Goal: Task Accomplishment & Management: Use online tool/utility

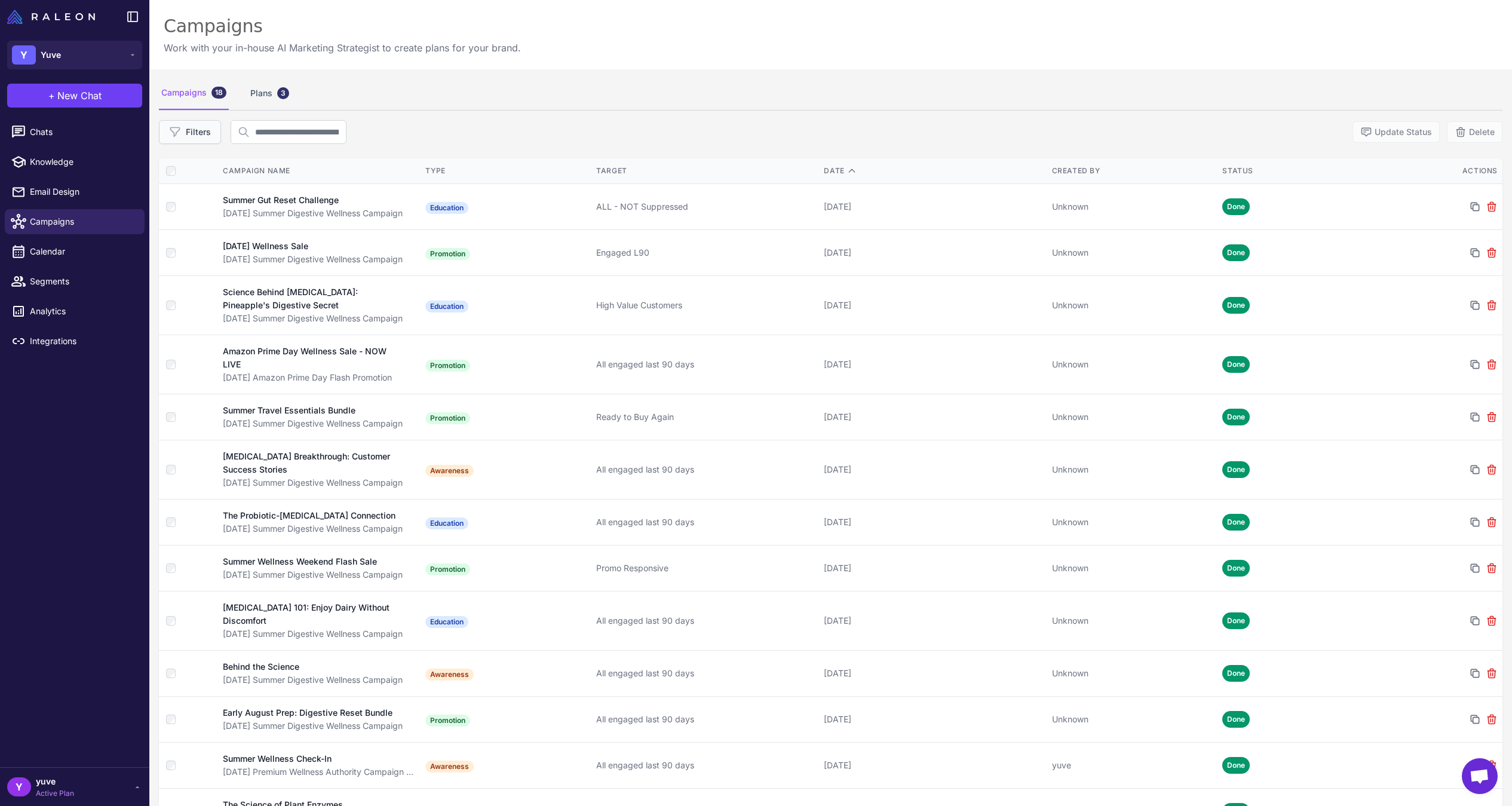
click at [197, 132] on button "Filters" at bounding box center [190, 132] width 62 height 24
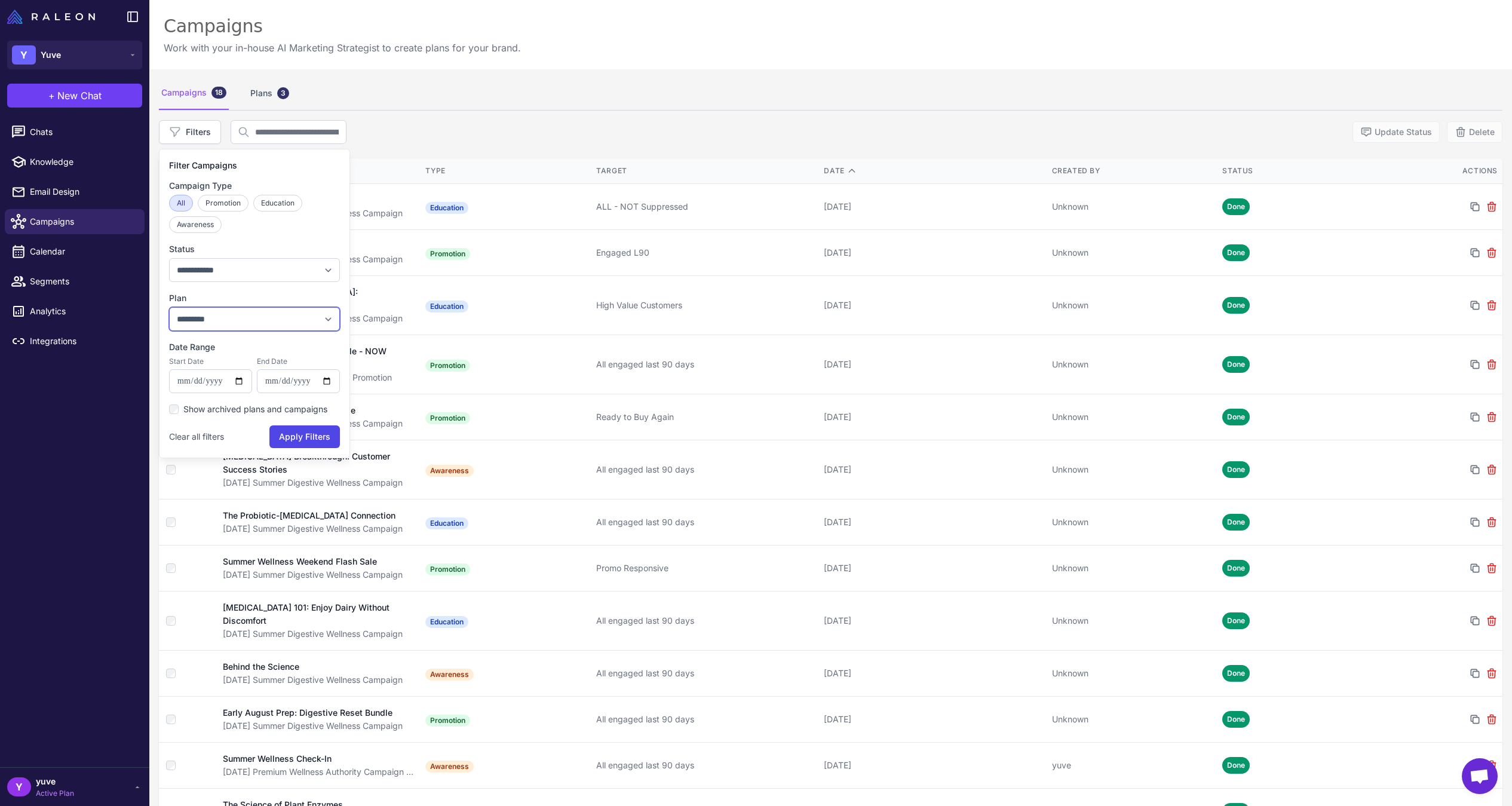
select select "***"
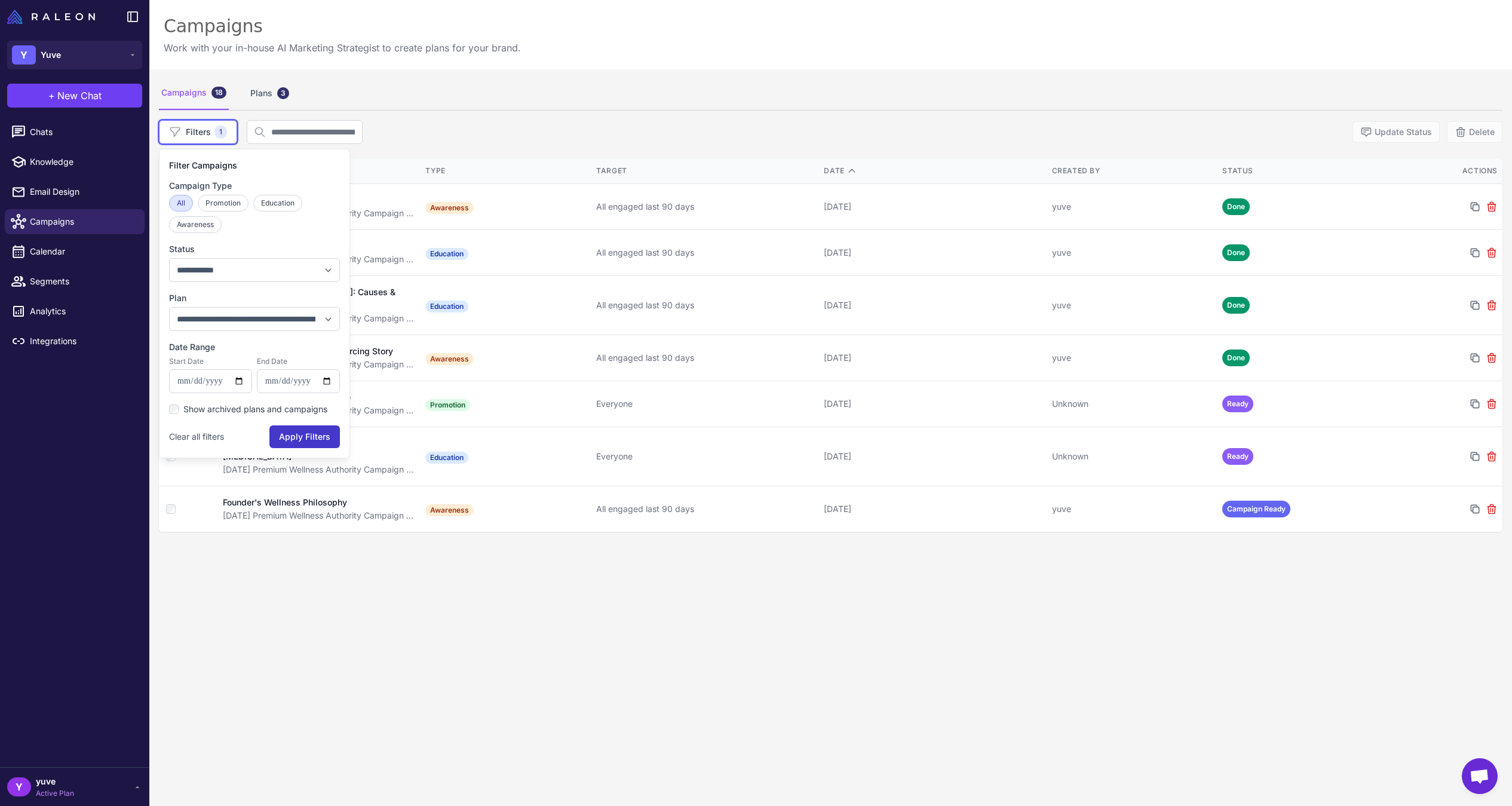
click at [317, 436] on button "Apply Filters" at bounding box center [305, 436] width 71 height 23
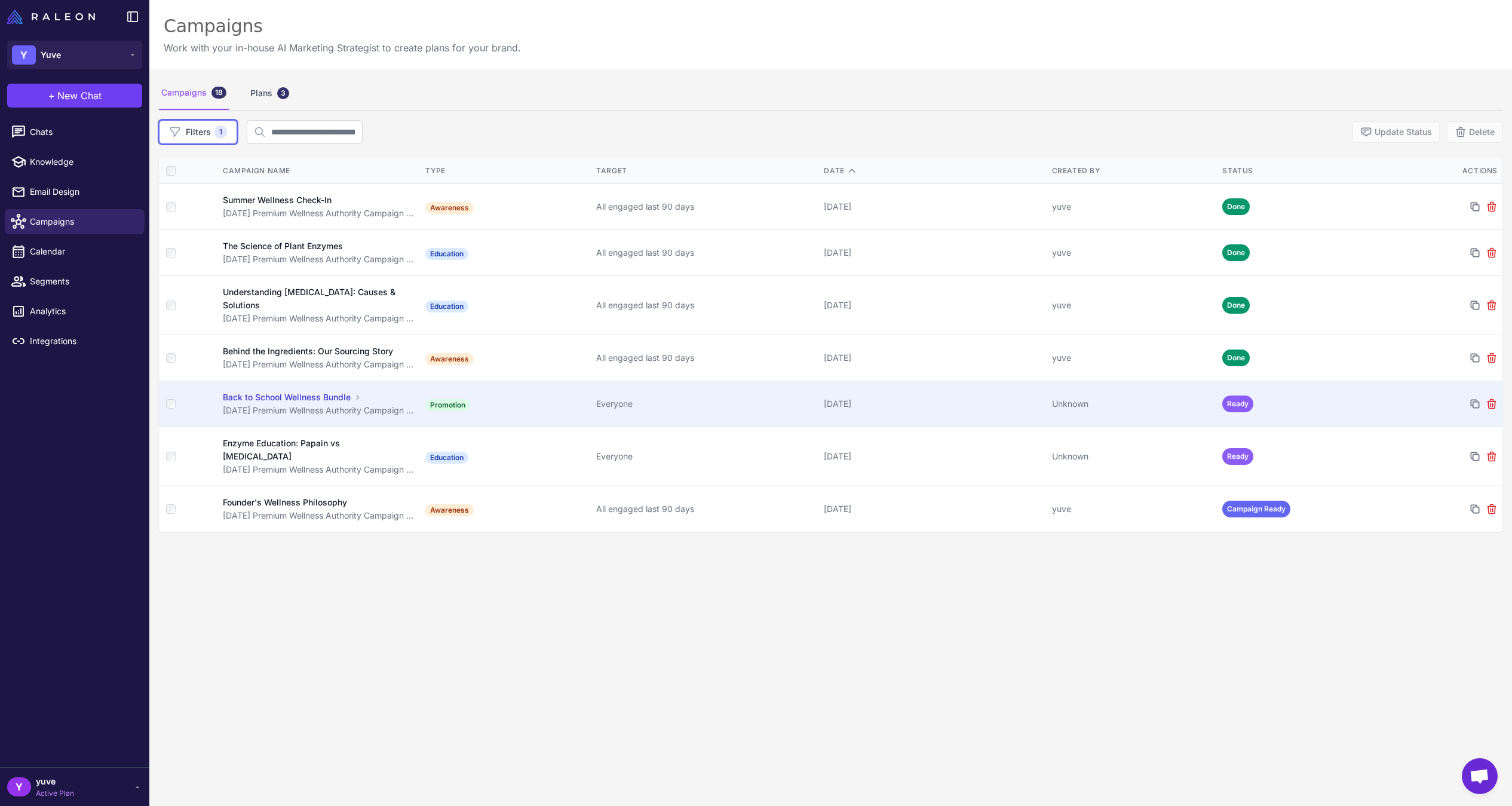
click at [506, 391] on td "Promotion" at bounding box center [506, 404] width 171 height 46
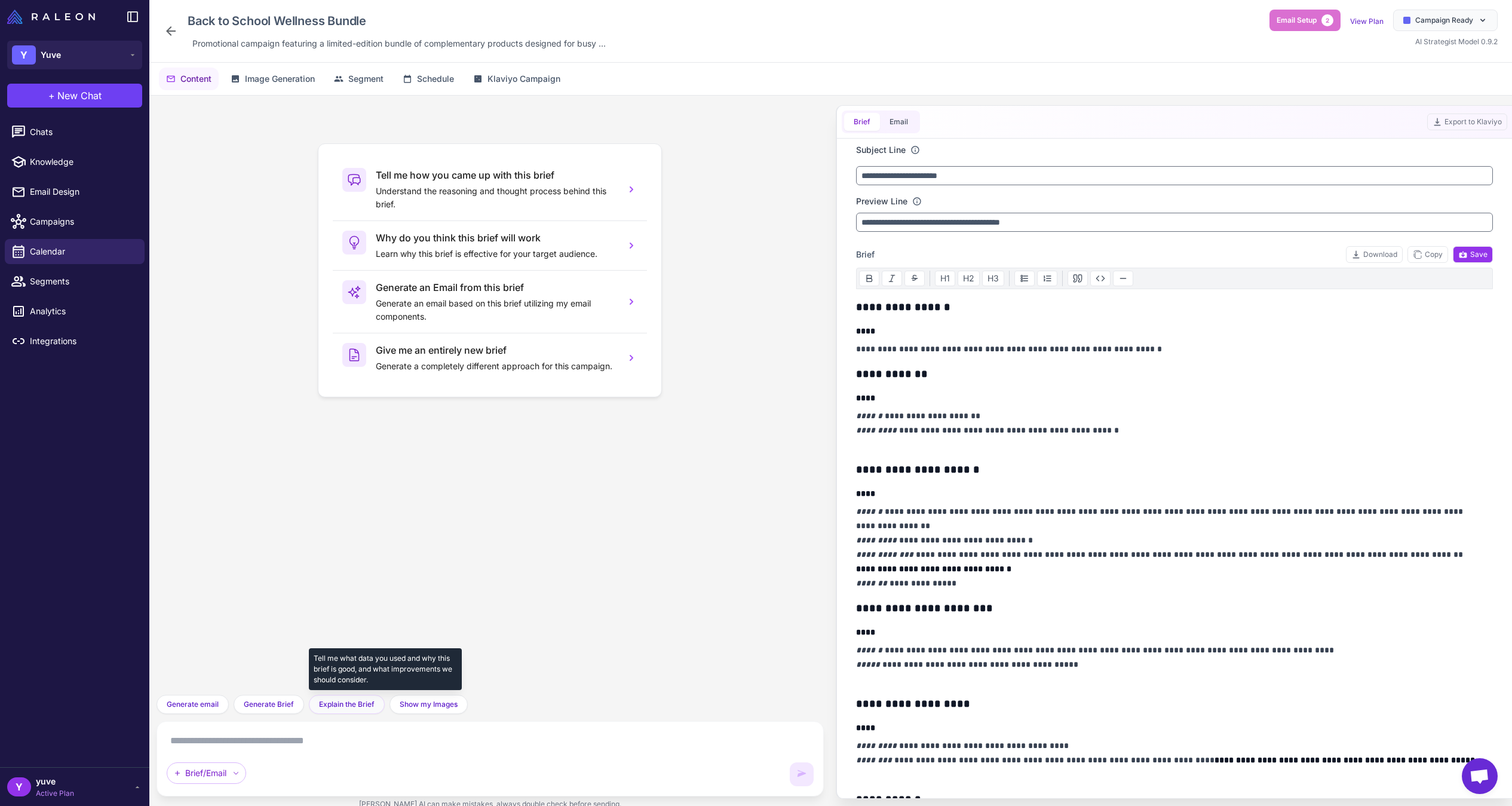
click at [332, 703] on span "Explain the Brief" at bounding box center [347, 705] width 55 height 11
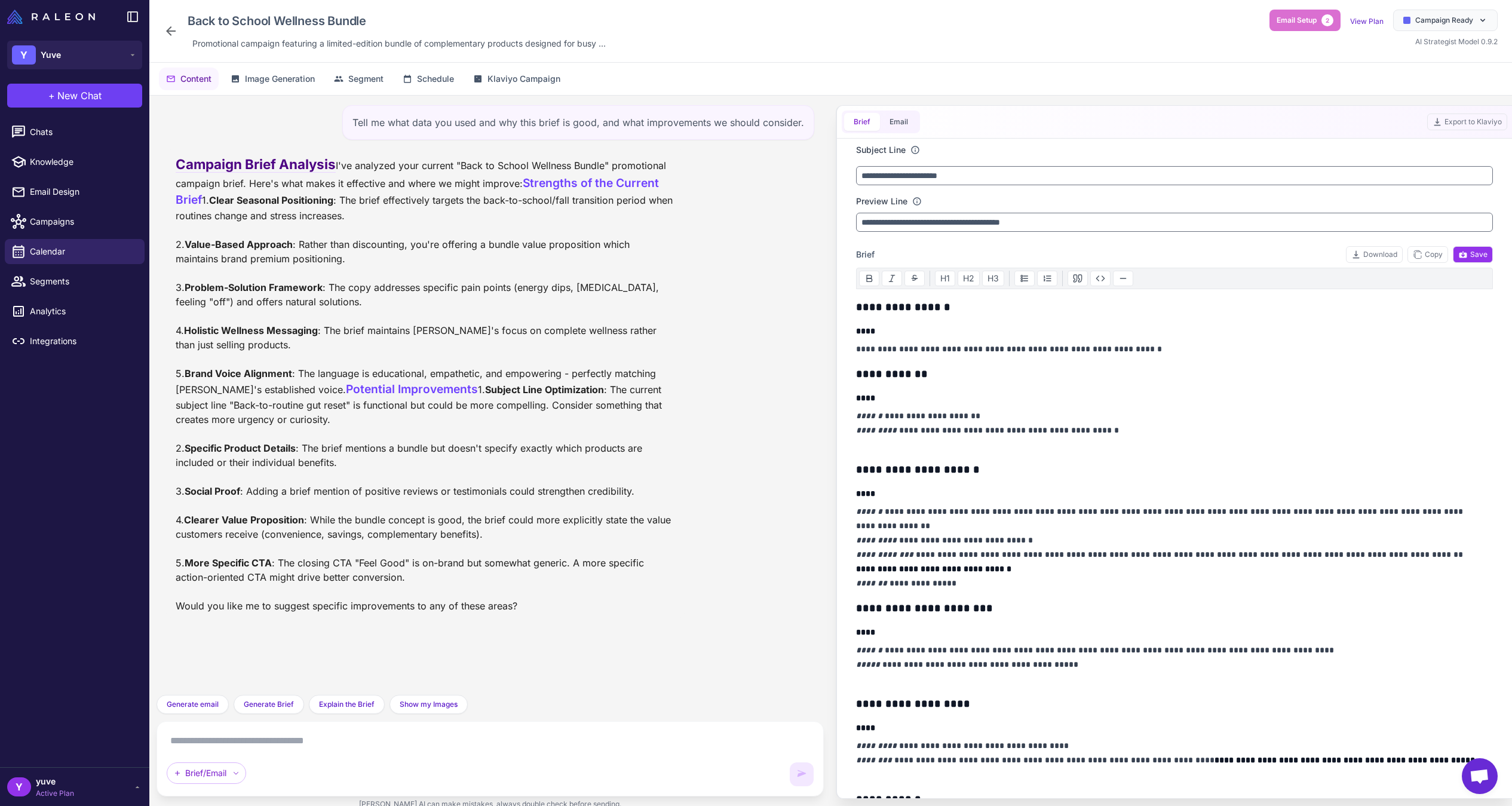
click at [352, 747] on textarea at bounding box center [490, 741] width 647 height 19
type textarea "*"
type textarea "**********"
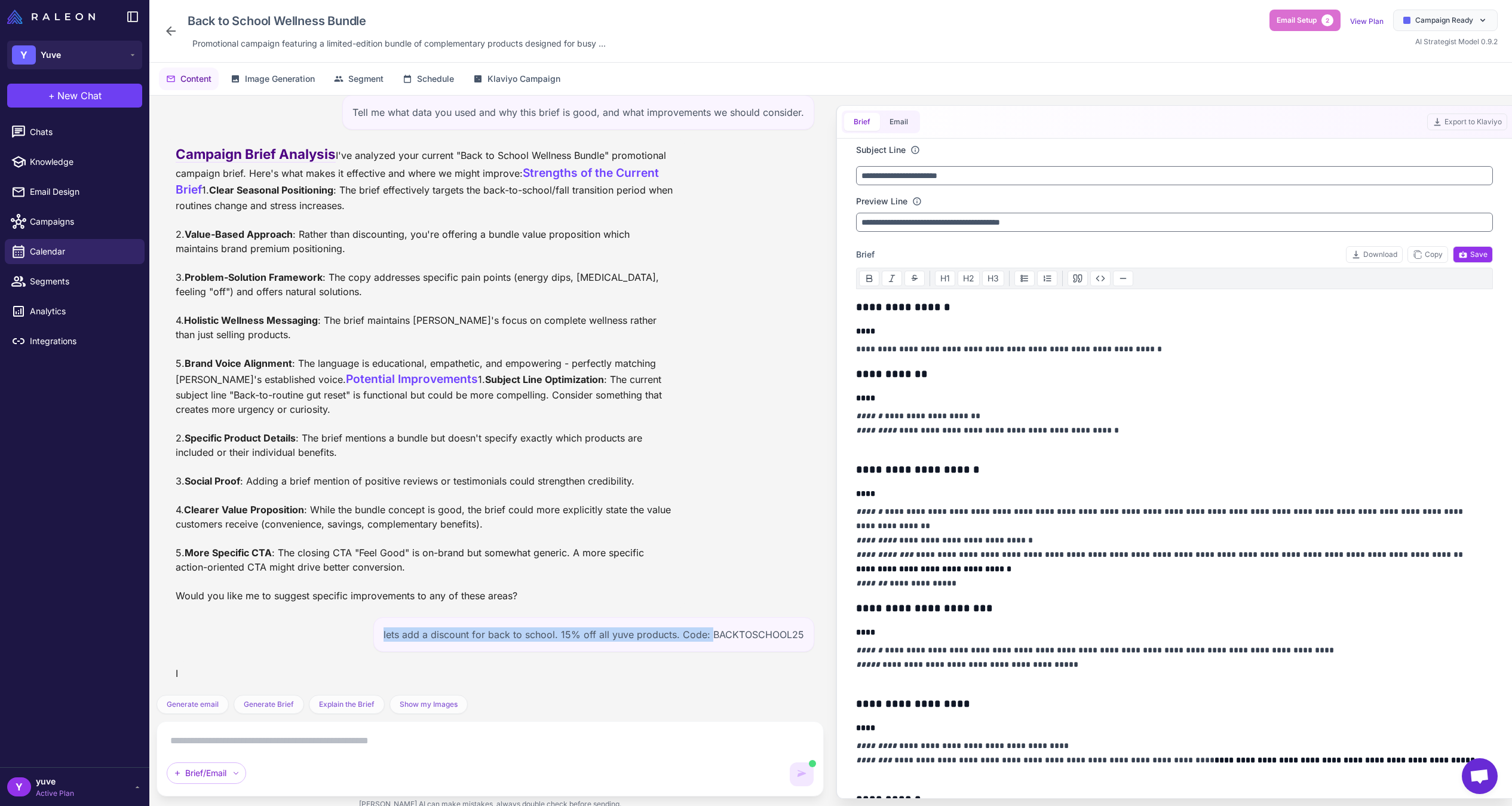
drag, startPoint x: 708, startPoint y: 613, endPoint x: 796, endPoint y: 614, distance: 88.0
click at [796, 614] on div "Tell me what data you used and why this brief is good, and what improvements we…" at bounding box center [490, 395] width 667 height 600
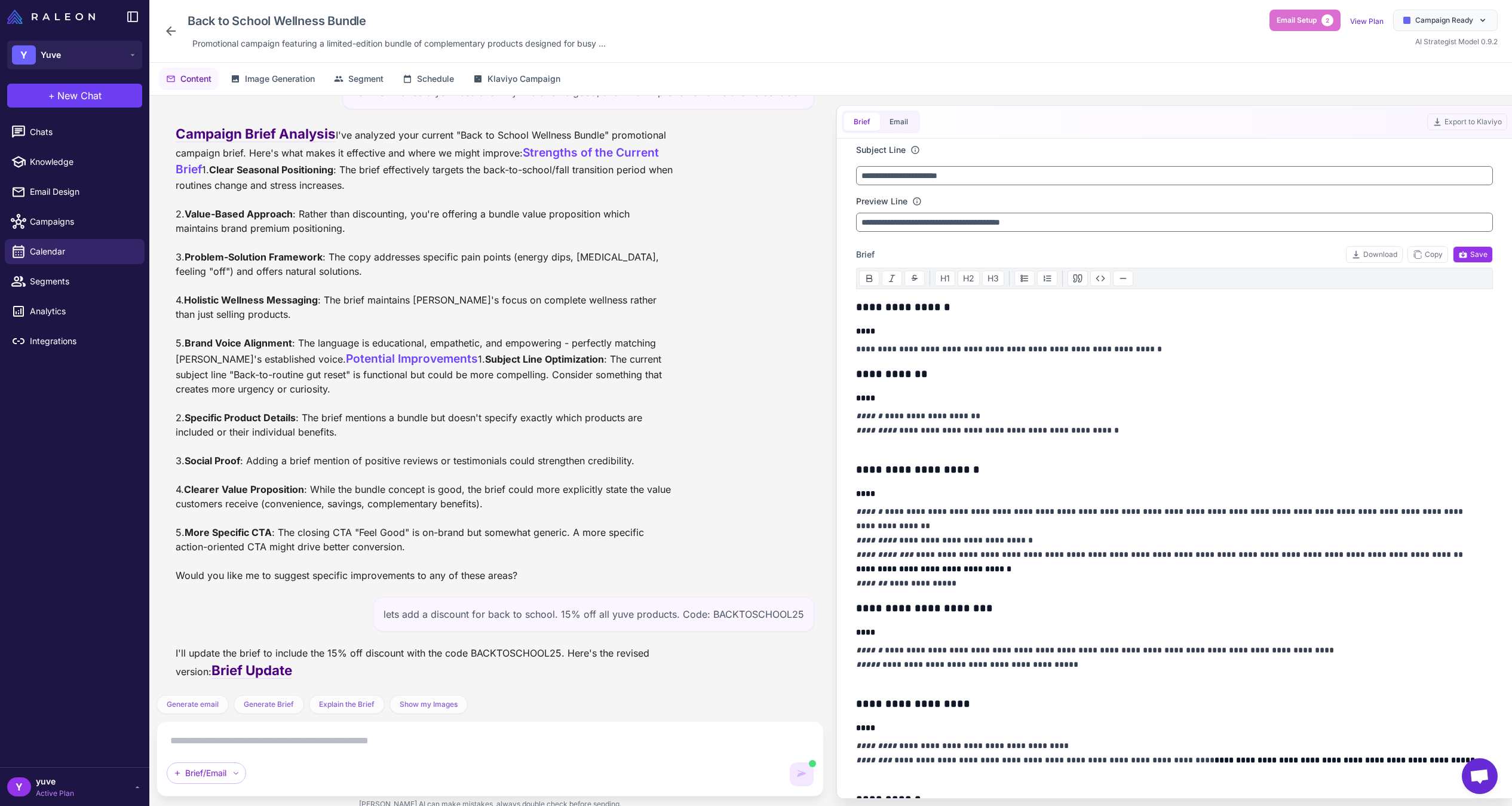
click at [743, 641] on div "I'll update the brief to include the 15% off discount with the code BACKTOSCHOO…" at bounding box center [490, 663] width 648 height 44
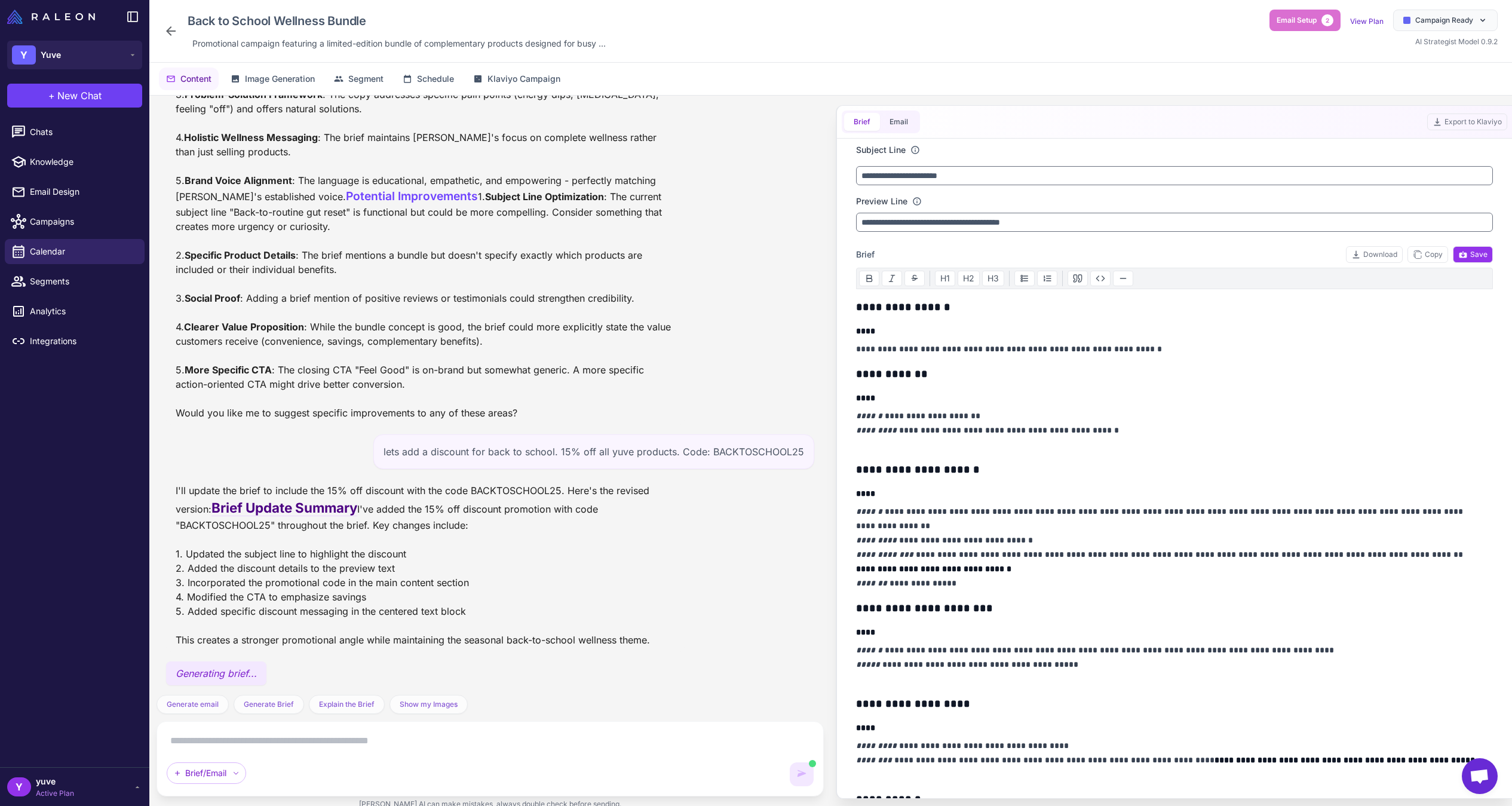
scroll to position [360, 0]
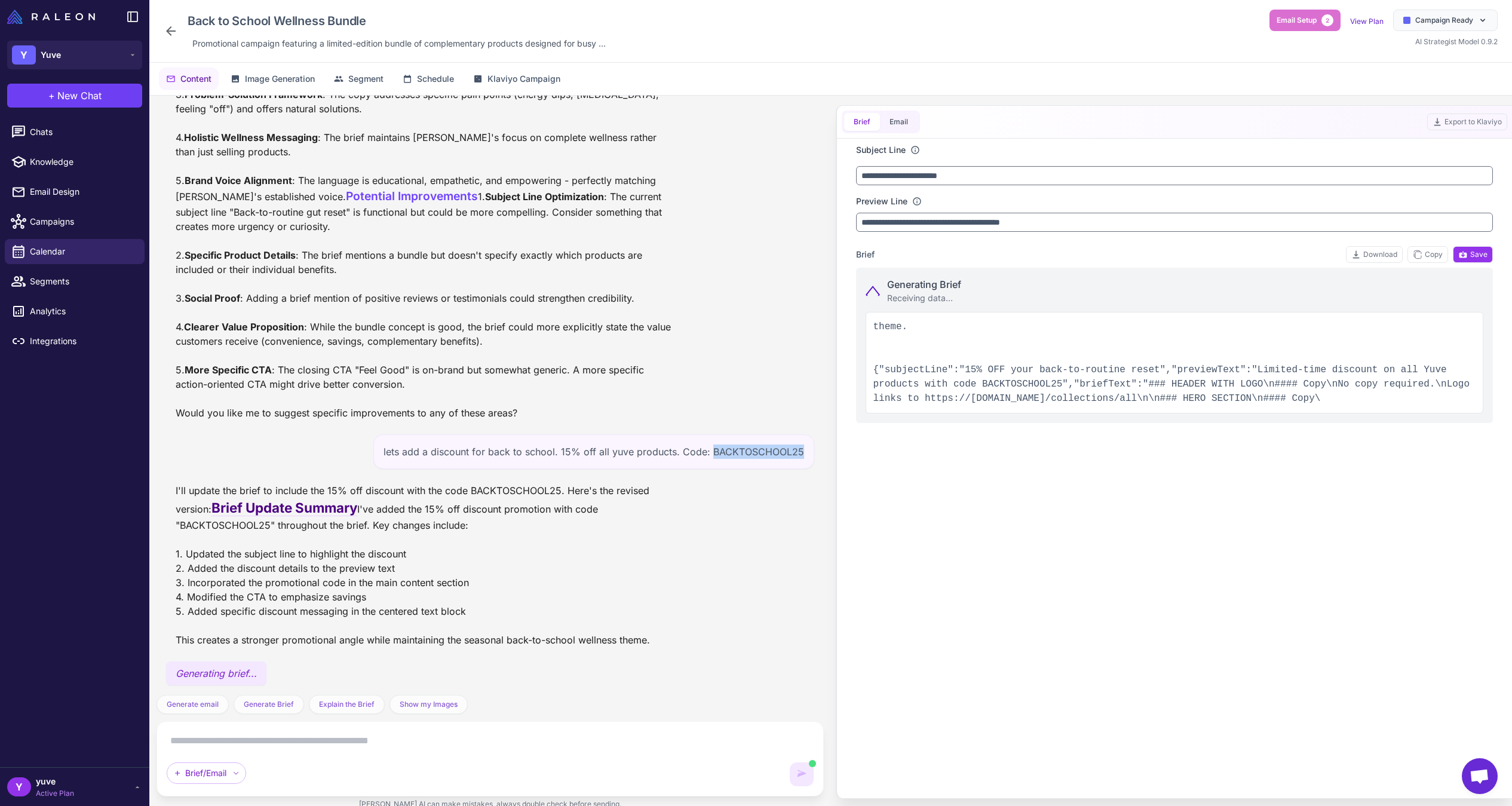
drag, startPoint x: 705, startPoint y: 395, endPoint x: 796, endPoint y: 397, distance: 91.0
click at [796, 434] on div "lets add a discount for back to school. 15% off all yuve products. Code: BACKTO…" at bounding box center [593, 451] width 441 height 35
copy div "BACKTOSCHOOL25"
click at [420, 739] on textarea at bounding box center [490, 741] width 647 height 19
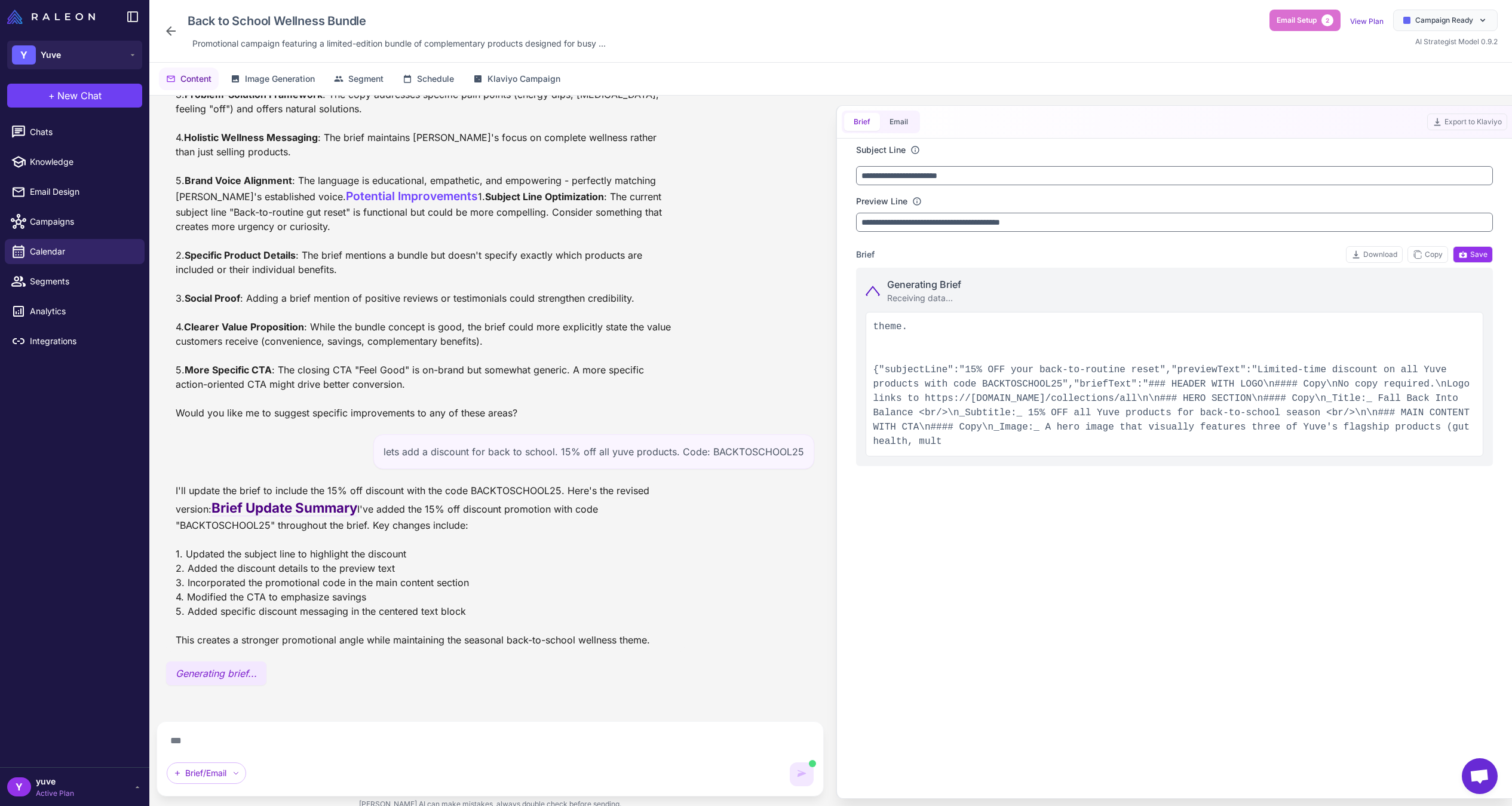
scroll to position [334, 0]
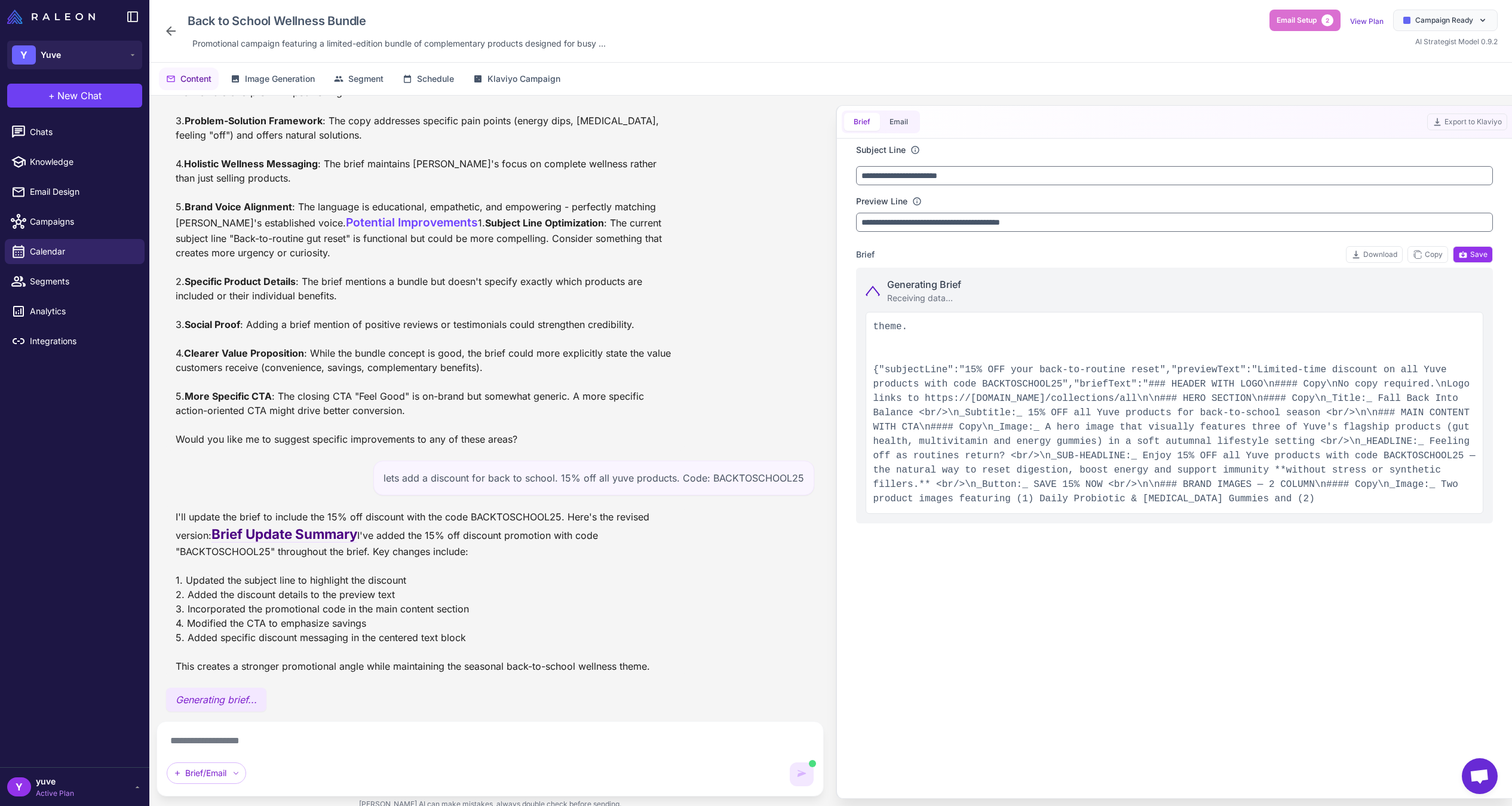
paste textarea "**********"
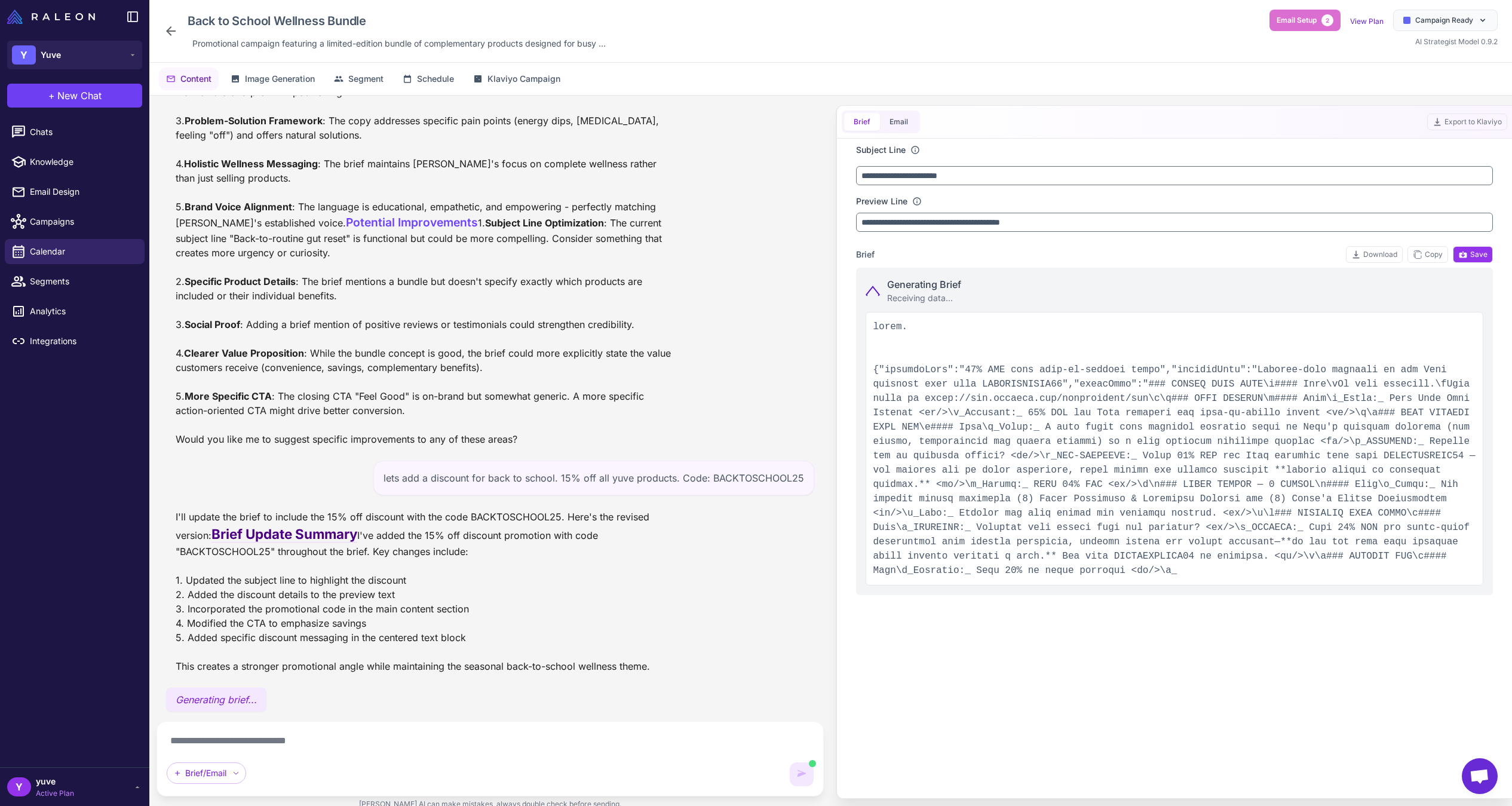
type textarea "**********"
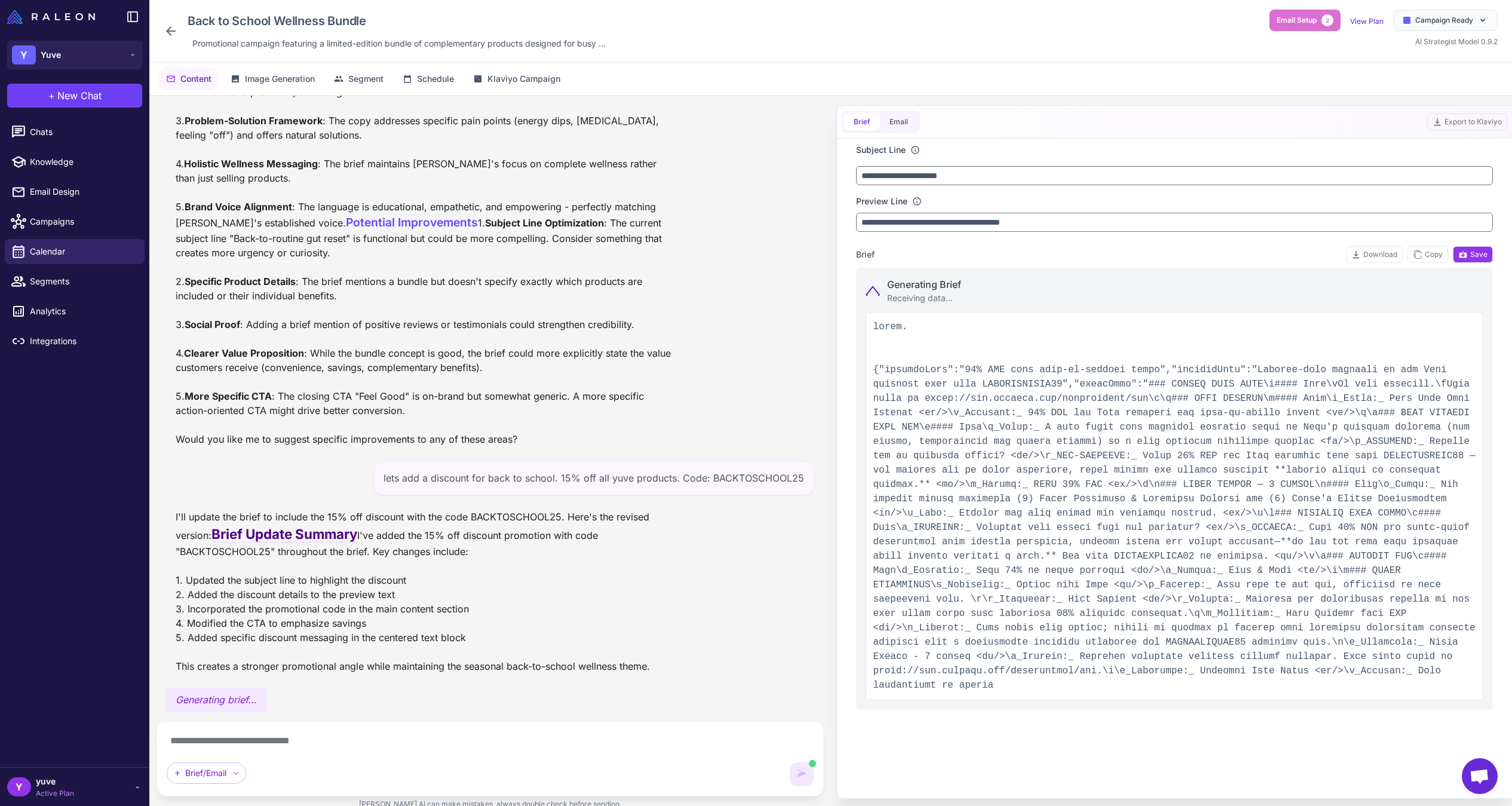
drag, startPoint x: 361, startPoint y: 737, endPoint x: 126, endPoint y: 725, distance: 235.3
click at [126, 725] on div "Y Yuve + New Chat Chats Knowledge Email Design Campaigns Calendar Segments Anal…" at bounding box center [756, 403] width 1512 height 806
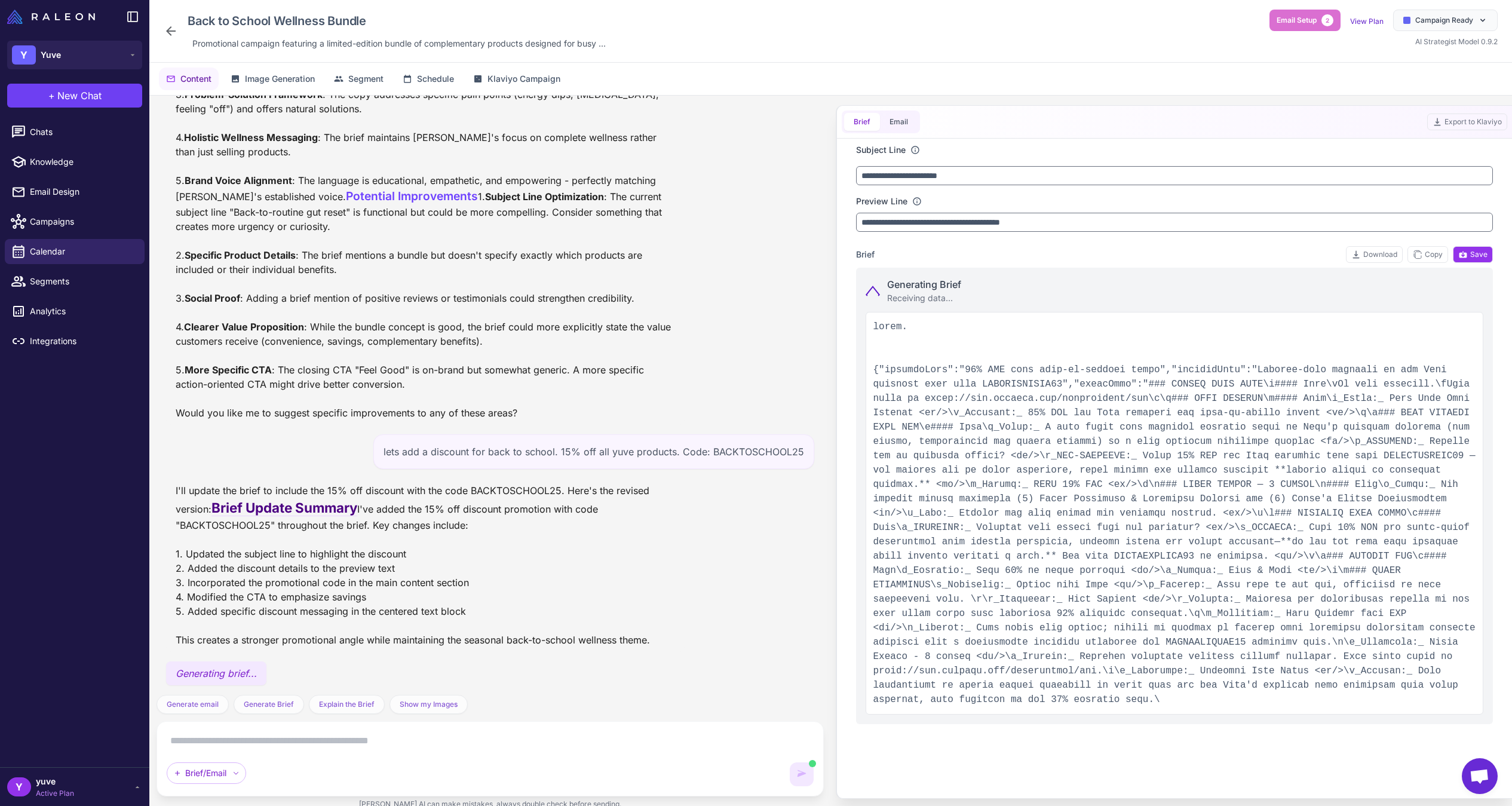
scroll to position [360, 0]
type input "**********"
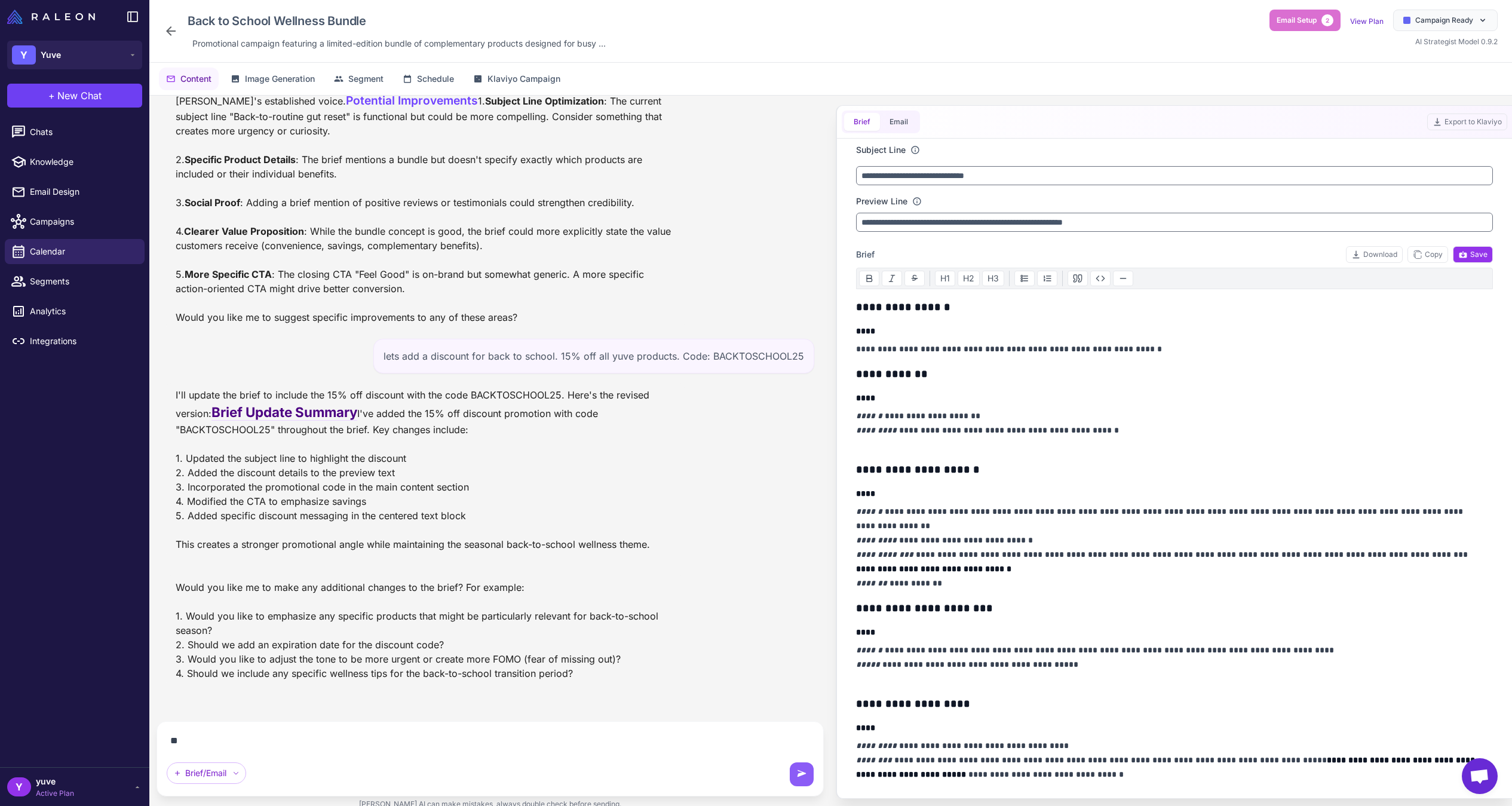
scroll to position [430, 0]
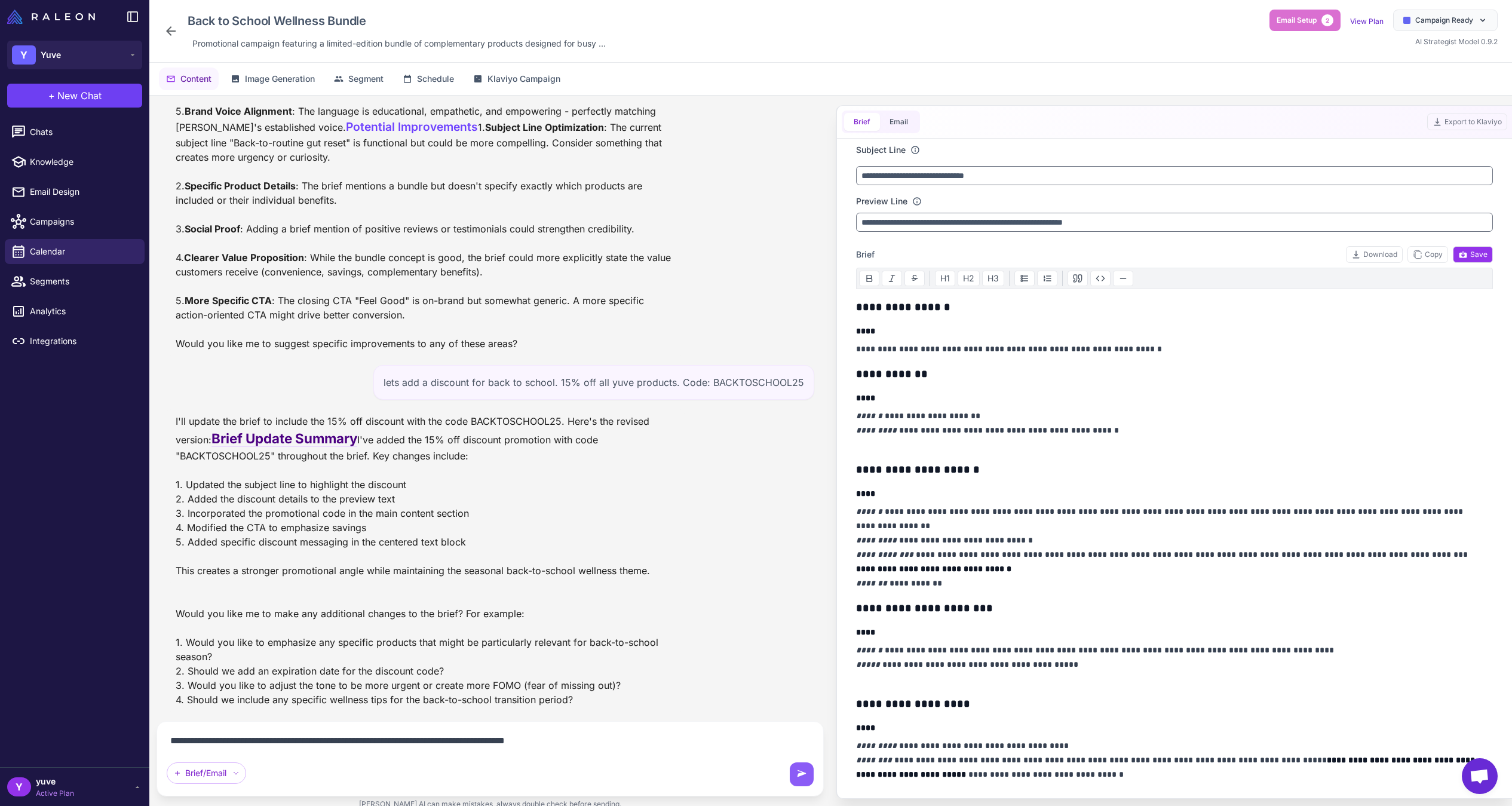
type textarea "**********"
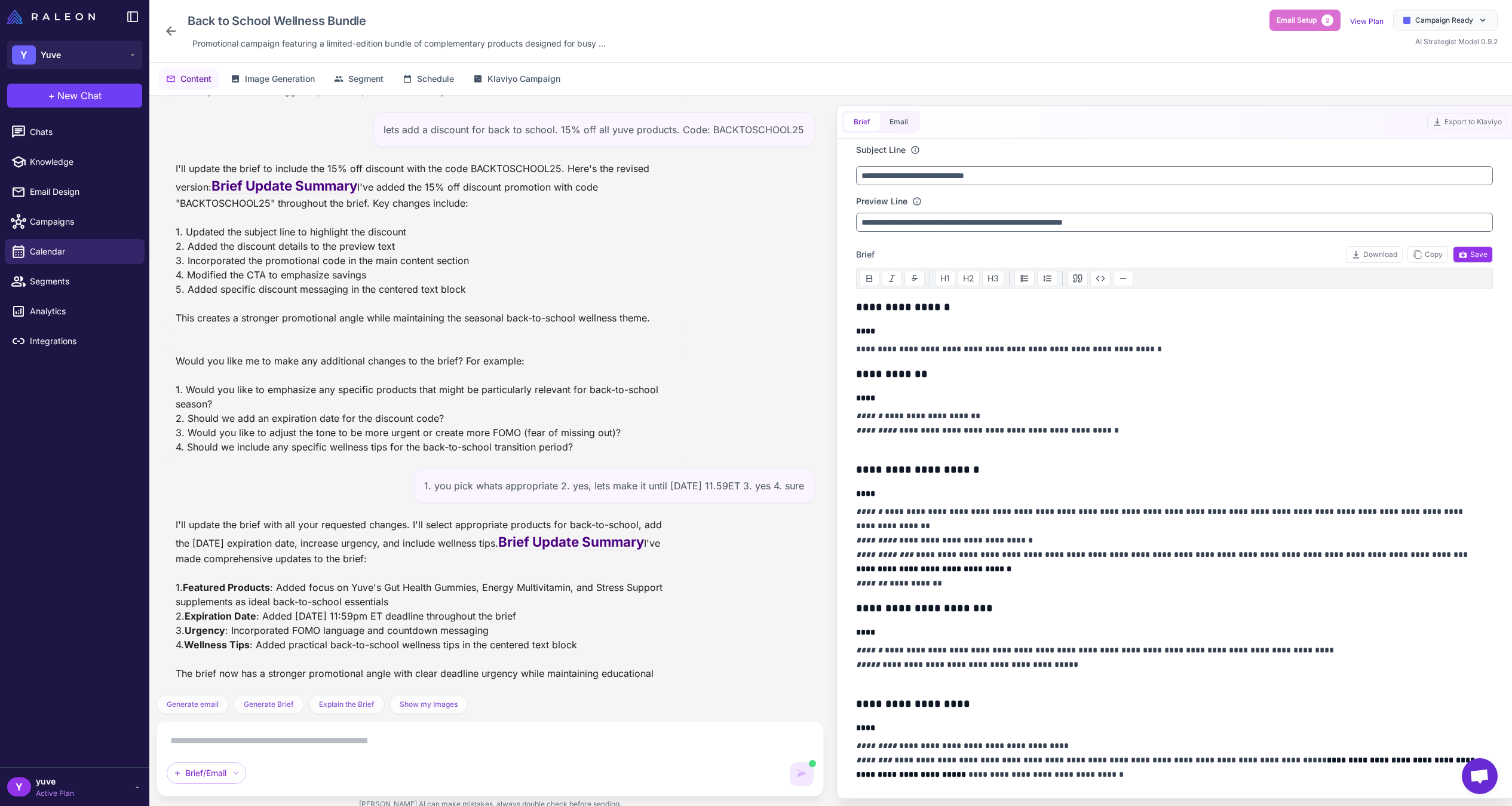
scroll to position [773, 0]
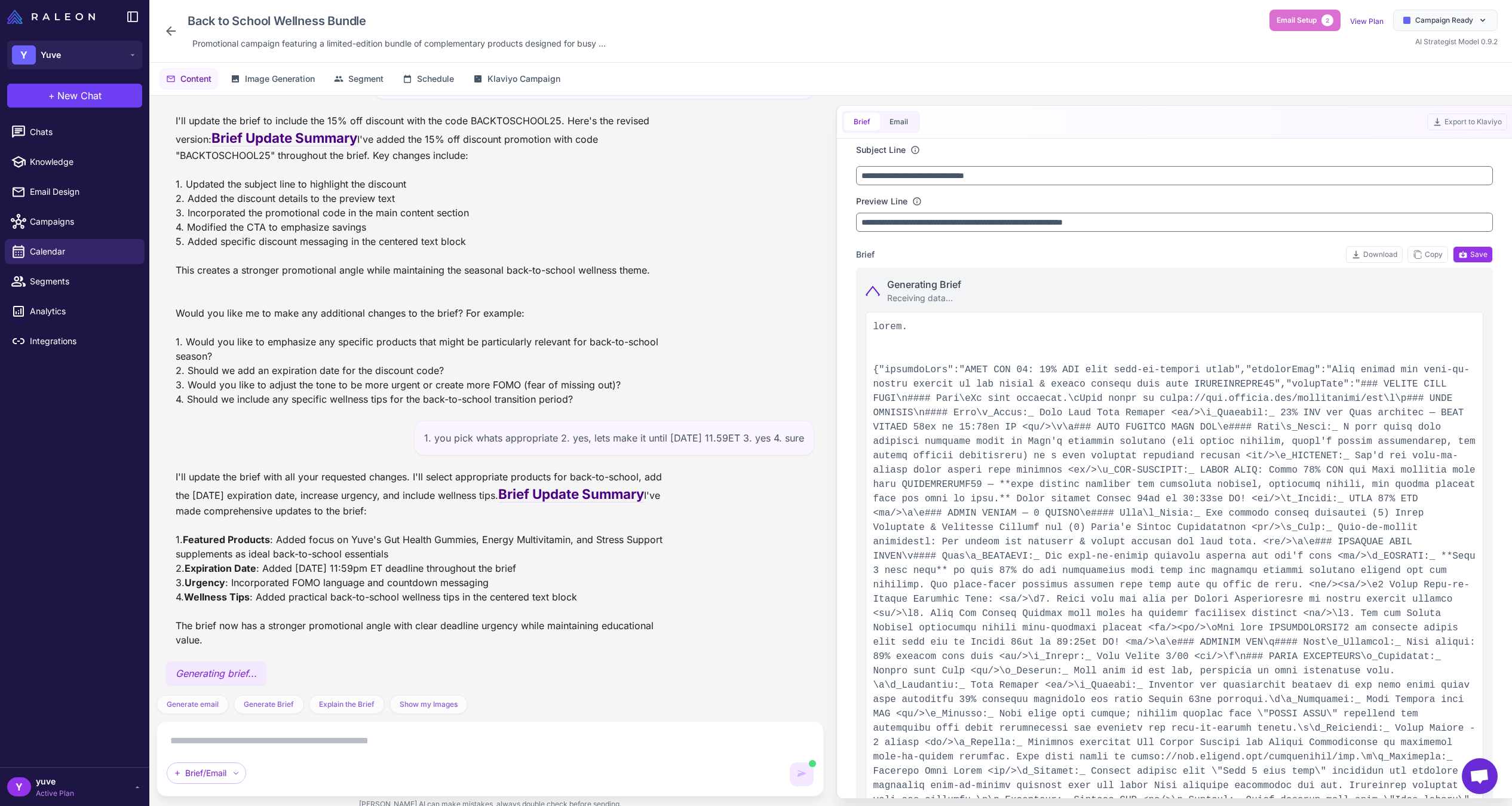
type input "**********"
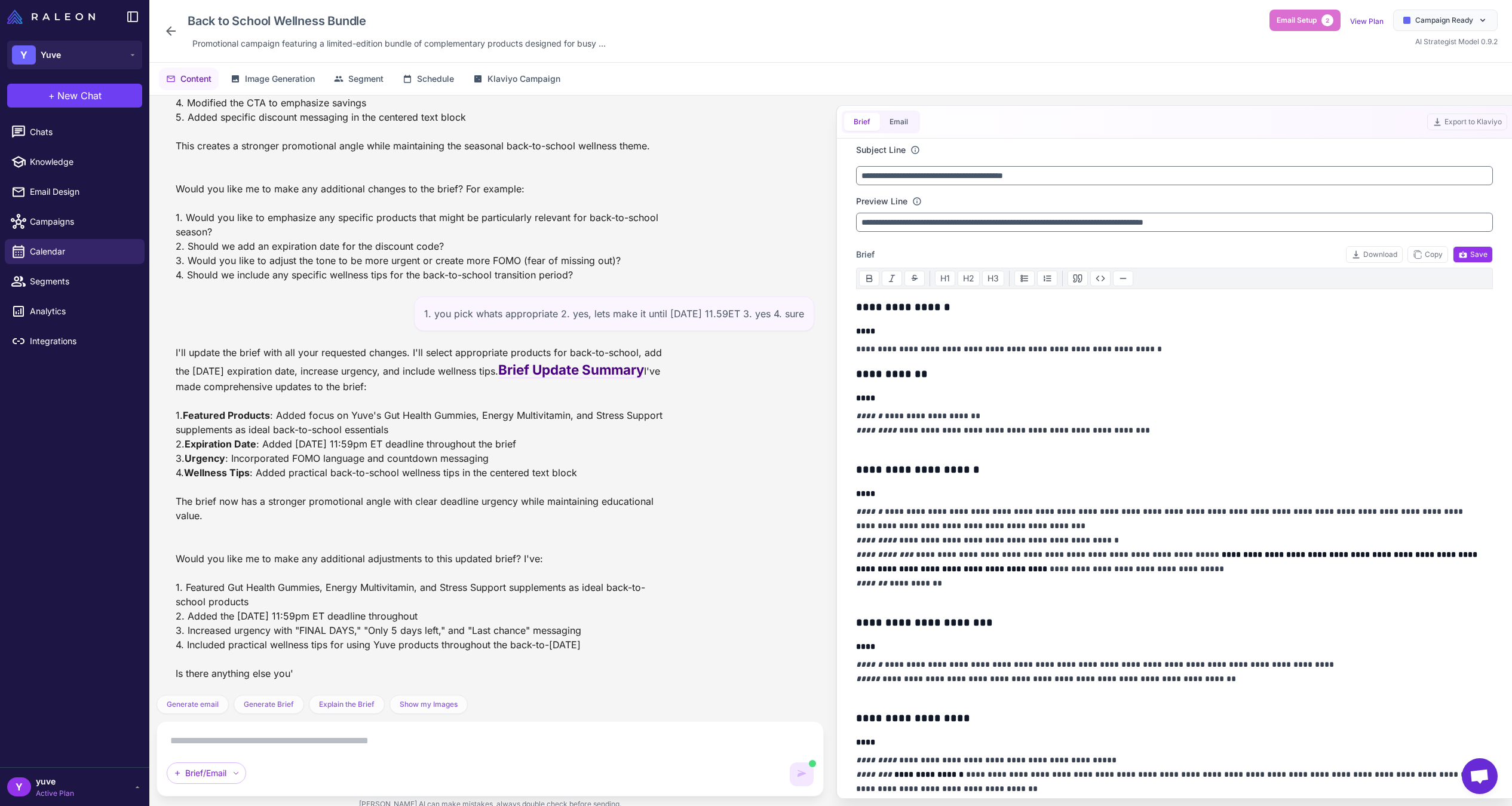
scroll to position [897, 0]
click at [202, 705] on span "Generate email" at bounding box center [192, 705] width 52 height 11
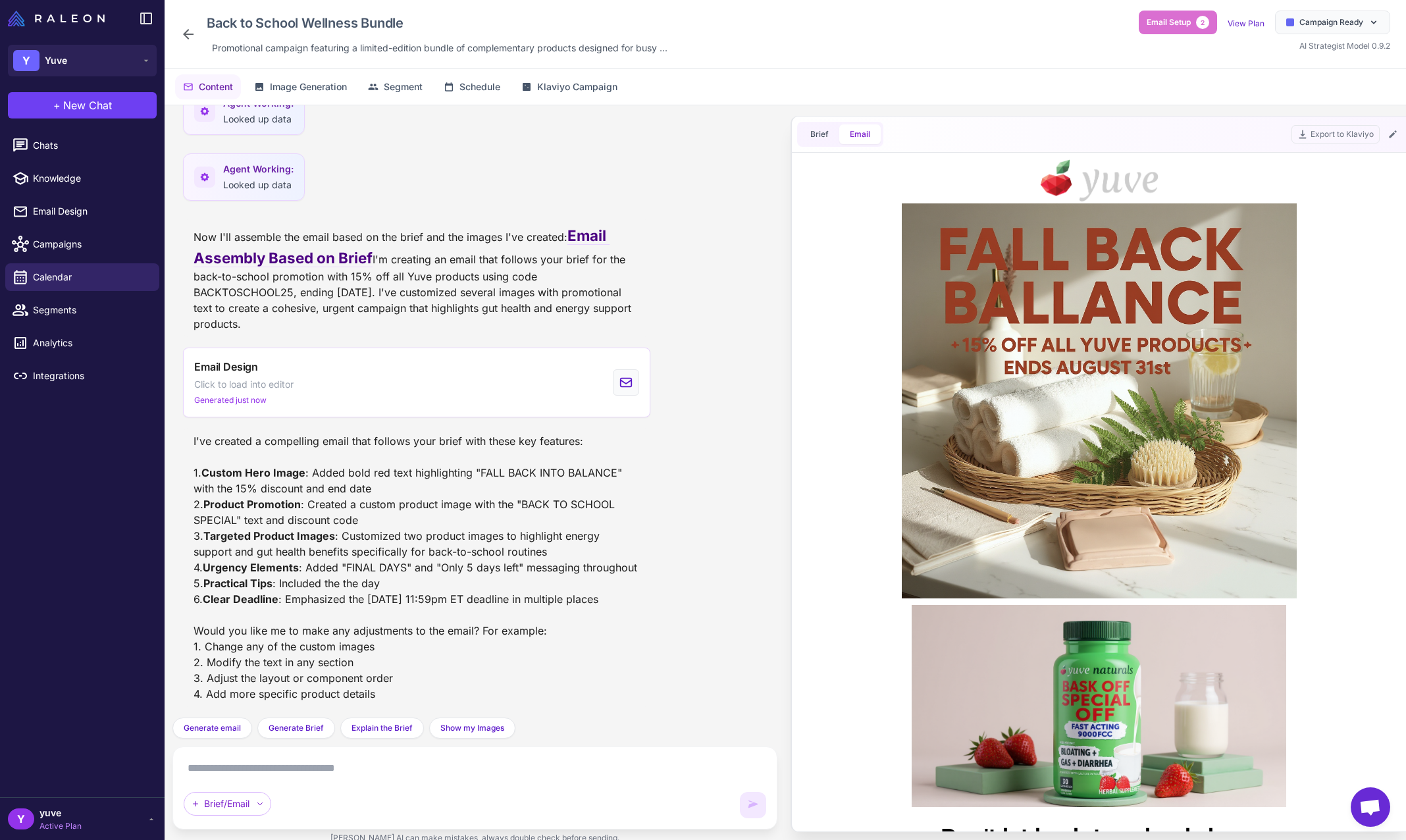
scroll to position [0, 0]
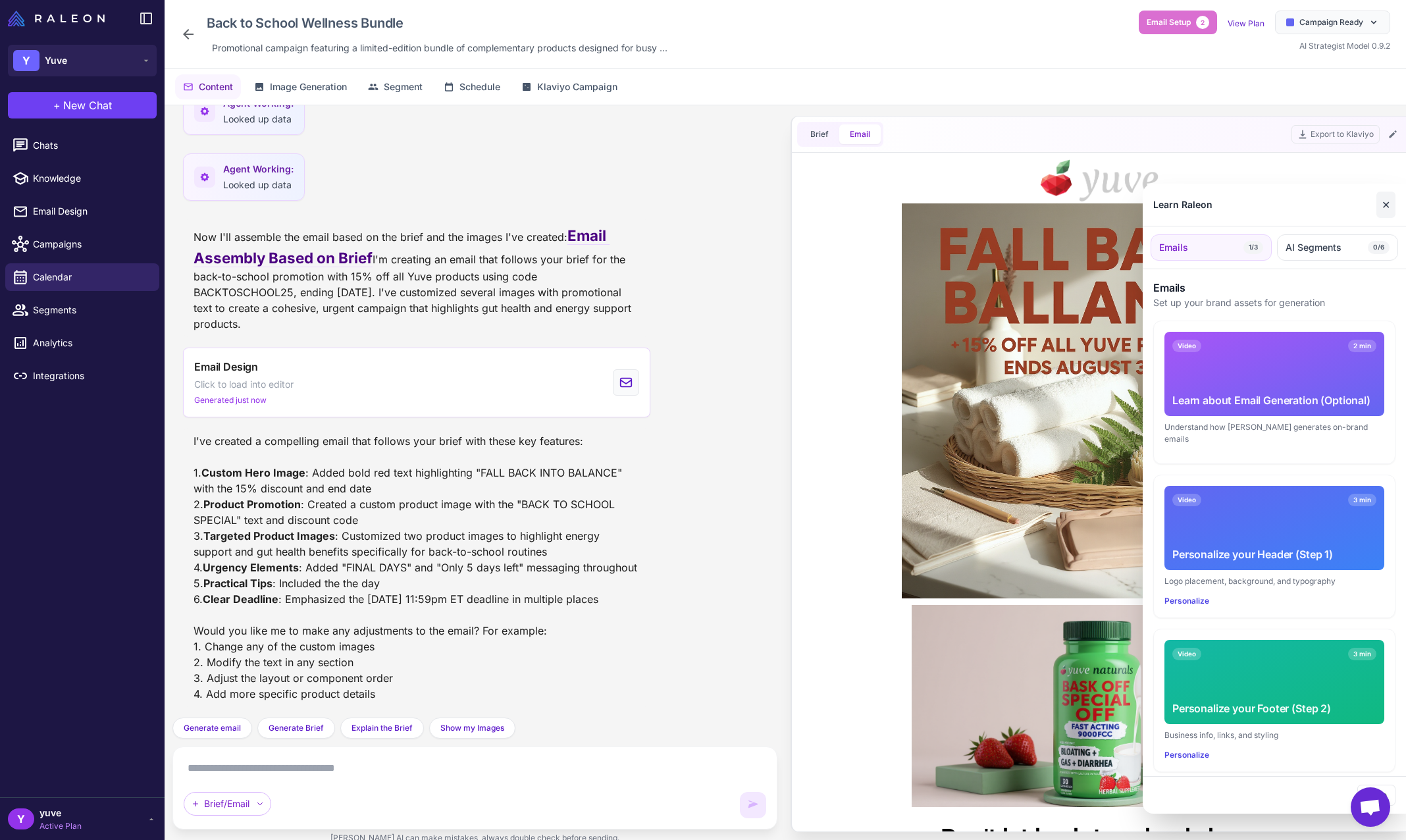
click at [1386, 201] on button "✕" at bounding box center [1386, 204] width 19 height 27
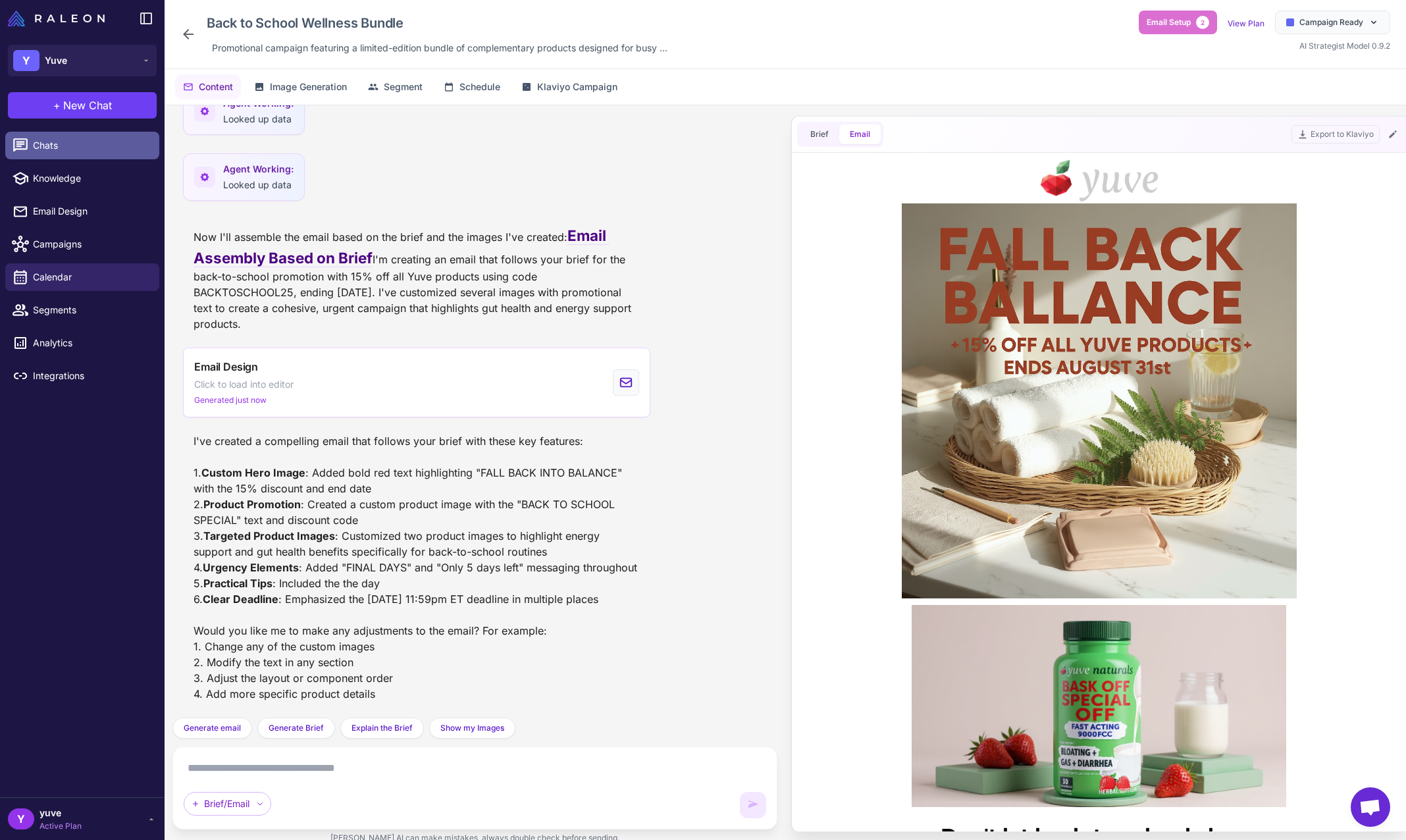
click at [83, 142] on span "Chats" at bounding box center [91, 145] width 116 height 14
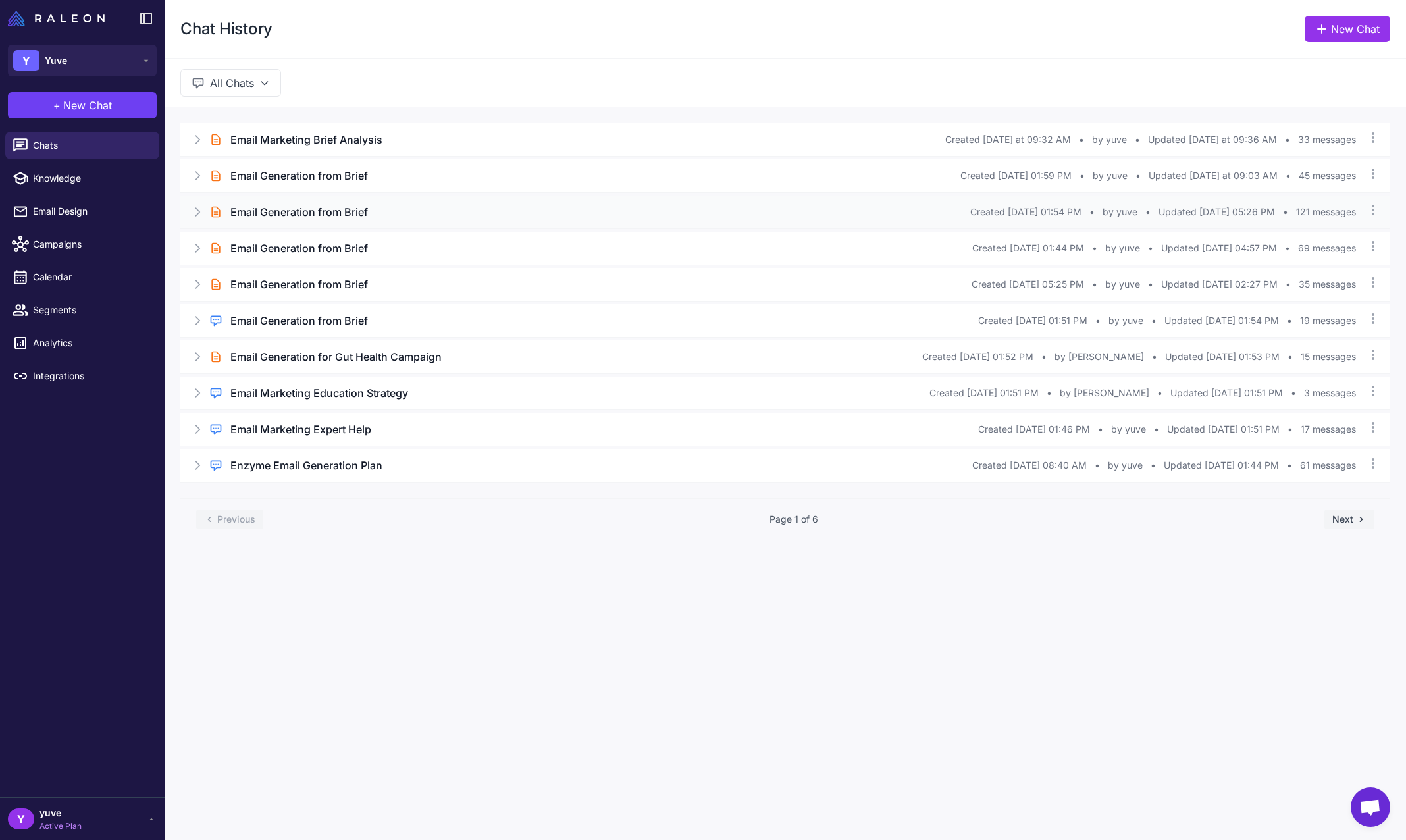
click at [429, 220] on div "Brief Chat Email Generation from Brief Created Aug 6, 2025 at 01:54 PM • by yuv…" at bounding box center [785, 211] width 1210 height 33
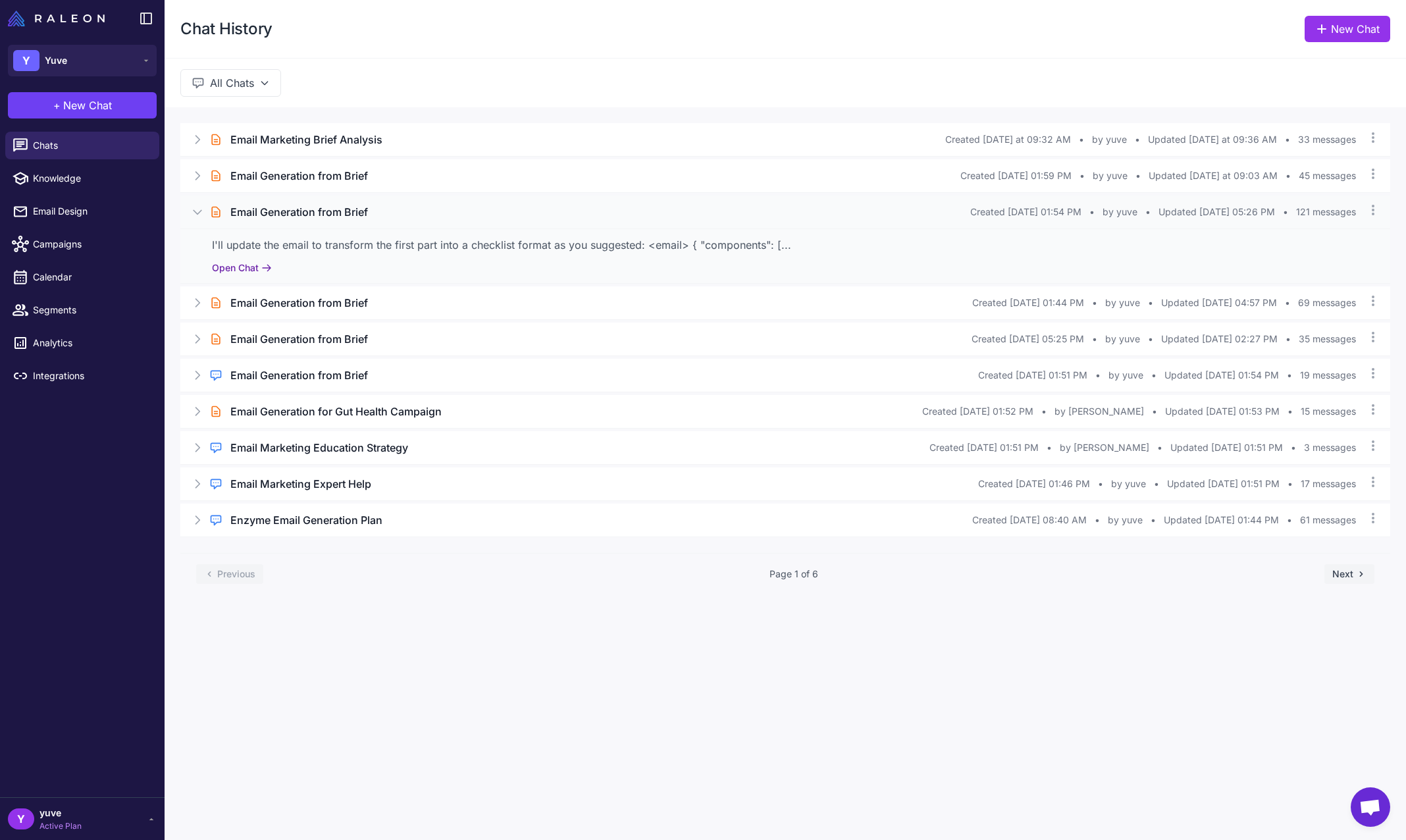
click at [239, 269] on button "Open Chat" at bounding box center [242, 268] width 60 height 14
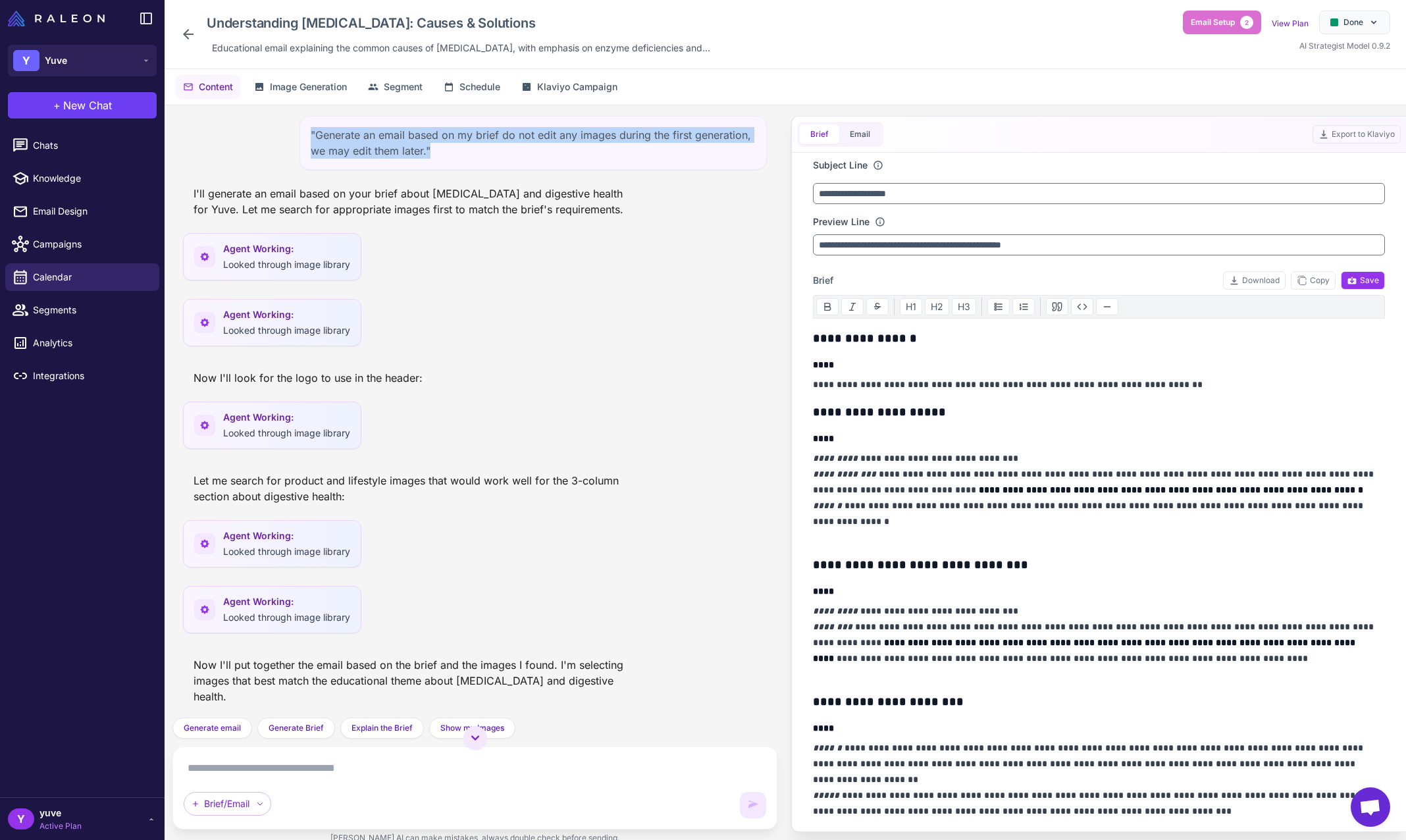
drag, startPoint x: 491, startPoint y: 149, endPoint x: 310, endPoint y: 134, distance: 181.6
click at [310, 134] on div ""Generate an email based on my brief do not edit any images during the first ge…" at bounding box center [533, 143] width 468 height 54
click at [518, 157] on div ""Generate an email based on my brief do not edit any images during the first ge…" at bounding box center [533, 143] width 468 height 54
drag, startPoint x: 504, startPoint y: 151, endPoint x: 300, endPoint y: 134, distance: 204.7
click at [300, 134] on div ""Generate an email based on my brief do not edit any images during the first ge…" at bounding box center [533, 143] width 468 height 54
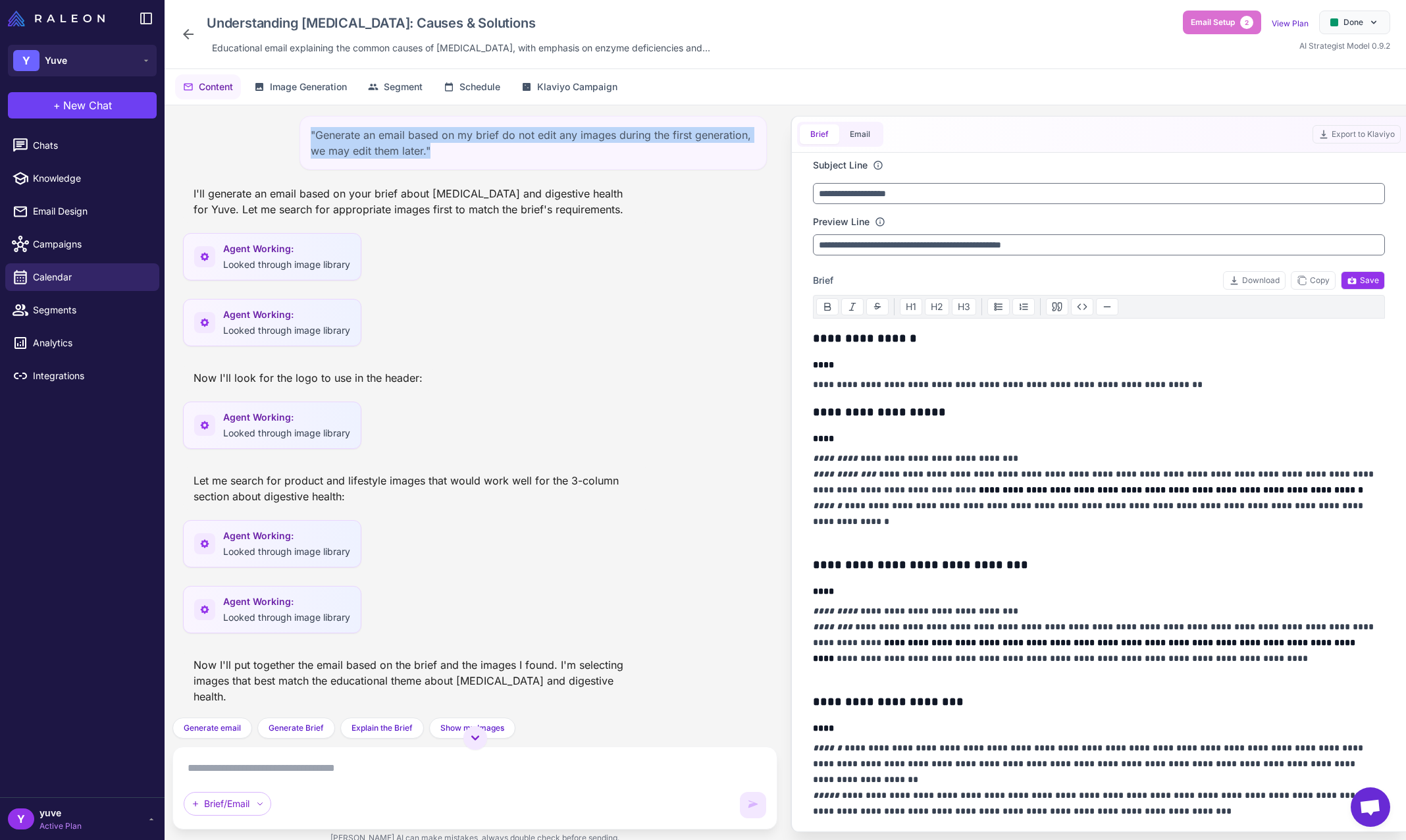
copy div ""Generate an email based on my brief do not edit any images during the first ge…"
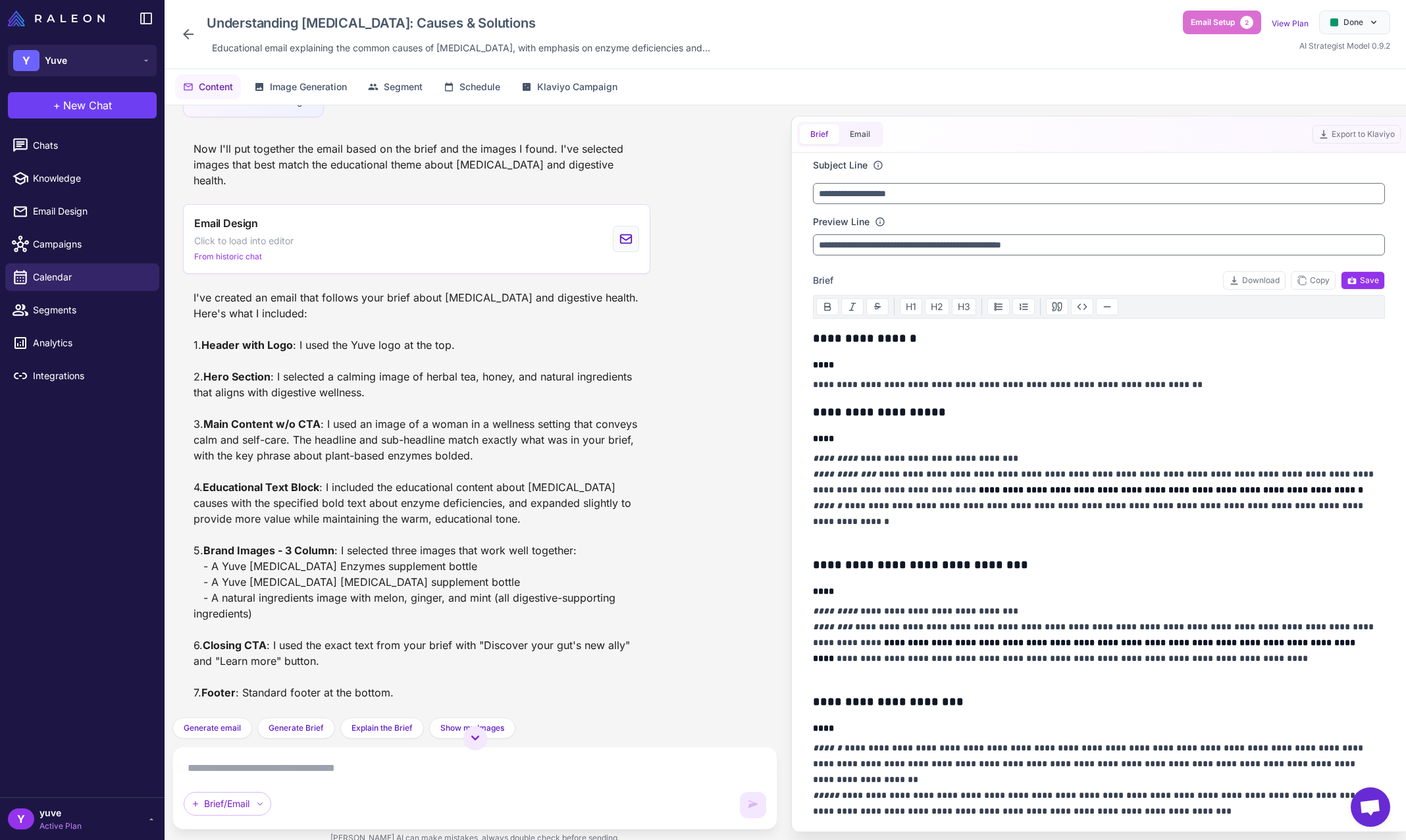
scroll to position [2315, 0]
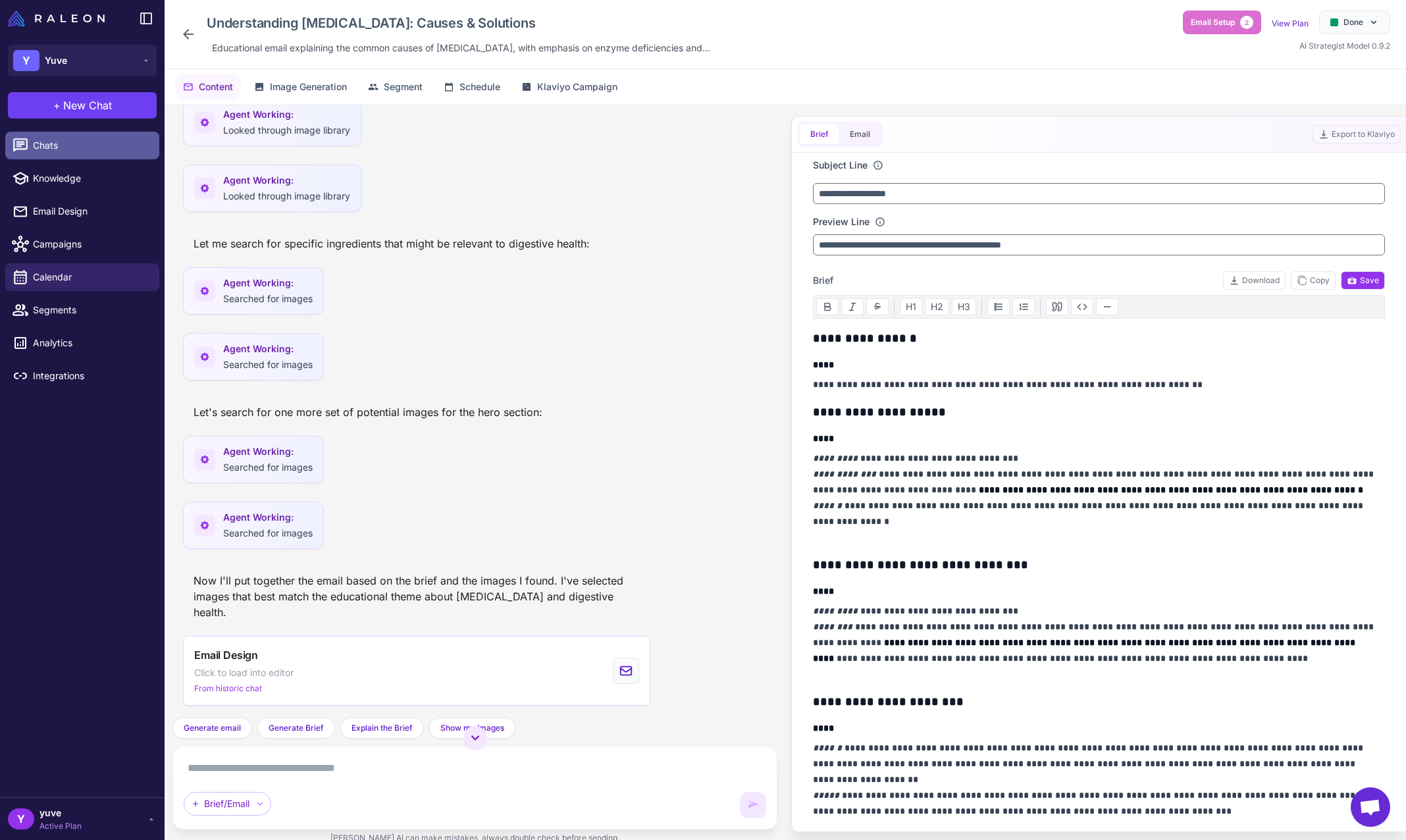
click at [80, 149] on span "Chats" at bounding box center [91, 145] width 116 height 14
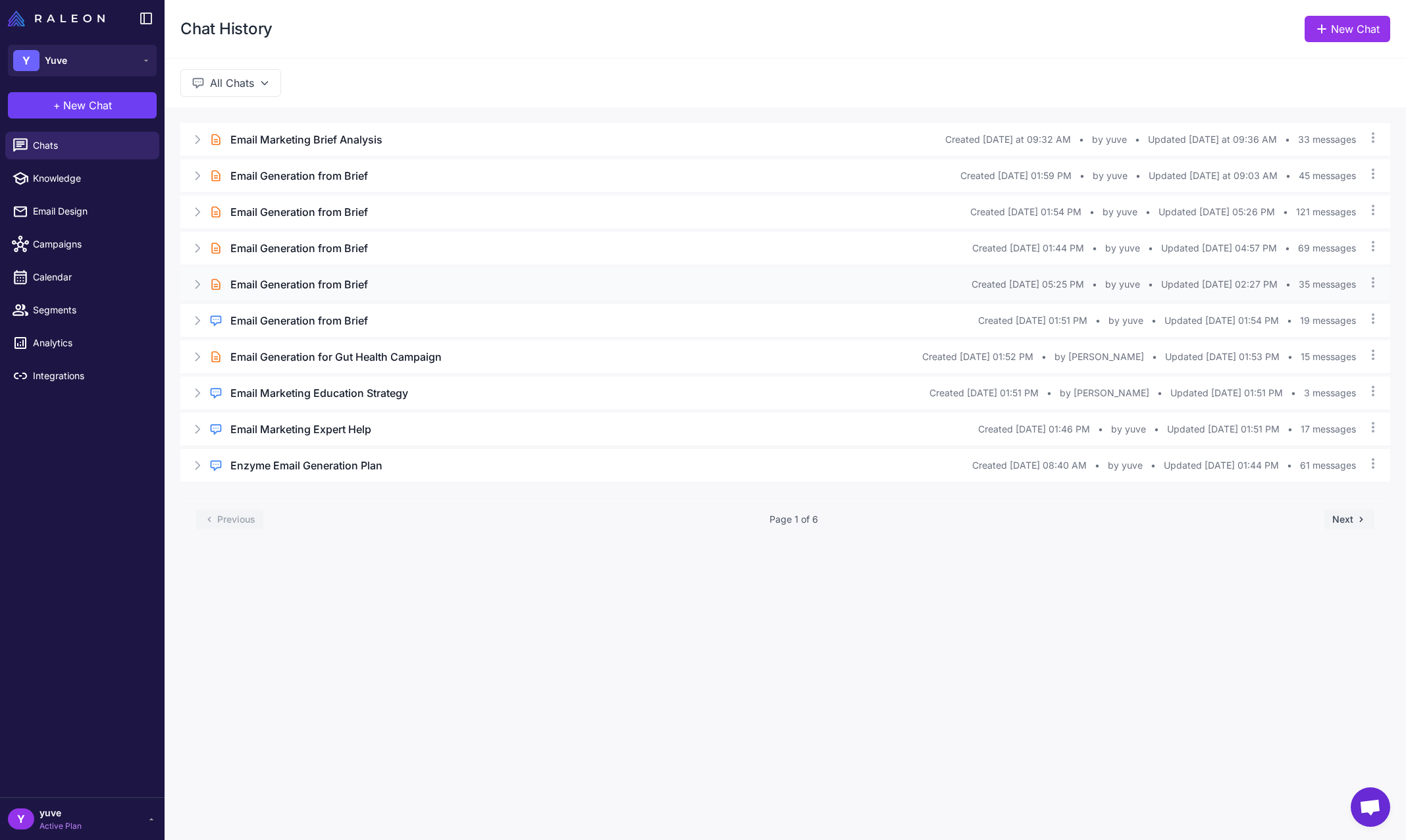
click at [298, 287] on h3 "Email Generation from Brief" at bounding box center [299, 284] width 137 height 16
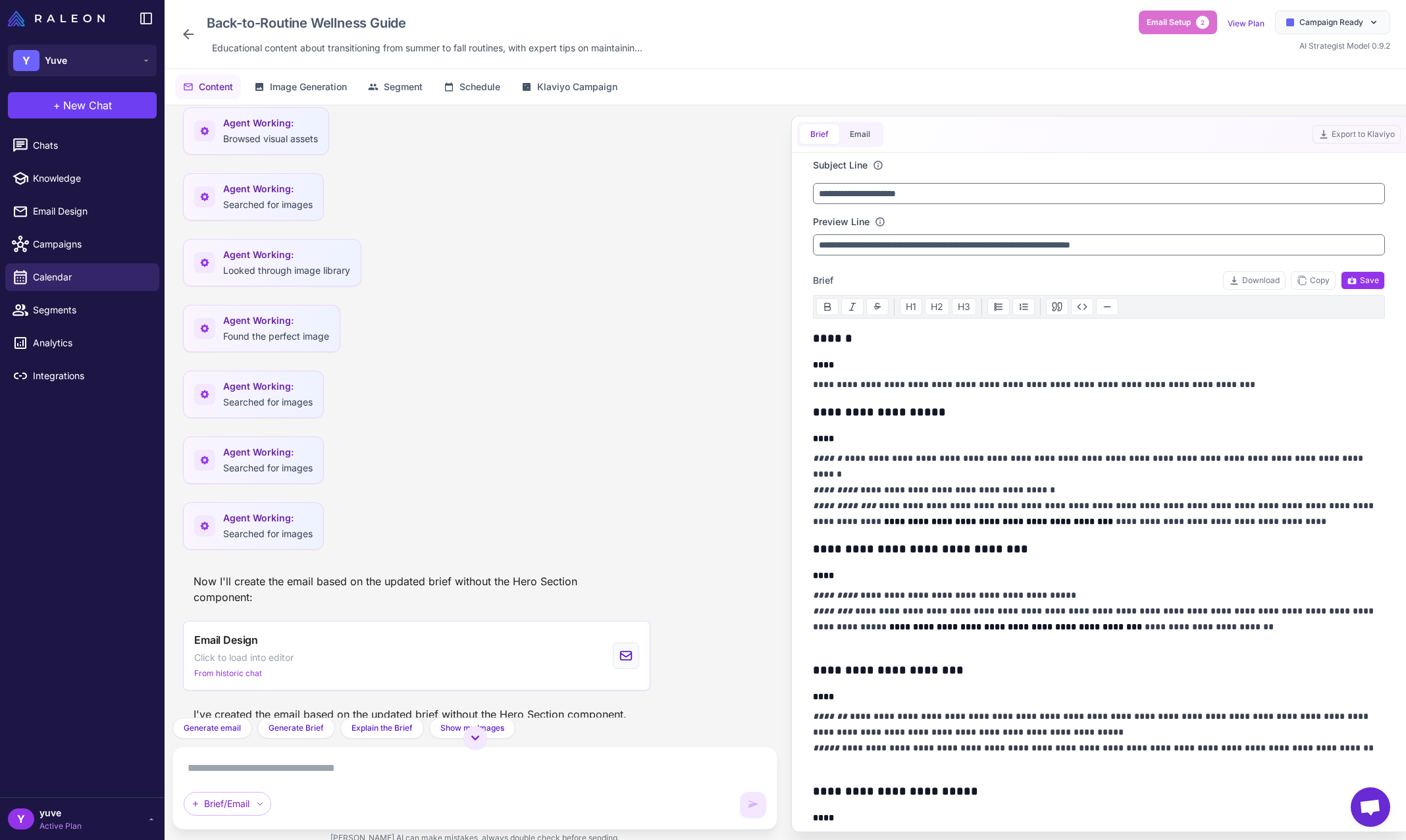
scroll to position [1034, 0]
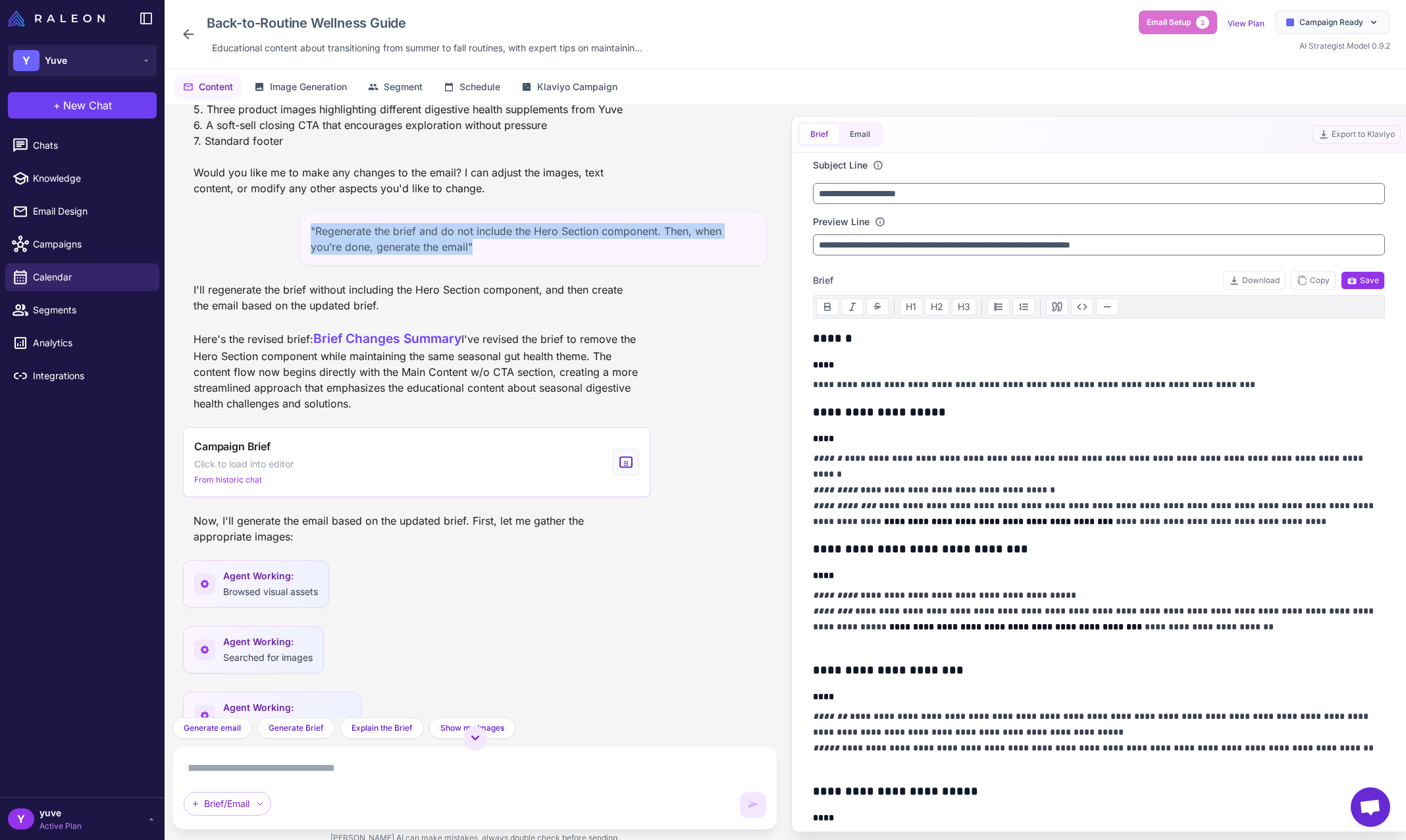
drag, startPoint x: 509, startPoint y: 280, endPoint x: 301, endPoint y: 262, distance: 208.8
click at [301, 262] on div ""Regenerate the brief and do not include the Hero Section component. Then, when…" at bounding box center [533, 239] width 468 height 54
copy div ""Regenerate the brief and do not include the Hero Section component. Then, when…"
click at [78, 144] on span "Chats" at bounding box center [91, 145] width 116 height 14
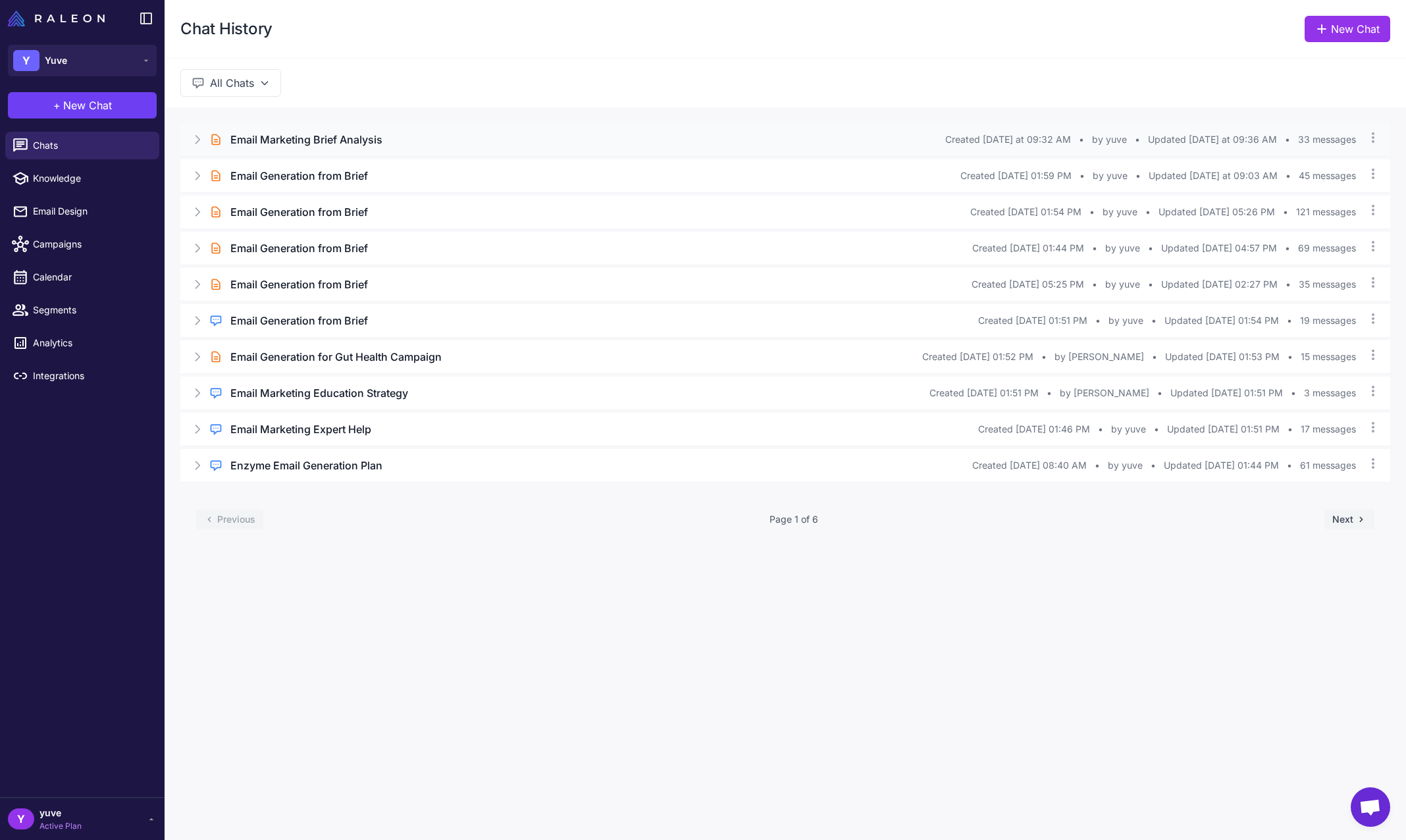
click at [438, 131] on div "Brief Chat Email Marketing Brief Analysis Created Today at 09:32 AM • by yuve •…" at bounding box center [785, 139] width 1210 height 33
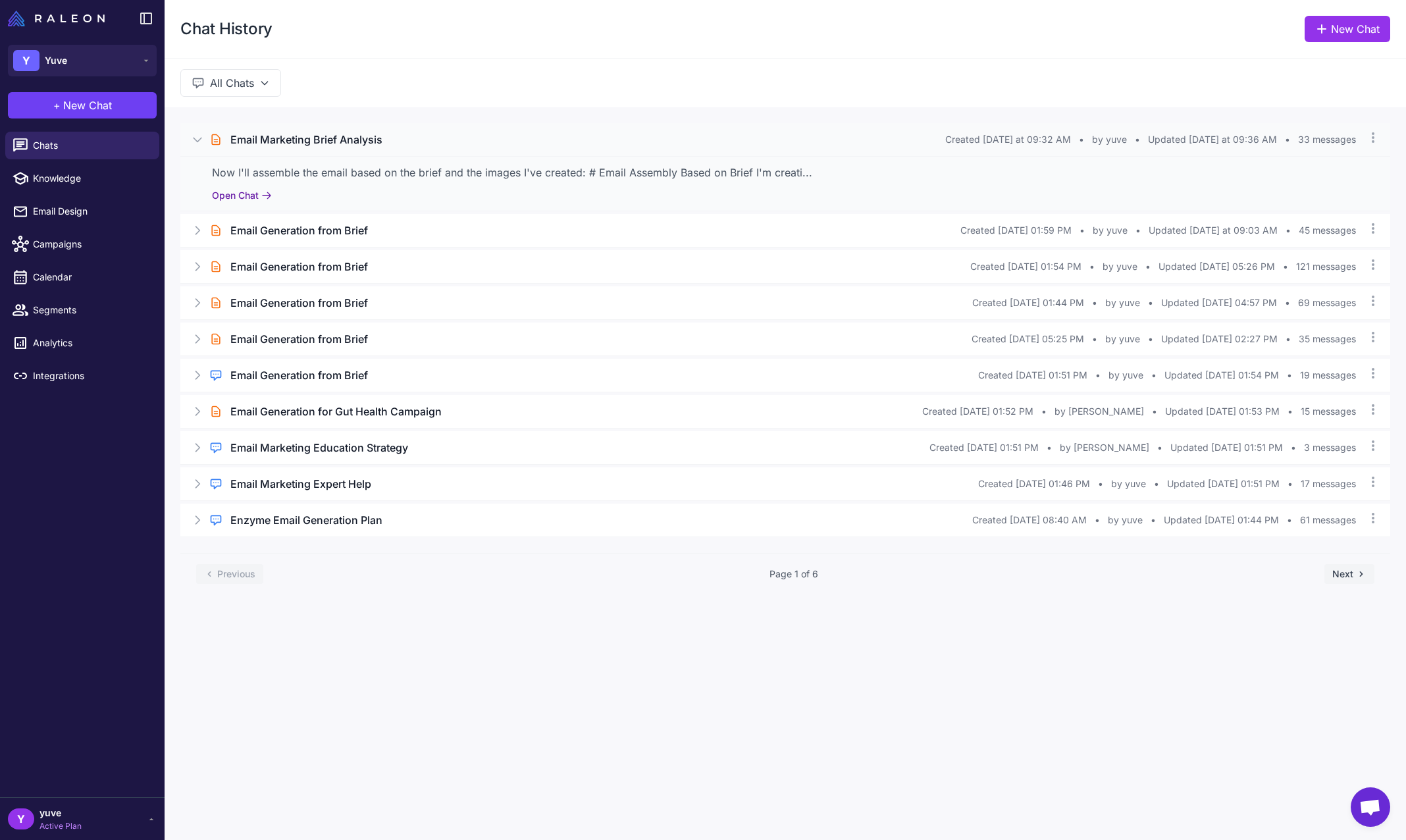
click at [225, 190] on button "Open Chat" at bounding box center [242, 195] width 60 height 14
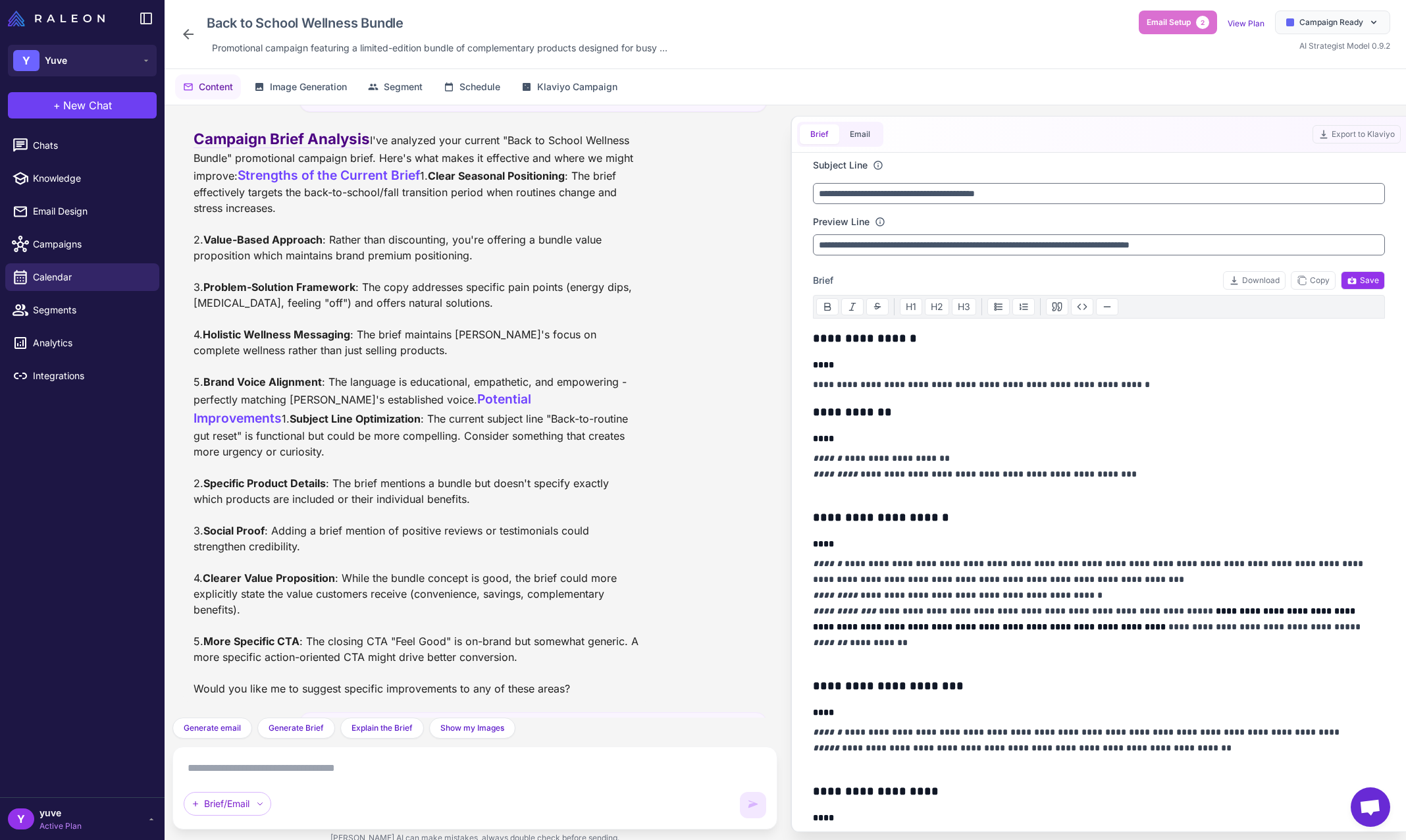
scroll to position [3050, 0]
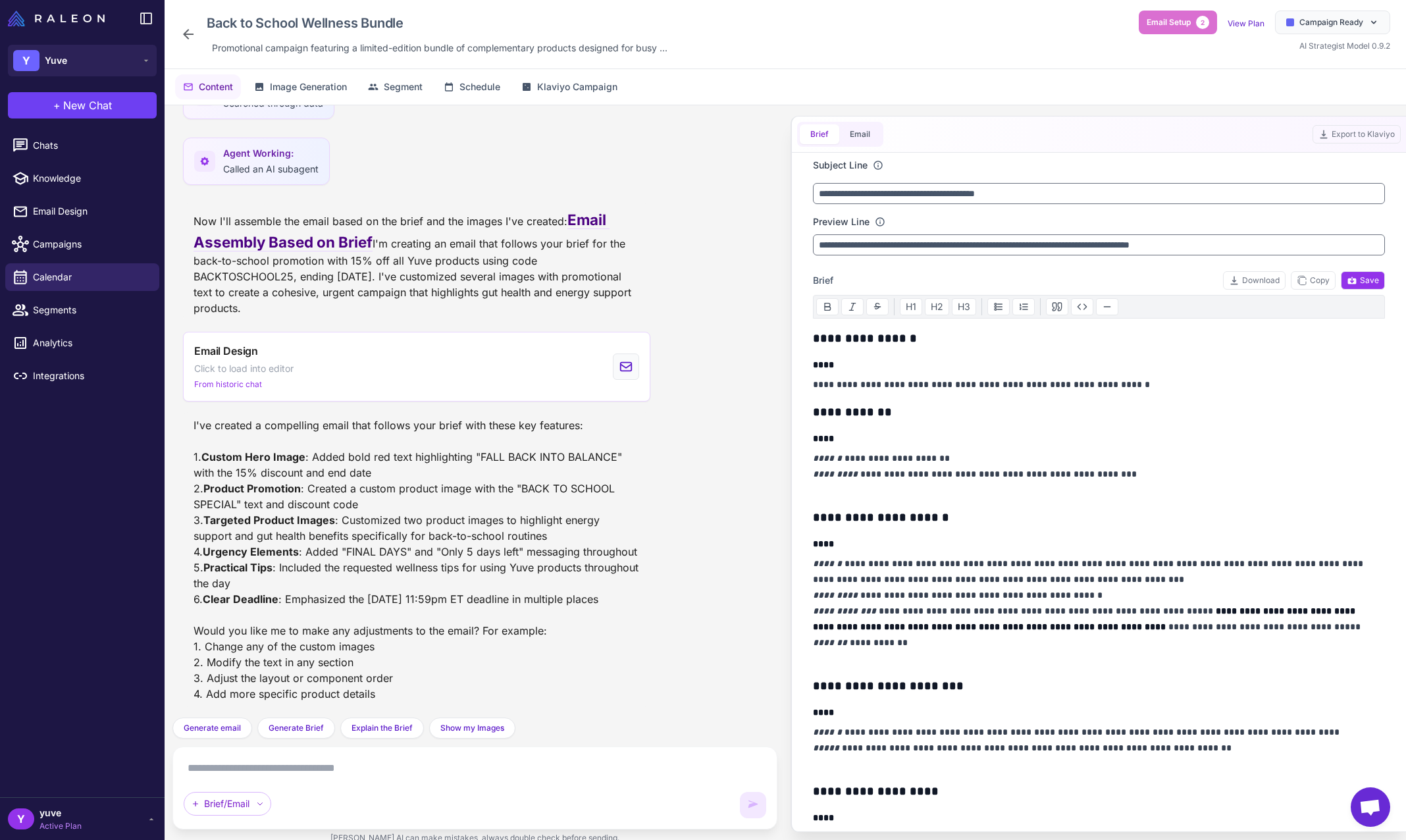
click at [305, 771] on textarea at bounding box center [475, 768] width 583 height 21
paste textarea "**********"
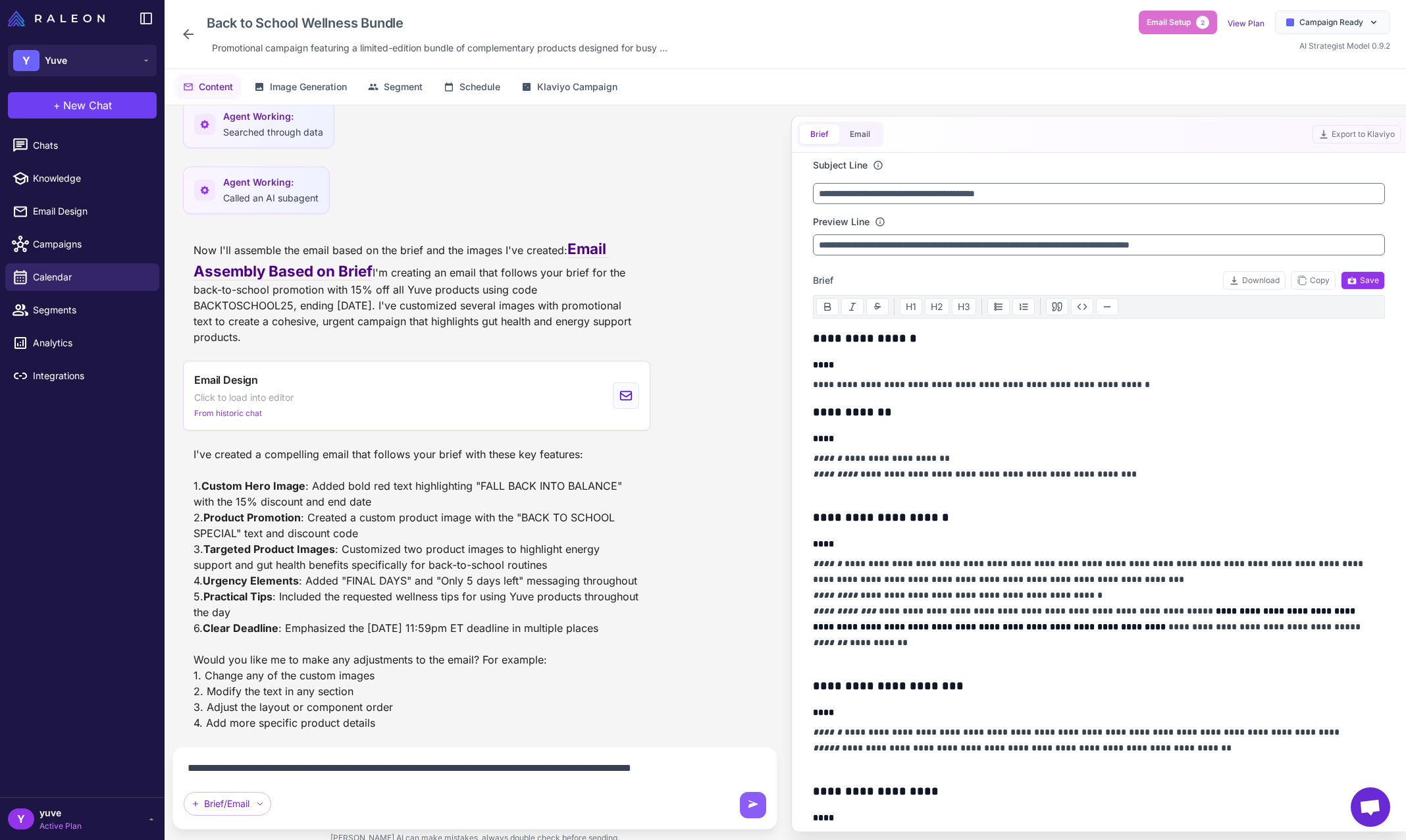
scroll to position [3021, 0]
type textarea "**********"
click at [860, 132] on button "Email" at bounding box center [860, 134] width 41 height 20
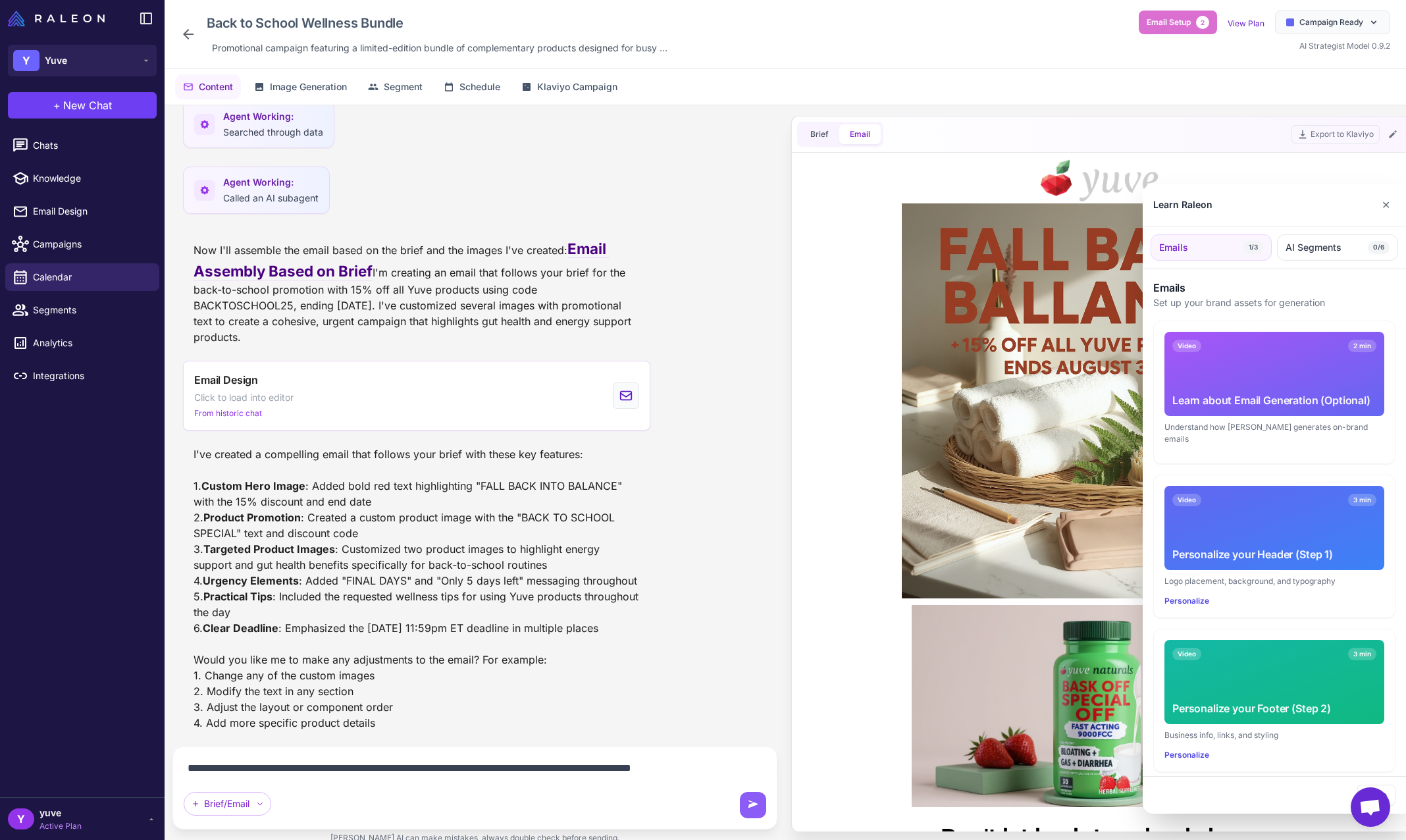
scroll to position [0, 0]
click at [714, 767] on div at bounding box center [703, 420] width 1406 height 840
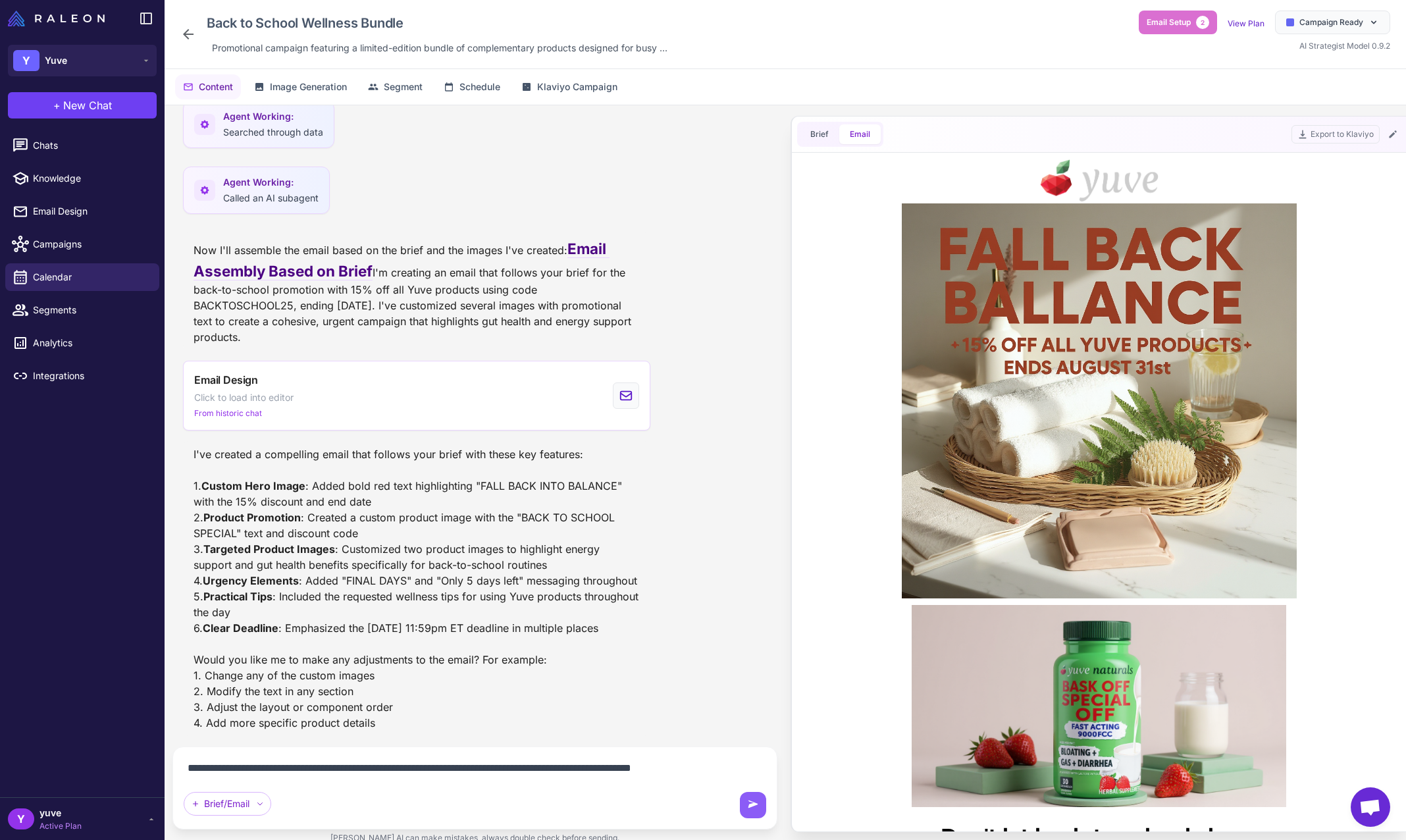
click at [700, 768] on textarea "**********" at bounding box center [475, 768] width 583 height 21
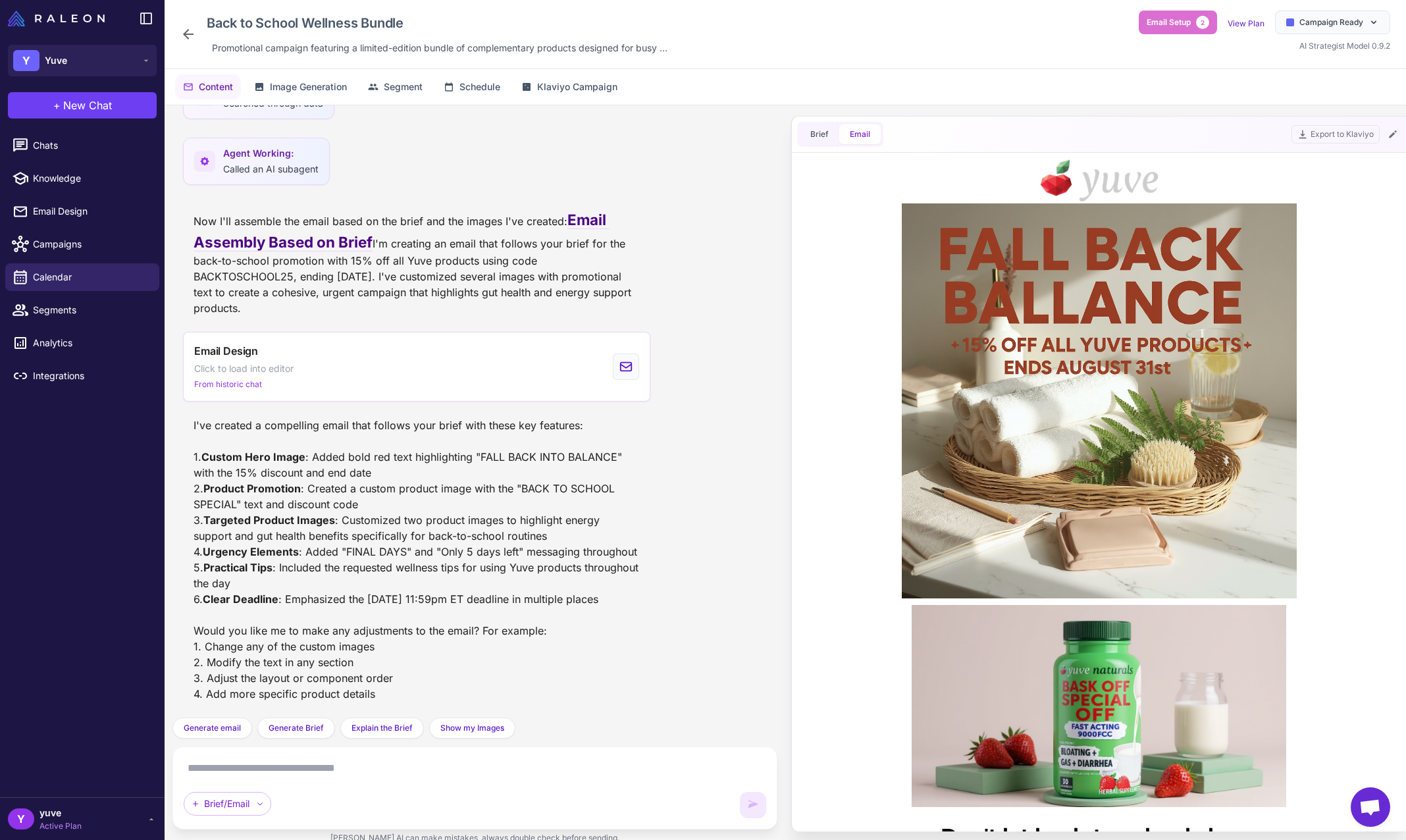
scroll to position [3050, 0]
click at [89, 148] on span "Chats" at bounding box center [91, 145] width 116 height 14
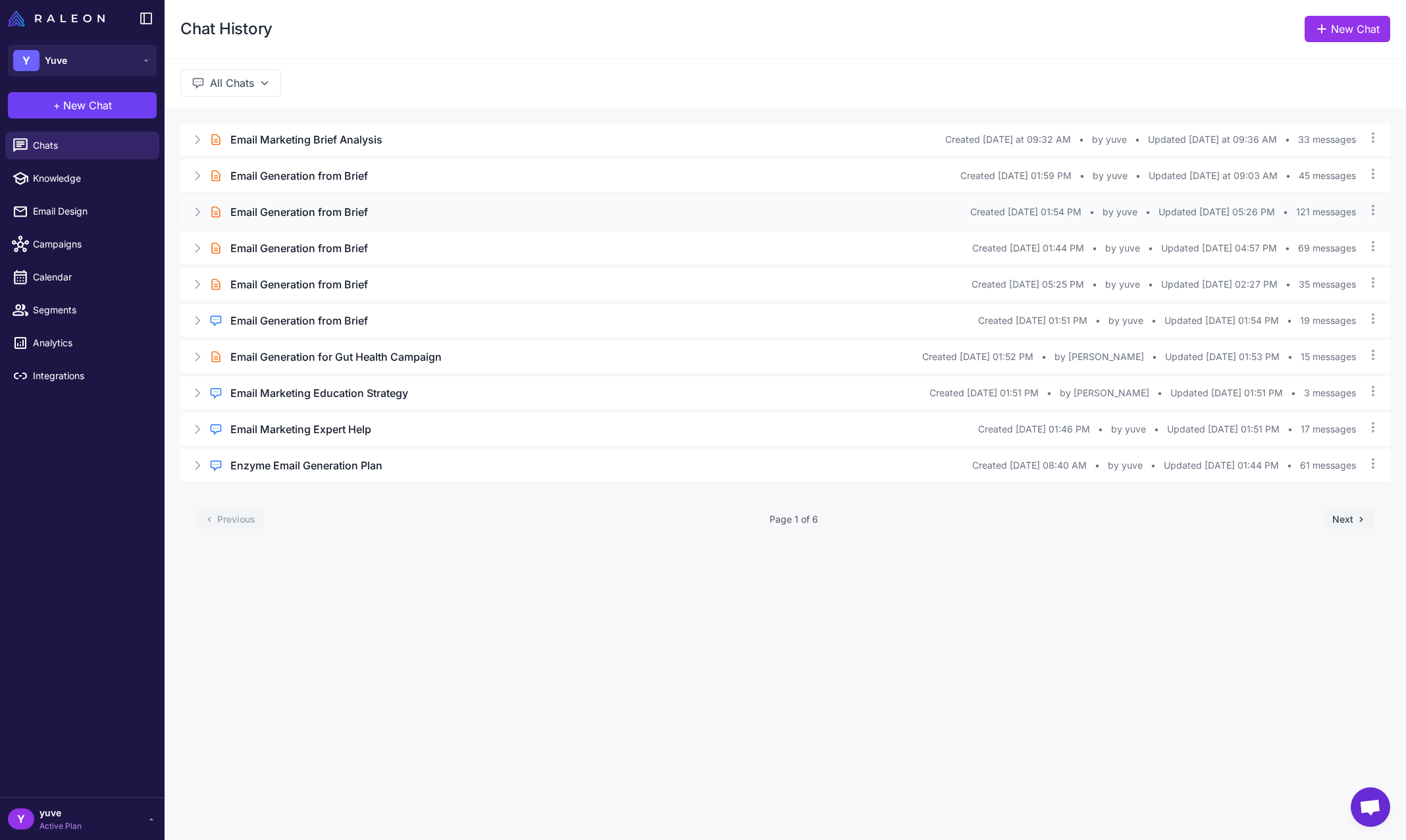
click at [333, 227] on div "Brief Chat Email Generation from Brief Created Aug 6, 2025 at 01:54 PM • by yuv…" at bounding box center [785, 211] width 1210 height 33
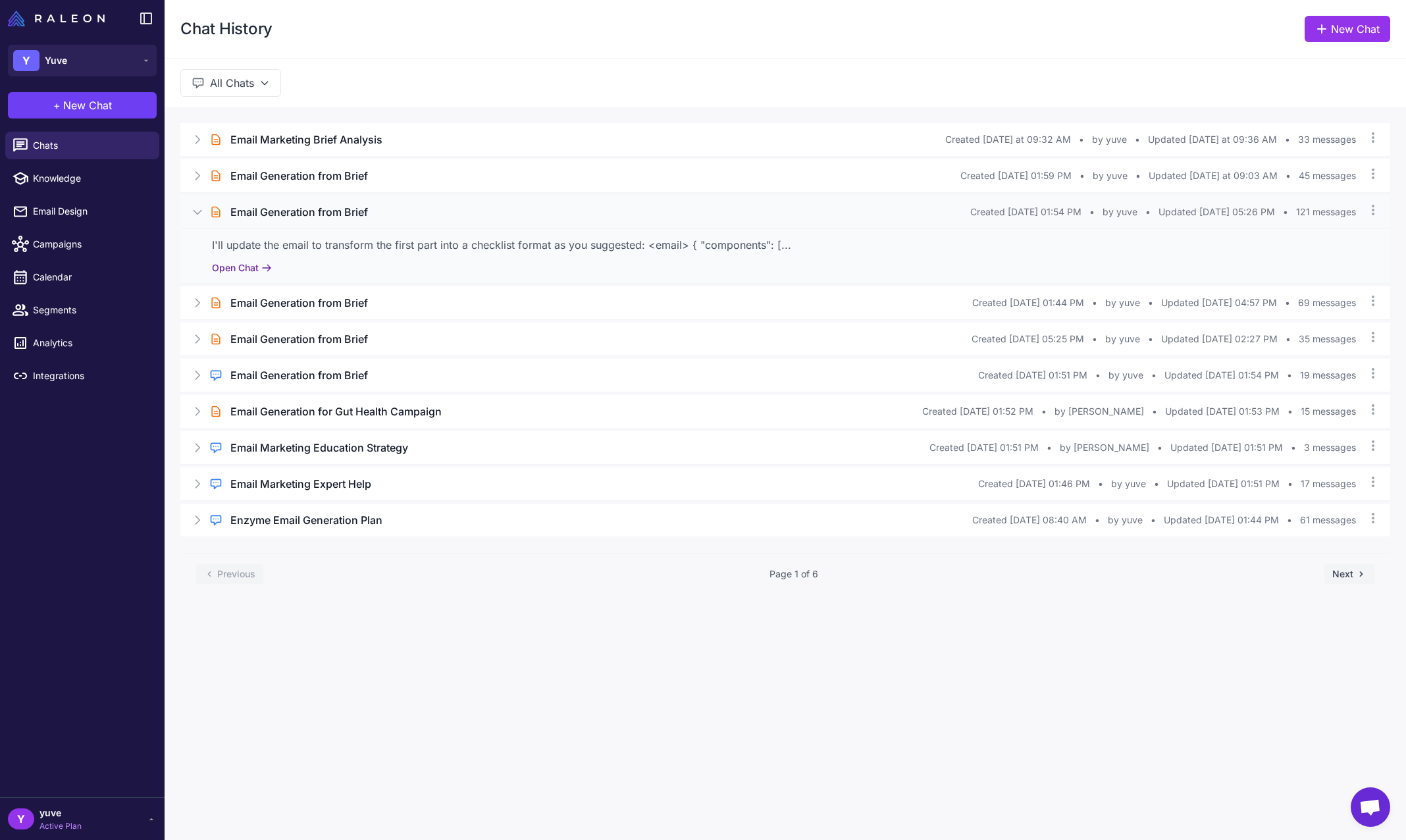
click at [257, 262] on button "Open Chat" at bounding box center [242, 268] width 60 height 14
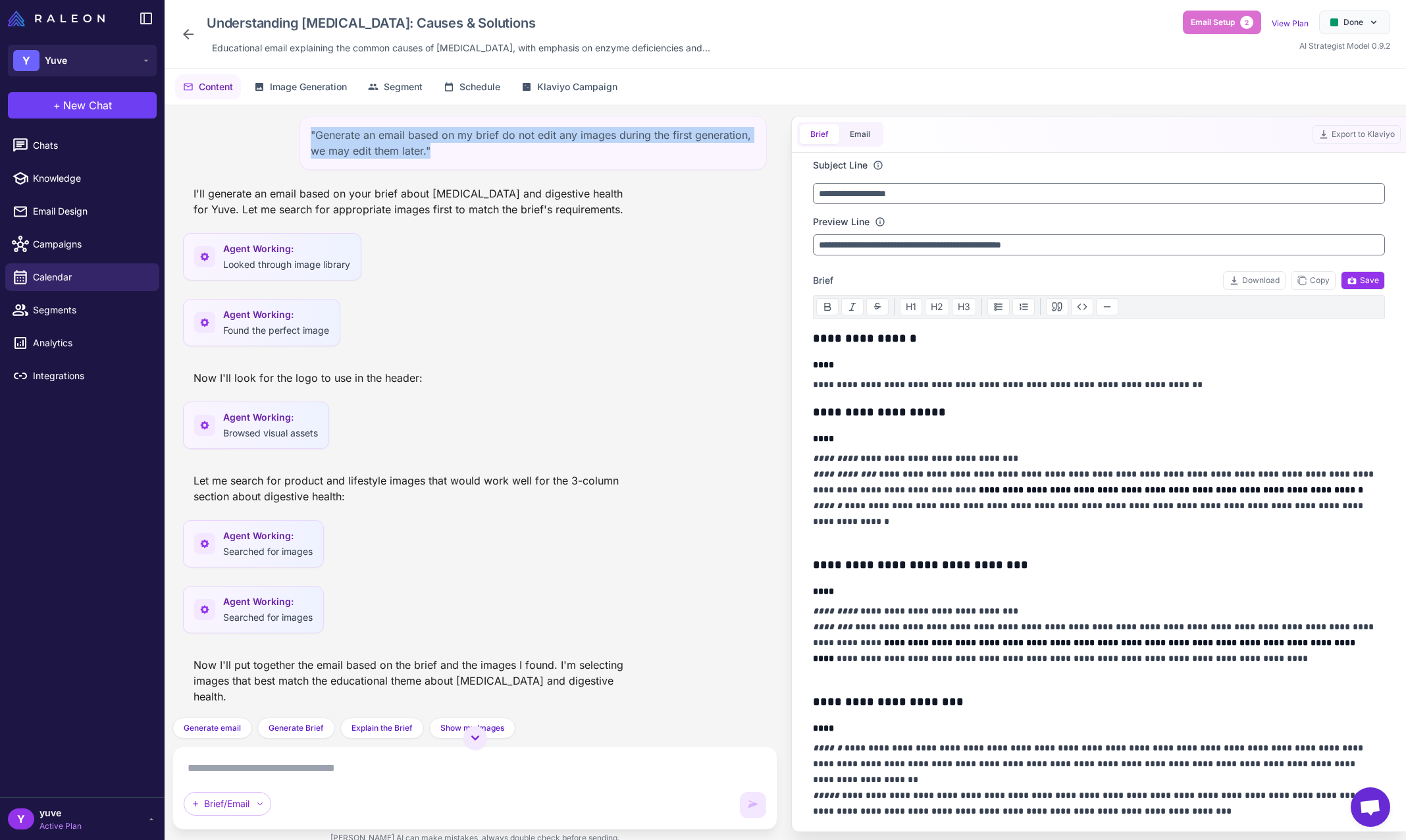
drag, startPoint x: 529, startPoint y: 151, endPoint x: 301, endPoint y: 123, distance: 229.7
click at [301, 123] on div ""Generate an email based on my brief do not edit any images during the first ge…" at bounding box center [533, 143] width 468 height 54
copy div ""Generate an email based on my brief do not edit any images during the first ge…"
click at [88, 141] on span "Chats" at bounding box center [91, 145] width 116 height 14
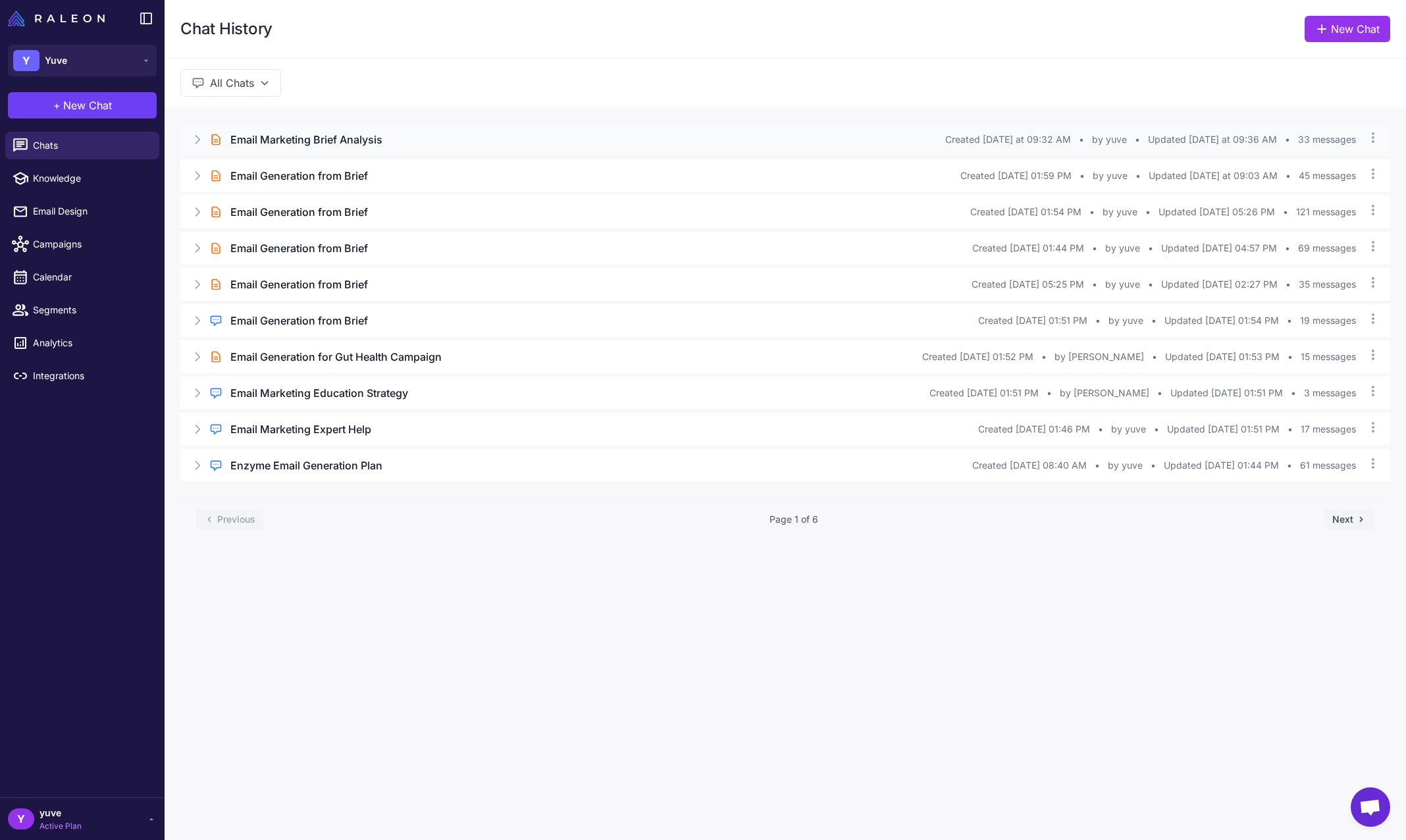
click at [330, 140] on h3 "Email Marketing Brief Analysis" at bounding box center [306, 140] width 152 height 16
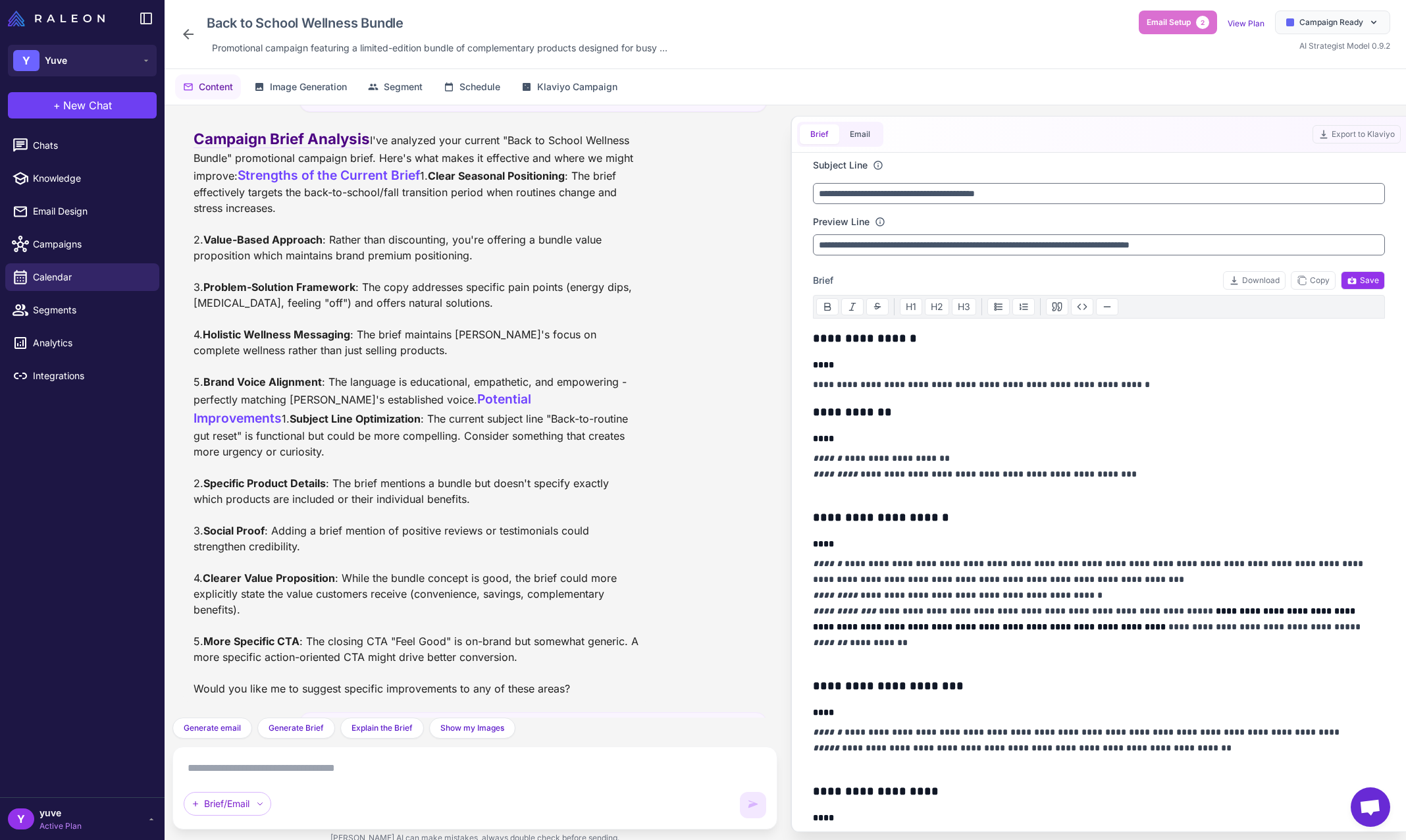
scroll to position [3050, 0]
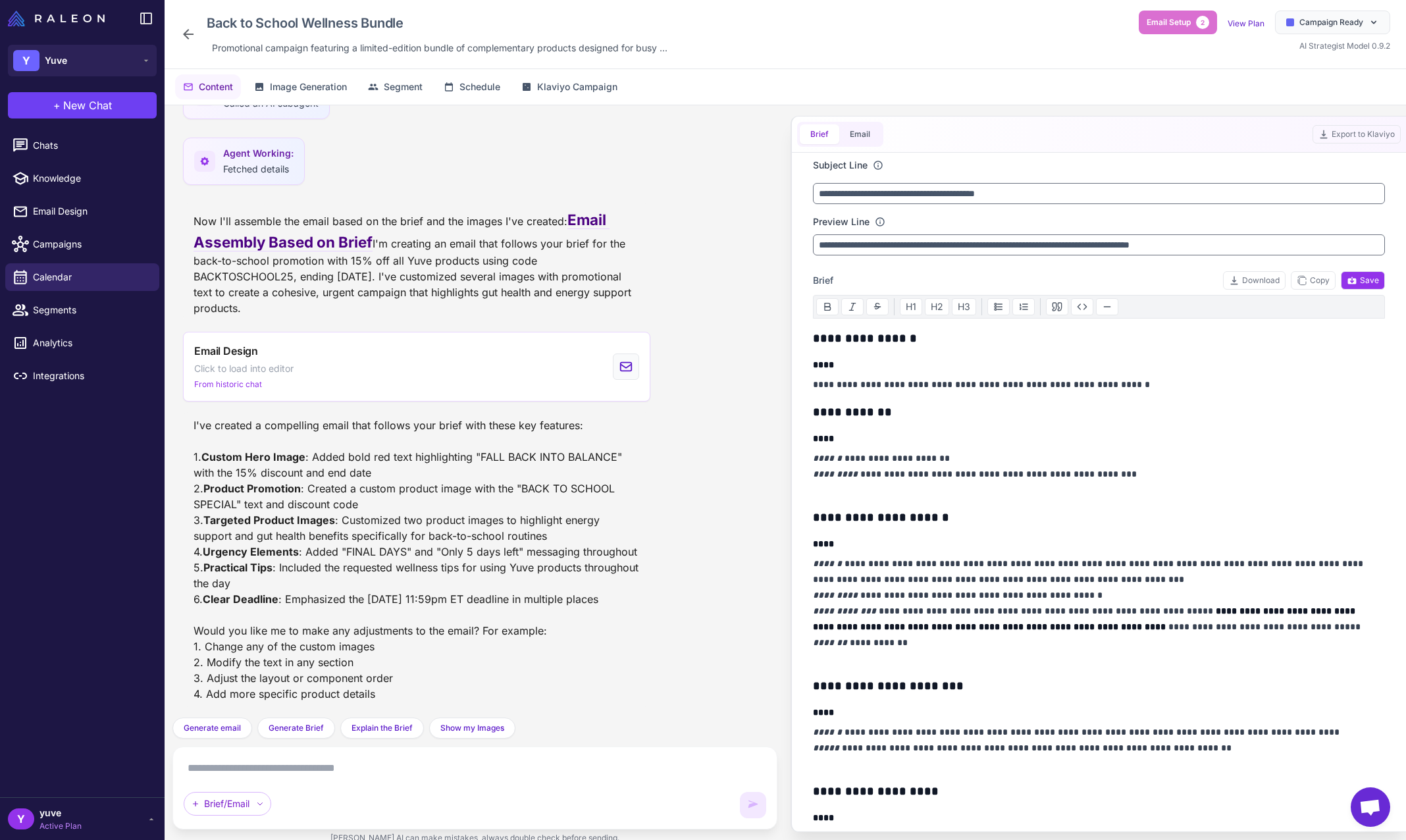
click at [293, 771] on textarea at bounding box center [475, 768] width 583 height 21
paste textarea "**********"
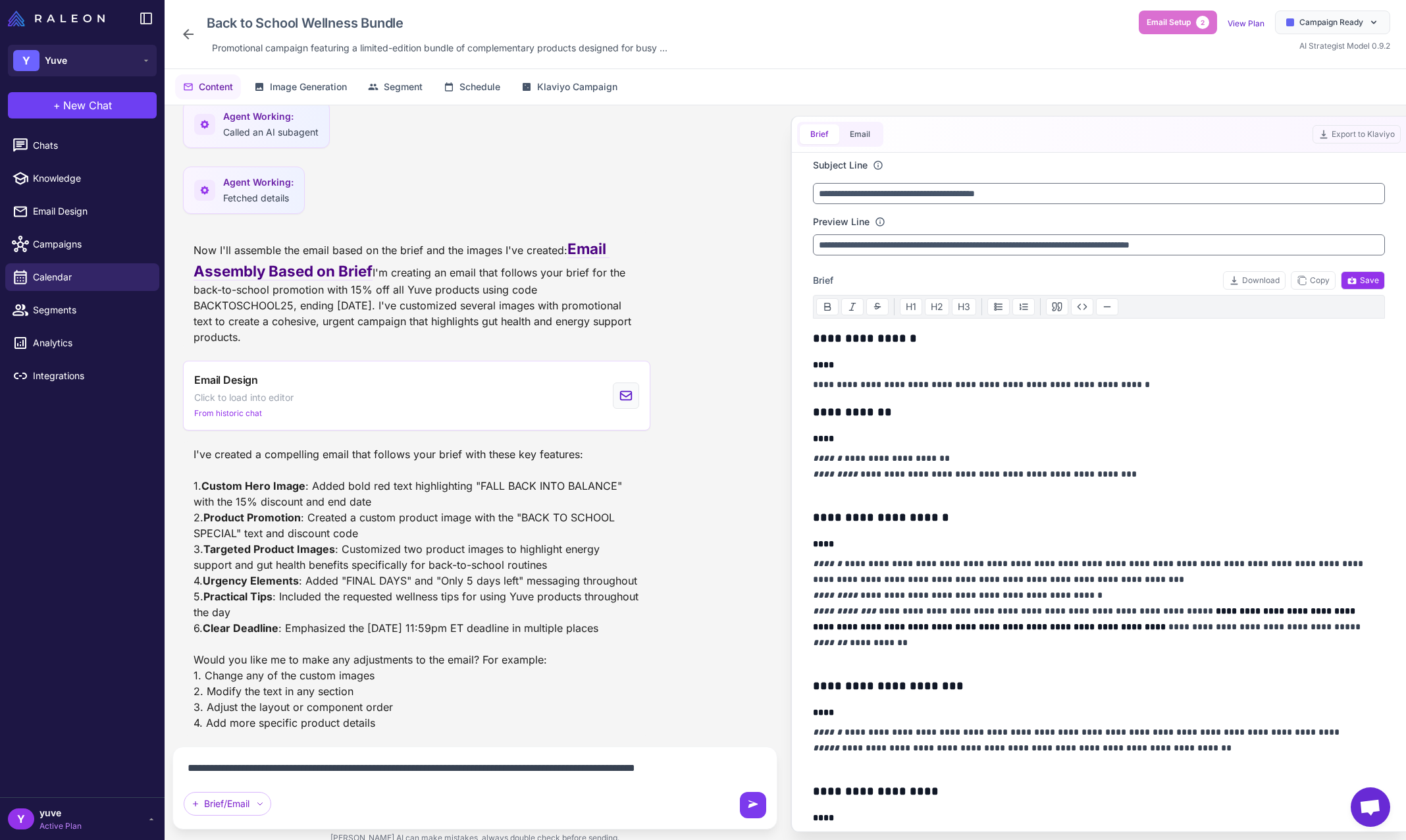
type textarea "**********"
click at [752, 803] on icon at bounding box center [753, 805] width 13 height 13
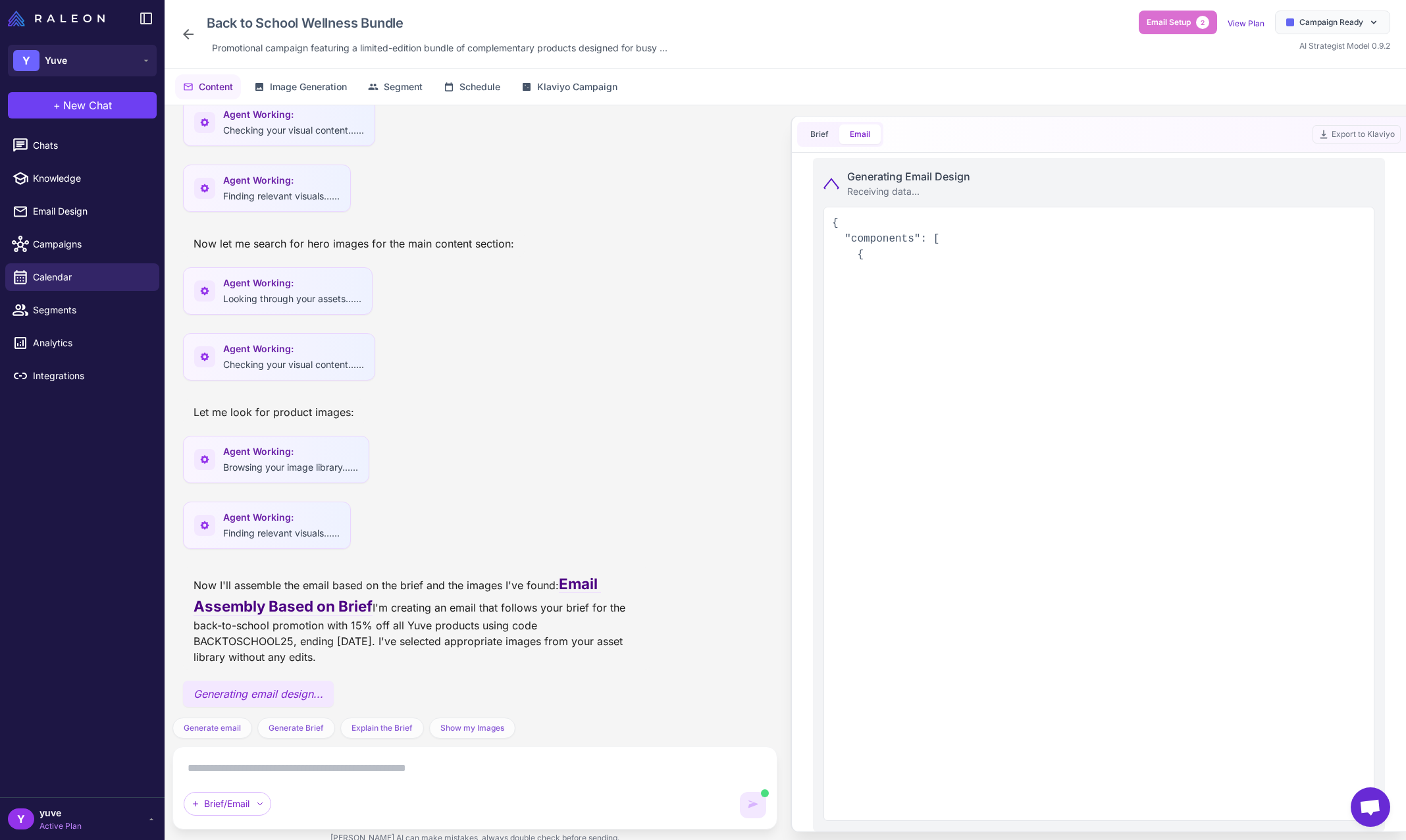
scroll to position [3810, 0]
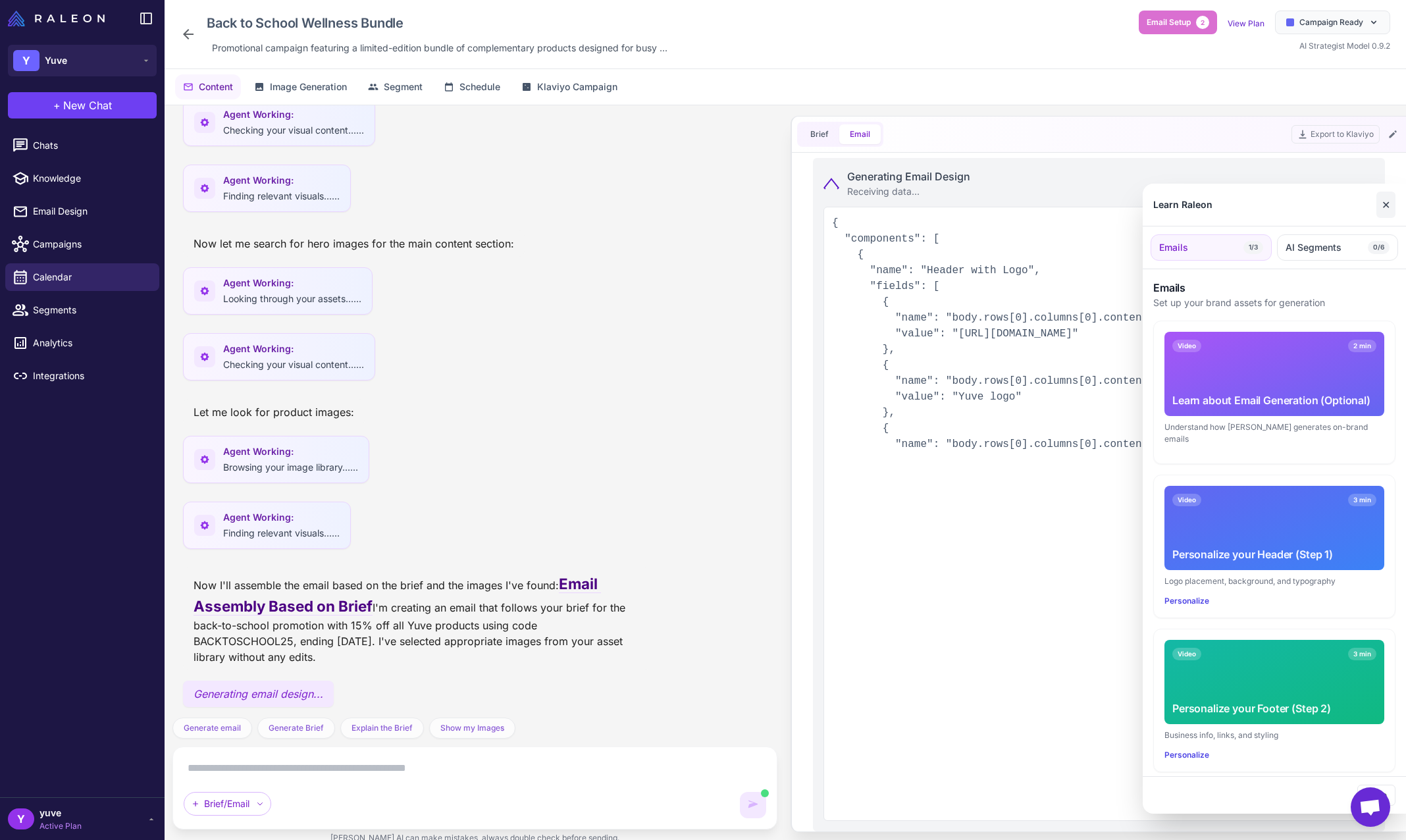
click at [1385, 208] on button "✕" at bounding box center [1386, 204] width 19 height 27
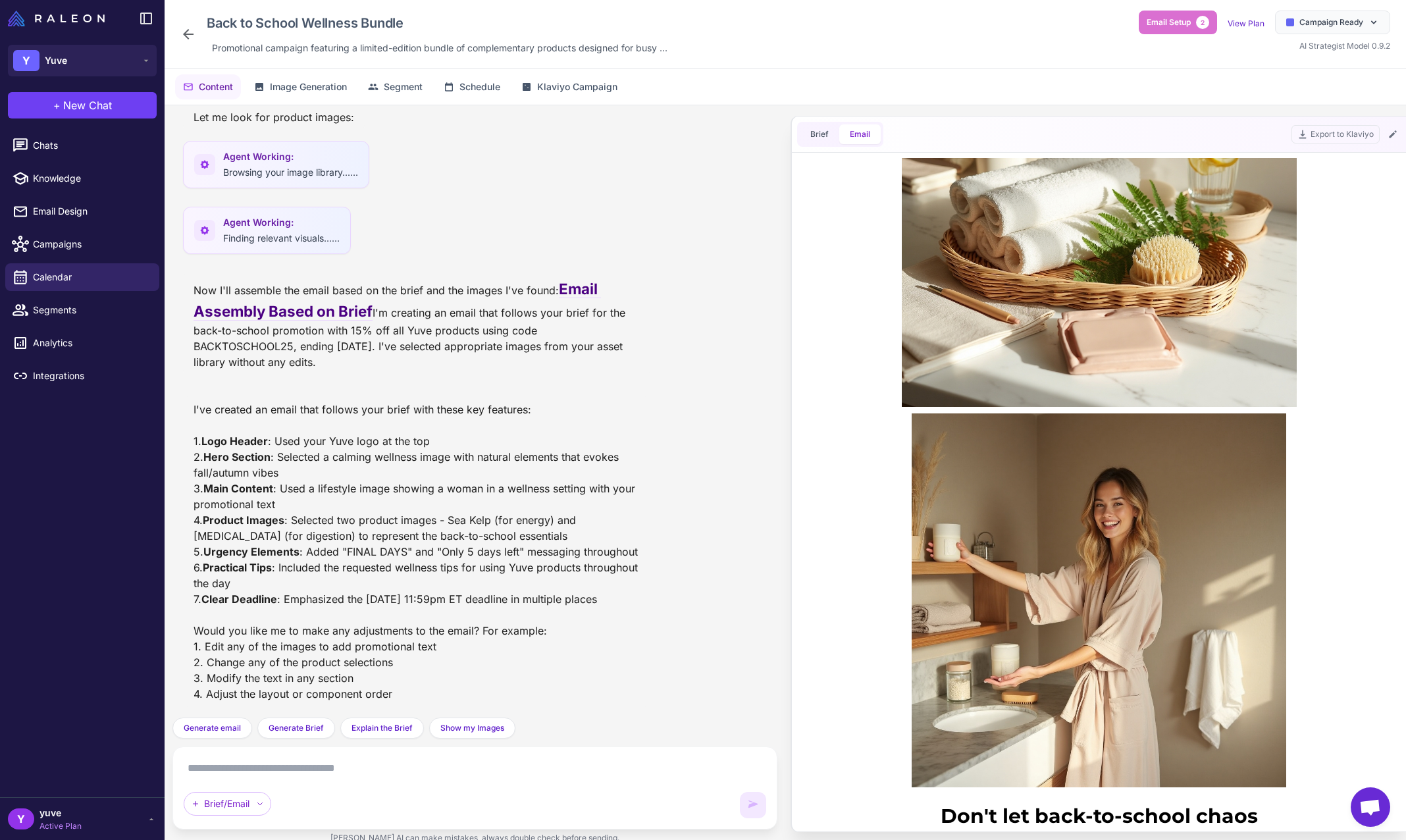
scroll to position [0, 0]
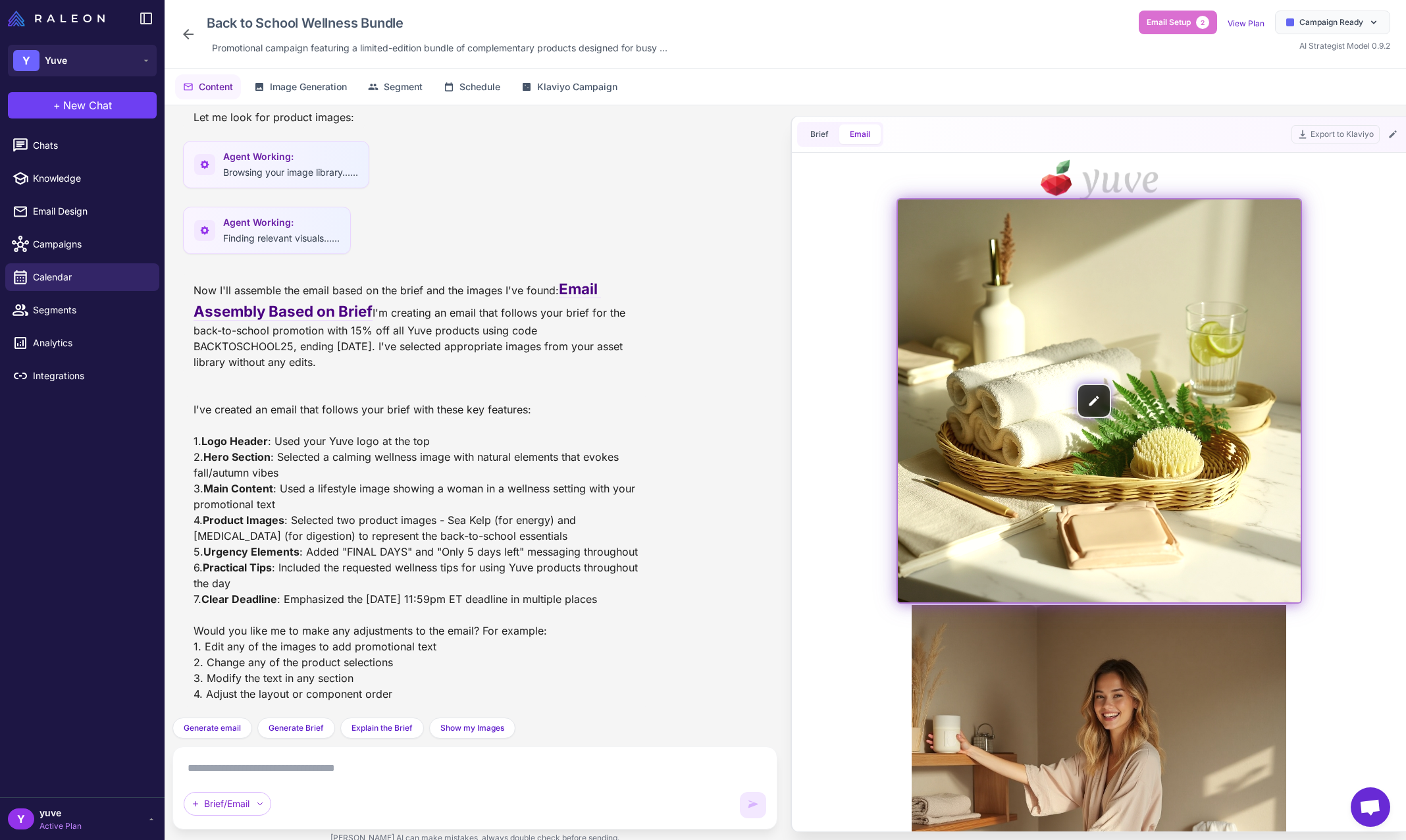
click at [1085, 404] on img at bounding box center [1099, 401] width 403 height 403
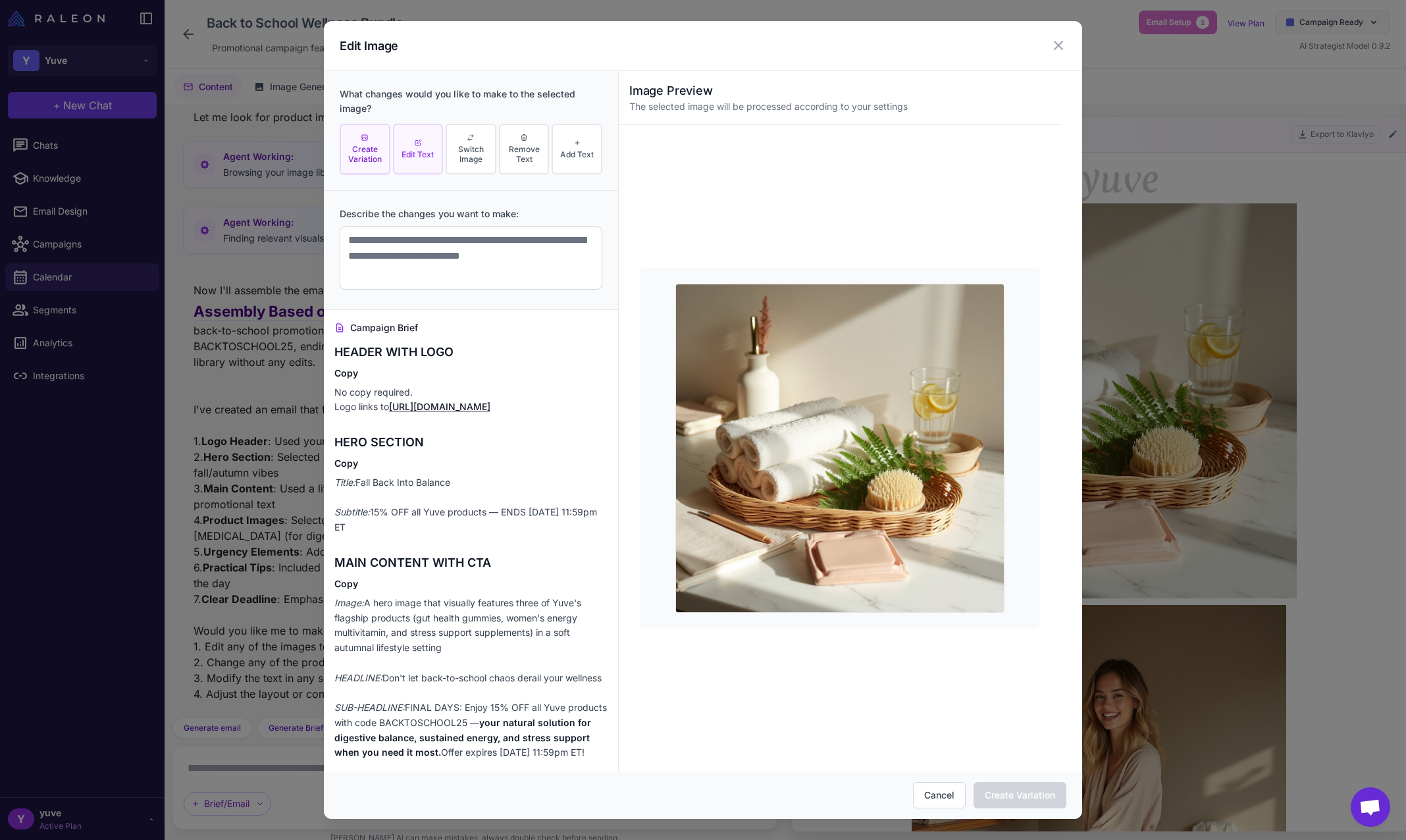
click at [416, 160] on button "Edit Text" at bounding box center [418, 149] width 50 height 50
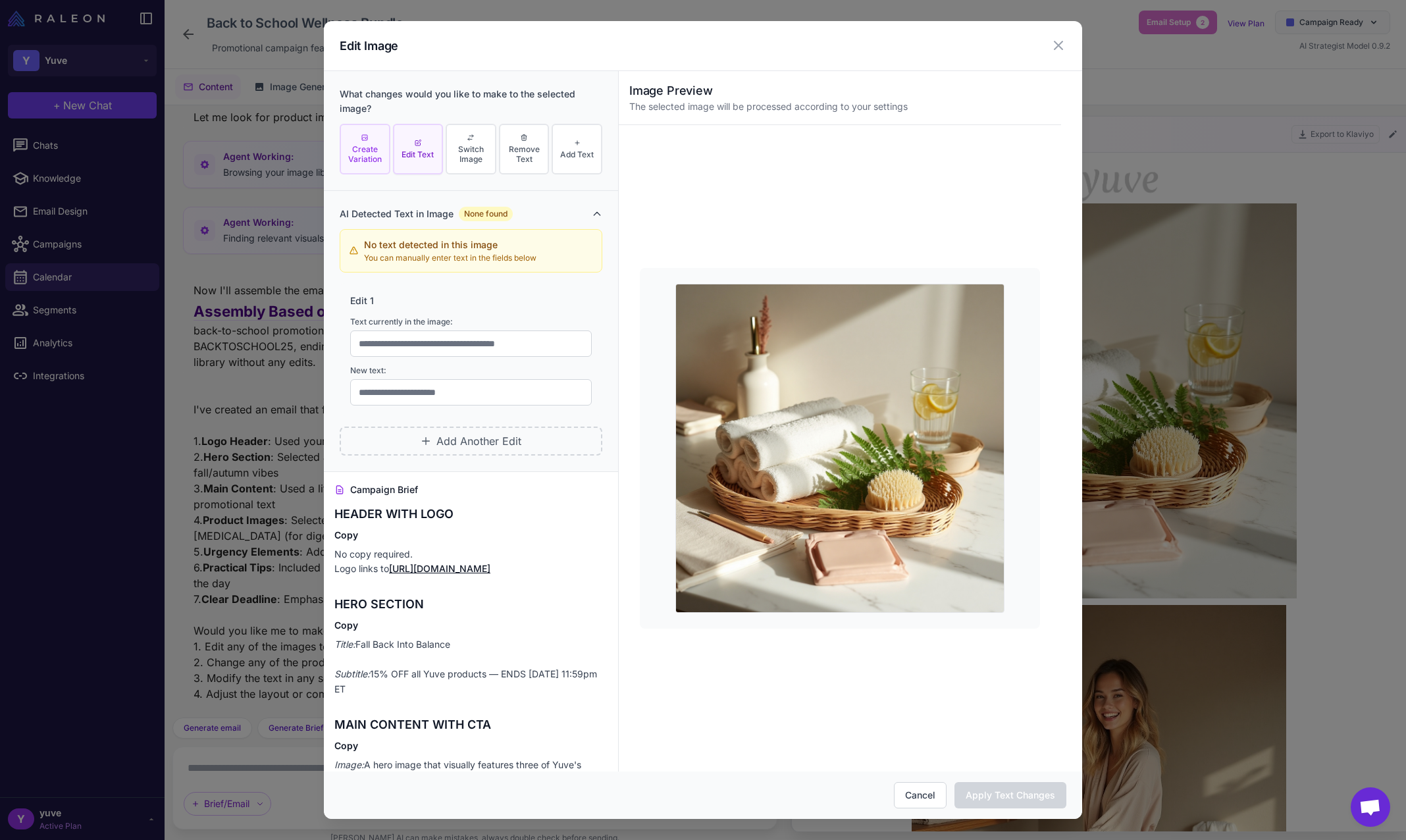
click at [364, 145] on span "Create Variation" at bounding box center [365, 154] width 43 height 20
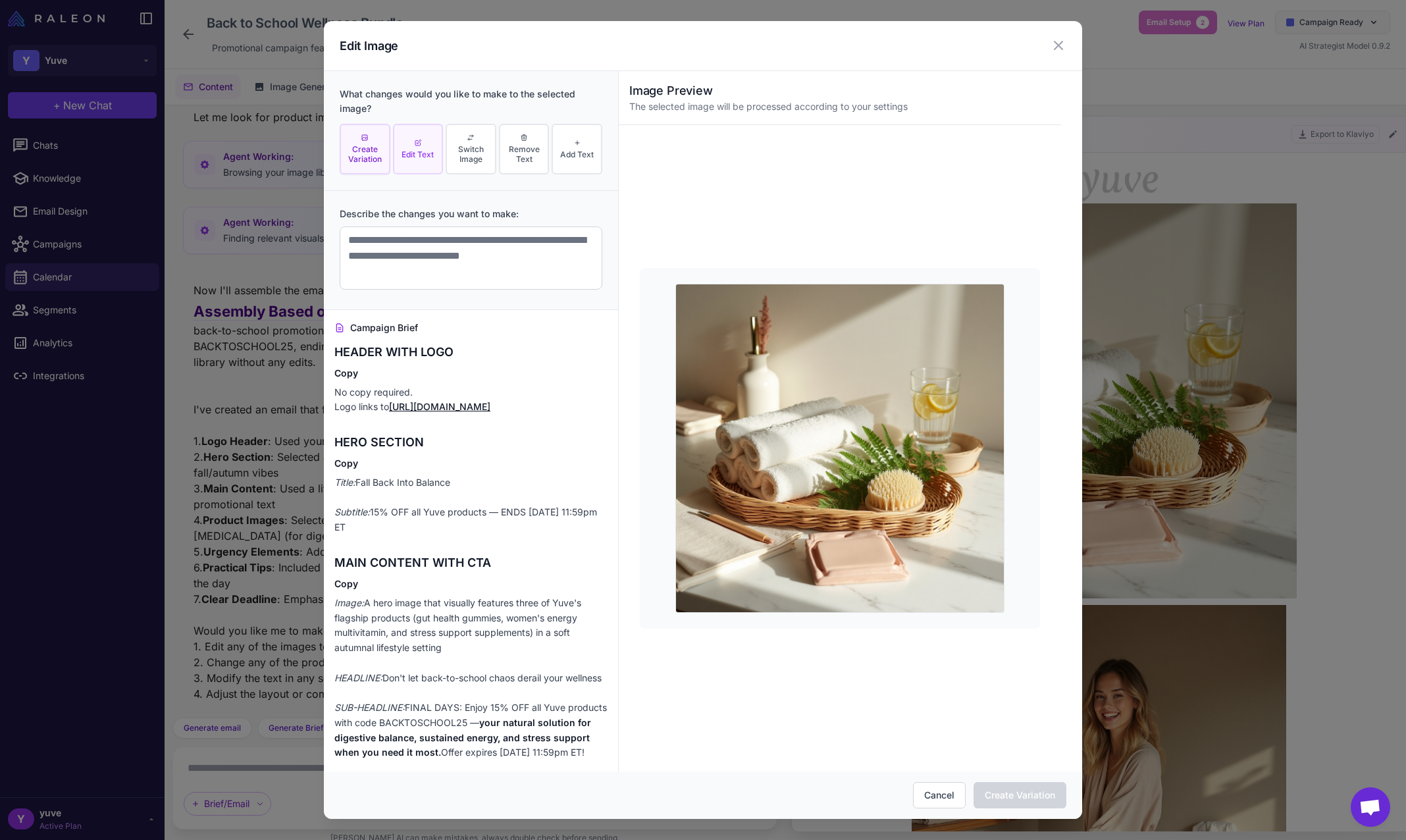
click at [410, 146] on button "Edit Text" at bounding box center [418, 149] width 50 height 50
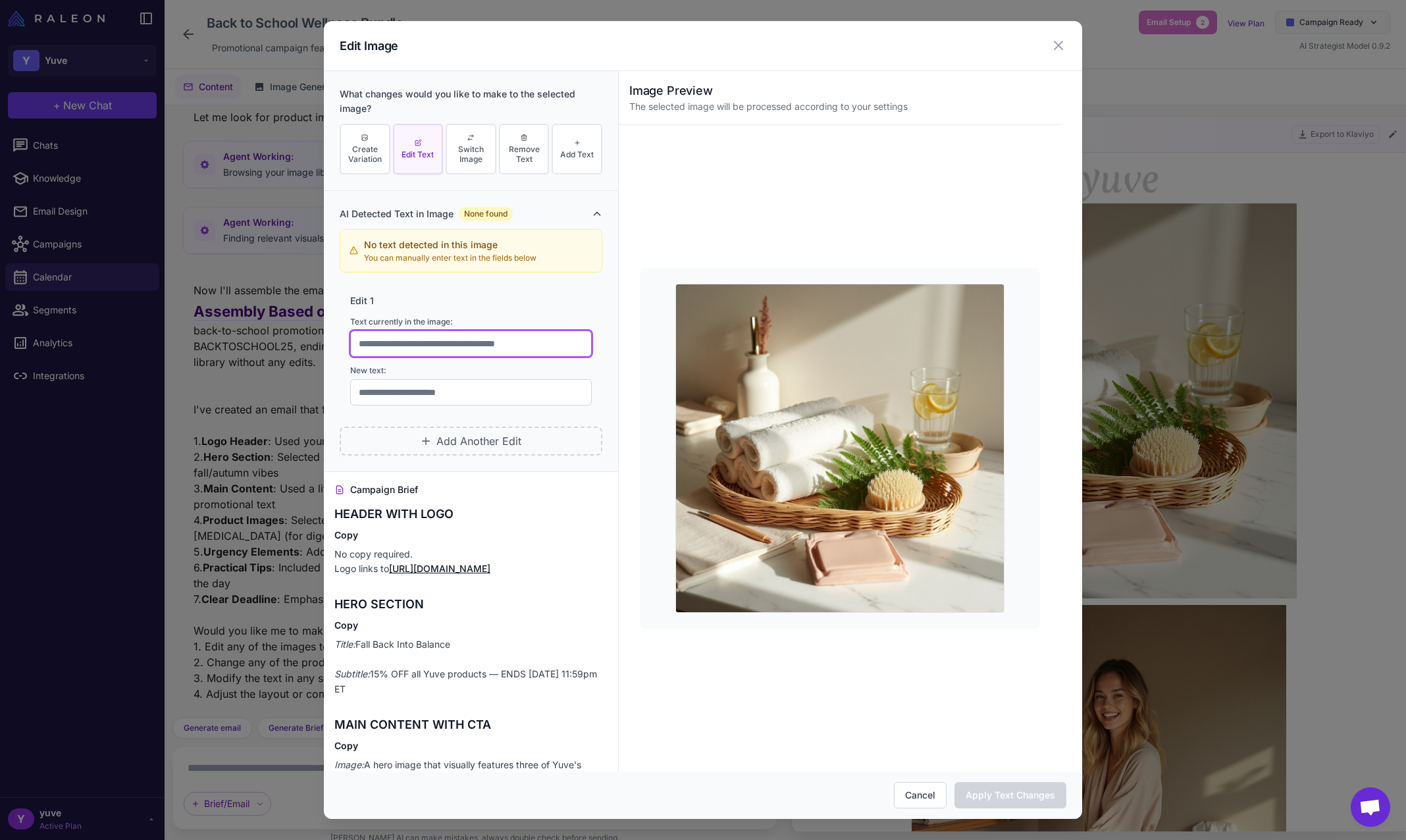
click at [414, 345] on input "text" at bounding box center [471, 343] width 242 height 27
type input "**********"
click at [488, 305] on div "Edit 1" at bounding box center [471, 301] width 242 height 14
click at [485, 392] on input "text" at bounding box center [471, 392] width 242 height 27
click at [568, 151] on span "Add Text" at bounding box center [577, 154] width 34 height 10
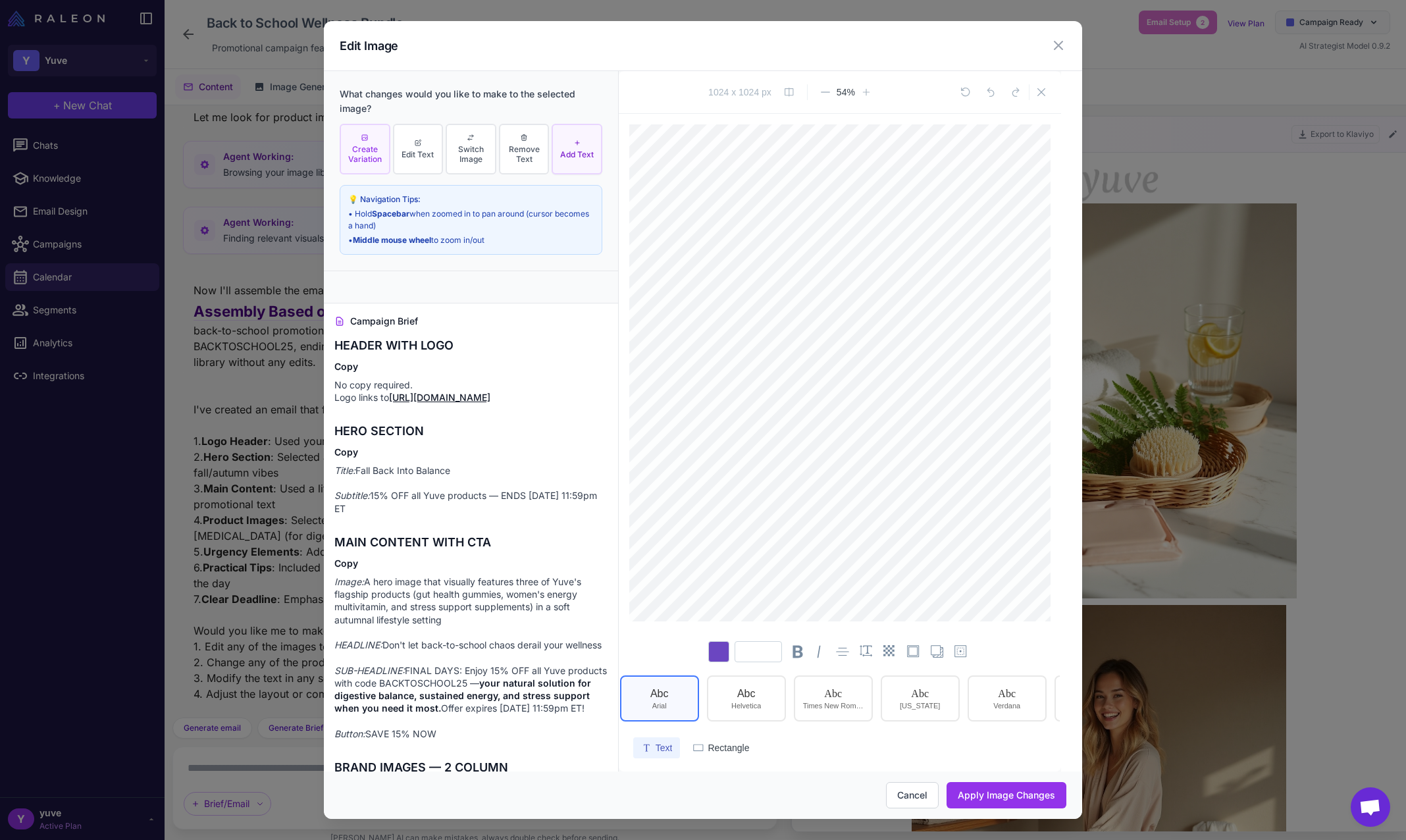
click at [366, 153] on span "Create Variation" at bounding box center [365, 154] width 43 height 20
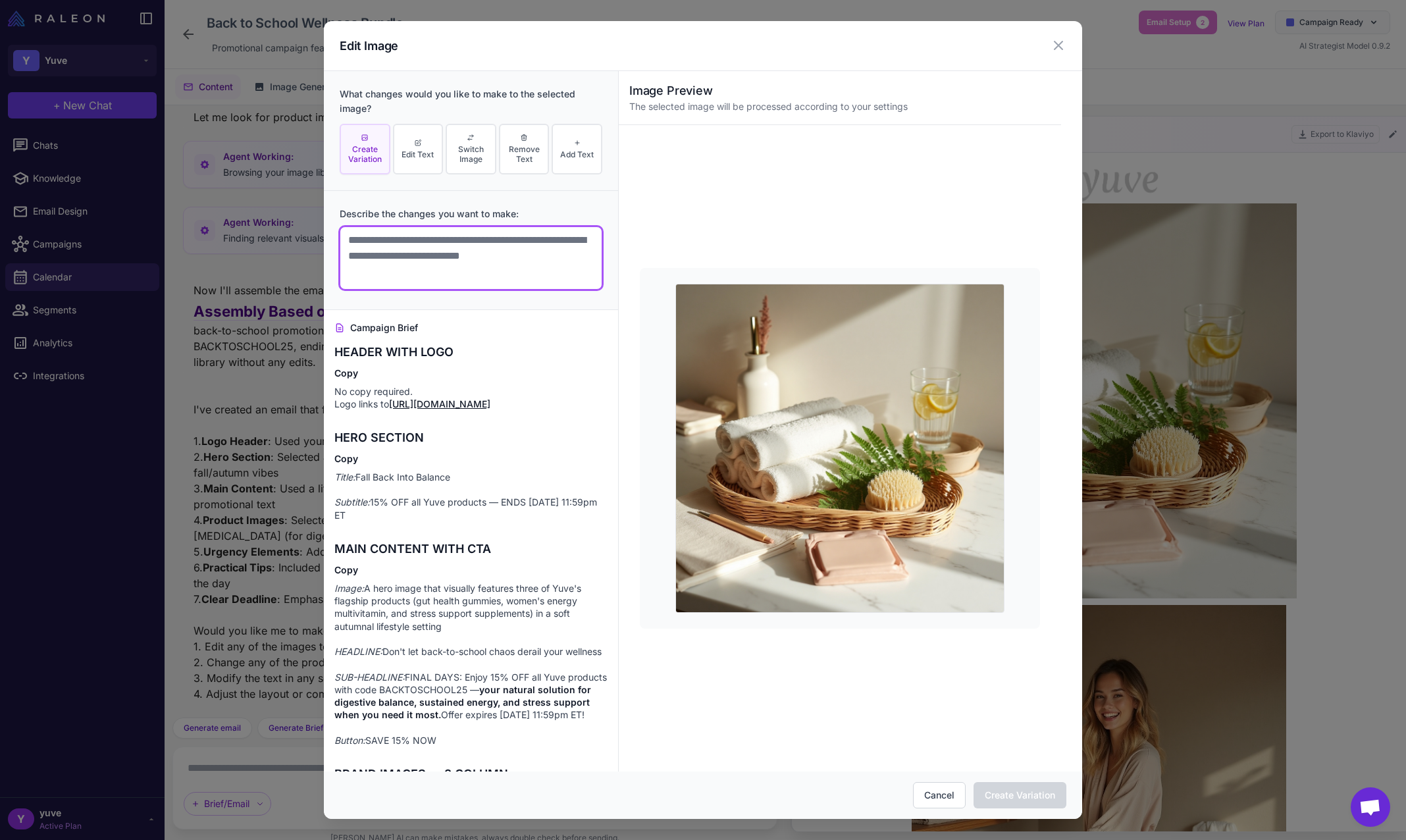
click at [438, 256] on textarea at bounding box center [471, 258] width 262 height 63
type textarea "*"
type textarea "**********"
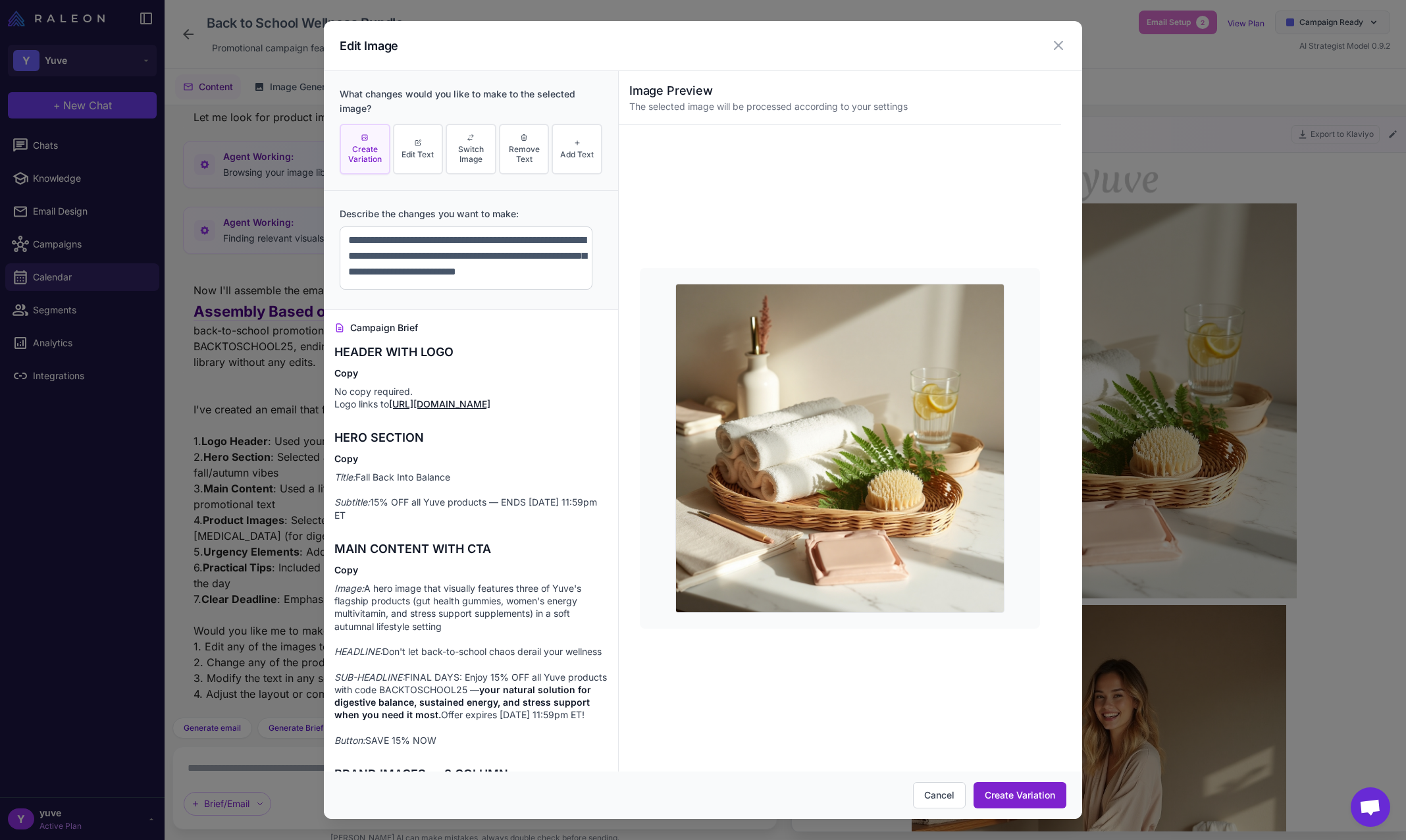
click at [1032, 796] on button "Create Variation" at bounding box center [1020, 795] width 93 height 27
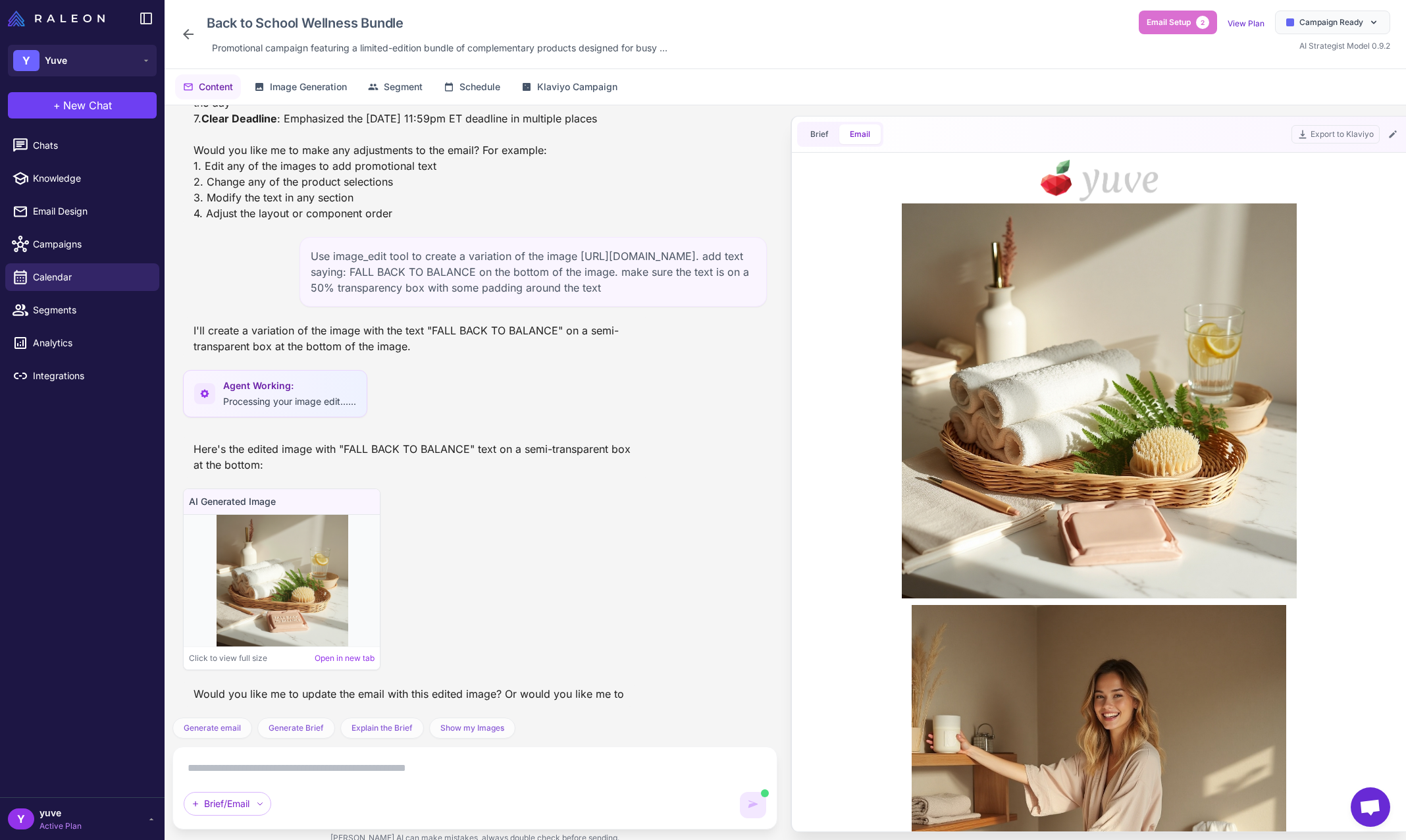
scroll to position [4633, 0]
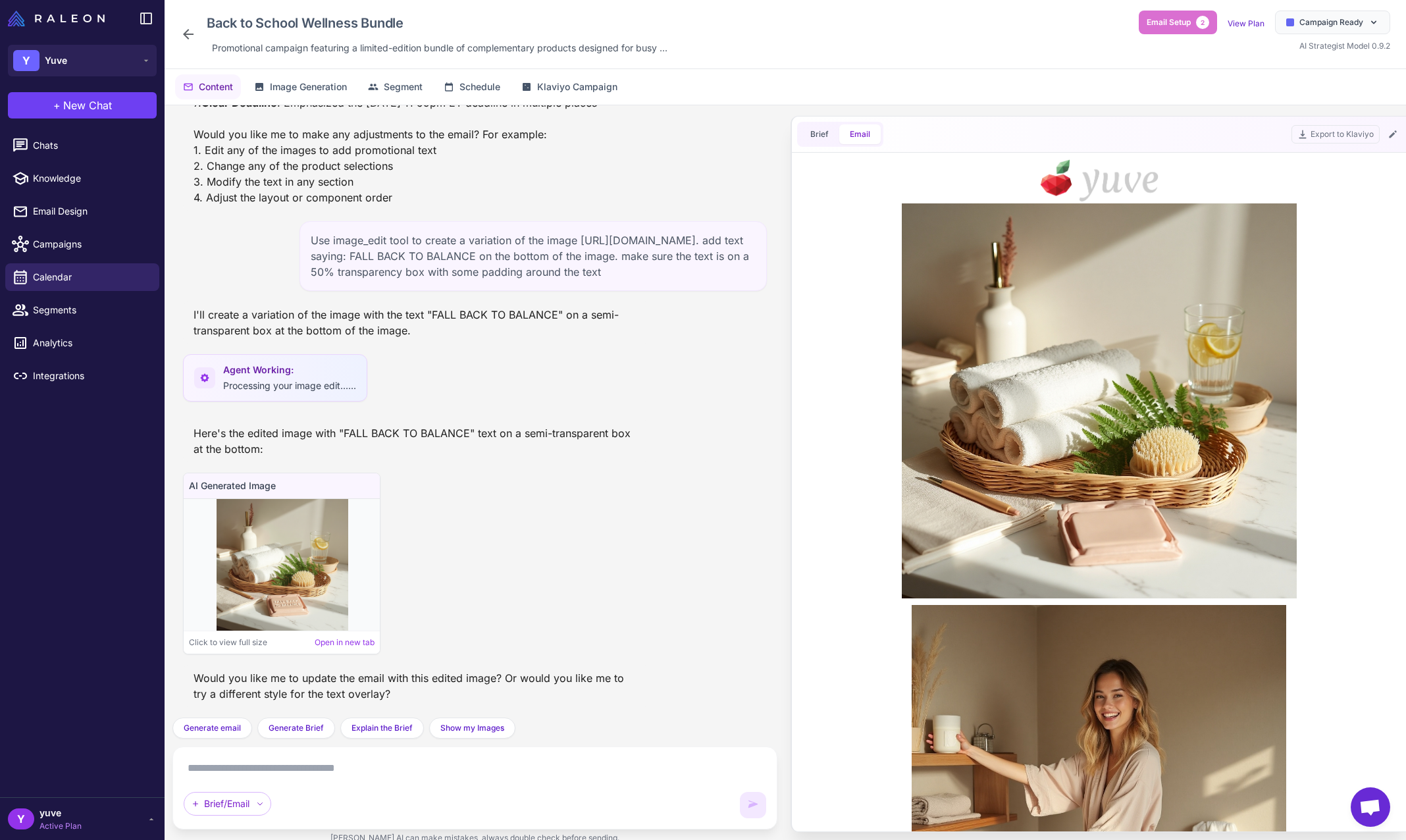
click at [278, 583] on img at bounding box center [282, 565] width 132 height 132
click at [349, 644] on link "Open in new tab" at bounding box center [345, 643] width 60 height 12
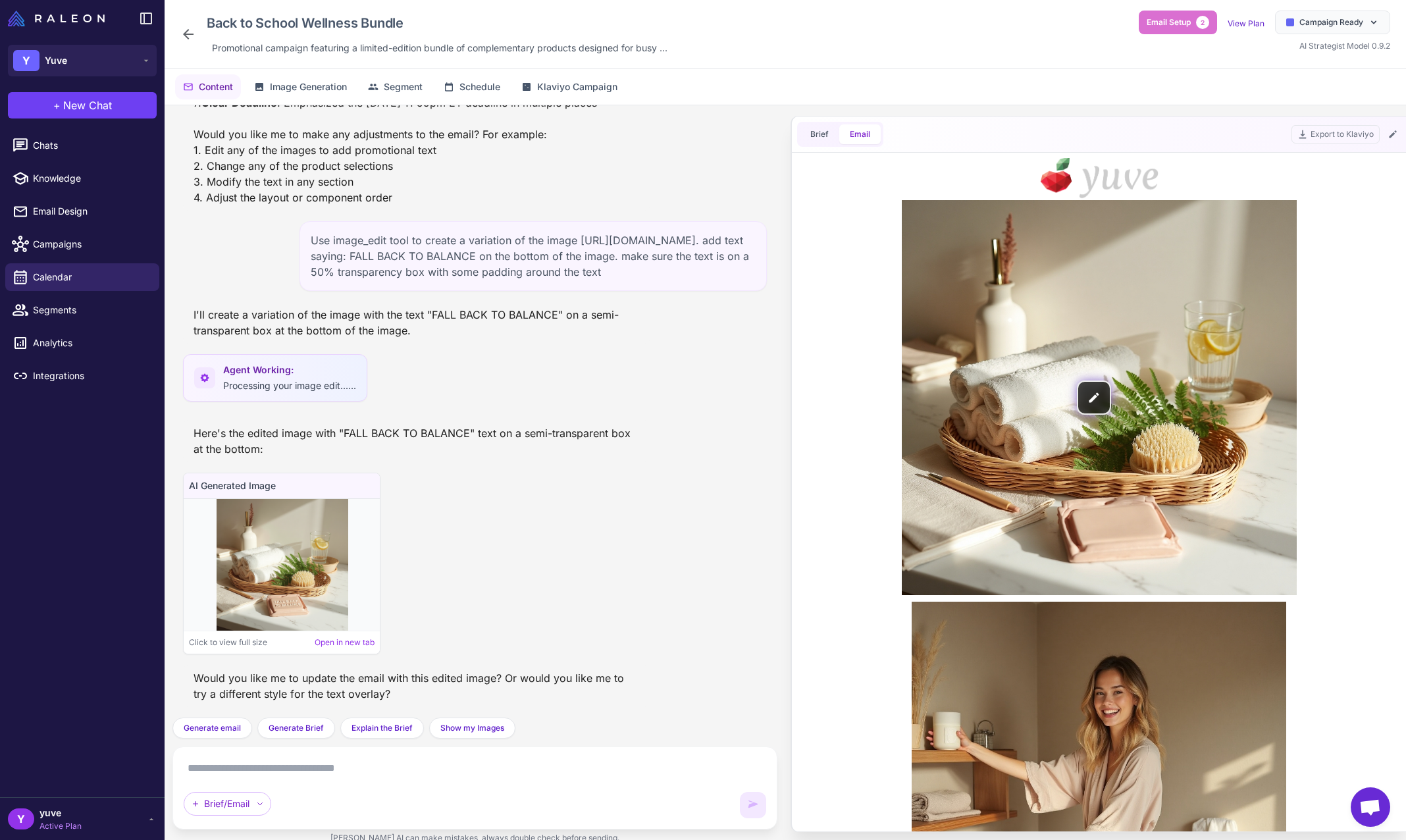
scroll to position [0, 0]
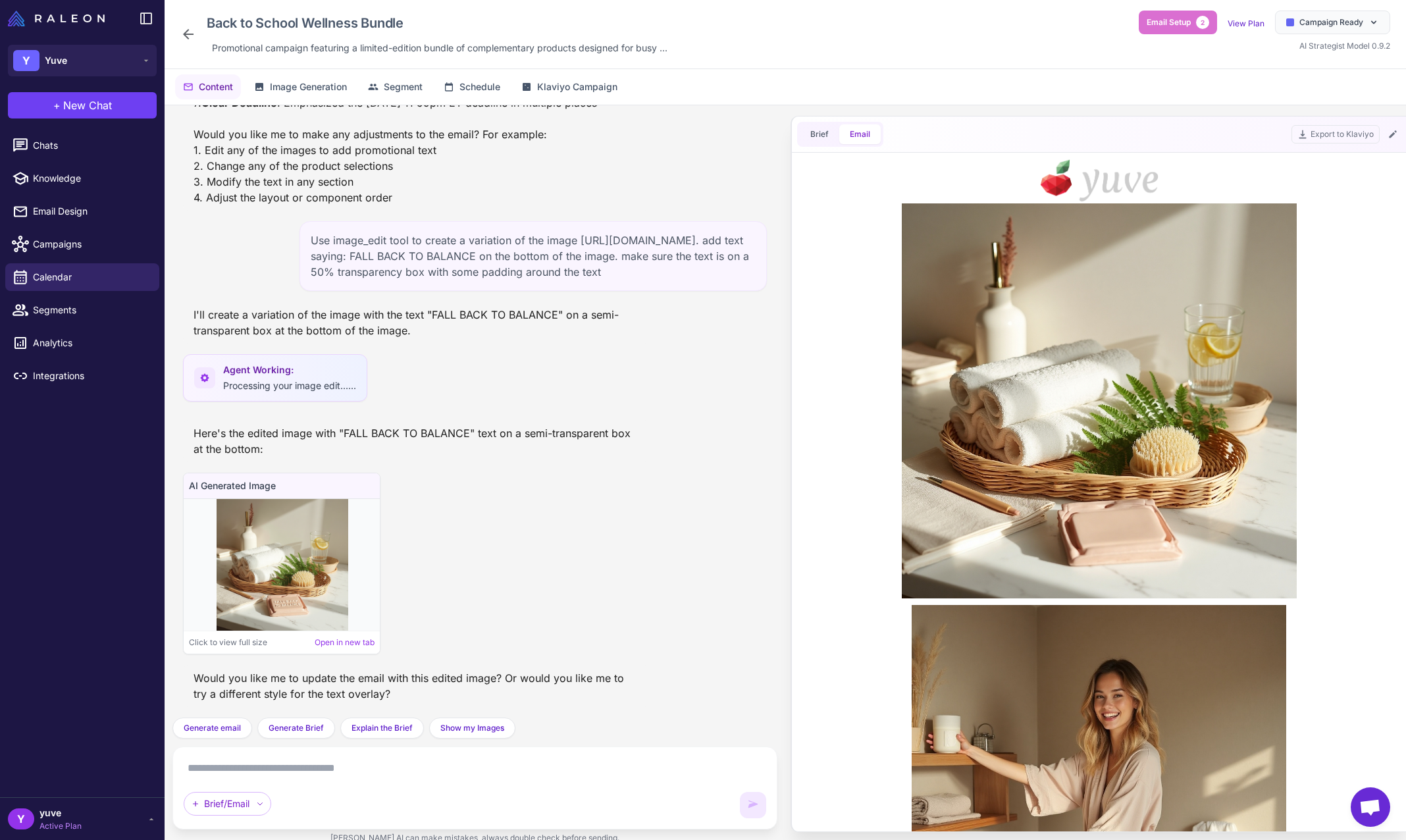
click at [290, 764] on textarea at bounding box center [475, 768] width 583 height 21
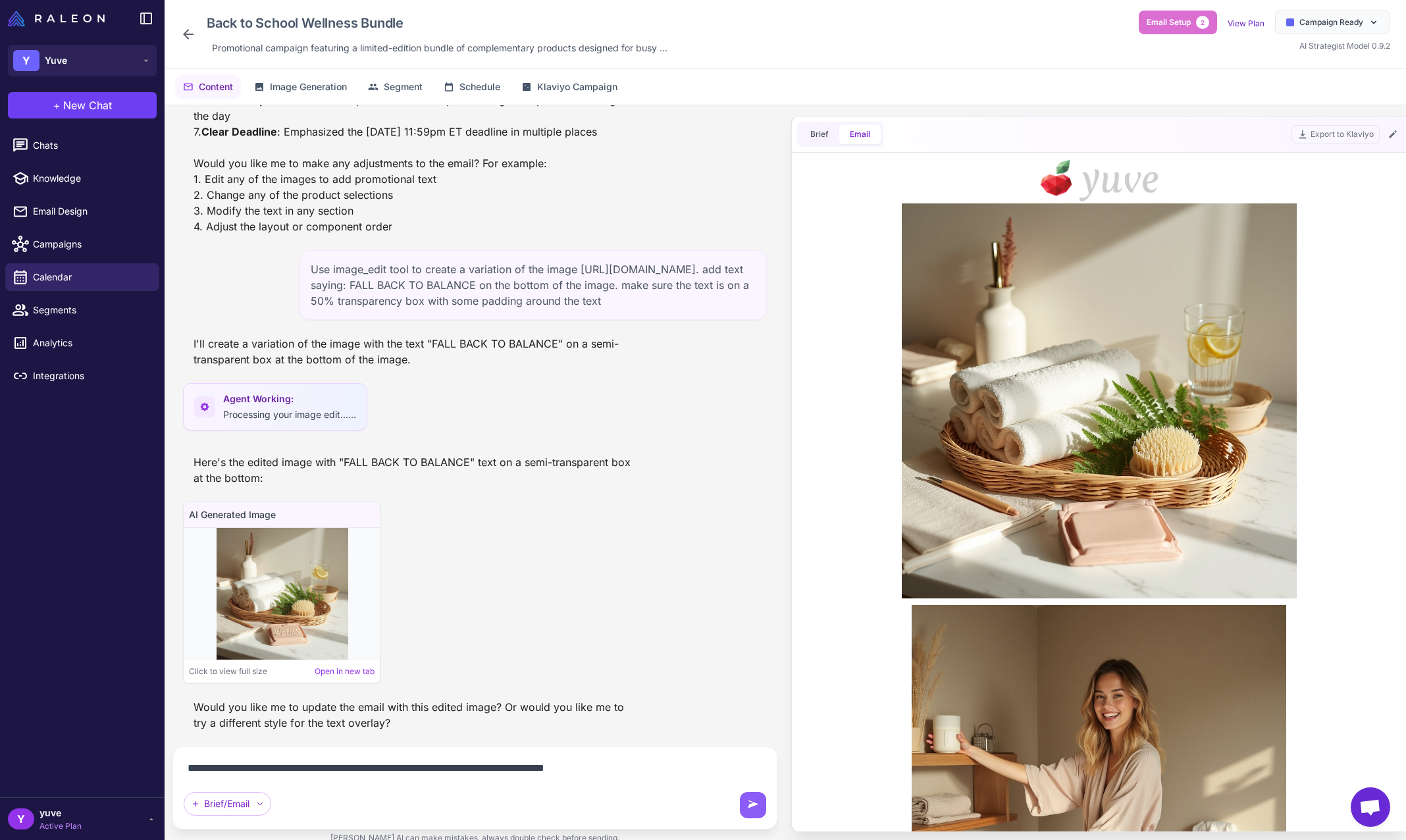
type textarea "**********"
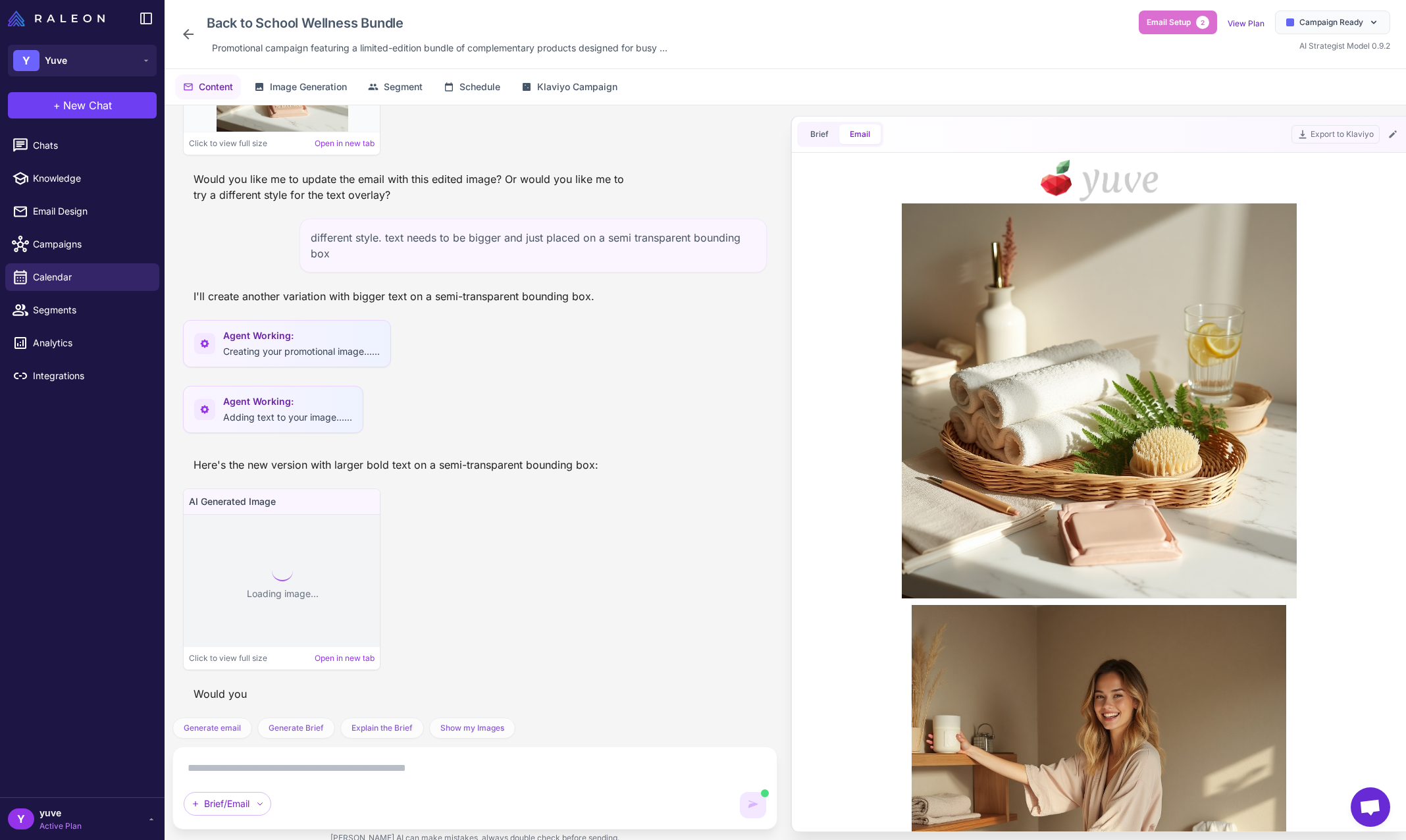
scroll to position [5132, 0]
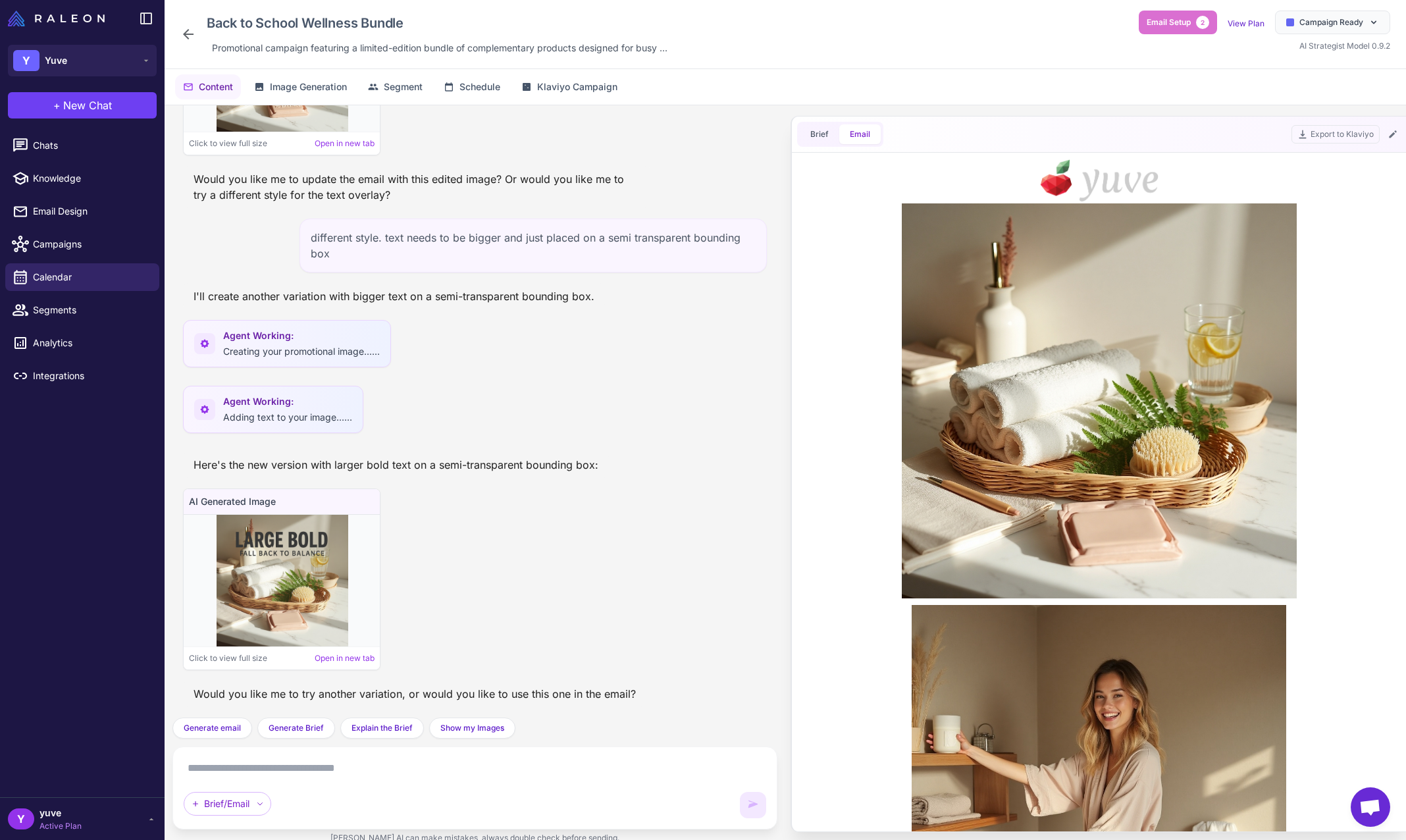
click at [328, 771] on textarea at bounding box center [475, 768] width 583 height 21
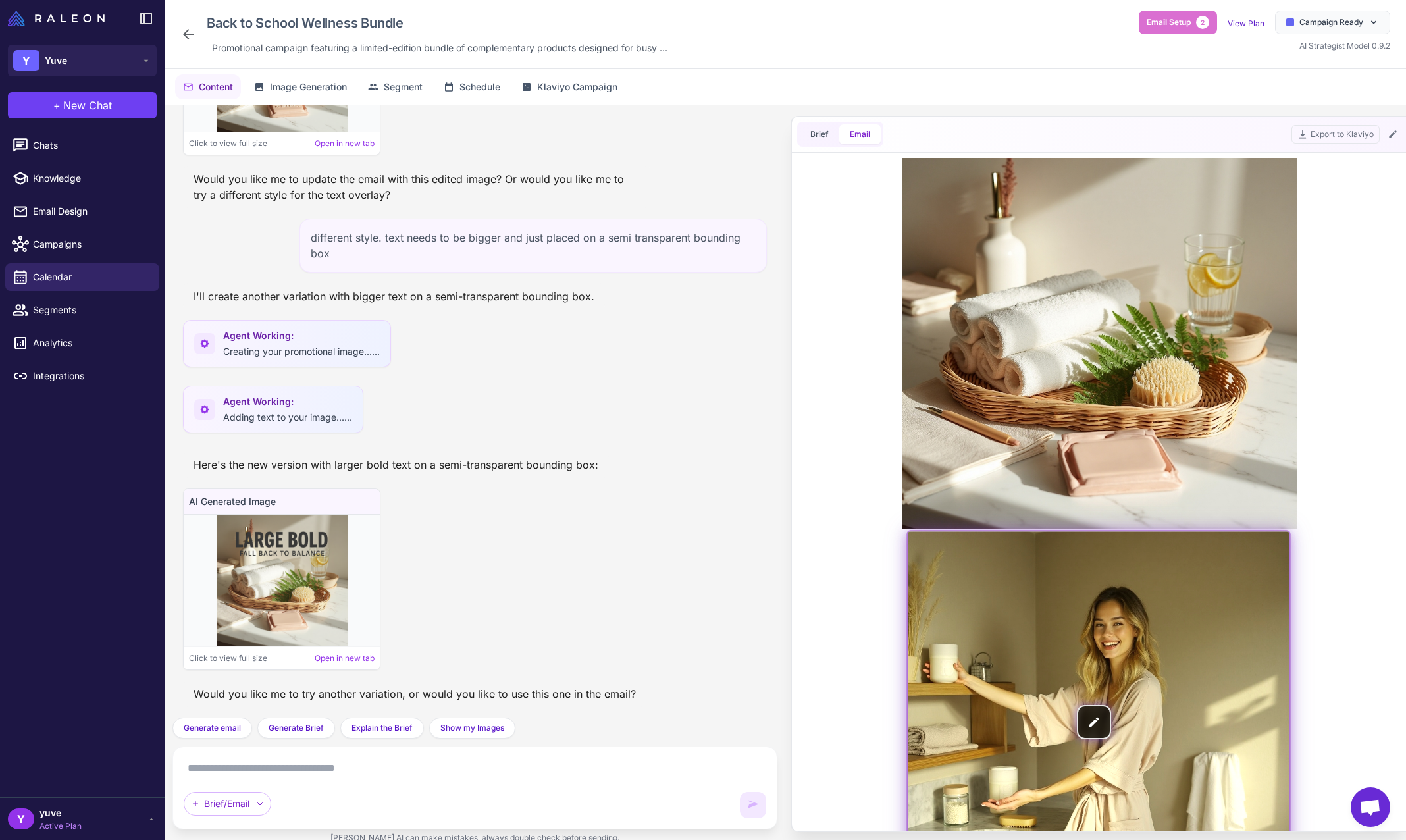
scroll to position [0, 0]
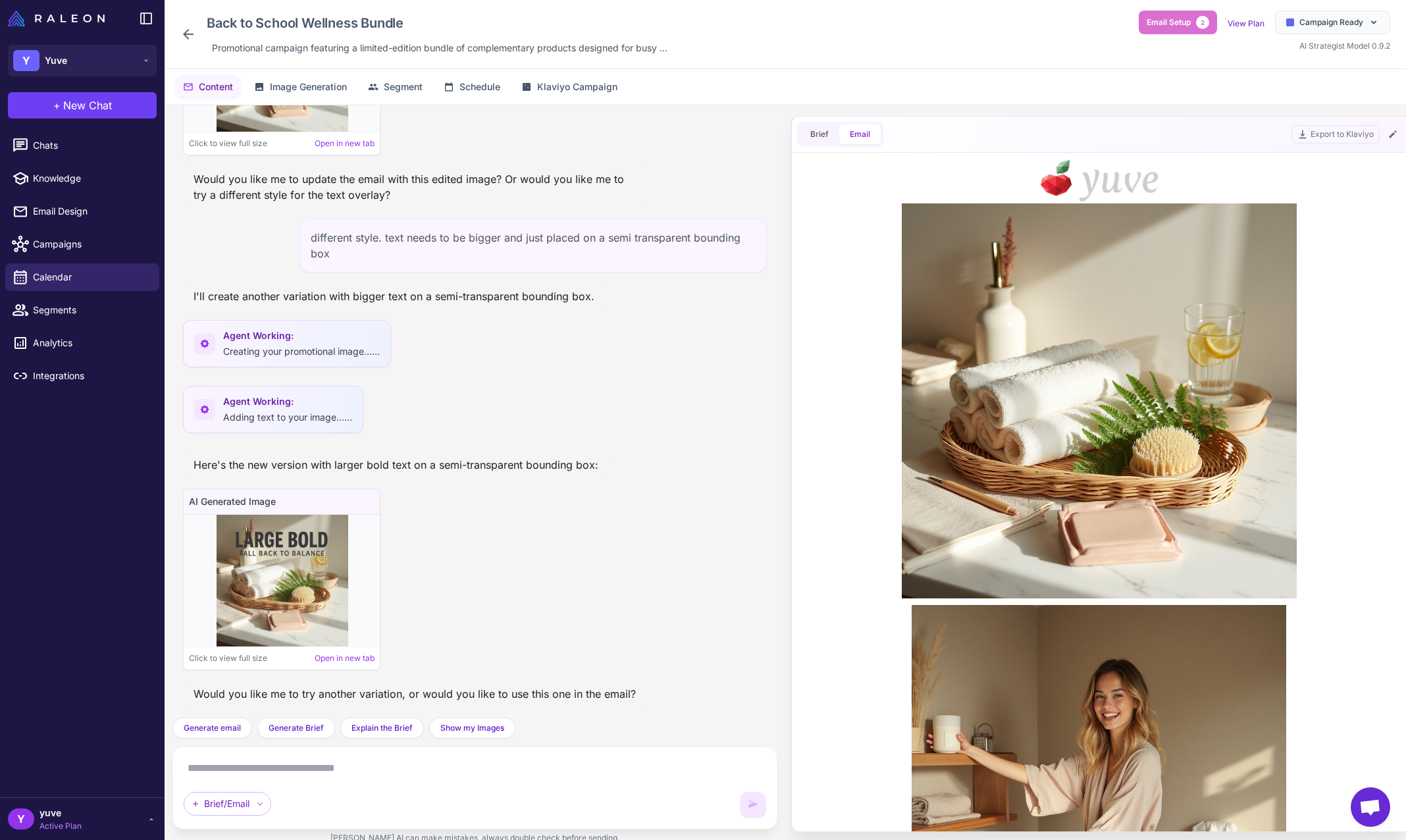
click at [358, 771] on textarea at bounding box center [475, 768] width 583 height 21
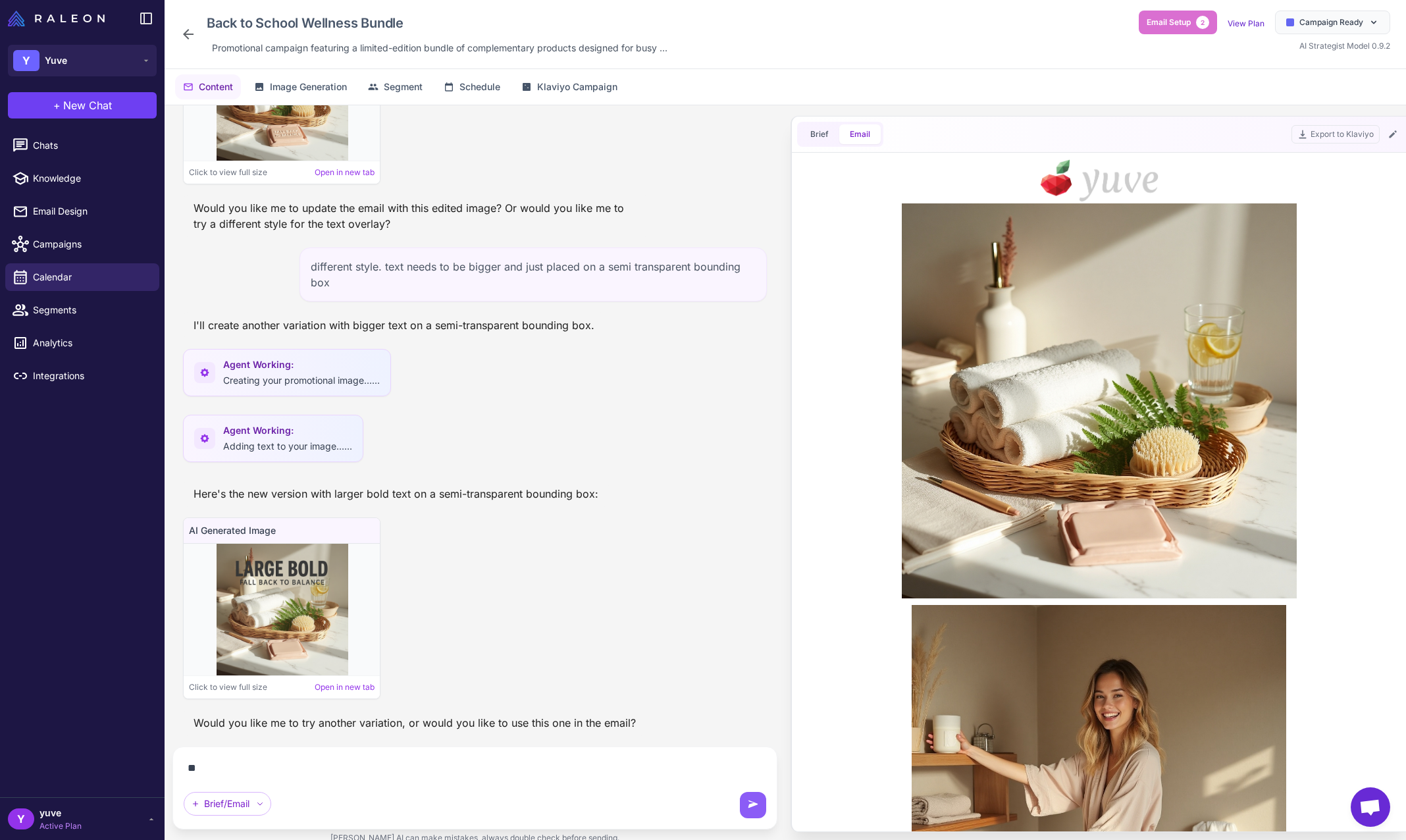
type textarea "*"
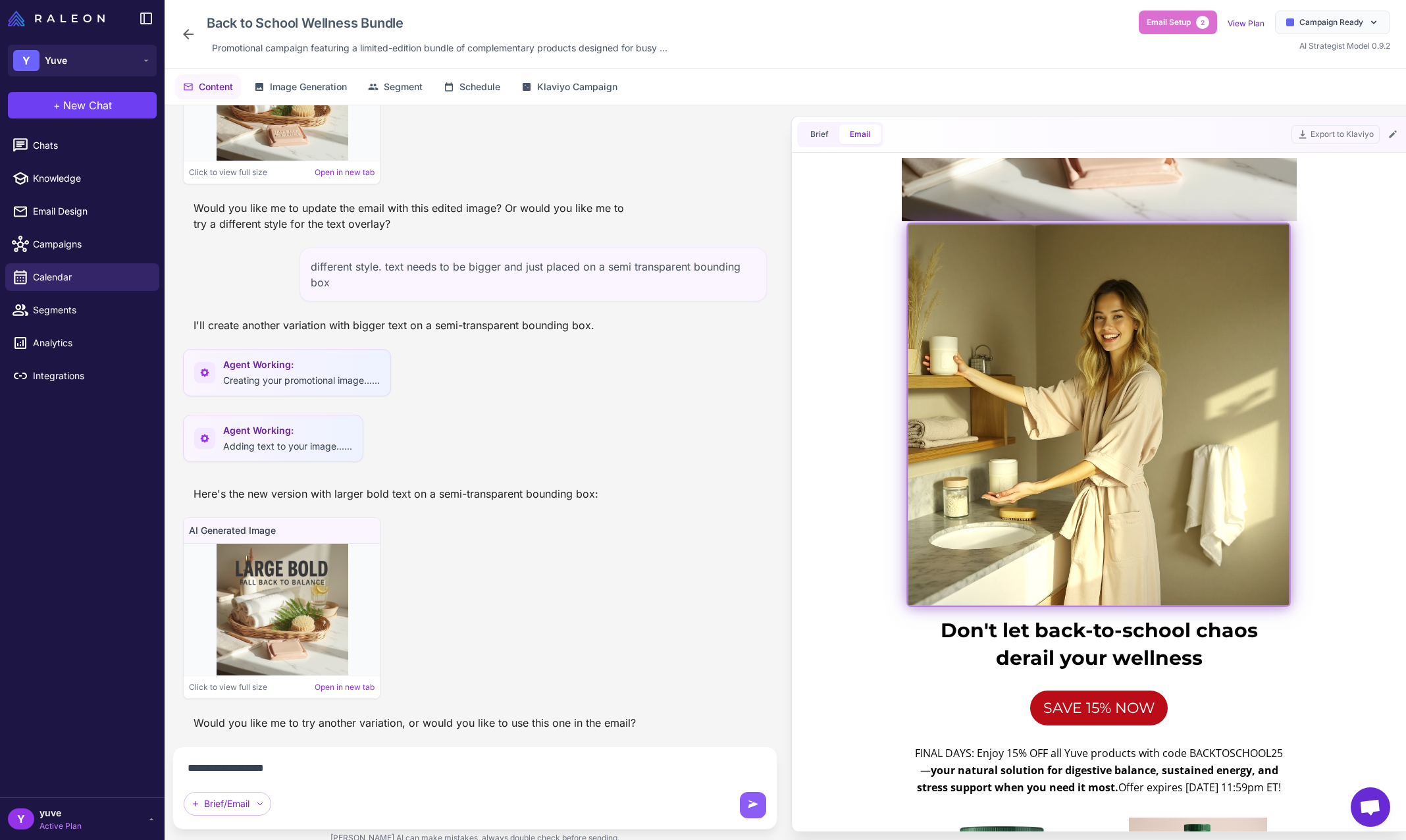
scroll to position [0, 0]
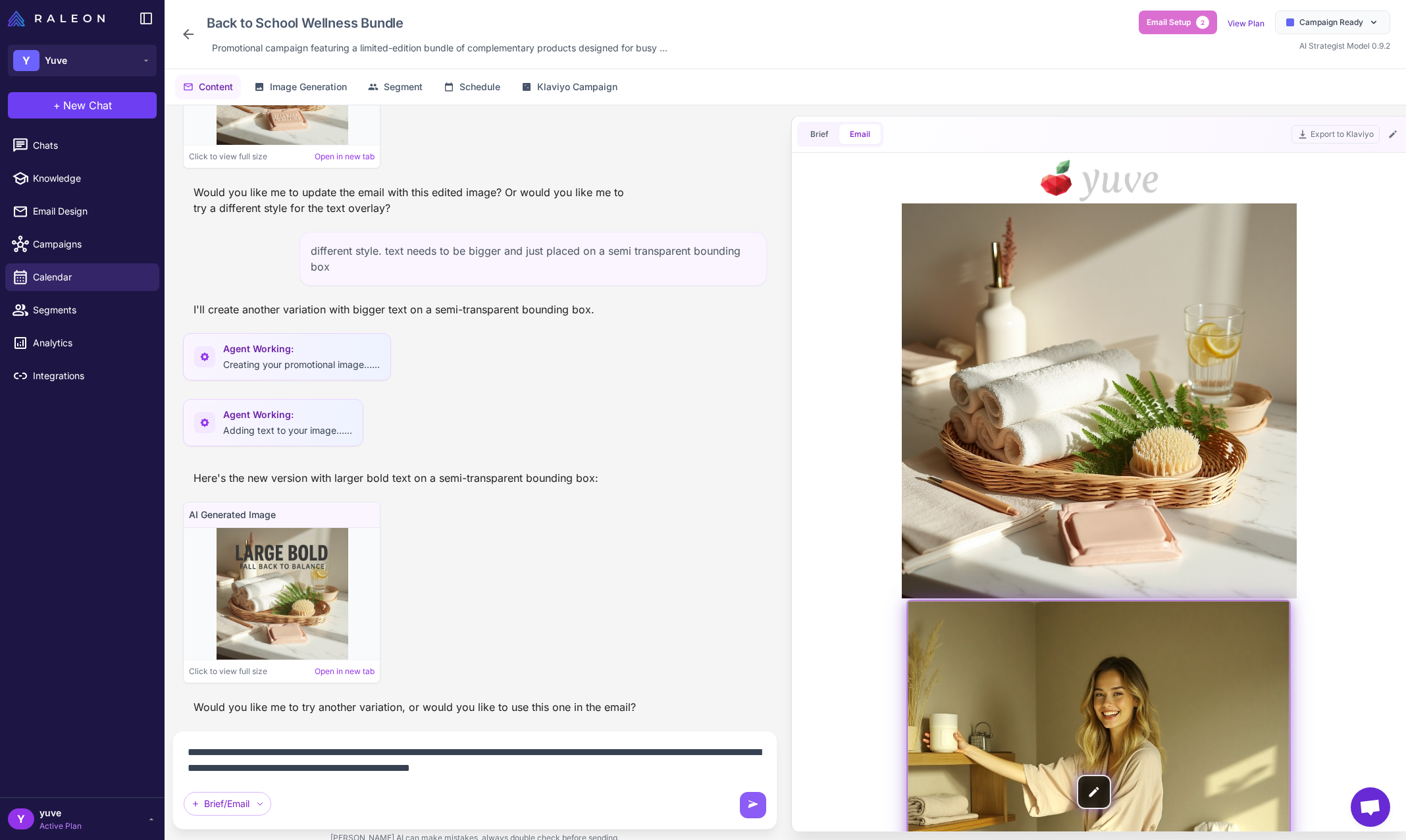
type textarea "**********"
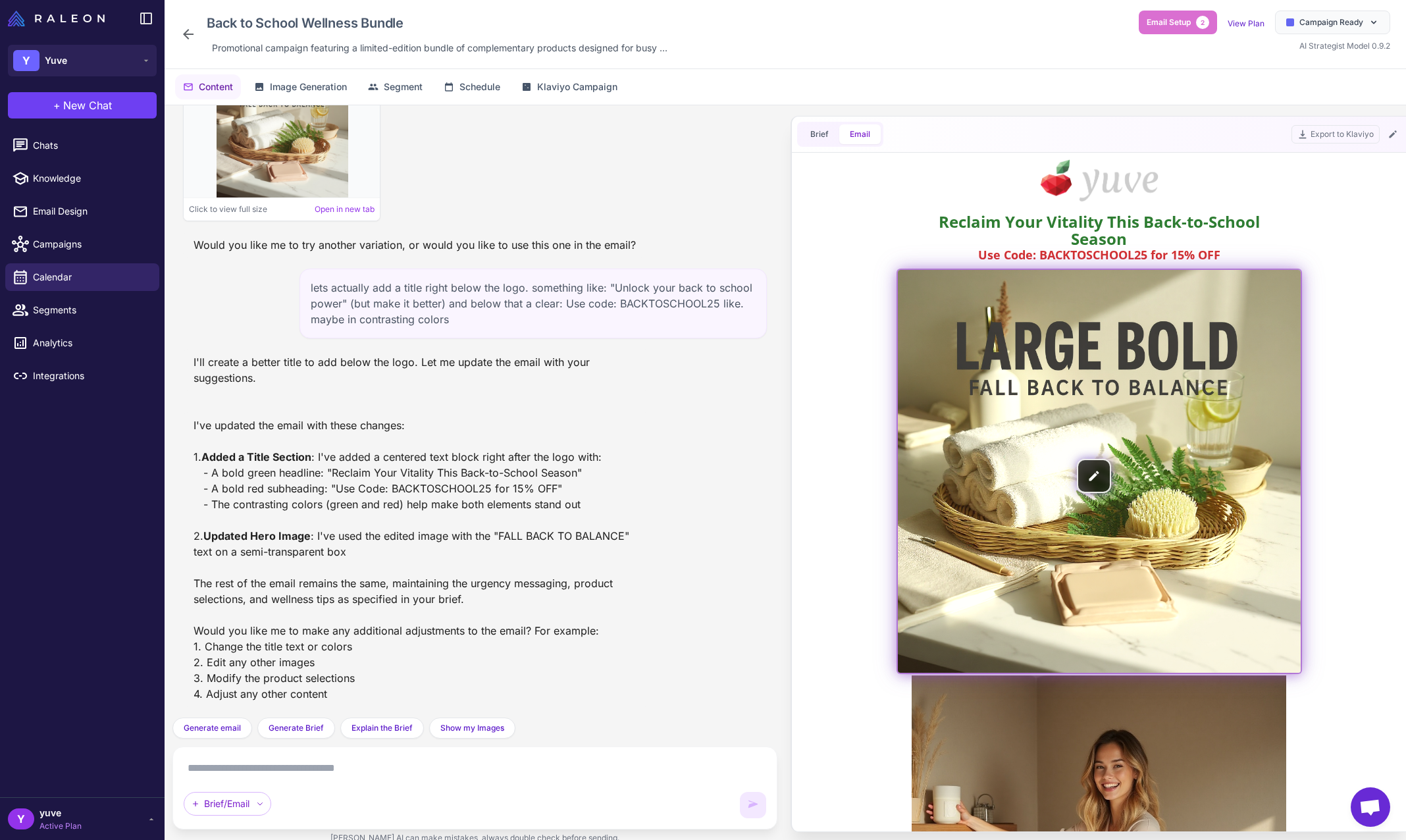
click at [1184, 391] on img at bounding box center [1099, 471] width 403 height 403
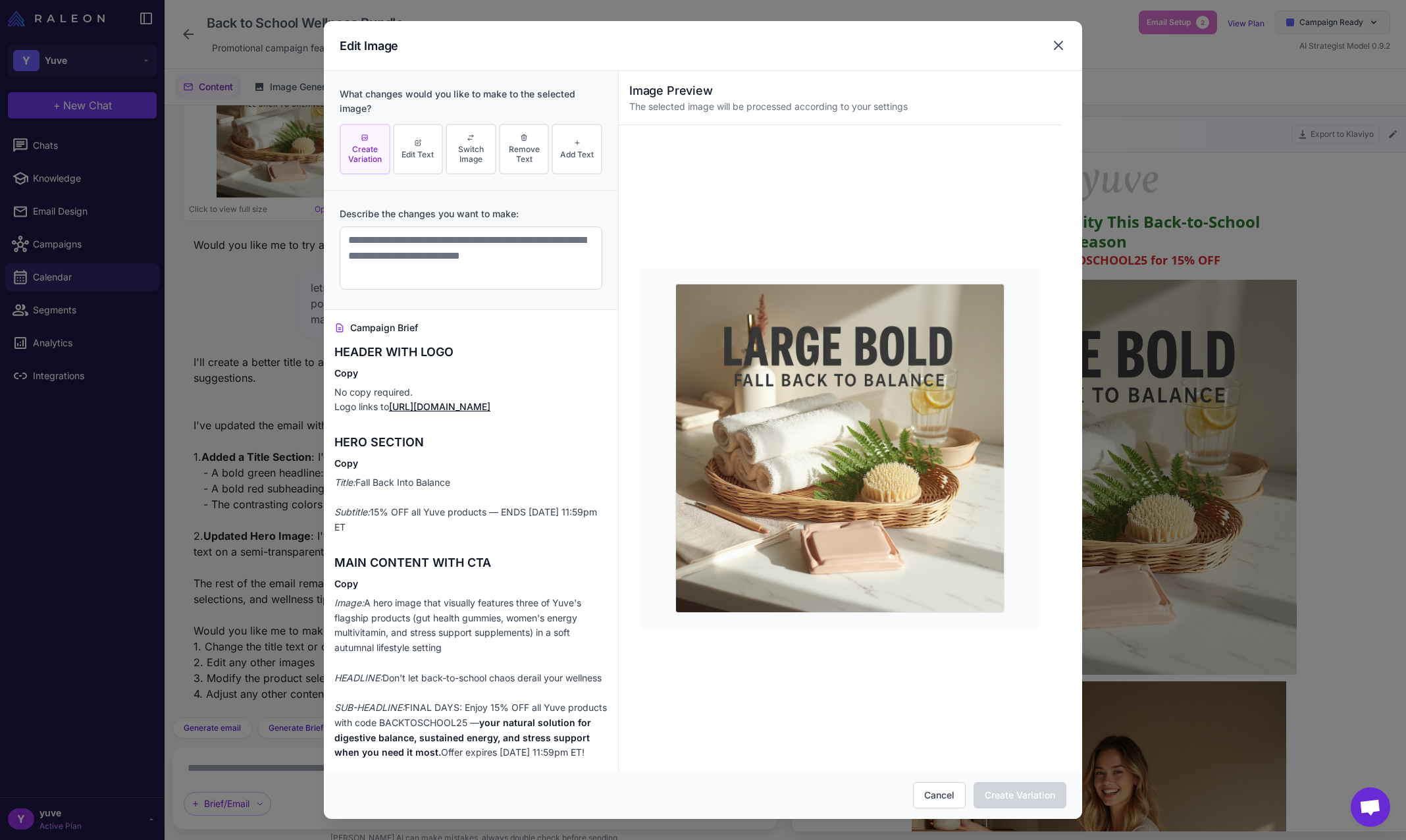
click at [1062, 40] on icon at bounding box center [1058, 45] width 16 height 16
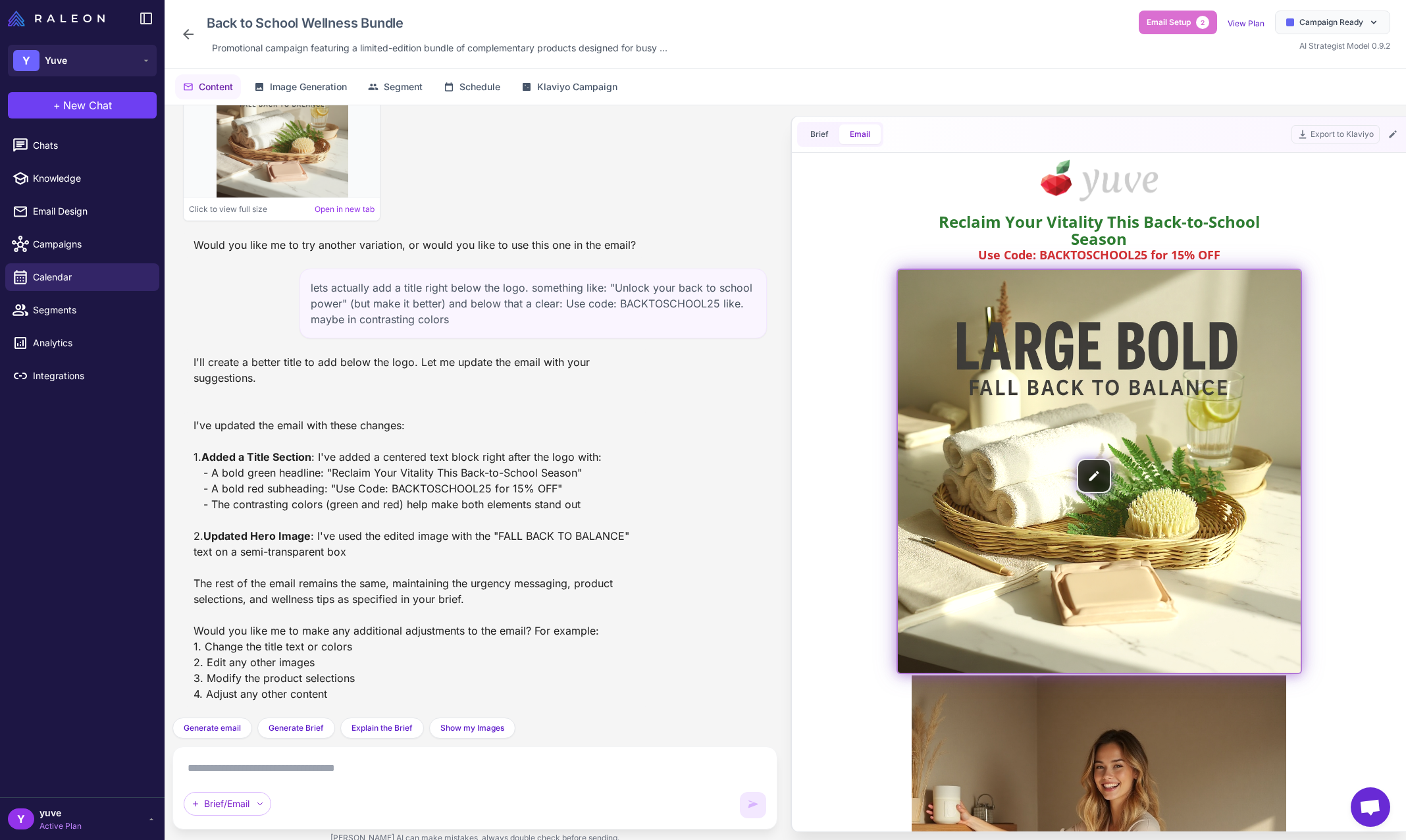
click at [1207, 431] on img at bounding box center [1099, 471] width 403 height 403
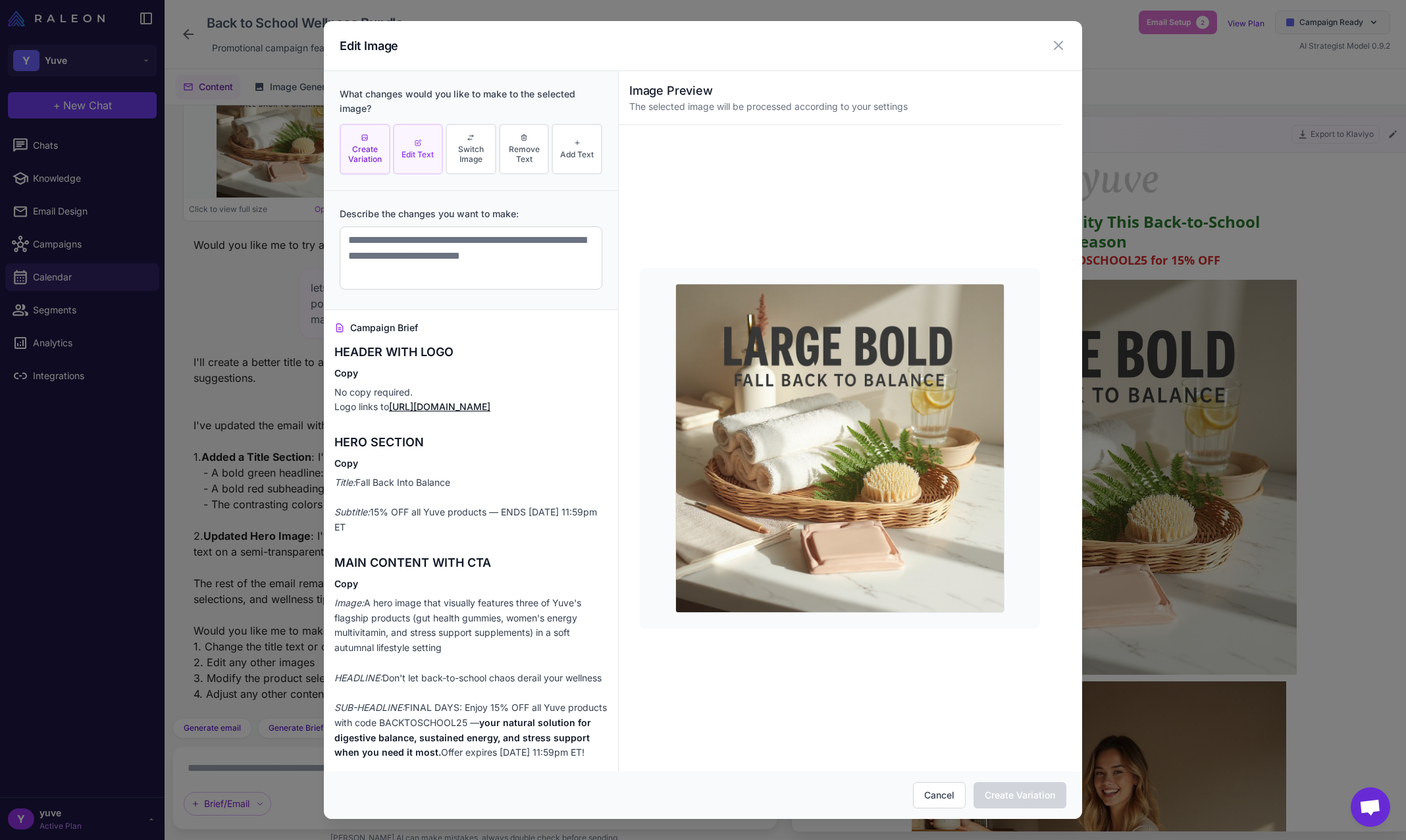
click at [416, 150] on span "Edit Text" at bounding box center [417, 154] width 32 height 10
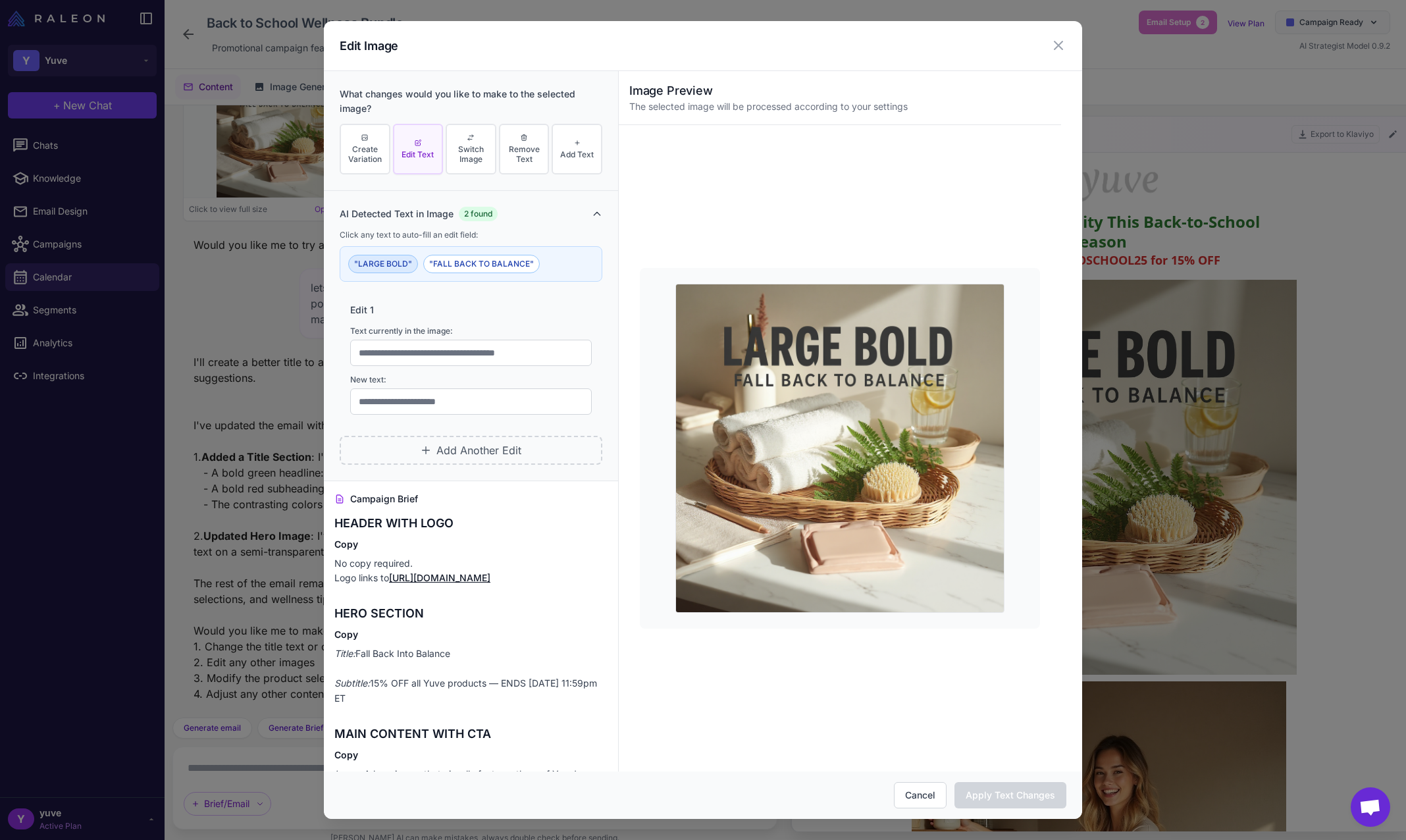
click at [395, 266] on button ""LARGE BOLD"" at bounding box center [383, 264] width 69 height 18
type input "**********"
click at [448, 398] on input "text" at bounding box center [471, 401] width 242 height 27
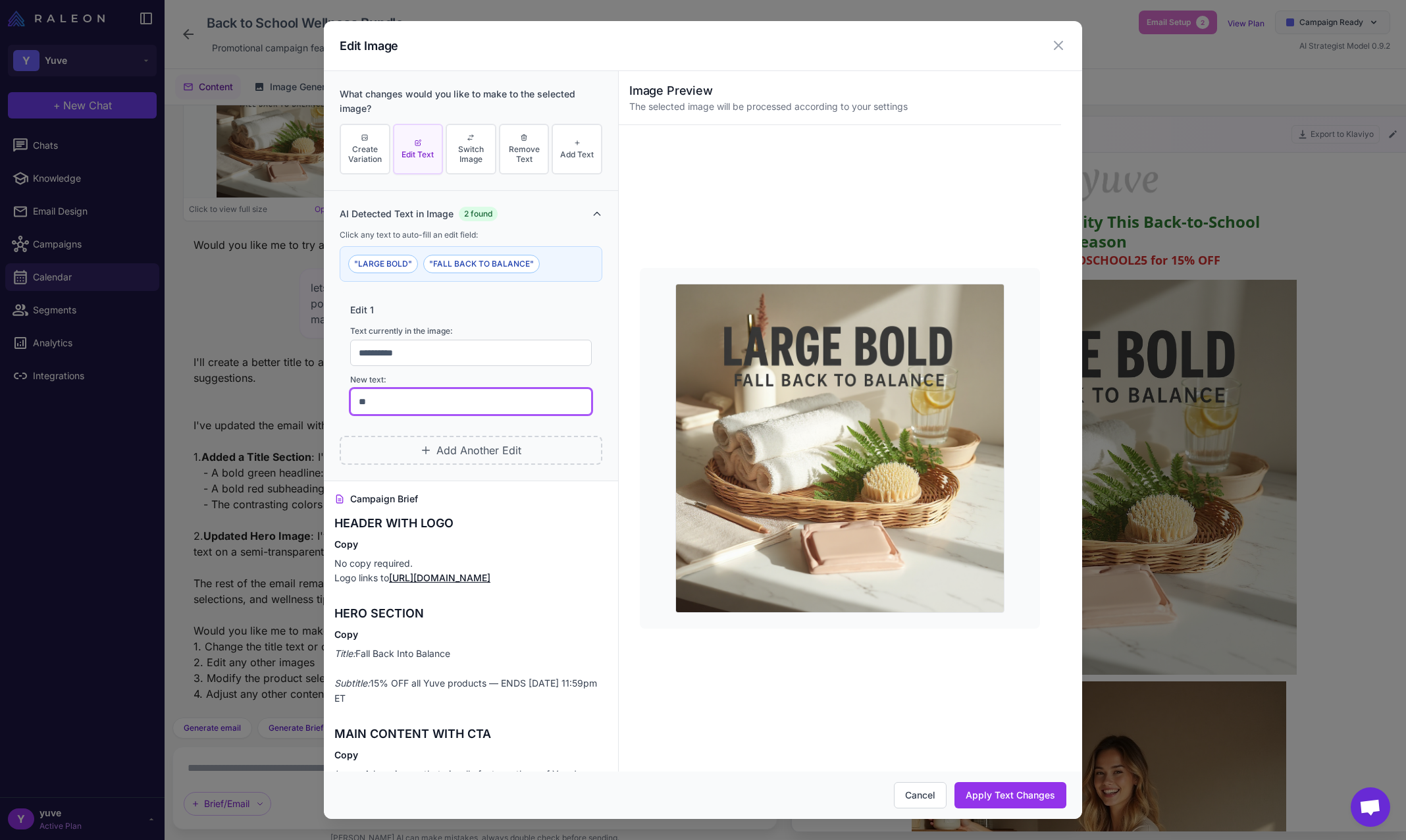
type input "*"
type input "**********"
click at [1022, 797] on button "Apply Text Changes" at bounding box center [1010, 795] width 112 height 27
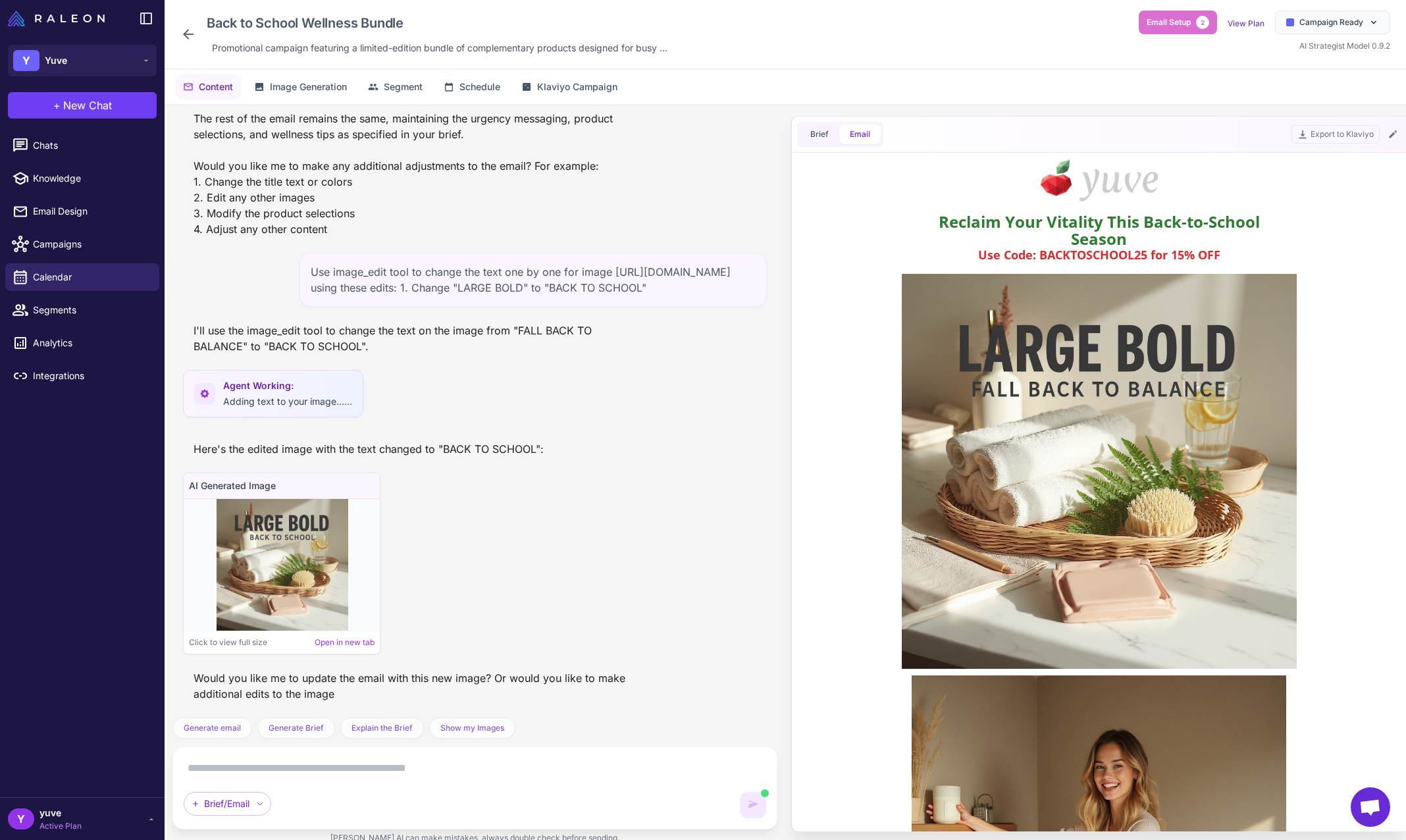
scroll to position [6062, 0]
click at [436, 774] on textarea at bounding box center [475, 768] width 583 height 21
click at [350, 762] on textarea at bounding box center [475, 768] width 583 height 21
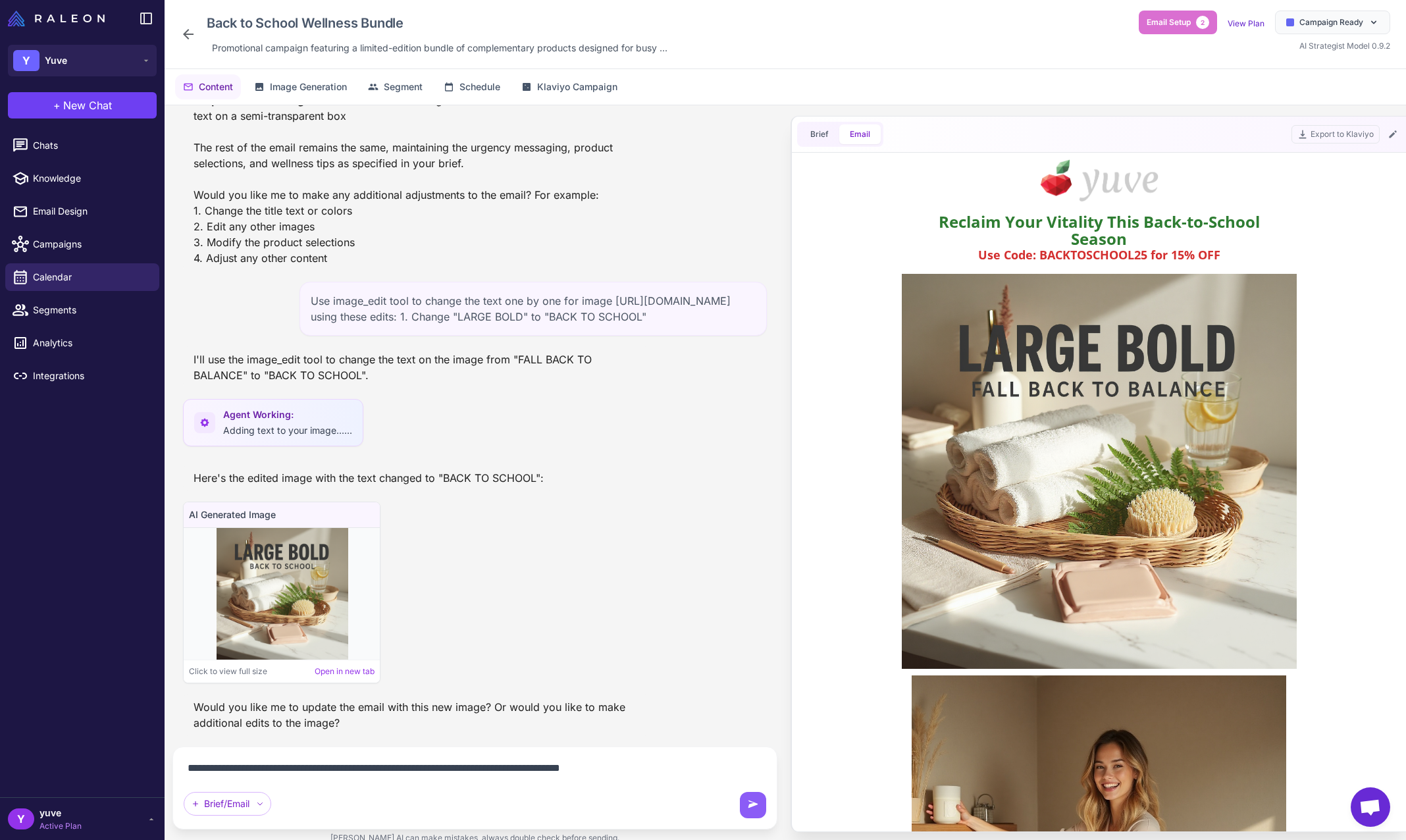
type textarea "**********"
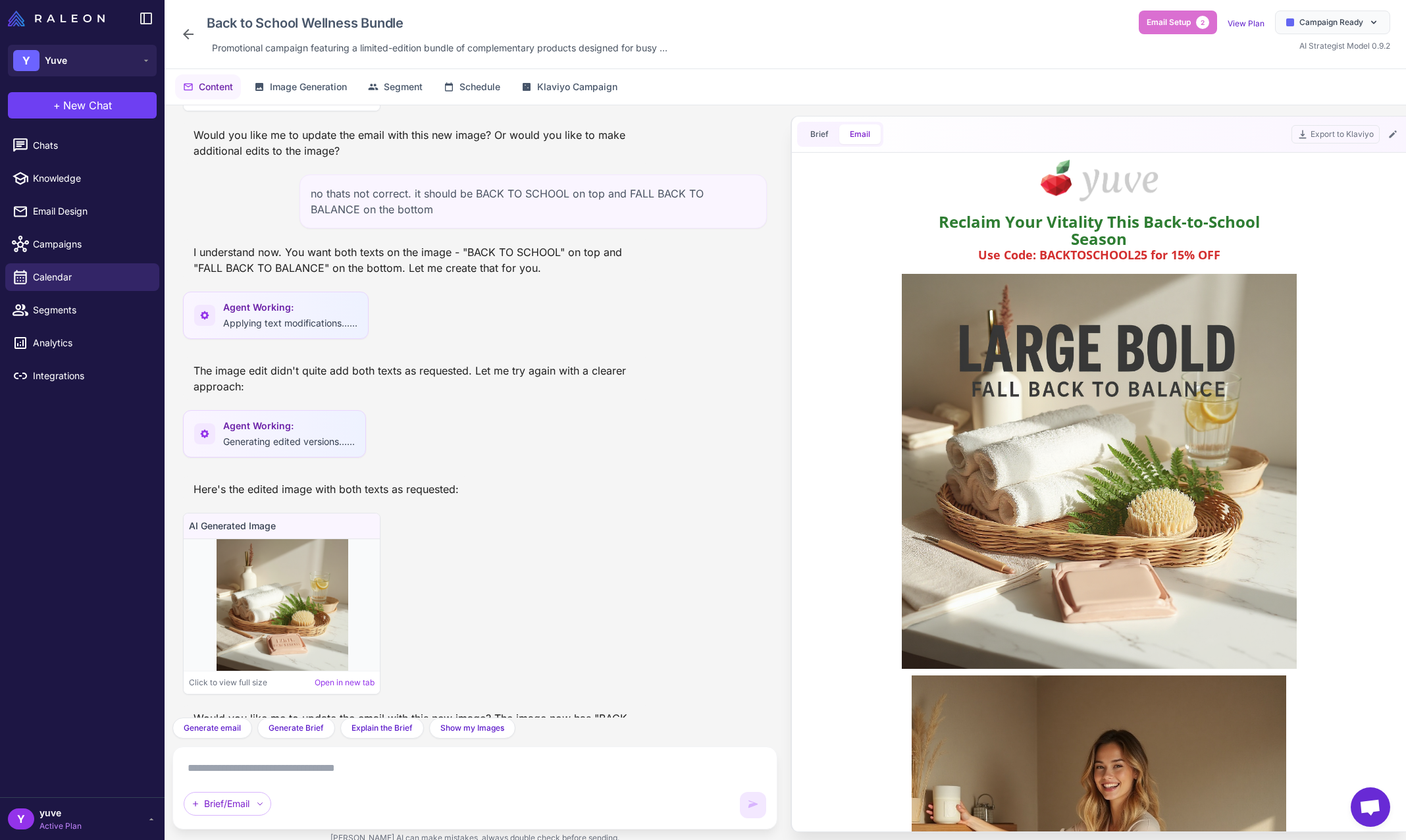
scroll to position [6661, 0]
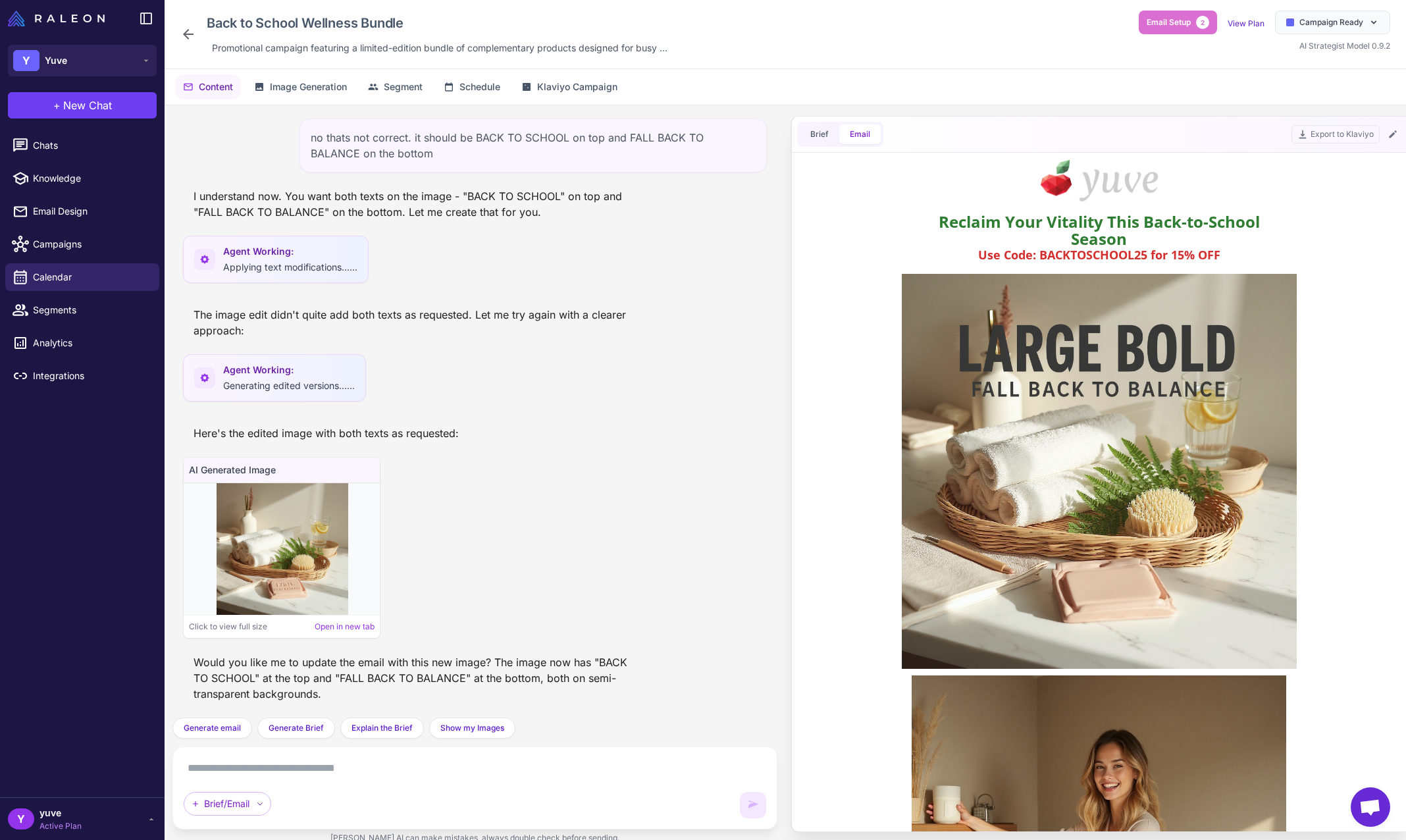
click at [301, 777] on textarea at bounding box center [475, 768] width 583 height 21
click at [1392, 134] on icon at bounding box center [1392, 134] width 7 height 7
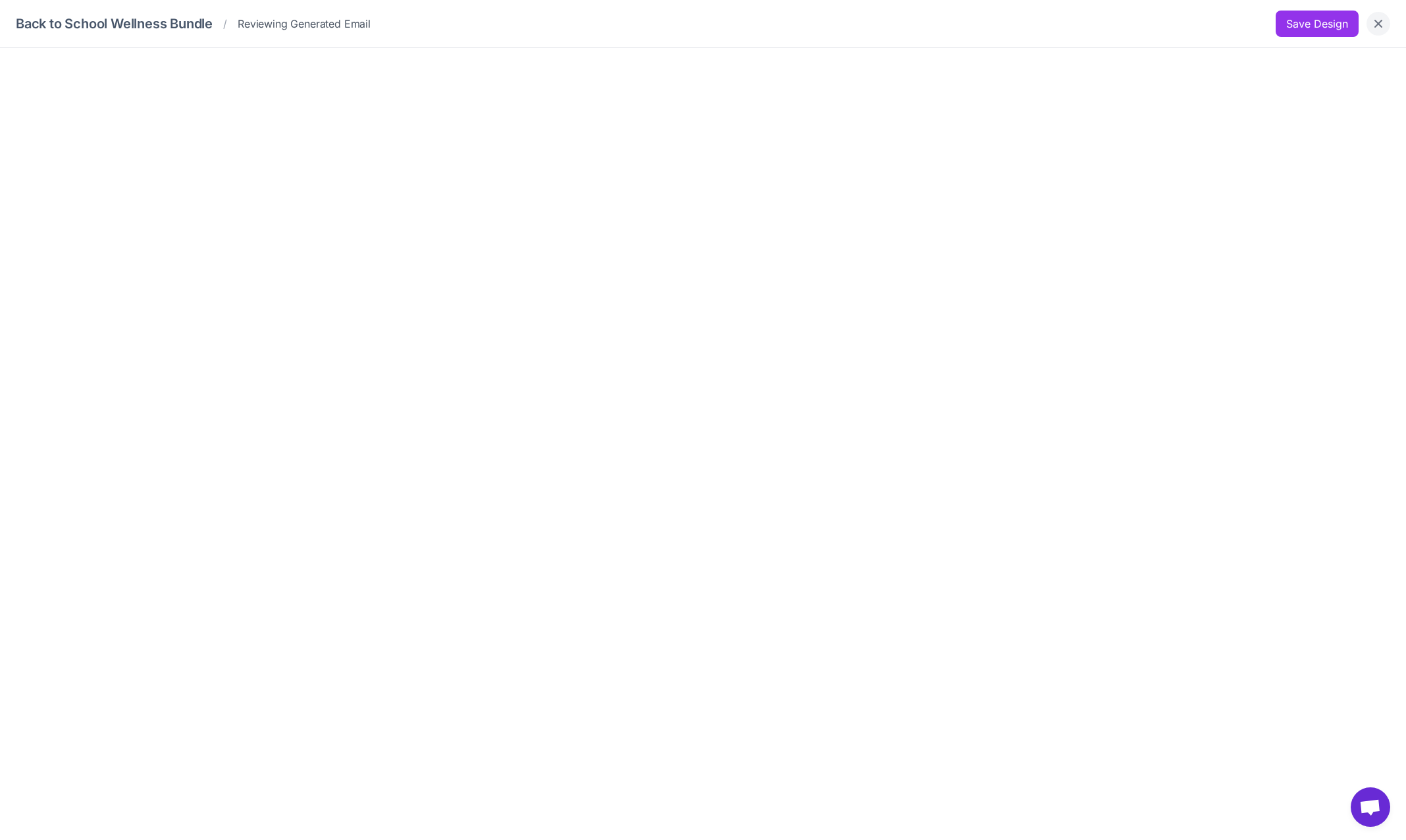
click at [1379, 23] on icon "Close" at bounding box center [1379, 24] width 8 height 8
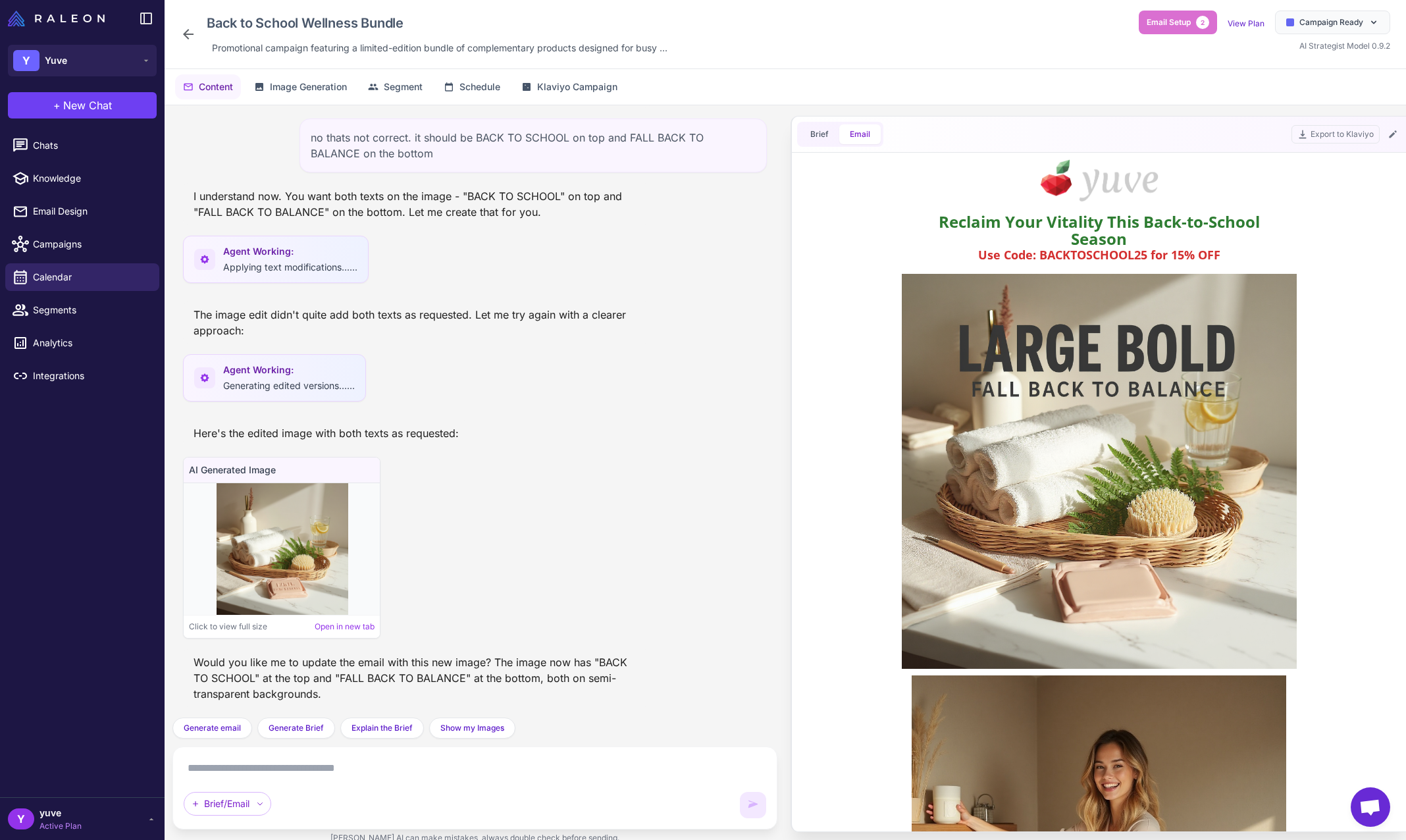
click at [333, 764] on textarea at bounding box center [475, 768] width 583 height 21
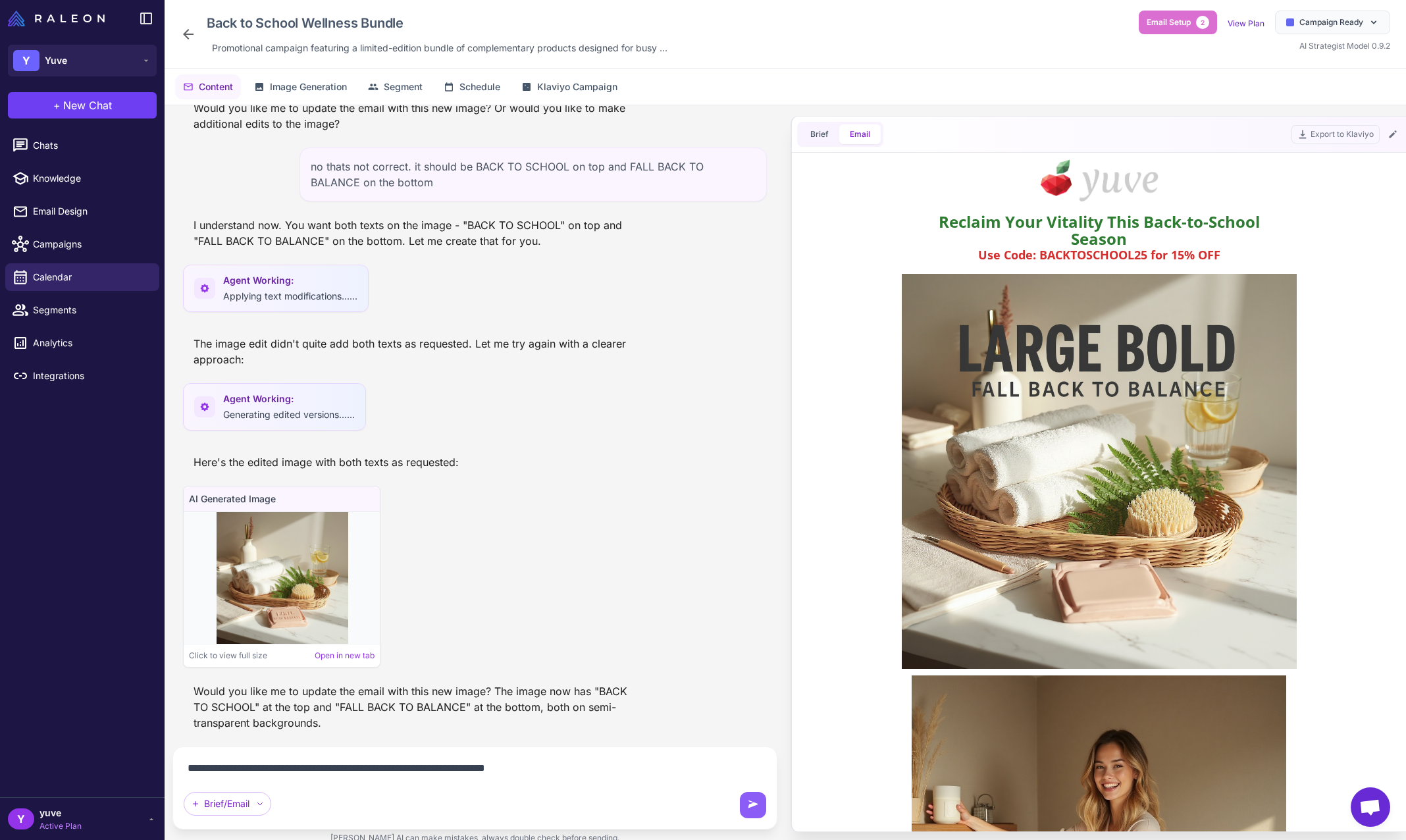
type textarea "**********"
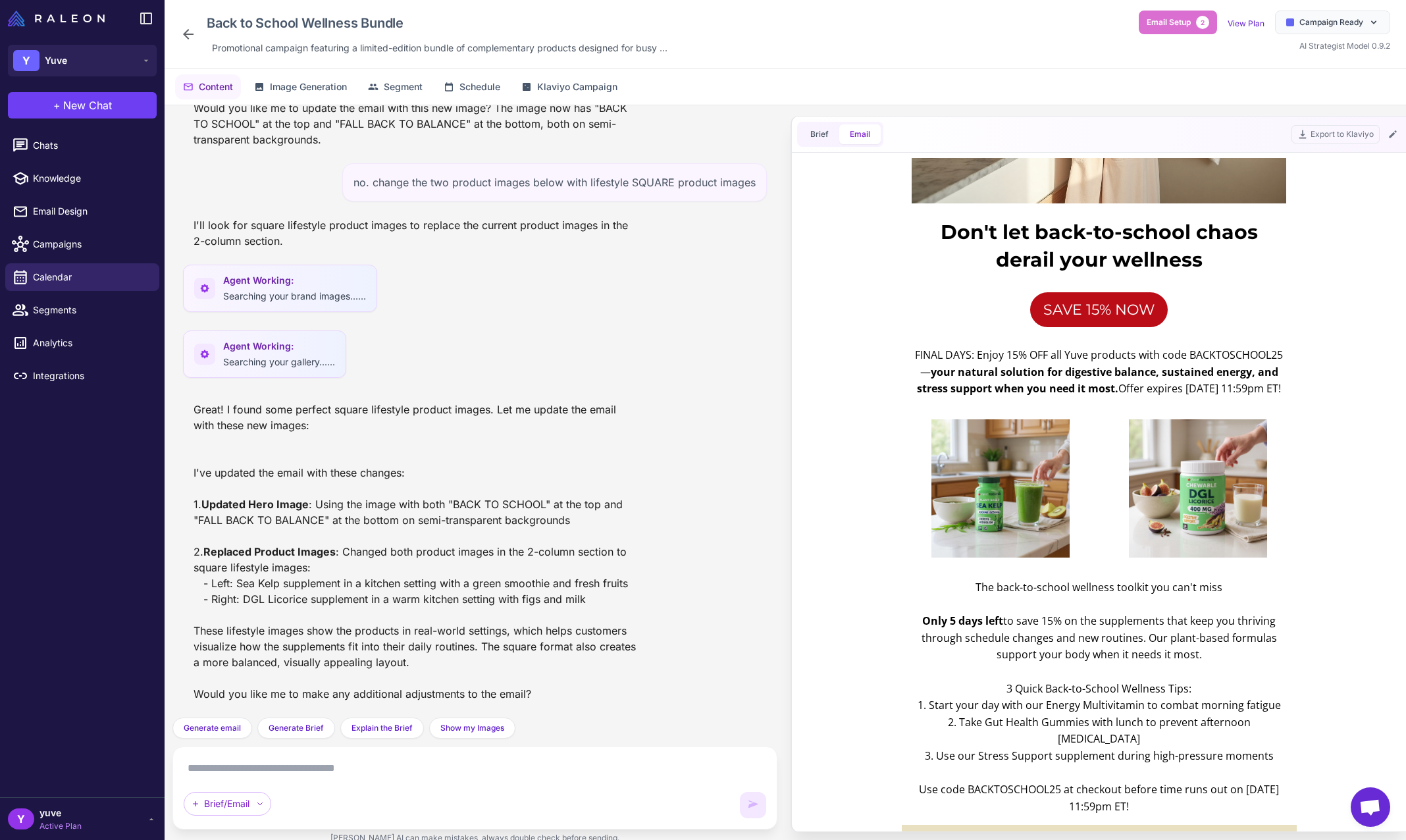
scroll to position [727, 0]
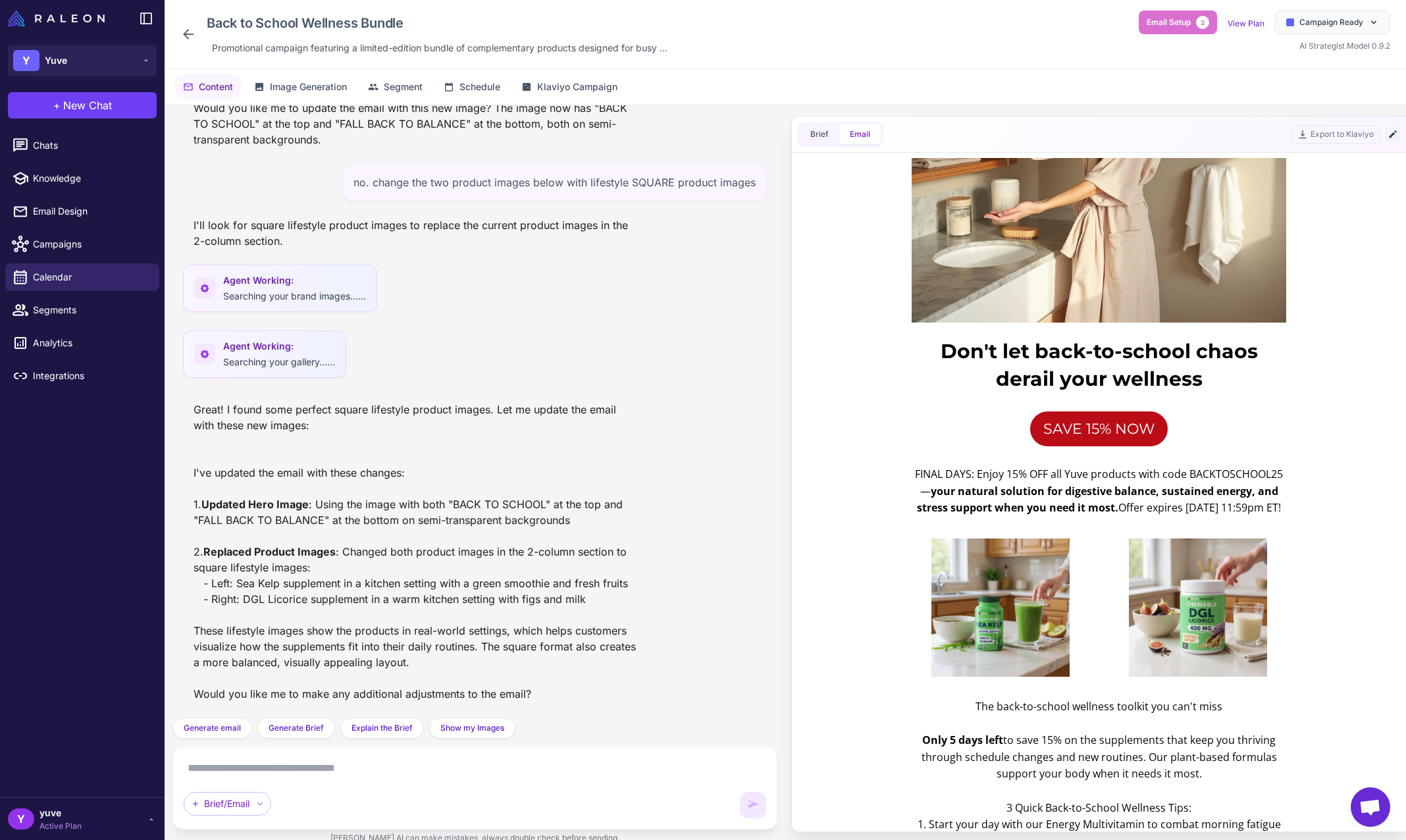
click at [1390, 136] on icon at bounding box center [1393, 134] width 11 height 11
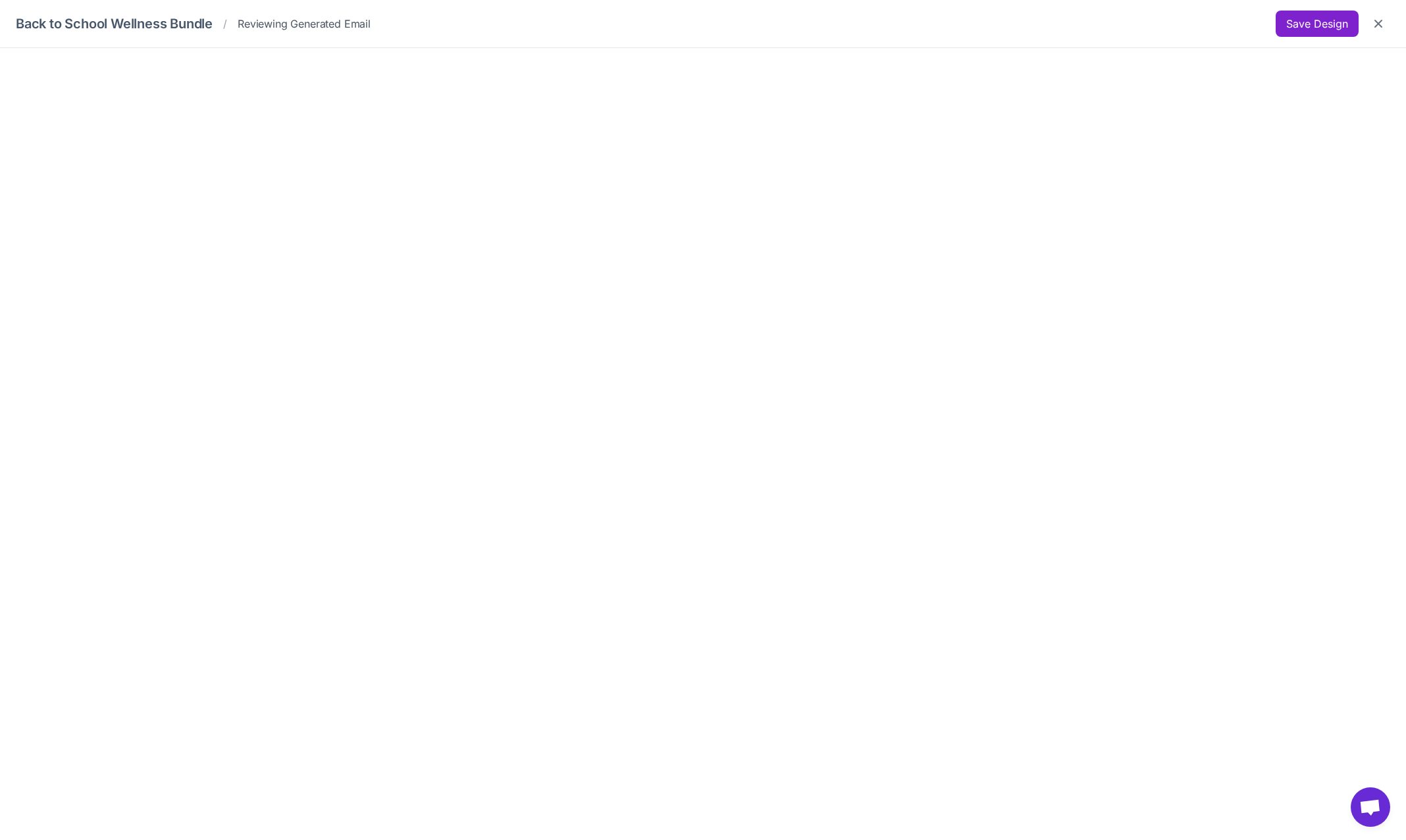
click at [1309, 26] on button "Save Design" at bounding box center [1318, 24] width 83 height 27
click at [1381, 21] on icon "Close" at bounding box center [1379, 24] width 8 height 8
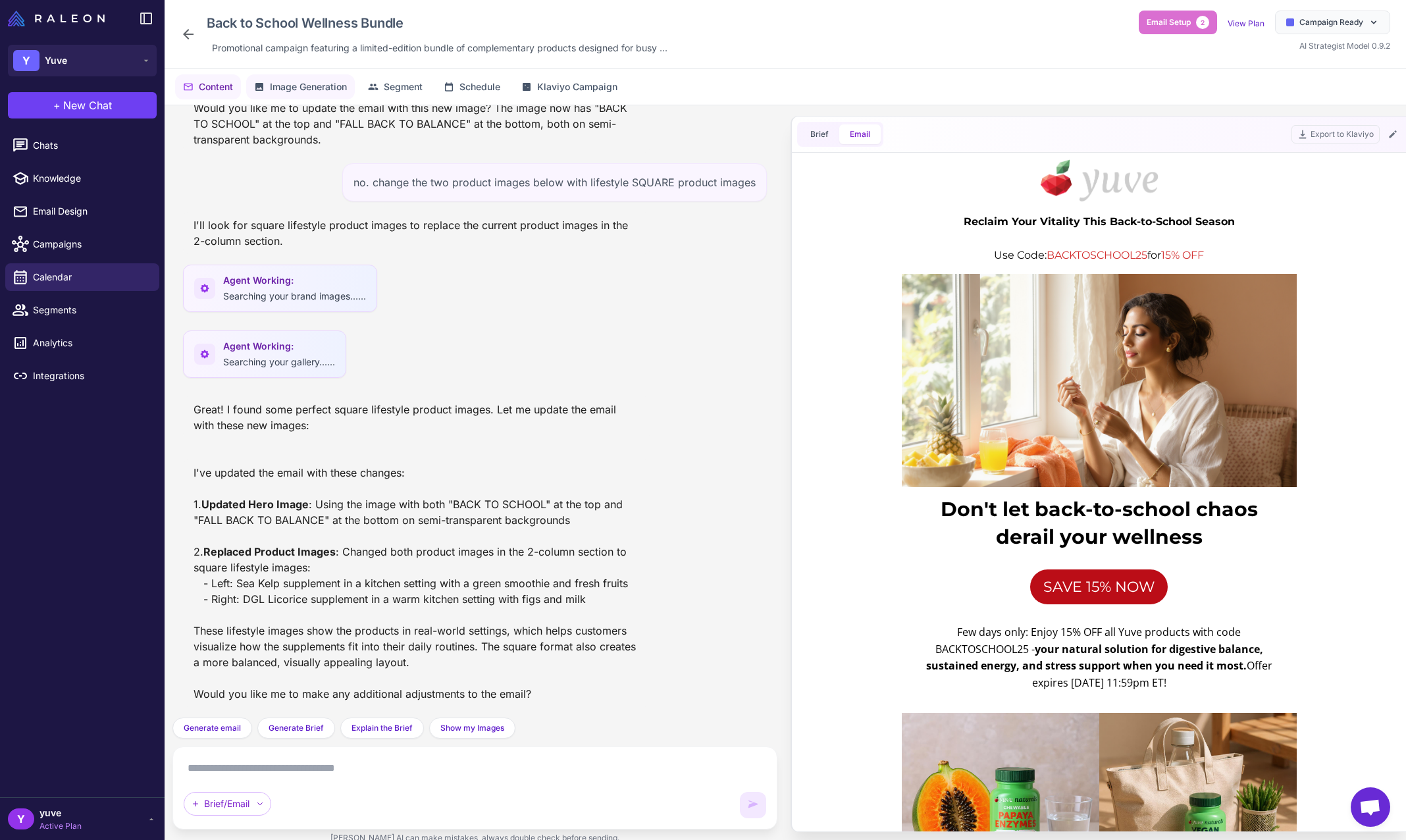
click at [320, 92] on span "Image Generation" at bounding box center [308, 86] width 77 height 14
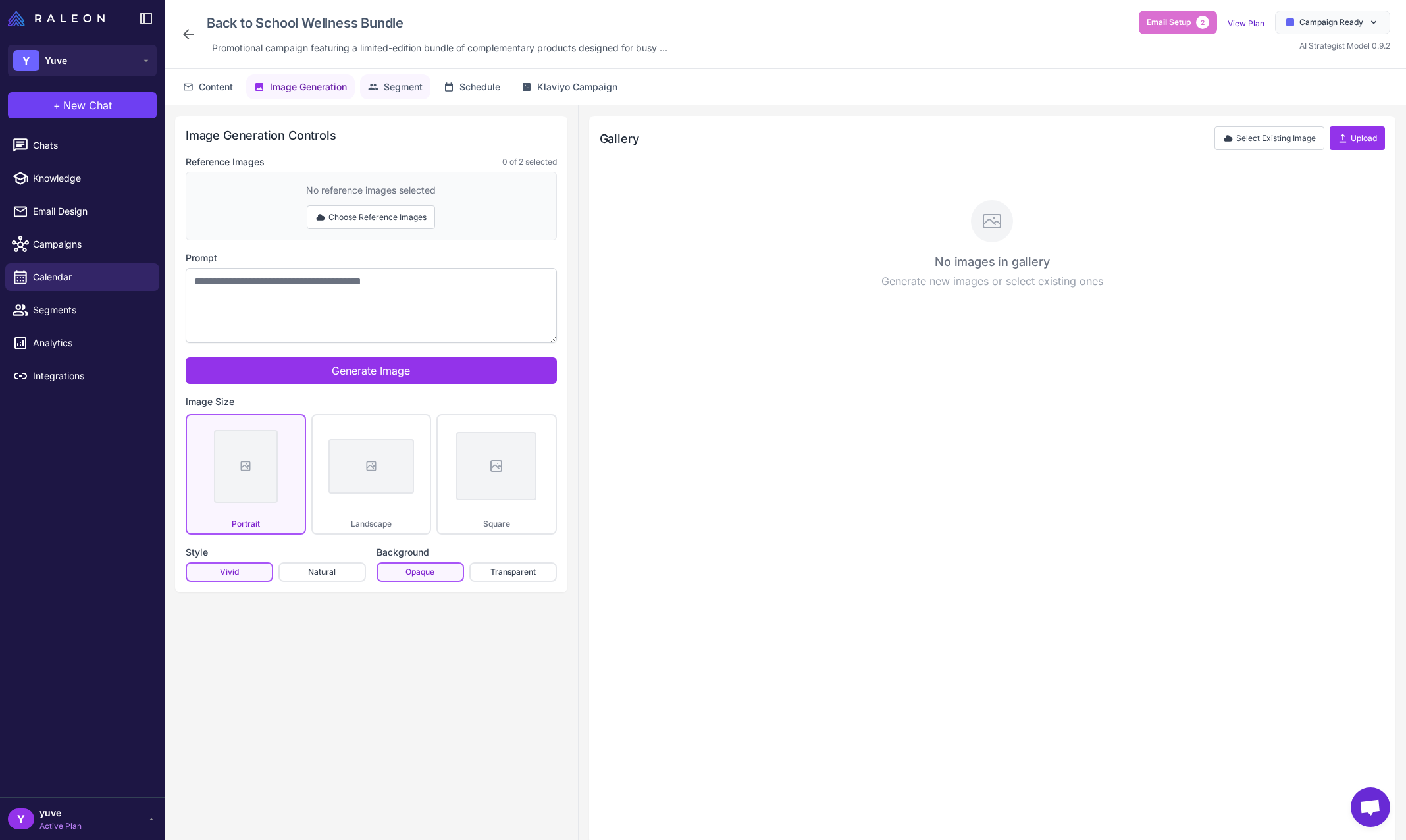
click at [402, 91] on span "Segment" at bounding box center [403, 86] width 39 height 14
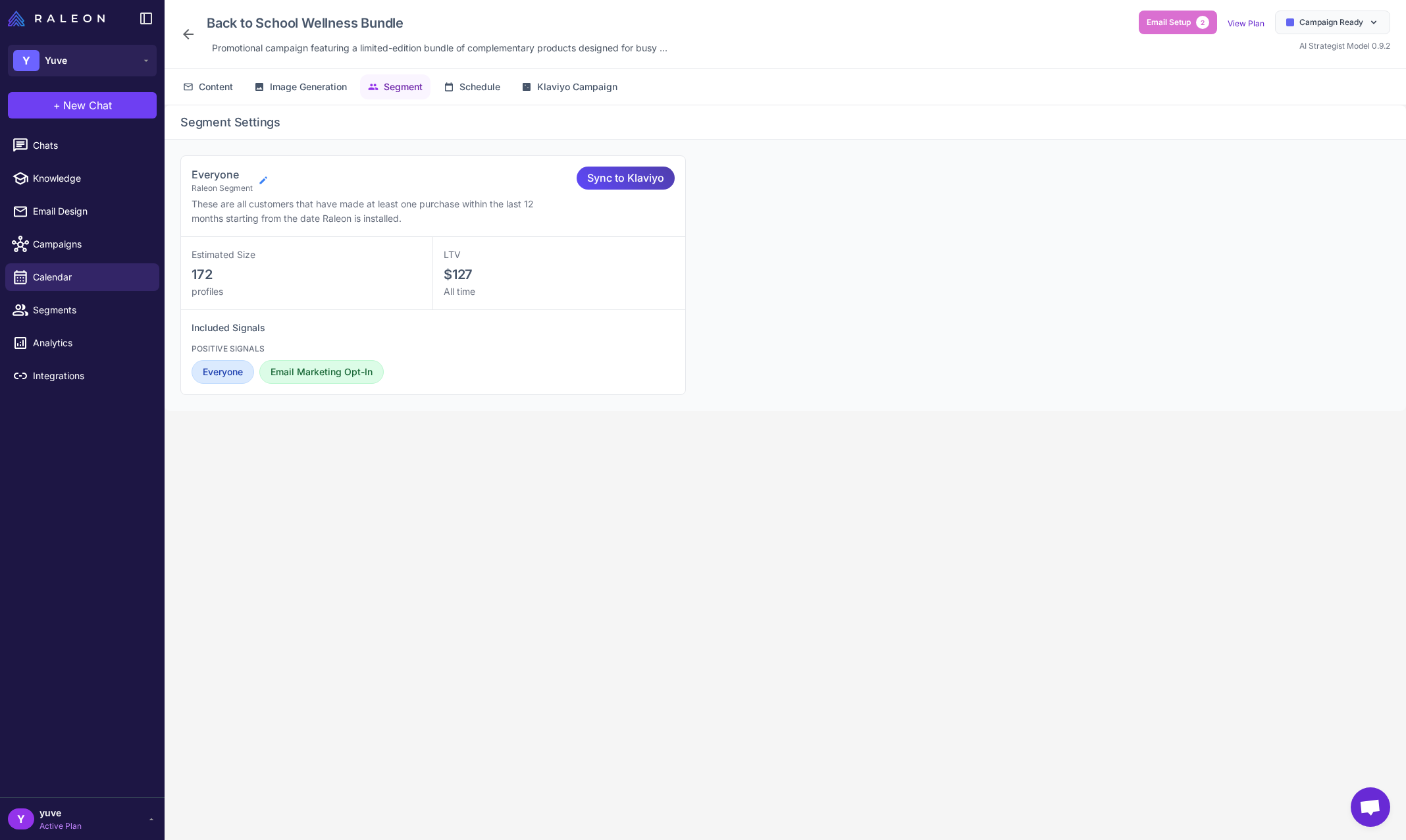
drag, startPoint x: 245, startPoint y: 179, endPoint x: 259, endPoint y: 177, distance: 14.1
click at [245, 179] on h3 "Everyone" at bounding box center [222, 174] width 61 height 16
click at [262, 177] on icon at bounding box center [263, 181] width 11 height 11
select select "****"
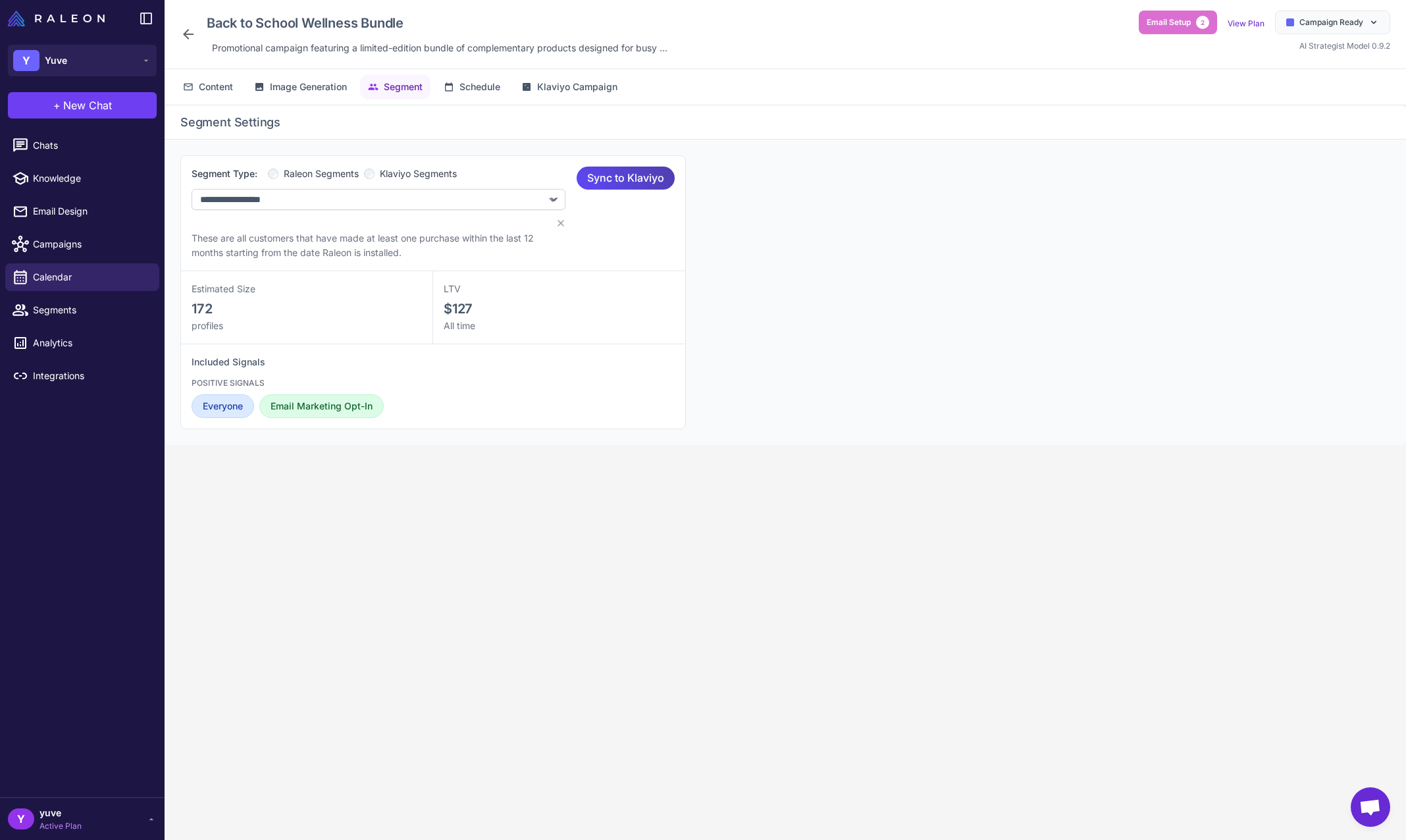
click at [394, 171] on span "Klaviyo Segments" at bounding box center [418, 173] width 77 height 14
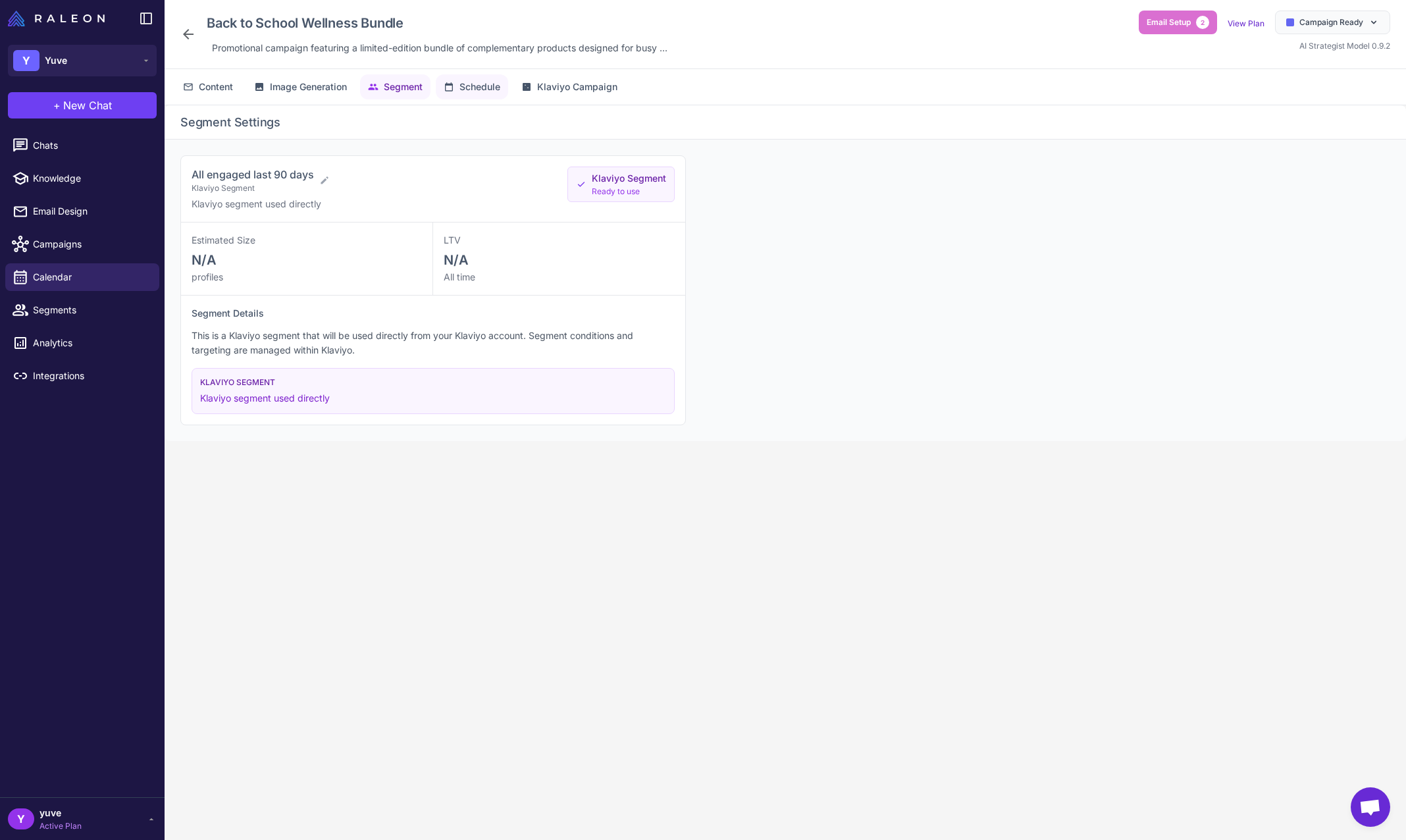
click at [481, 84] on span "Schedule" at bounding box center [480, 86] width 41 height 14
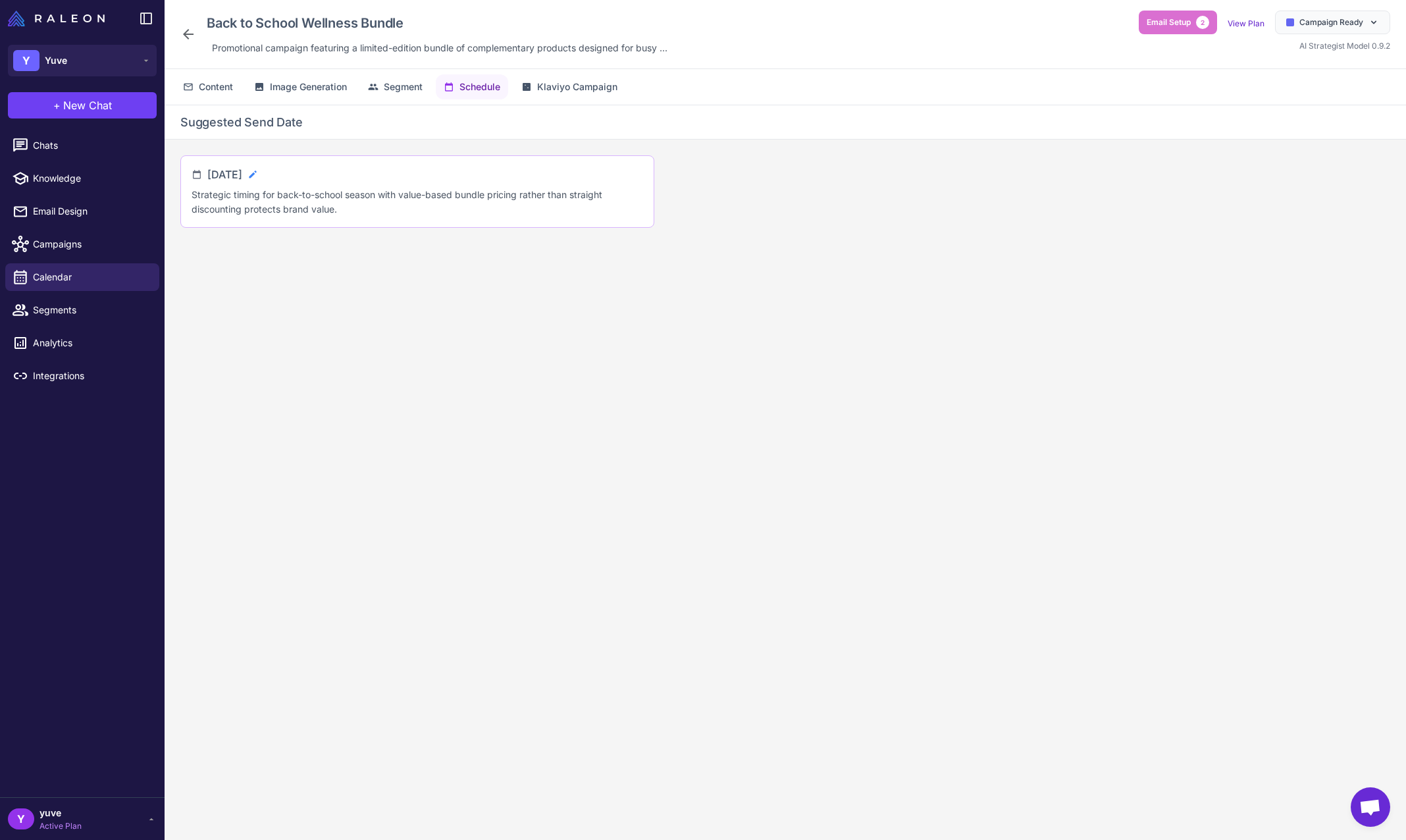
click at [258, 172] on icon at bounding box center [253, 175] width 11 height 11
click at [317, 178] on input "**********" at bounding box center [262, 179] width 109 height 27
click at [282, 352] on span "26" at bounding box center [283, 356] width 24 height 24
type input "**********"
click at [335, 179] on icon at bounding box center [328, 179] width 13 height 13
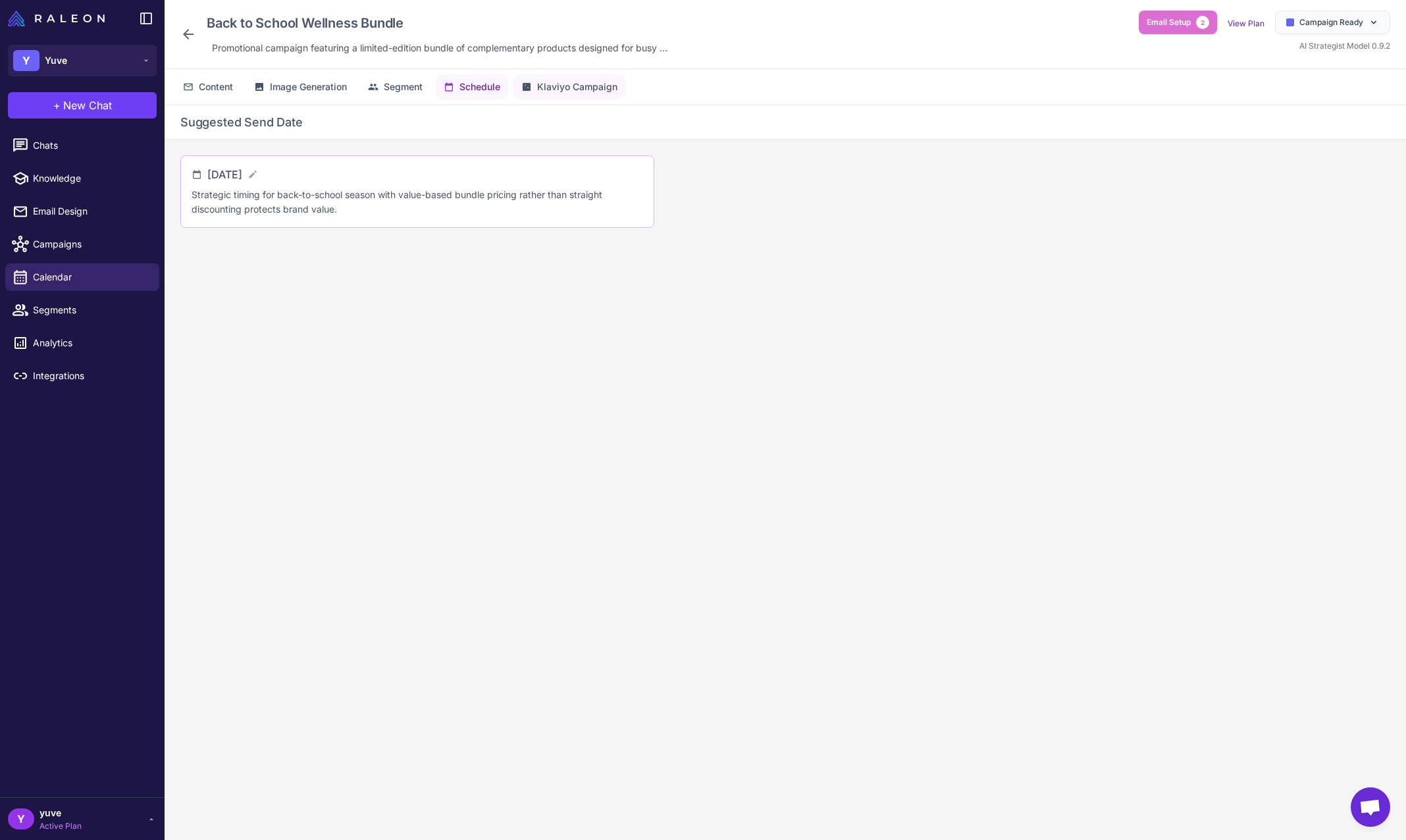
click at [565, 92] on span "Klaviyo Campaign" at bounding box center [577, 86] width 80 height 14
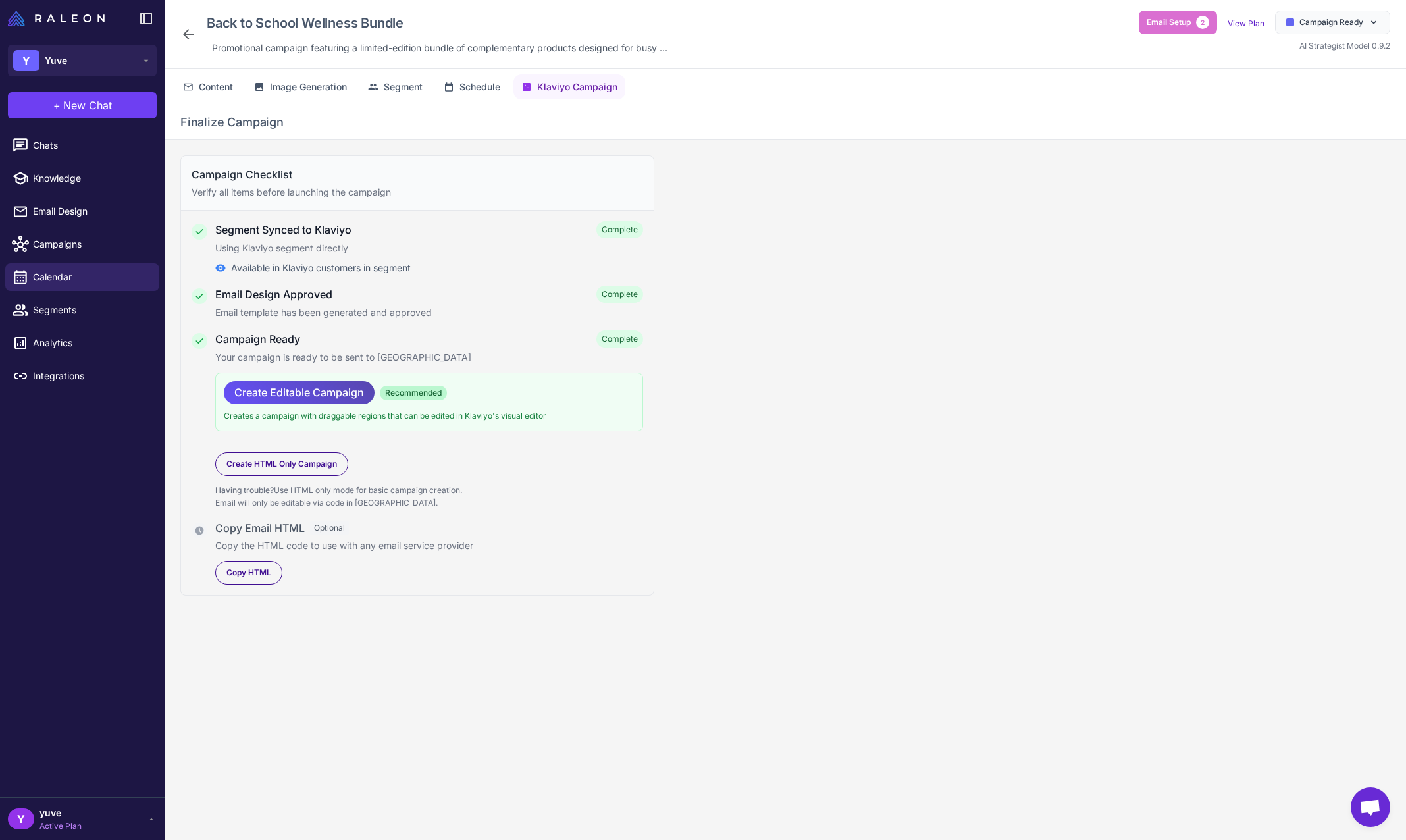
click at [298, 394] on span "Create Editable Campaign" at bounding box center [299, 393] width 130 height 23
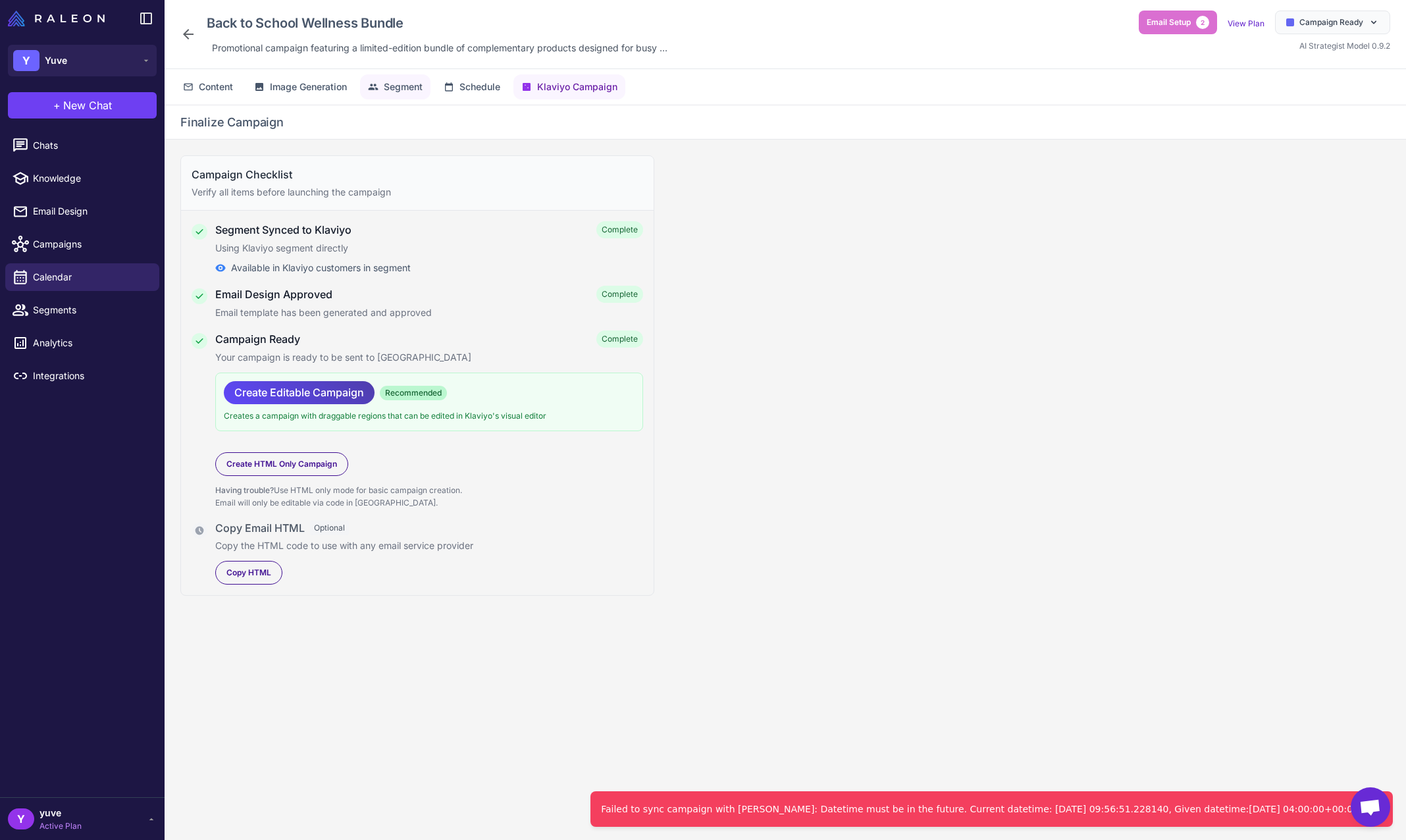
click at [413, 94] on button "Segment" at bounding box center [395, 87] width 70 height 25
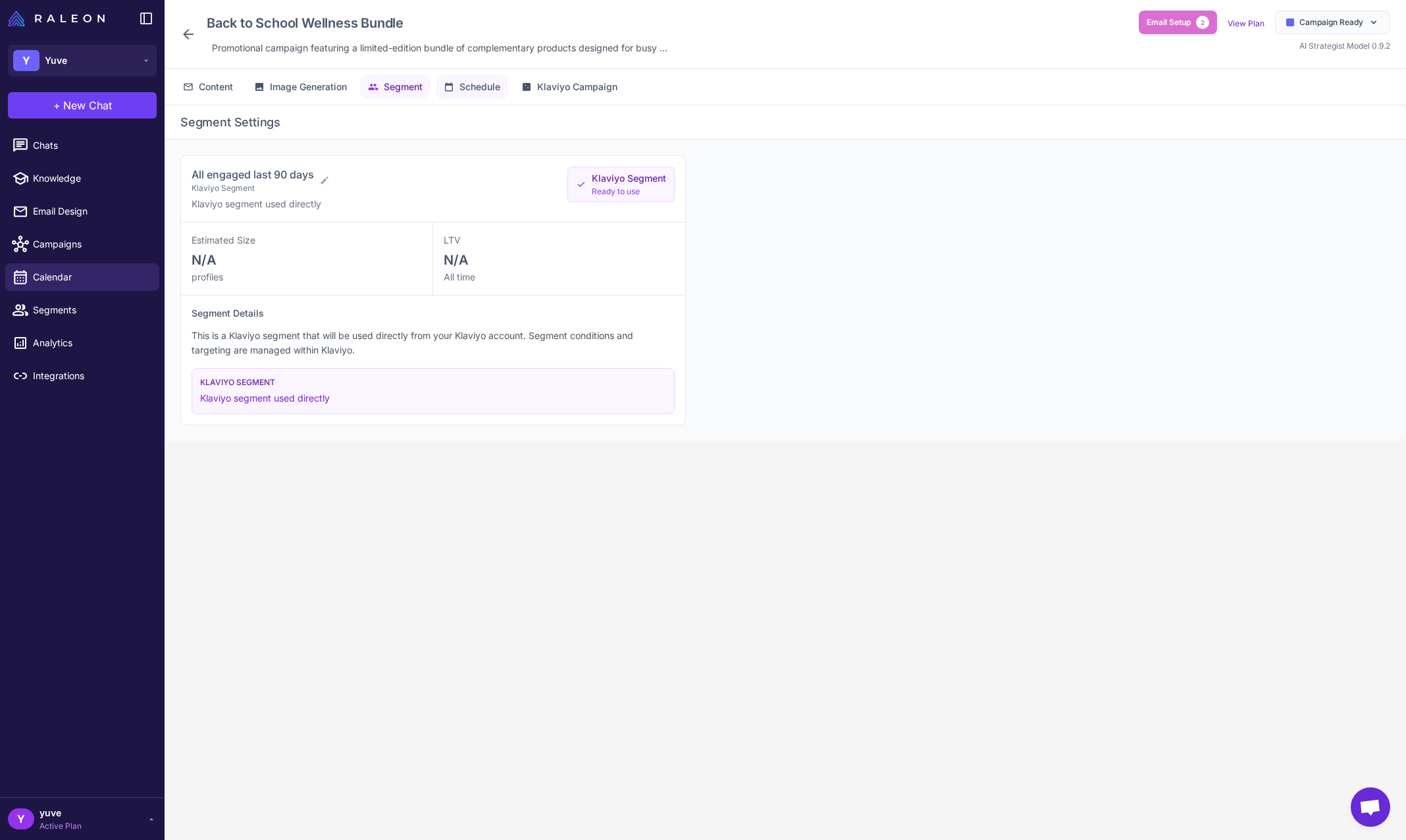
click at [466, 85] on span "Schedule" at bounding box center [480, 86] width 41 height 14
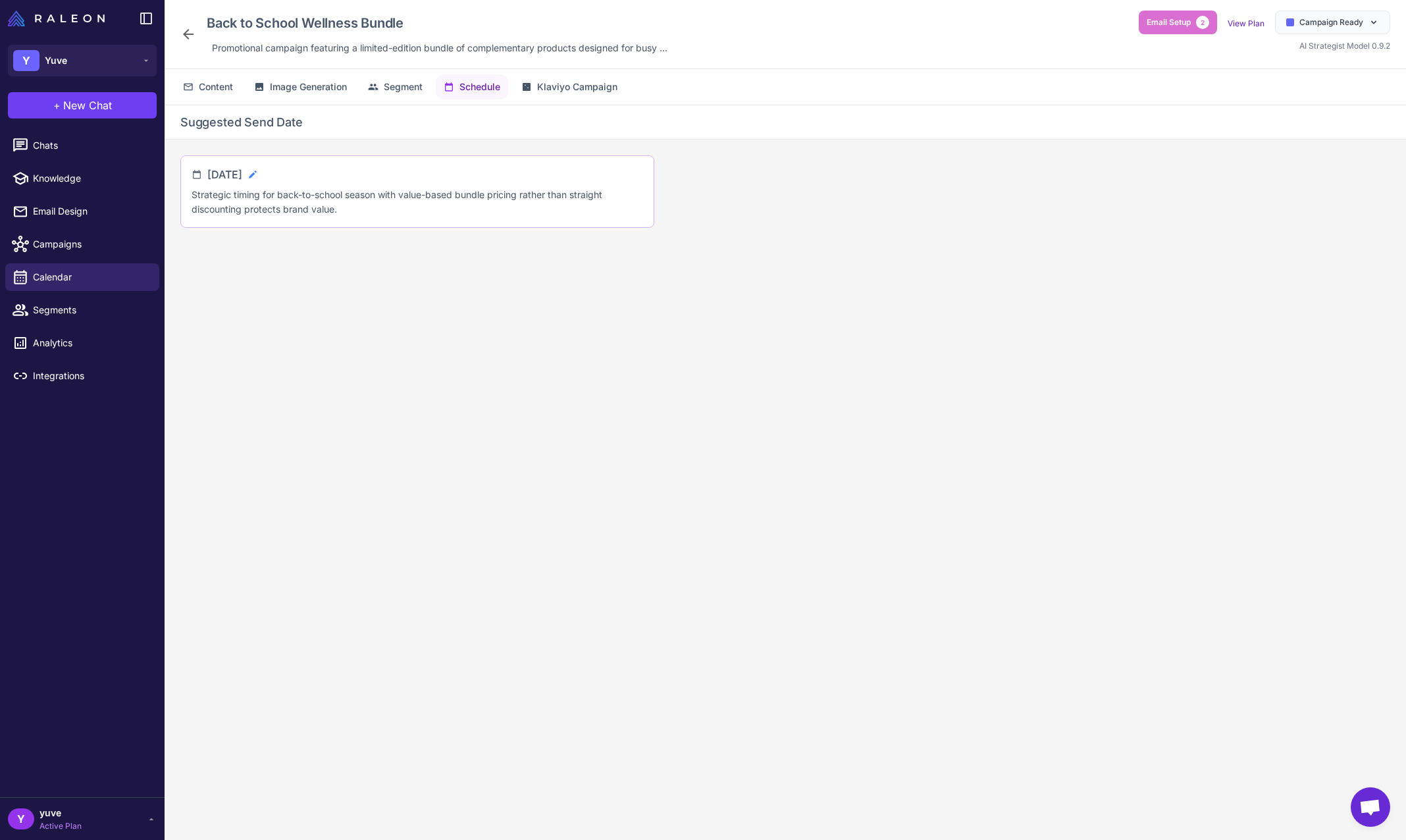
click at [256, 175] on icon at bounding box center [252, 174] width 7 height 7
click at [317, 188] on input "**********" at bounding box center [262, 179] width 109 height 27
click at [311, 355] on span "27" at bounding box center [307, 356] width 24 height 24
type input "**********"
click at [333, 182] on icon at bounding box center [329, 179] width 9 height 7
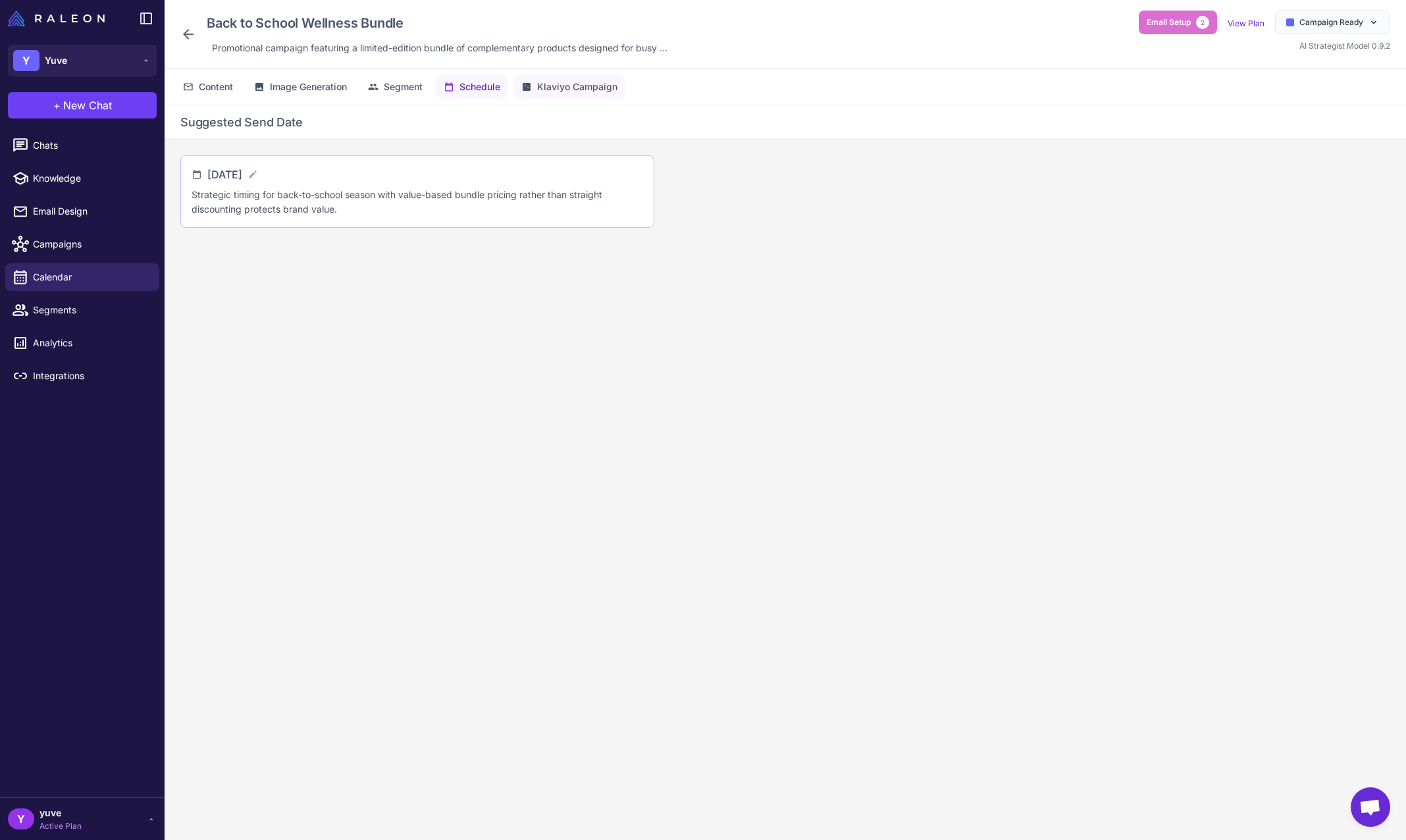
click at [574, 79] on button "Klaviyo Campaign" at bounding box center [569, 87] width 112 height 25
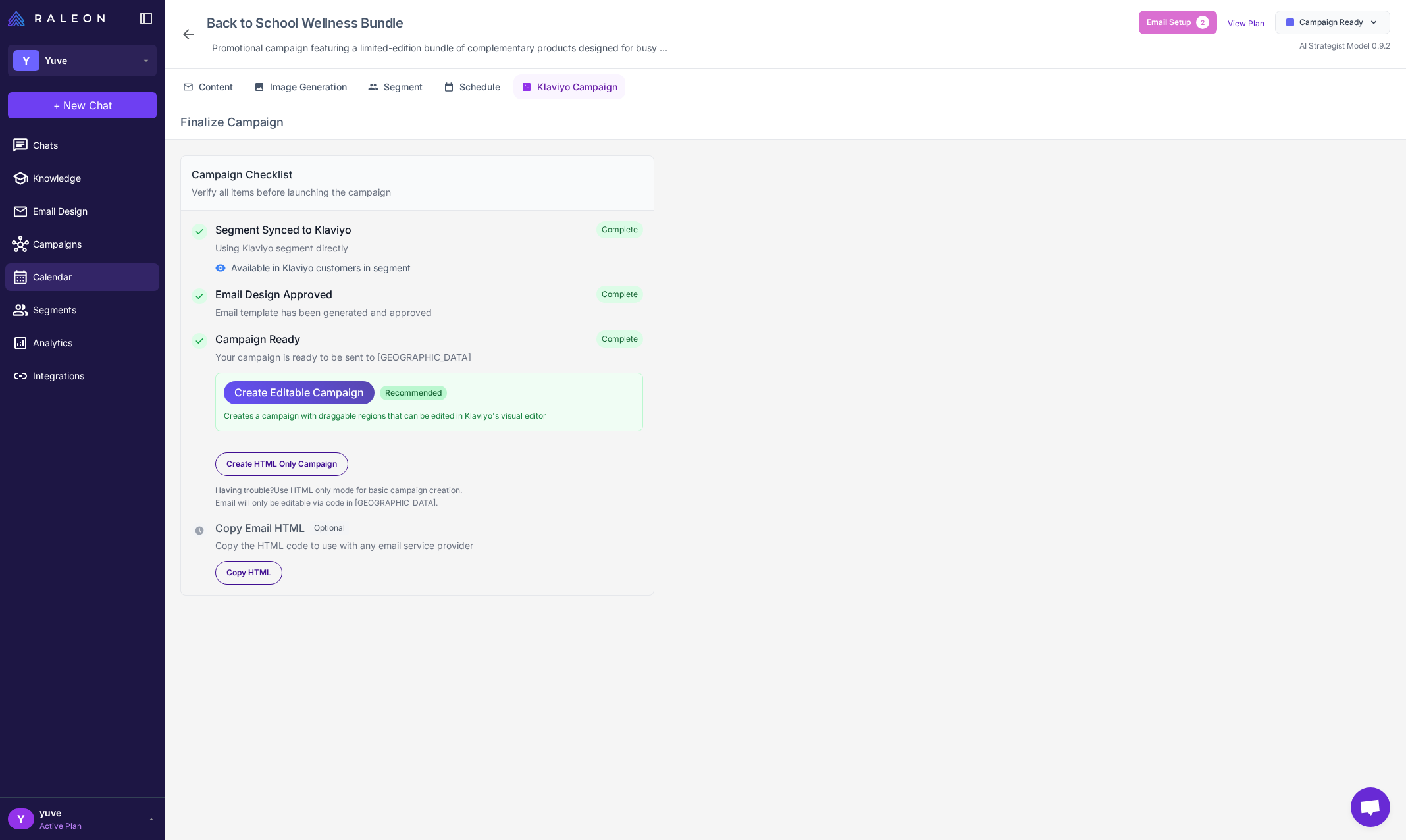
click at [315, 391] on span "Create Editable Campaign" at bounding box center [299, 393] width 130 height 23
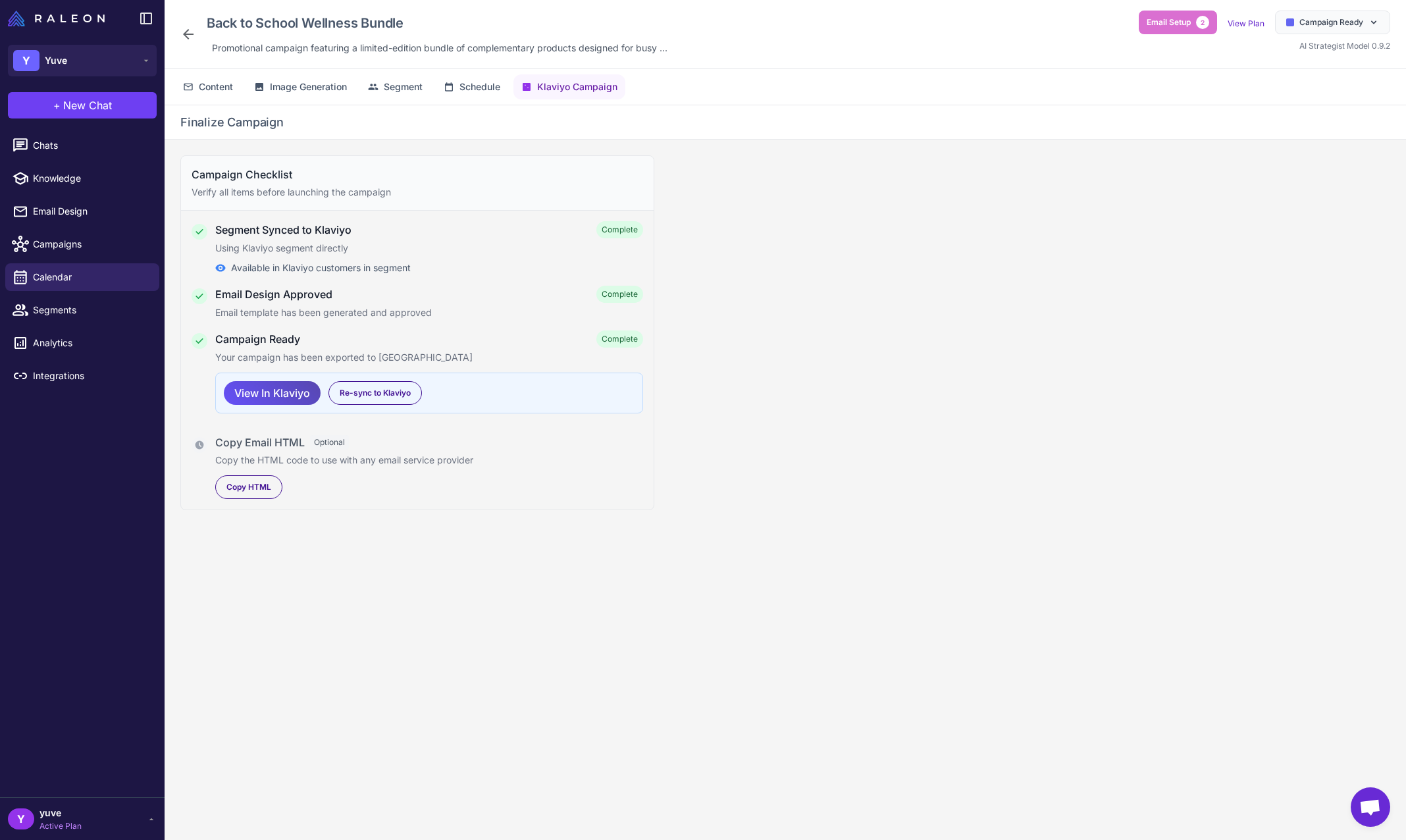
click at [291, 392] on span "View In Klaviyo" at bounding box center [272, 394] width 76 height 23
click at [239, 488] on span "Copy HTML" at bounding box center [249, 488] width 45 height 12
click at [784, 285] on div "Campaign Checklist Verify all items before launching the campaign Segment Synce…" at bounding box center [786, 500] width 1242 height 722
click at [1339, 24] on span "Campaign Ready" at bounding box center [1332, 23] width 64 height 12
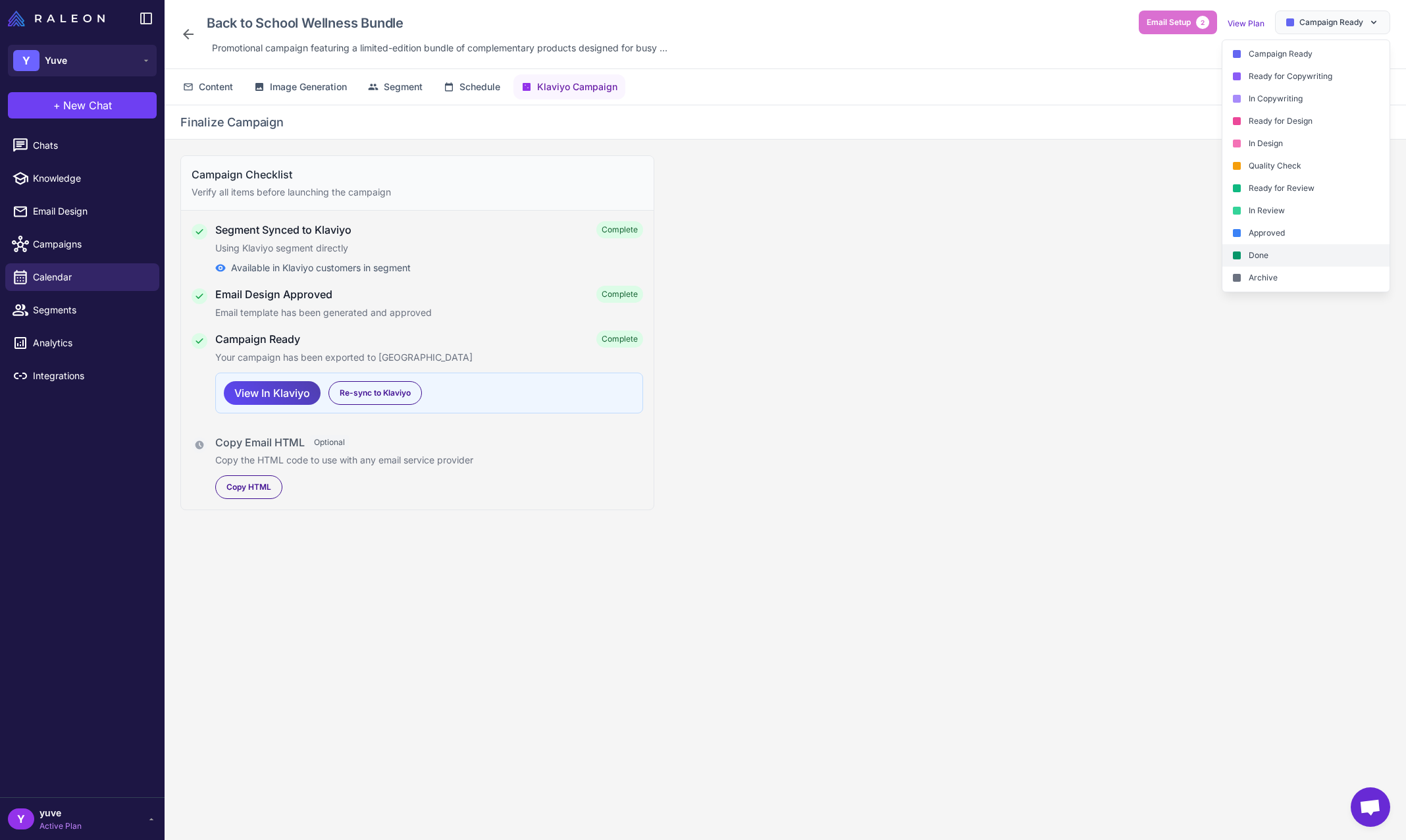
click at [1305, 256] on div "Done" at bounding box center [1306, 255] width 167 height 22
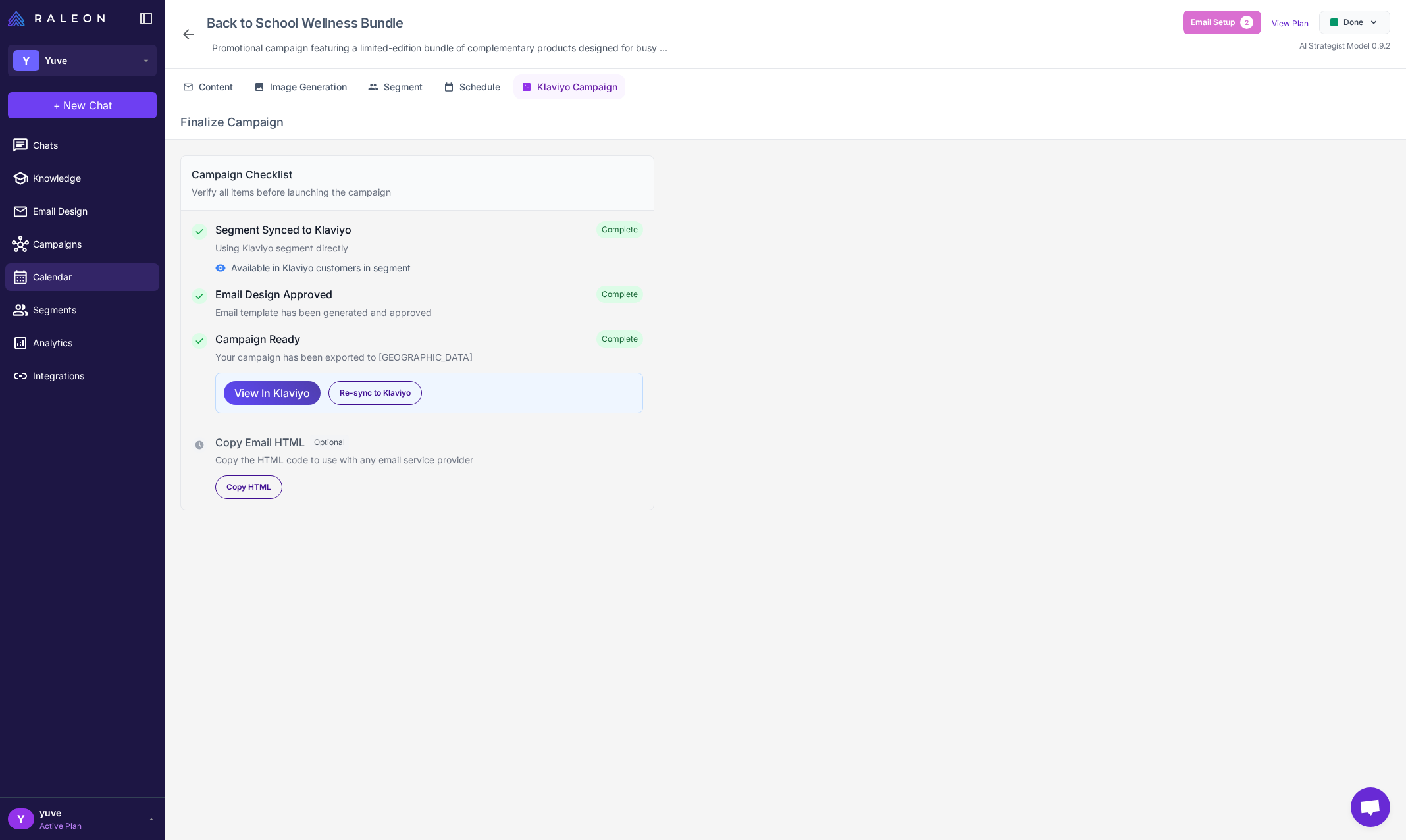
click at [1052, 285] on div "Campaign Checklist Verify all items before launching the campaign Segment Synce…" at bounding box center [786, 500] width 1242 height 722
click at [191, 33] on icon at bounding box center [188, 34] width 16 height 16
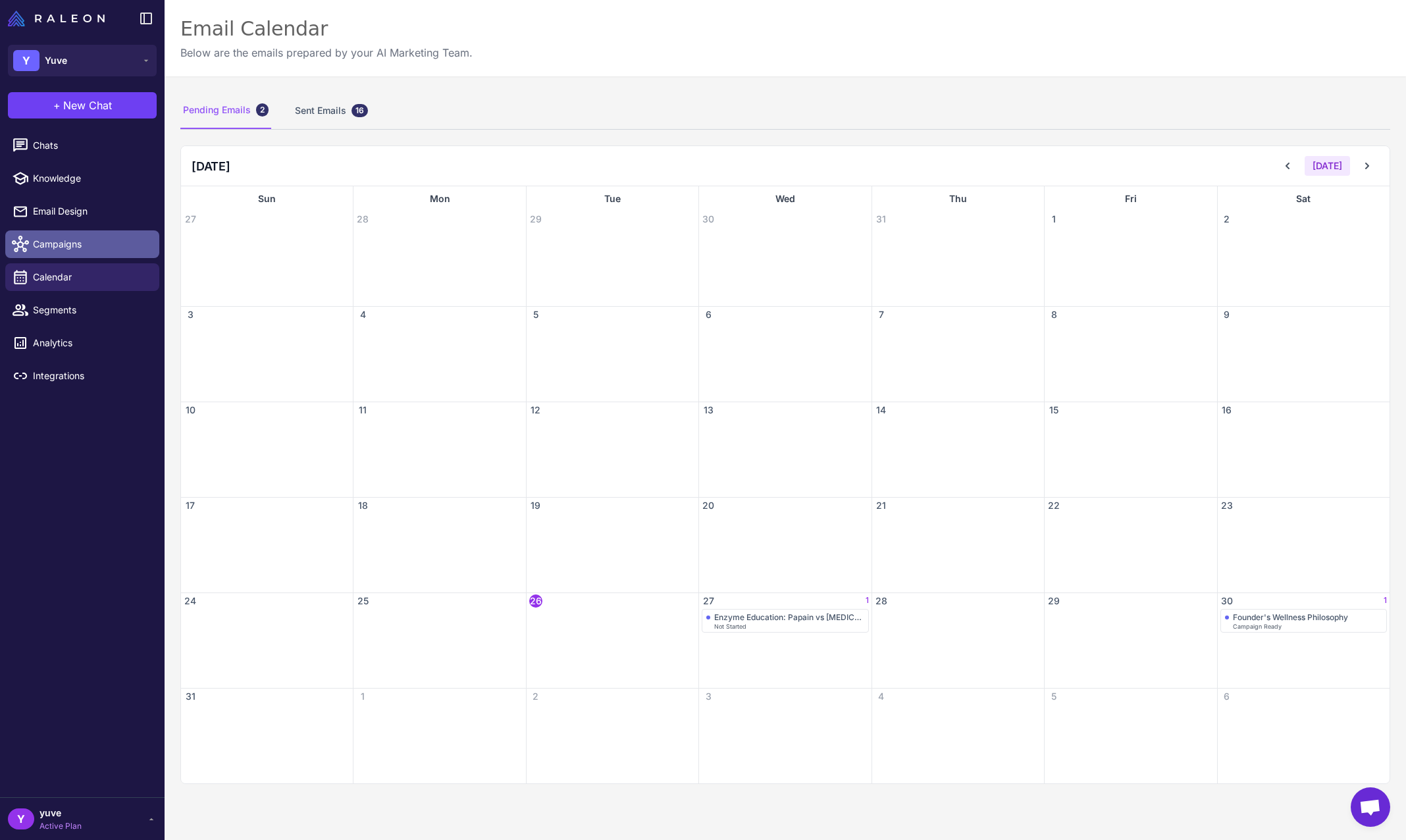
click at [89, 242] on span "Campaigns" at bounding box center [91, 244] width 116 height 14
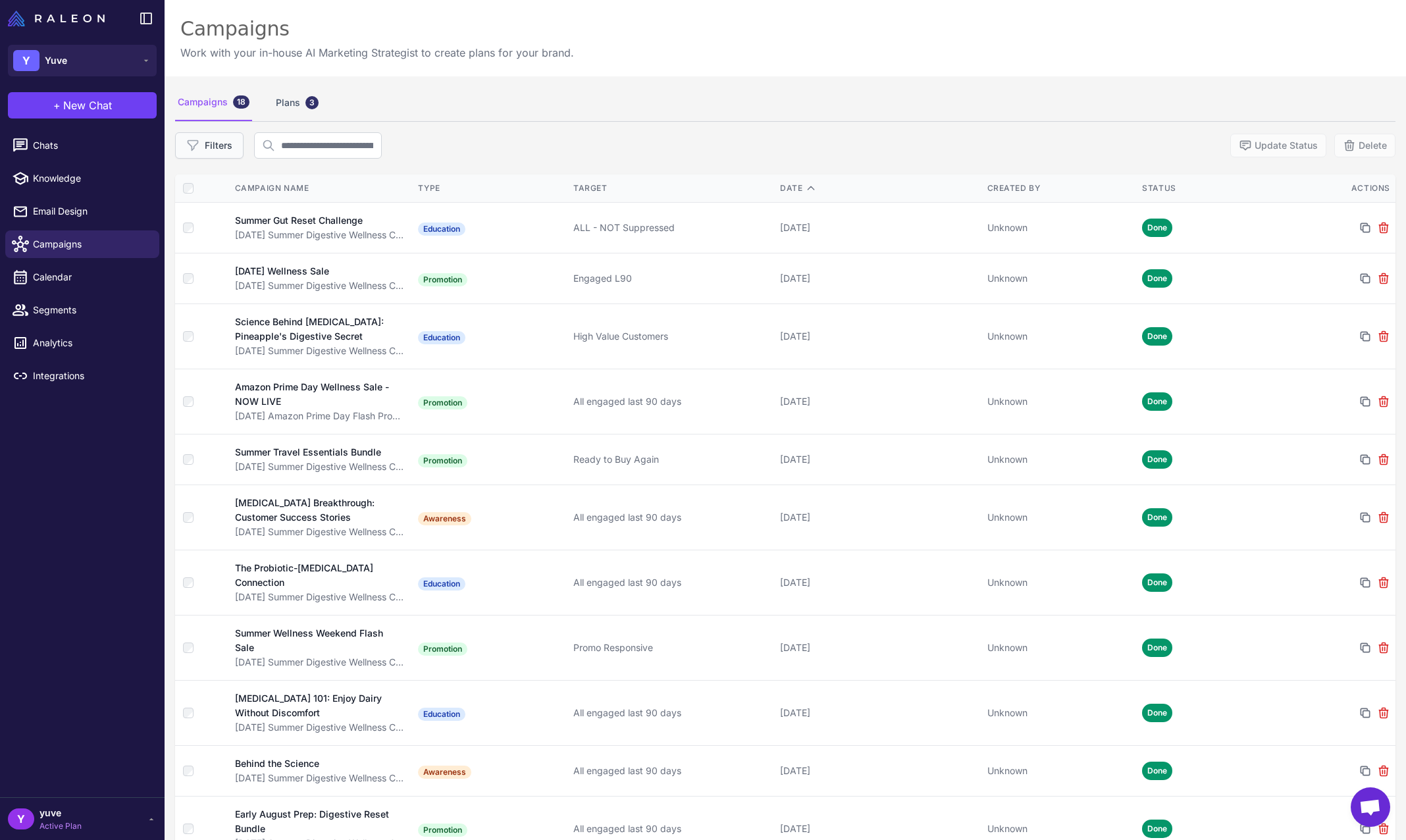
click at [229, 140] on button "Filters" at bounding box center [210, 145] width 69 height 27
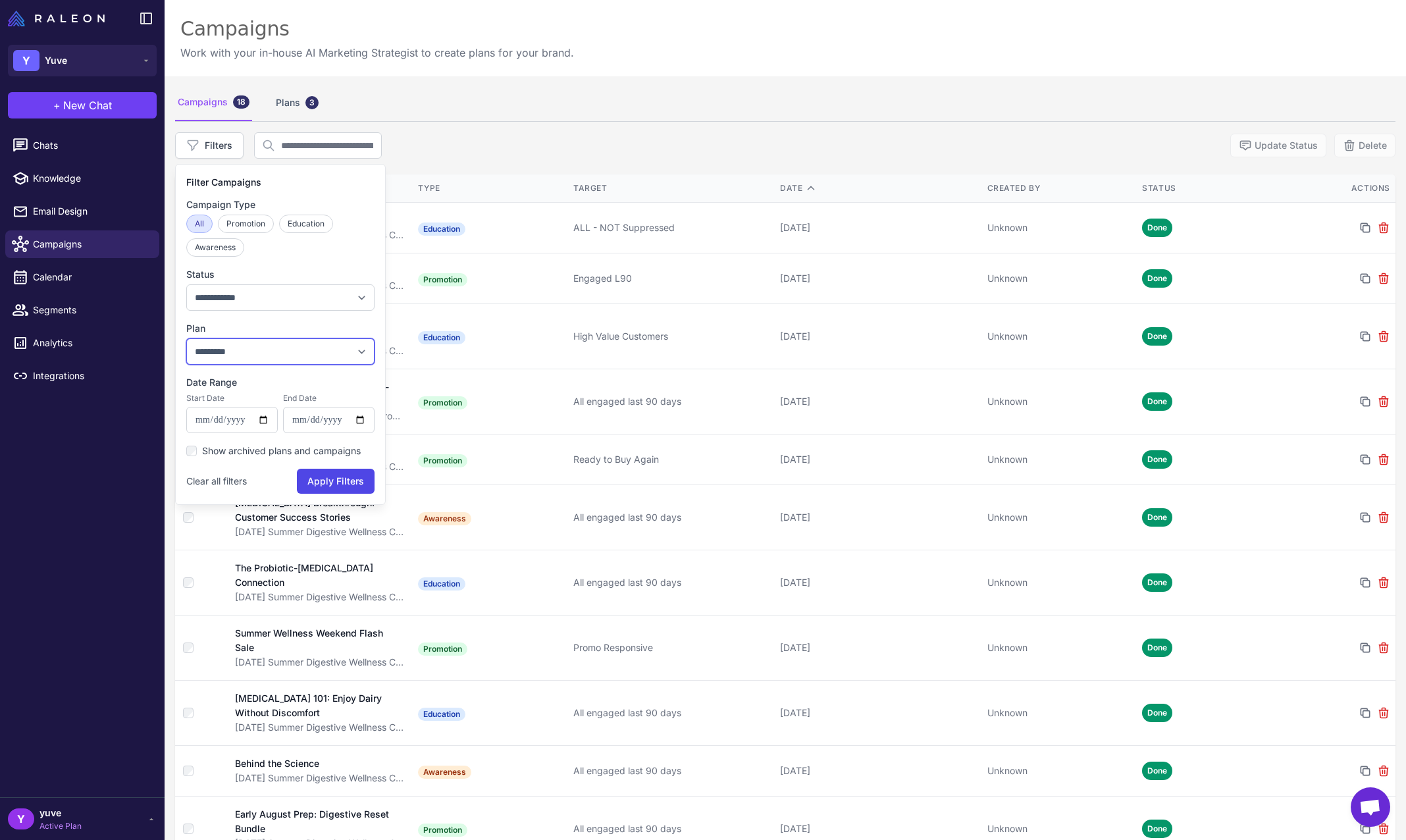
select select "***"
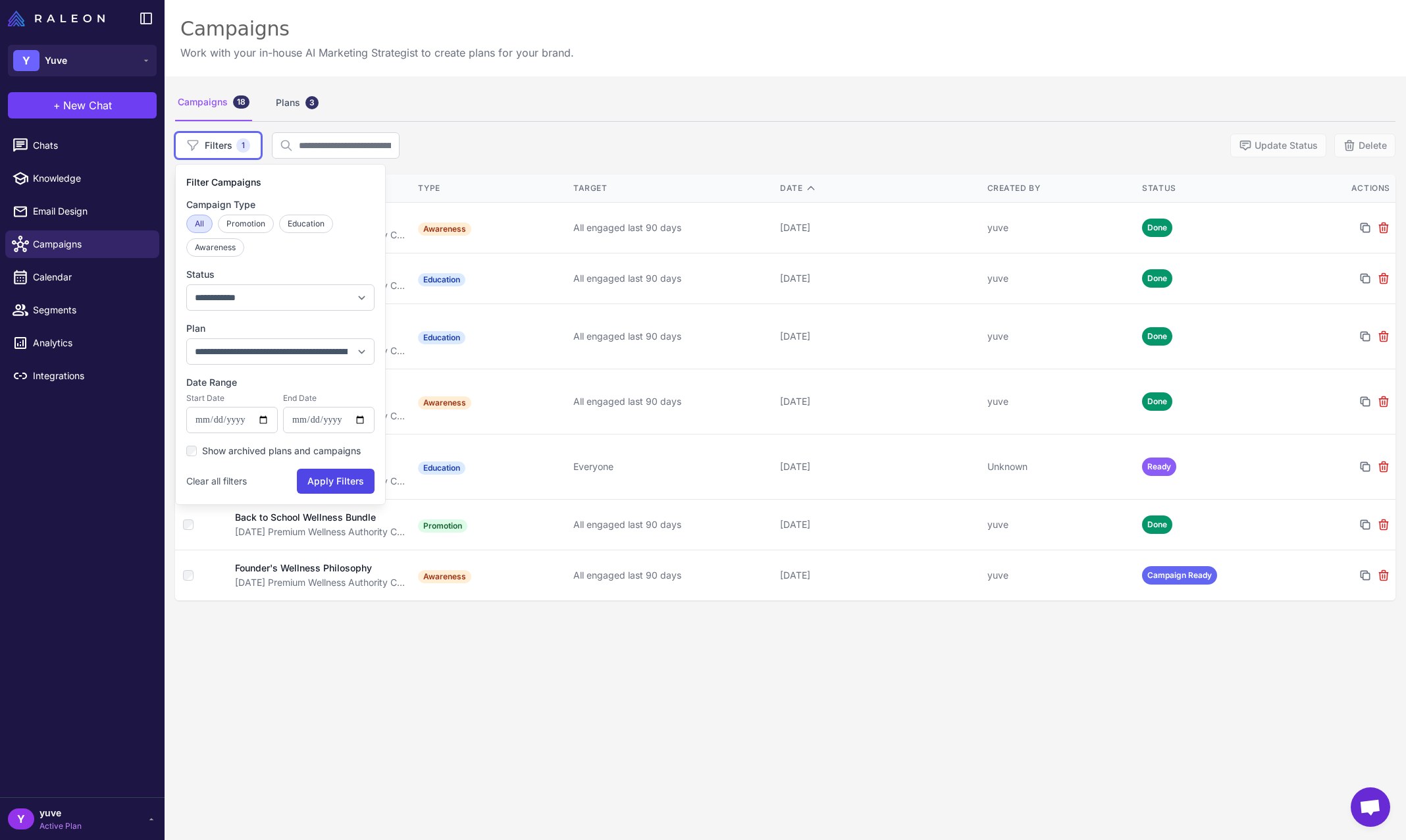
click at [555, 125] on div "**********" at bounding box center [786, 496] width 1242 height 840
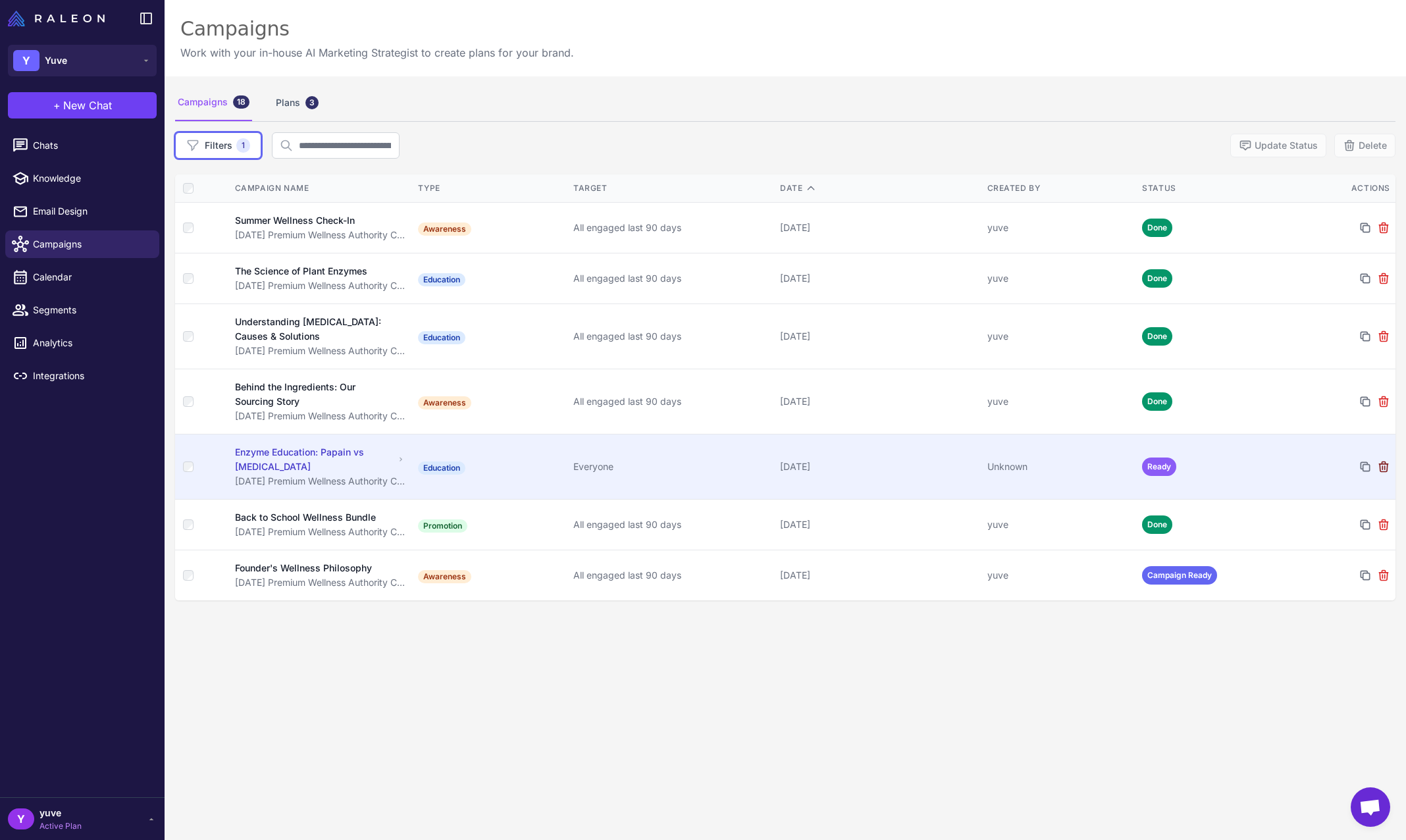
click at [1377, 466] on icon at bounding box center [1383, 466] width 13 height 13
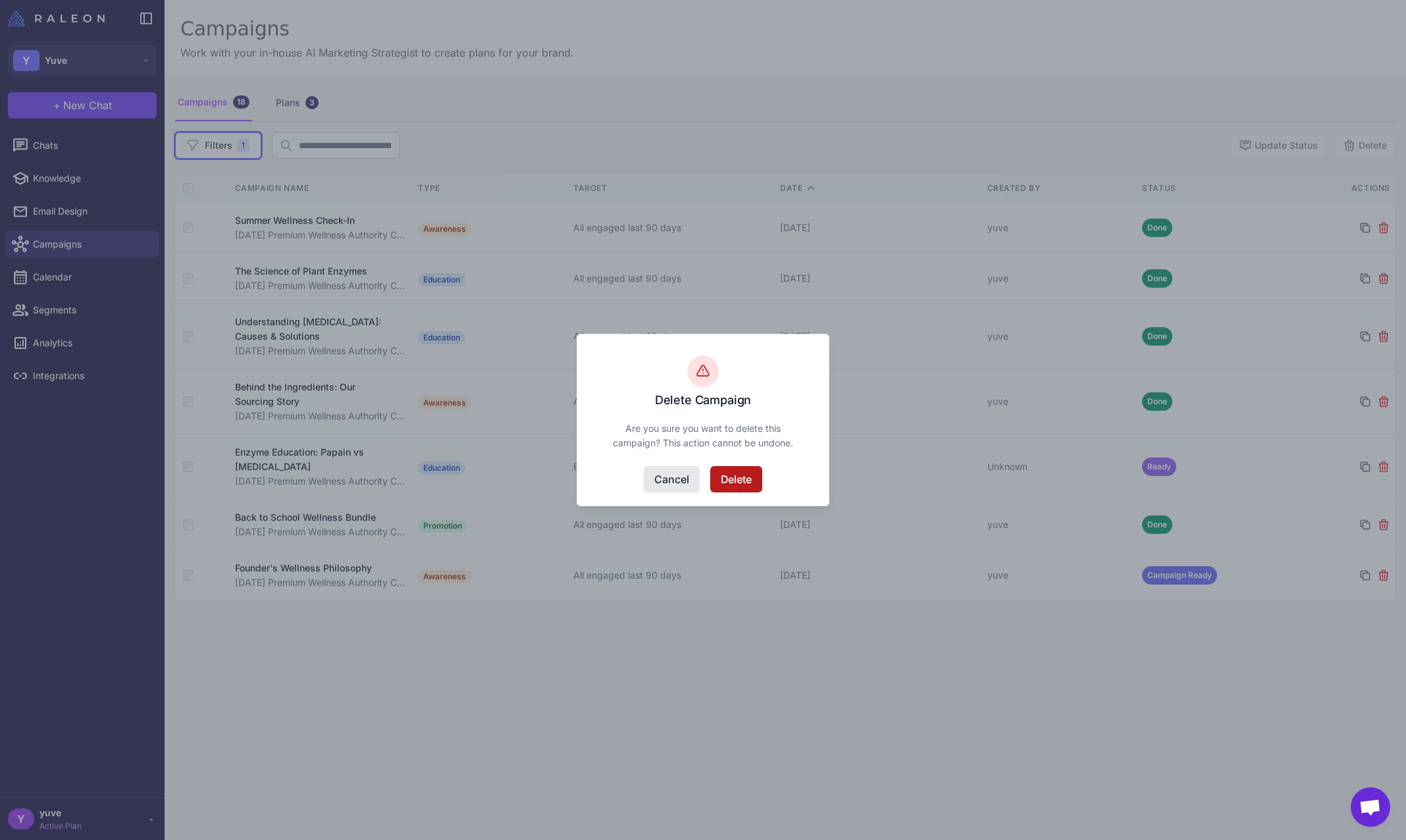
click at [728, 478] on button "Delete" at bounding box center [736, 479] width 52 height 27
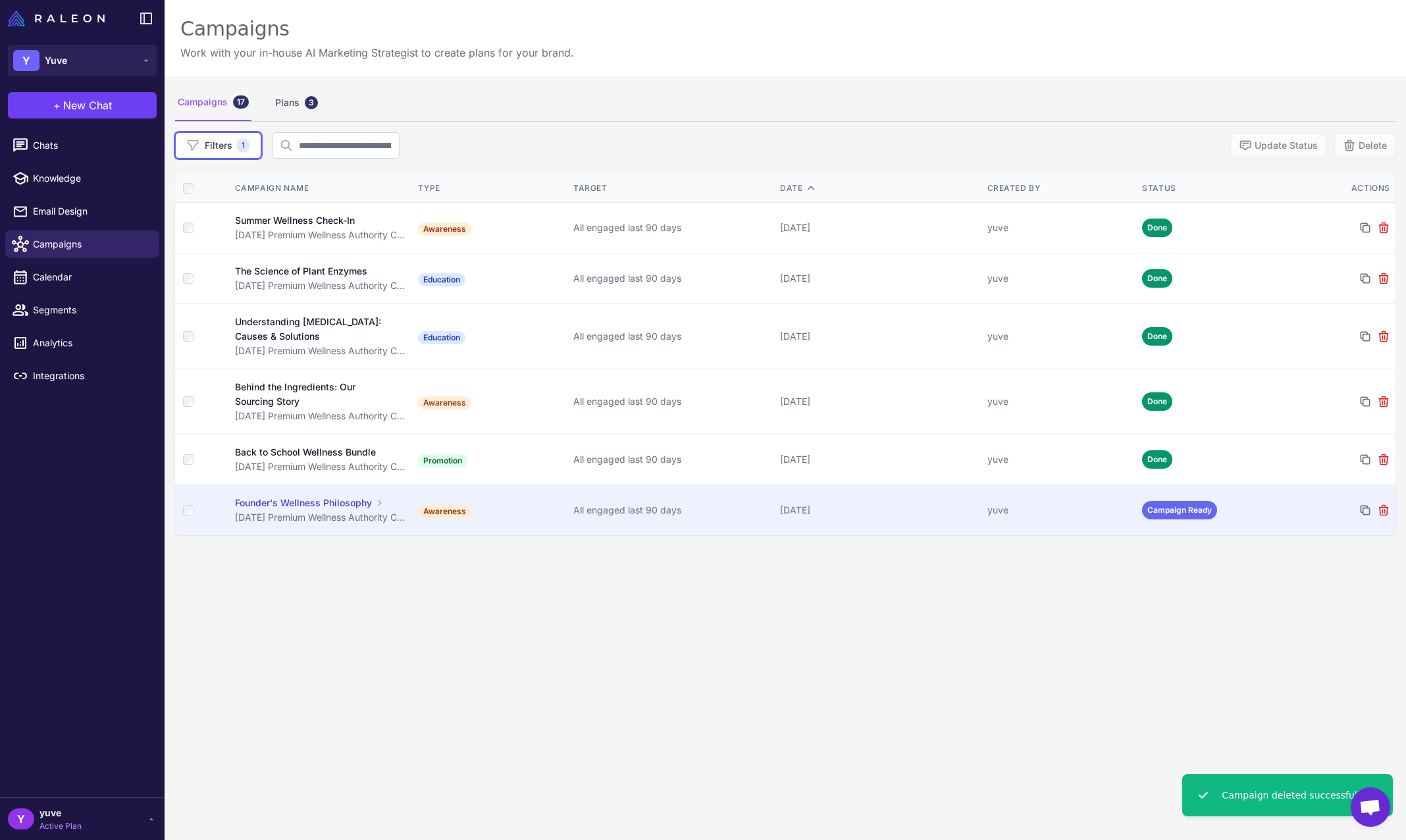
click at [732, 513] on div "All engaged last 90 days" at bounding box center [671, 510] width 196 height 14
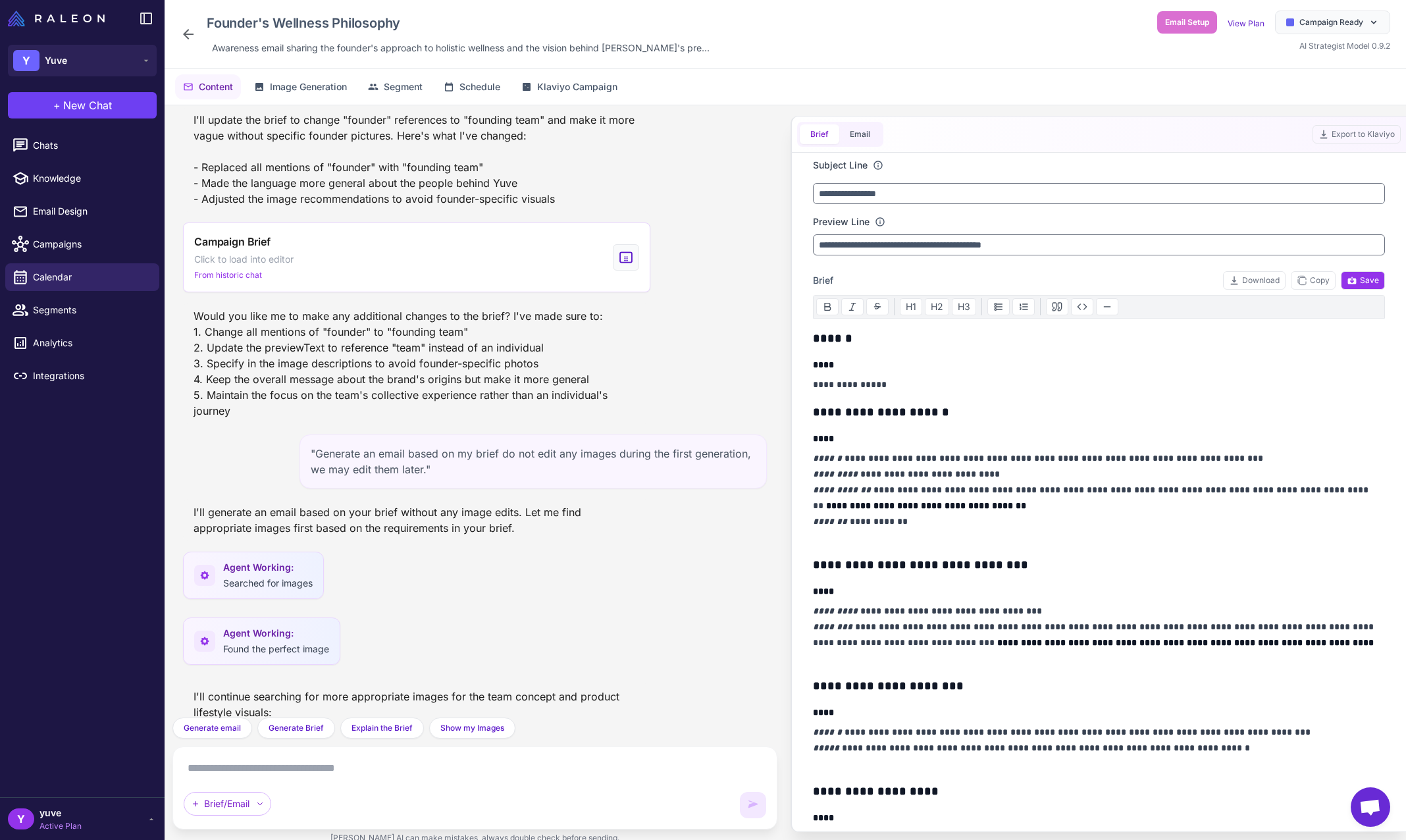
scroll to position [8183, 0]
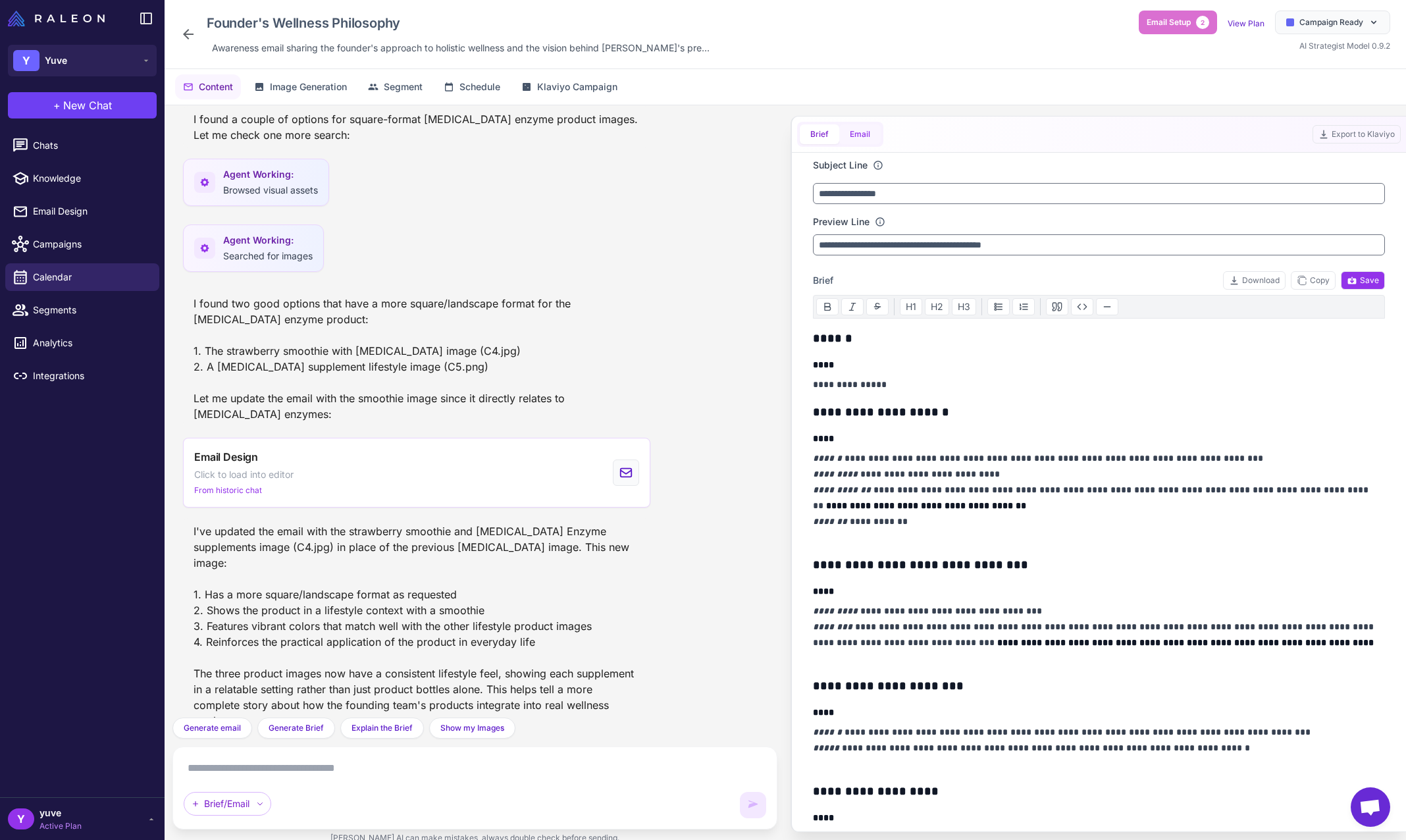
click at [865, 136] on button "Email" at bounding box center [860, 134] width 41 height 20
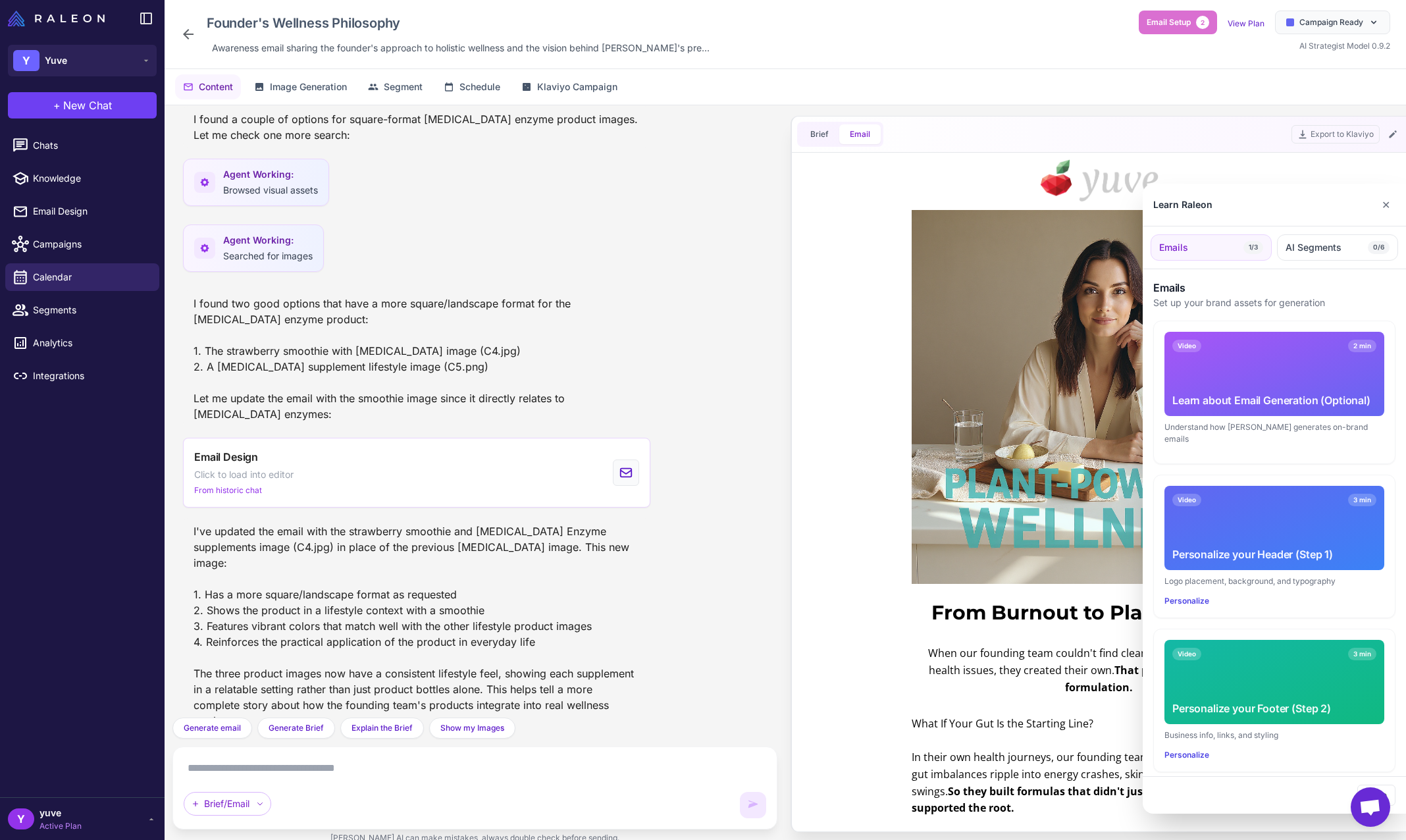
scroll to position [0, 0]
click at [1392, 201] on button "✕" at bounding box center [1386, 204] width 19 height 27
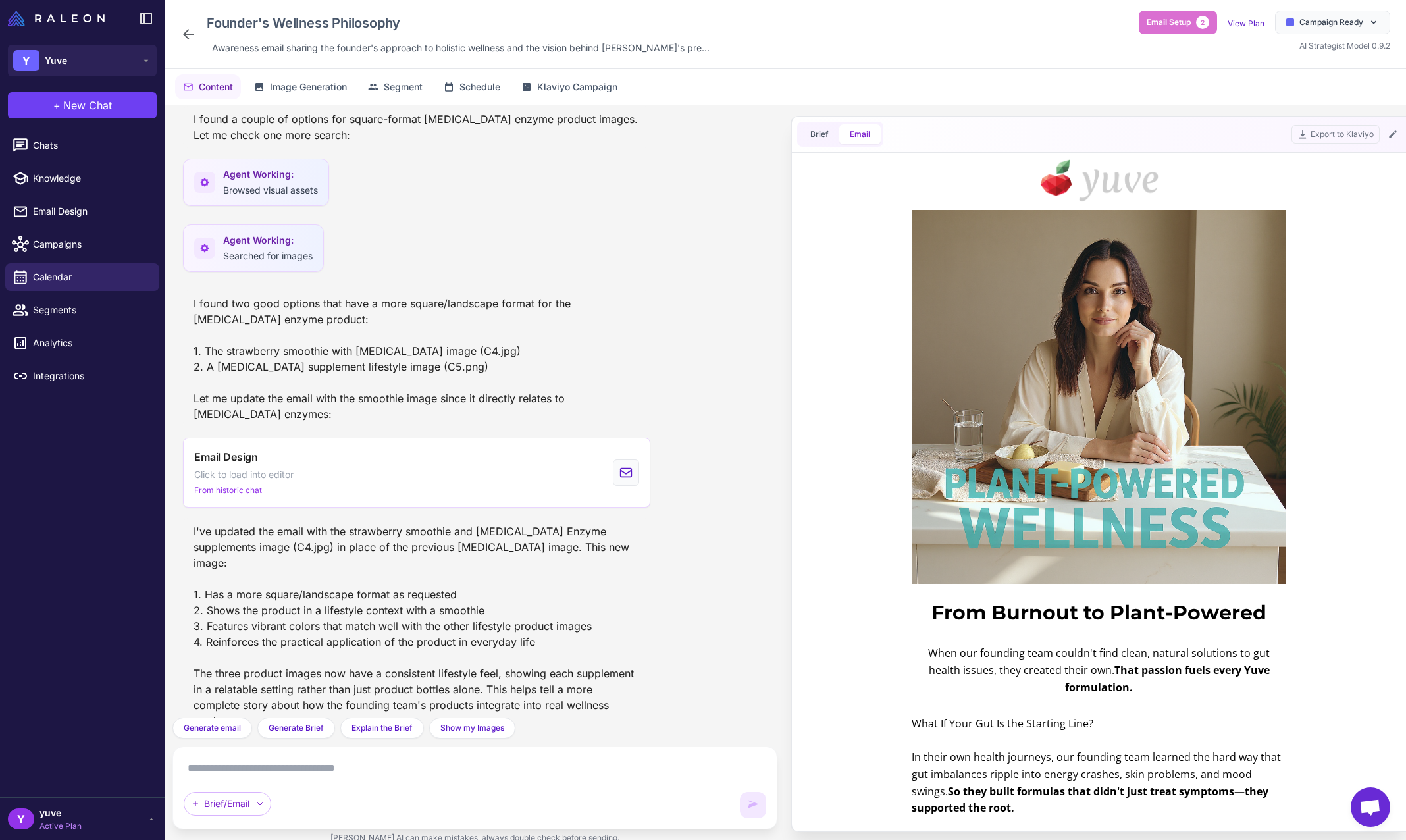
click at [188, 36] on icon at bounding box center [188, 34] width 16 height 16
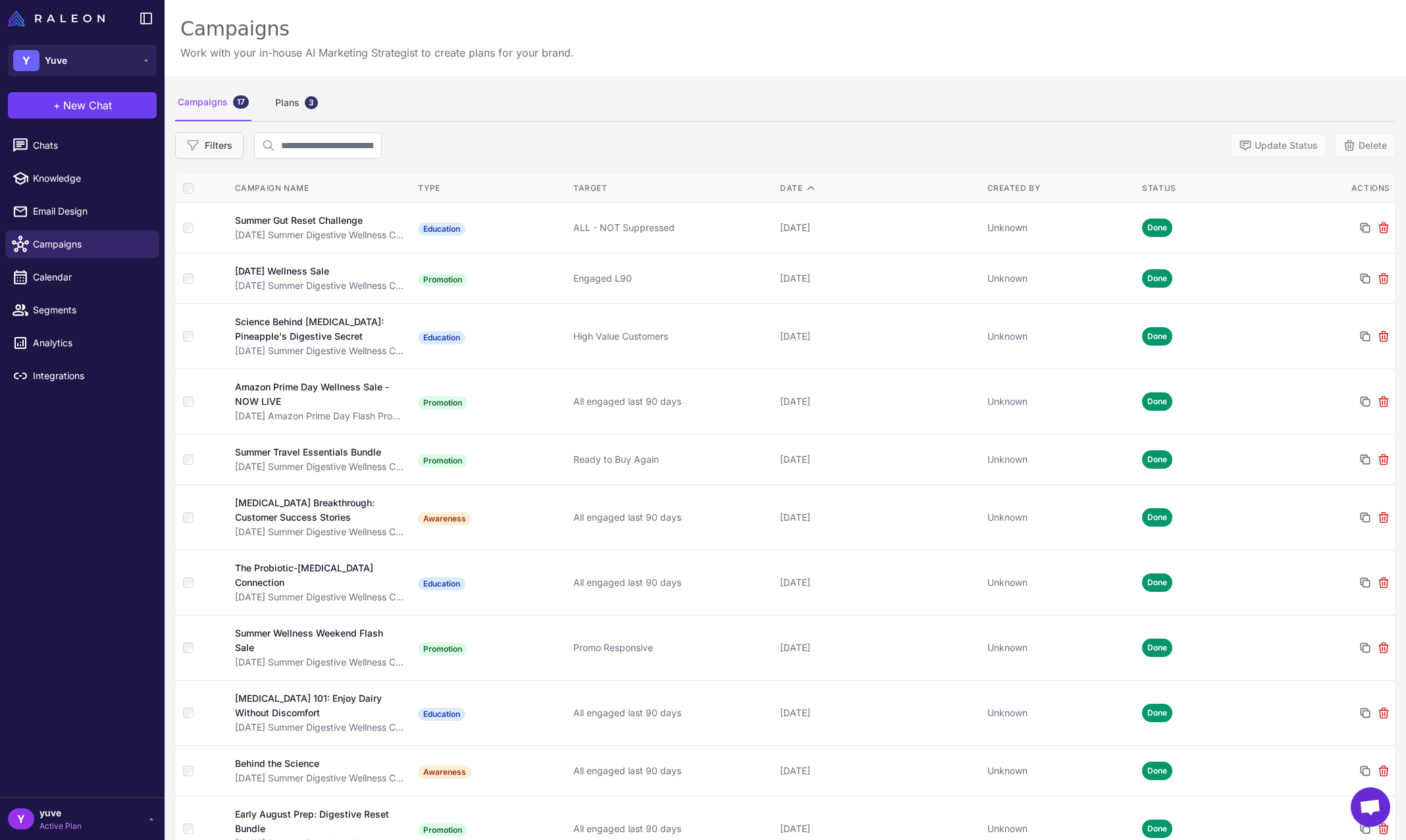
click at [227, 145] on button "Filters" at bounding box center [210, 145] width 69 height 27
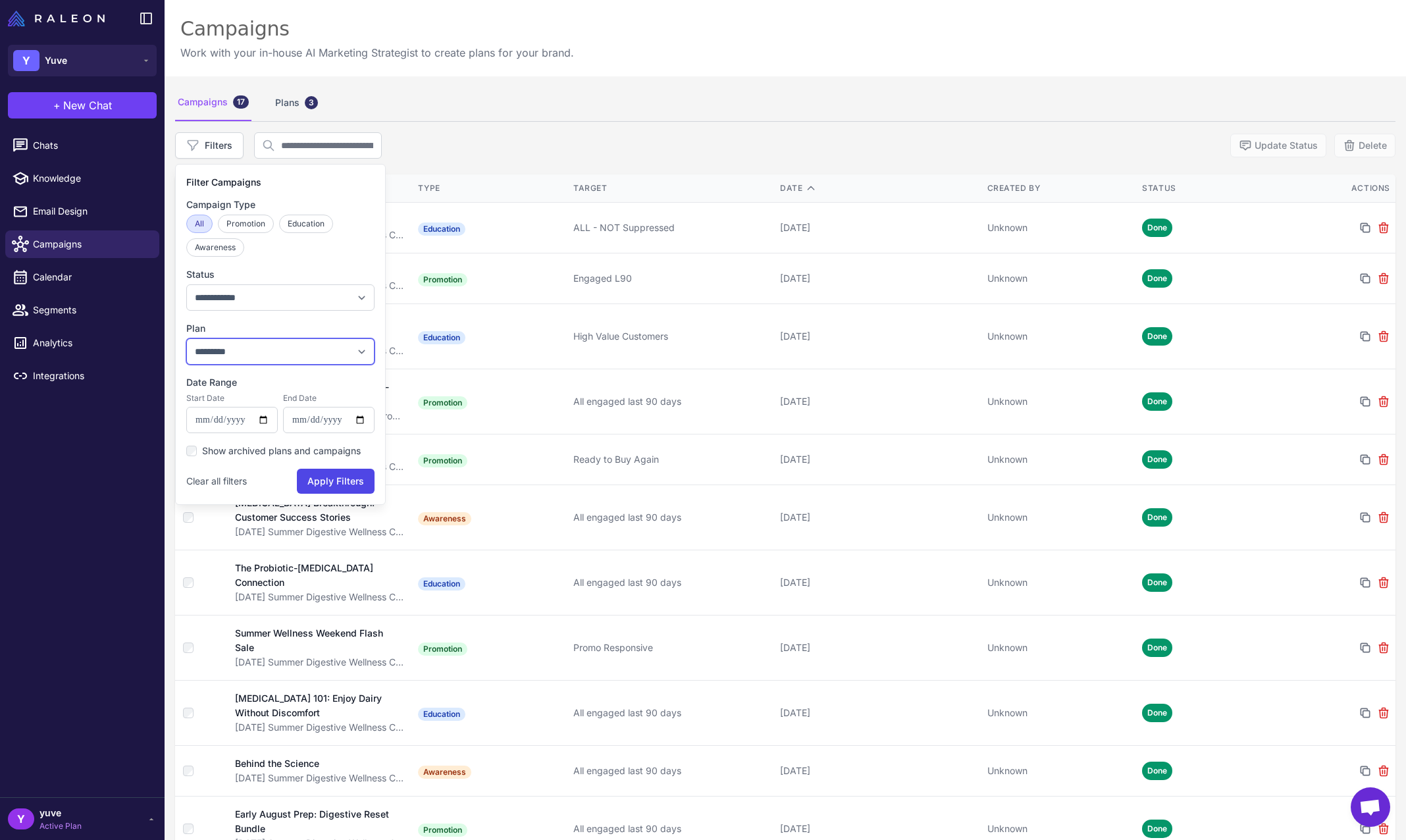
select select "***"
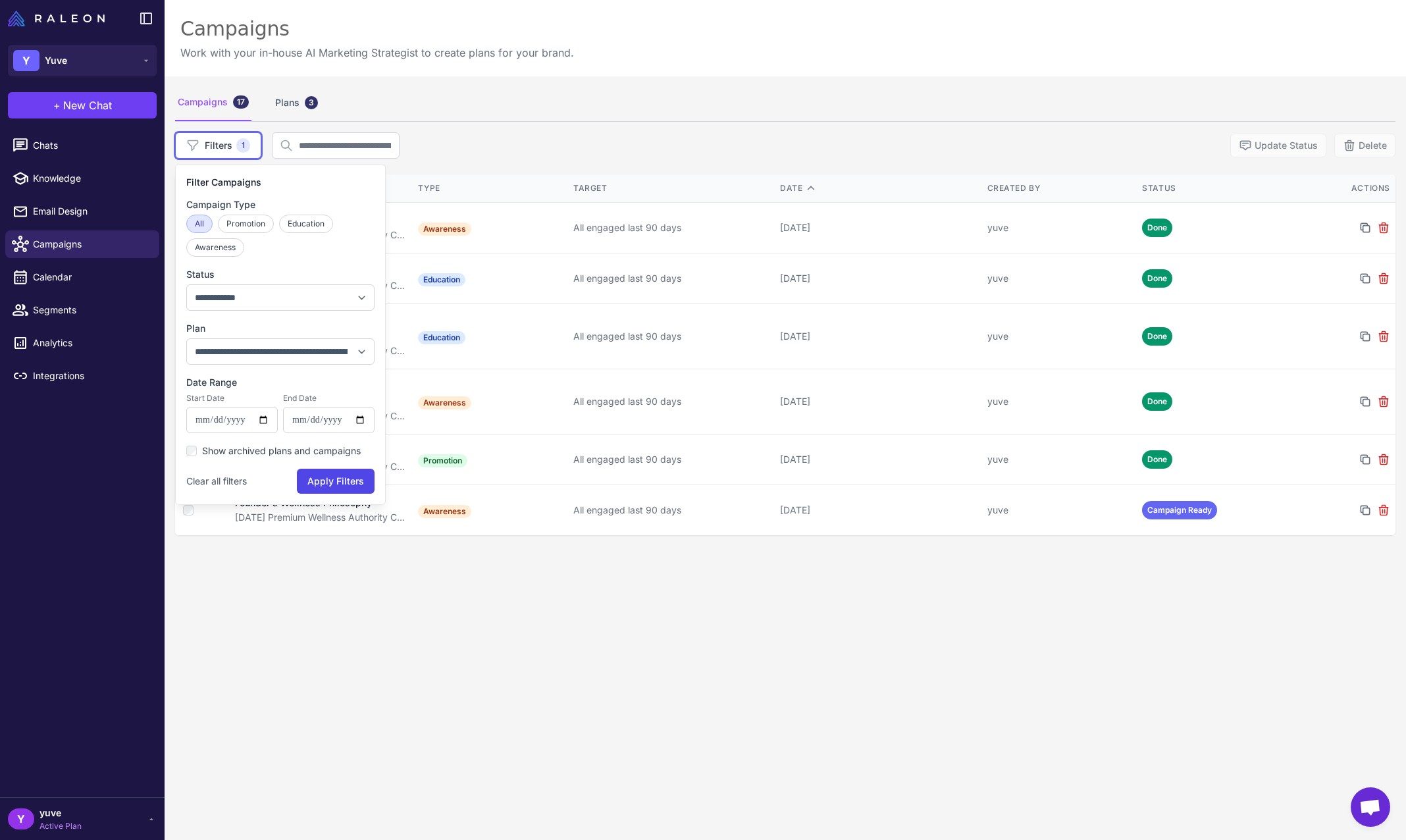
click at [549, 114] on div "Campaigns 17 Plans 3" at bounding box center [786, 102] width 1221 height 37
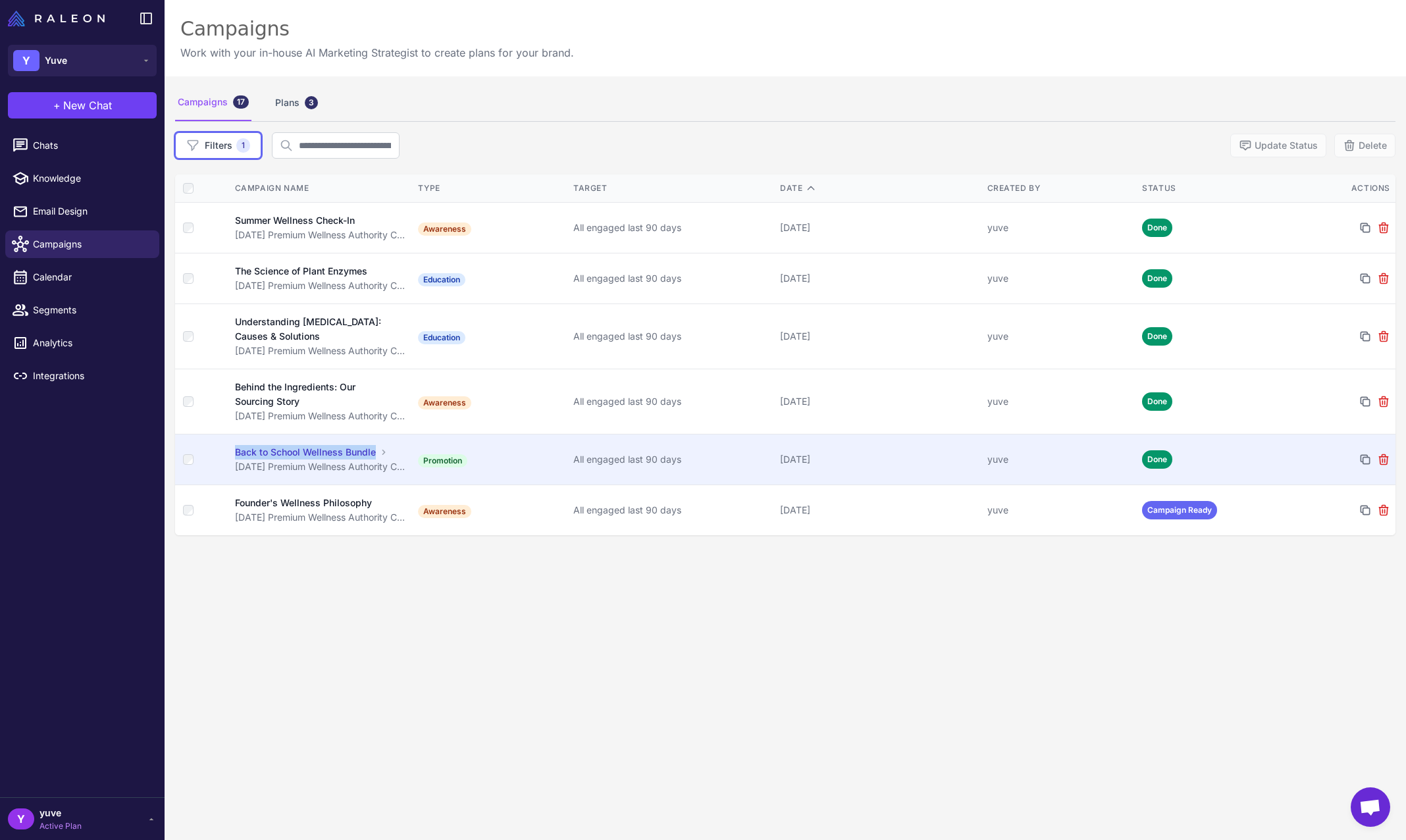
copy tr "Back to School Wellness Bundle"
drag, startPoint x: 224, startPoint y: 454, endPoint x: 374, endPoint y: 454, distance: 150.0
click at [374, 454] on tr "Back to School Wellness Bundle August 2025 Premium Wellness Authority Campaign …" at bounding box center [786, 460] width 1221 height 50
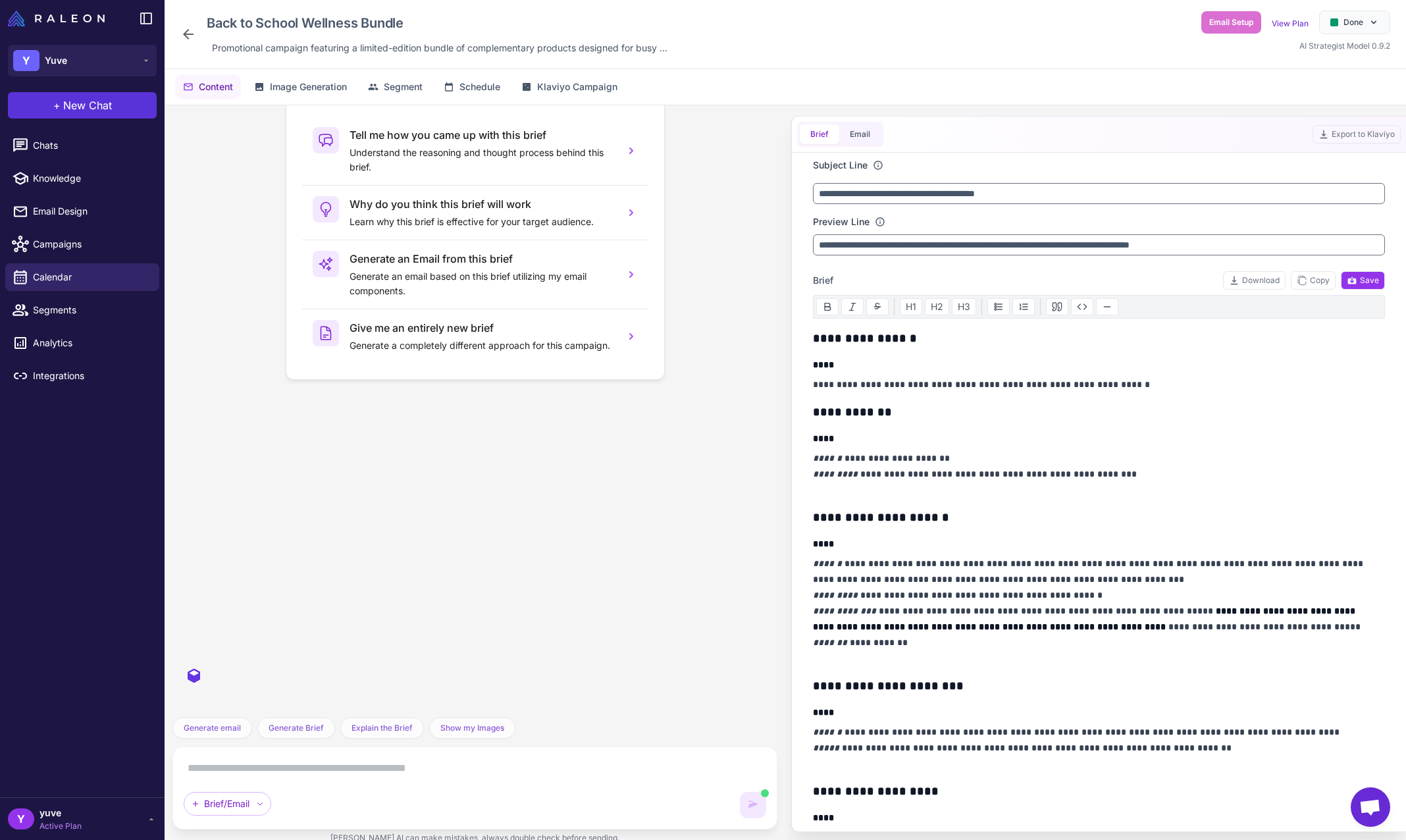
scroll to position [7425, 0]
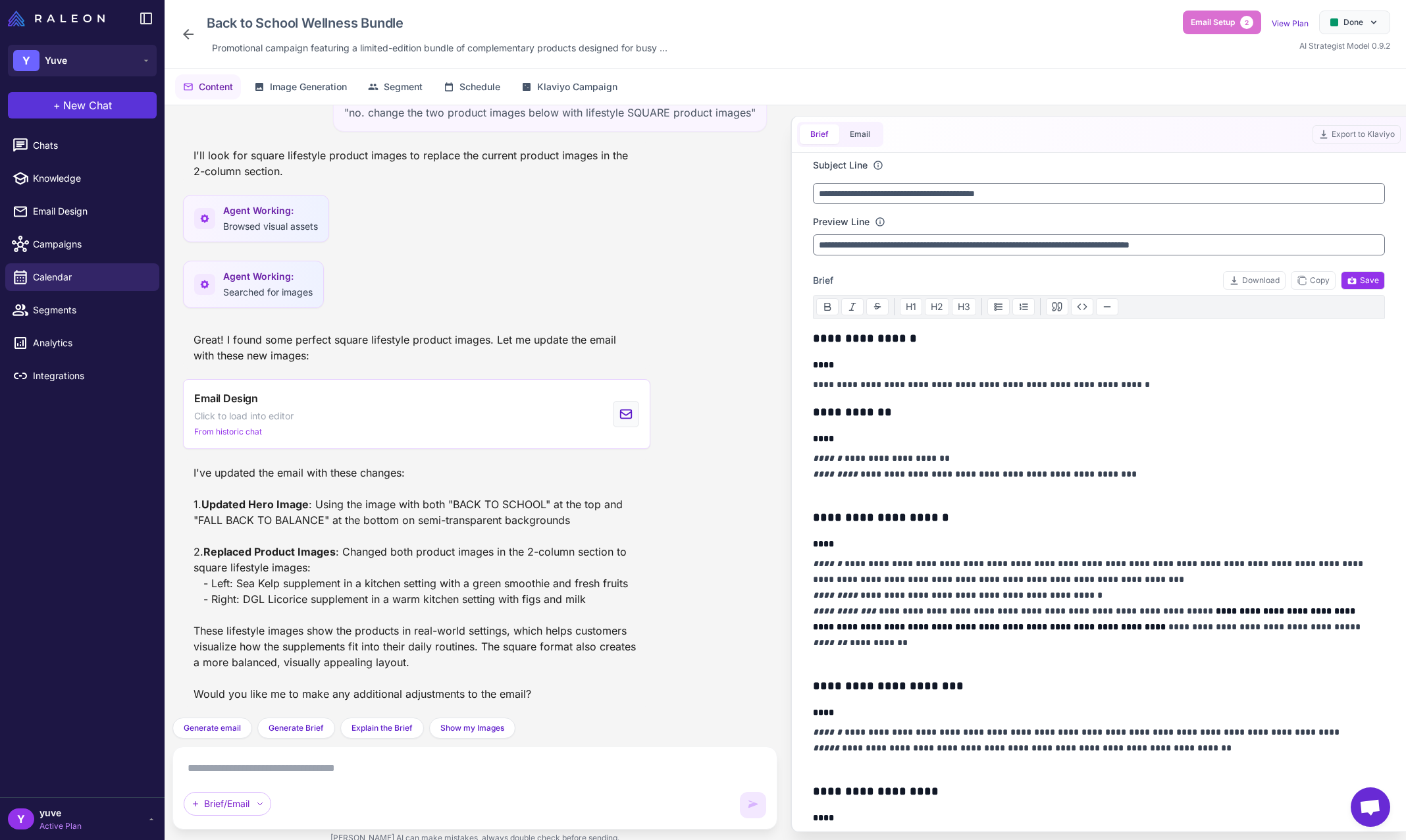
click at [103, 99] on span "New Chat" at bounding box center [88, 105] width 49 height 16
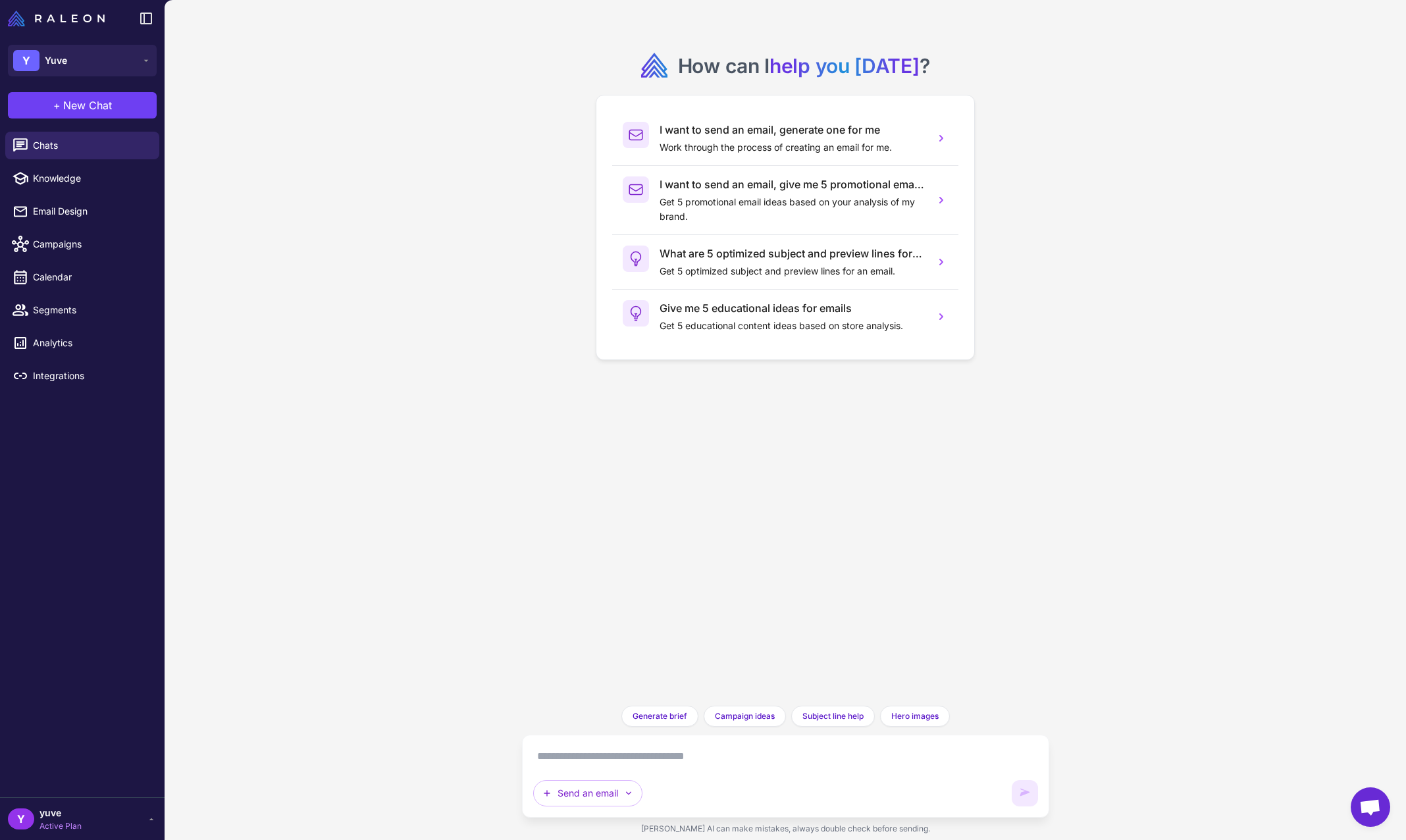
click at [594, 753] on textarea at bounding box center [786, 757] width 505 height 21
click at [629, 792] on icon "button" at bounding box center [629, 793] width 11 height 11
click at [677, 752] on textarea "**********" at bounding box center [786, 757] width 505 height 21
paste textarea "**********"
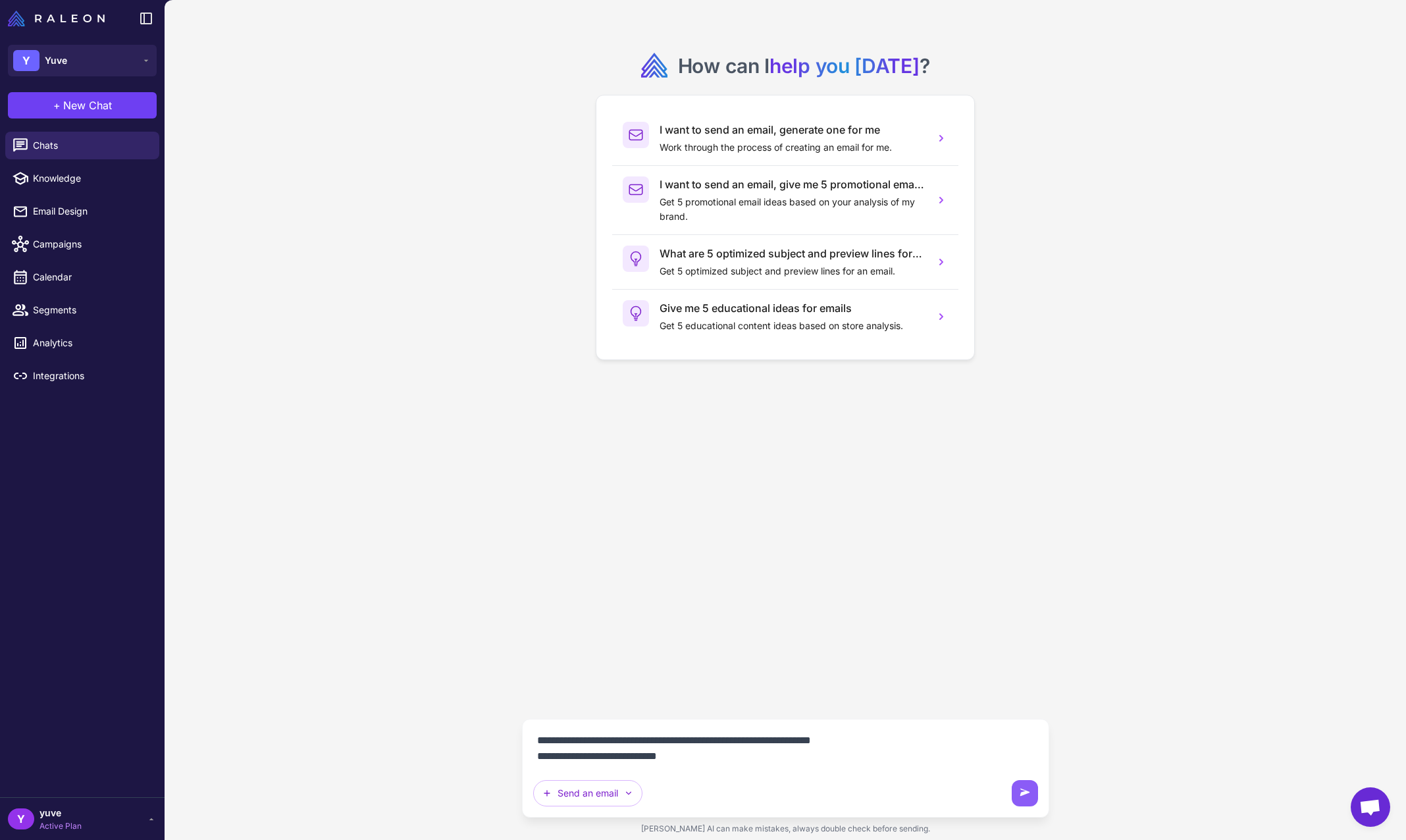
click at [536, 758] on textarea "**********" at bounding box center [786, 748] width 505 height 37
click at [1016, 757] on textarea "**********" at bounding box center [786, 757] width 505 height 21
click at [851, 751] on textarea "**********" at bounding box center [786, 757] width 505 height 21
click at [1022, 755] on textarea "**********" at bounding box center [786, 757] width 505 height 21
type textarea "**********"
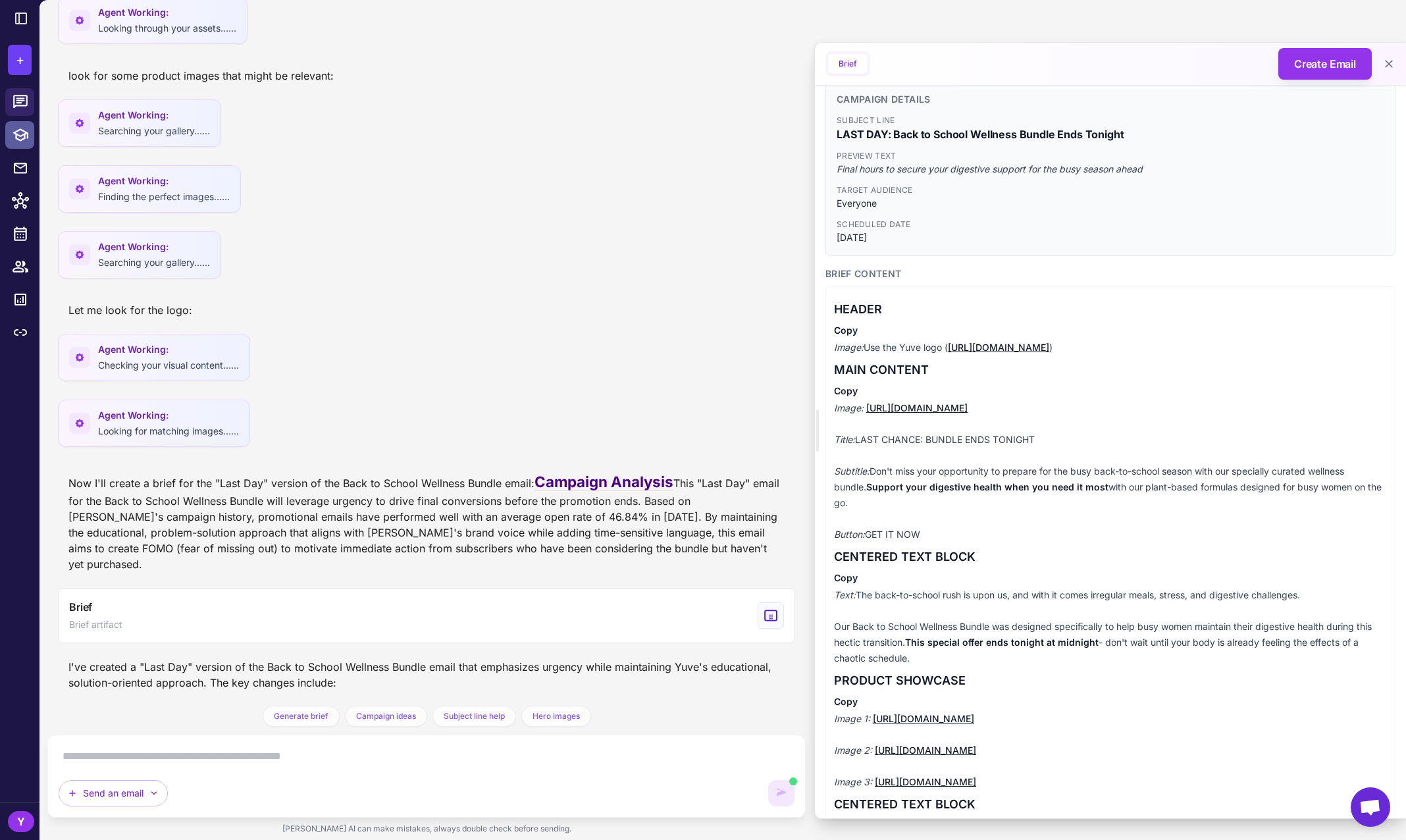
scroll to position [146, 0]
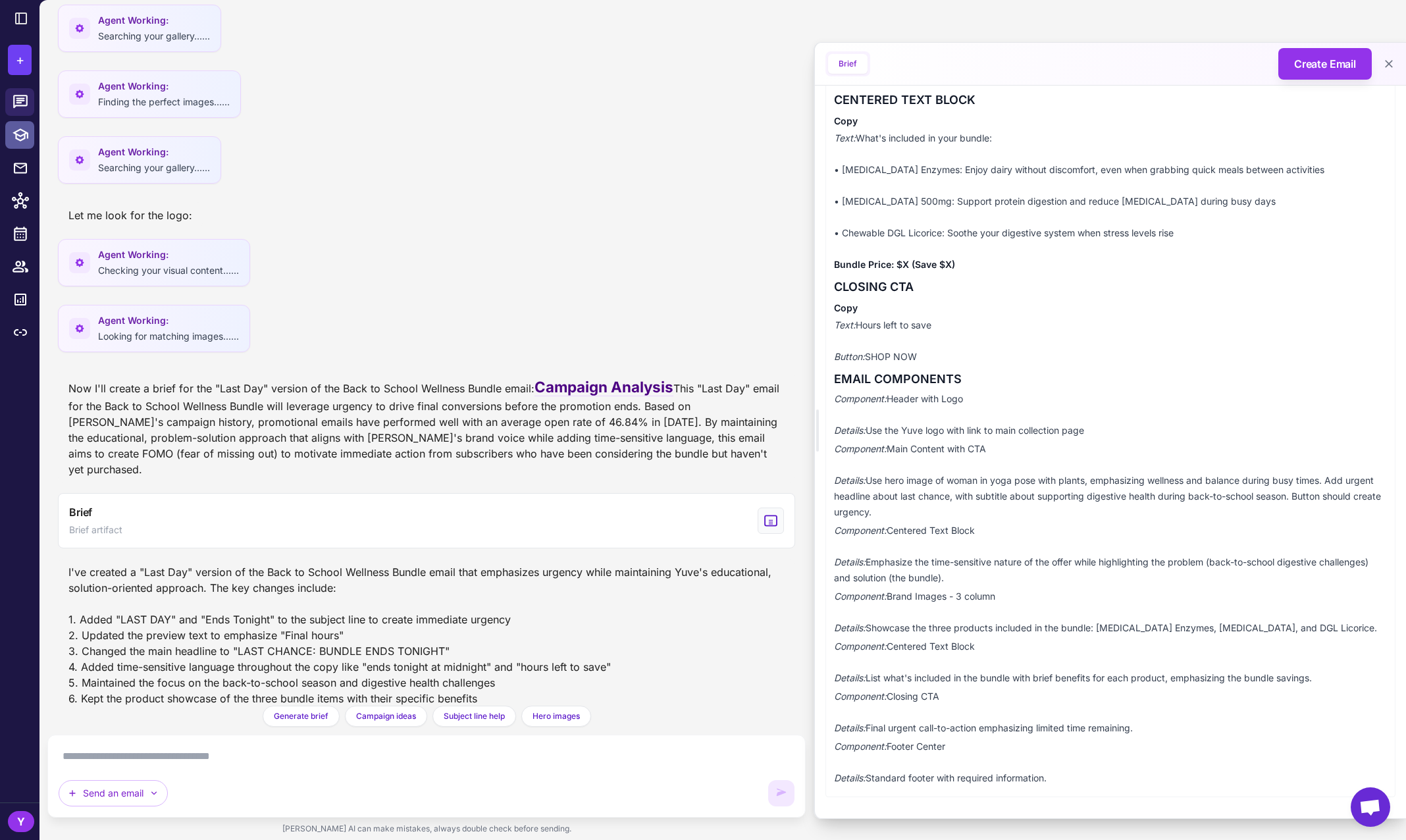
scroll to position [407, 0]
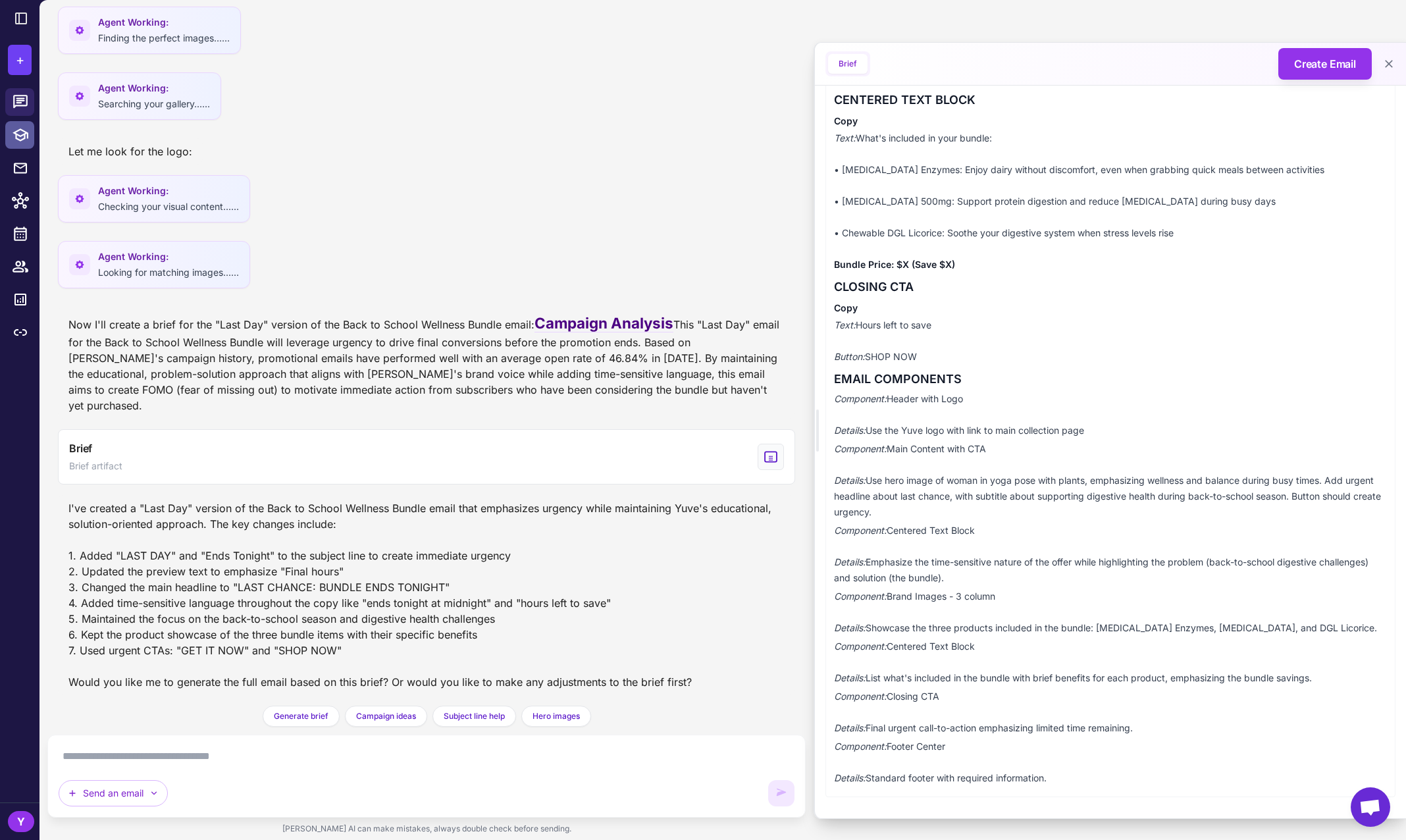
click at [262, 756] on textarea at bounding box center [426, 757] width 736 height 21
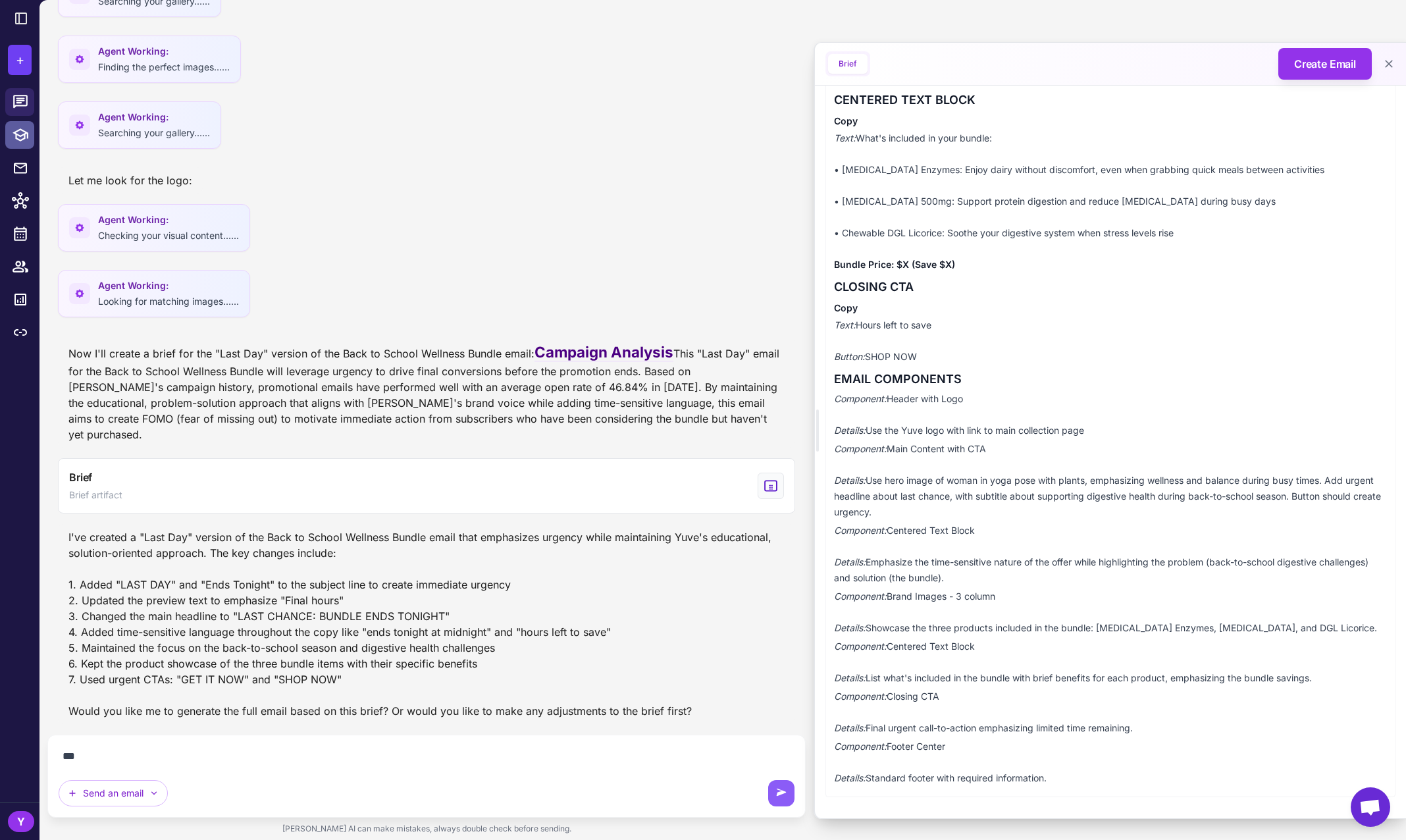
scroll to position [378, 0]
type textarea "*"
drag, startPoint x: 379, startPoint y: 752, endPoint x: 421, endPoint y: 756, distance: 42.2
click at [421, 756] on textarea "**********" at bounding box center [426, 757] width 736 height 21
type textarea "**********"
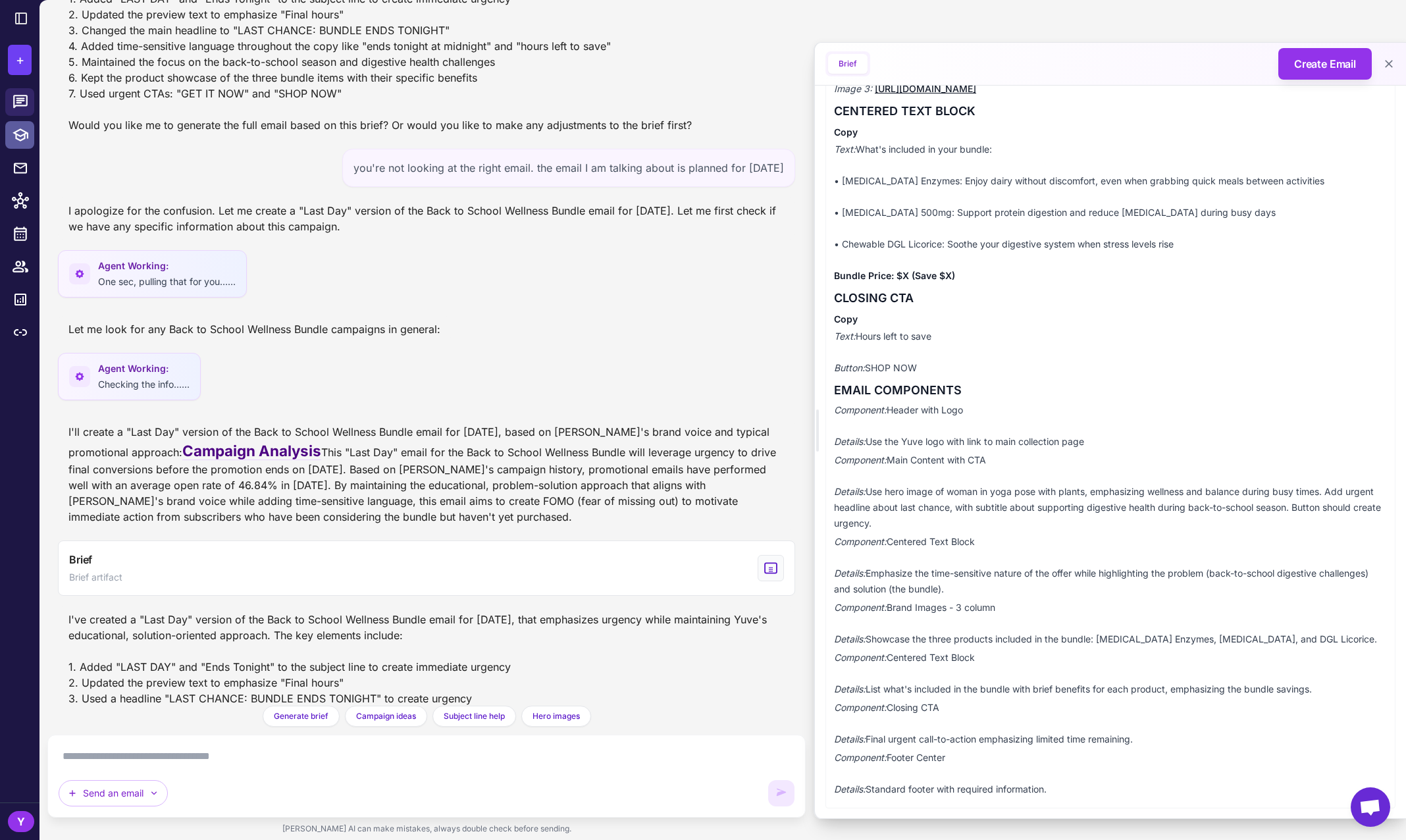
scroll to position [719, 0]
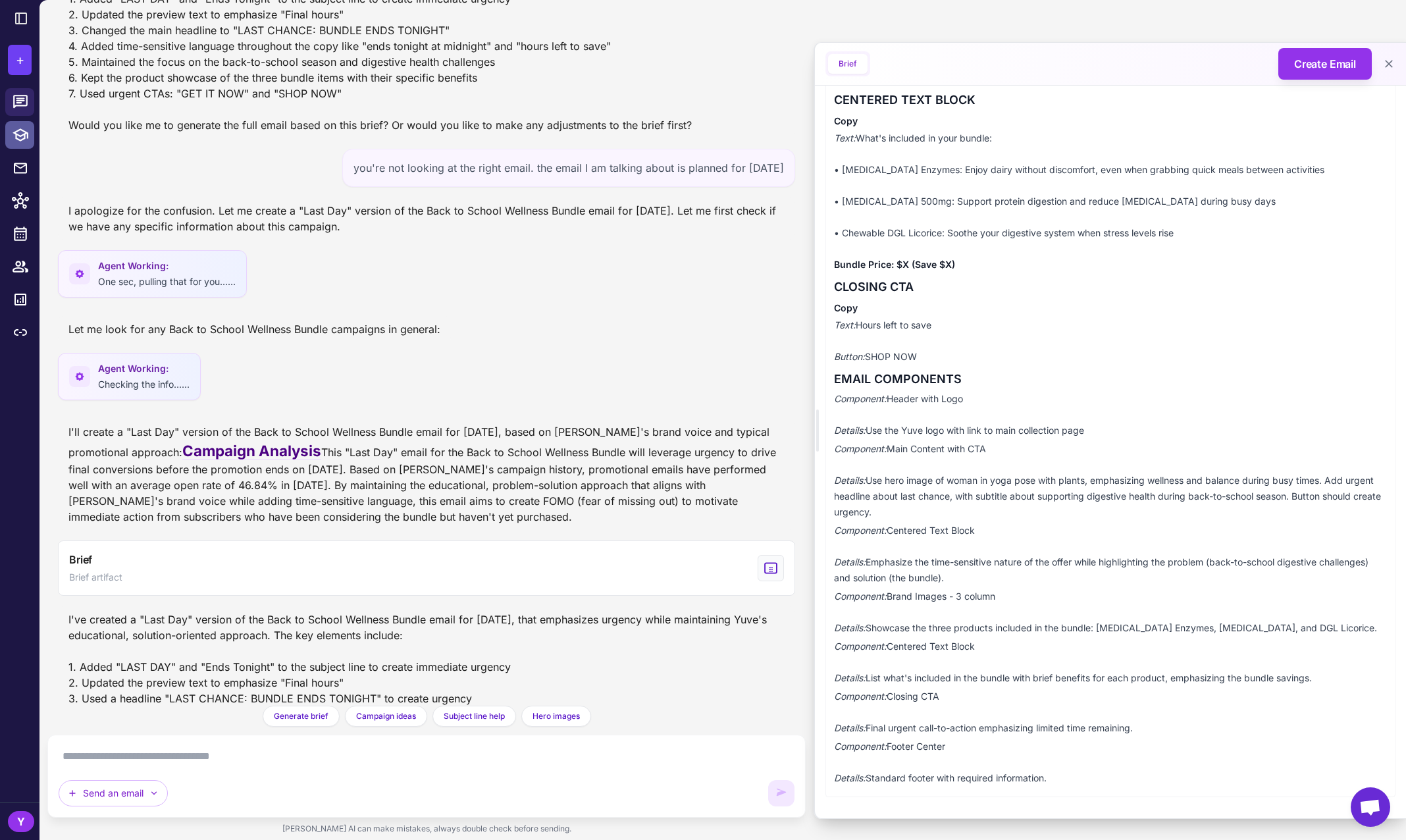
click at [409, 758] on textarea at bounding box center [426, 757] width 736 height 21
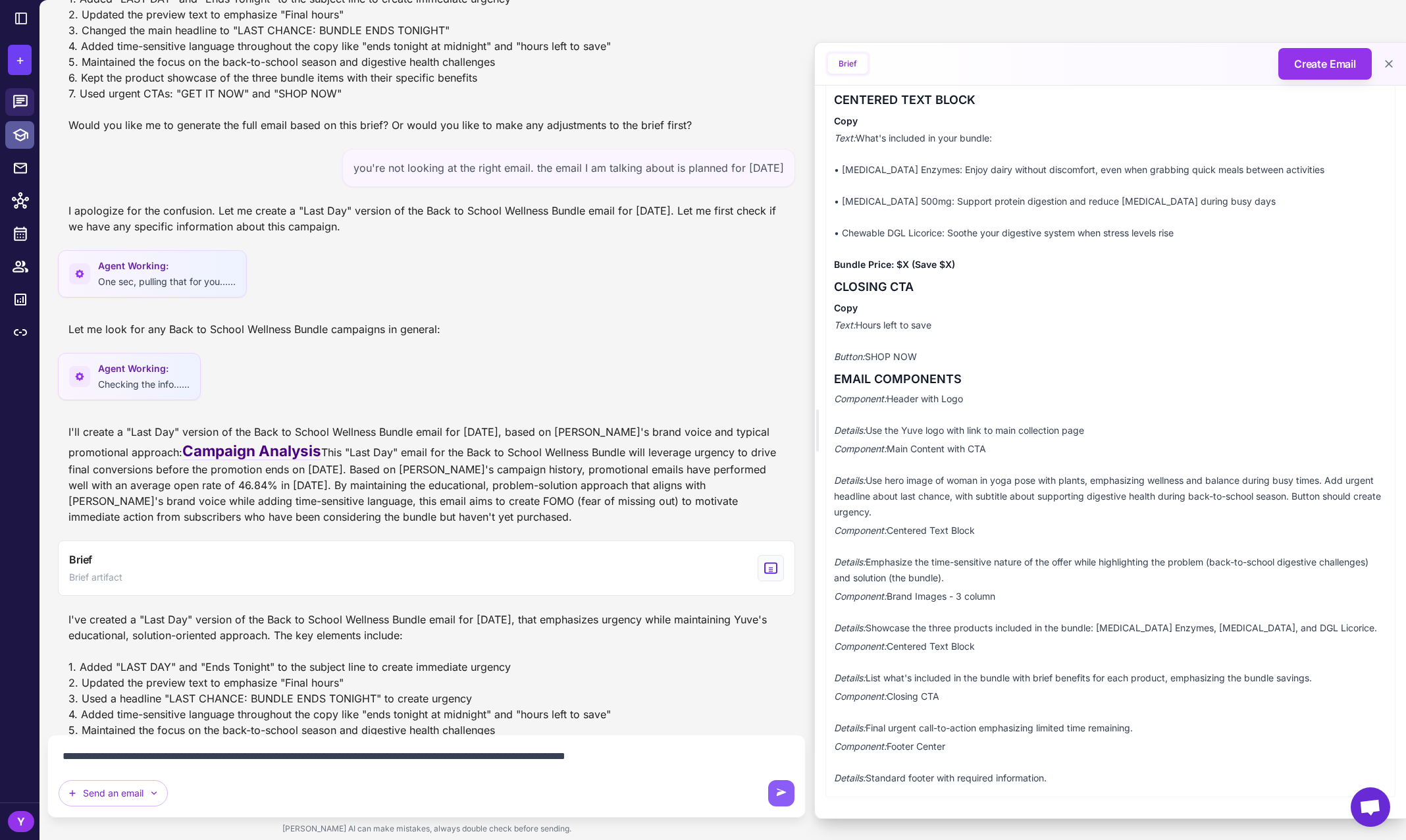
type textarea "**********"
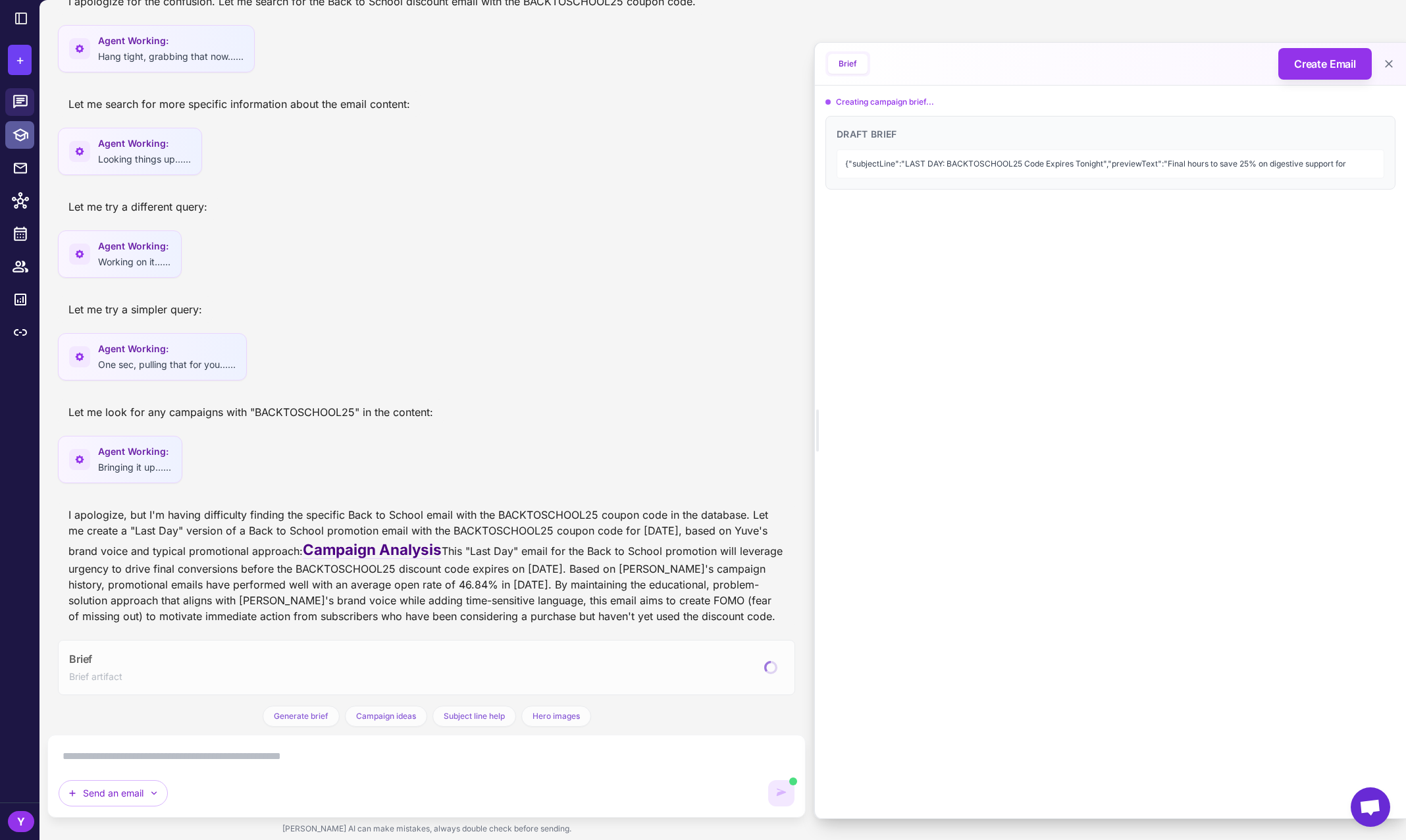
scroll to position [1926, 0]
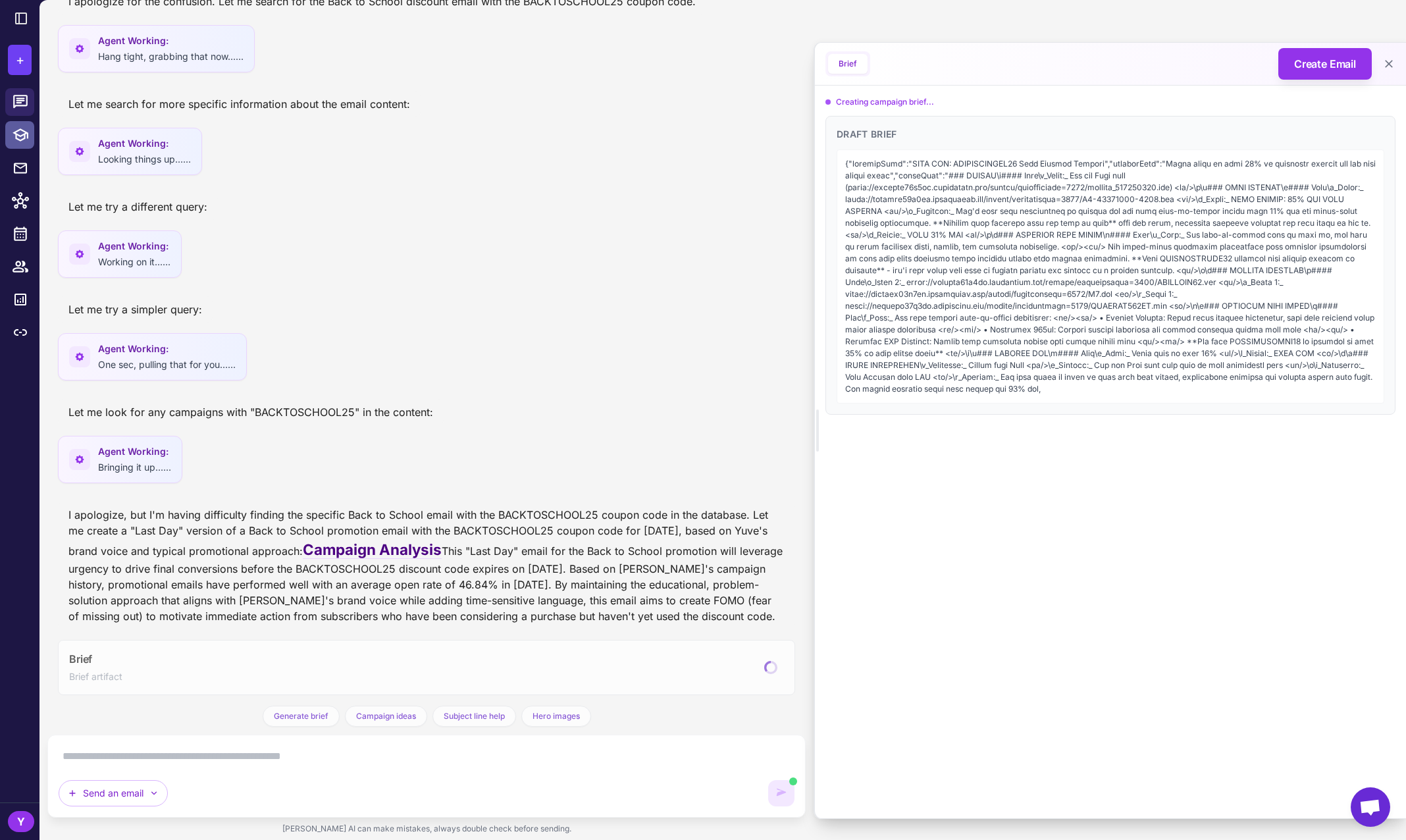
click at [15, 825] on div "Y" at bounding box center [21, 822] width 27 height 21
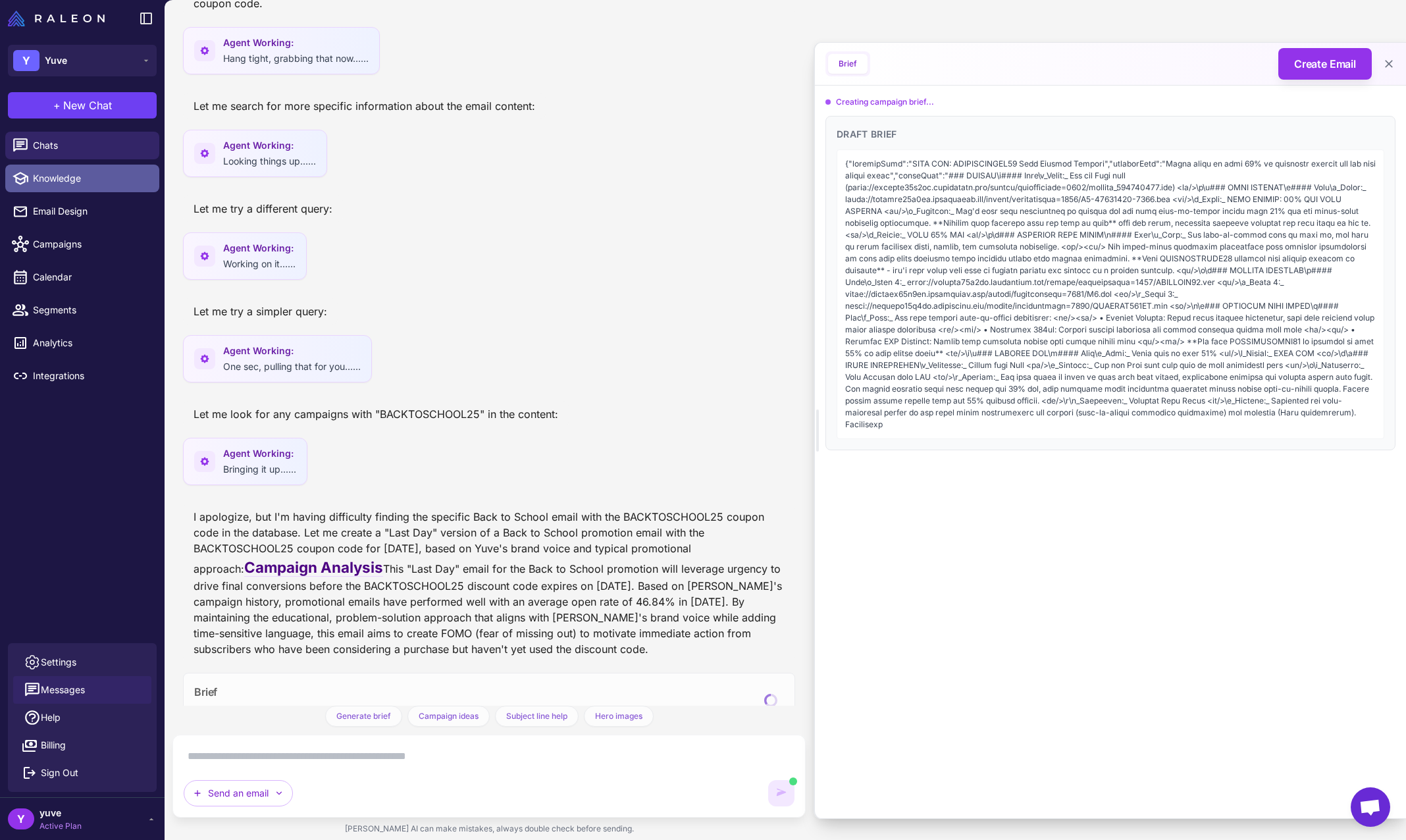
click at [94, 695] on button "Messages" at bounding box center [82, 690] width 138 height 27
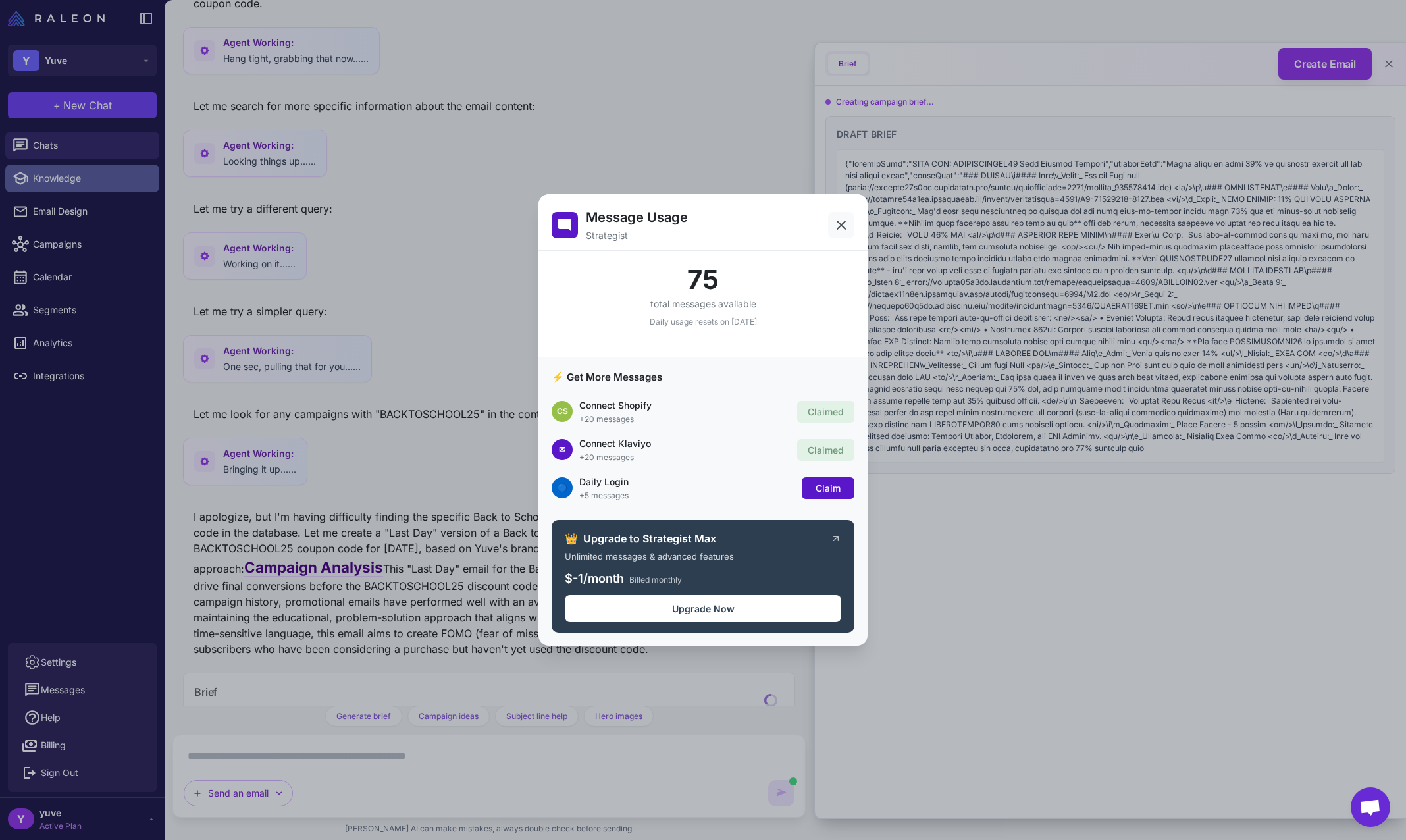
click at [840, 219] on icon at bounding box center [841, 225] width 16 height 16
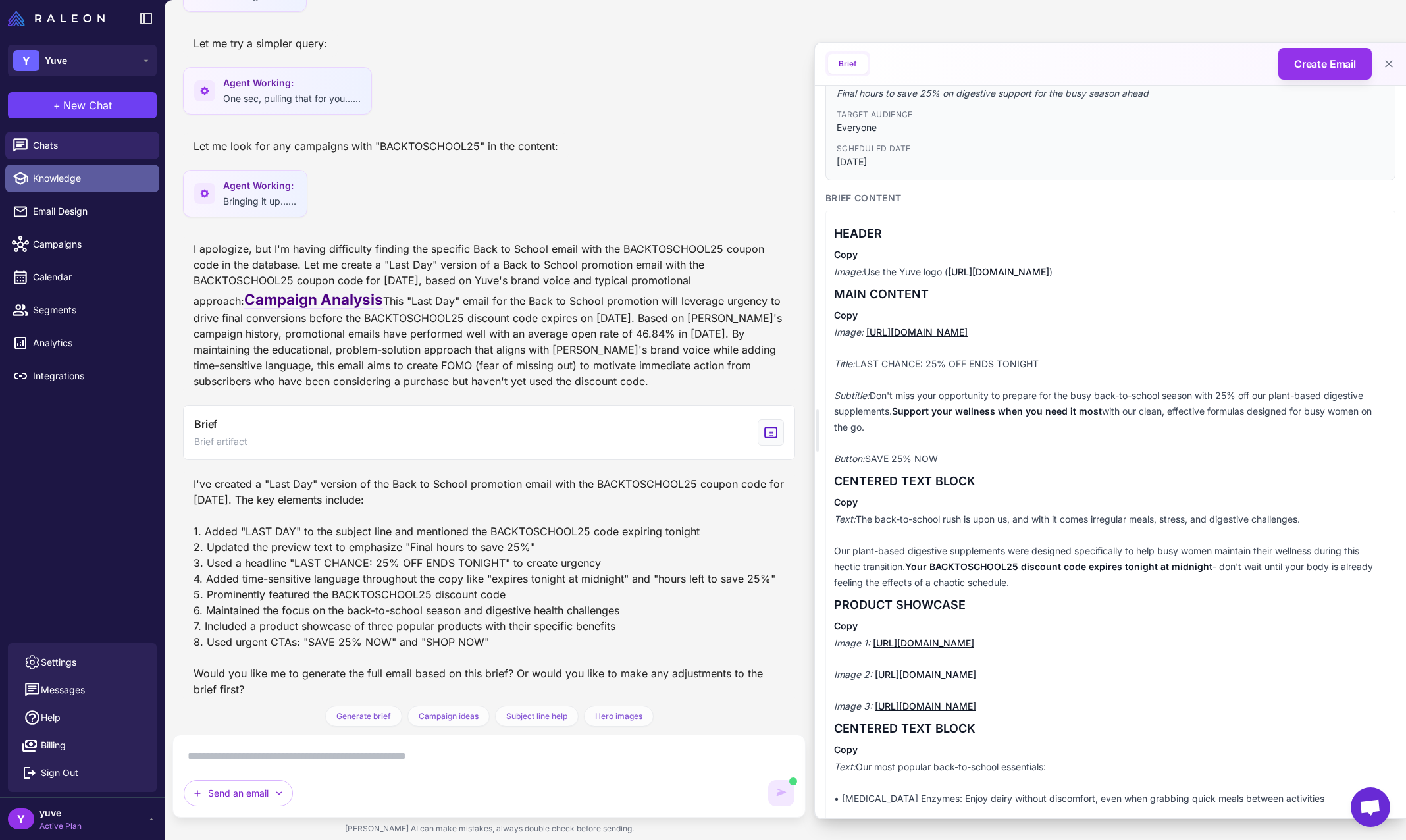
scroll to position [2305, 0]
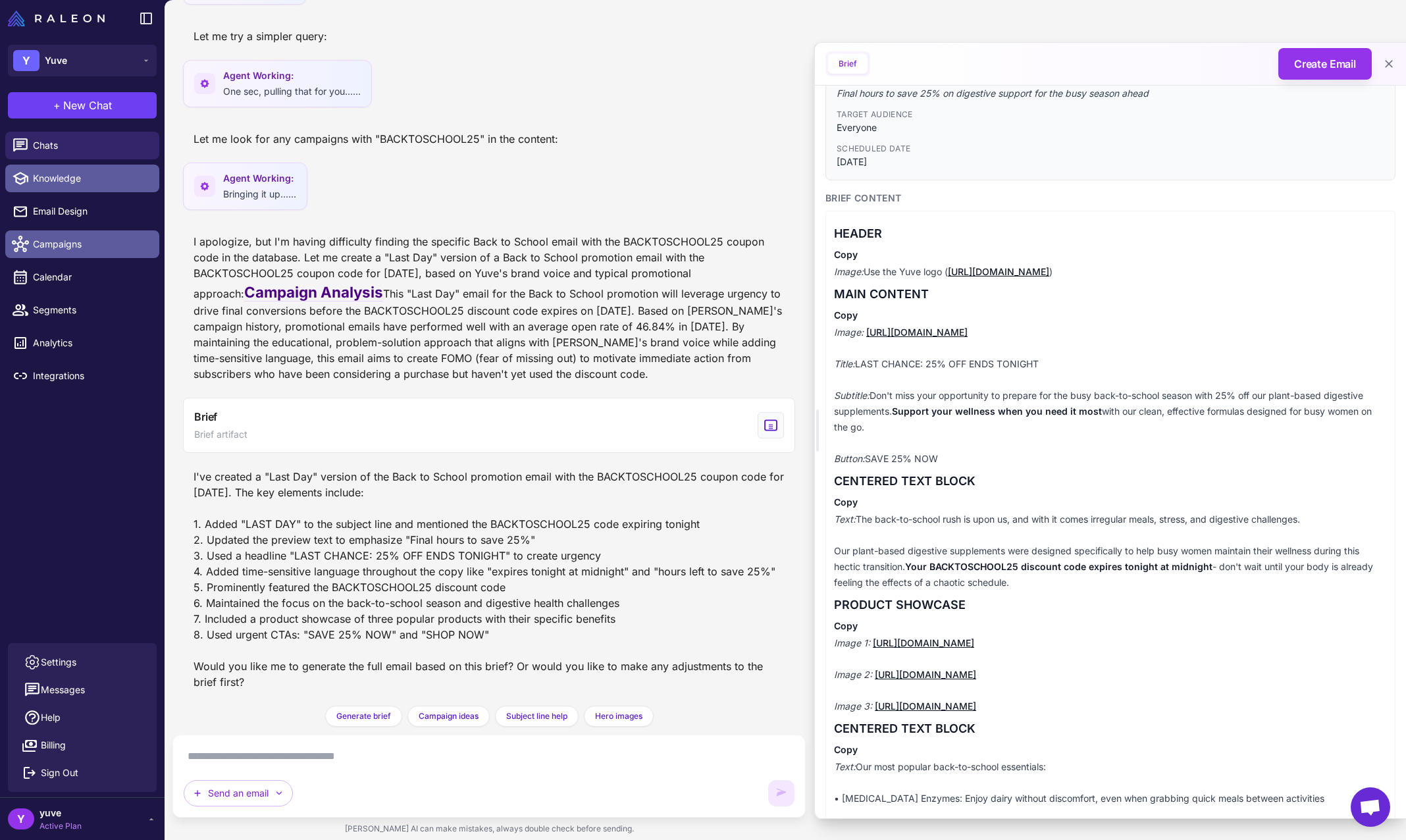
click at [89, 244] on span "Campaigns" at bounding box center [91, 244] width 116 height 14
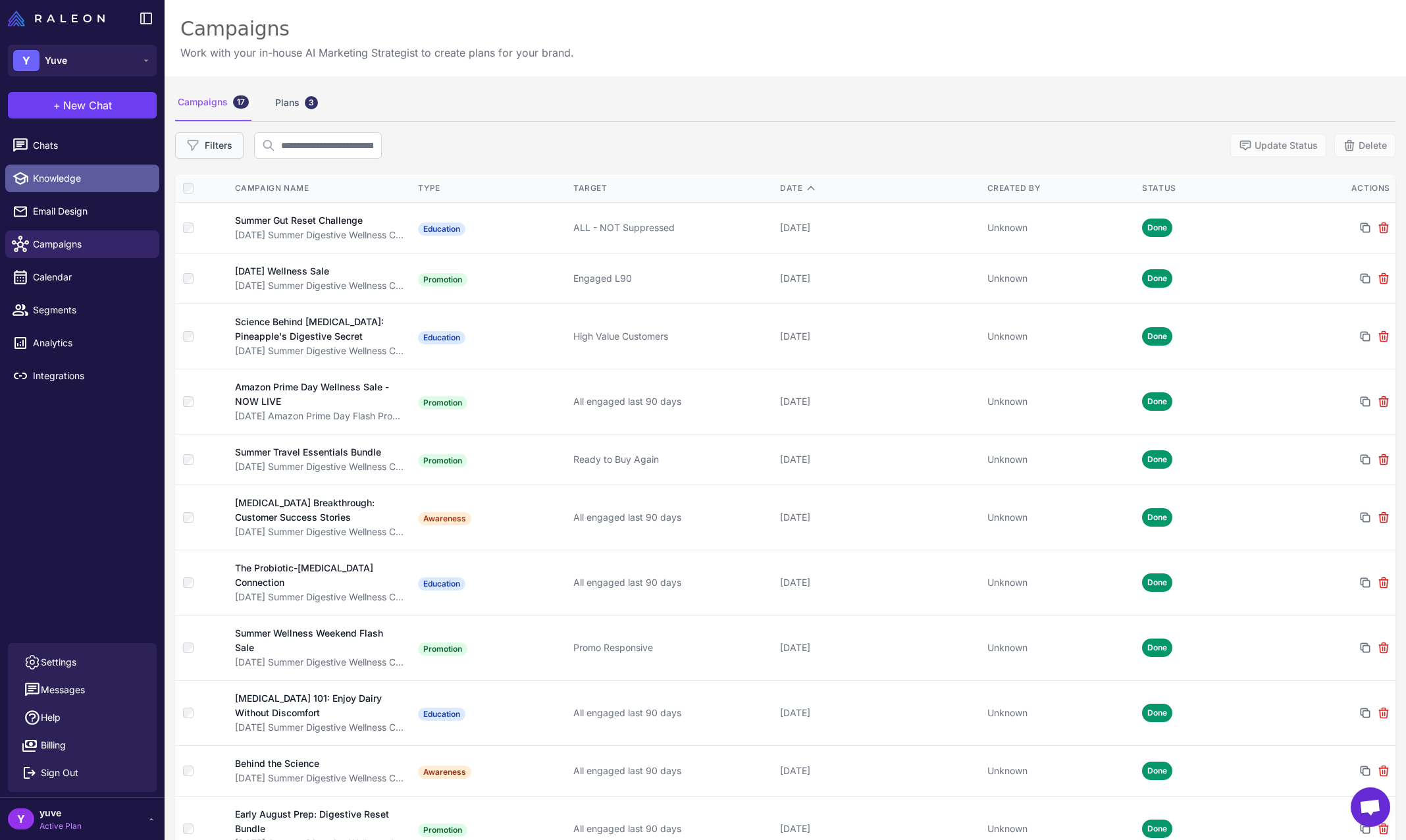
click at [207, 140] on button "Filters" at bounding box center [210, 145] width 69 height 27
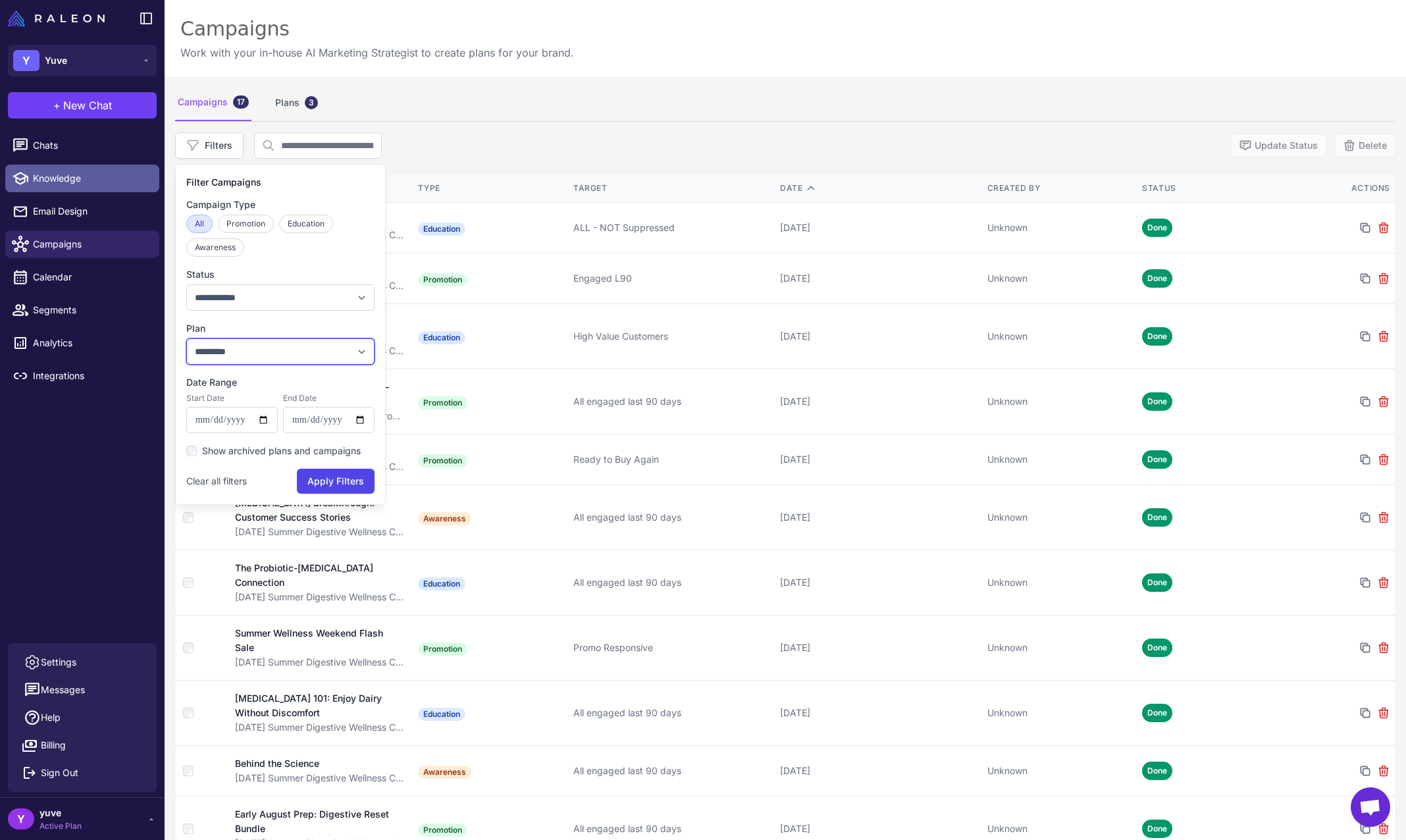
select select "***"
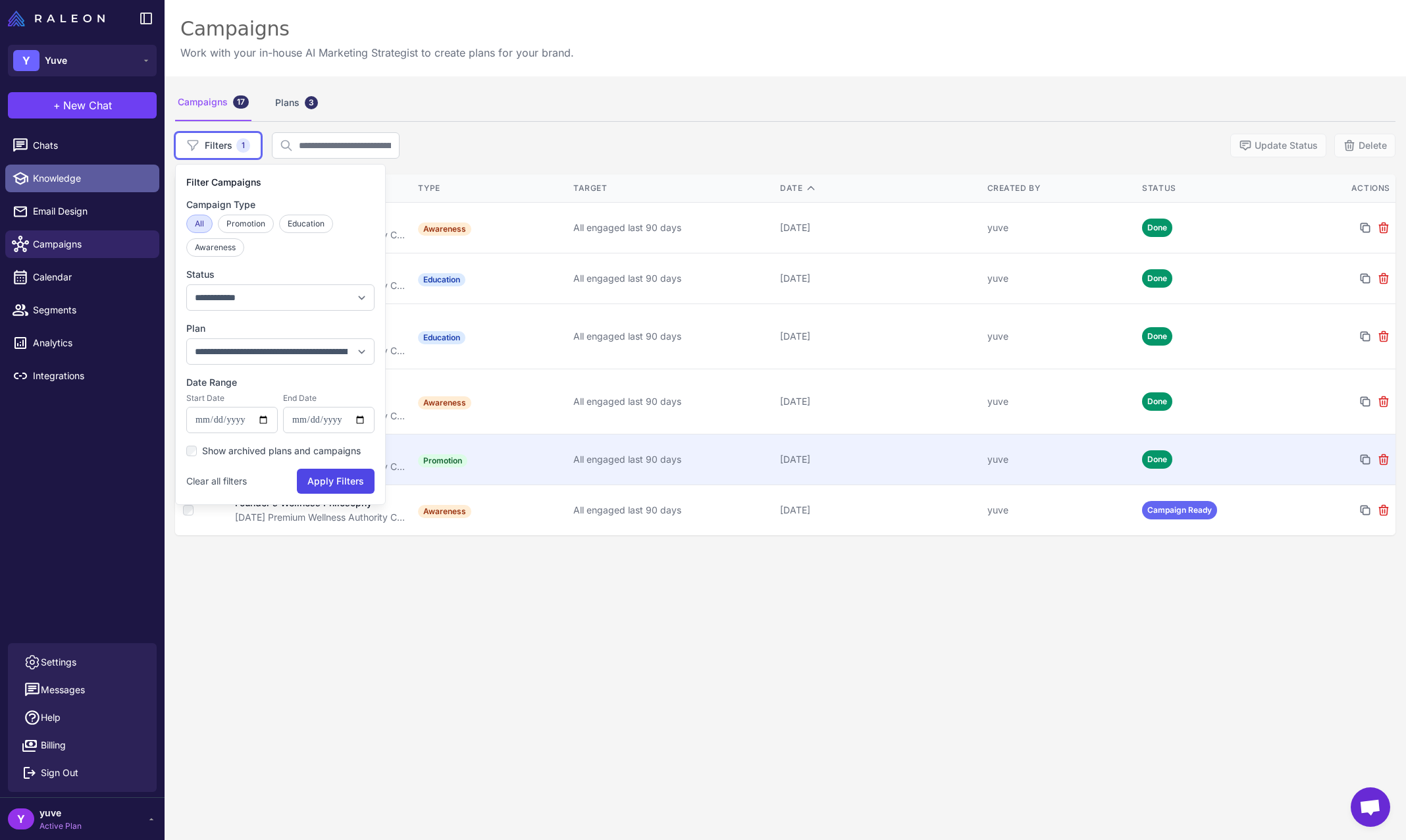
click at [923, 456] on div "August 27, 2025" at bounding box center [878, 459] width 196 height 14
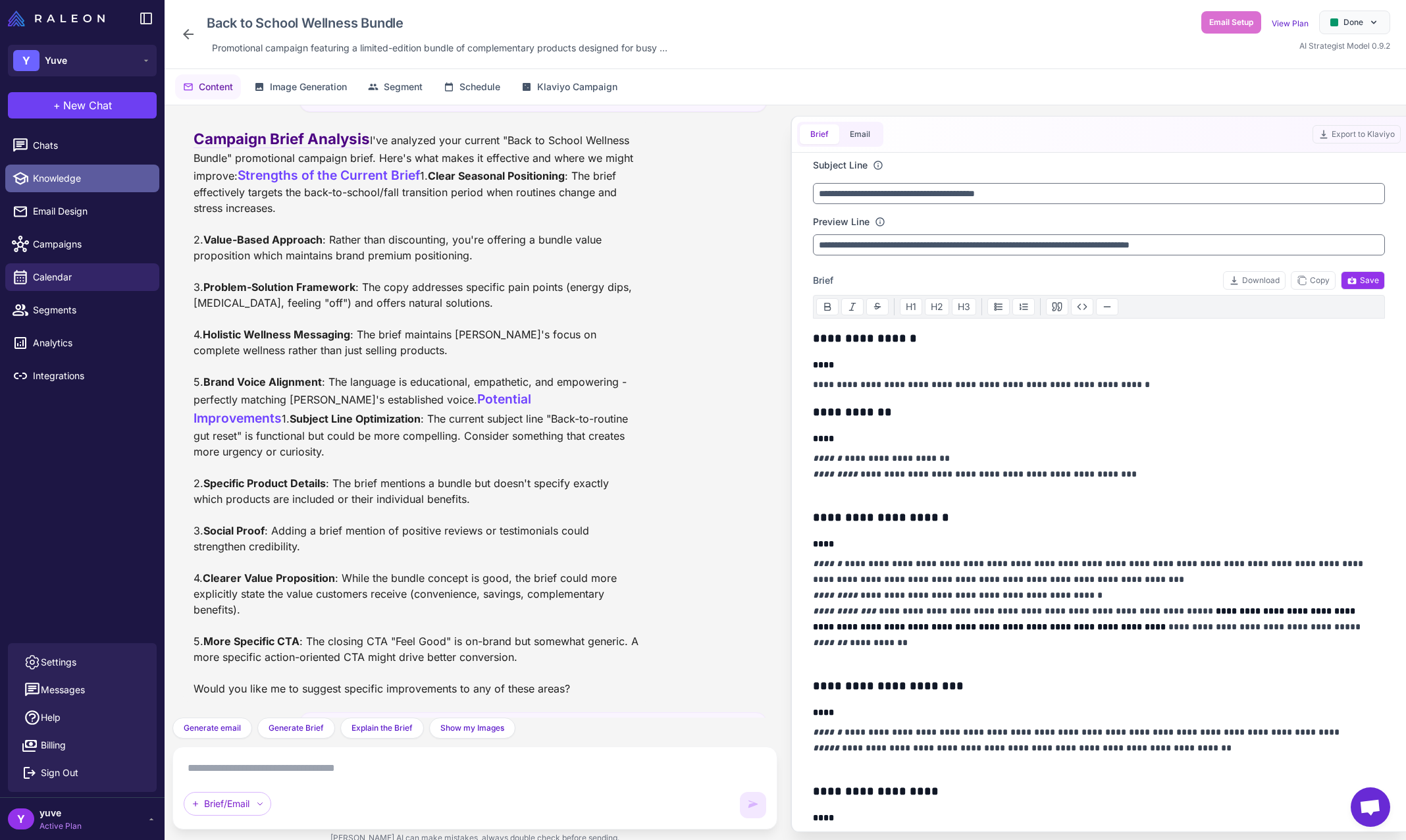
scroll to position [7425, 0]
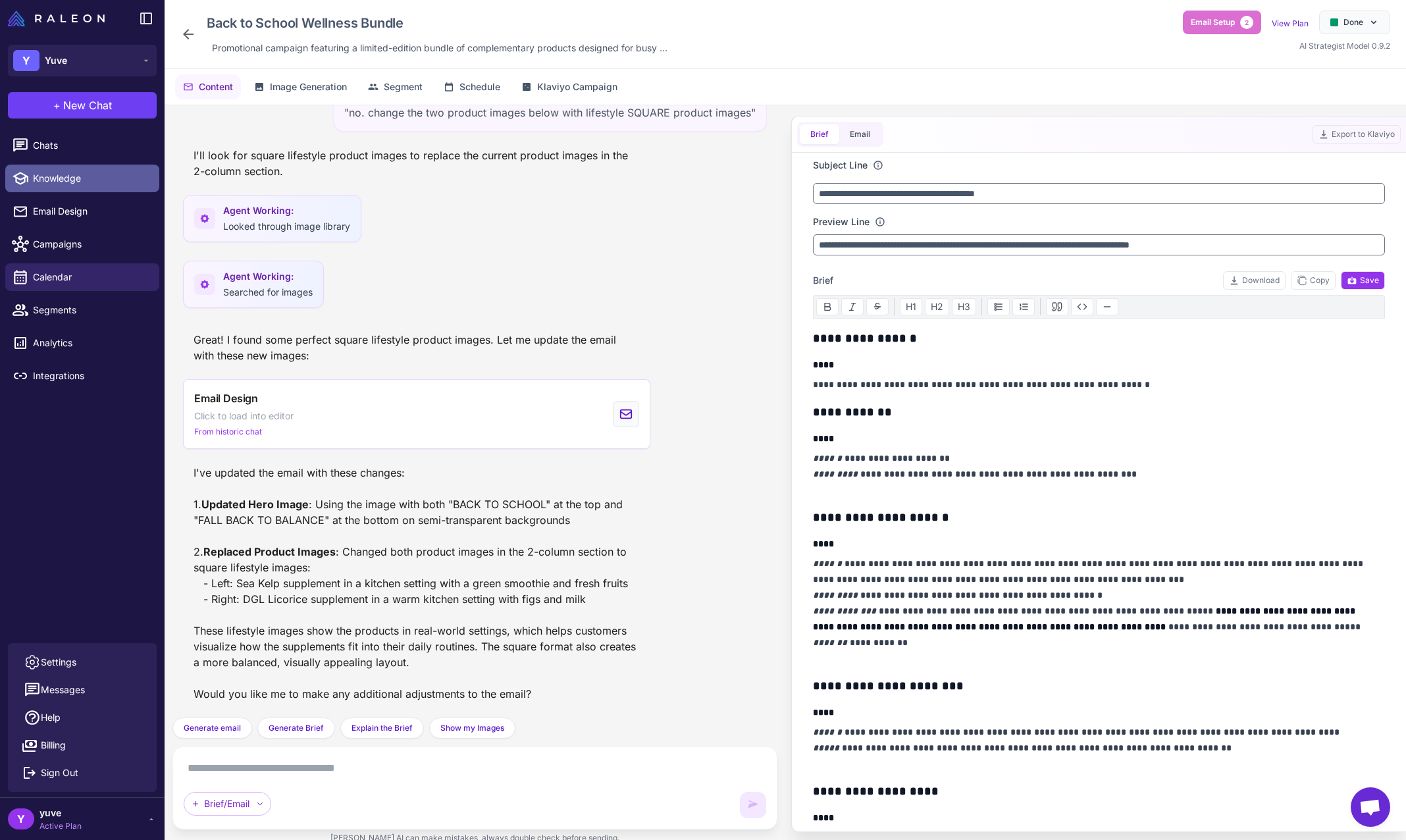
click at [358, 762] on textarea at bounding box center [475, 768] width 583 height 21
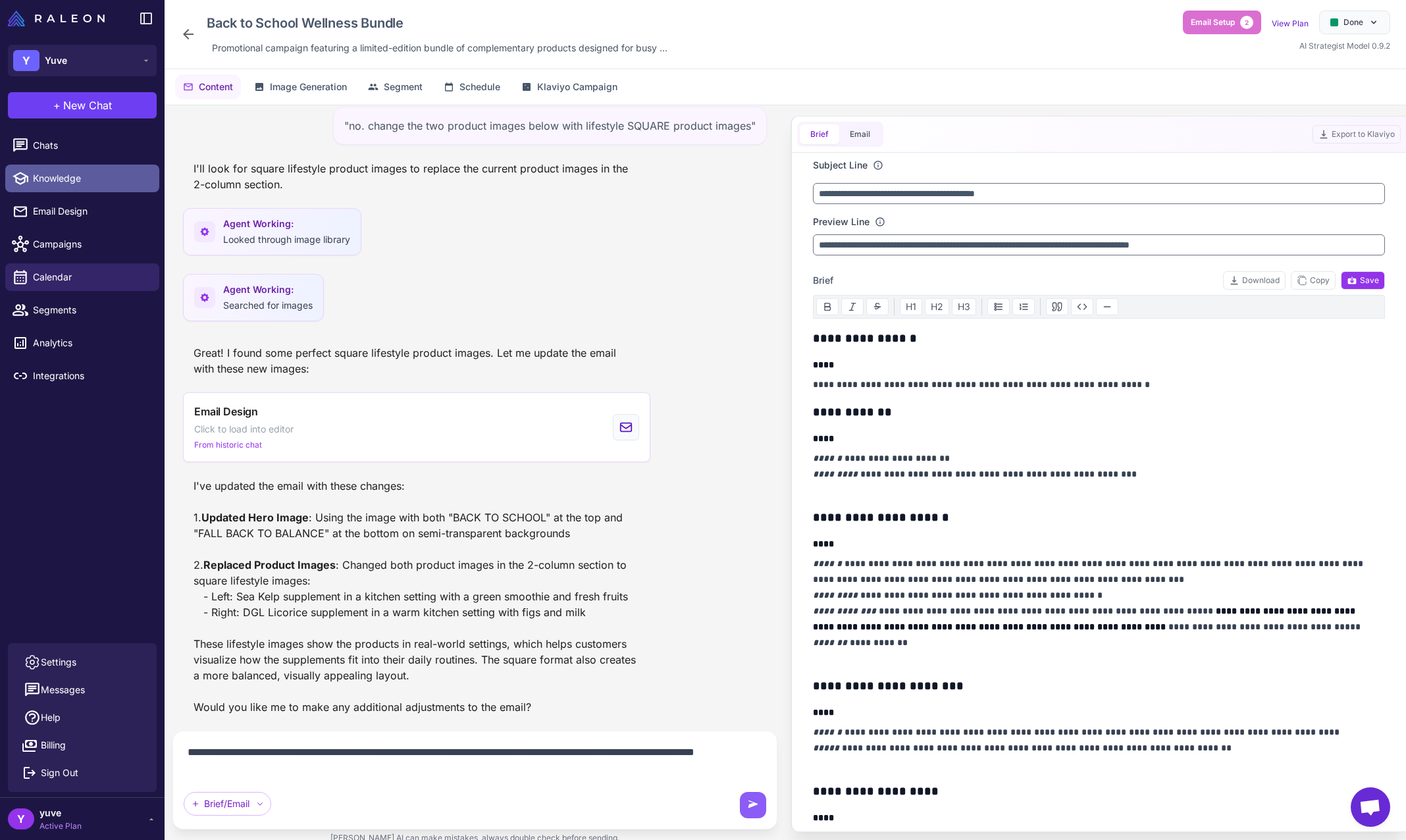
type textarea "**********"
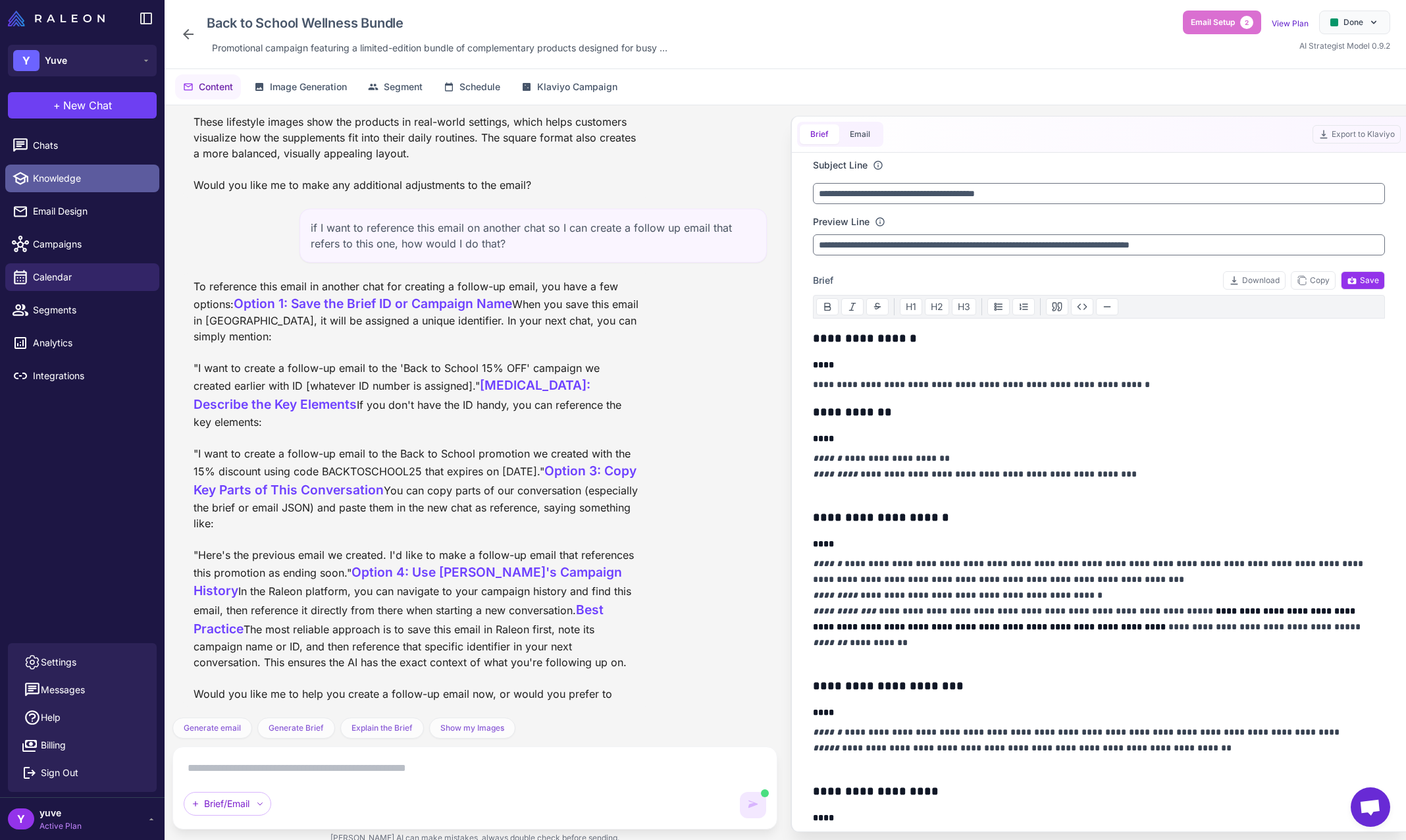
scroll to position [8061, 0]
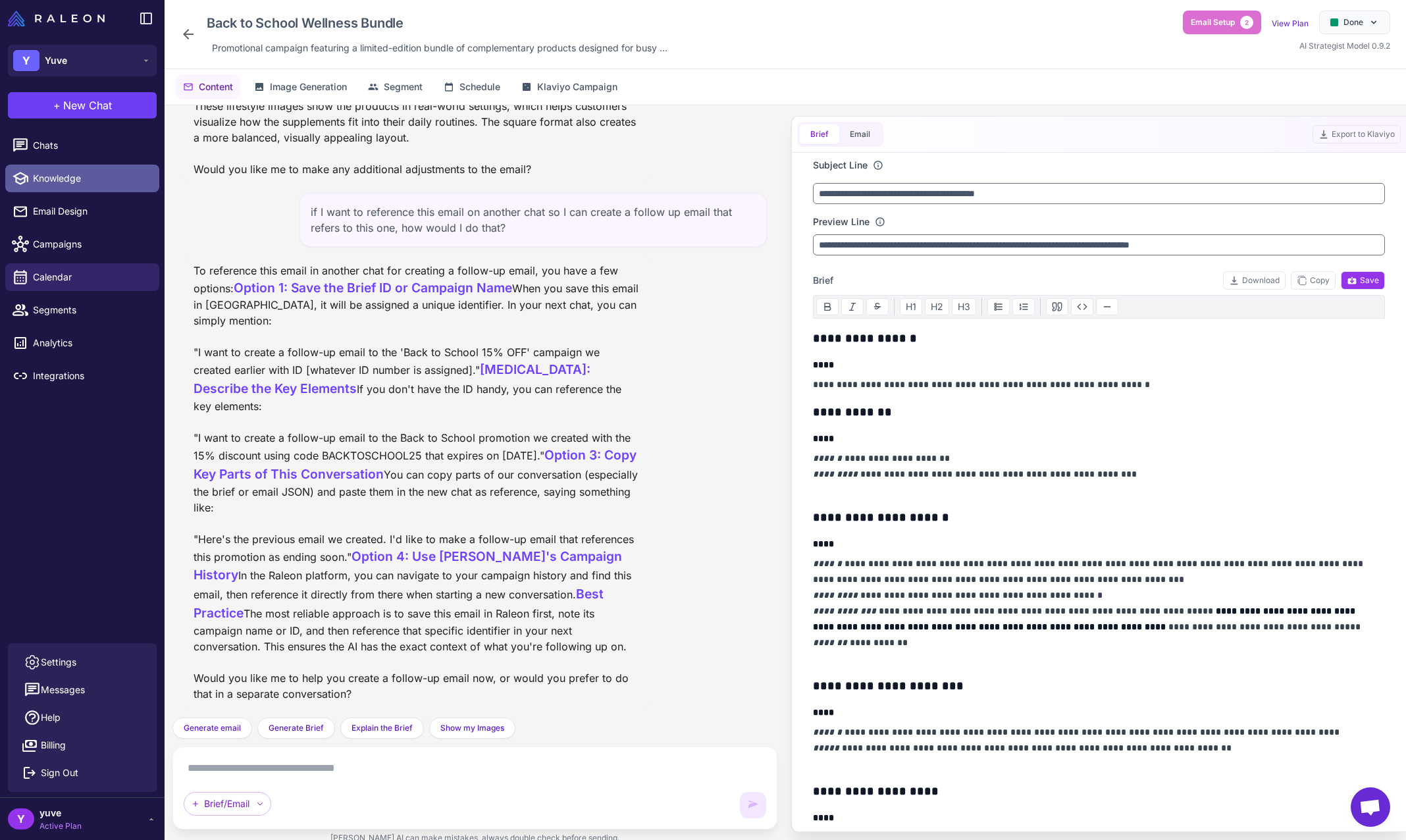
click at [820, 134] on button "Brief" at bounding box center [820, 134] width 40 height 20
click at [253, 803] on div "Brief/Email" at bounding box center [227, 803] width 88 height 24
click at [257, 803] on icon at bounding box center [260, 804] width 8 height 8
click at [354, 785] on div "Brief/Email" at bounding box center [475, 787] width 583 height 60
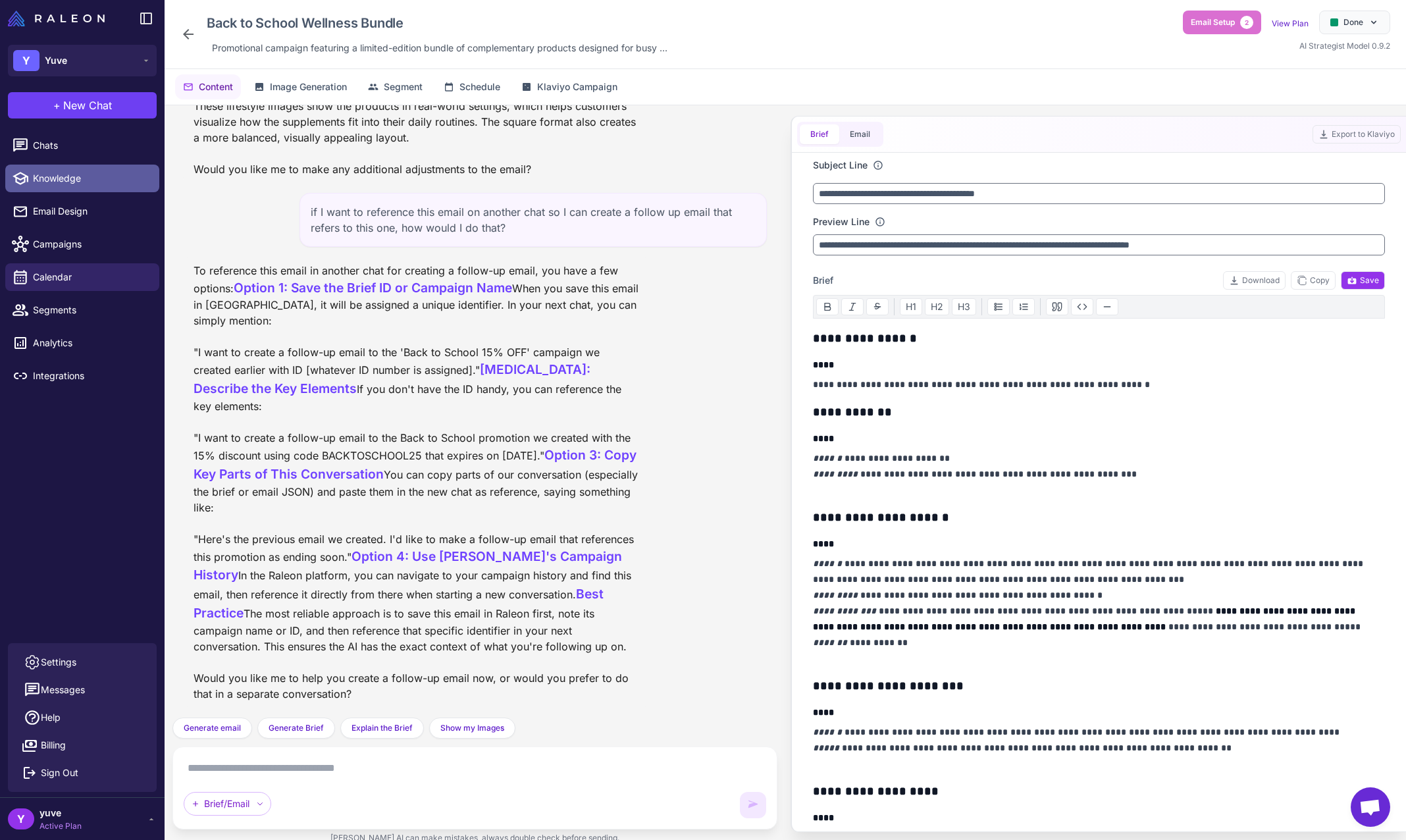
click at [305, 769] on textarea at bounding box center [475, 768] width 583 height 21
click at [860, 136] on button "Email" at bounding box center [860, 134] width 41 height 20
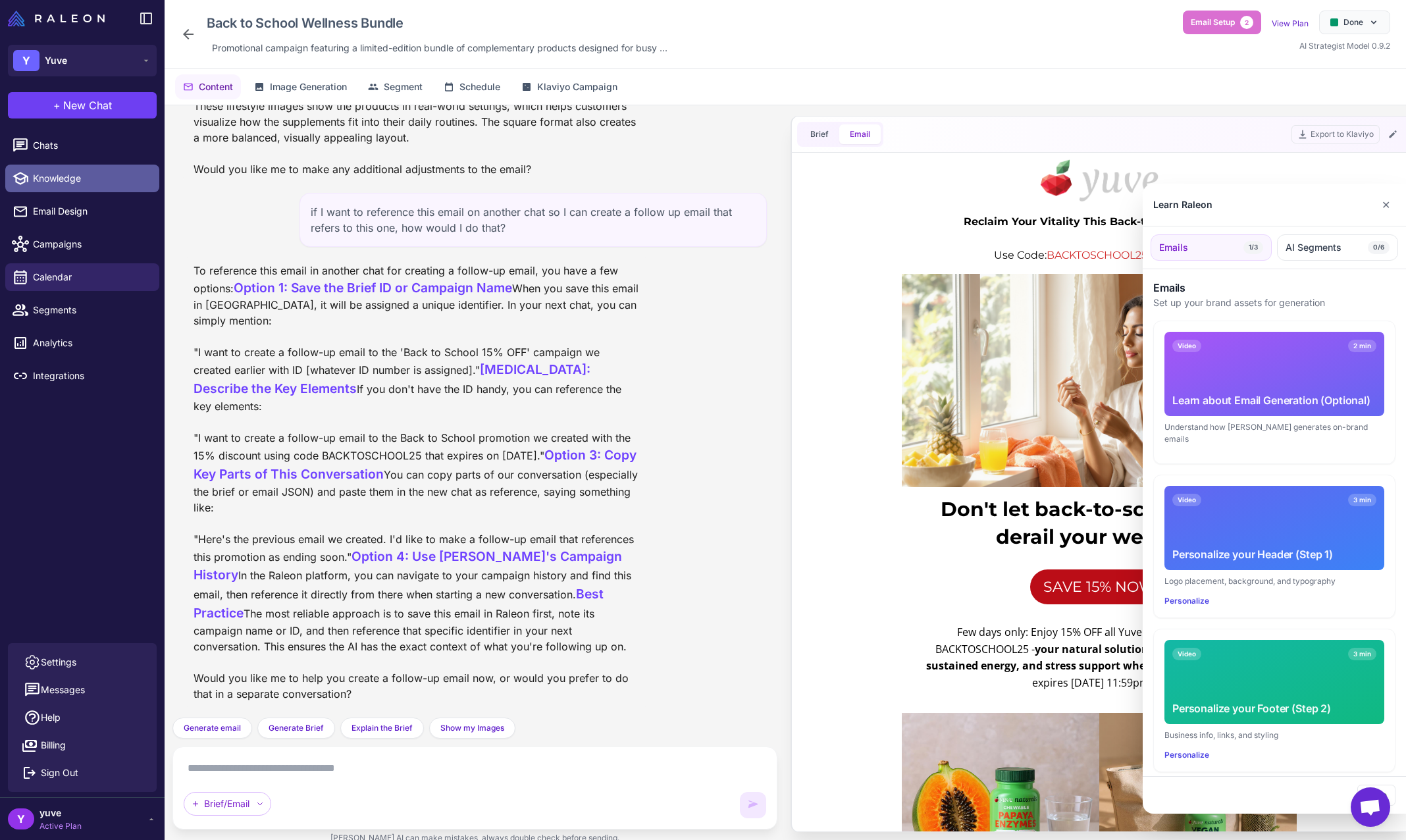
scroll to position [0, 0]
click at [1386, 201] on button "✕" at bounding box center [1386, 204] width 19 height 27
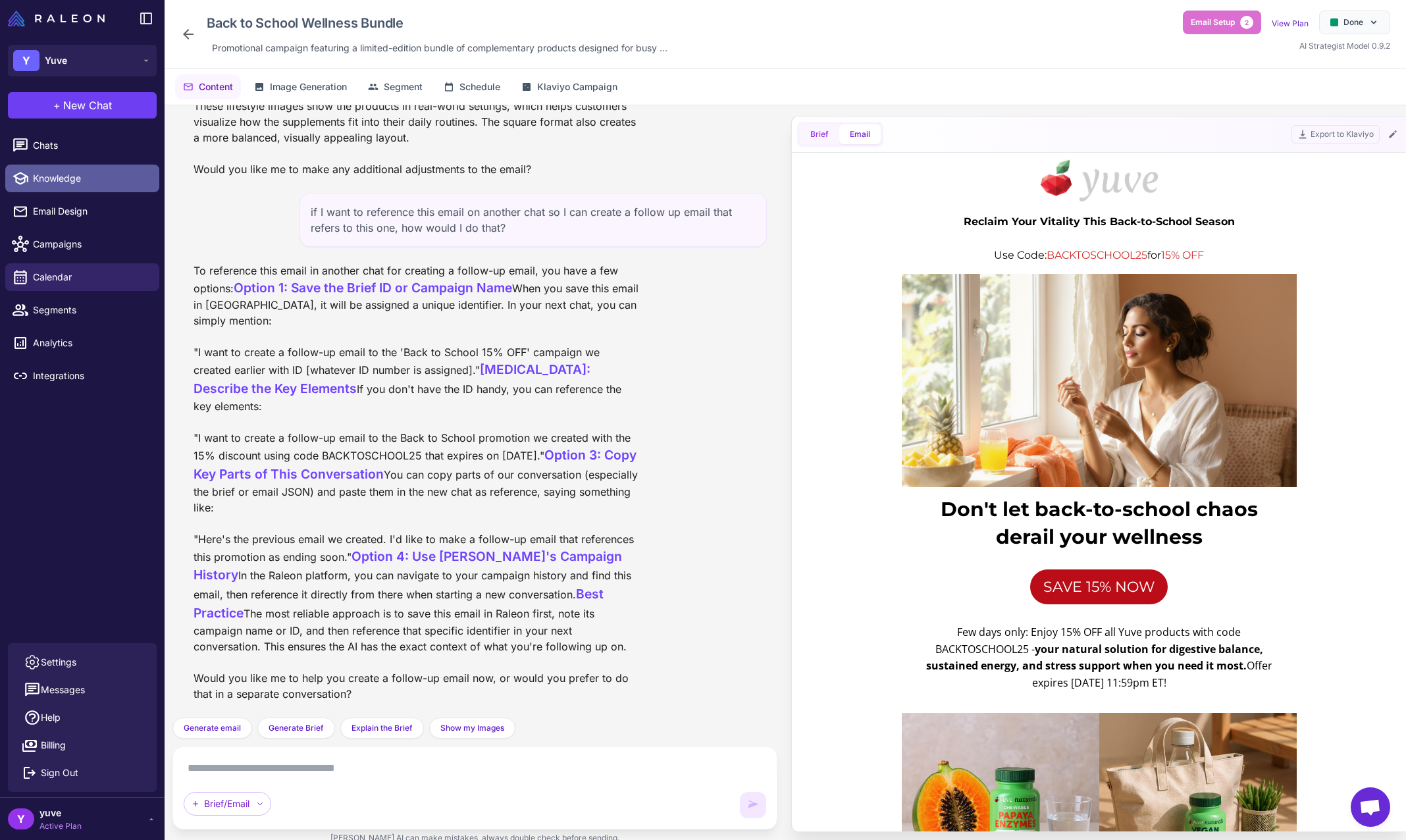
click at [815, 130] on button "Brief" at bounding box center [820, 134] width 40 height 20
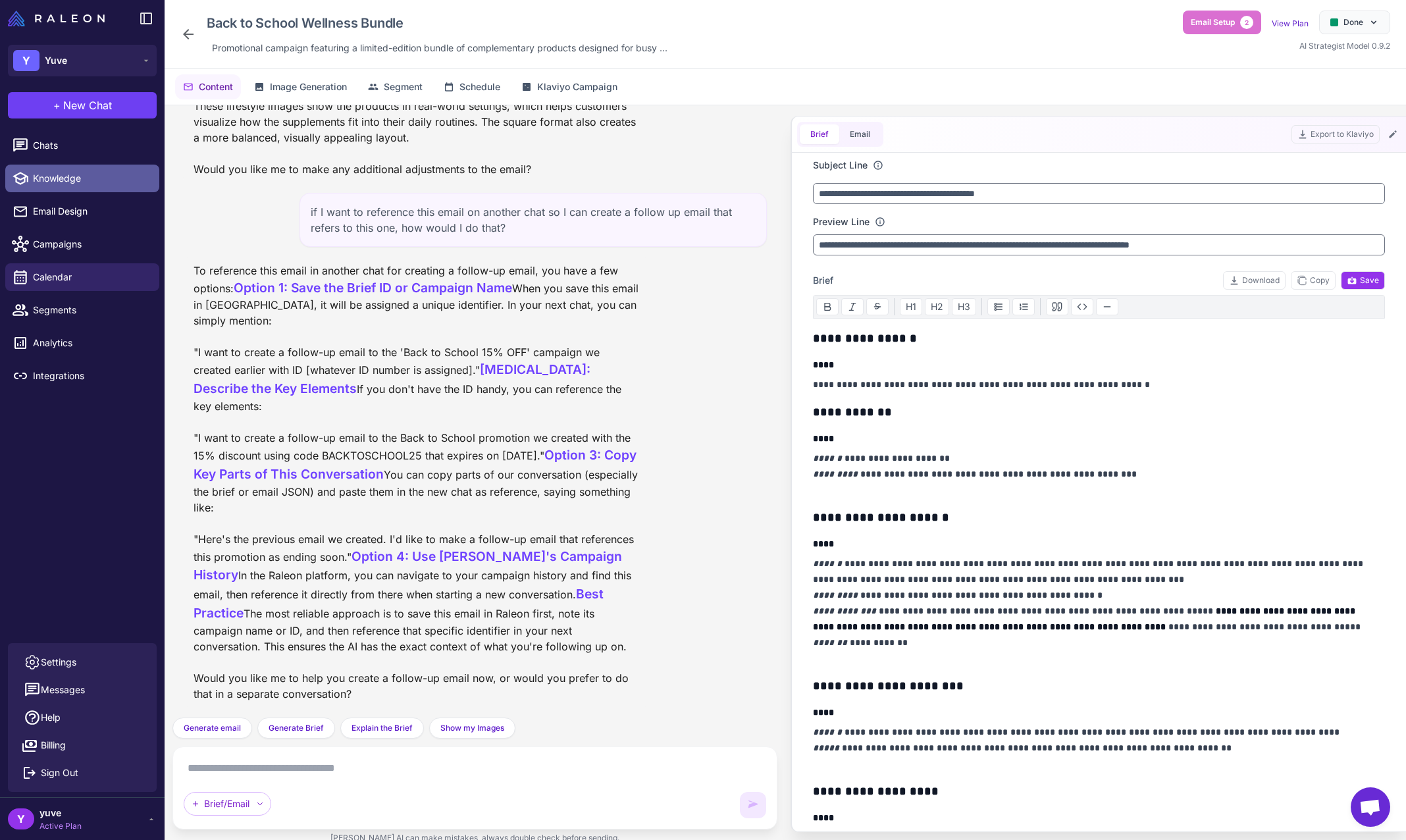
click at [348, 766] on textarea at bounding box center [475, 768] width 583 height 21
click at [481, 771] on textarea at bounding box center [475, 768] width 583 height 21
click at [863, 140] on button "Email" at bounding box center [860, 134] width 41 height 20
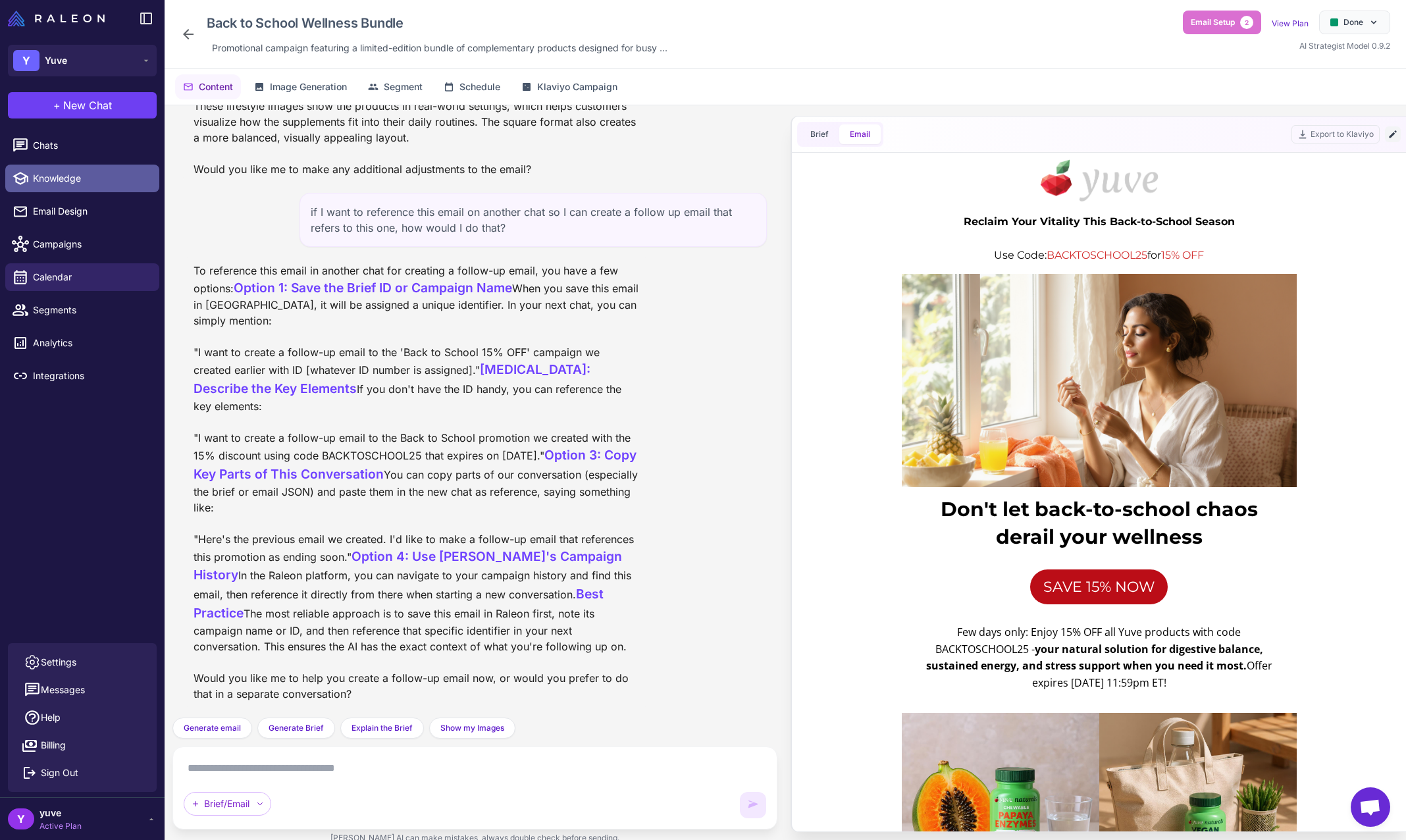
click at [1392, 134] on icon at bounding box center [1393, 134] width 11 height 11
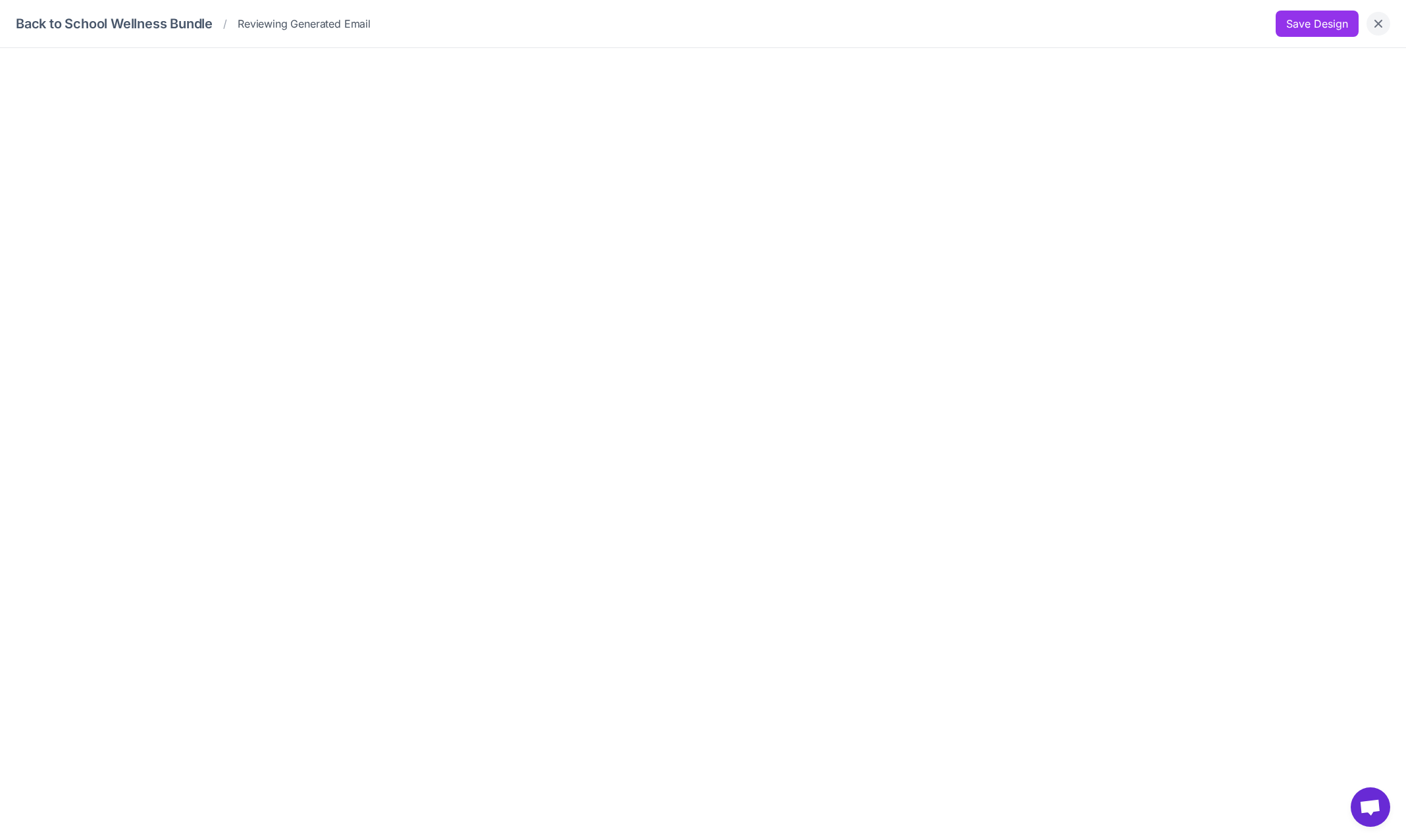
click at [1379, 19] on icon "Close" at bounding box center [1379, 23] width 13 height 13
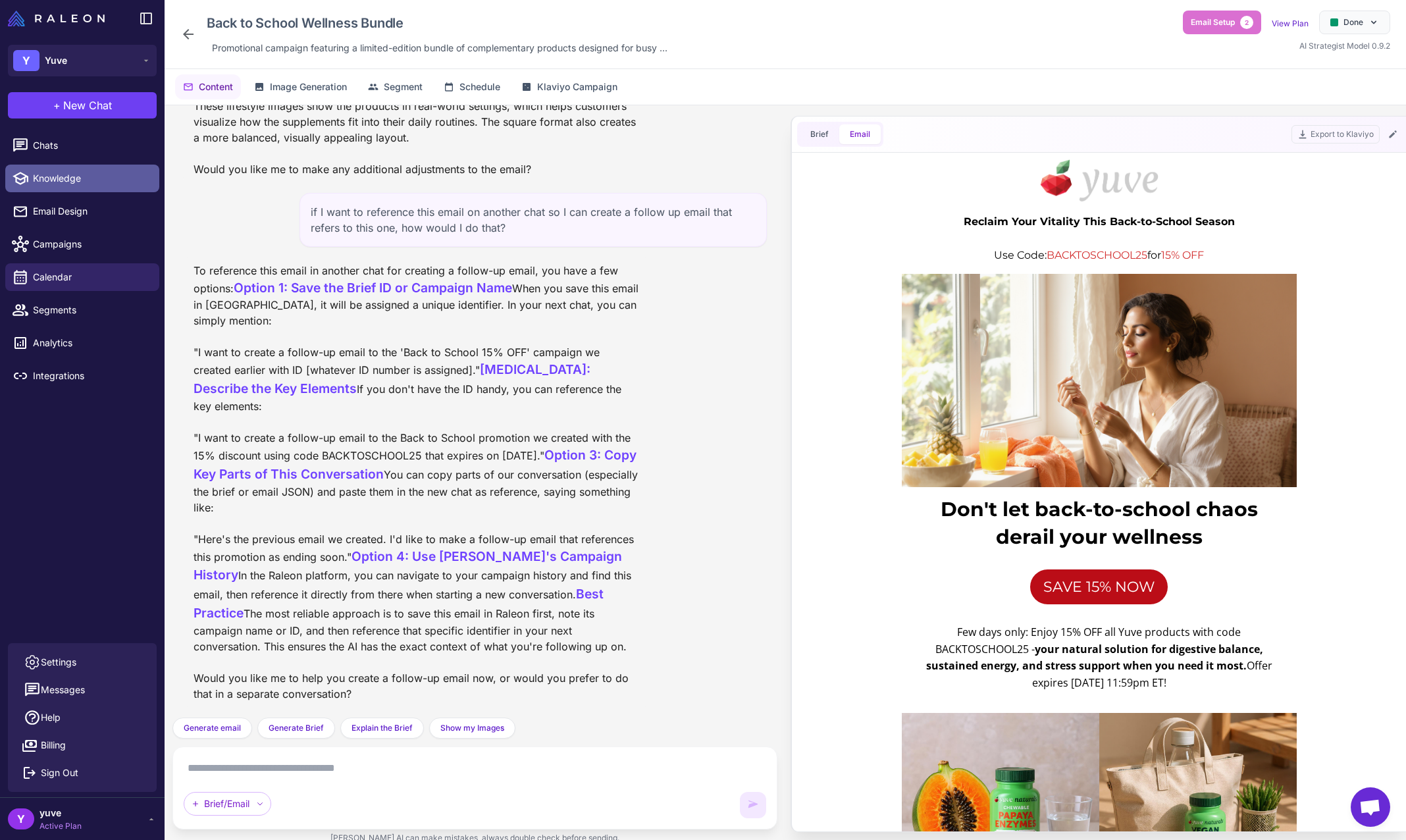
click at [368, 766] on textarea at bounding box center [475, 768] width 583 height 21
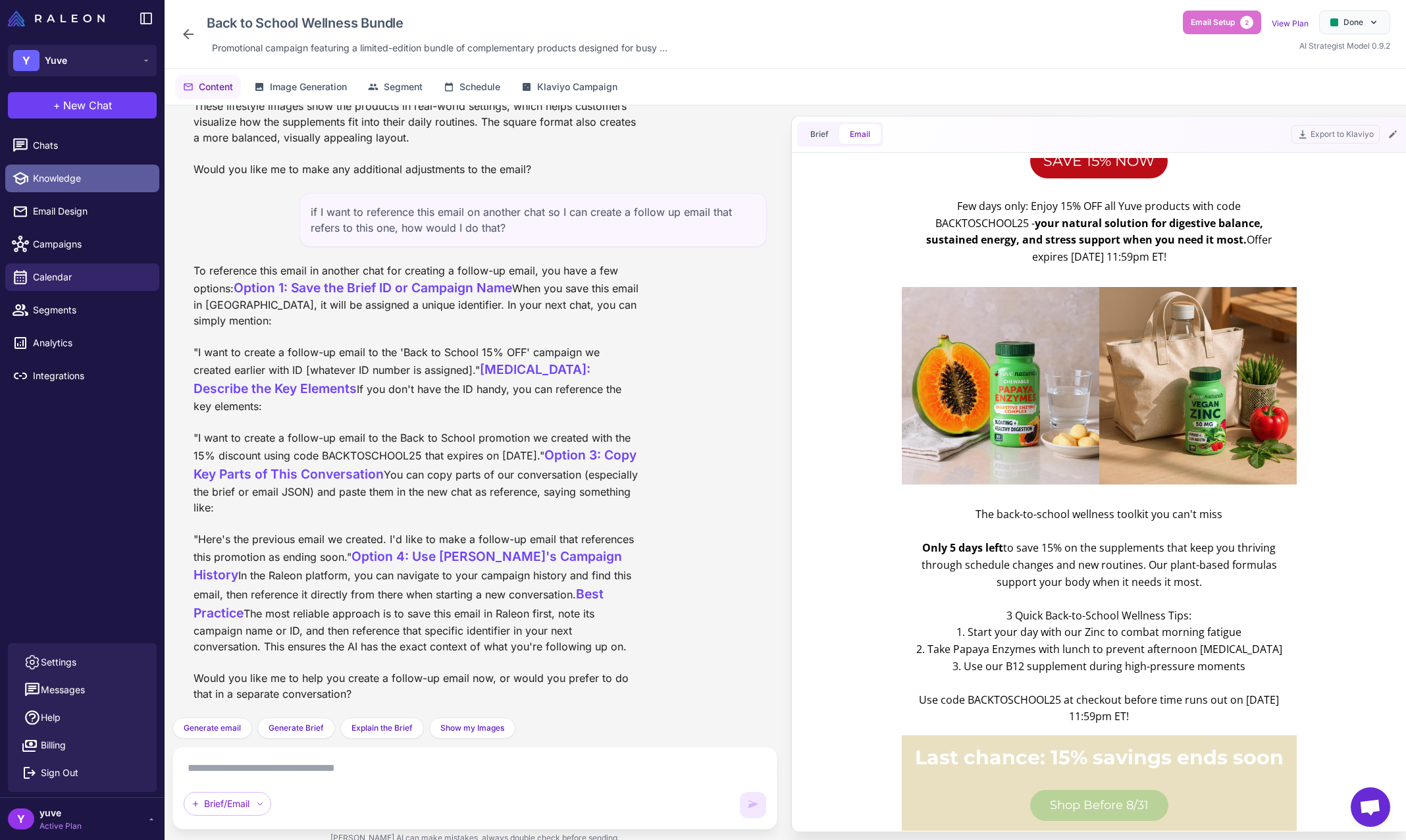
scroll to position [402, 0]
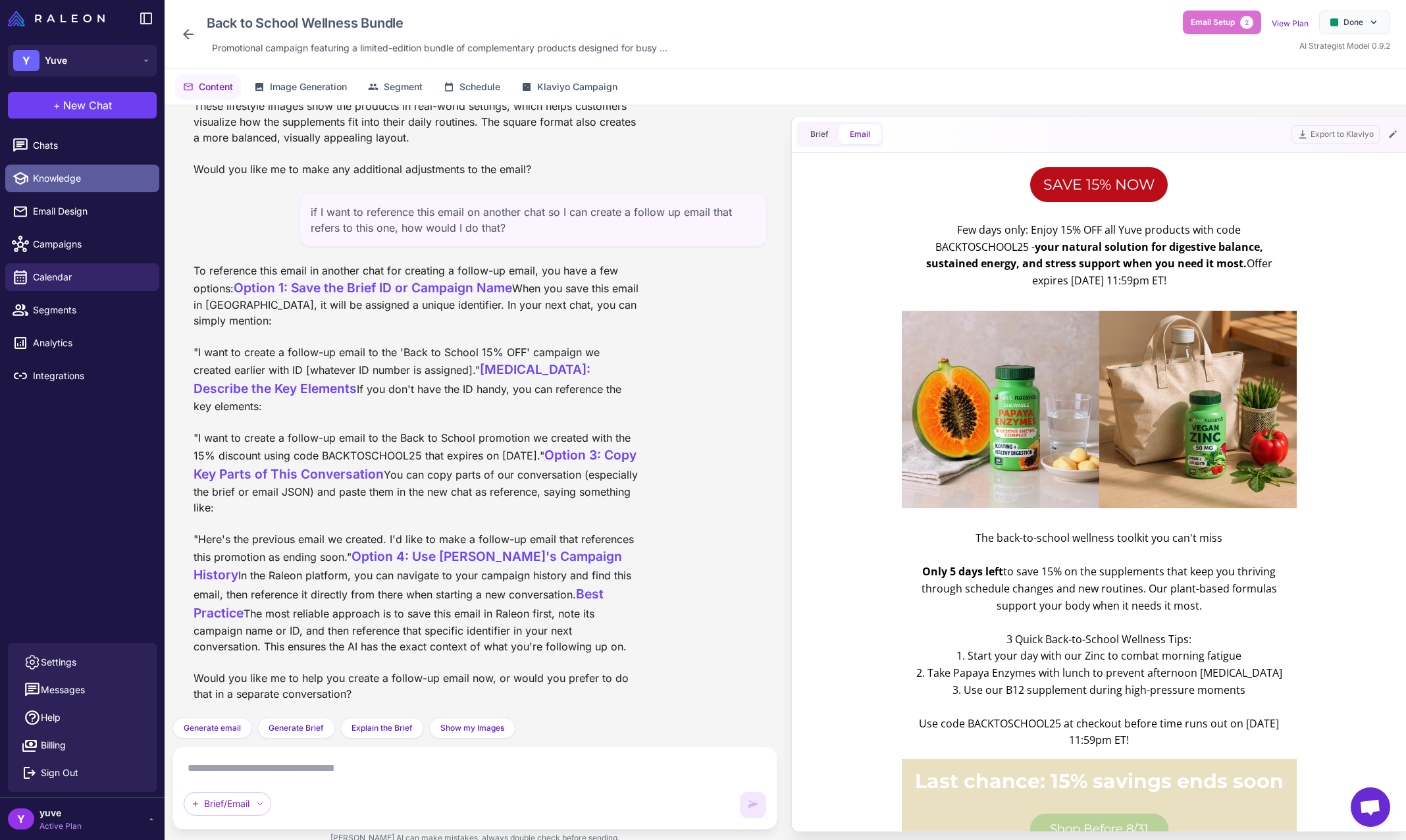
click at [498, 755] on div "Brief/Email" at bounding box center [475, 788] width 605 height 83
click at [487, 768] on textarea at bounding box center [475, 768] width 583 height 21
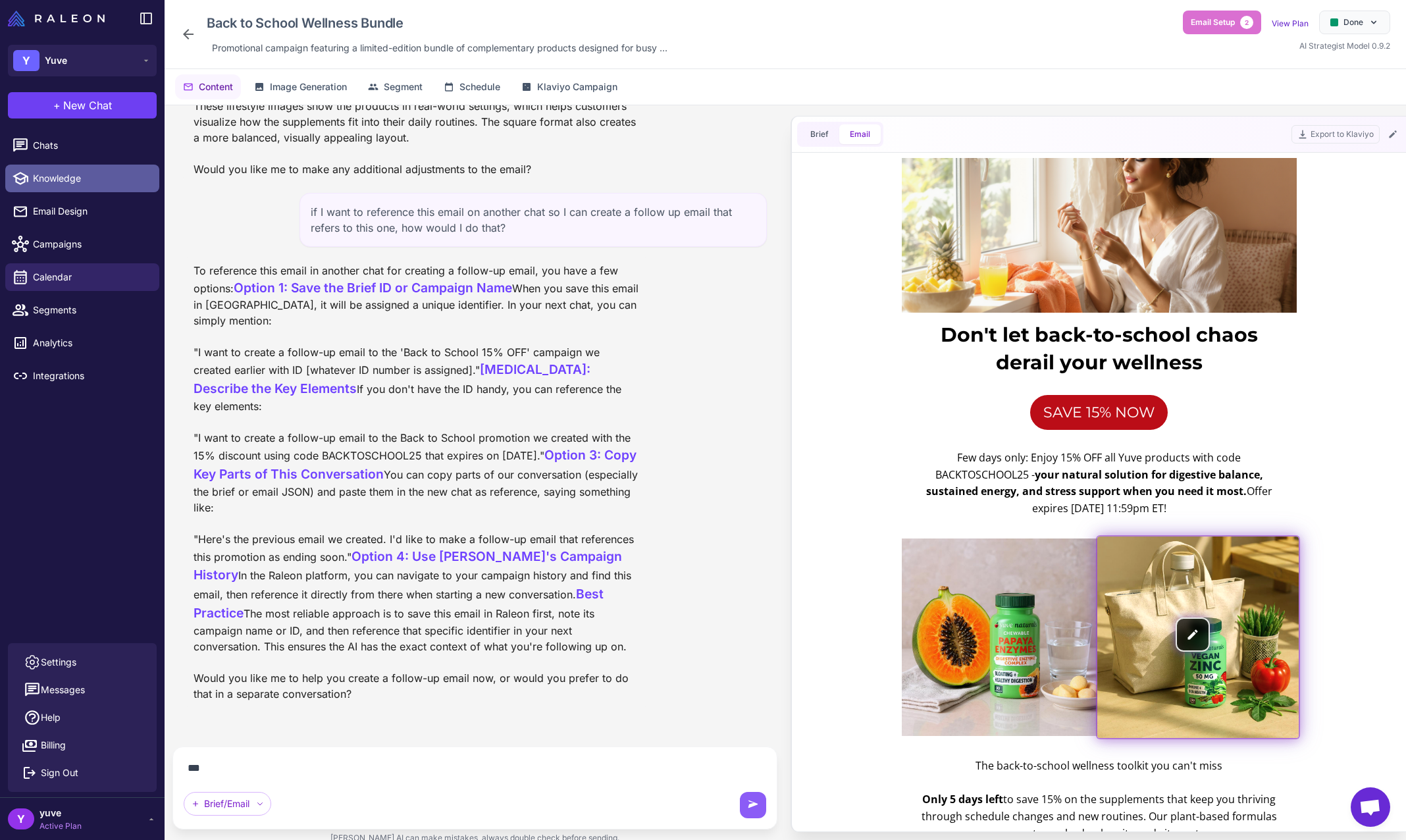
scroll to position [8032, 0]
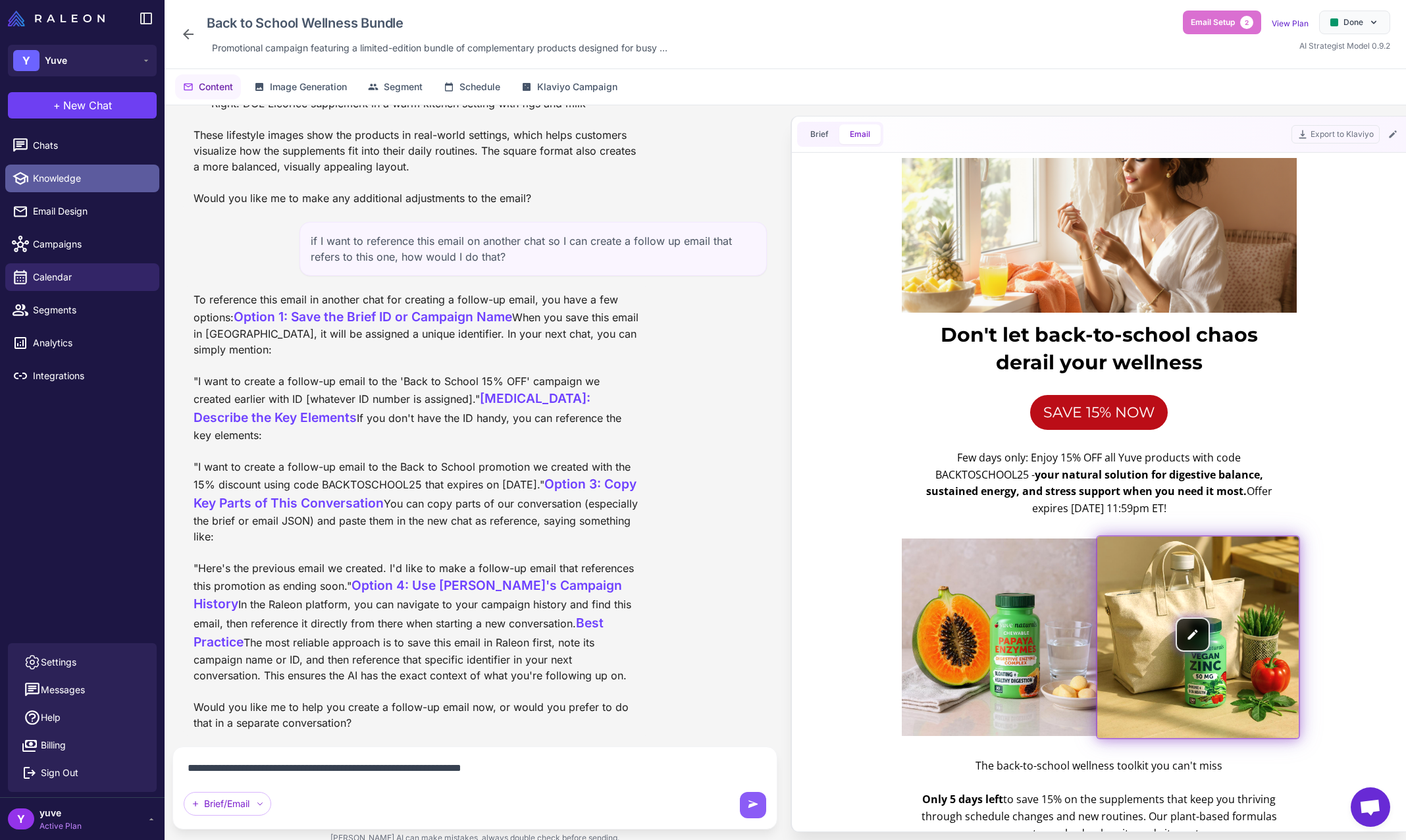
type textarea "**********"
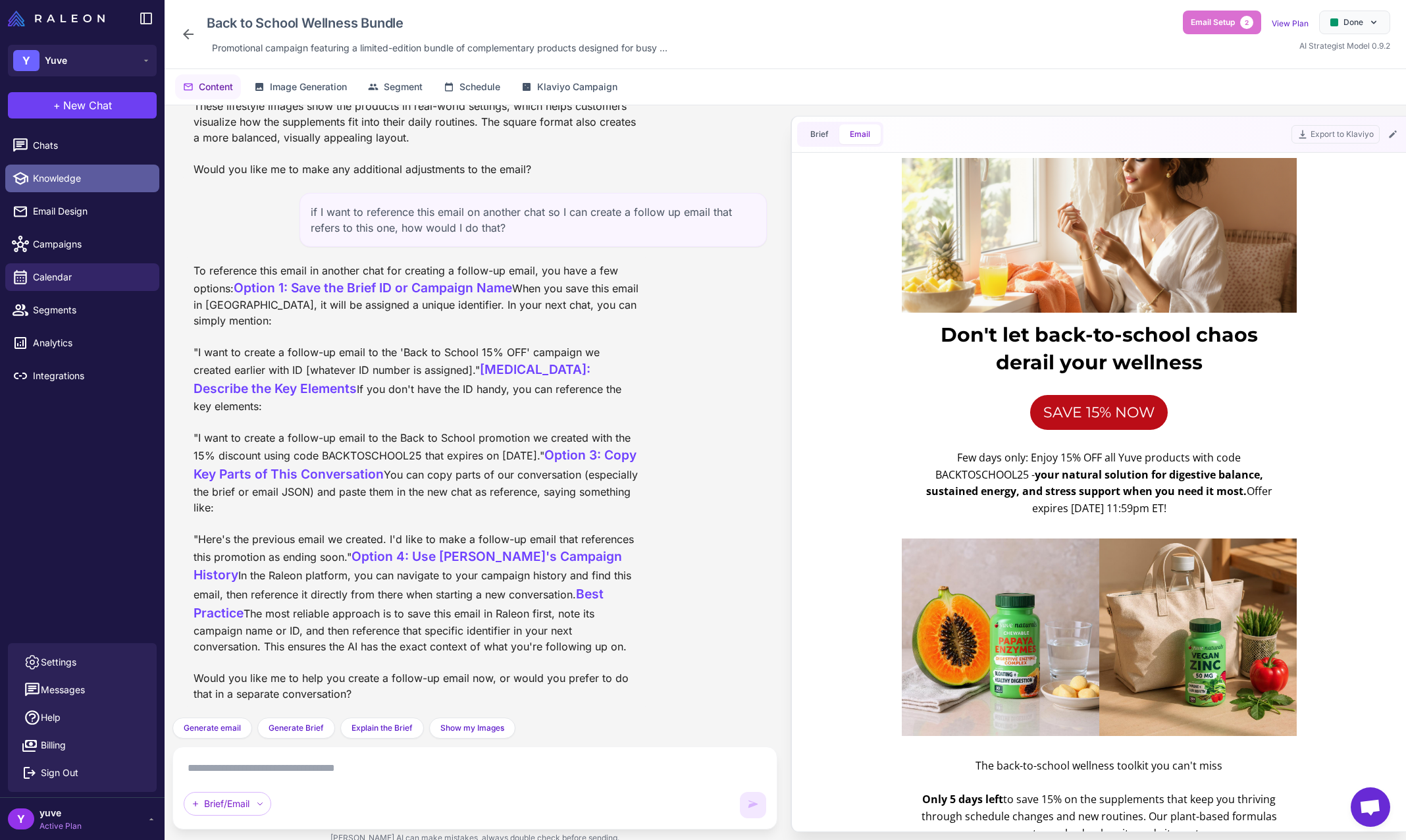
scroll to position [8061, 0]
drag, startPoint x: 195, startPoint y: 368, endPoint x: 594, endPoint y: 385, distance: 399.4
click at [594, 385] on div "To reference this email in another chat for creating a follow-up email, you hav…" at bounding box center [417, 482] width 446 height 439
copy div ""I want to create a follow-up email to the Back to School promotion we created …"
click at [89, 143] on span "Chats" at bounding box center [91, 145] width 116 height 14
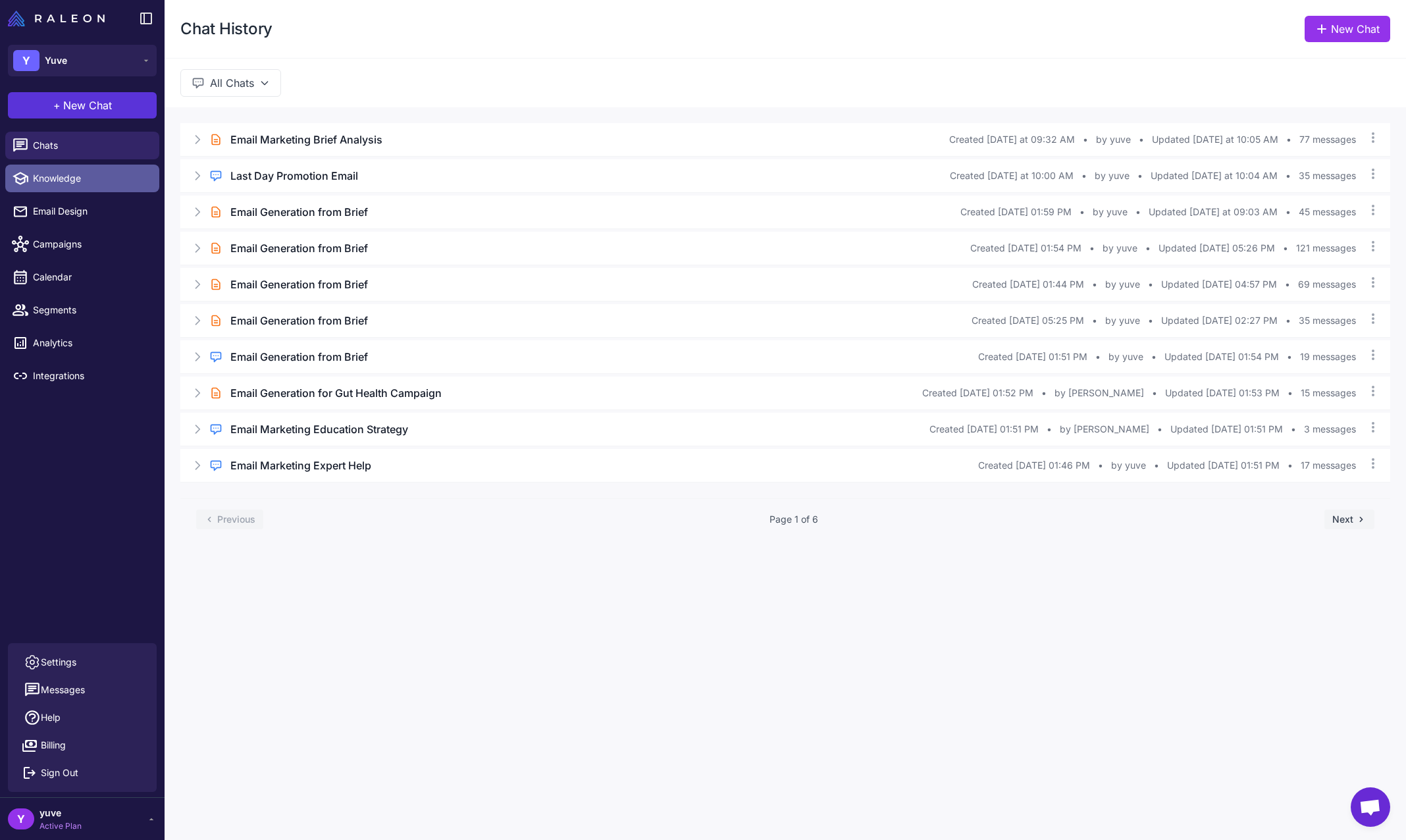
click at [96, 104] on span "New Chat" at bounding box center [88, 105] width 49 height 16
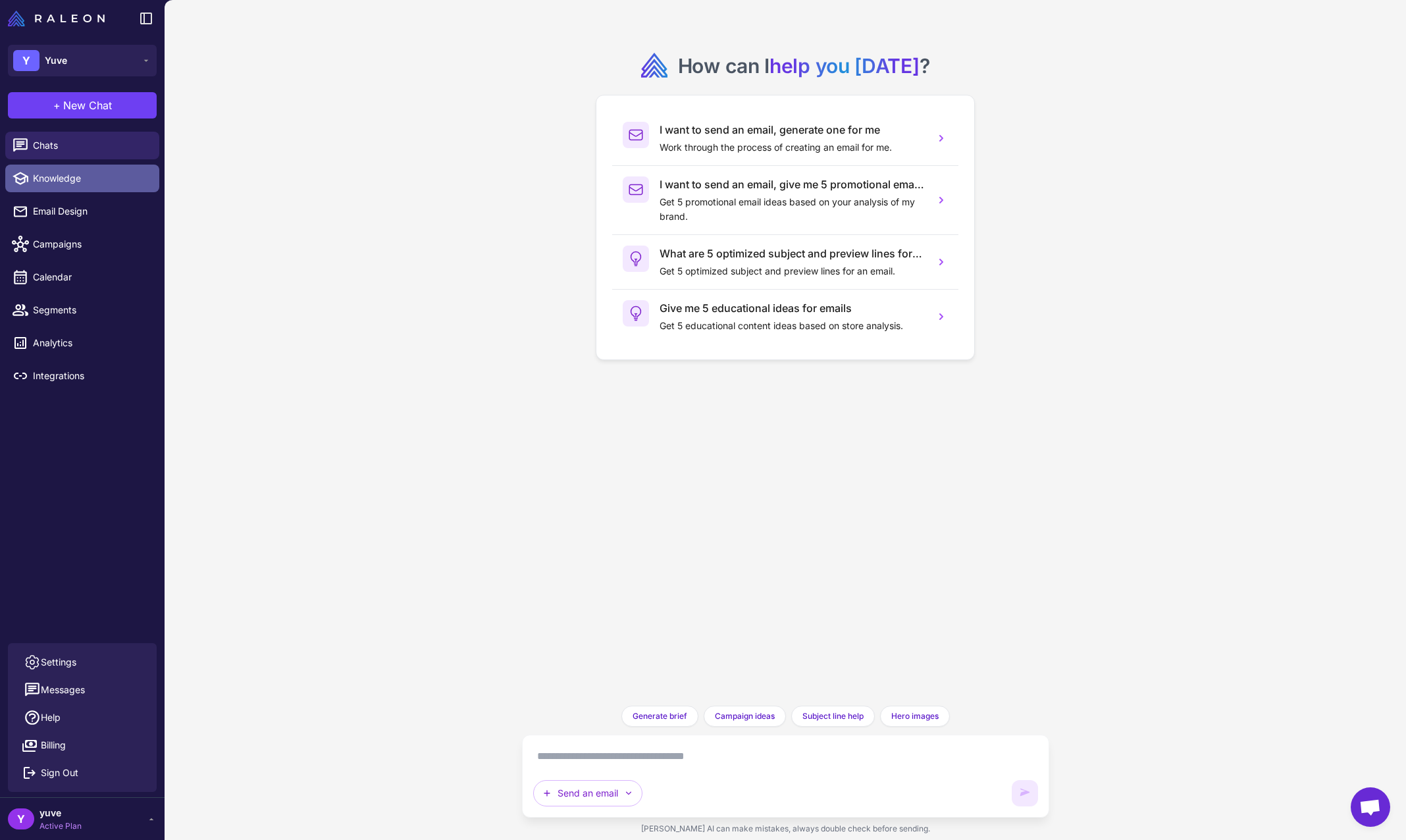
click at [690, 761] on textarea at bounding box center [786, 757] width 505 height 21
paste textarea "**********"
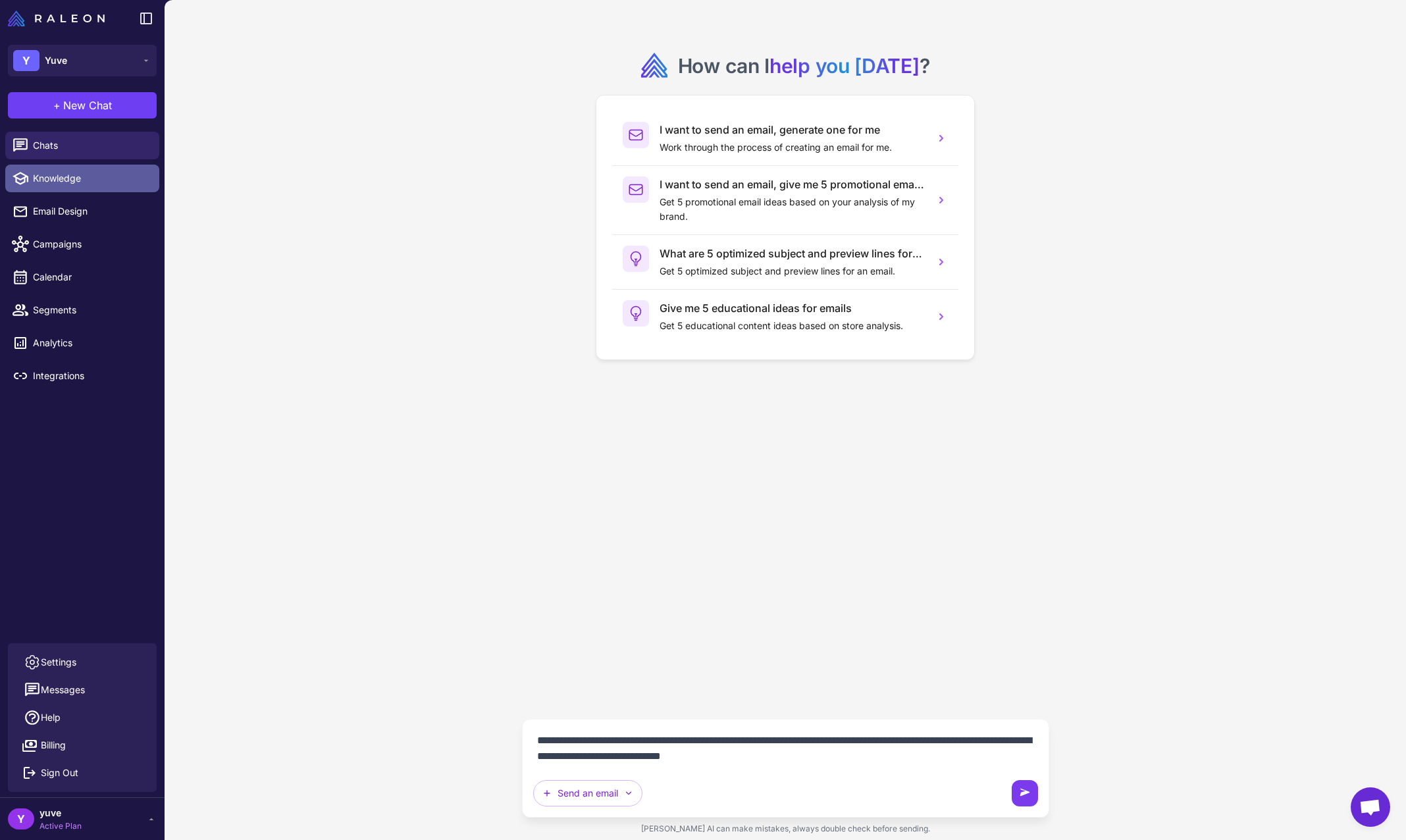
type textarea "**********"
click at [1027, 791] on icon at bounding box center [1025, 792] width 10 height 7
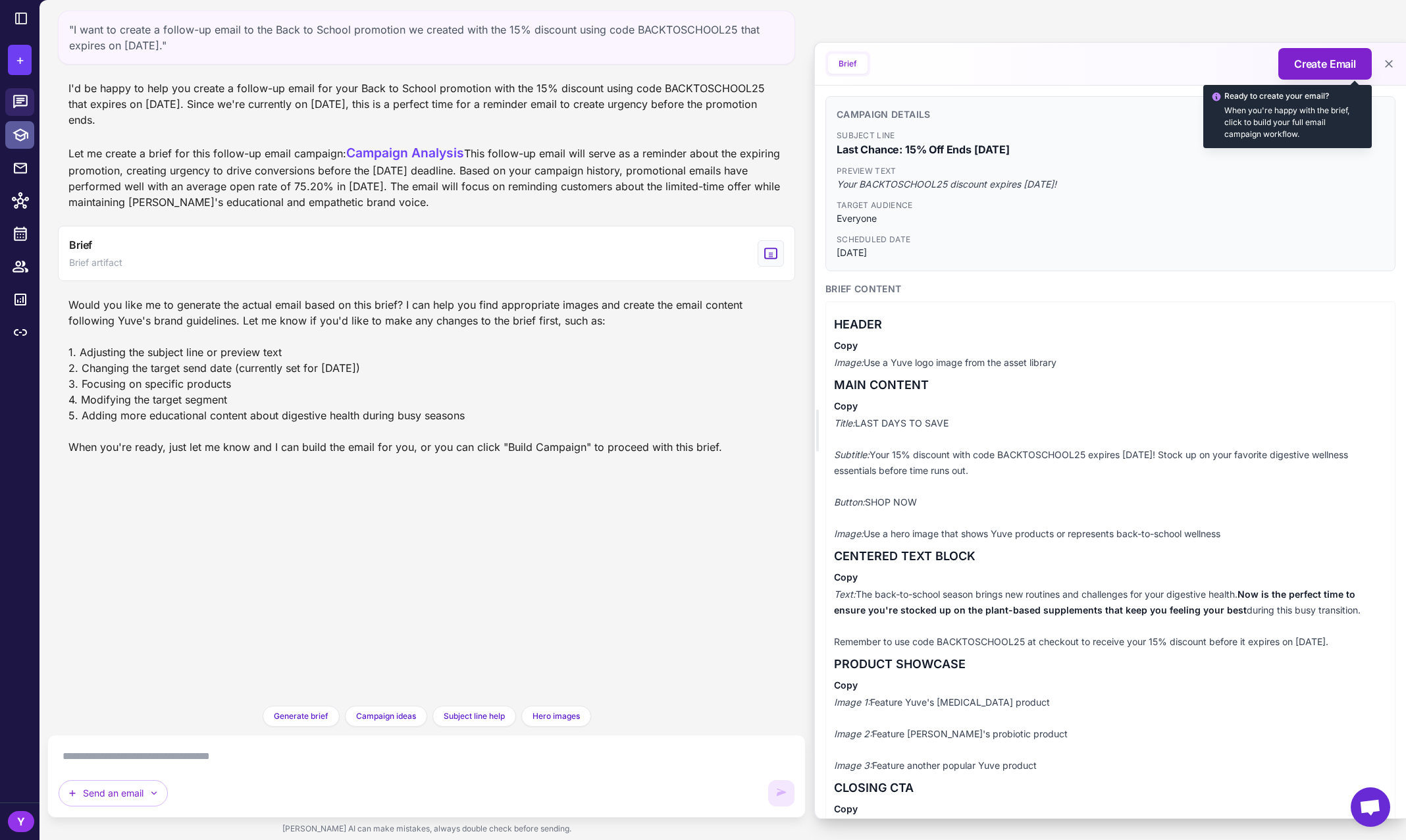
click at [1305, 69] on span "Create Email" at bounding box center [1325, 63] width 62 height 16
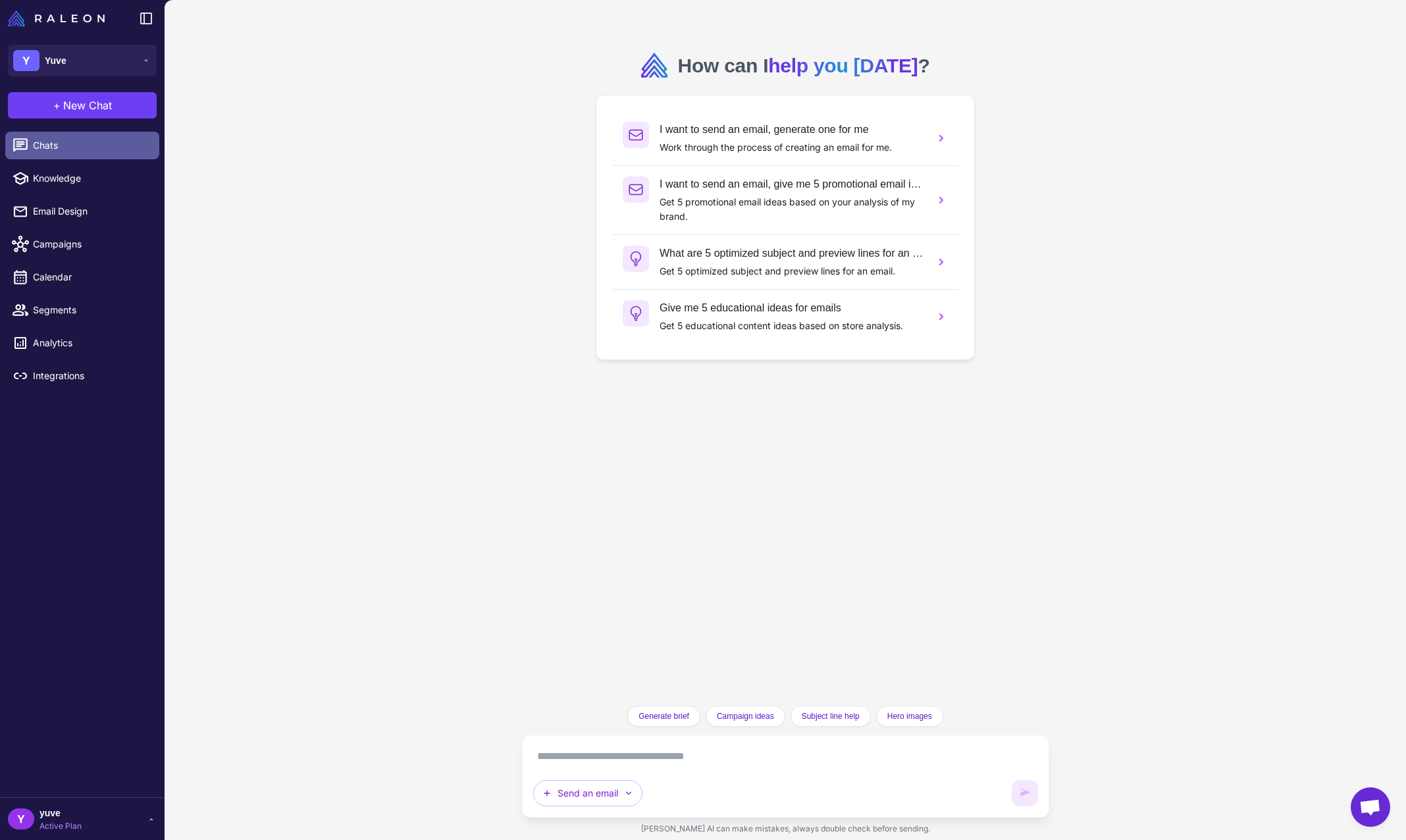
click at [86, 151] on span "Chats" at bounding box center [91, 145] width 116 height 14
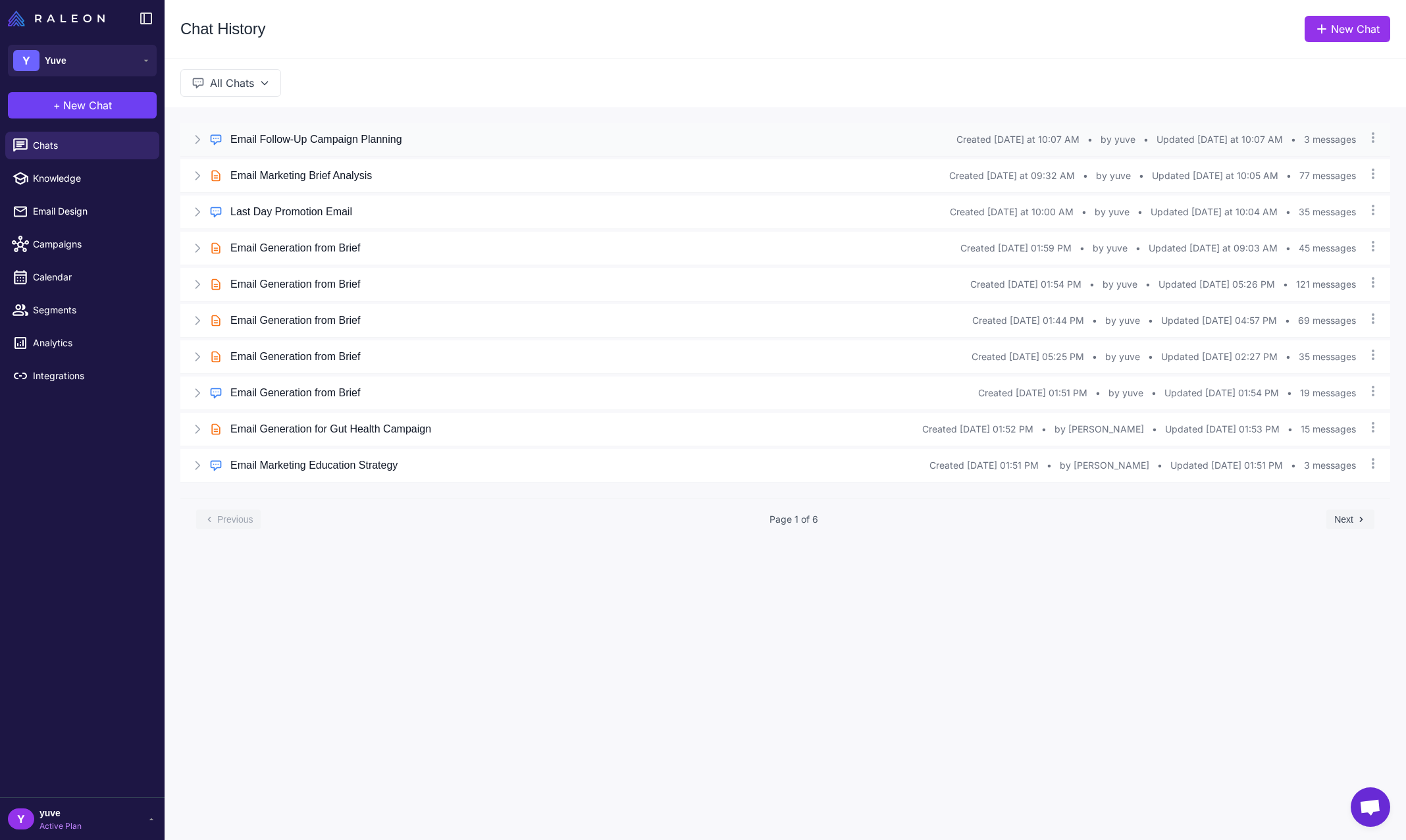
click at [359, 145] on h3 "Email Follow-Up Campaign Planning" at bounding box center [316, 140] width 172 height 16
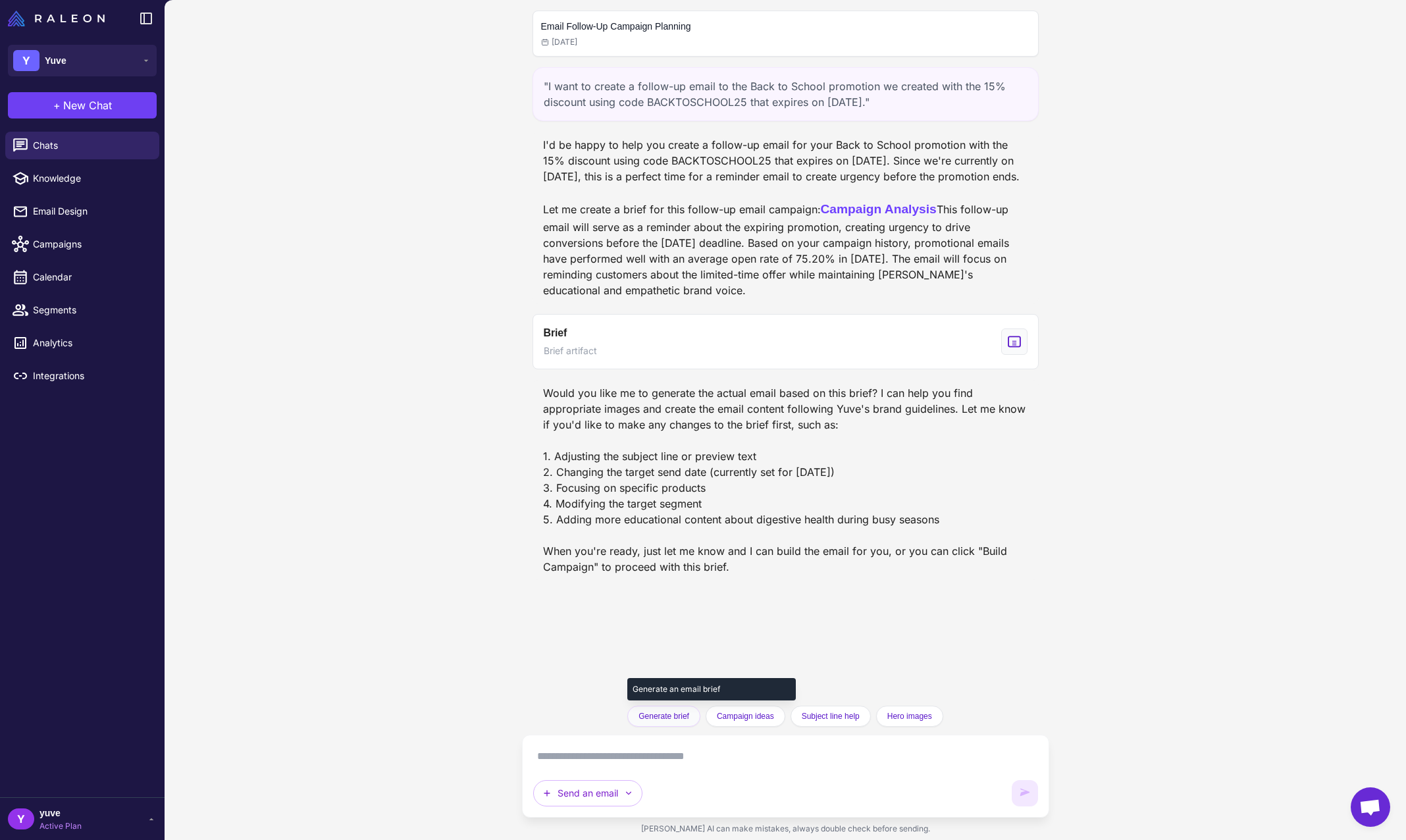
click at [666, 719] on span "Generate brief" at bounding box center [664, 716] width 50 height 12
click at [1002, 349] on button "Brief Brief artifact" at bounding box center [786, 342] width 507 height 55
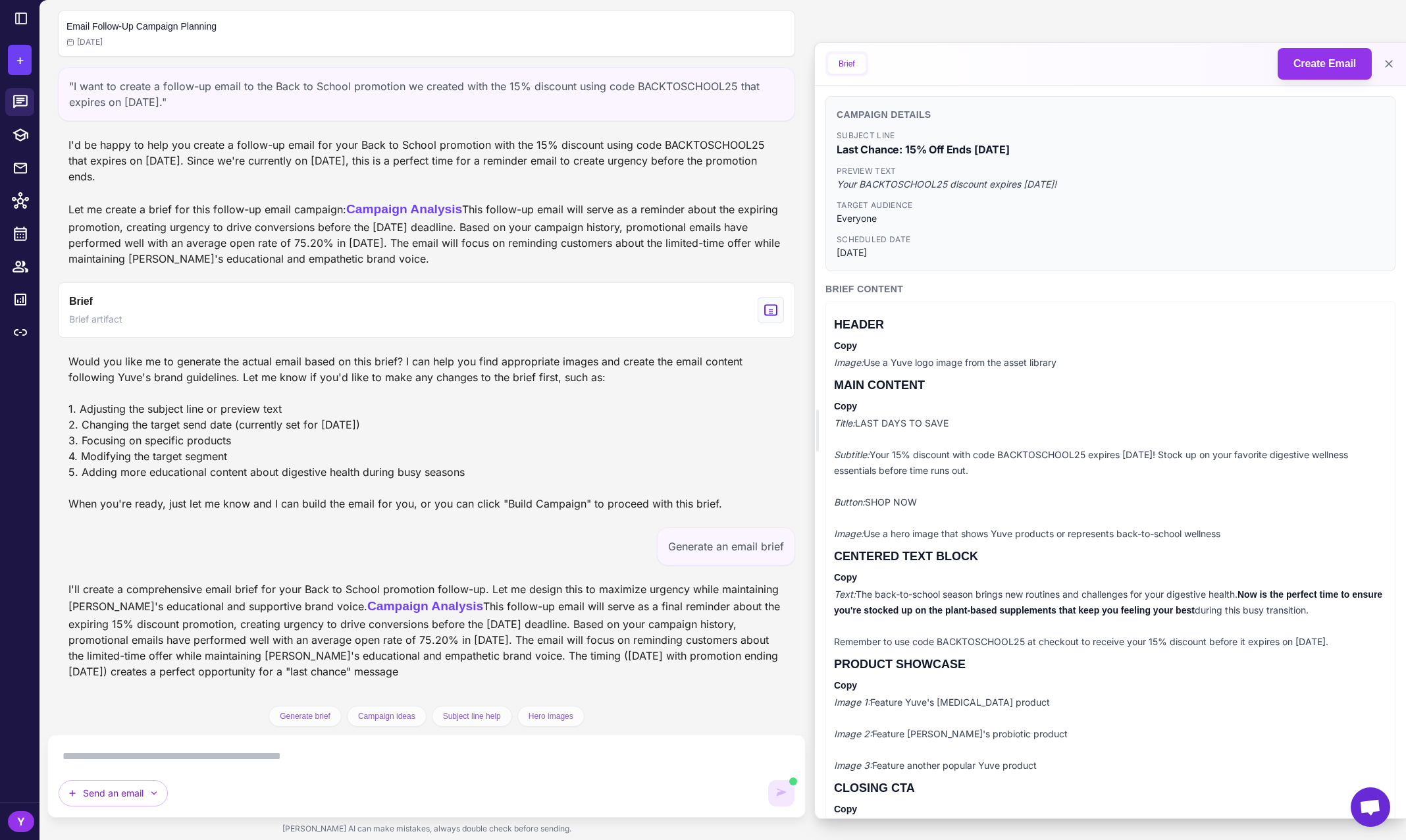
scroll to position [133, 0]
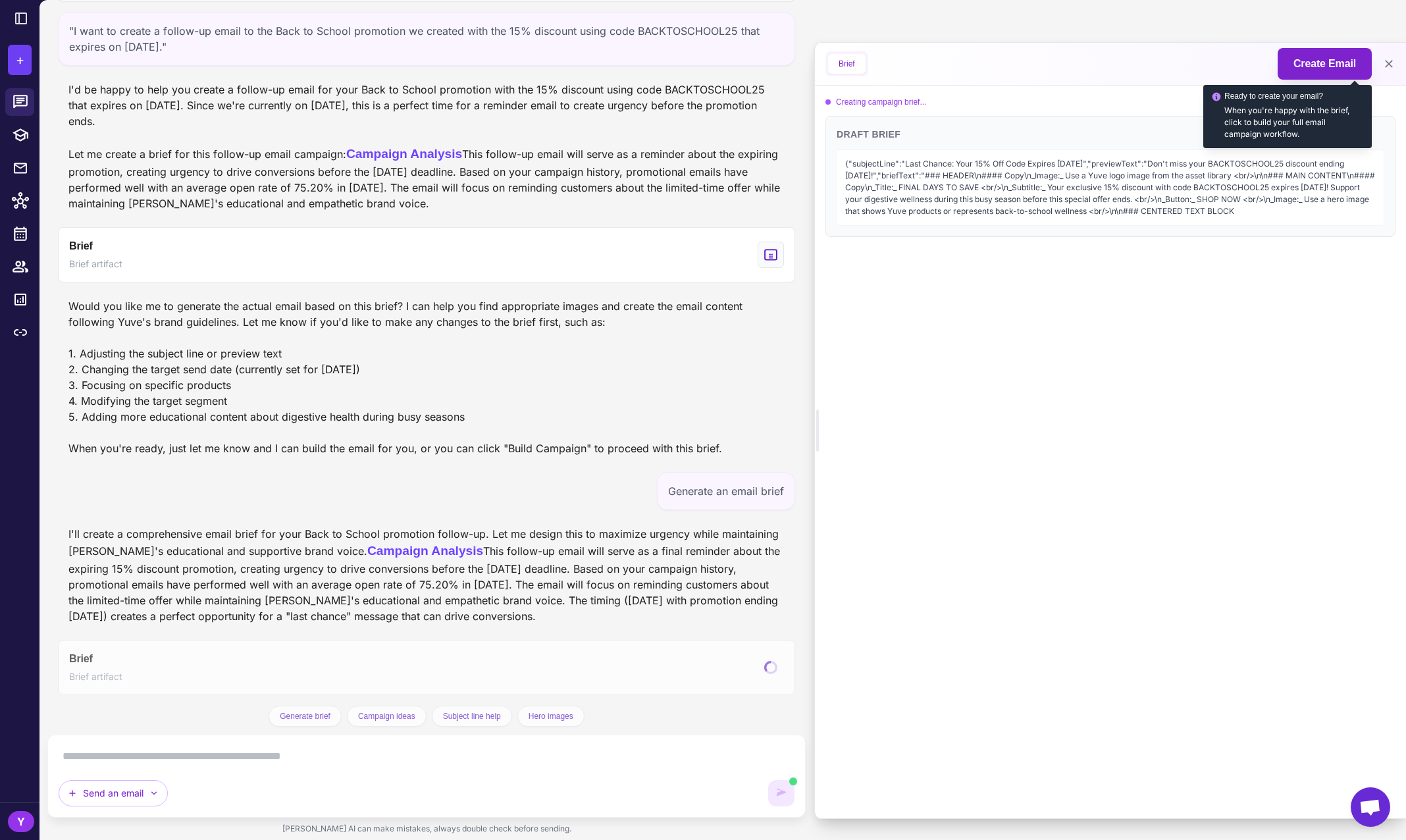
click at [1324, 65] on span "Create Email" at bounding box center [1325, 63] width 63 height 16
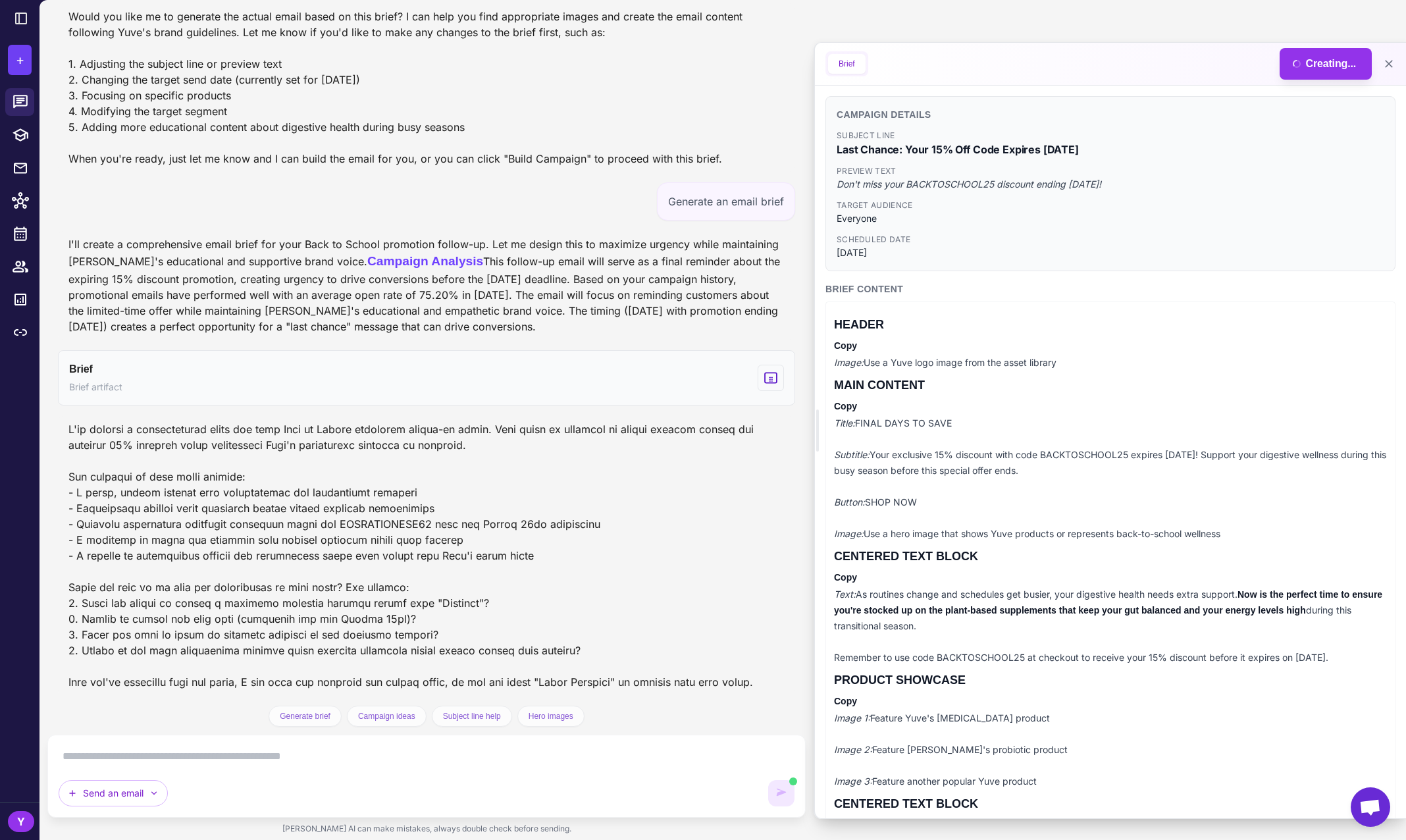
scroll to position [423, 0]
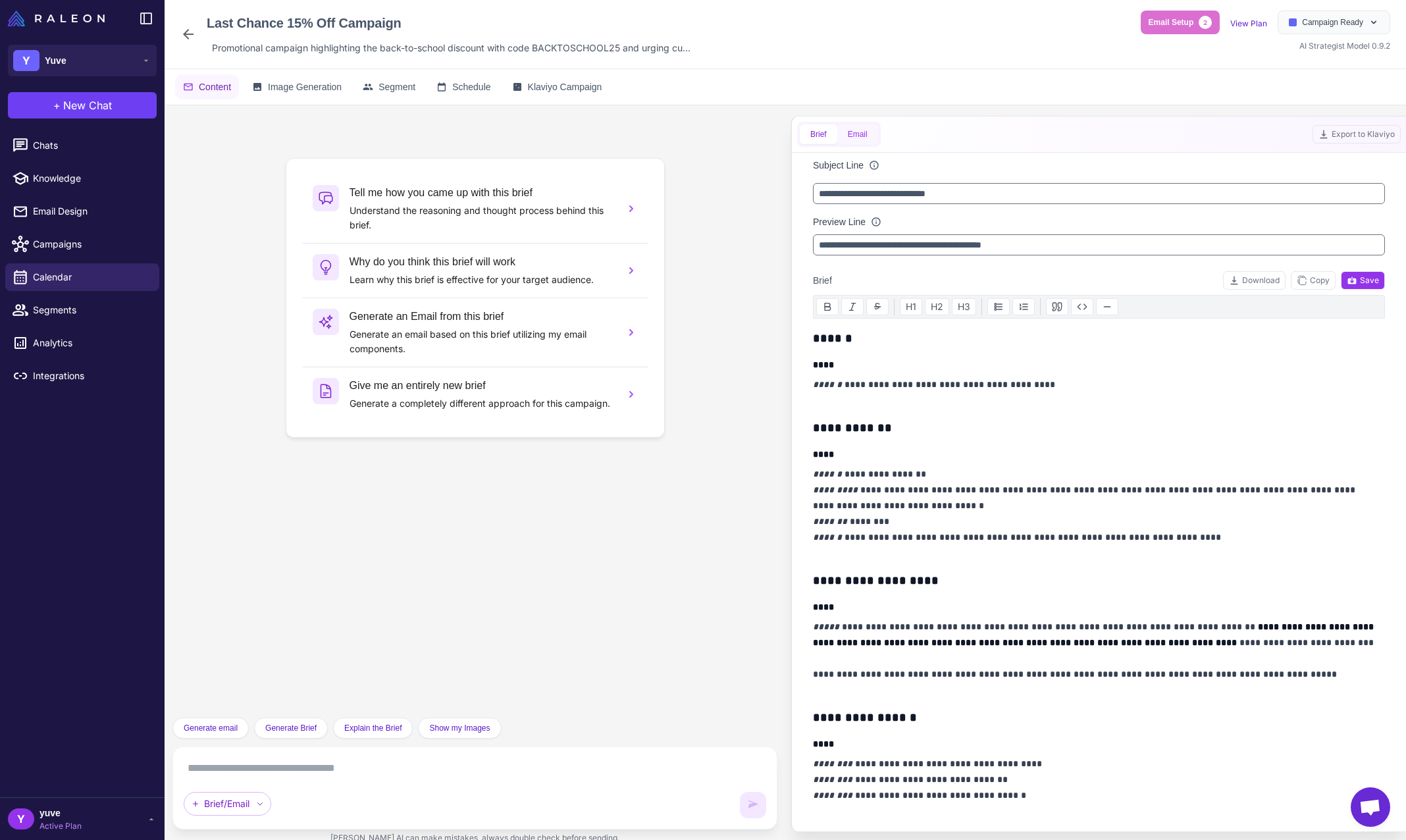
click at [866, 138] on button "Email" at bounding box center [858, 134] width 41 height 20
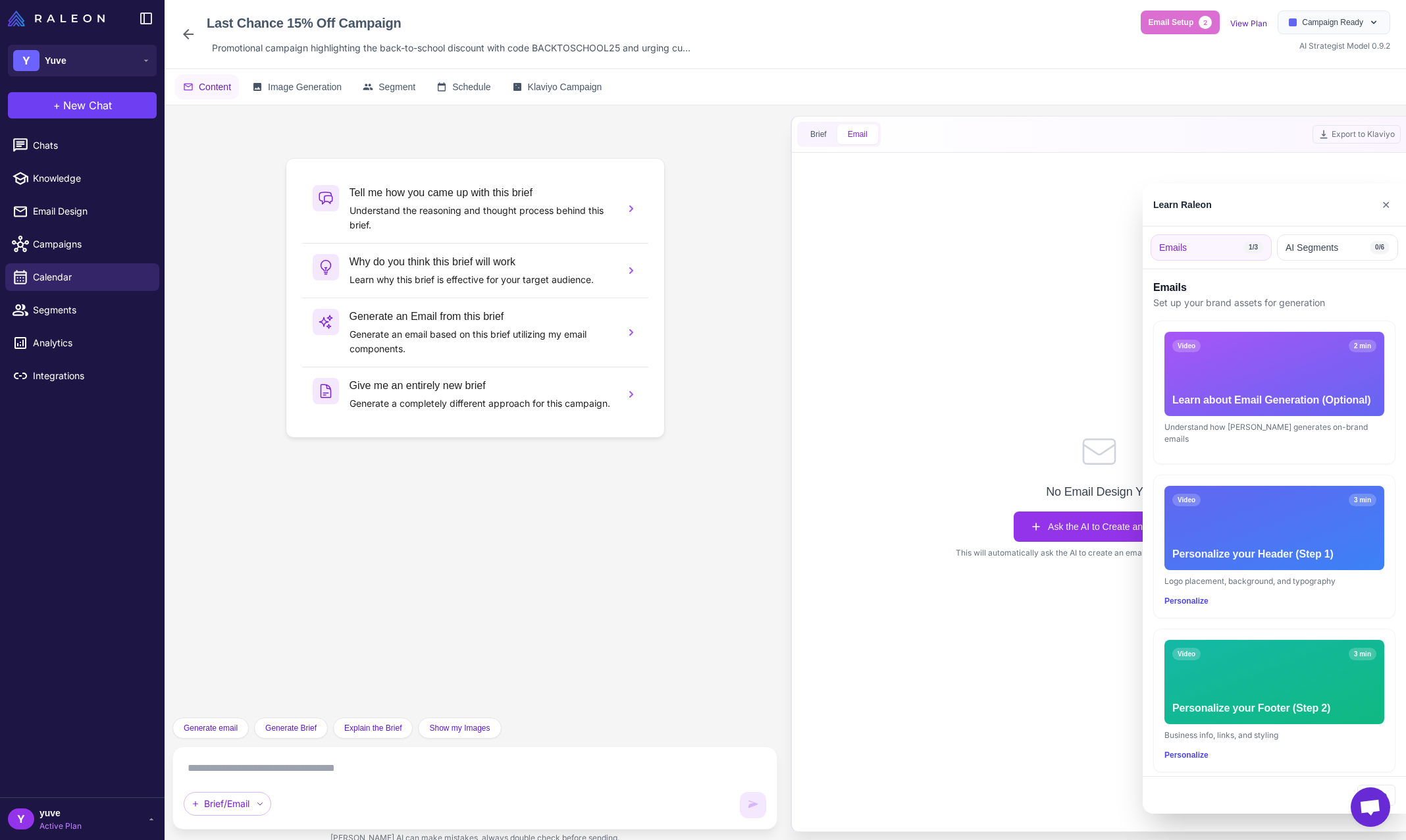
click at [821, 138] on div at bounding box center [703, 420] width 1406 height 840
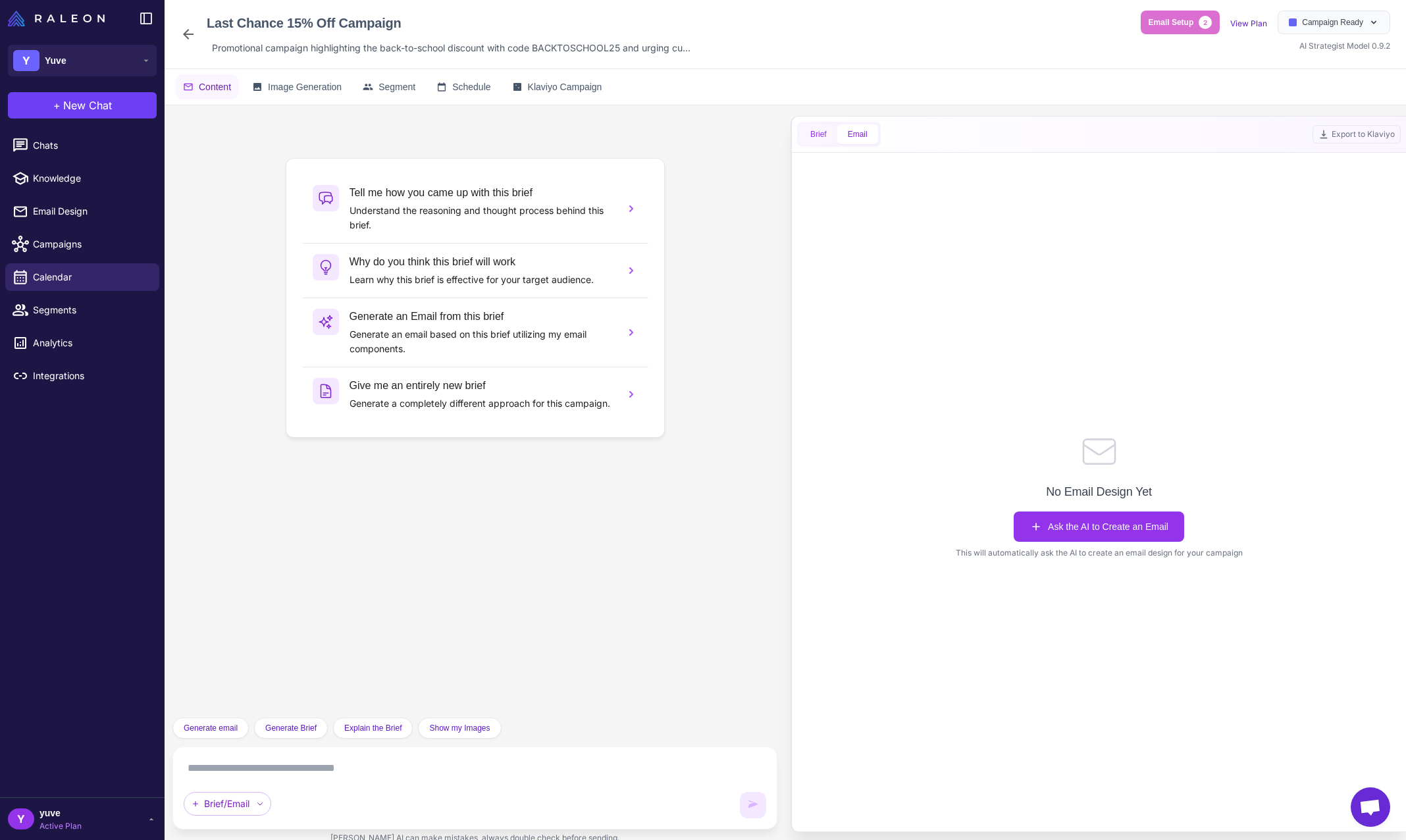
click at [822, 134] on button "Brief" at bounding box center [819, 134] width 37 height 20
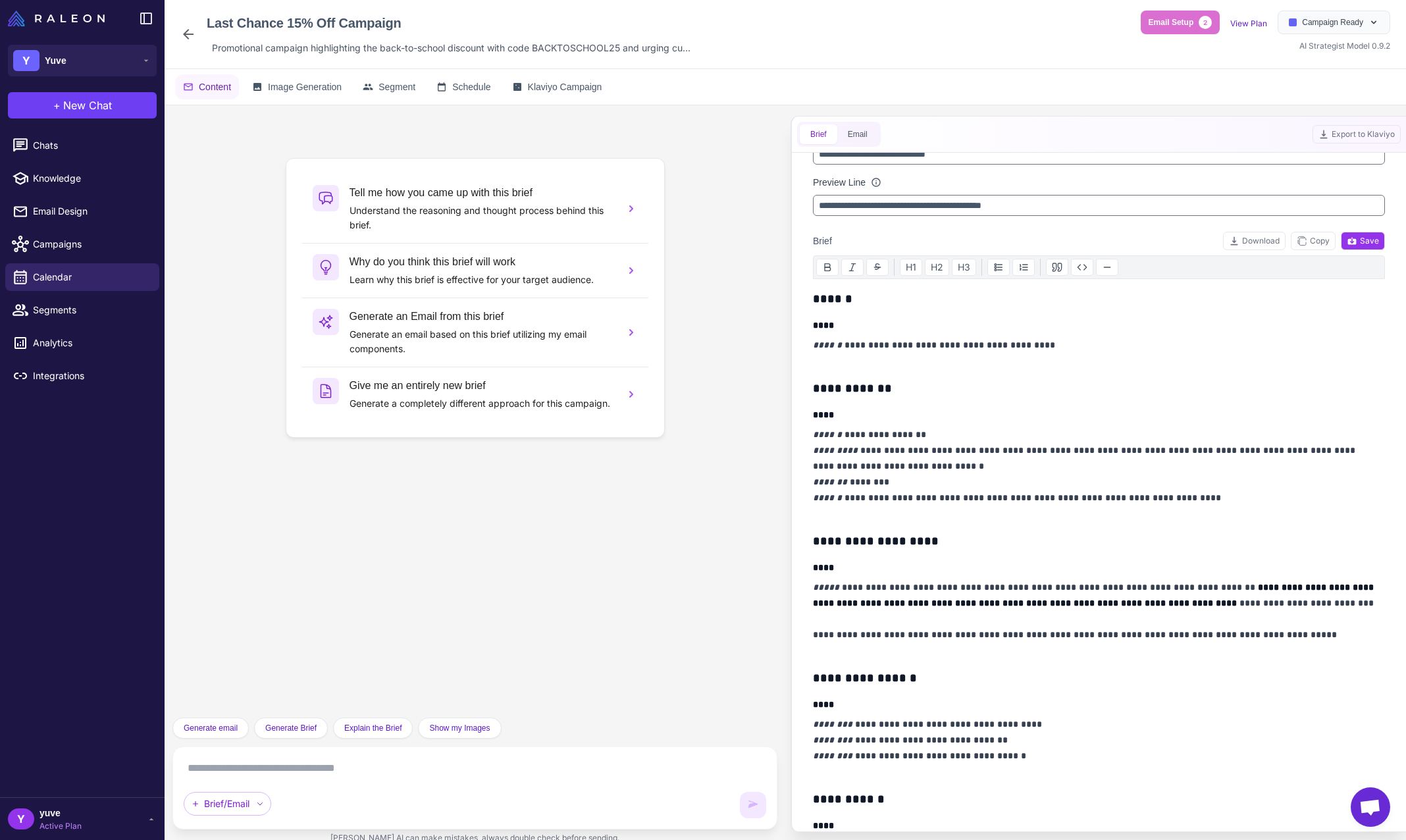
scroll to position [72, 0]
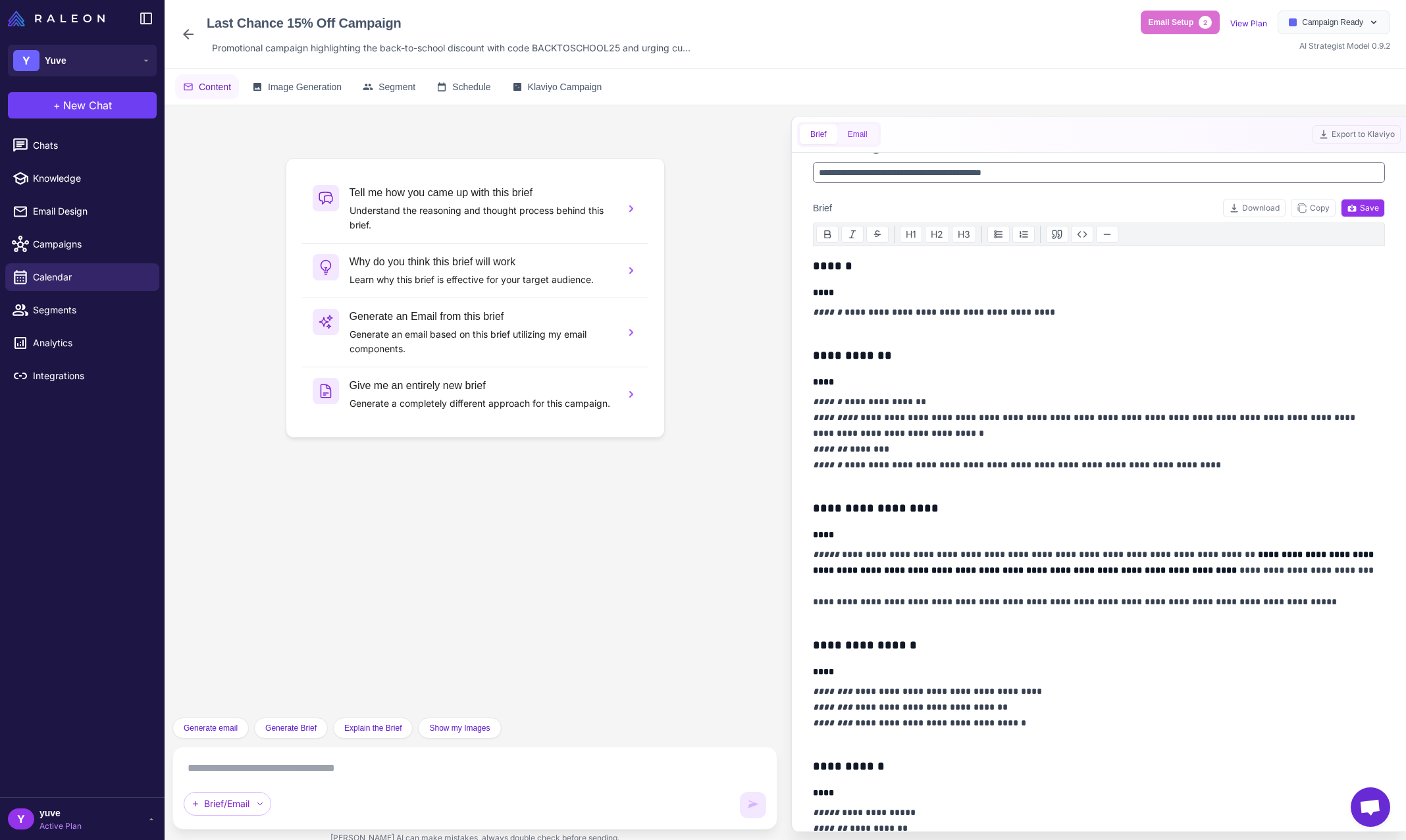
click at [861, 134] on button "Email" at bounding box center [858, 134] width 41 height 20
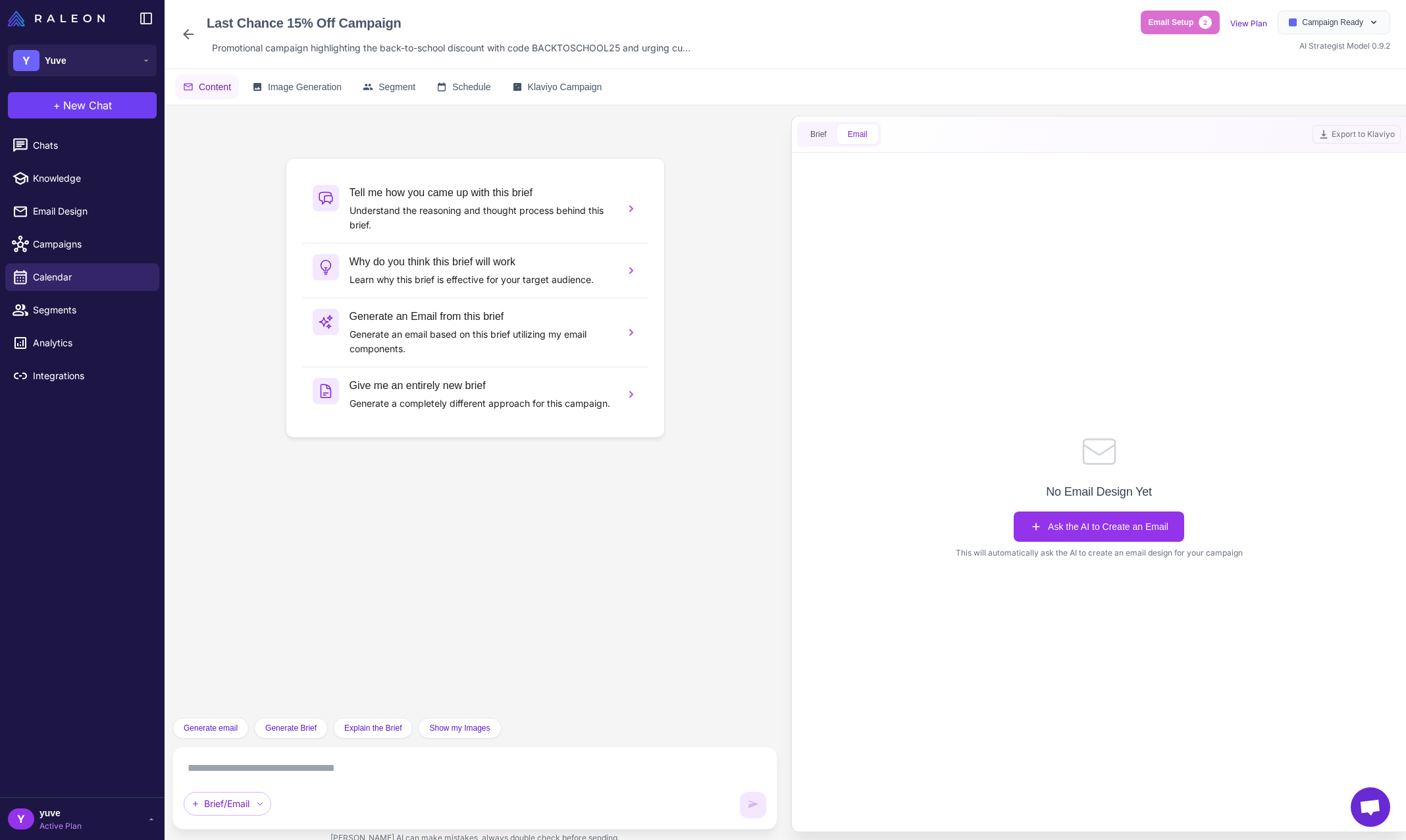
scroll to position [0, 0]
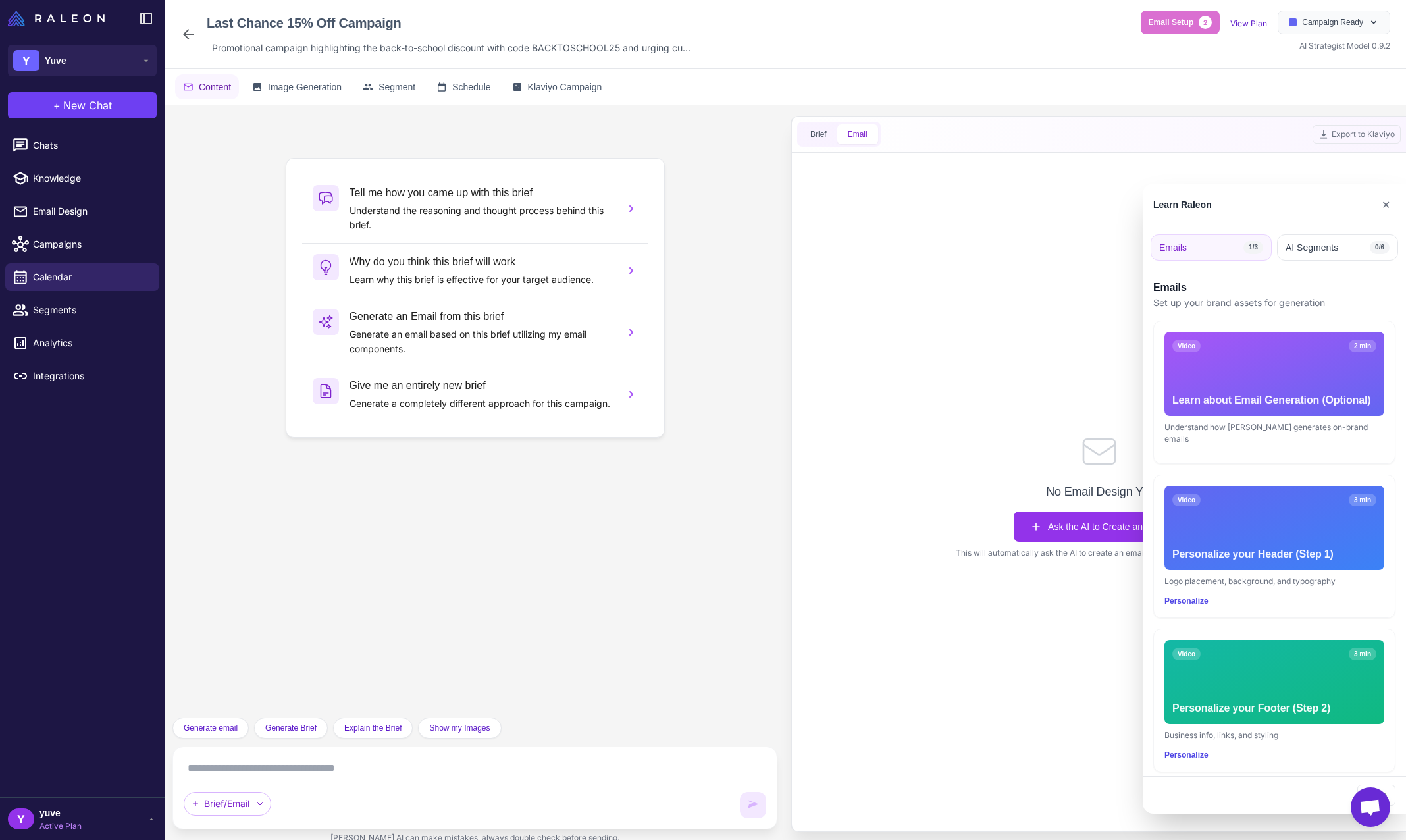
click at [1022, 473] on div at bounding box center [703, 420] width 1406 height 840
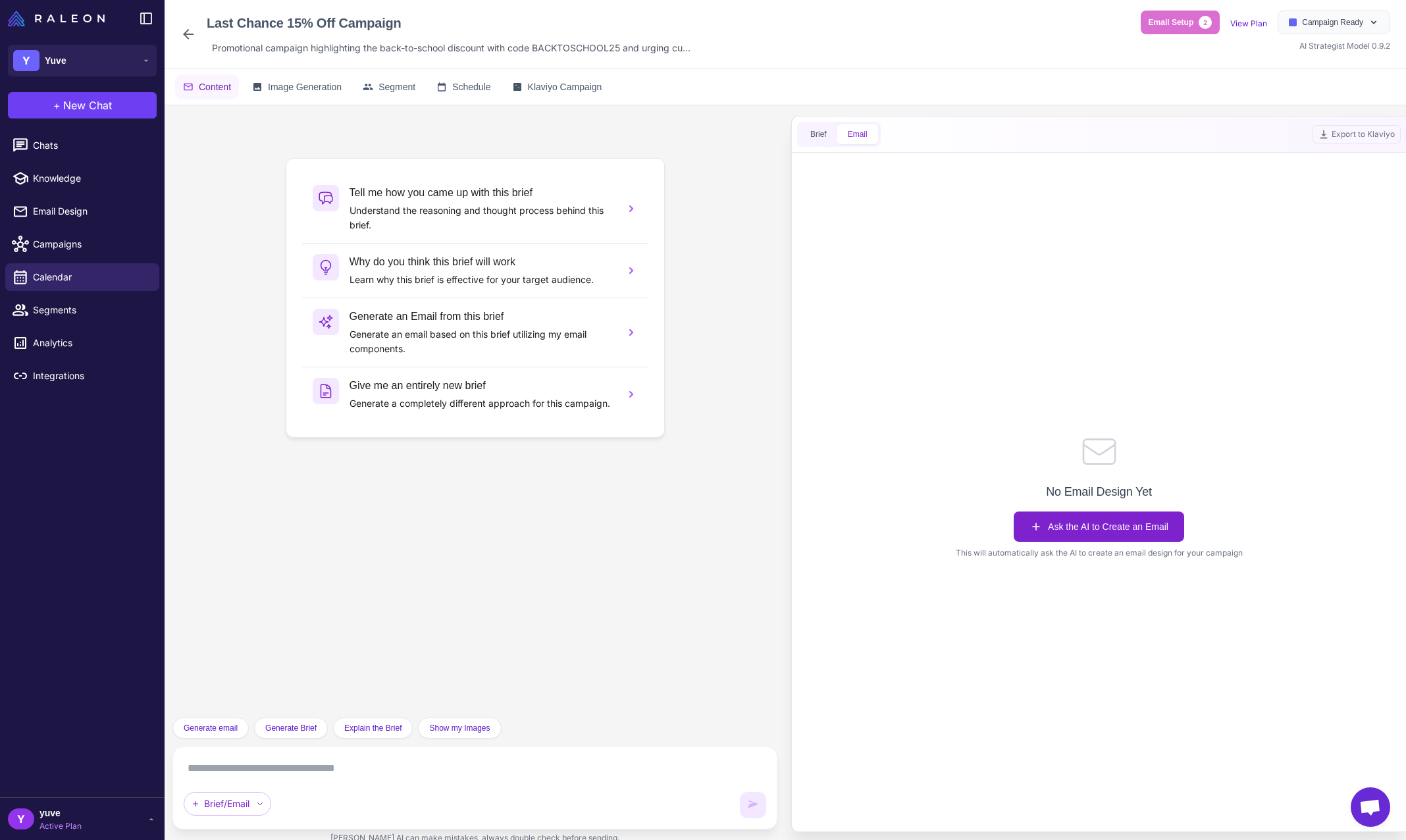
click at [1099, 536] on button "Ask the AI to Create an Email" at bounding box center [1099, 527] width 171 height 31
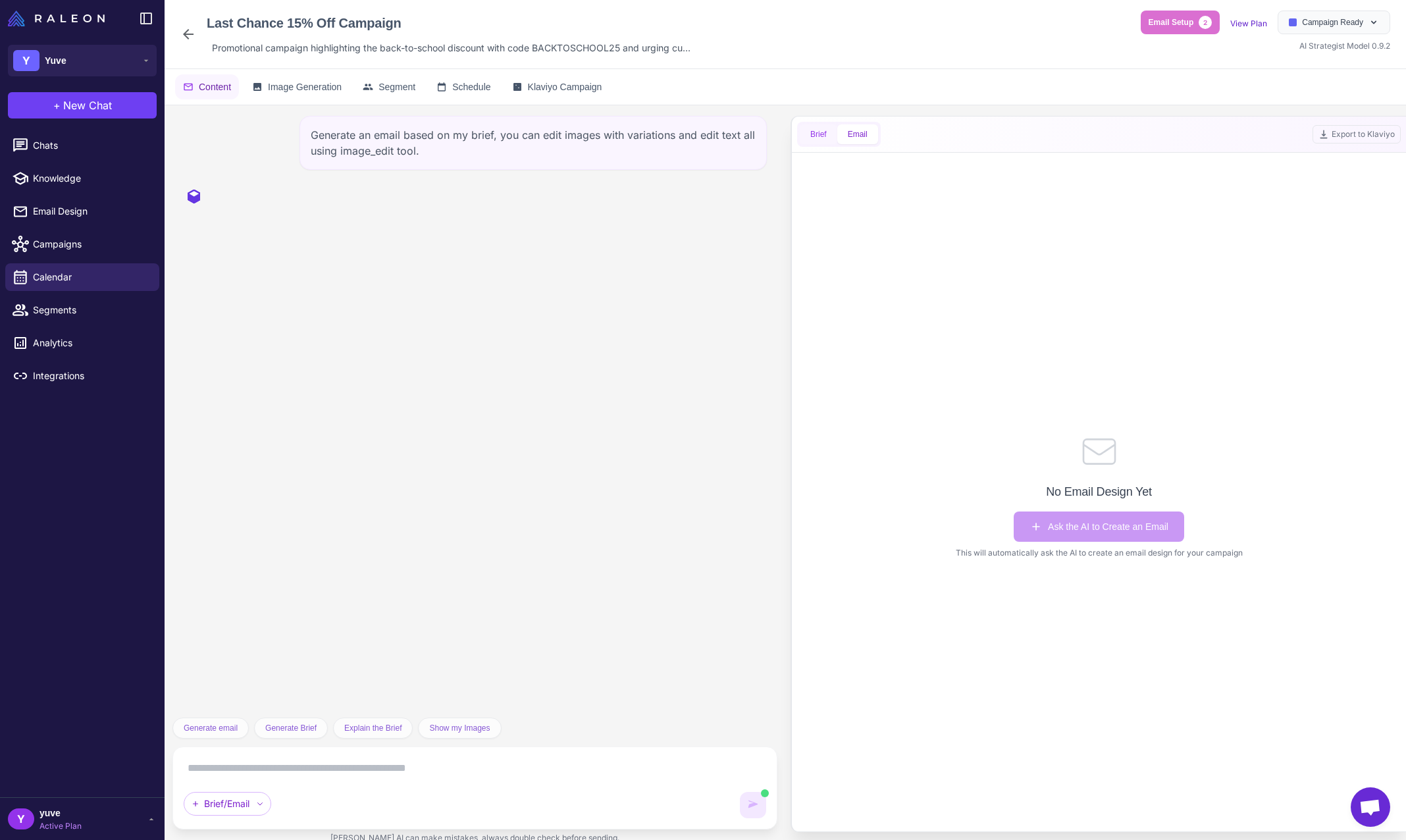
click at [822, 131] on button "Brief" at bounding box center [819, 134] width 37 height 20
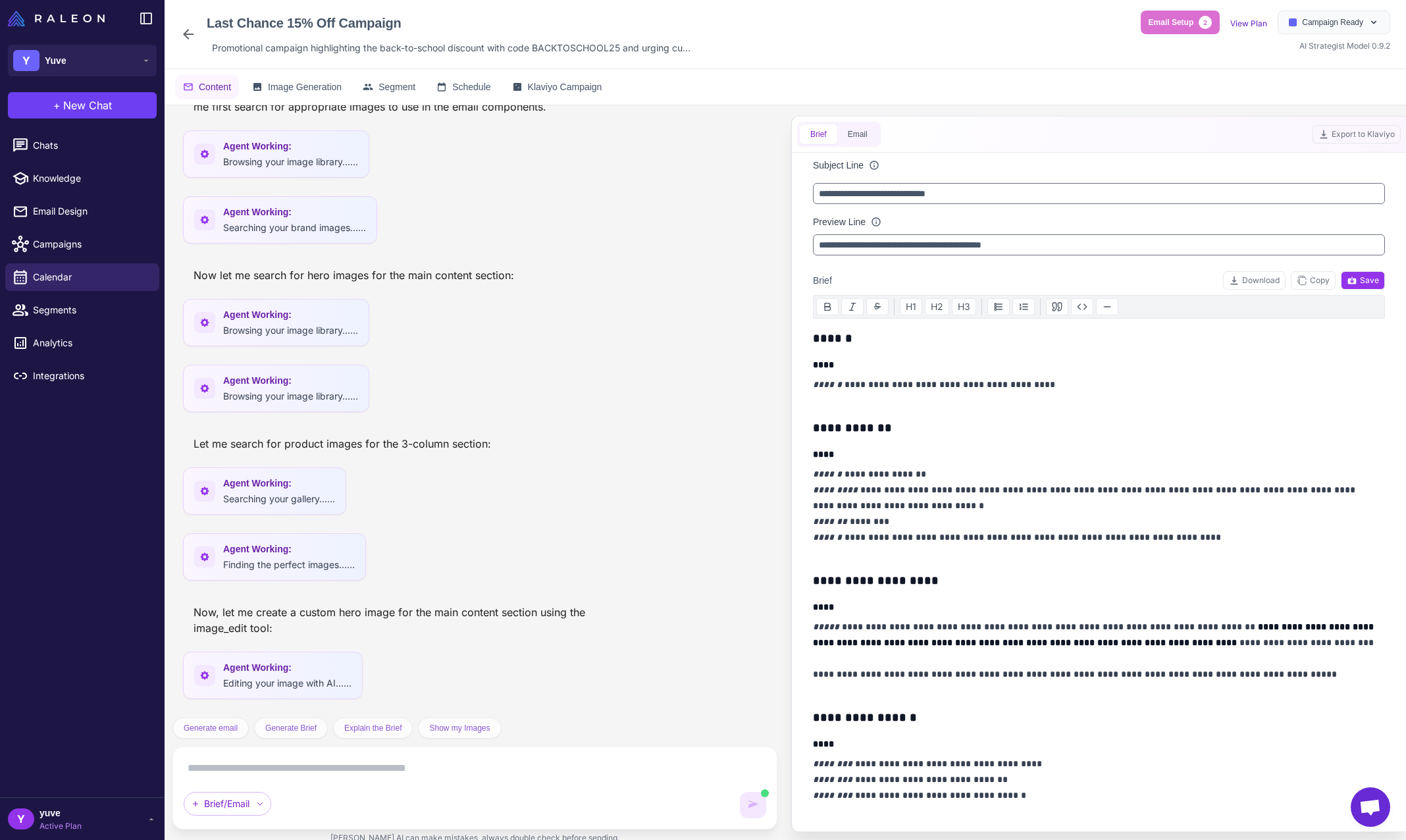
scroll to position [208, 0]
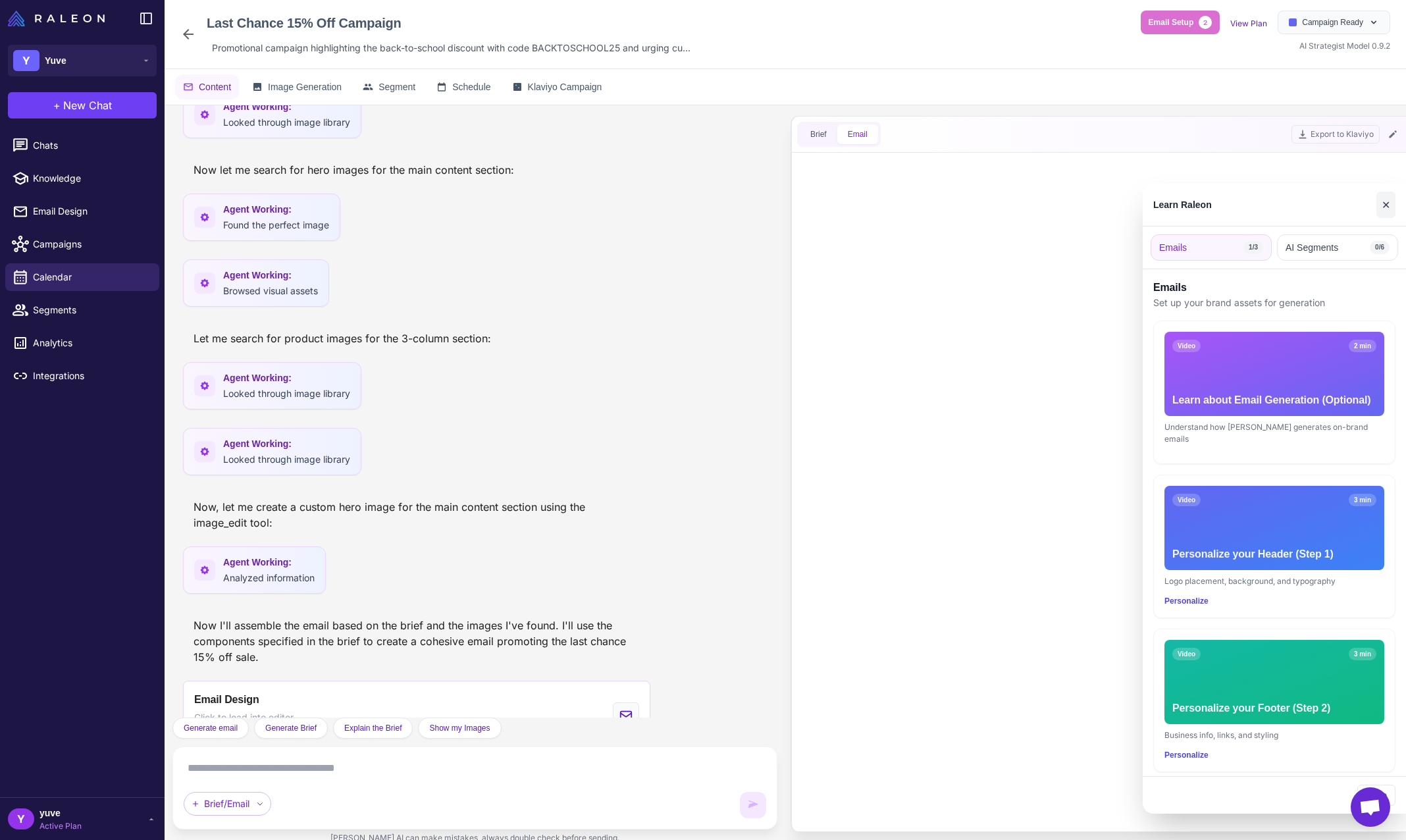
click at [1387, 207] on button "✕" at bounding box center [1386, 204] width 19 height 27
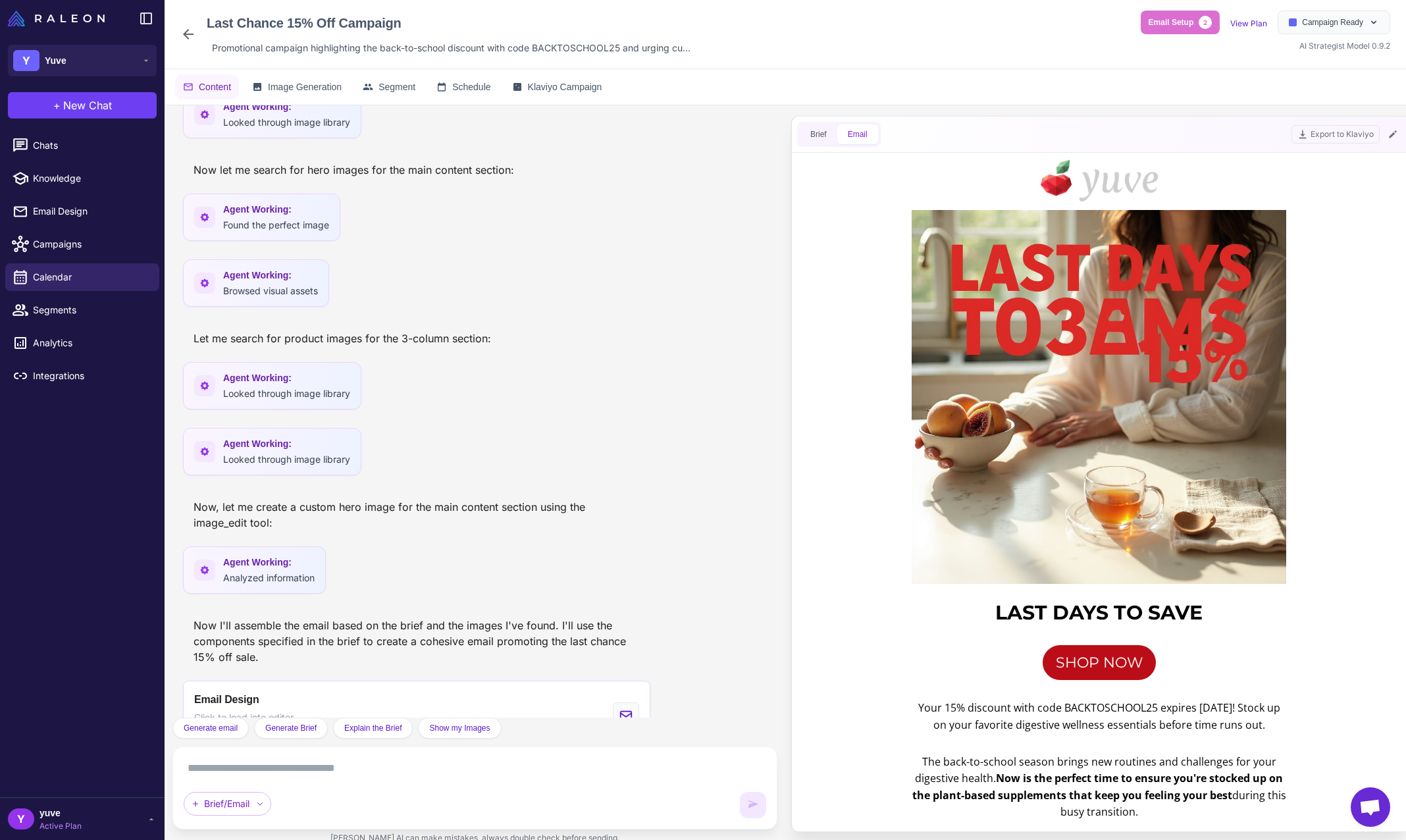
scroll to position [0, 0]
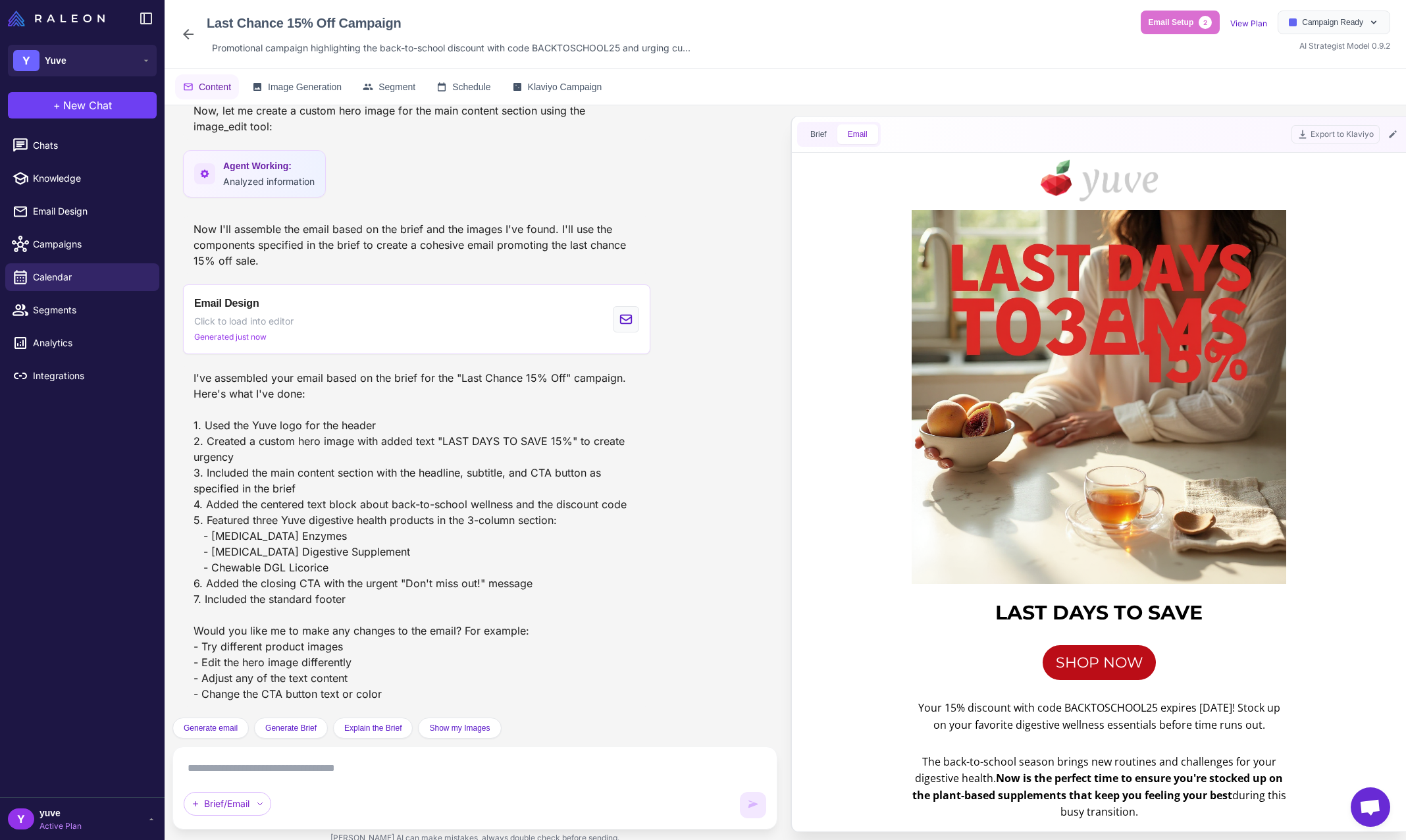
click at [671, 224] on div "Now I'll assemble the email based on the brief and the images I've found. I'll …" at bounding box center [475, 245] width 584 height 58
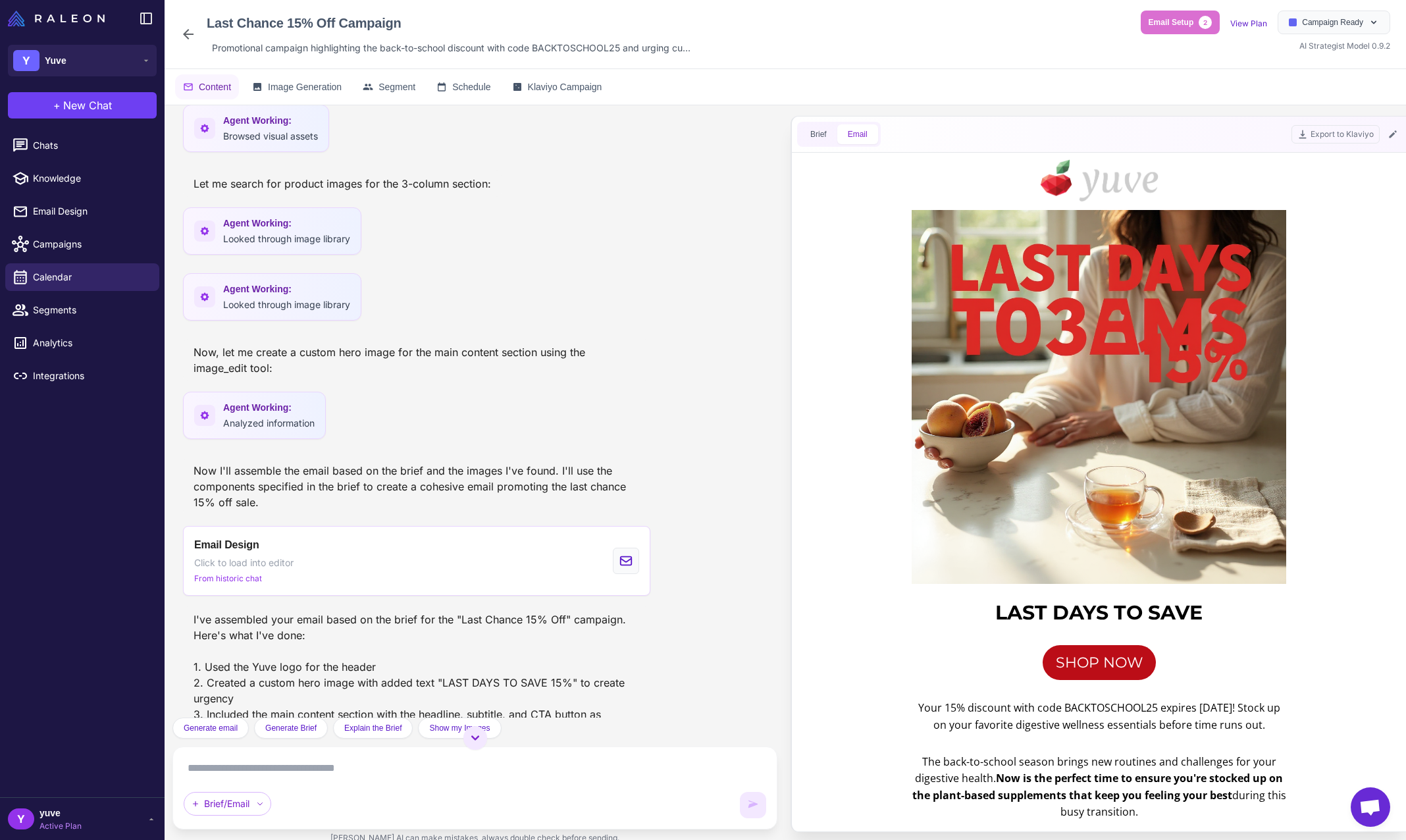
scroll to position [238, 0]
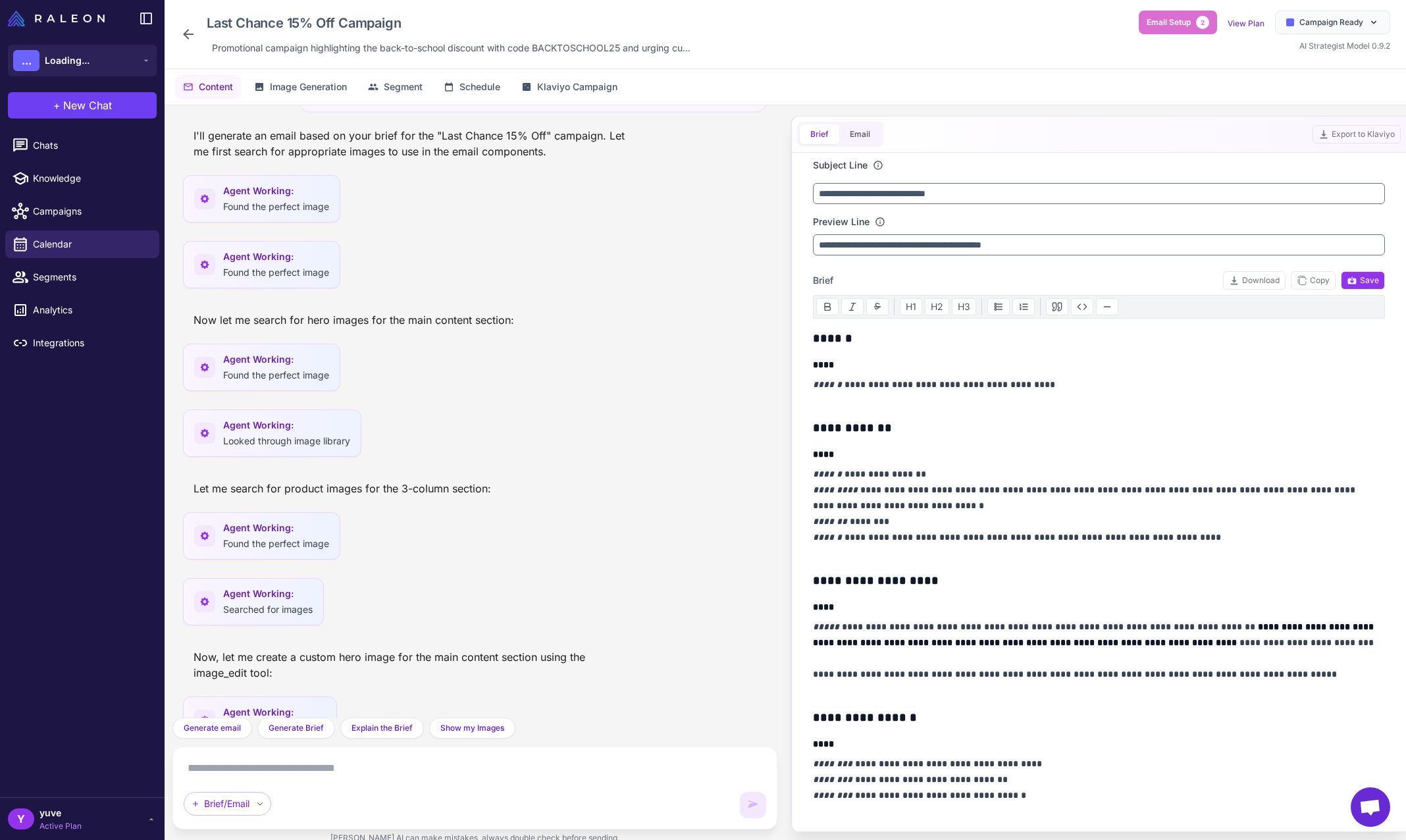
scroll to position [604, 0]
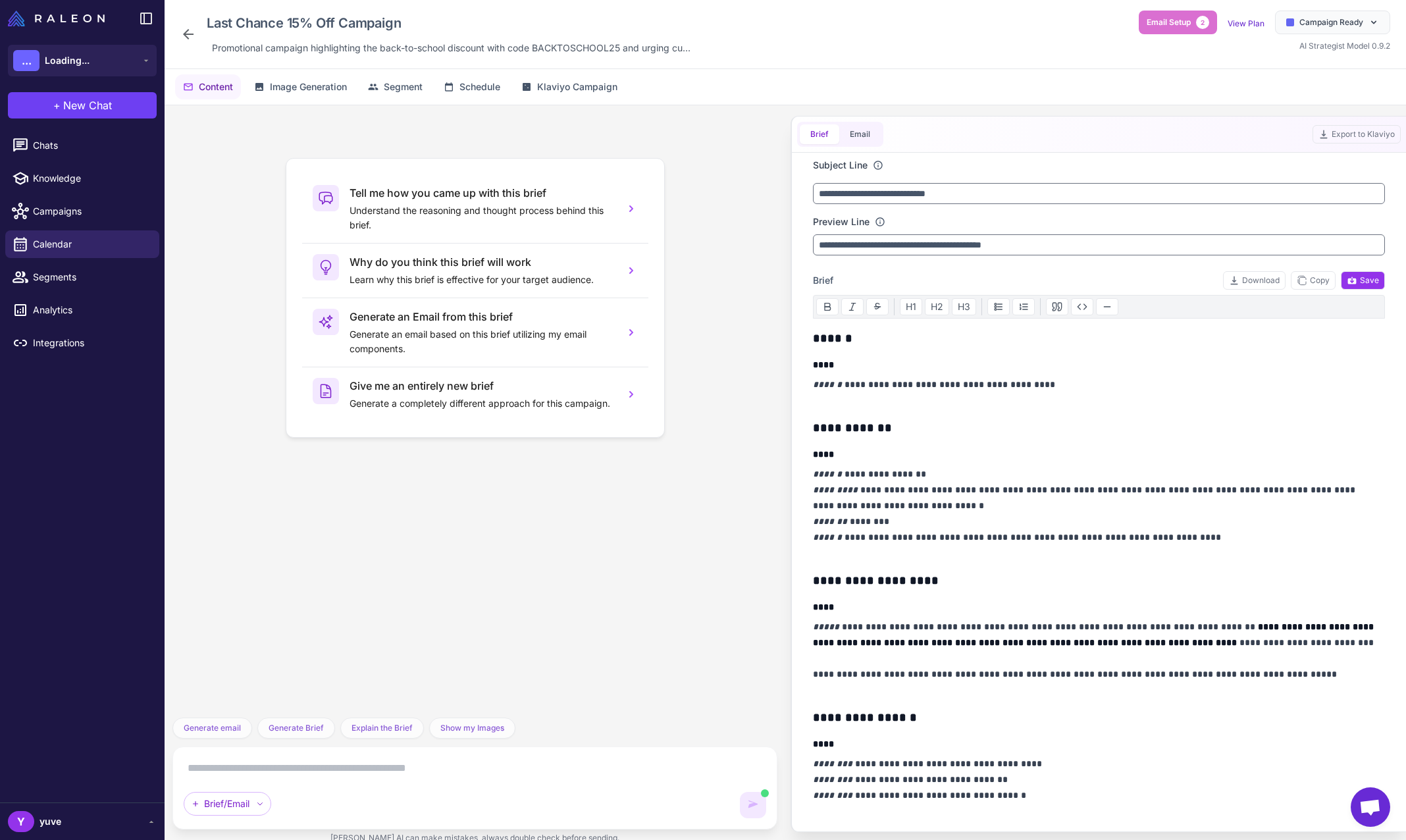
scroll to position [604, 0]
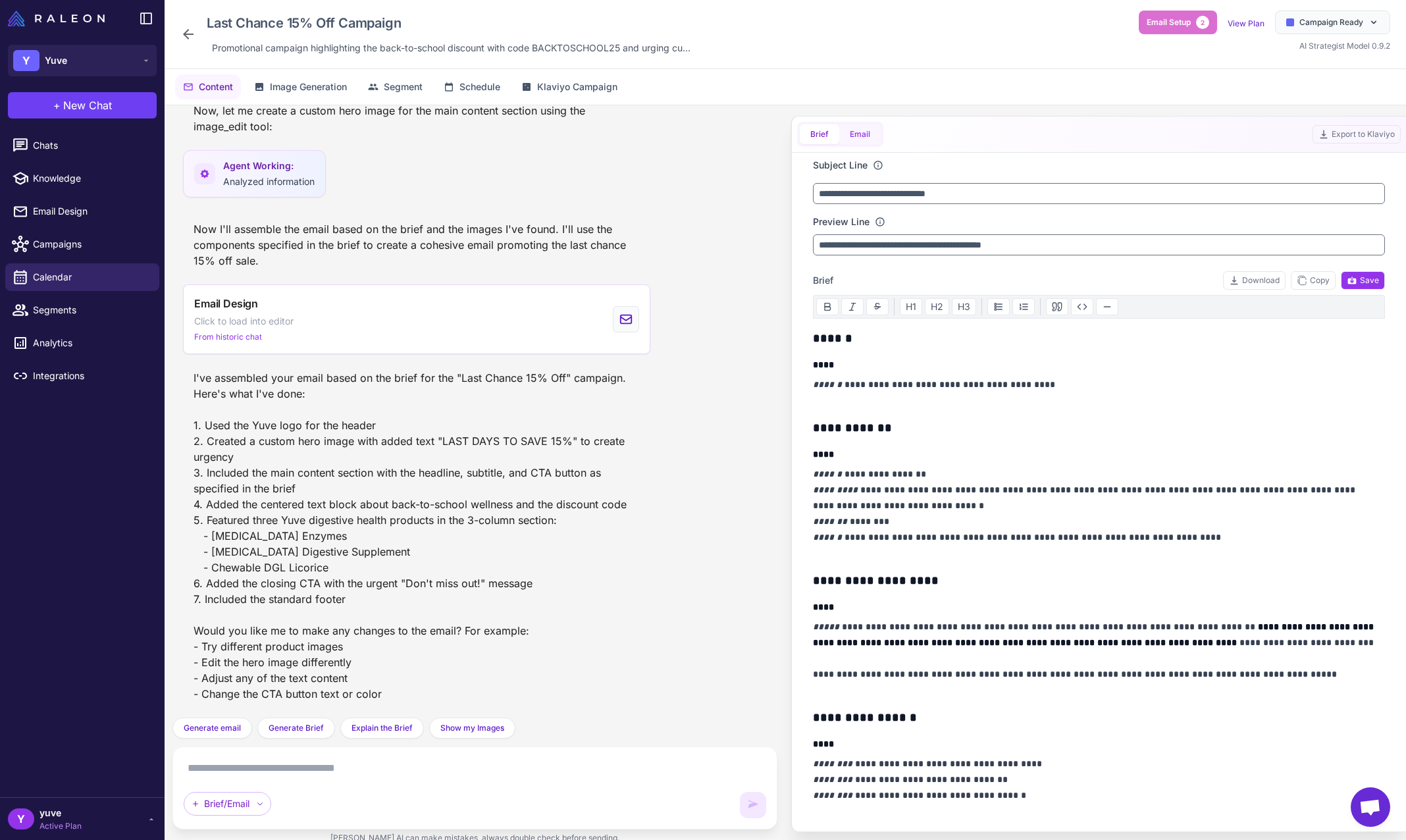
click at [869, 128] on button "Email" at bounding box center [860, 134] width 41 height 20
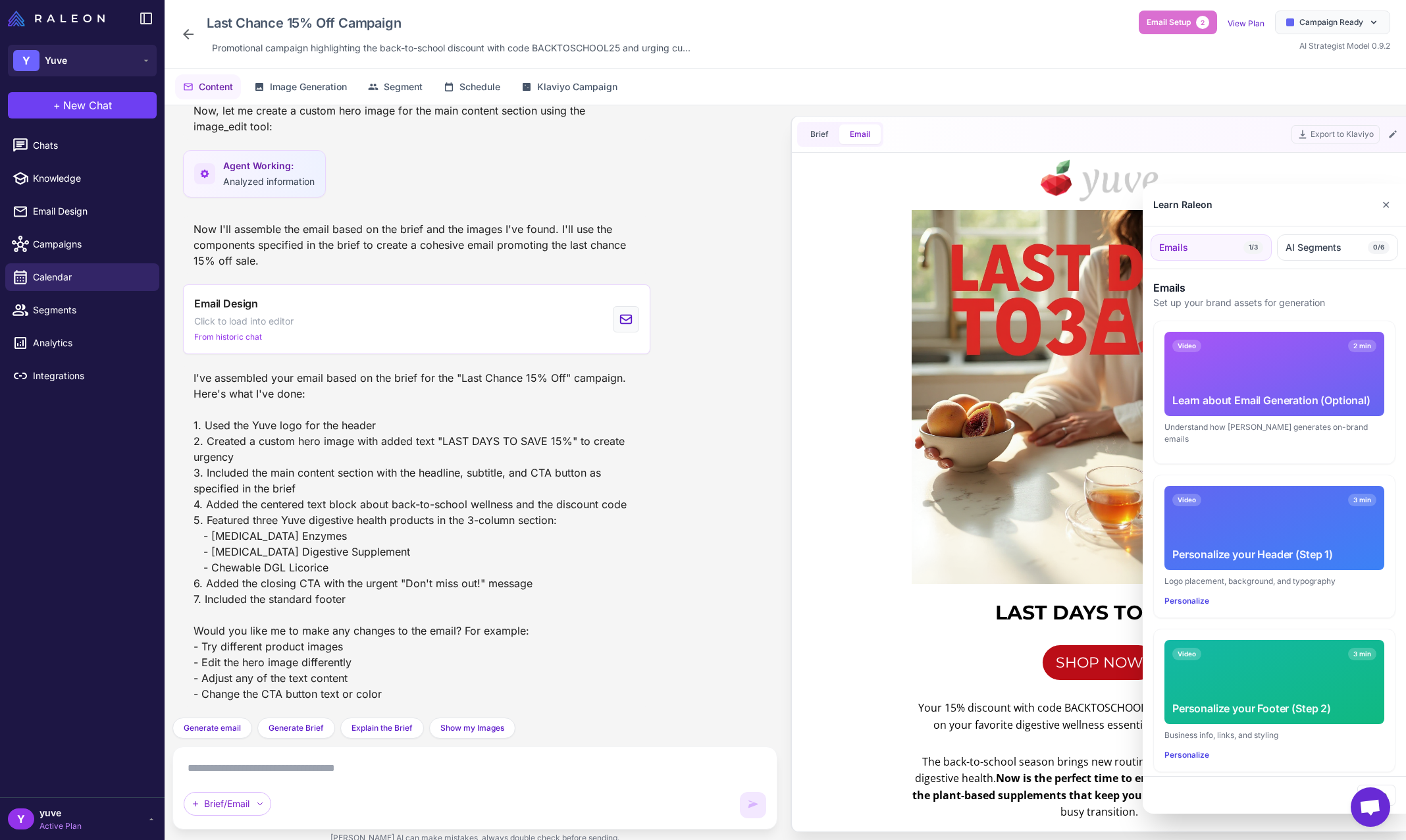
scroll to position [0, 0]
click at [1389, 208] on button "✕" at bounding box center [1386, 204] width 19 height 27
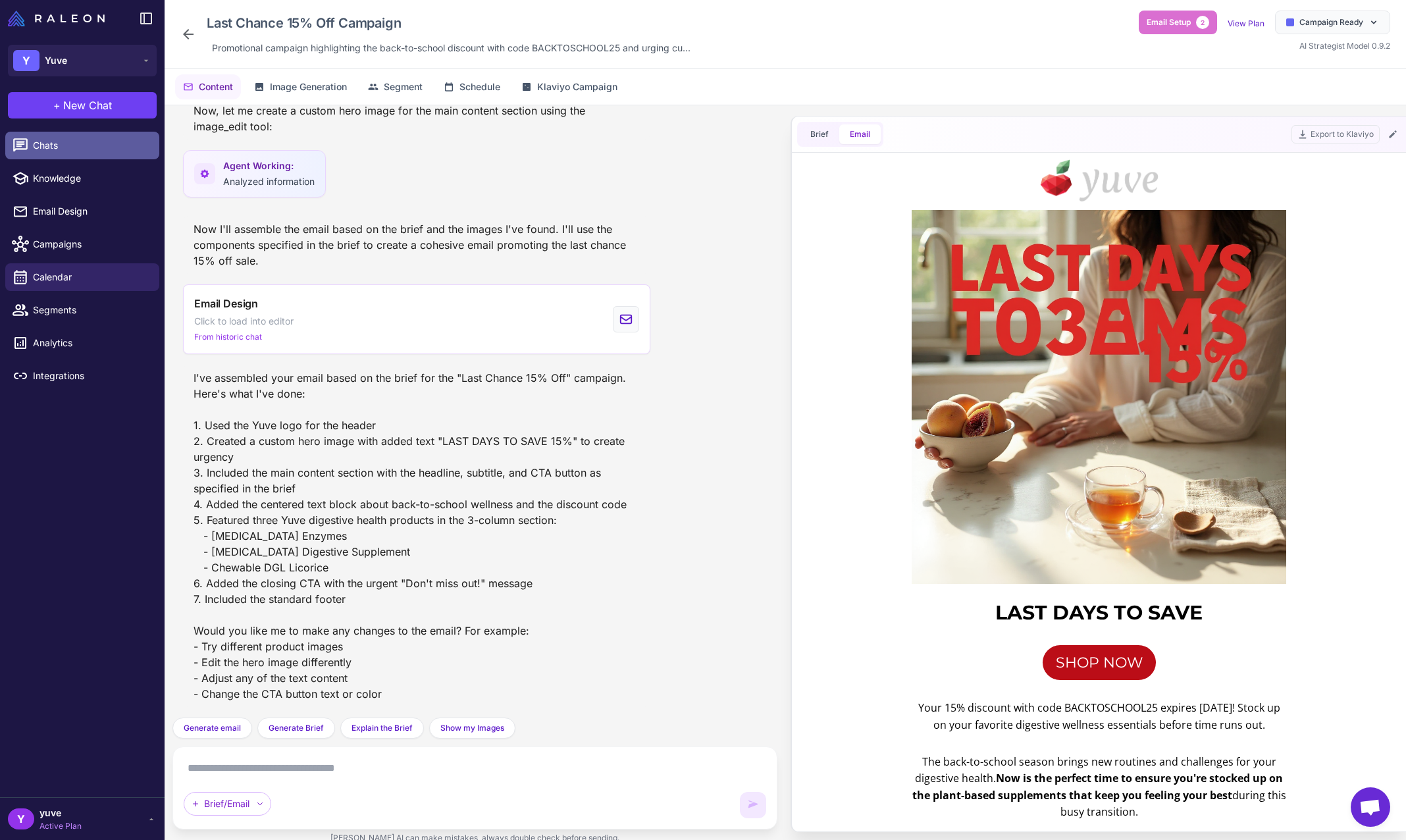
click at [66, 141] on span "Chats" at bounding box center [91, 145] width 116 height 14
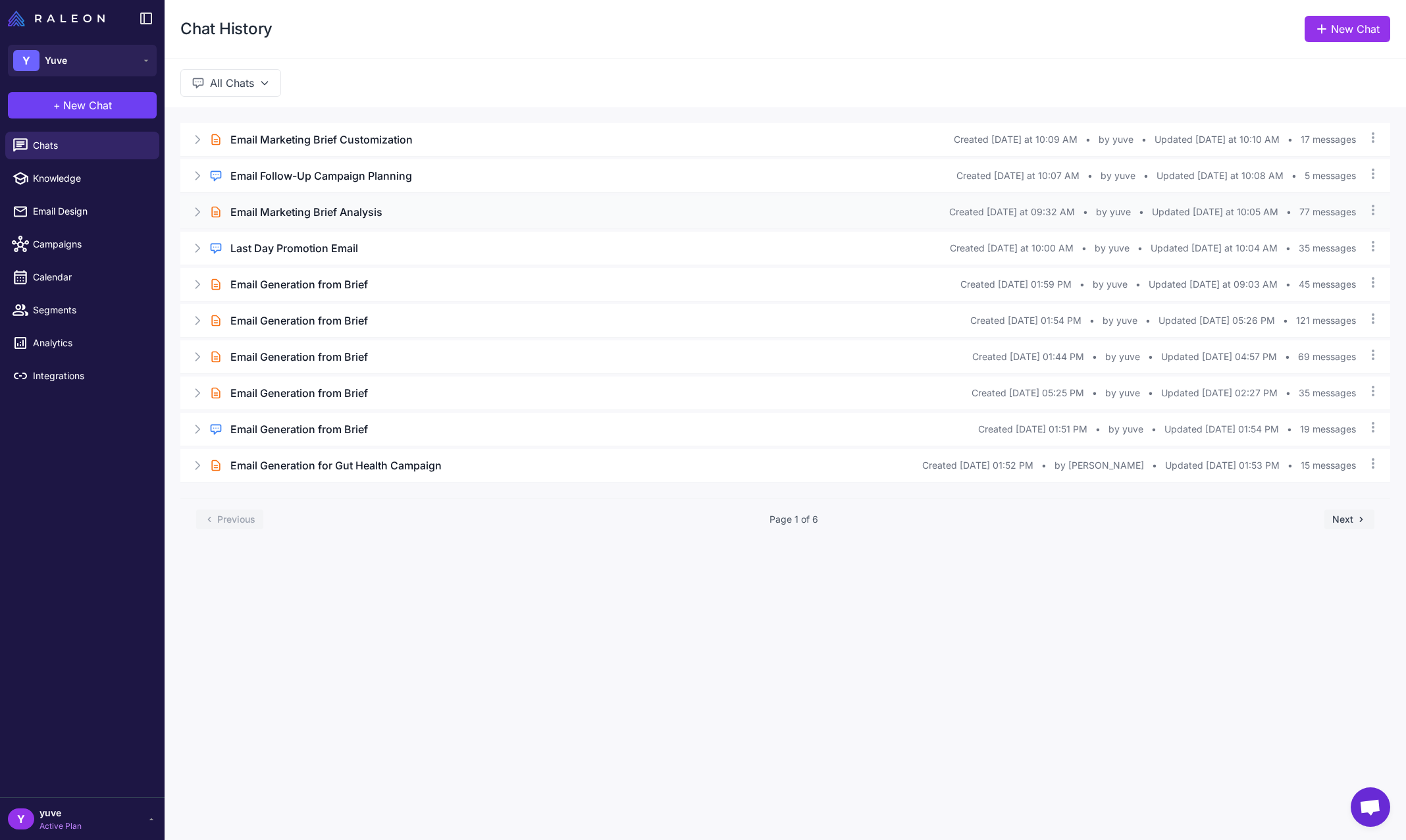
click at [440, 220] on div "Brief Chat Email Marketing Brief Analysis Created Today at 09:32 AM • by yuve •…" at bounding box center [785, 211] width 1210 height 33
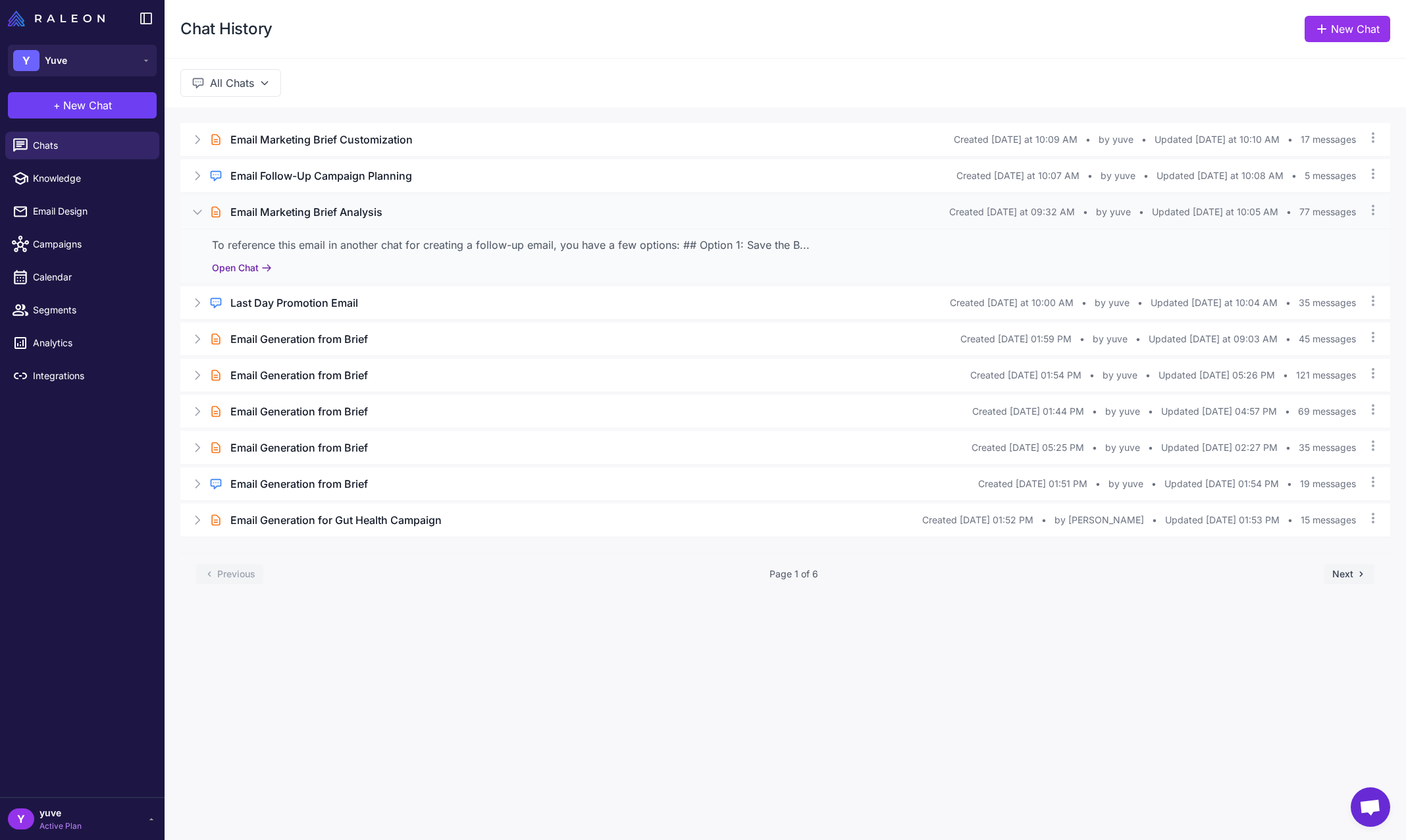
click at [240, 269] on button "Open Chat" at bounding box center [242, 268] width 60 height 14
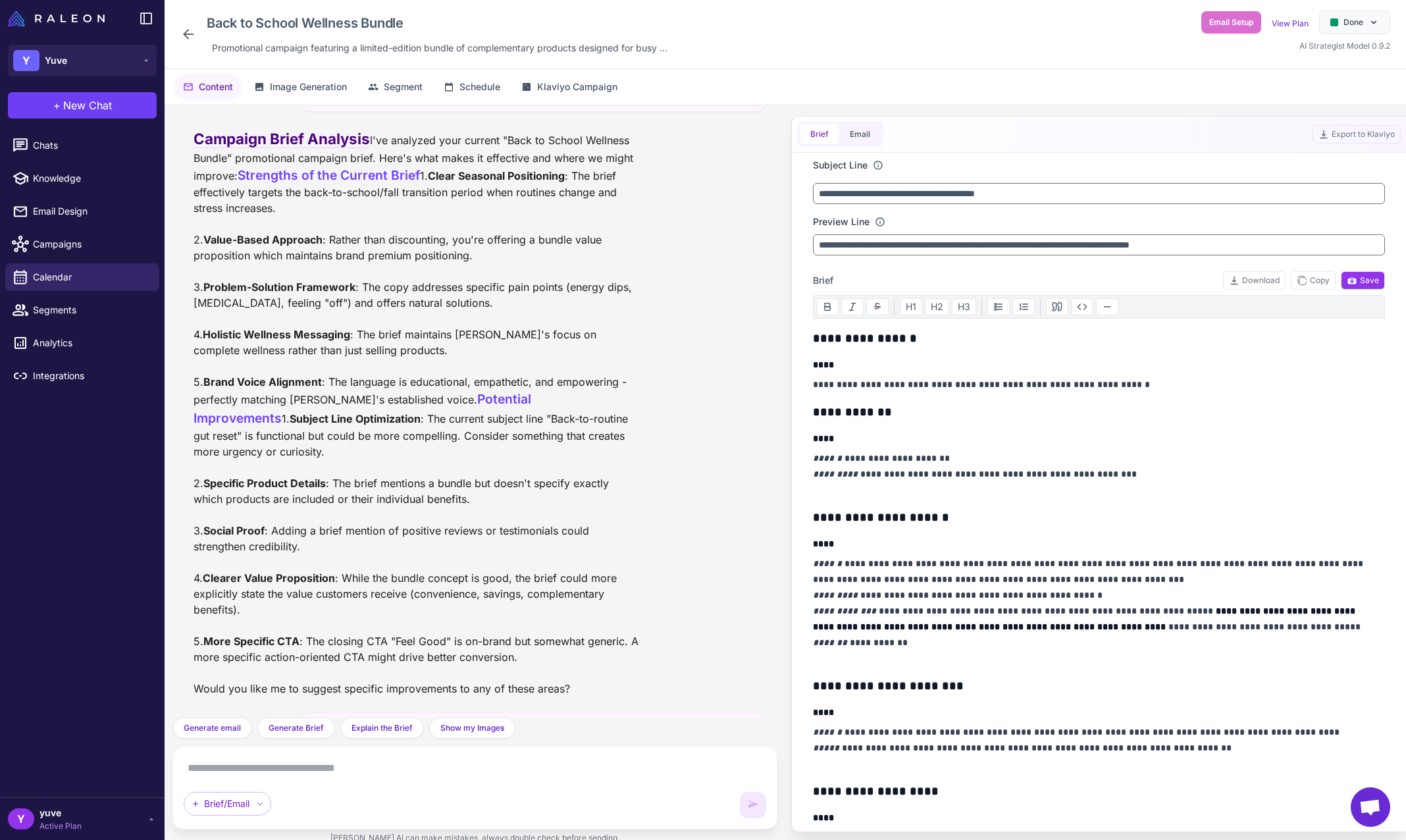
scroll to position [8061, 0]
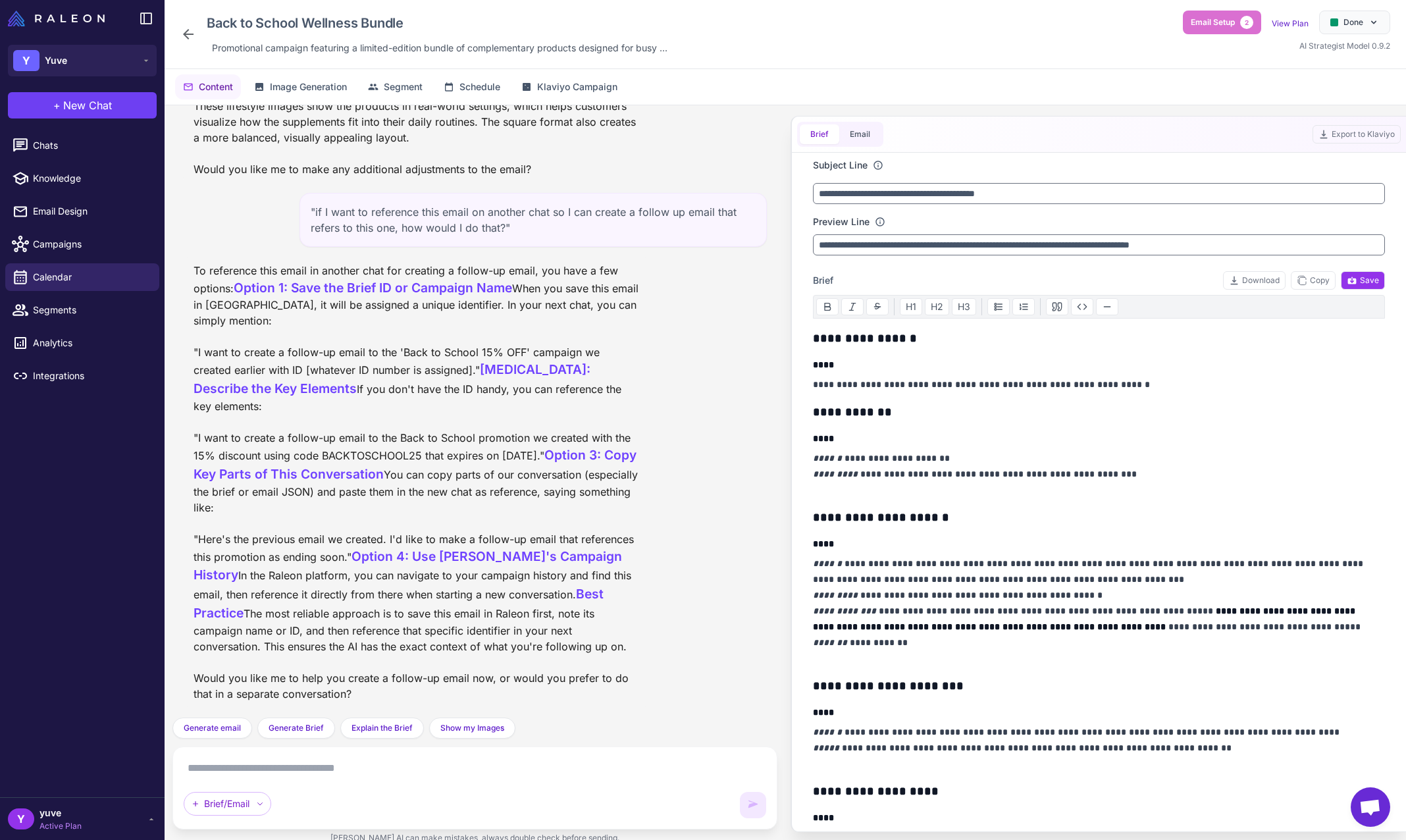
click at [868, 144] on div "Brief Email" at bounding box center [840, 134] width 86 height 25
click at [853, 137] on button "Email" at bounding box center [860, 134] width 41 height 20
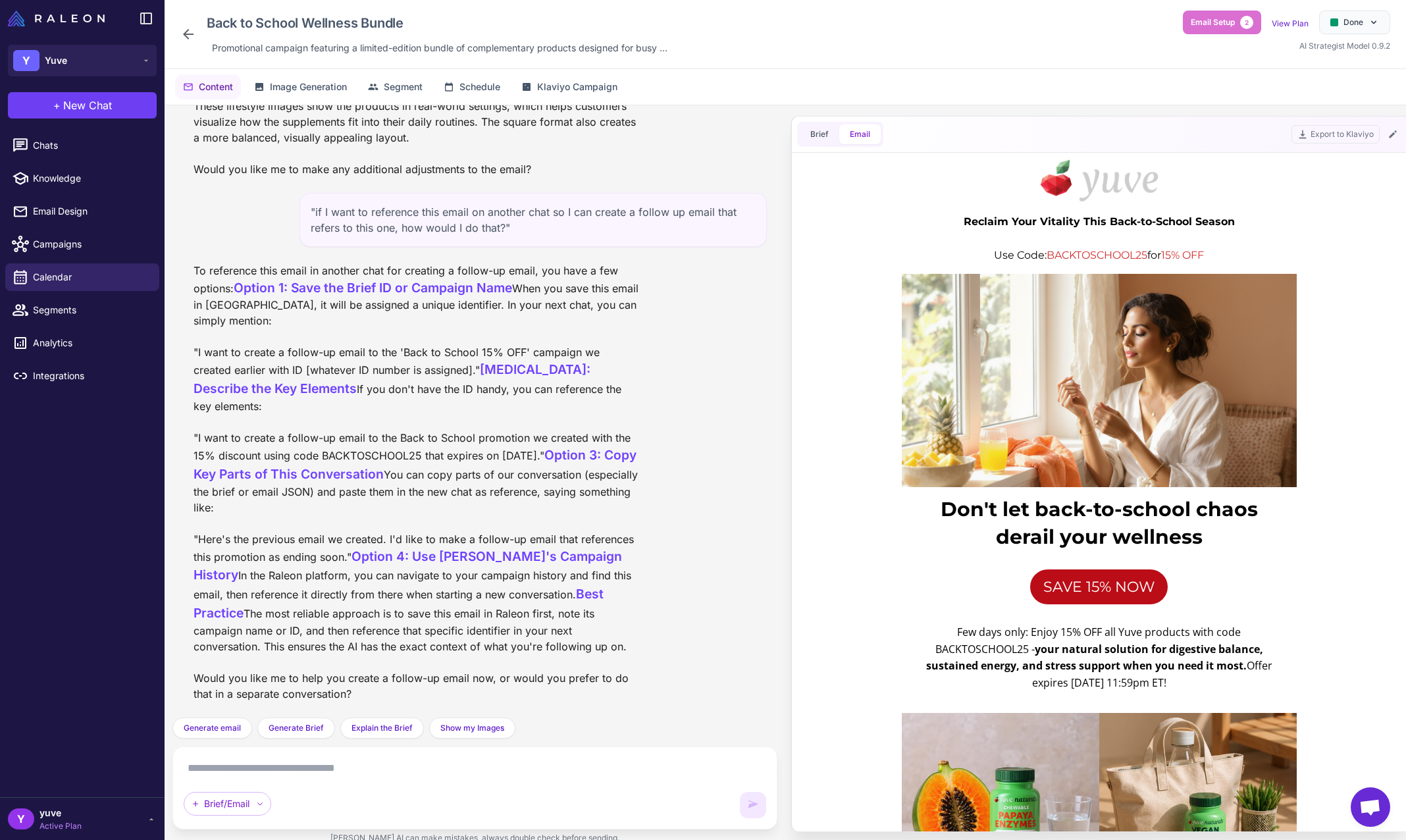
scroll to position [0, 0]
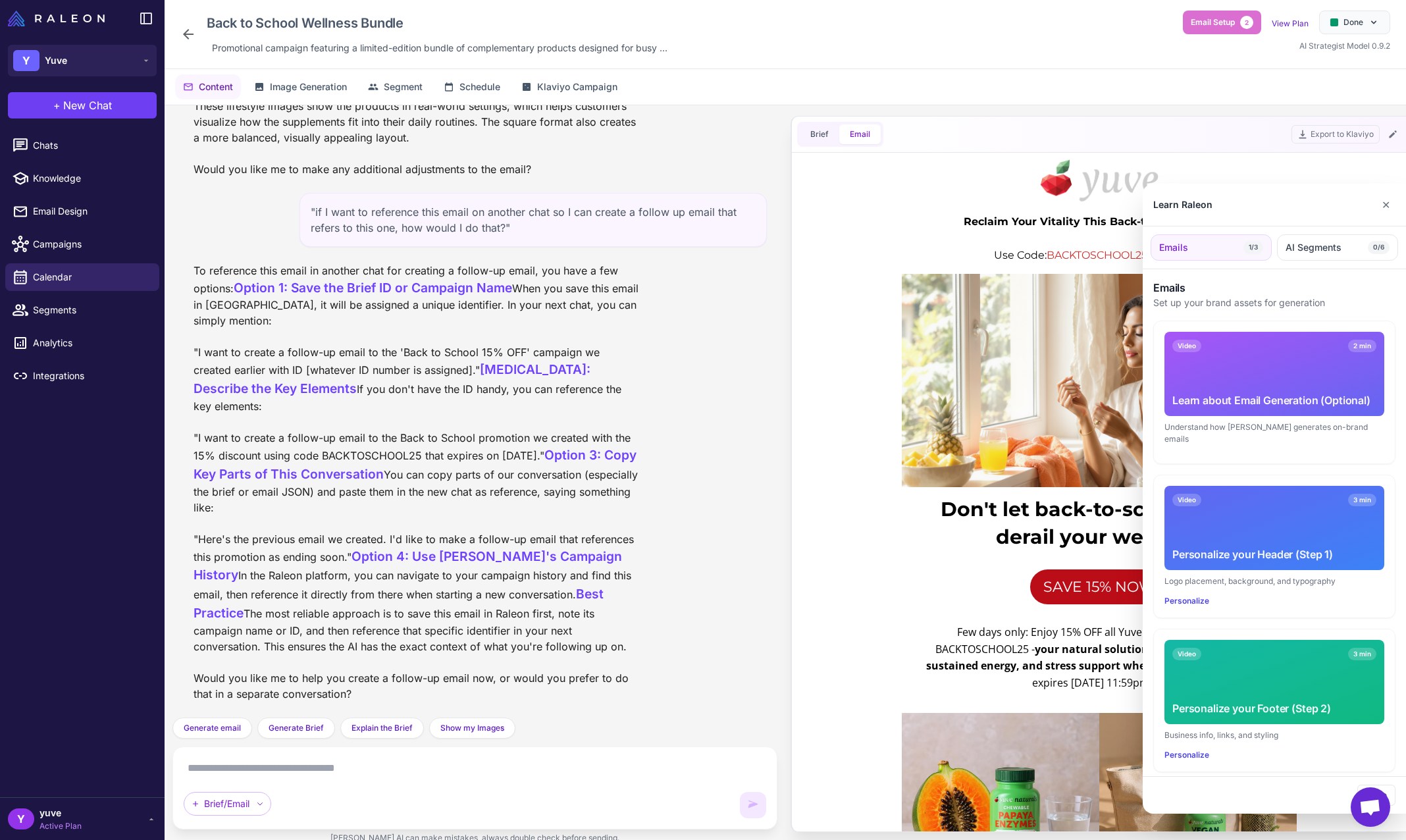
click at [821, 134] on div at bounding box center [703, 420] width 1406 height 840
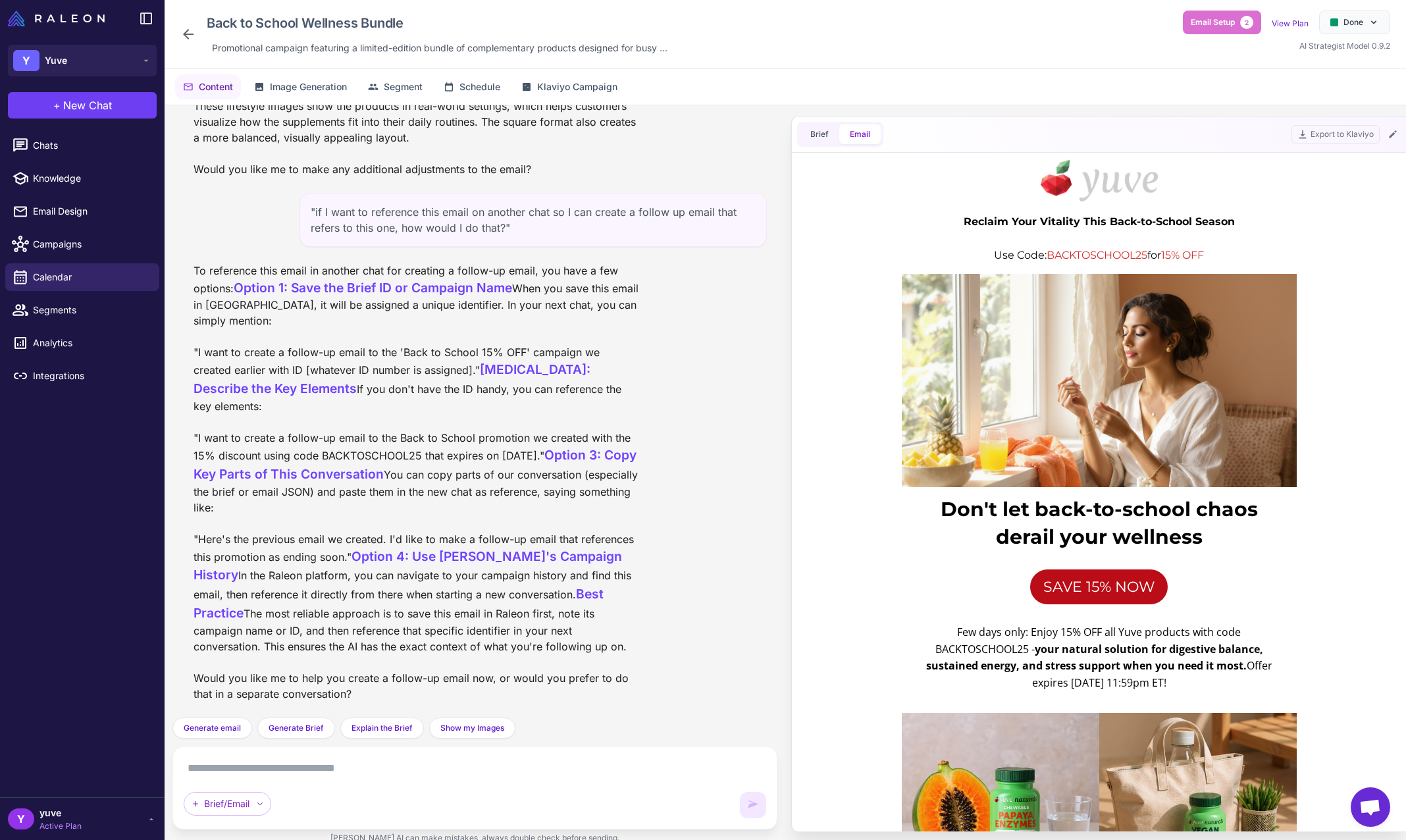
click at [199, 34] on div "Back to School Wellness Bundle Promotional campaign featuring a limited-edition…" at bounding box center [426, 34] width 493 height 47
click at [189, 34] on icon at bounding box center [188, 34] width 11 height 11
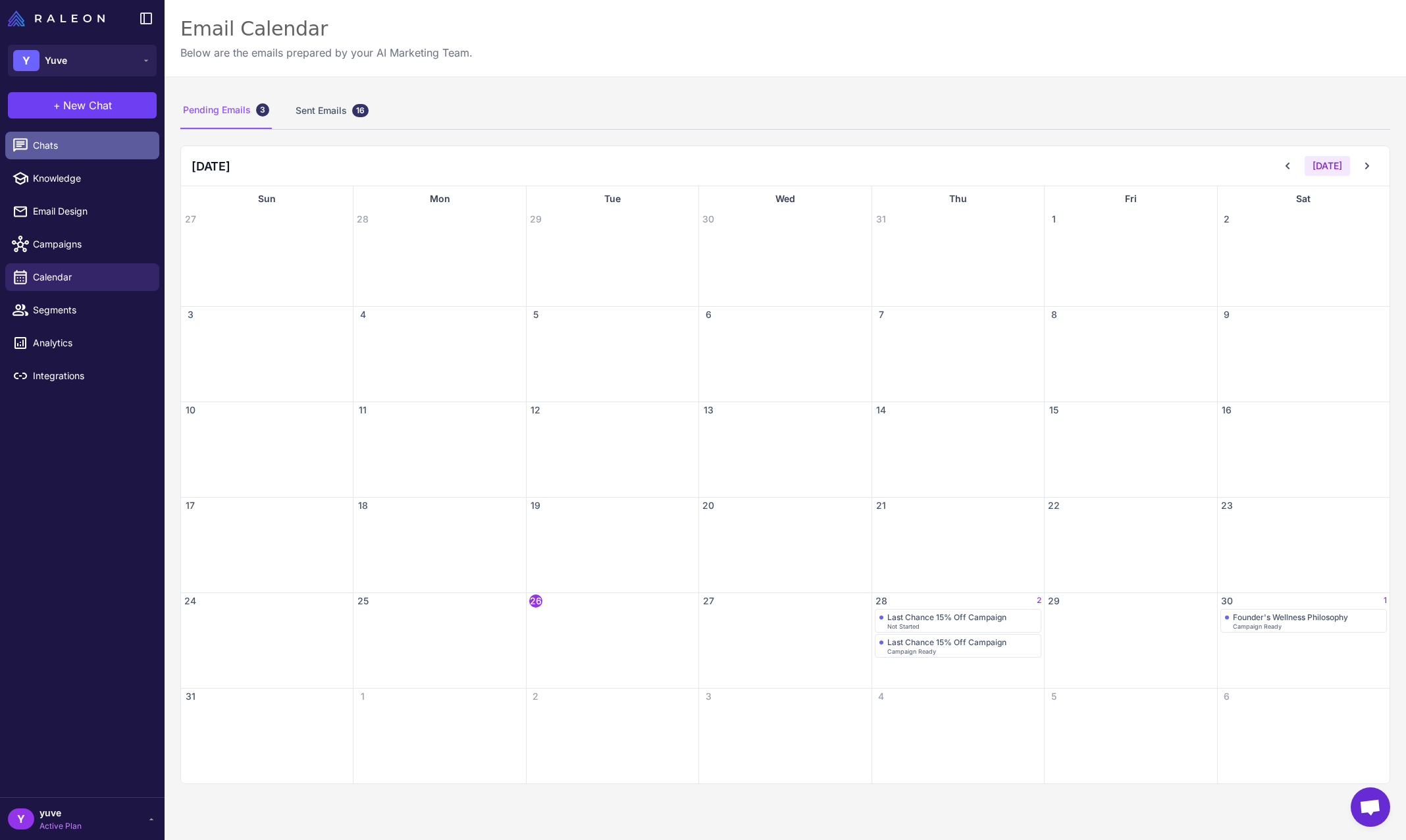
click at [78, 142] on span "Chats" at bounding box center [91, 145] width 116 height 14
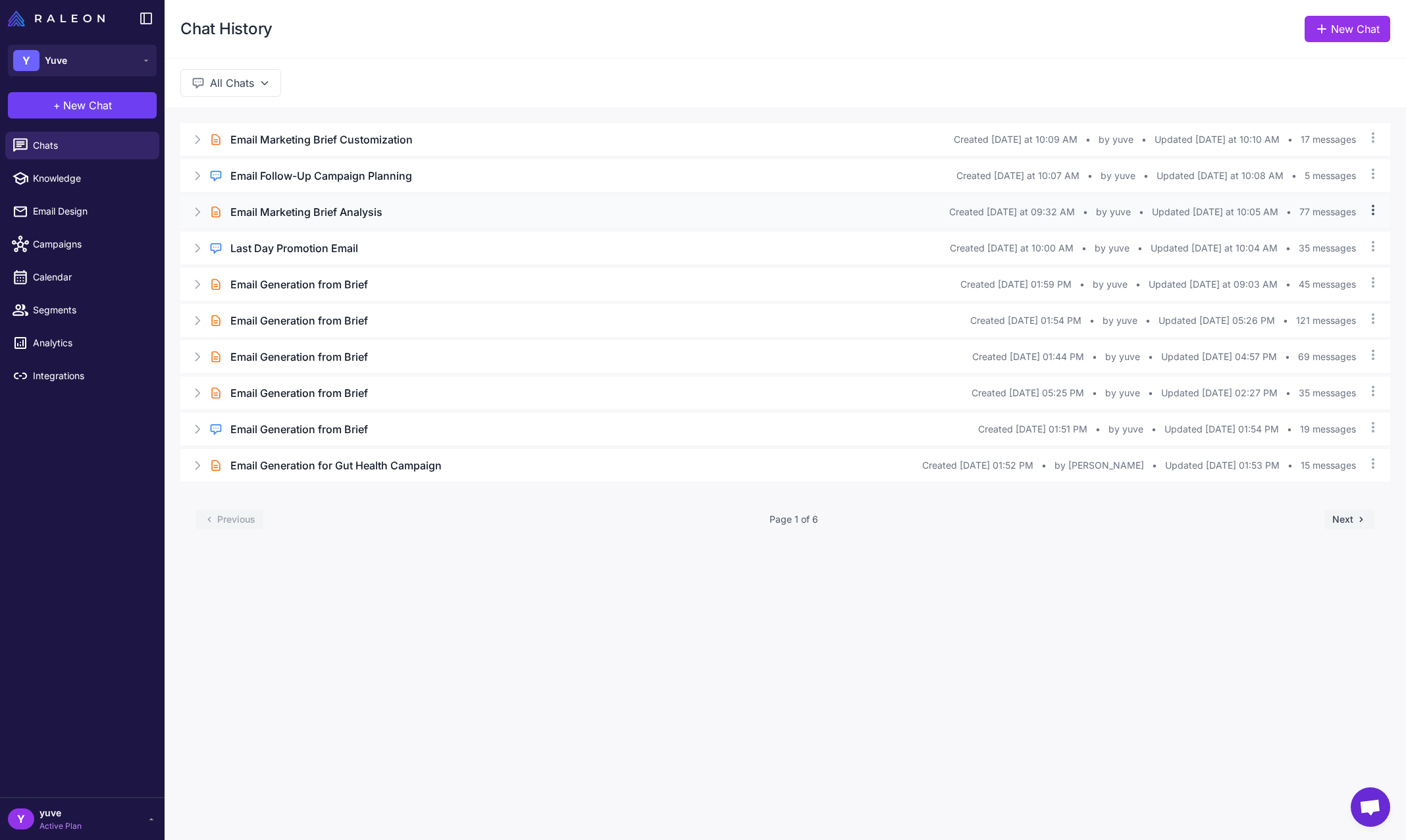
click at [1372, 213] on icon at bounding box center [1373, 210] width 13 height 13
click at [198, 213] on icon at bounding box center [197, 211] width 13 height 13
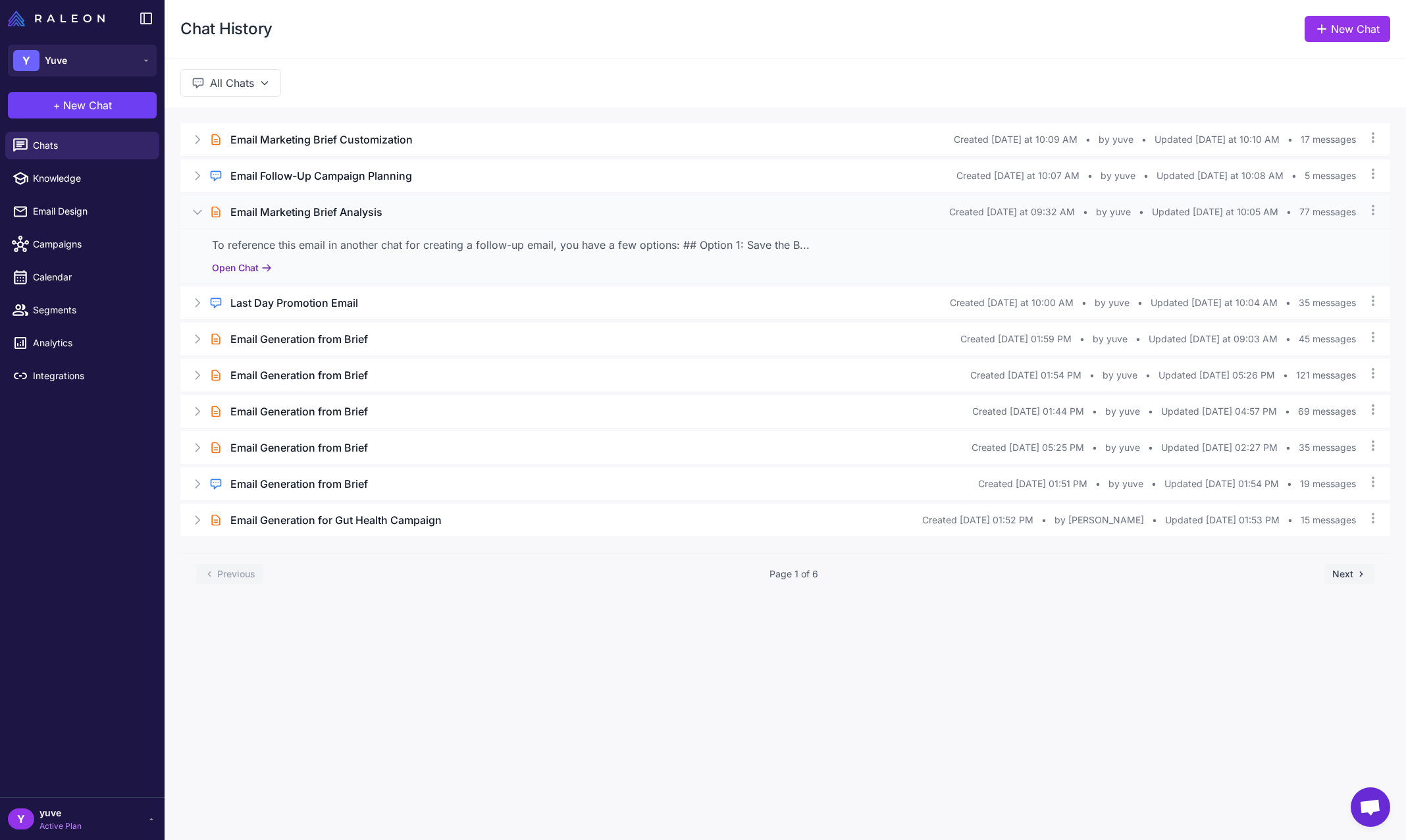
click at [242, 264] on button "Open Chat" at bounding box center [242, 268] width 60 height 14
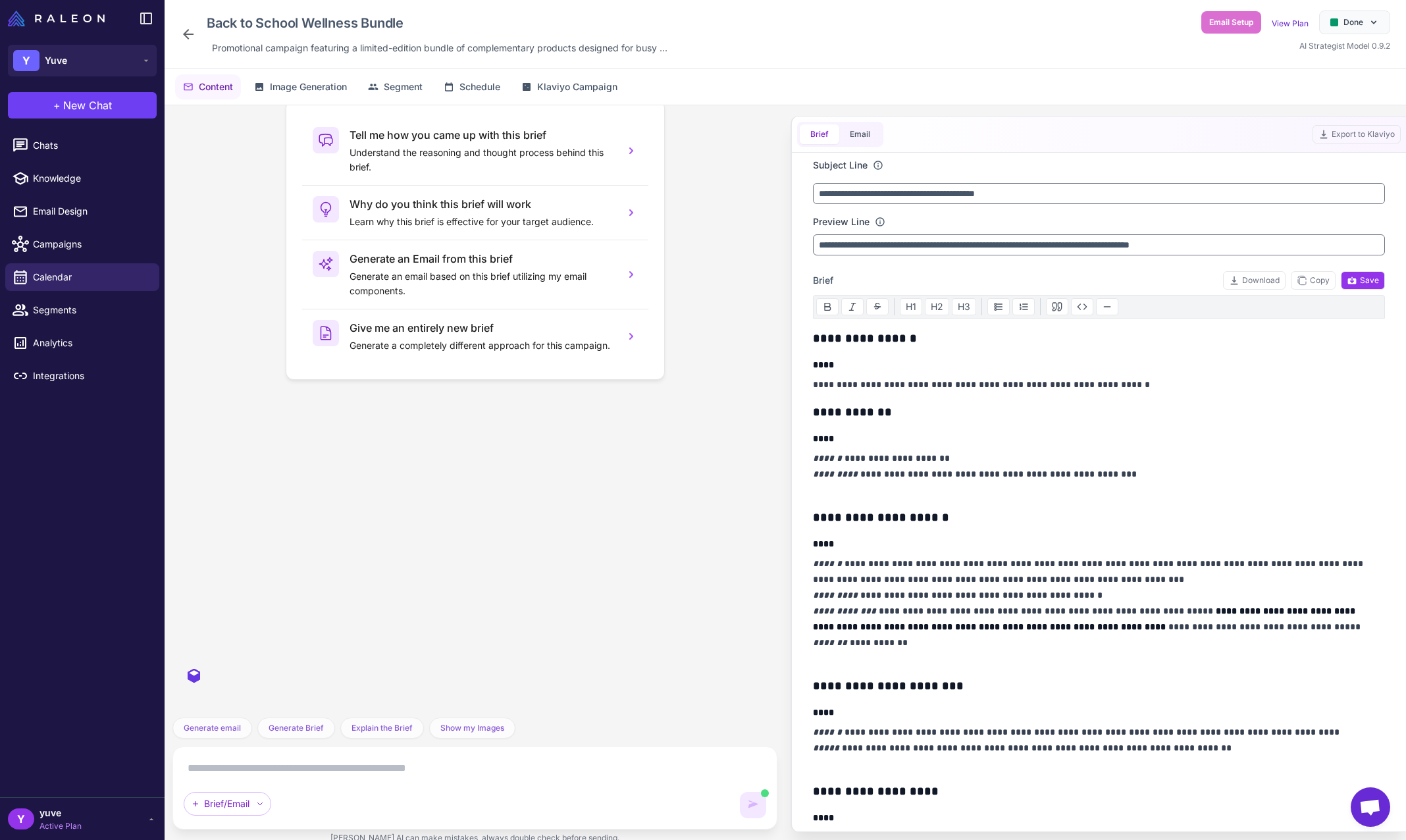
scroll to position [8061, 0]
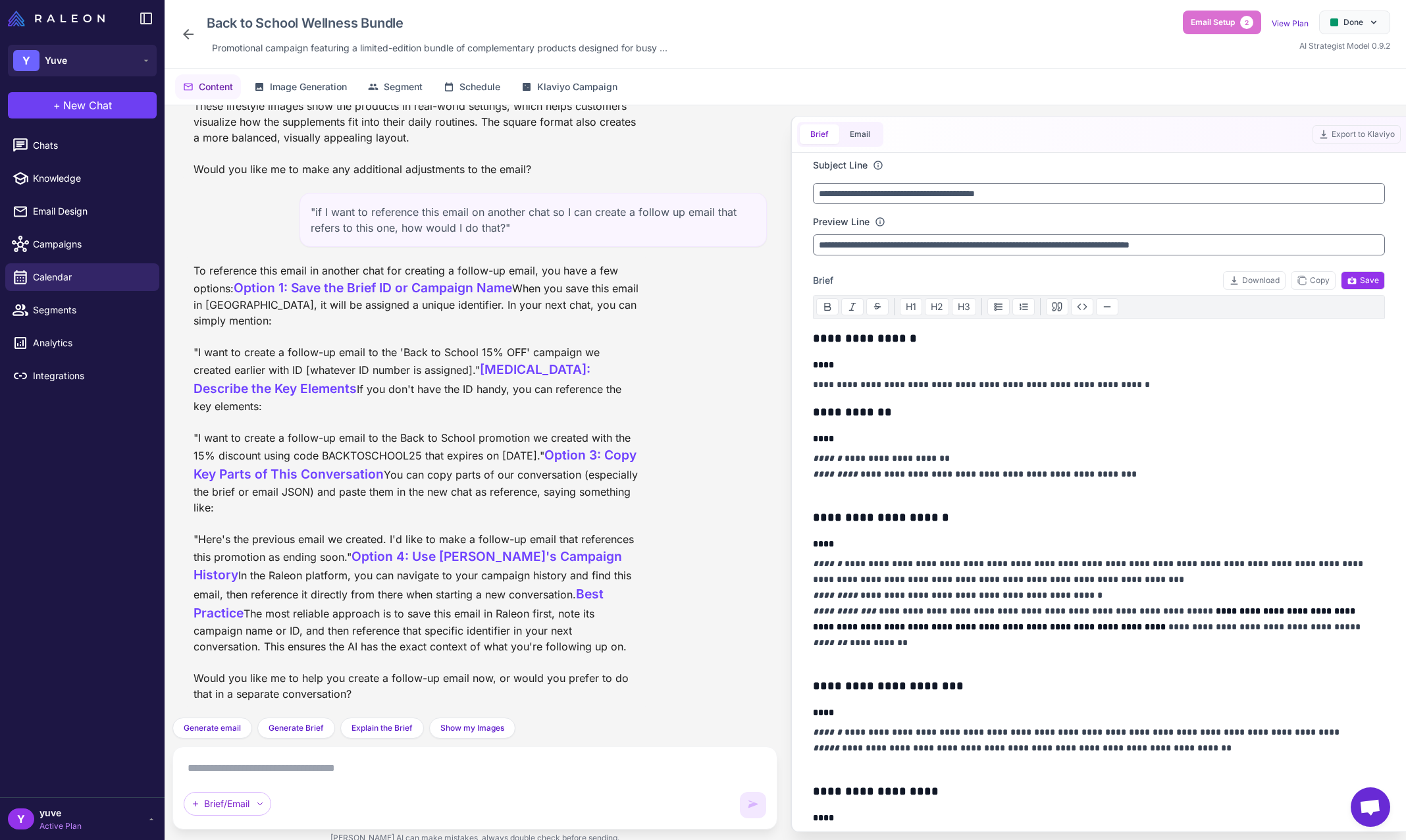
click at [476, 767] on textarea at bounding box center [475, 768] width 583 height 21
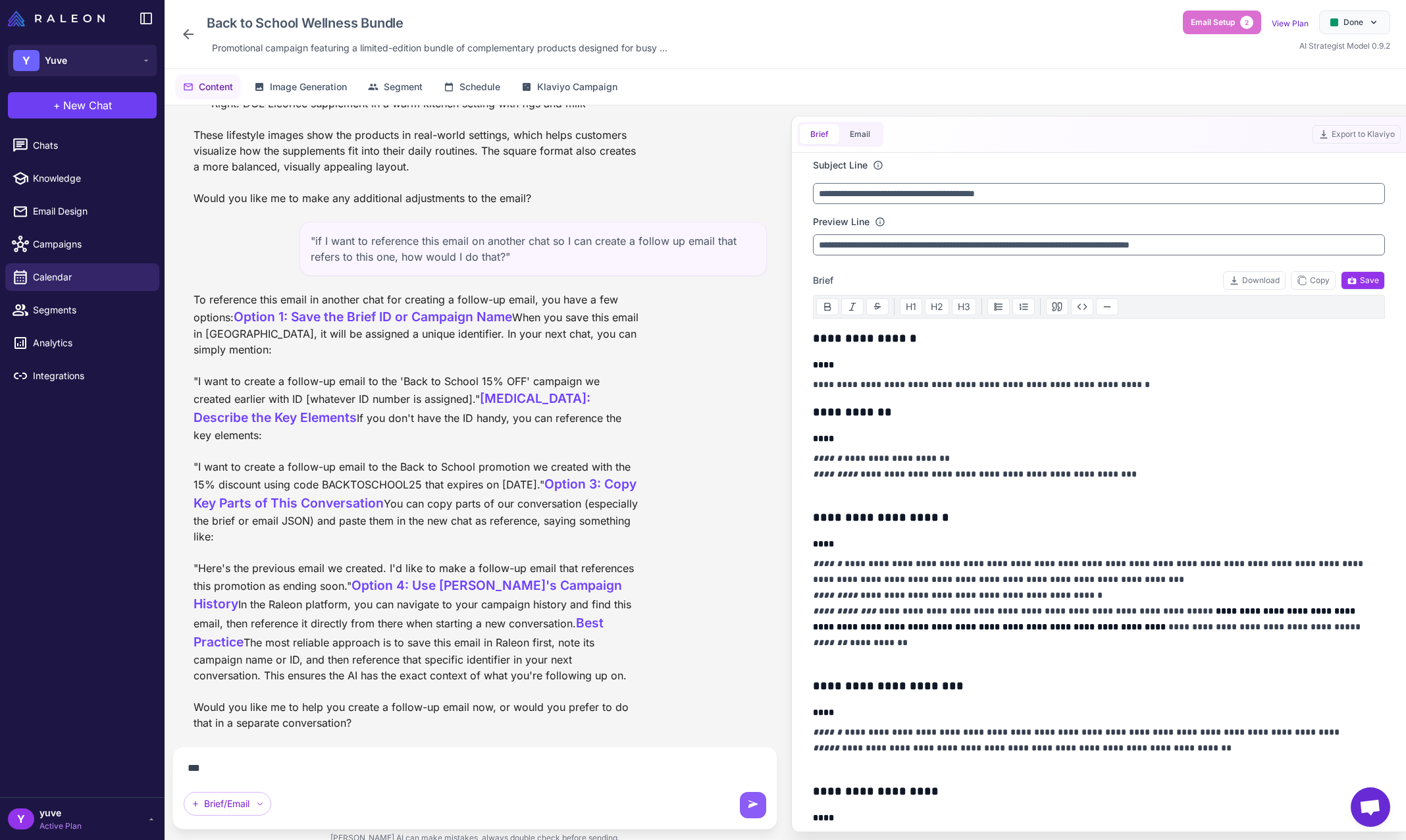
scroll to position [8032, 0]
type textarea "**********"
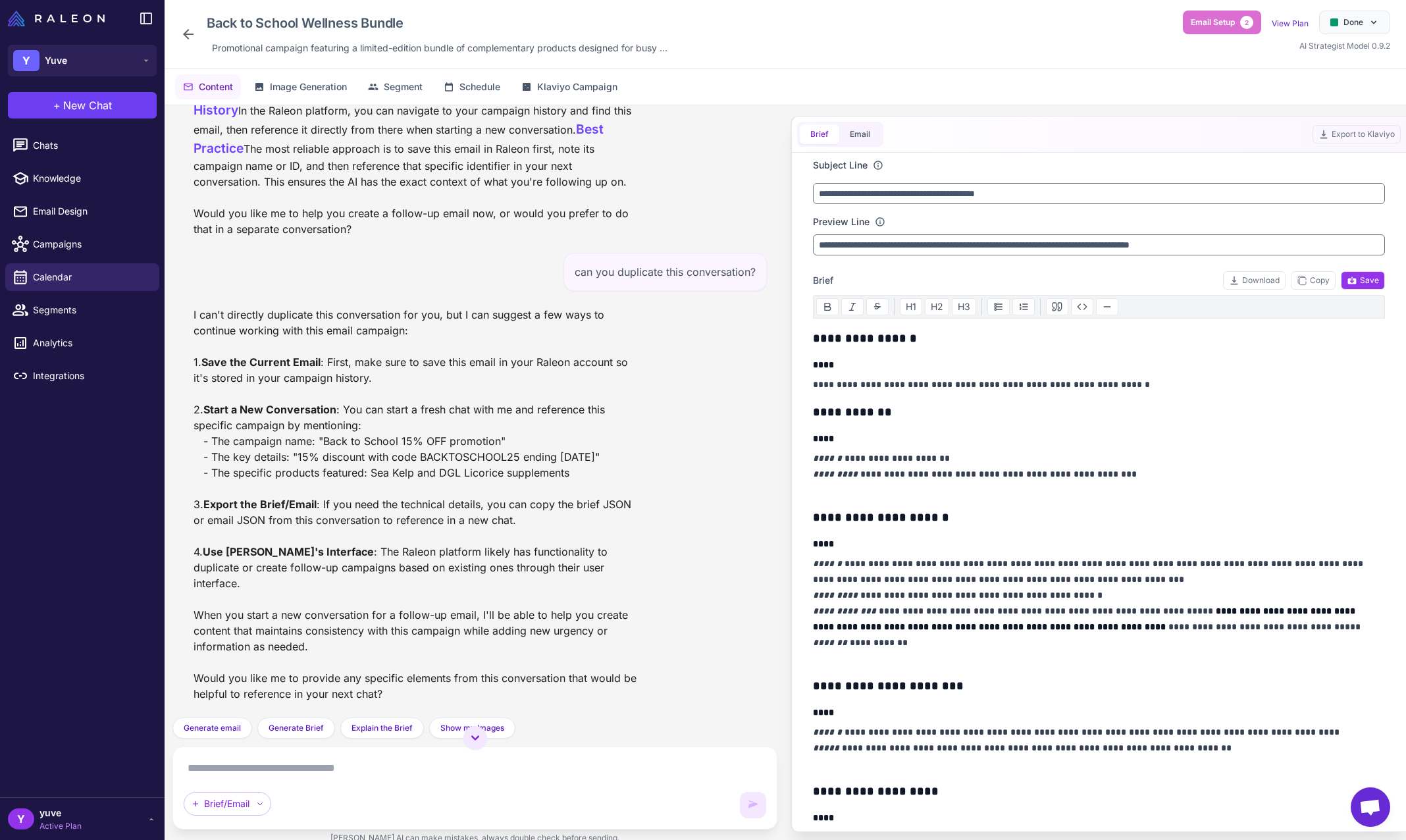
scroll to position [8511, 0]
click at [866, 139] on button "Email" at bounding box center [860, 134] width 41 height 20
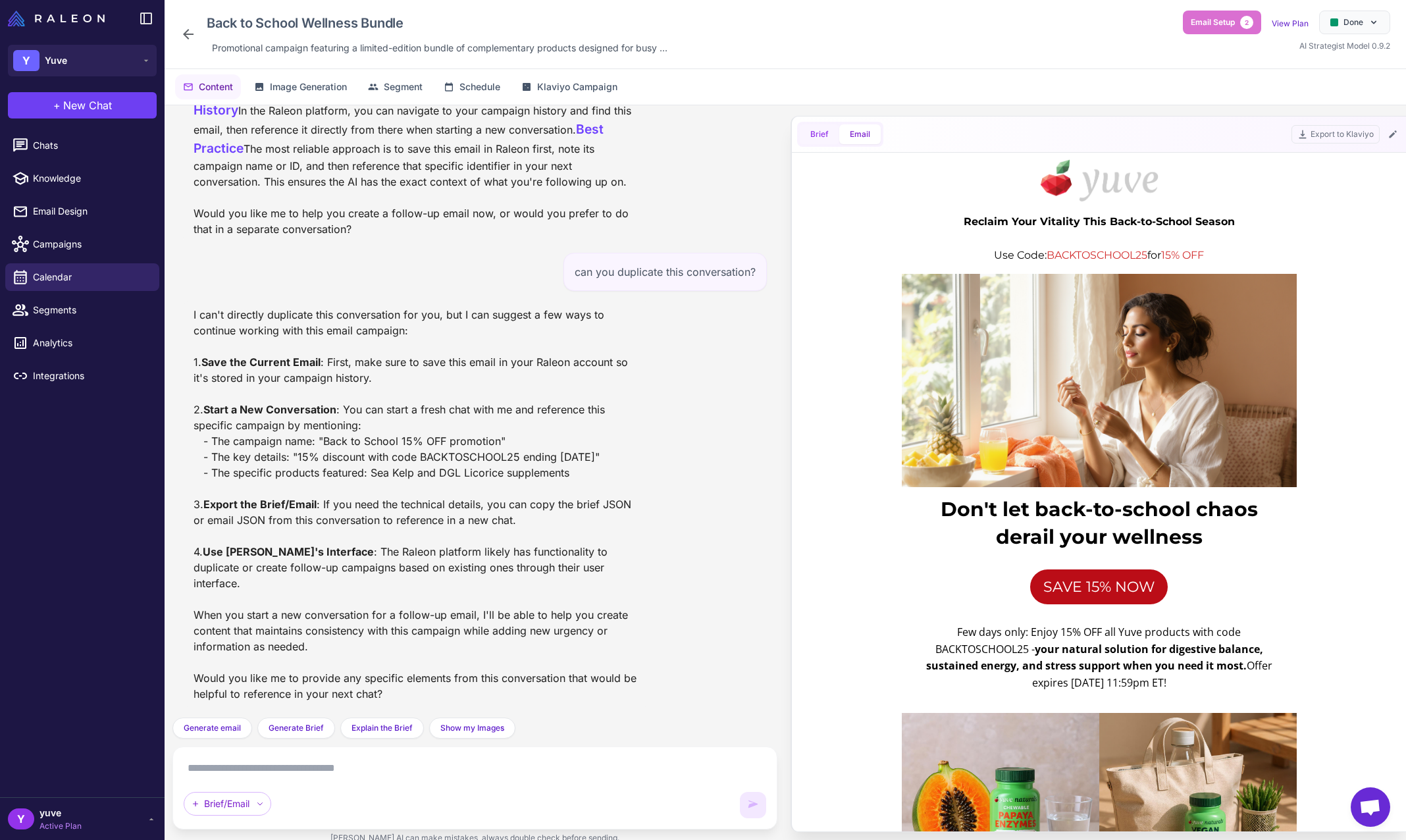
scroll to position [0, 0]
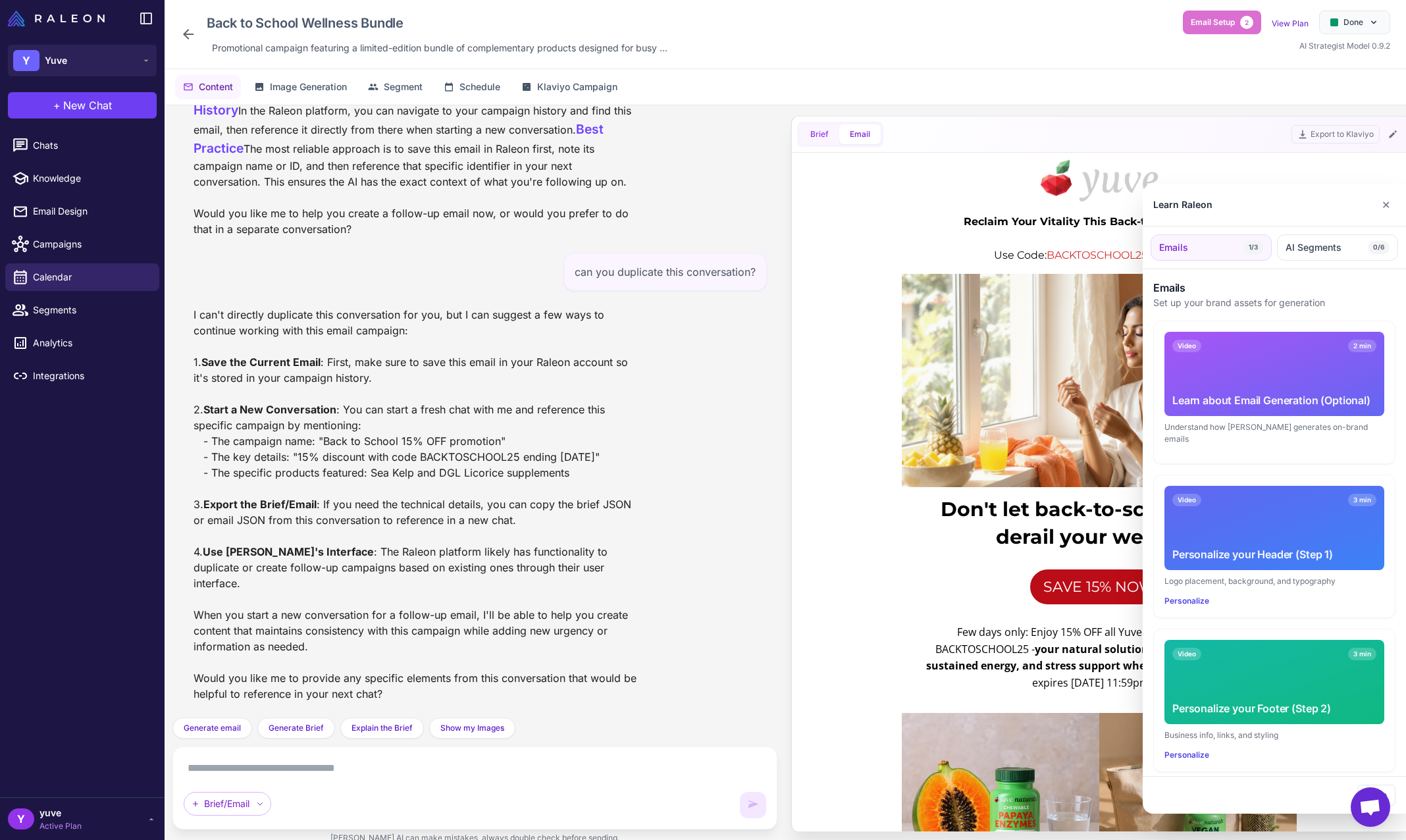
click at [821, 137] on div at bounding box center [703, 420] width 1406 height 840
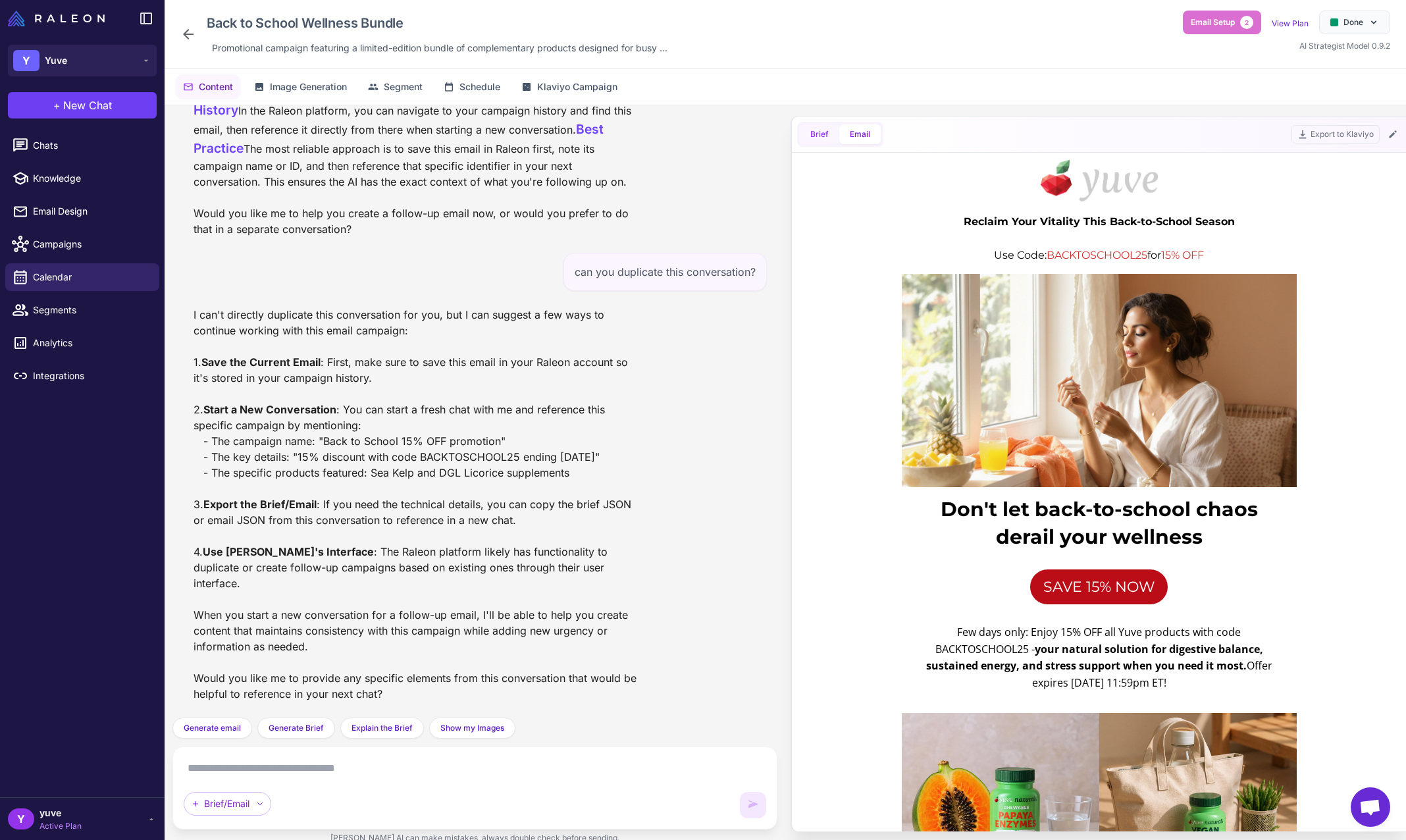
click at [812, 133] on button "Brief" at bounding box center [820, 134] width 40 height 20
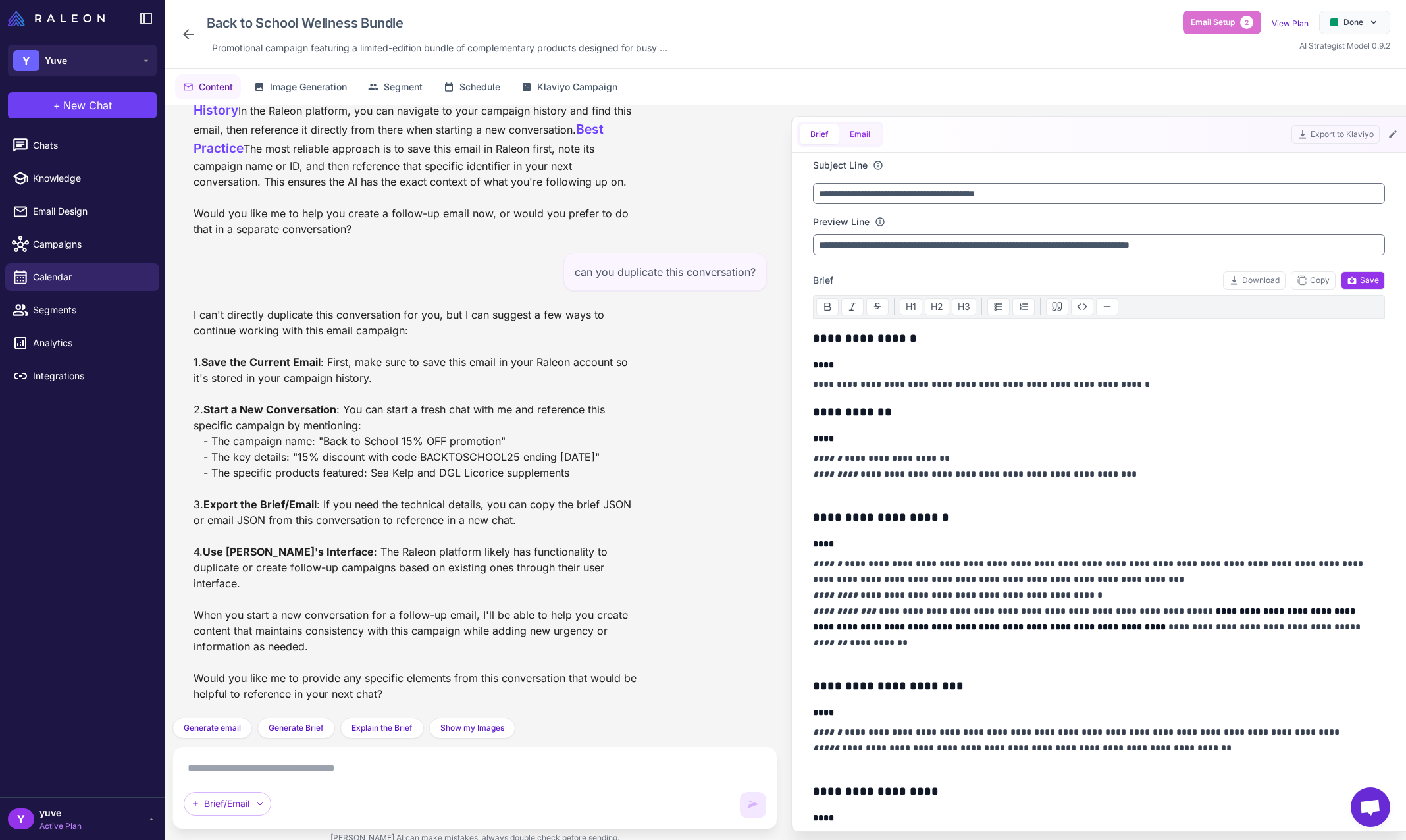
click at [861, 140] on button "Email" at bounding box center [860, 134] width 41 height 20
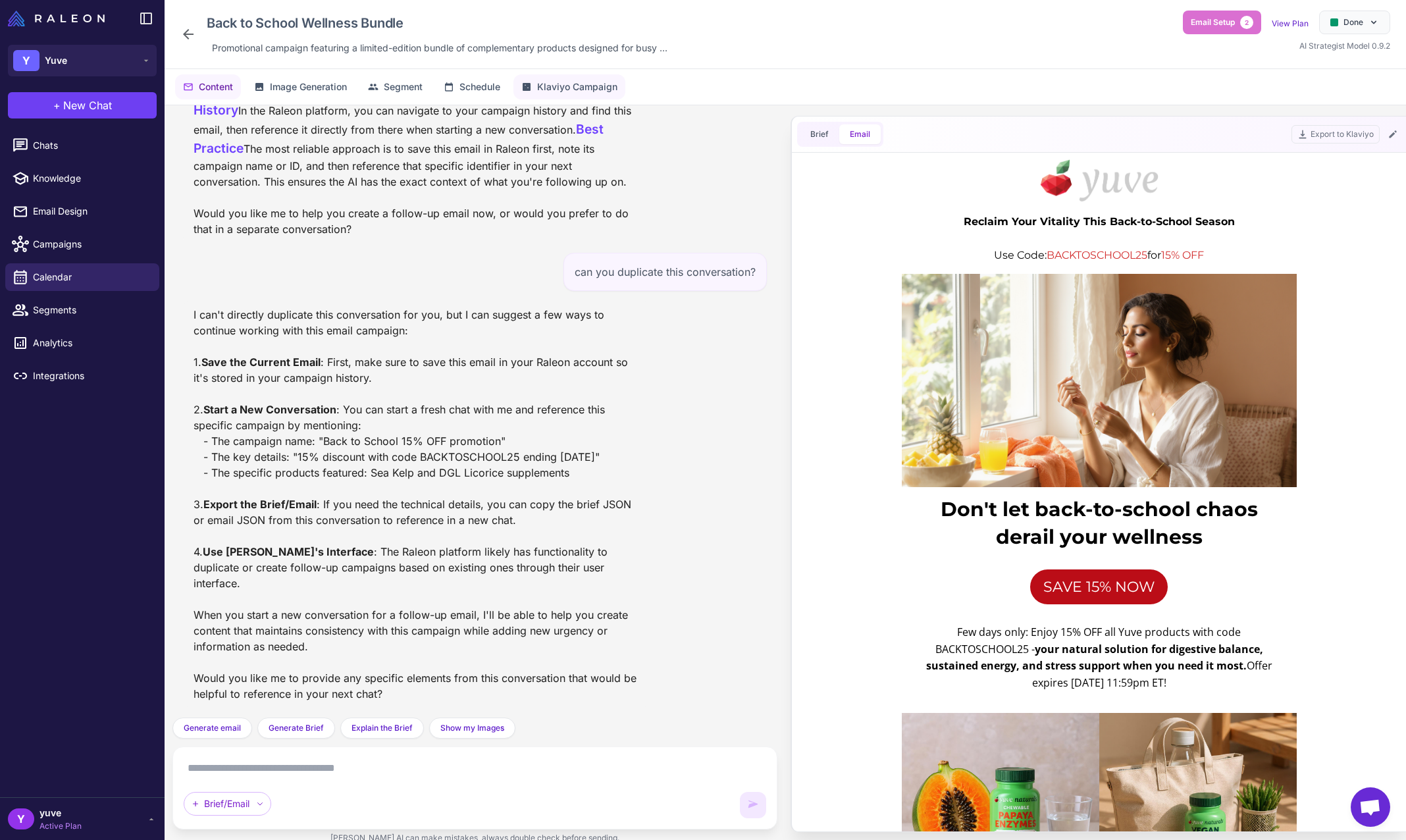
click at [590, 88] on span "Klaviyo Campaign" at bounding box center [577, 86] width 80 height 14
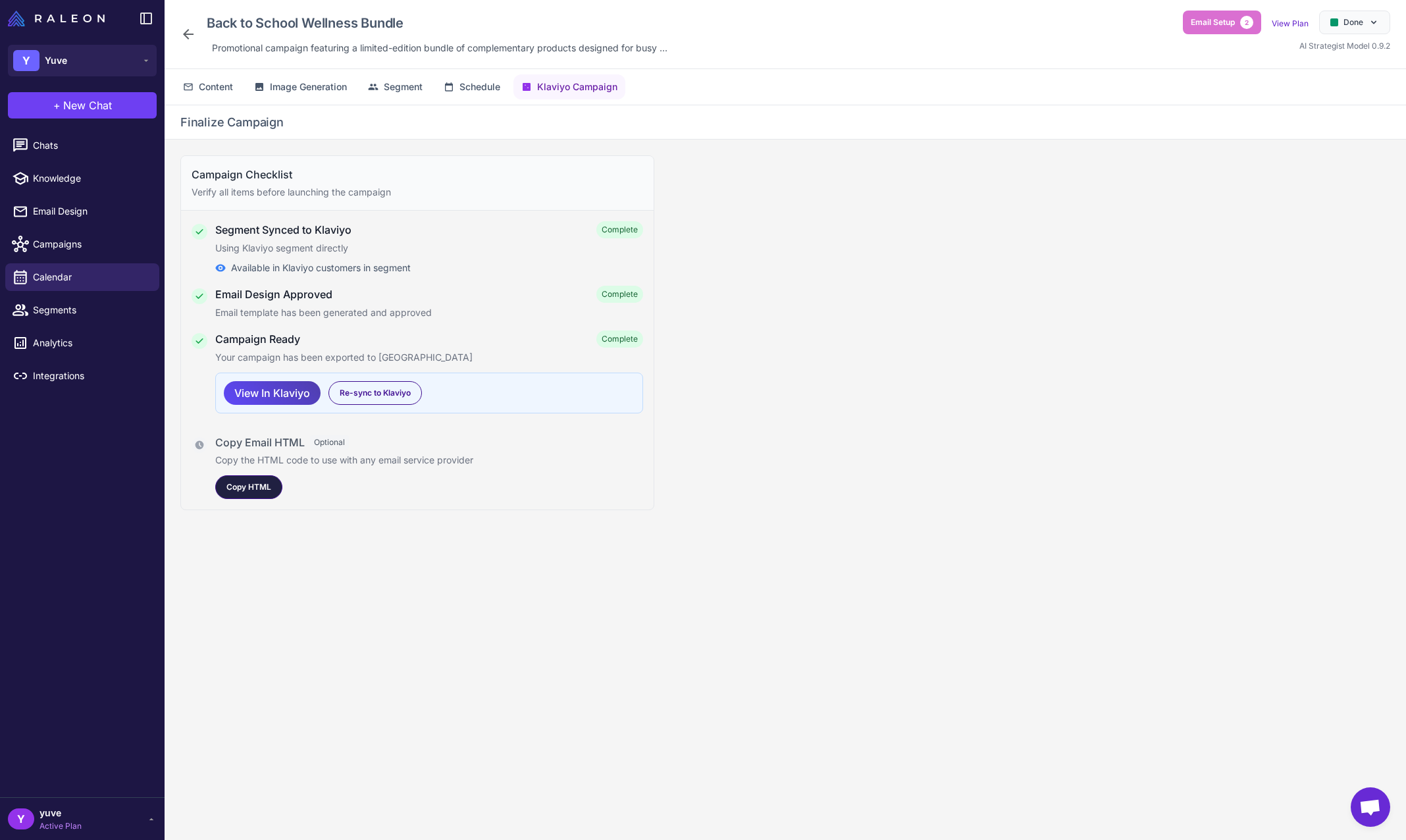
click at [252, 490] on span "Copy HTML" at bounding box center [249, 488] width 45 height 12
click at [201, 88] on span "Content" at bounding box center [216, 86] width 34 height 14
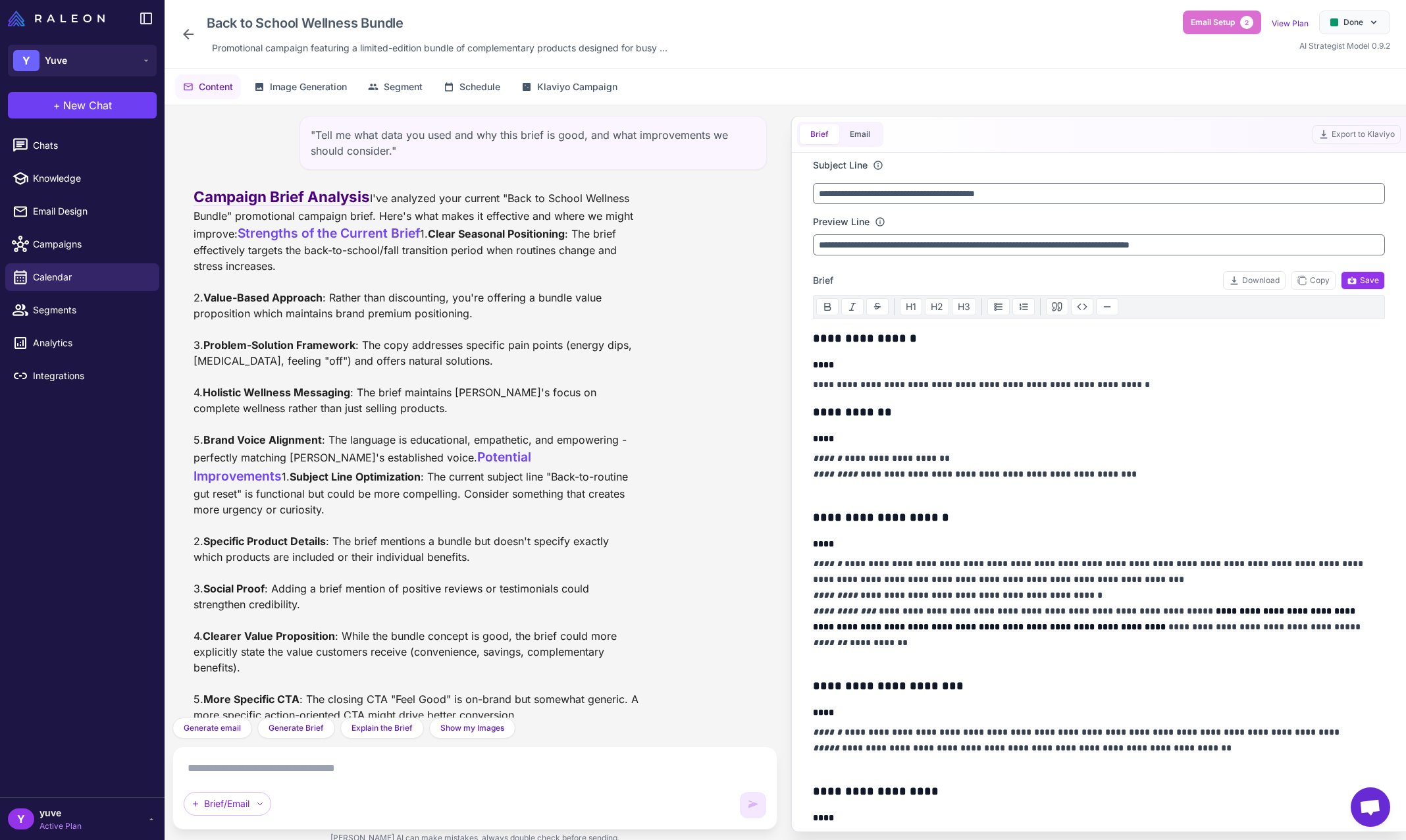
scroll to position [8511, 0]
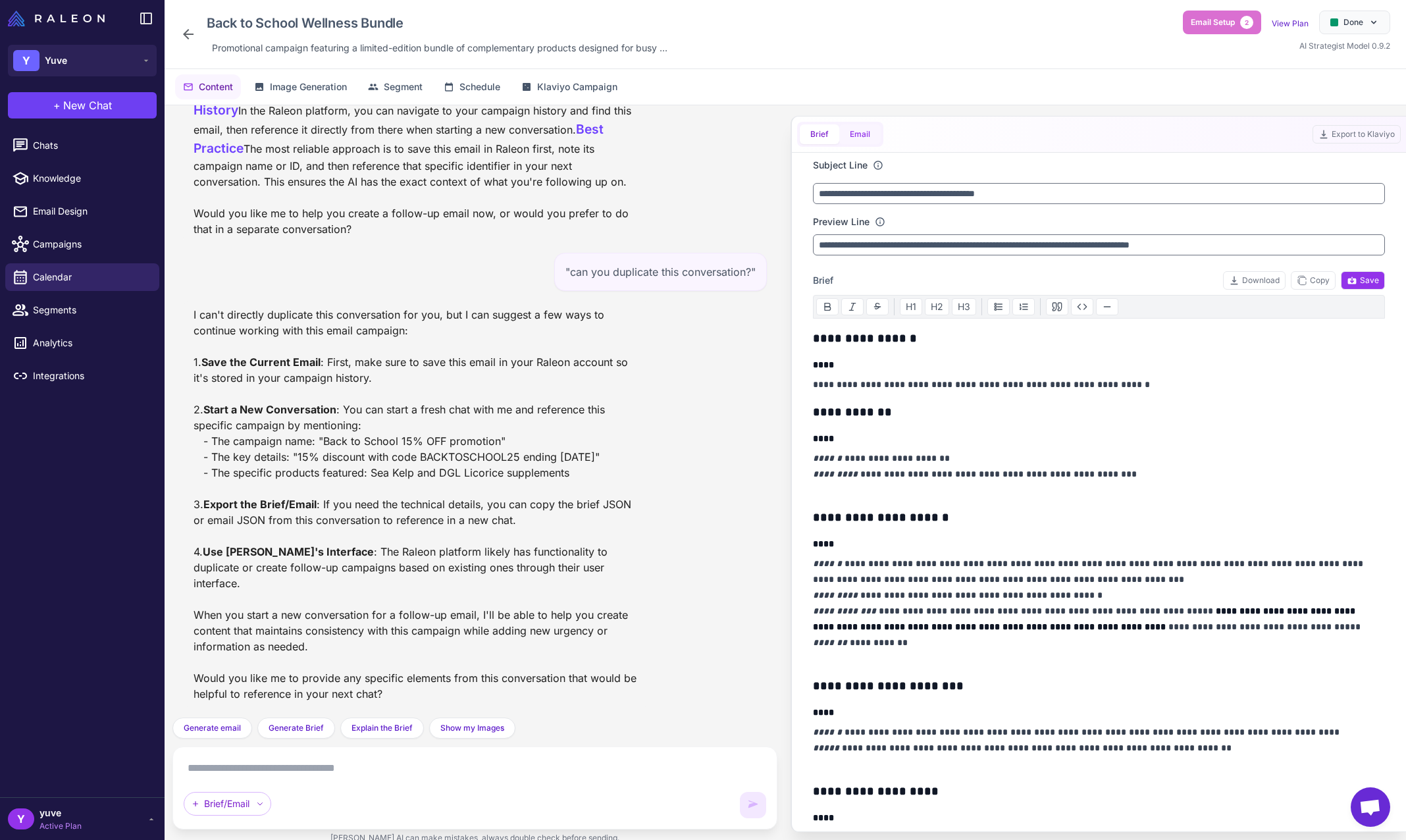
click at [851, 137] on button "Email" at bounding box center [860, 134] width 41 height 20
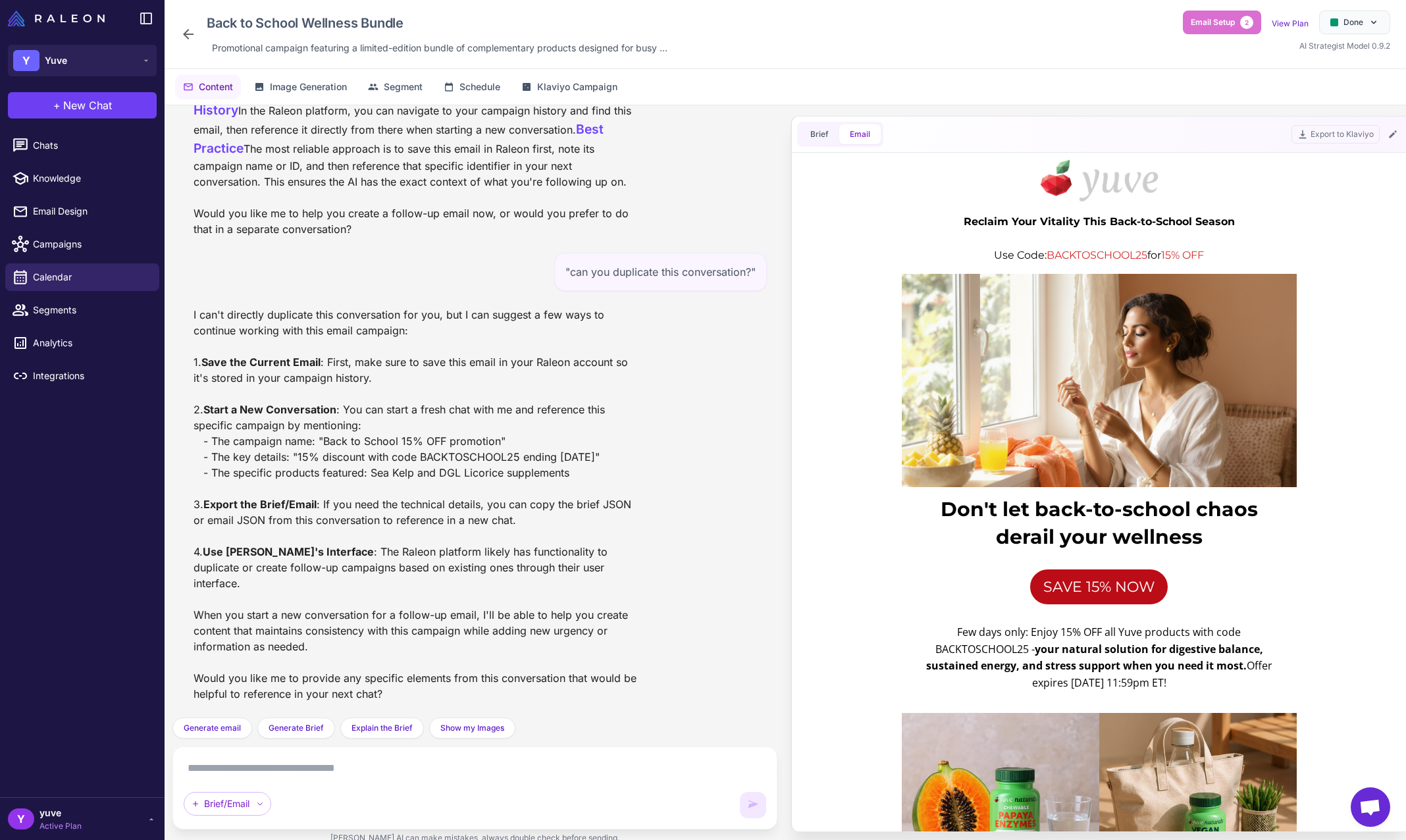
scroll to position [0, 0]
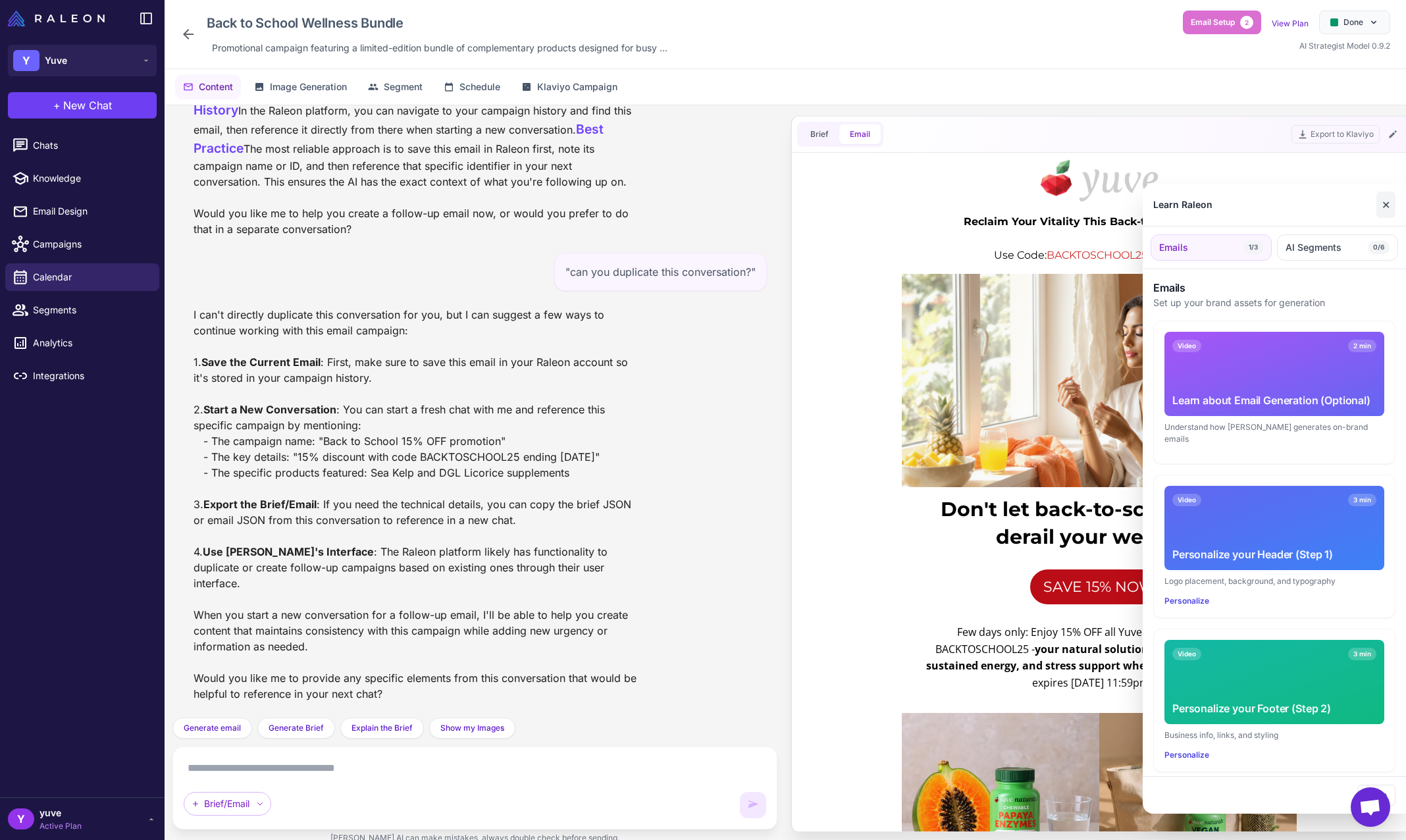
click at [1385, 201] on button "✕" at bounding box center [1386, 204] width 19 height 27
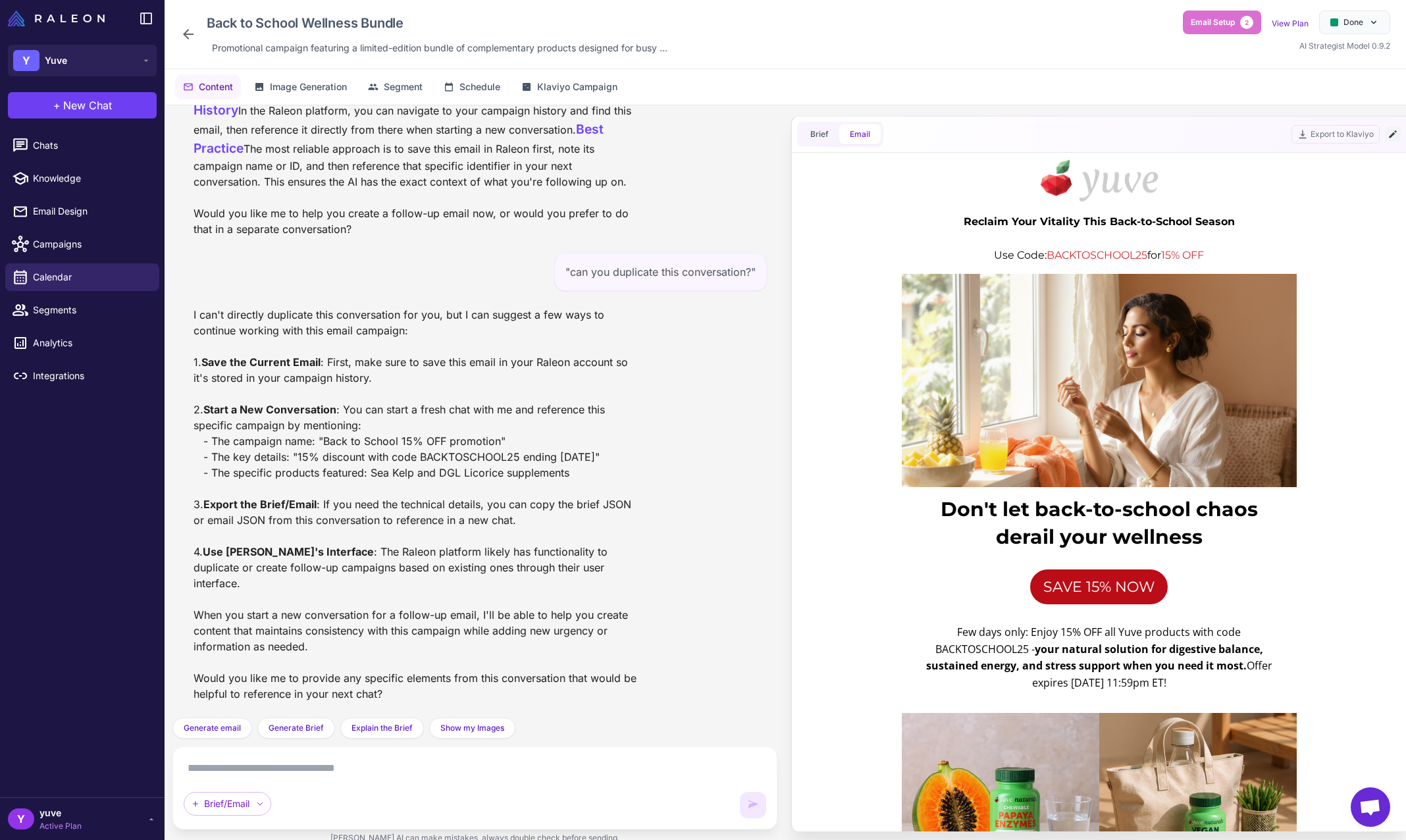
click at [1393, 132] on icon at bounding box center [1393, 134] width 11 height 11
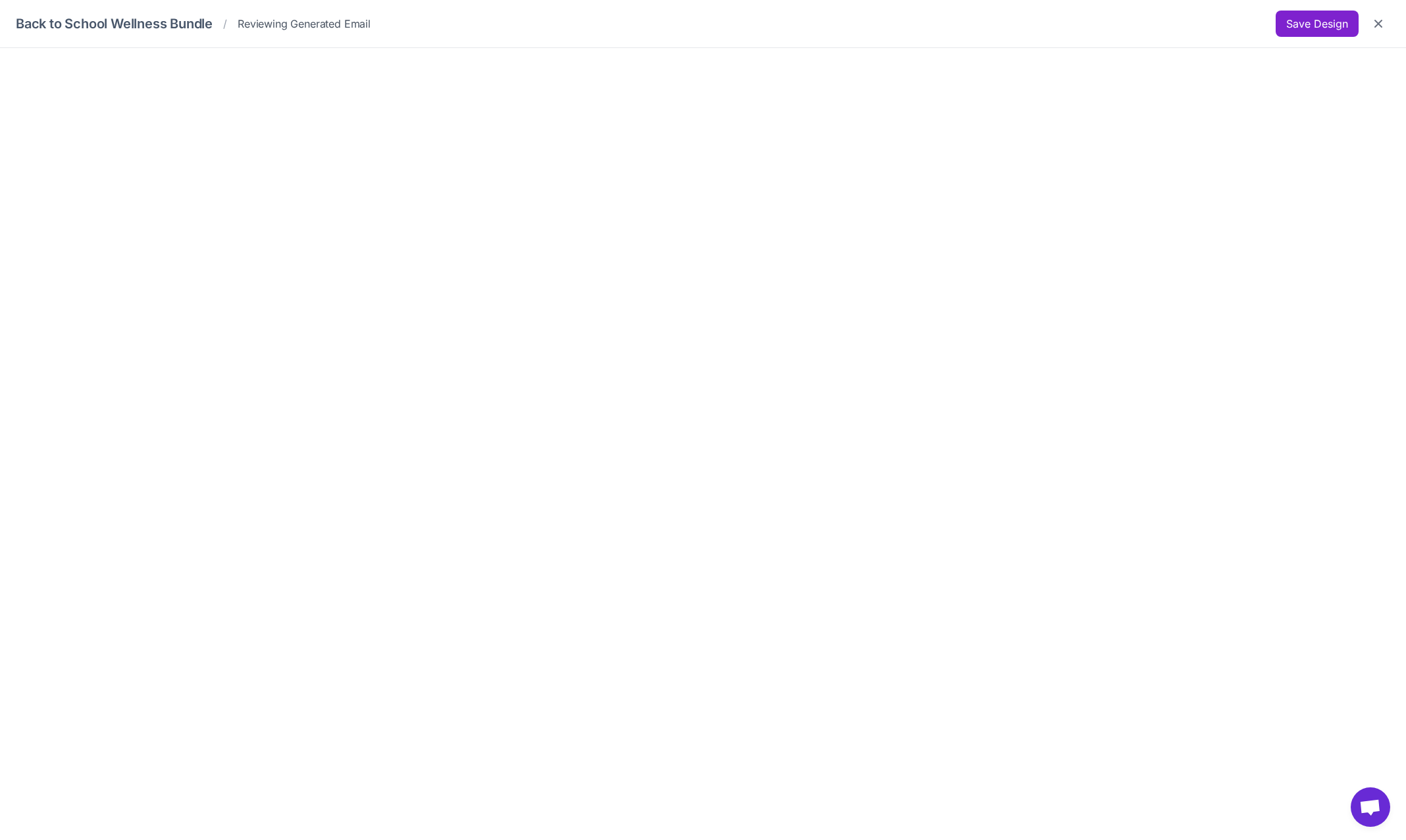
click at [1334, 22] on button "Save Design" at bounding box center [1318, 24] width 83 height 27
click at [1386, 23] on button "Close" at bounding box center [1379, 24] width 24 height 24
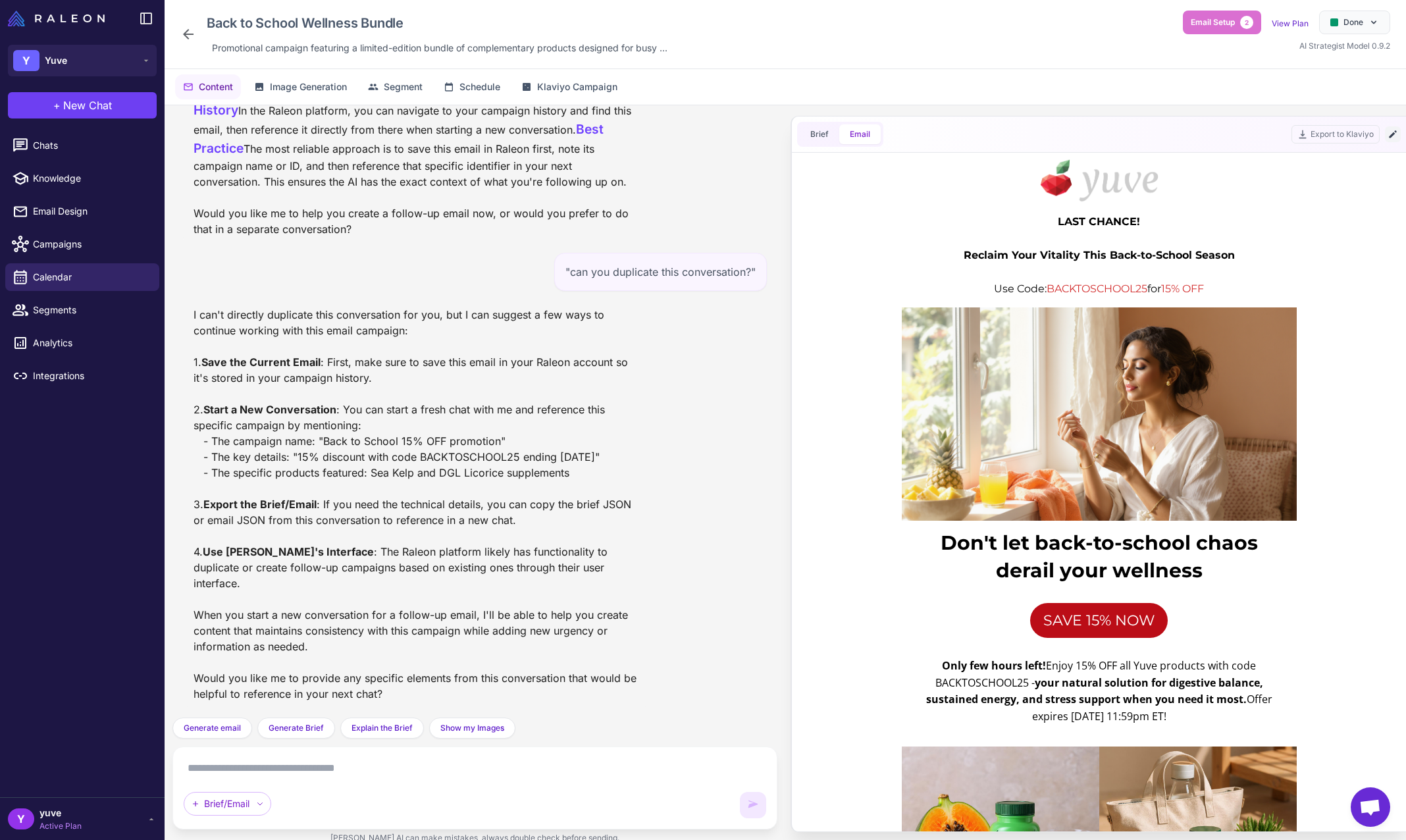
click at [1395, 132] on icon at bounding box center [1393, 134] width 11 height 11
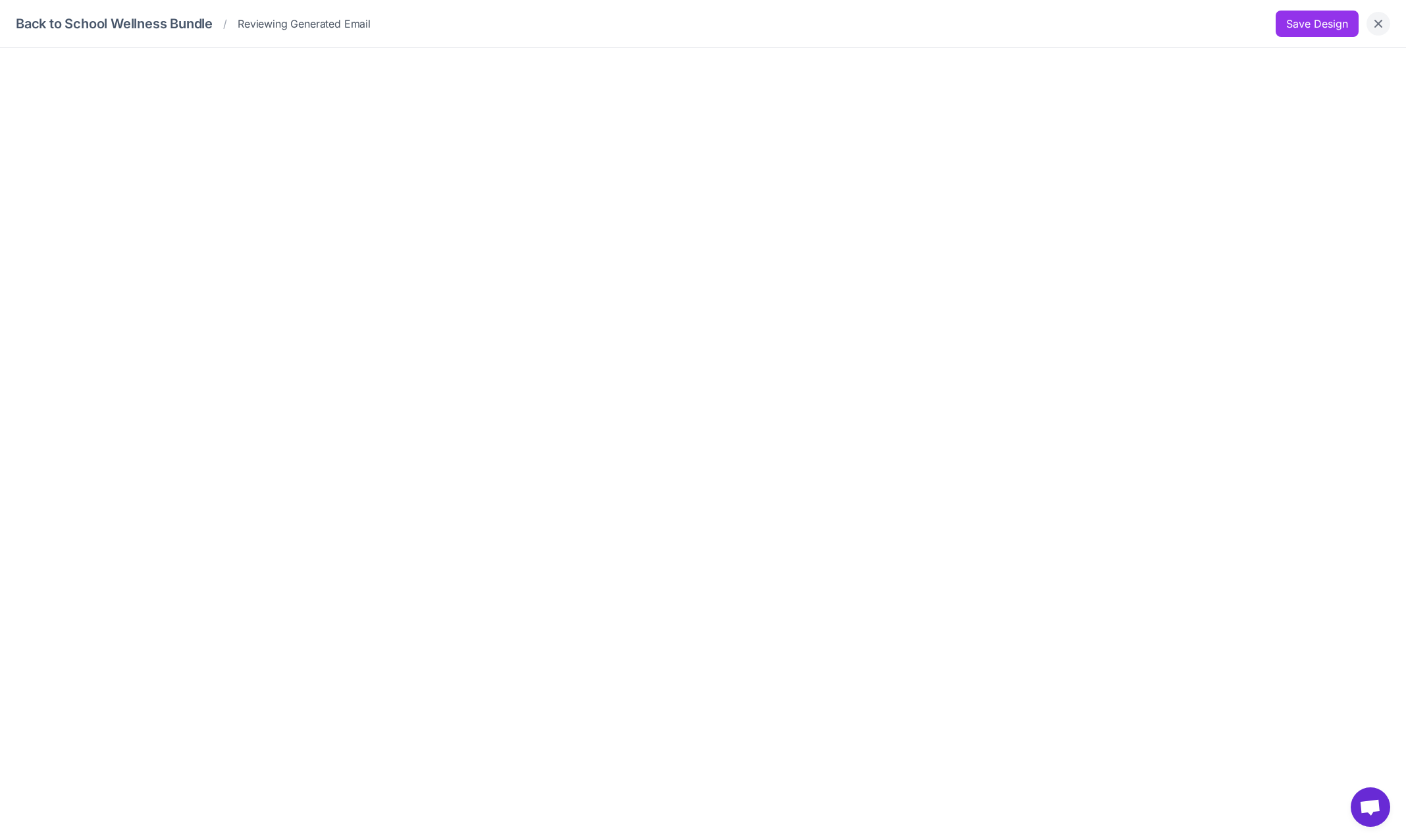
click at [1373, 23] on icon "Close" at bounding box center [1379, 23] width 13 height 13
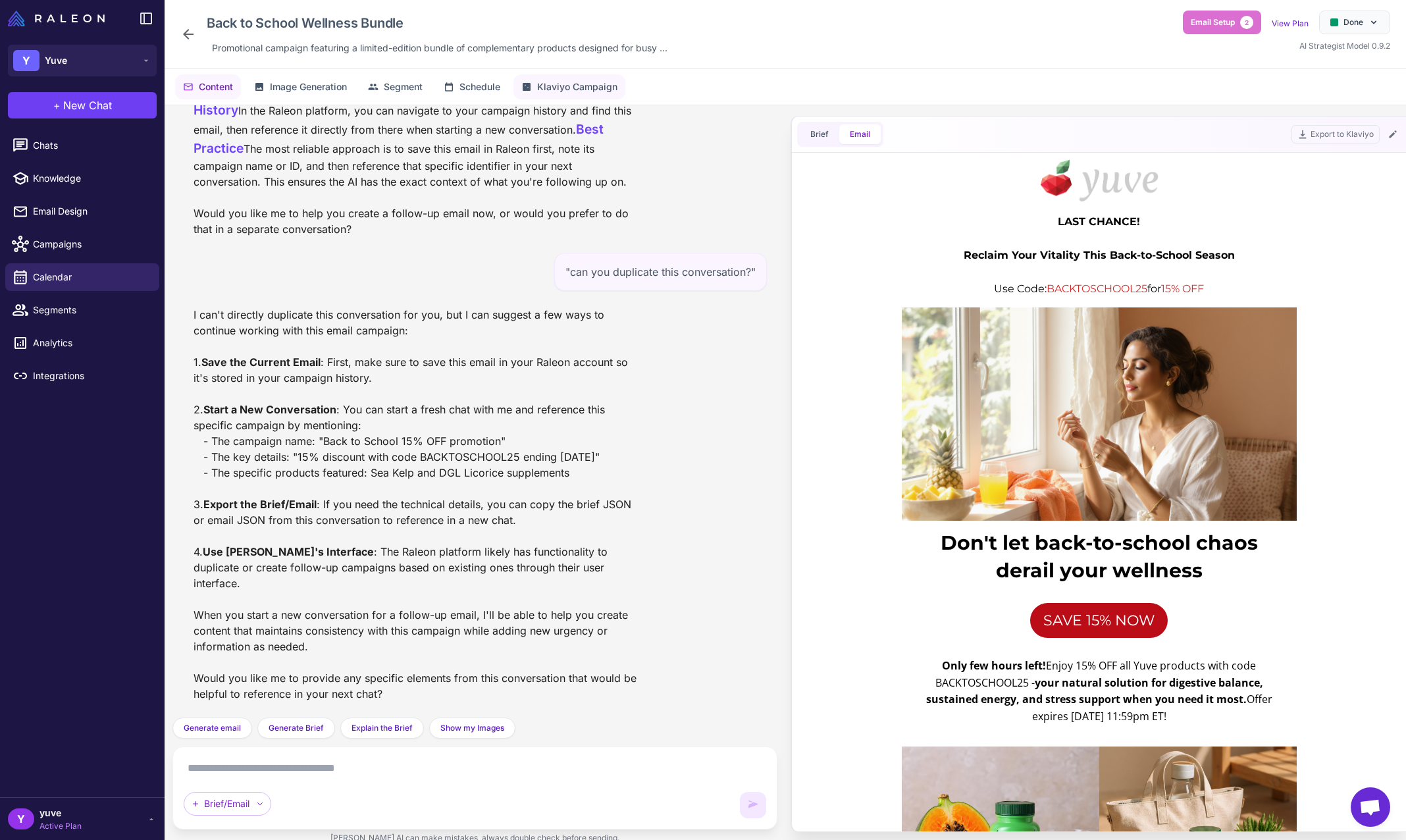
click at [574, 89] on span "Klaviyo Campaign" at bounding box center [577, 86] width 80 height 14
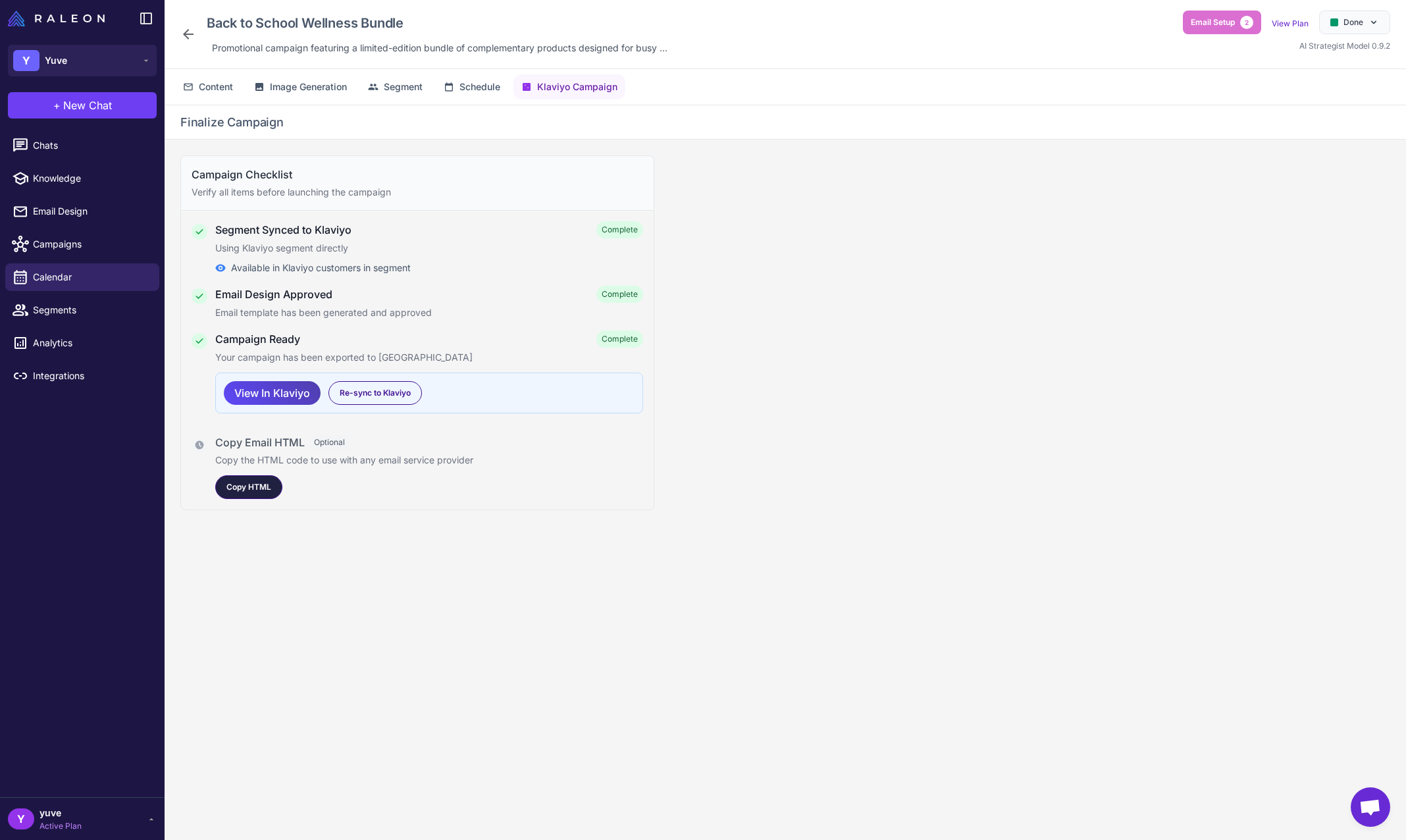
click at [256, 486] on span "Copy HTML" at bounding box center [249, 488] width 45 height 12
click at [892, 304] on div "Campaign Checklist Verify all items before launching the campaign Segment Synce…" at bounding box center [786, 500] width 1242 height 722
click at [70, 240] on span "Campaigns" at bounding box center [91, 244] width 116 height 14
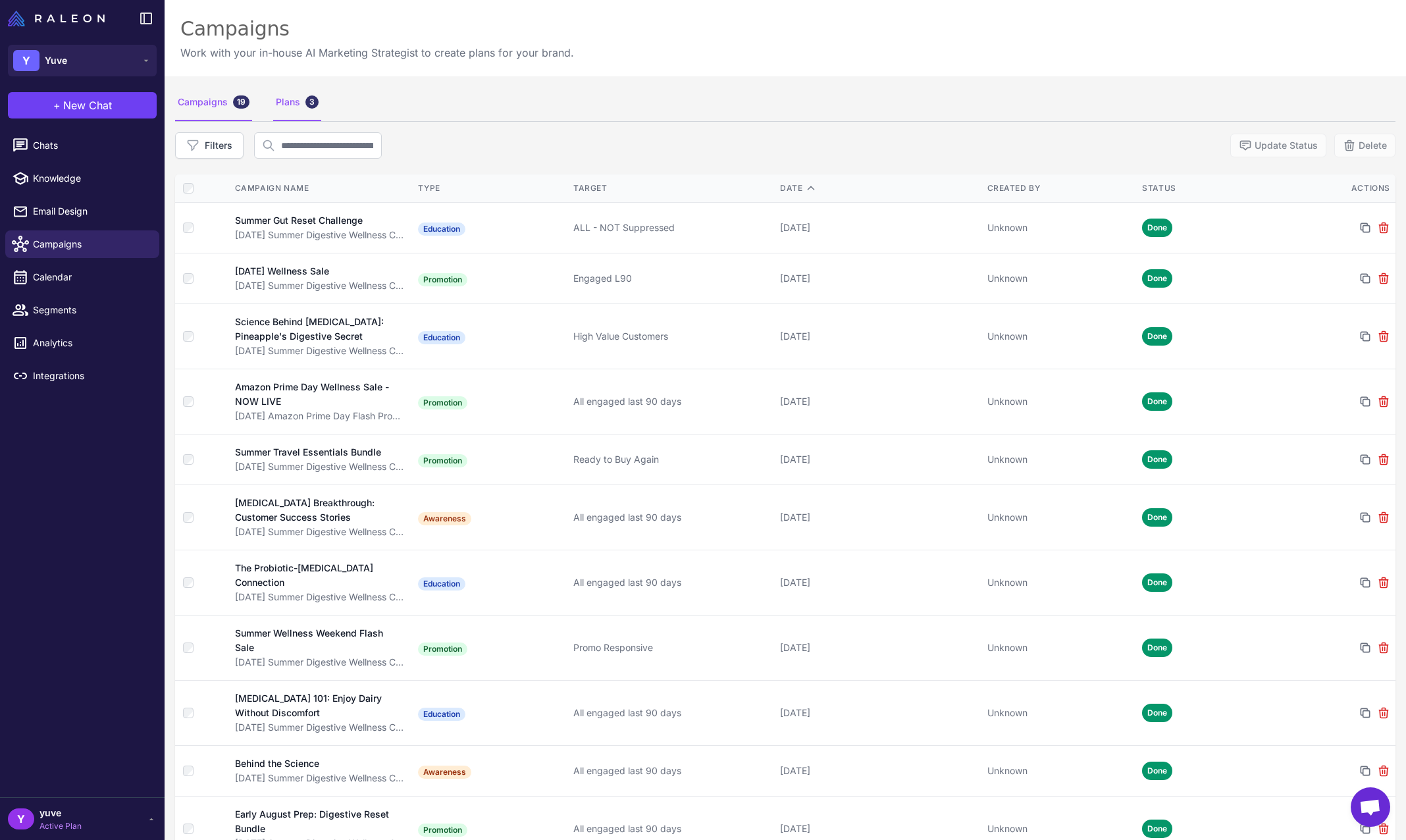
click at [285, 106] on div "Plans 3" at bounding box center [297, 102] width 48 height 37
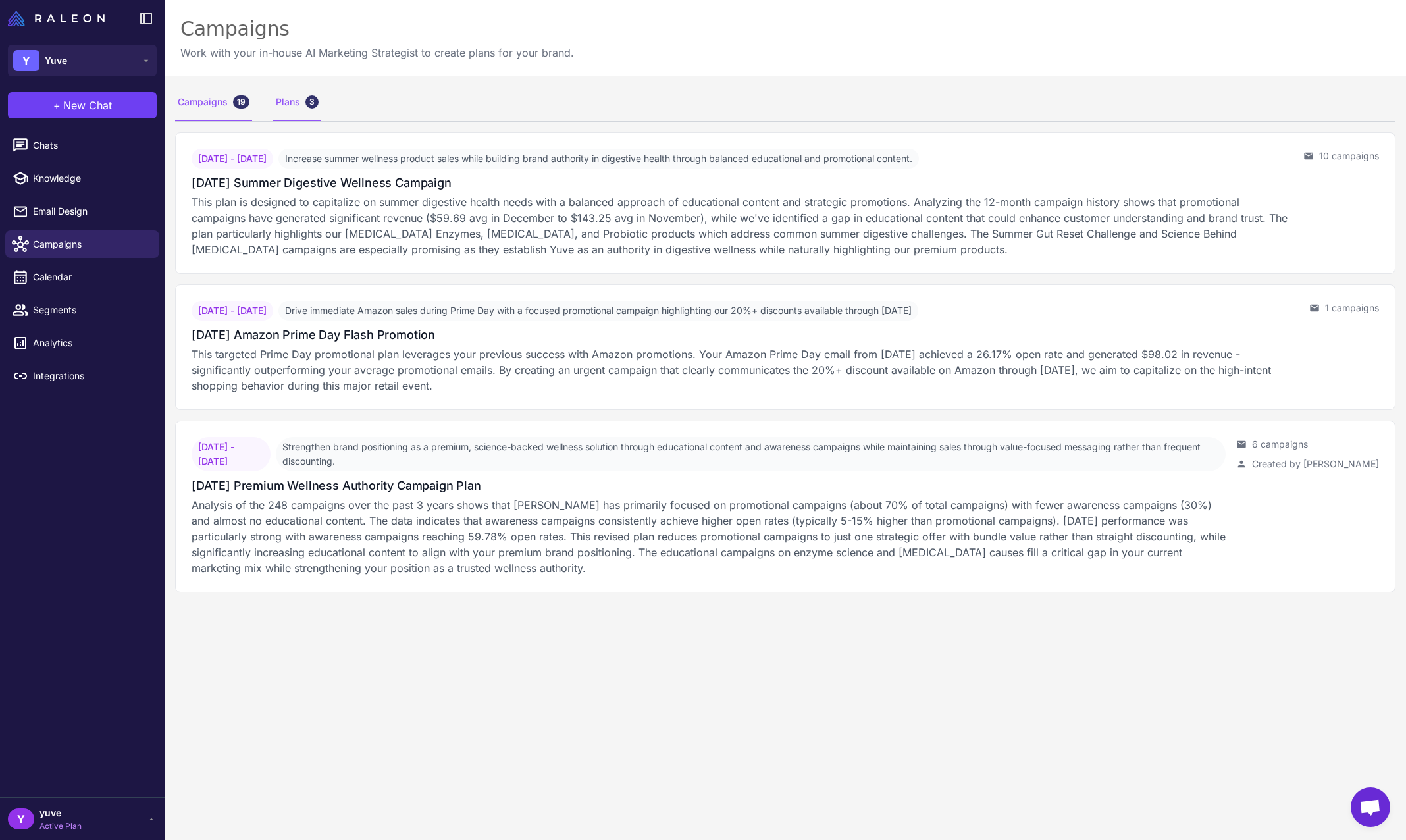
click at [199, 106] on div "Campaigns 19" at bounding box center [214, 102] width 77 height 37
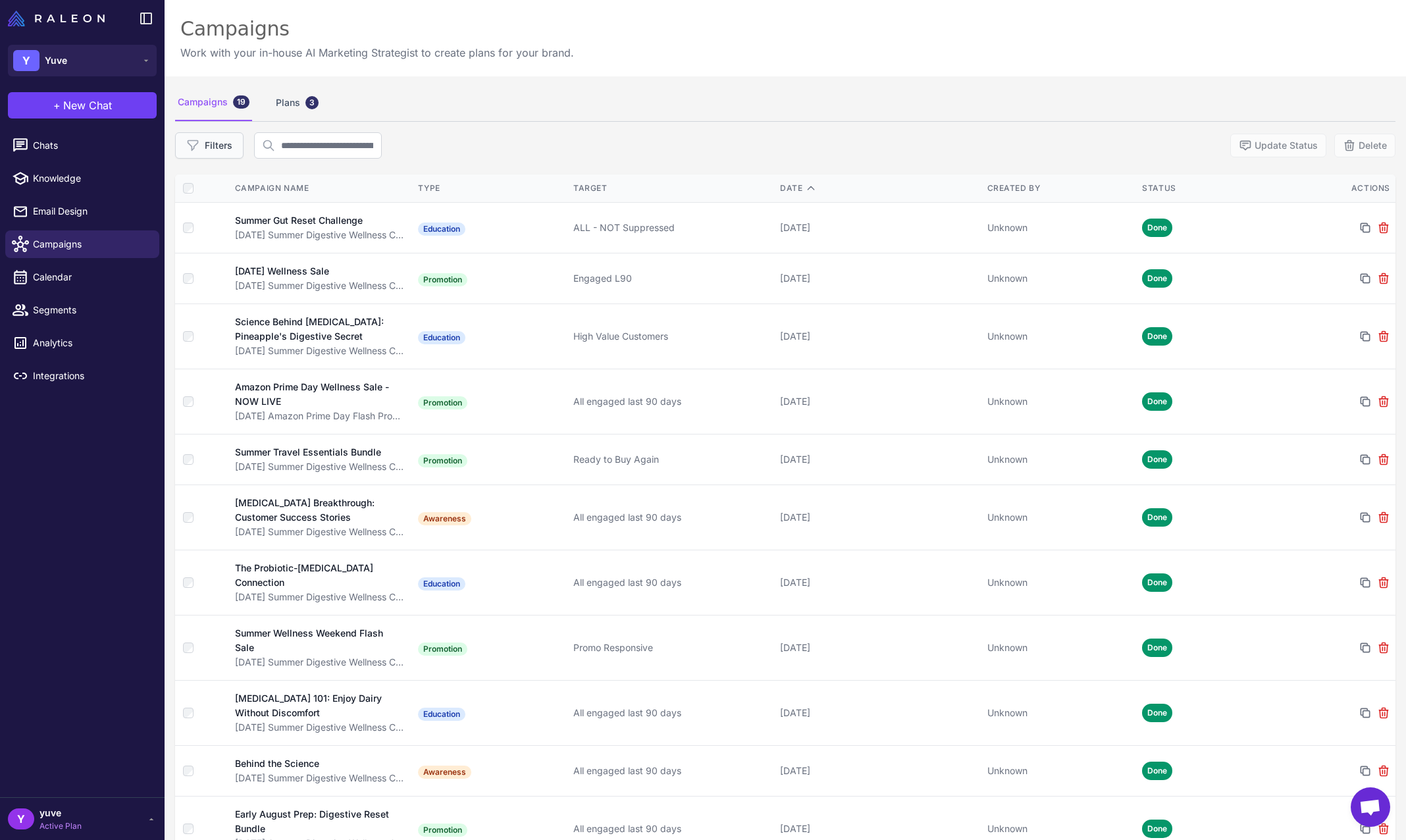
click at [224, 150] on button "Filters" at bounding box center [210, 145] width 69 height 27
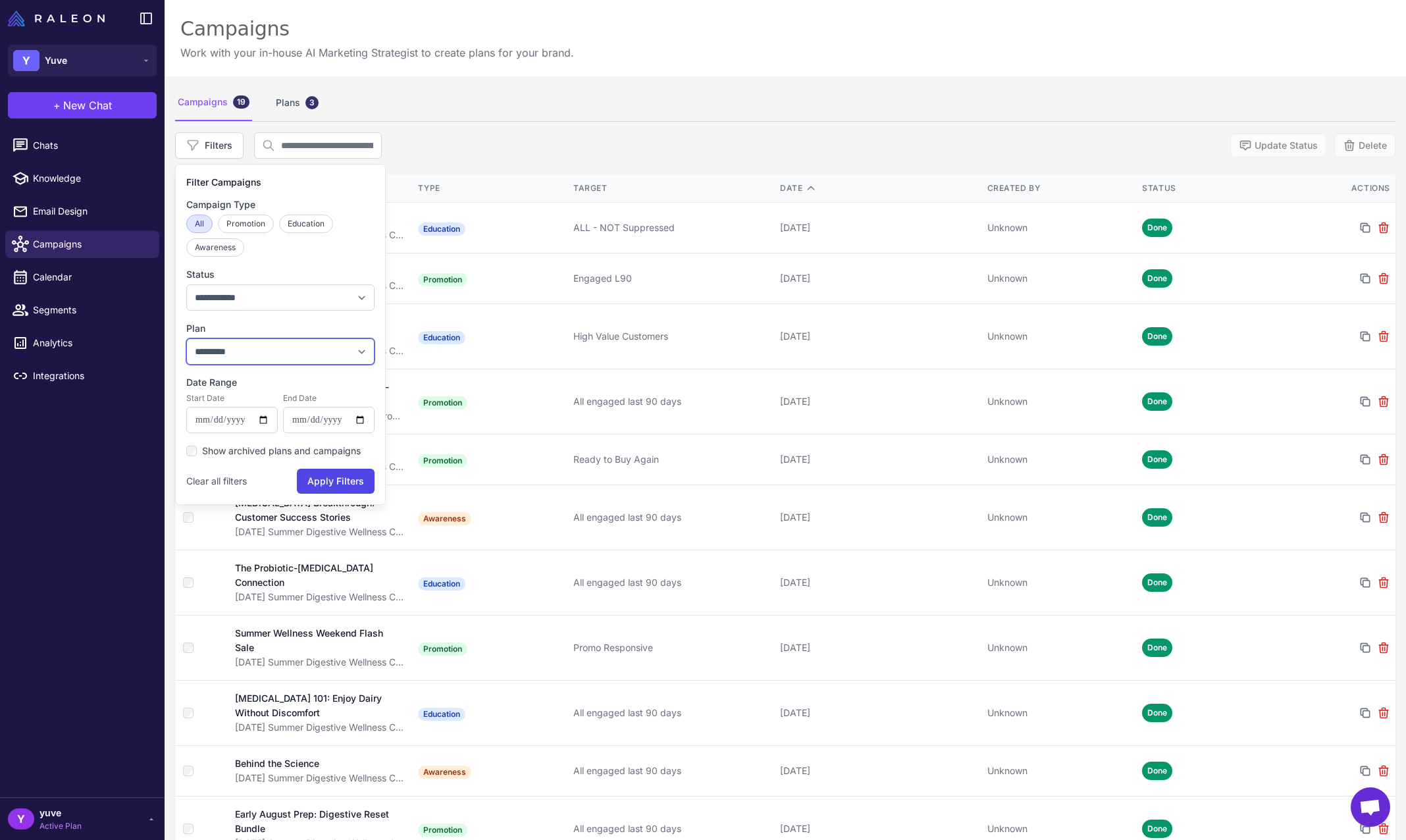
select select "***"
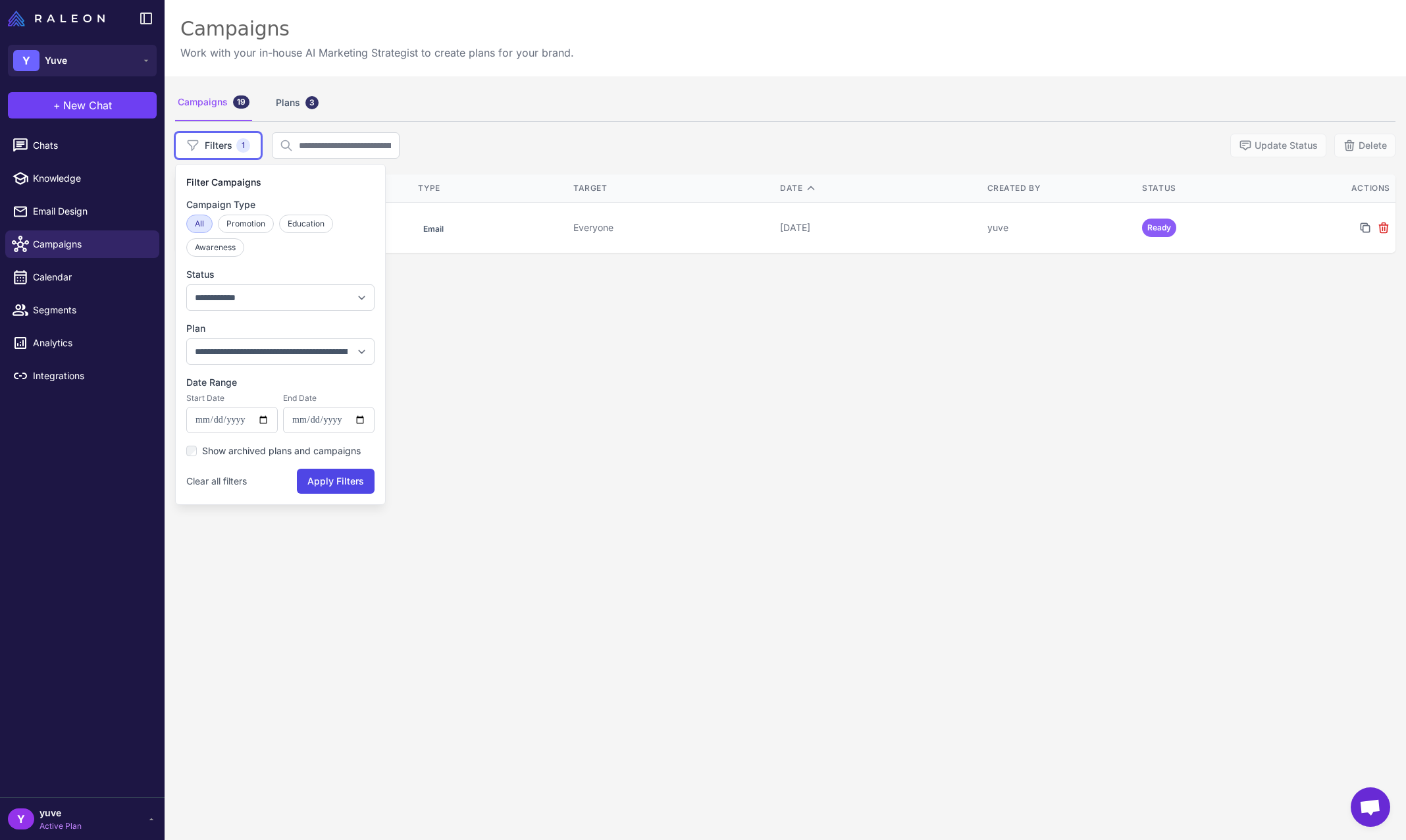
click at [1141, 404] on div "**********" at bounding box center [786, 496] width 1242 height 840
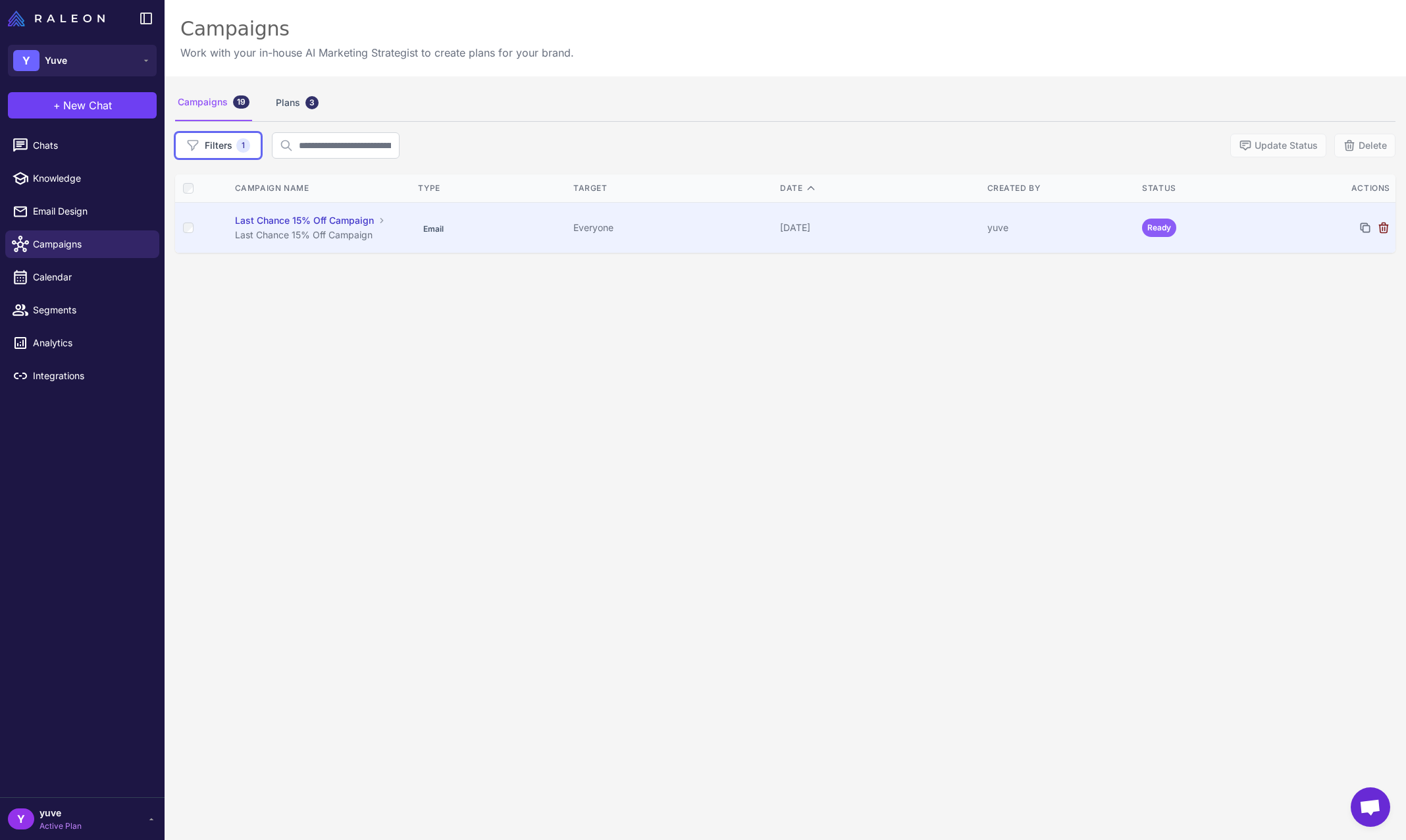
click at [1377, 231] on icon at bounding box center [1383, 227] width 13 height 13
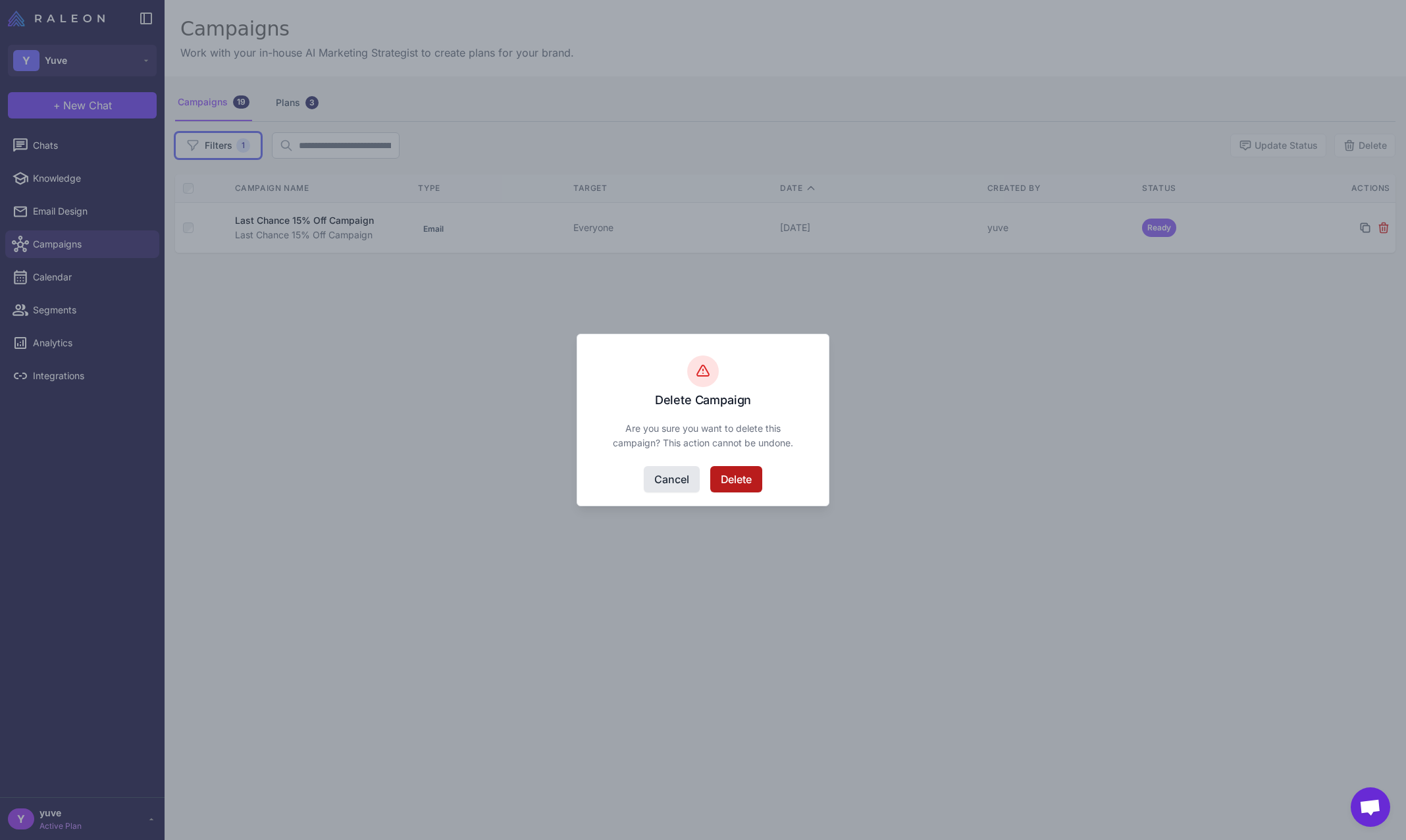
click at [745, 481] on button "Delete" at bounding box center [736, 479] width 52 height 27
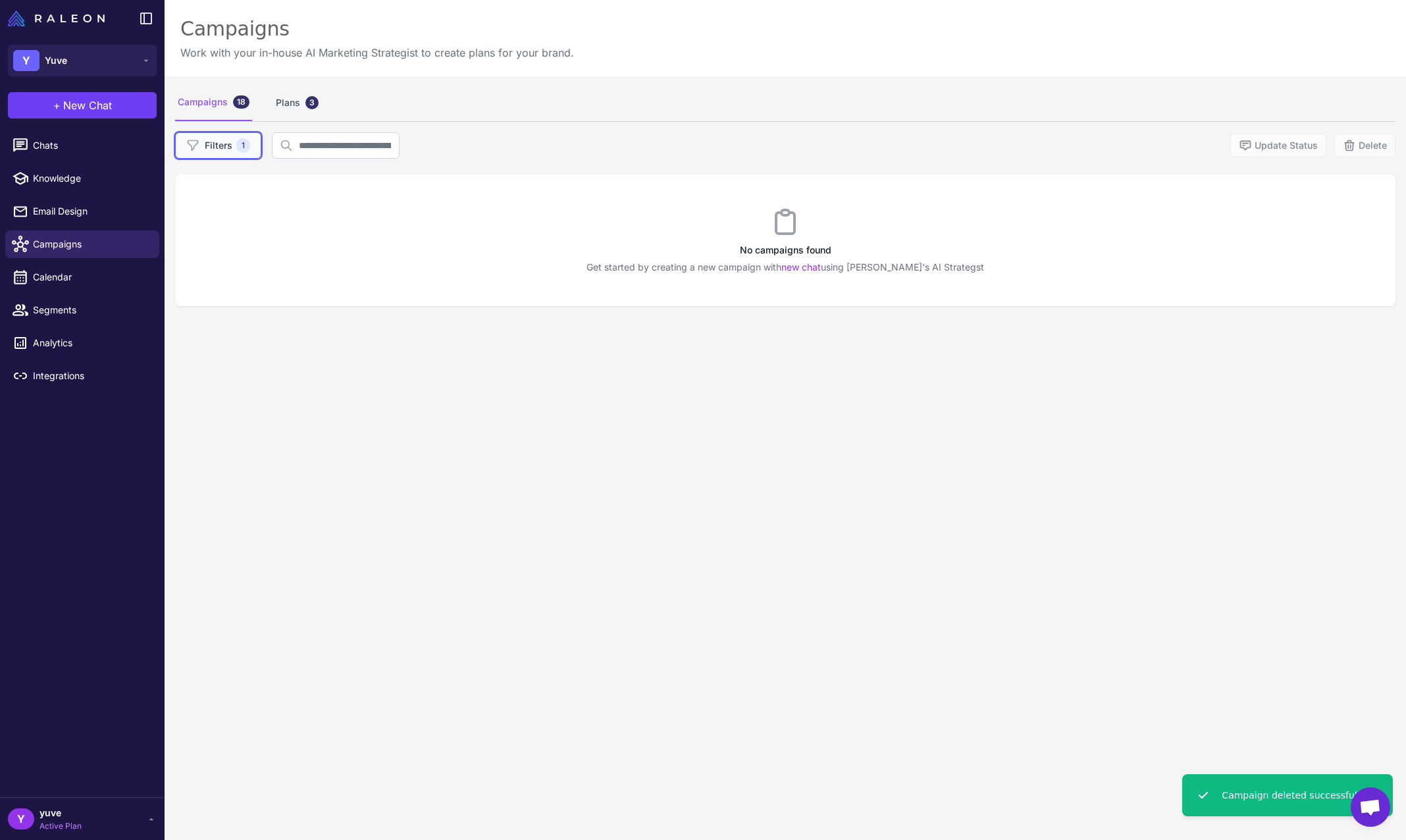
click at [234, 151] on button "Filters 1" at bounding box center [218, 145] width 86 height 27
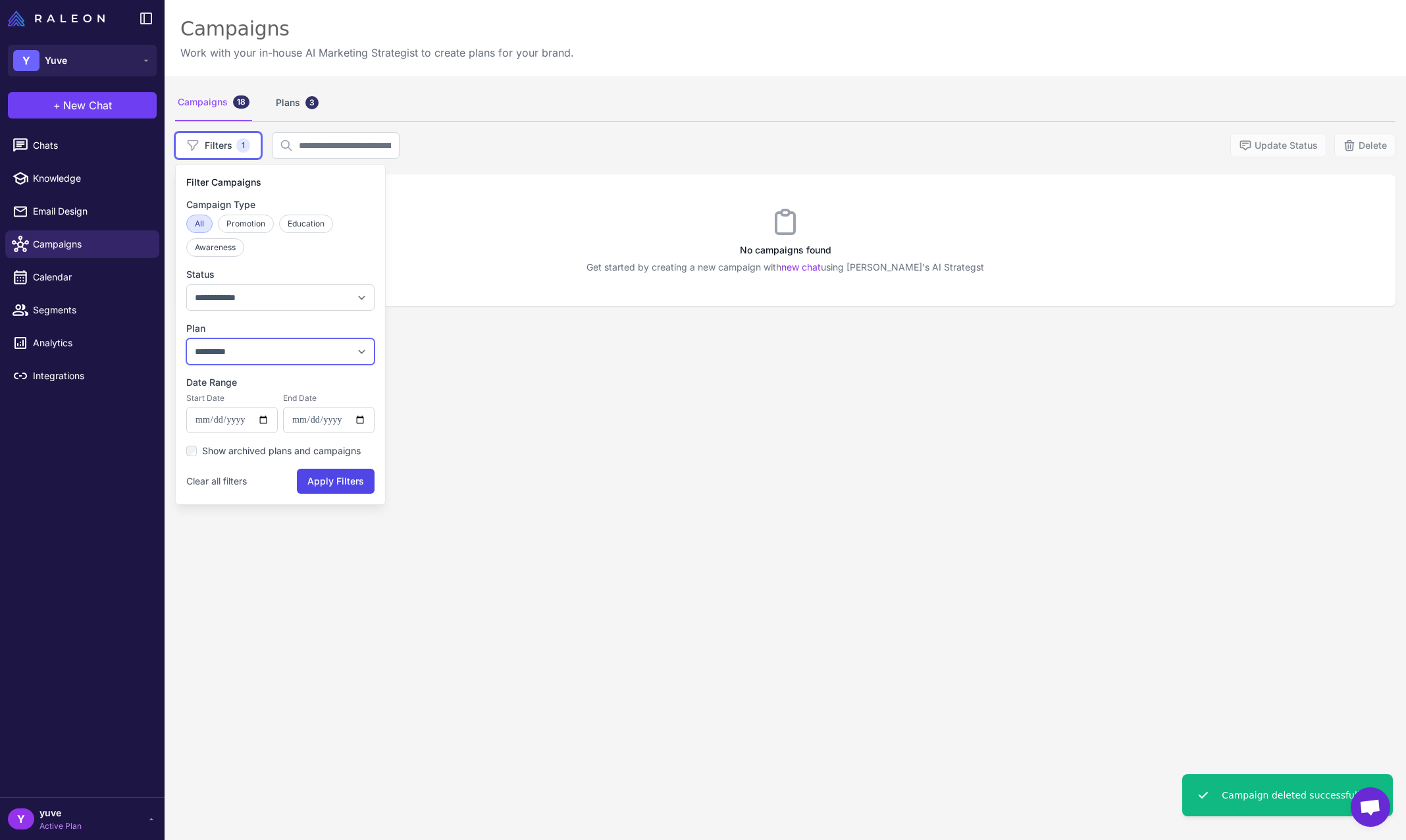
select select
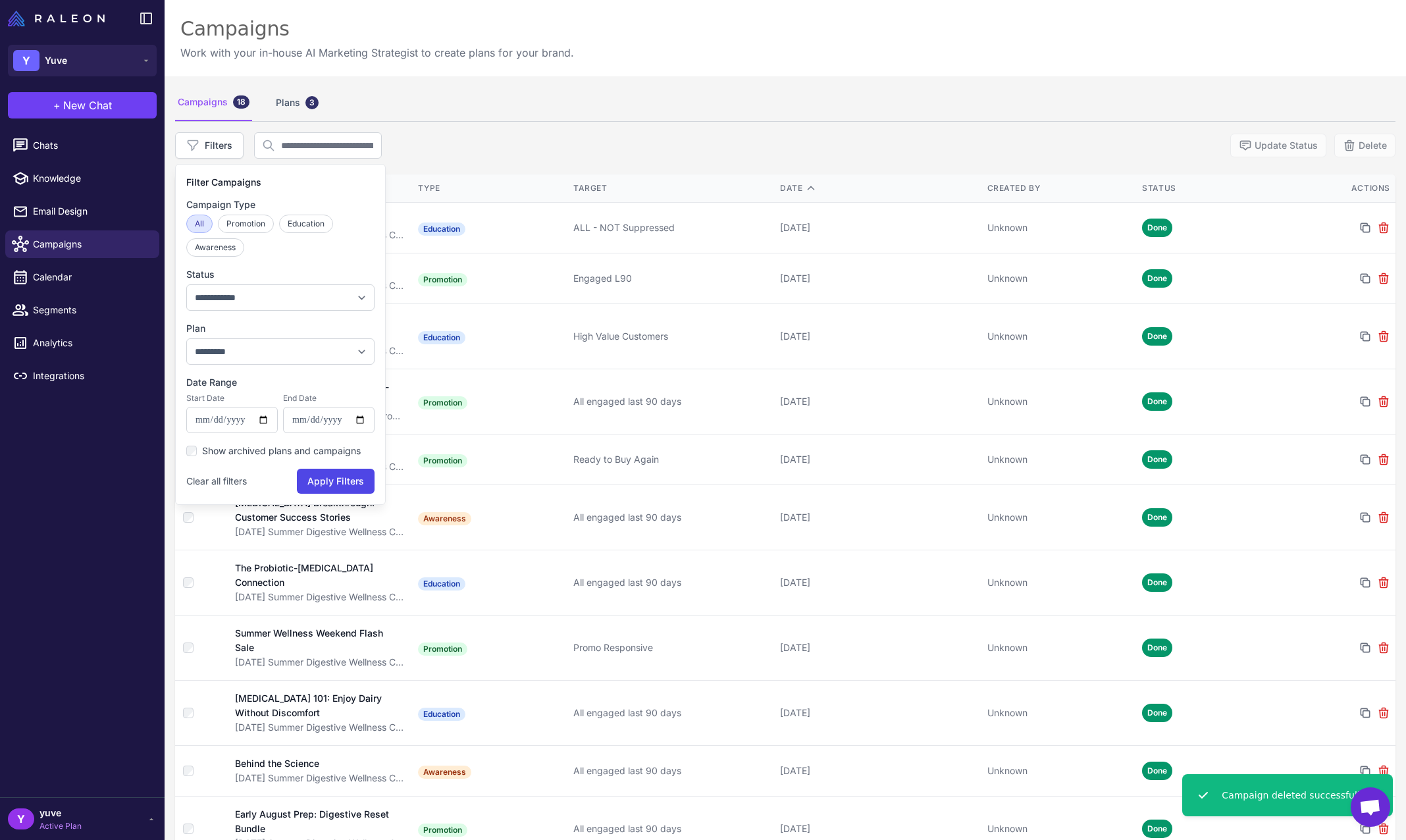
click at [1091, 128] on div "**********" at bounding box center [786, 666] width 1242 height 1180
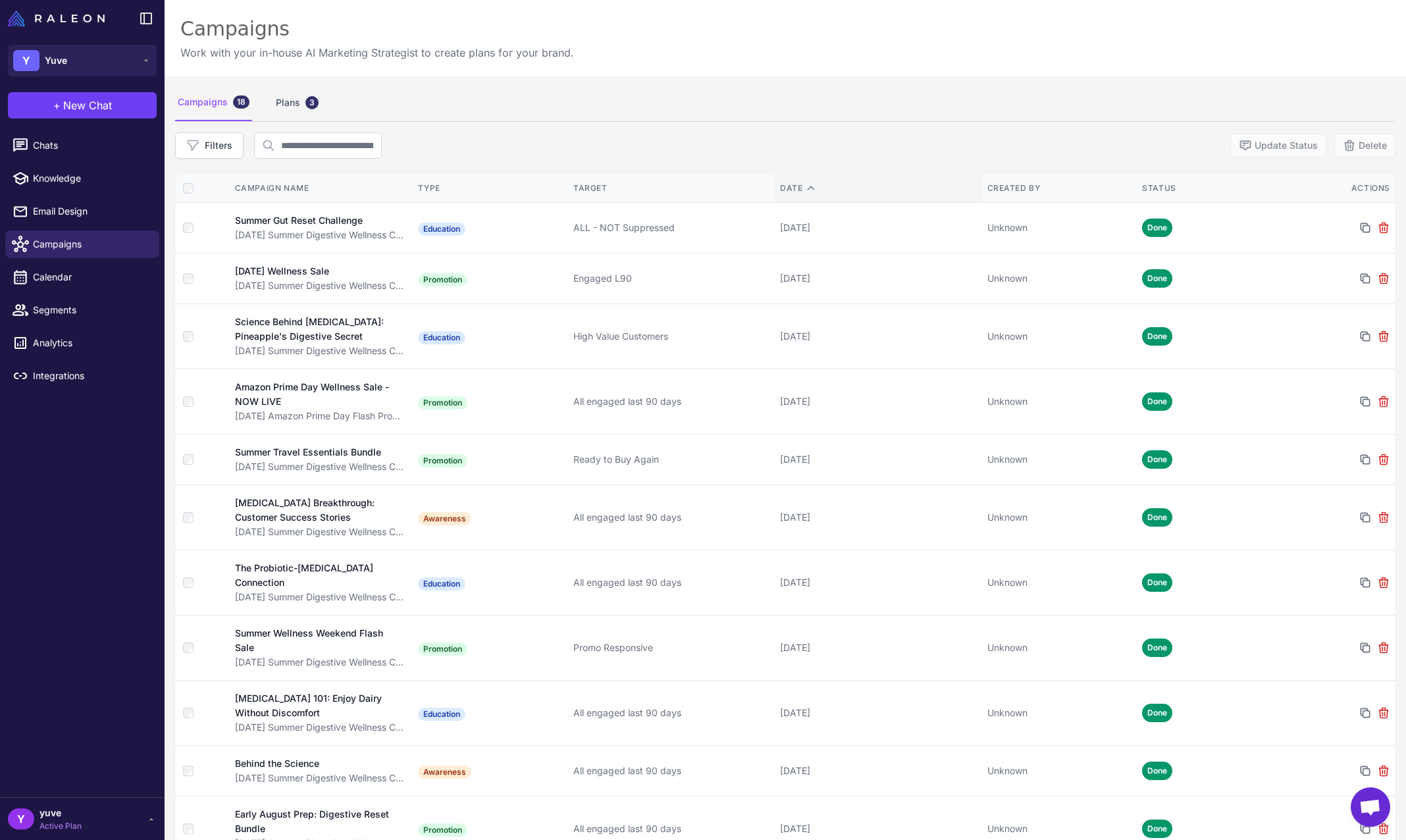
click at [791, 191] on div "Date" at bounding box center [878, 188] width 196 height 12
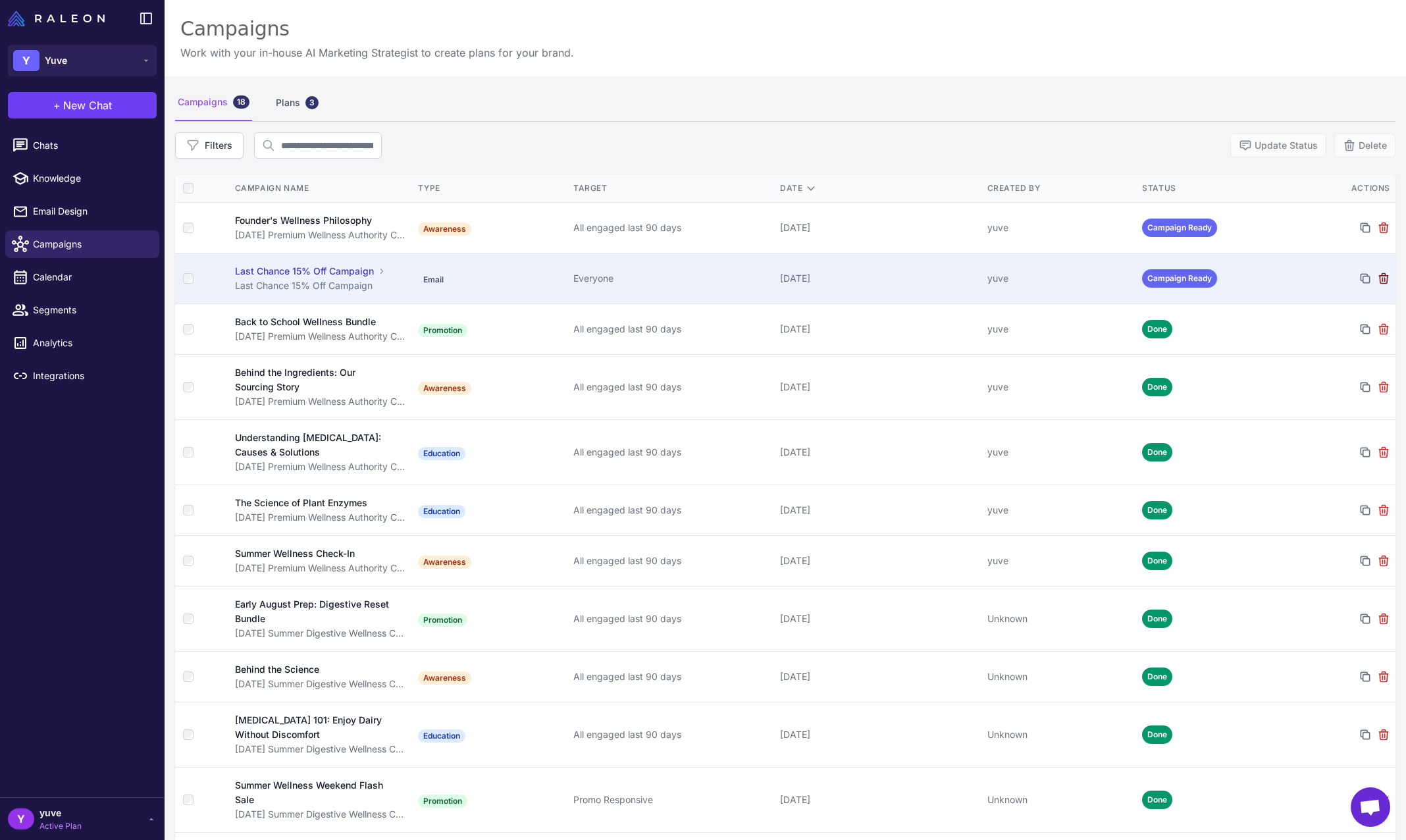
click at [1379, 282] on icon at bounding box center [1383, 278] width 8 height 10
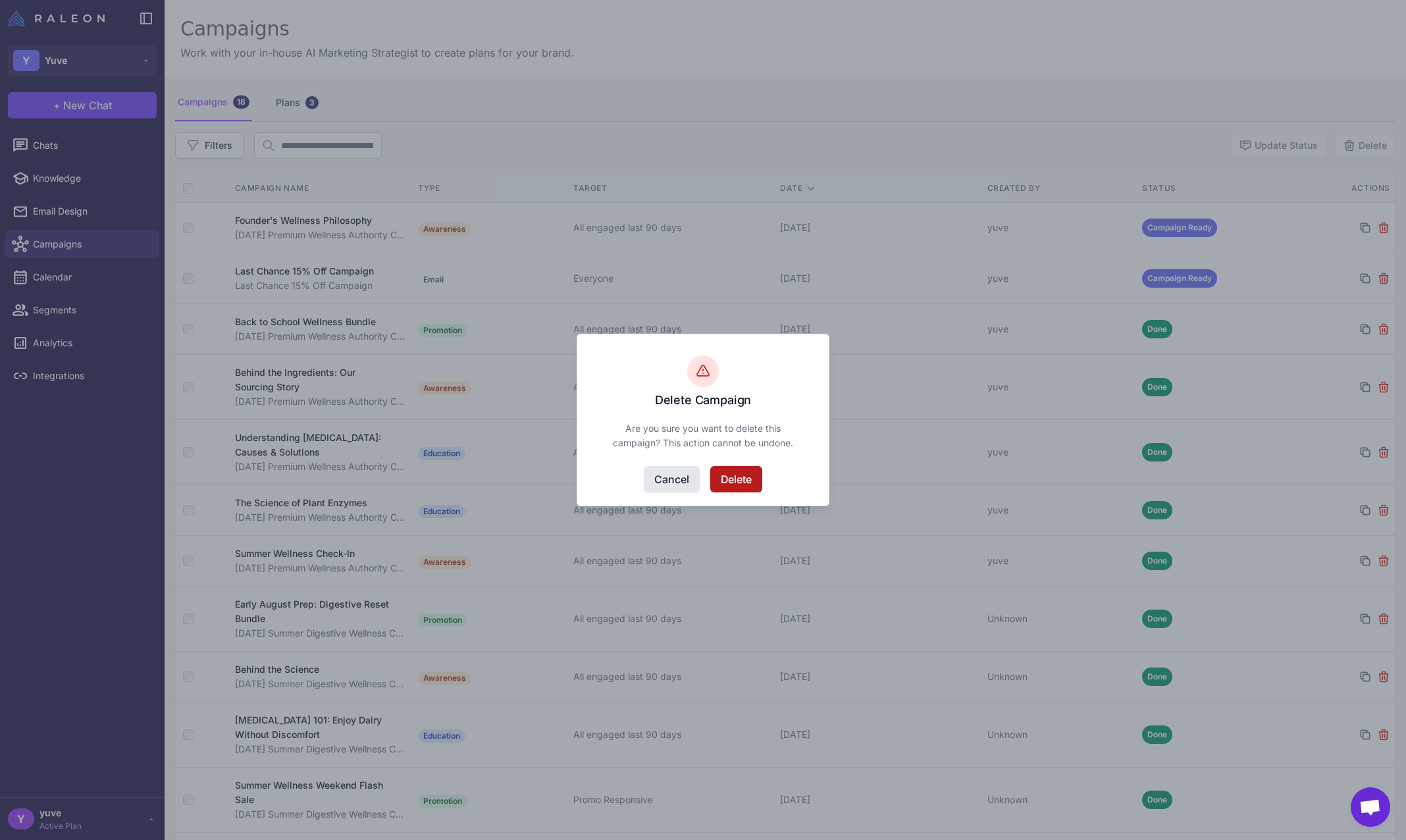
click at [739, 475] on button "Delete" at bounding box center [736, 479] width 52 height 27
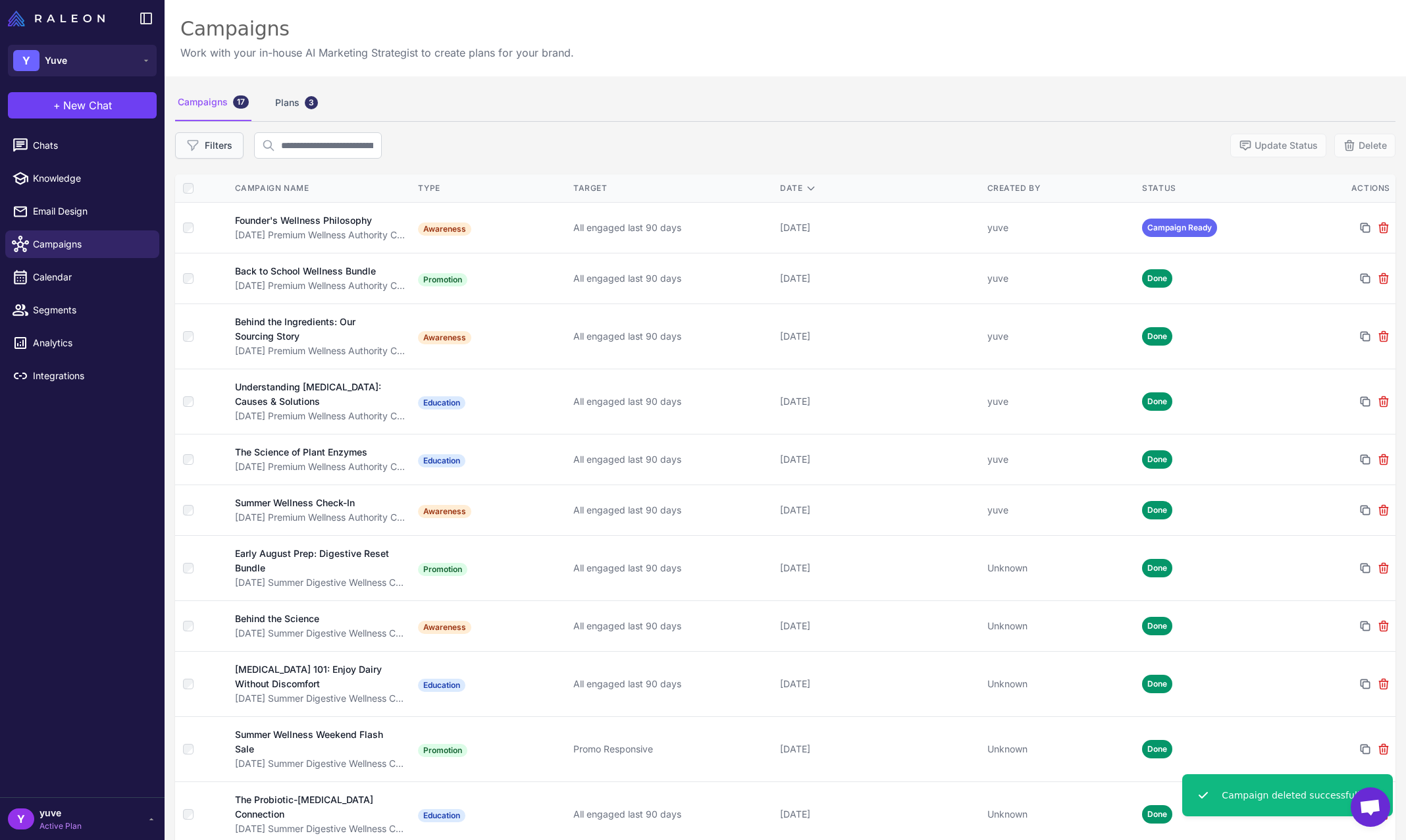
click at [223, 151] on button "Filters" at bounding box center [210, 145] width 69 height 27
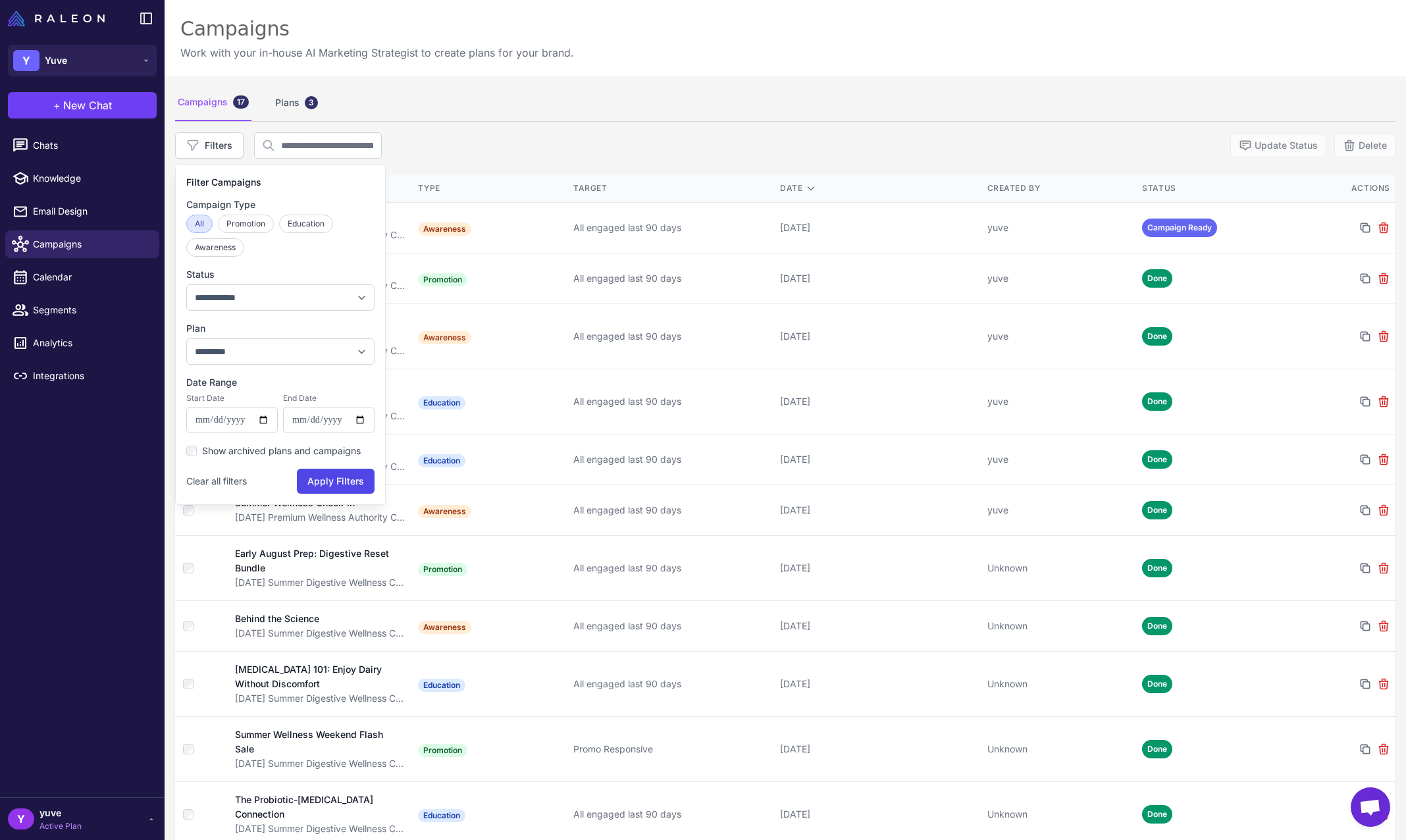
click at [715, 120] on div "Campaigns 17 Plans 3" at bounding box center [786, 102] width 1221 height 37
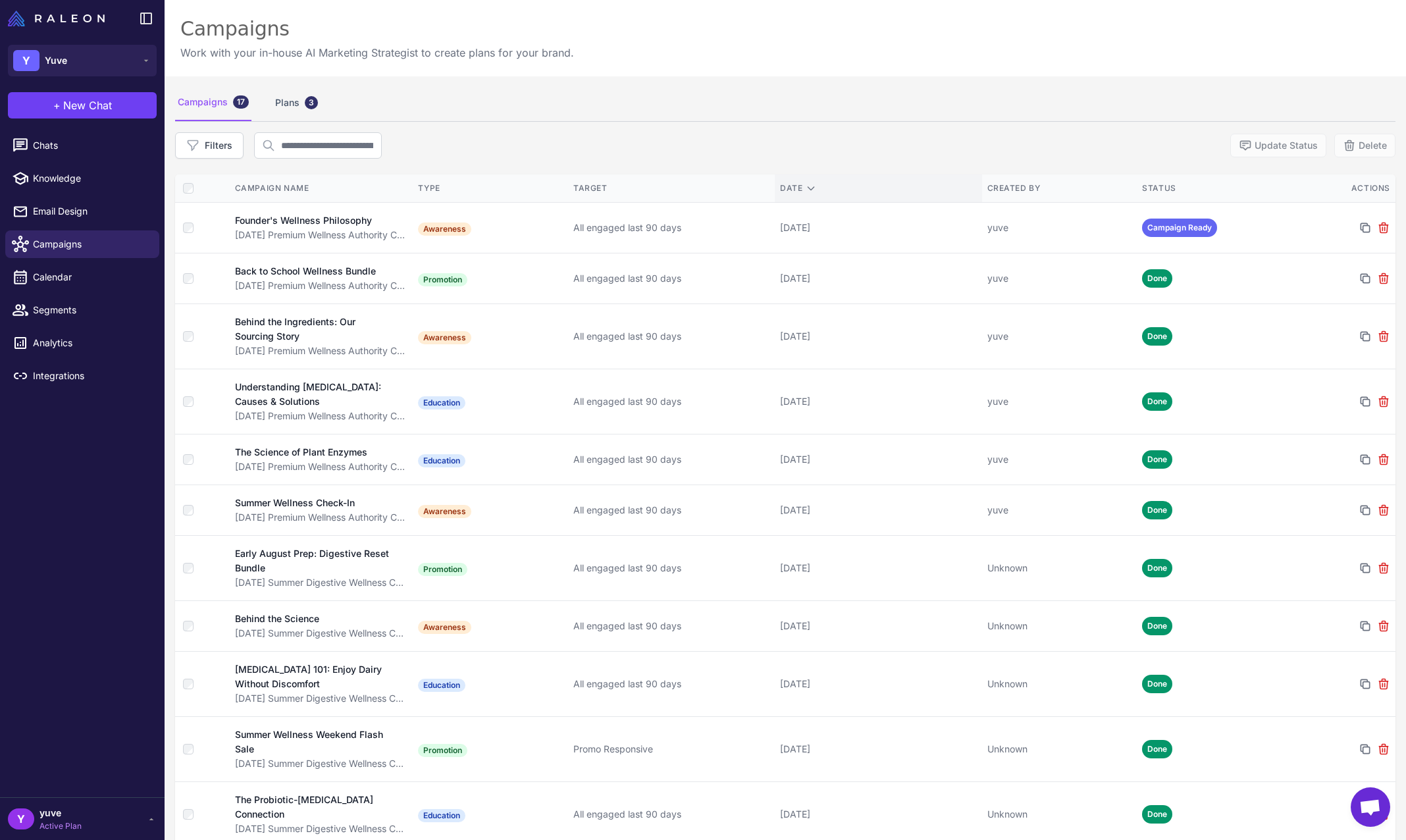
click at [796, 186] on div "Date" at bounding box center [878, 188] width 196 height 12
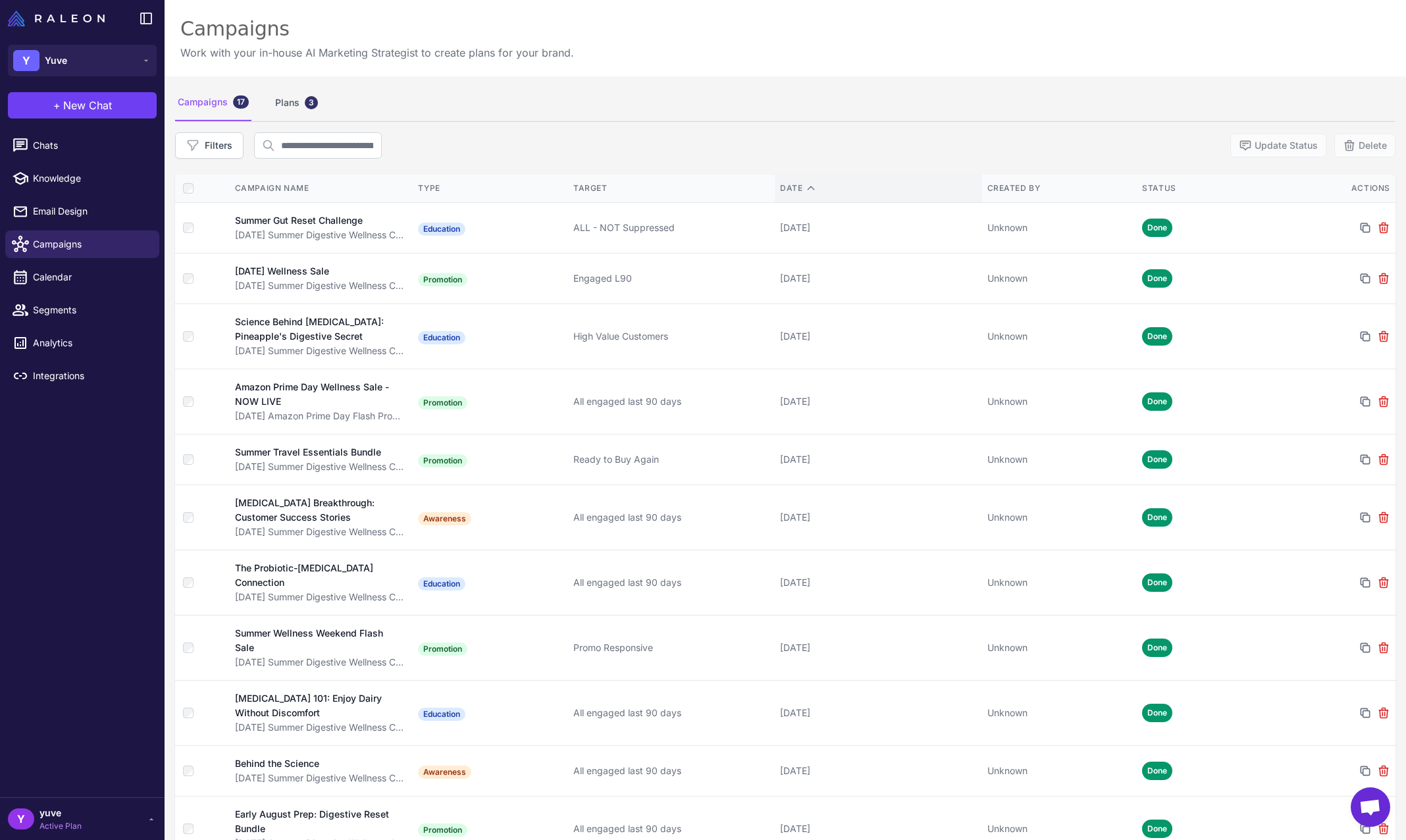
click at [796, 186] on div "Date" at bounding box center [878, 188] width 196 height 12
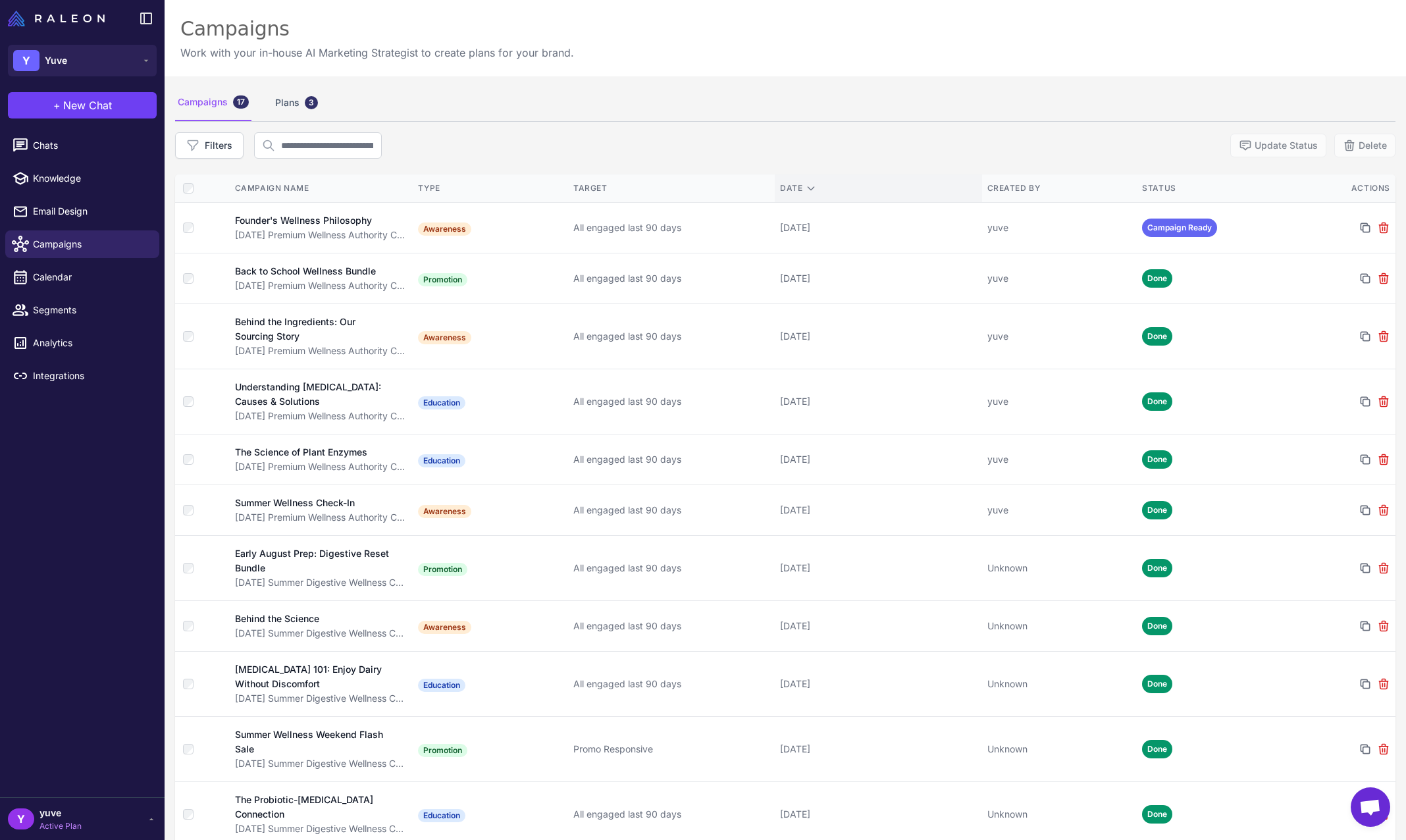
click at [796, 186] on div "Date" at bounding box center [878, 188] width 196 height 12
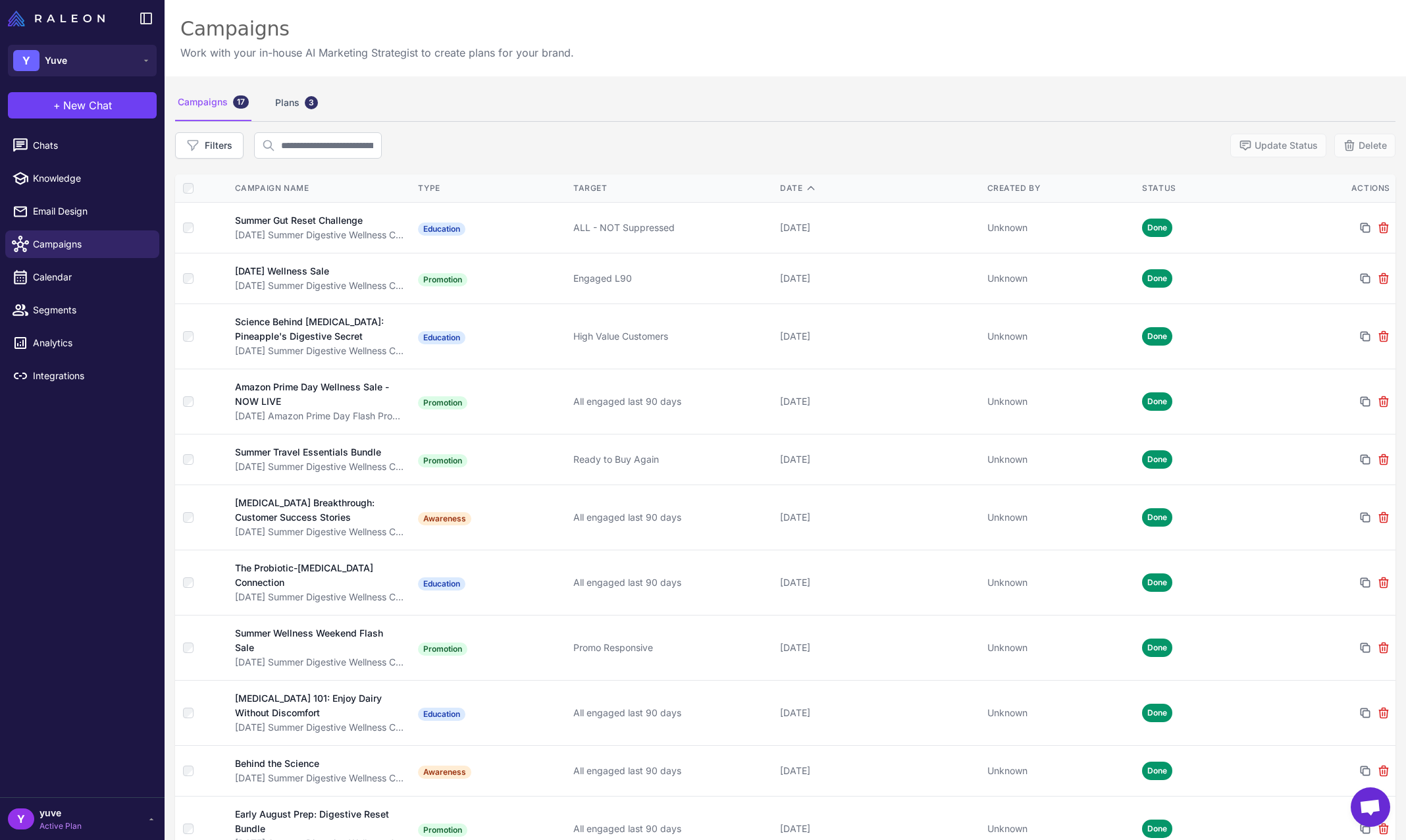
click at [803, 136] on div "Filters Update Status Delete" at bounding box center [786, 145] width 1221 height 27
click at [790, 196] on th "Date" at bounding box center [878, 188] width 207 height 28
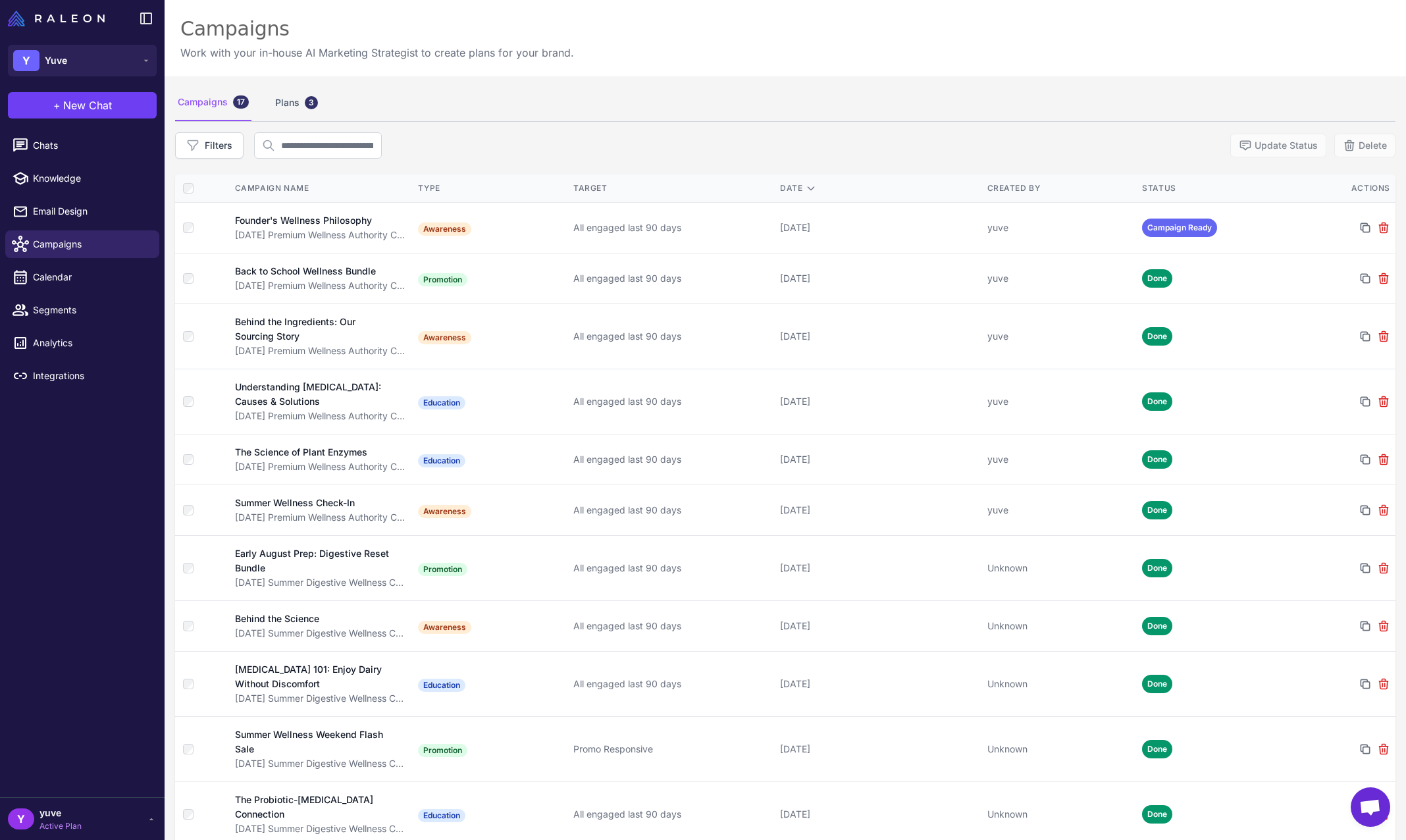
click at [813, 153] on div "Filters Update Status Delete" at bounding box center [786, 145] width 1221 height 27
click at [214, 140] on button "Filters" at bounding box center [210, 145] width 69 height 27
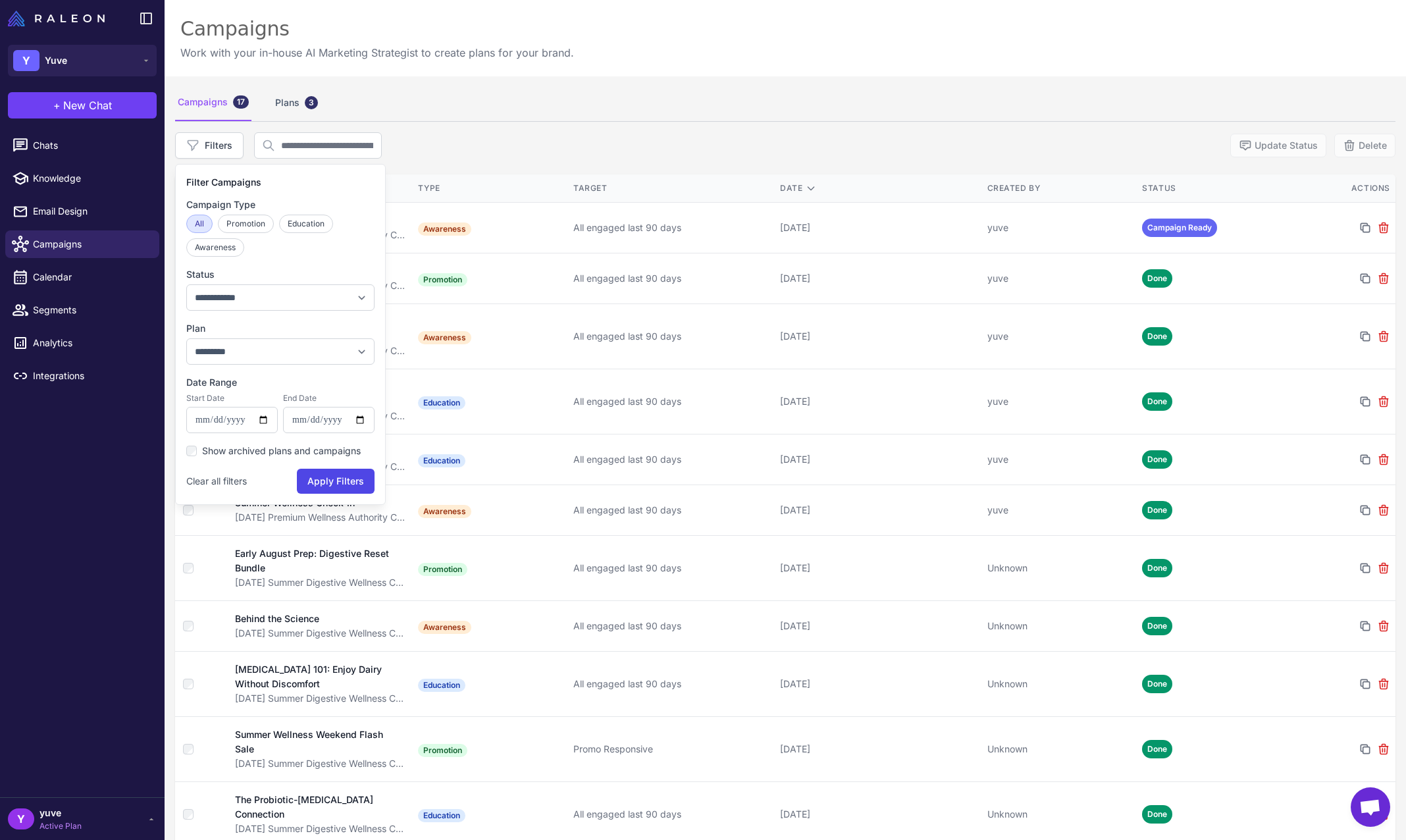
click at [543, 122] on div "**********" at bounding box center [786, 640] width 1242 height 1128
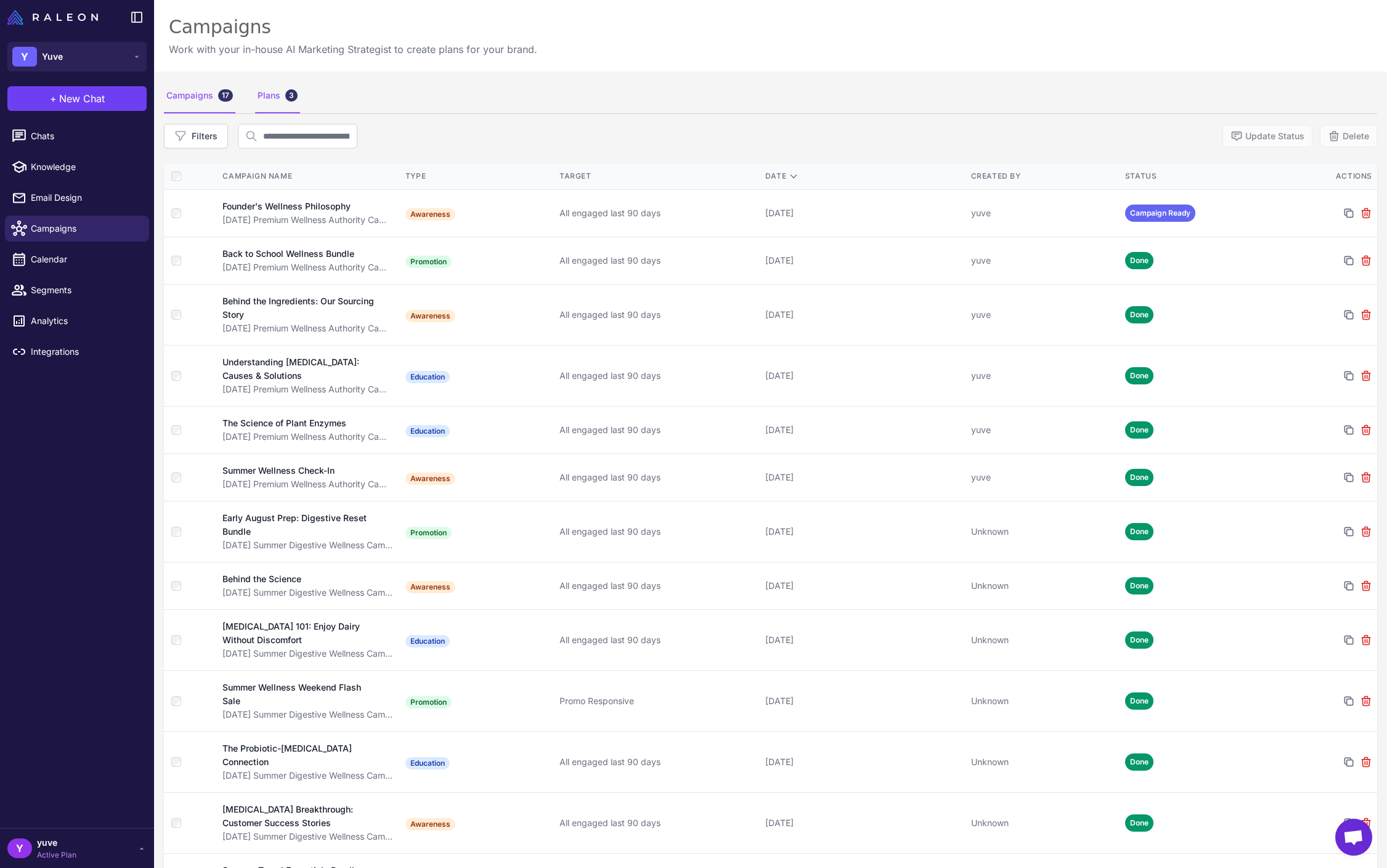
click at [288, 98] on div "3" at bounding box center [291, 95] width 12 height 12
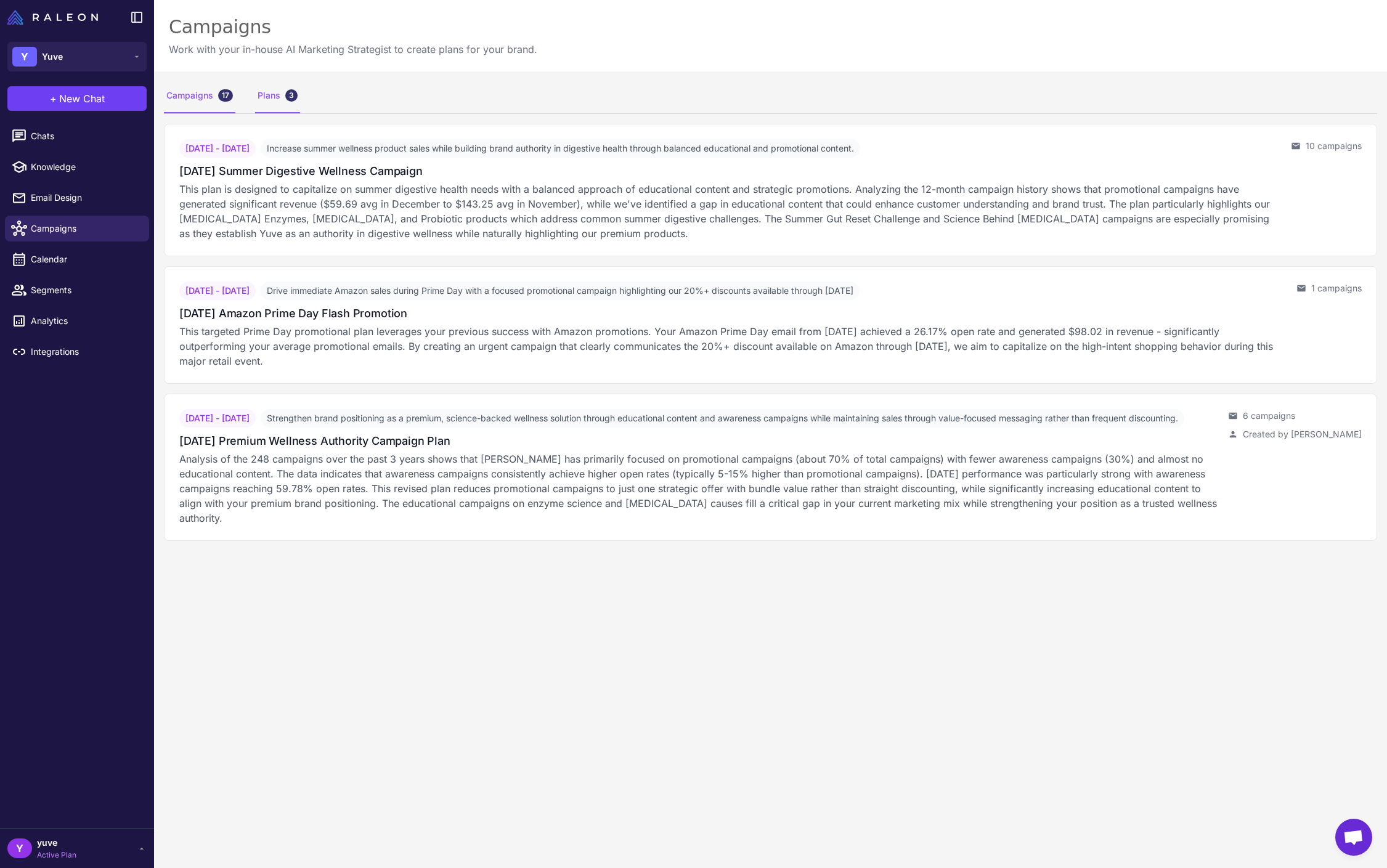
click at [209, 97] on div "Campaigns 17" at bounding box center [200, 96] width 71 height 34
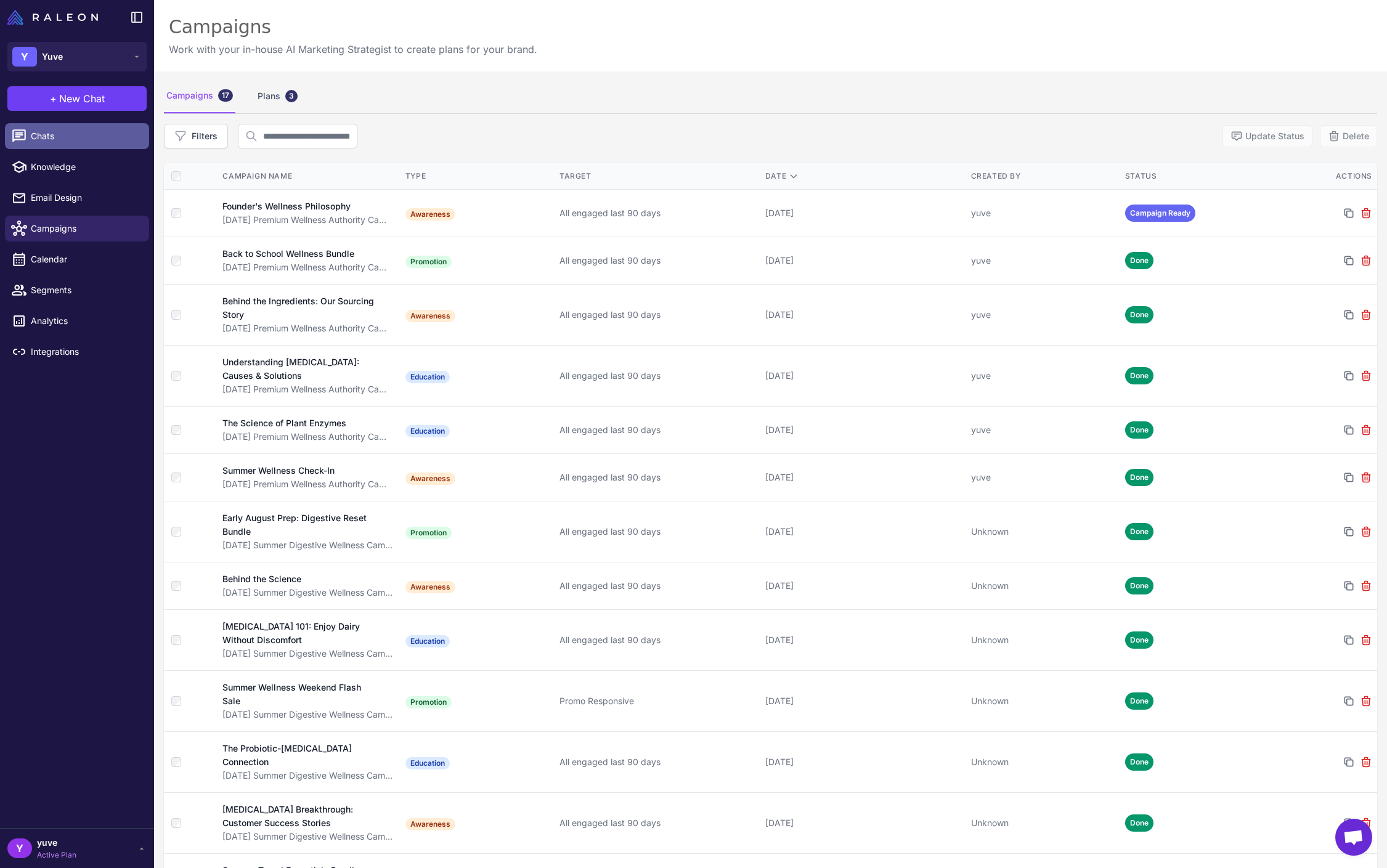
click at [101, 143] on link "Chats" at bounding box center [77, 136] width 144 height 26
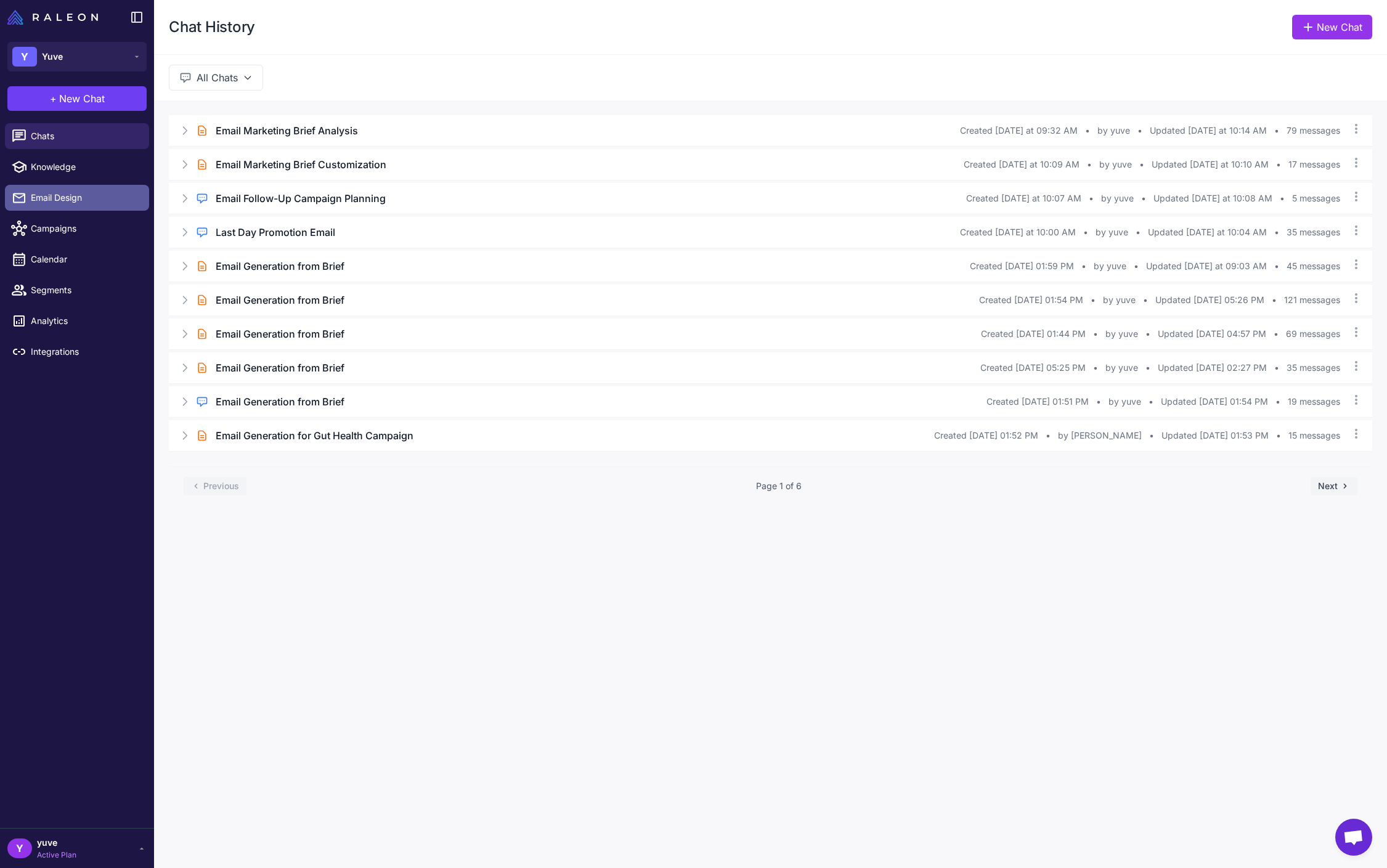
click at [94, 198] on span "Email Design" at bounding box center [85, 198] width 109 height 14
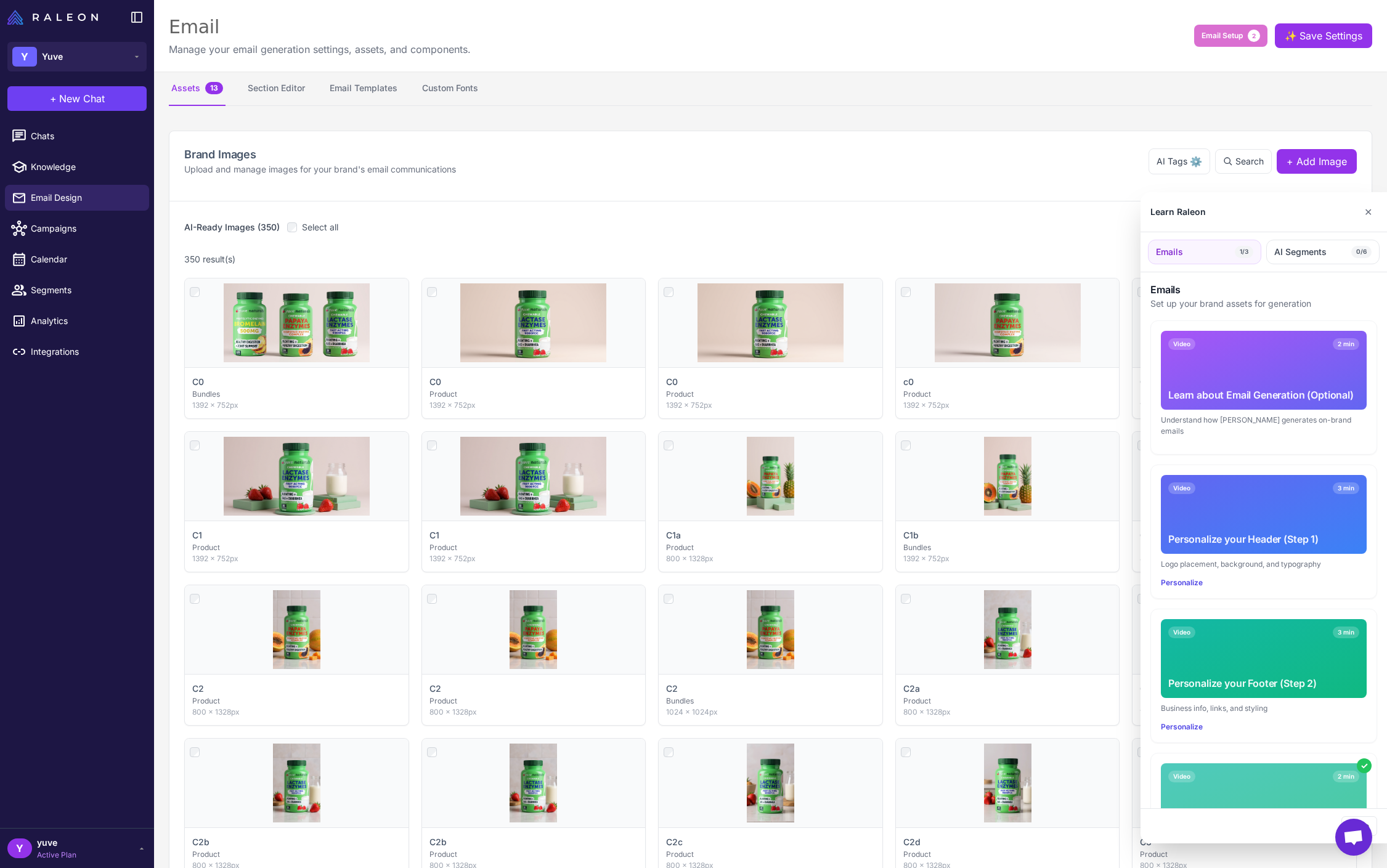
click at [1215, 36] on div at bounding box center [693, 434] width 1387 height 868
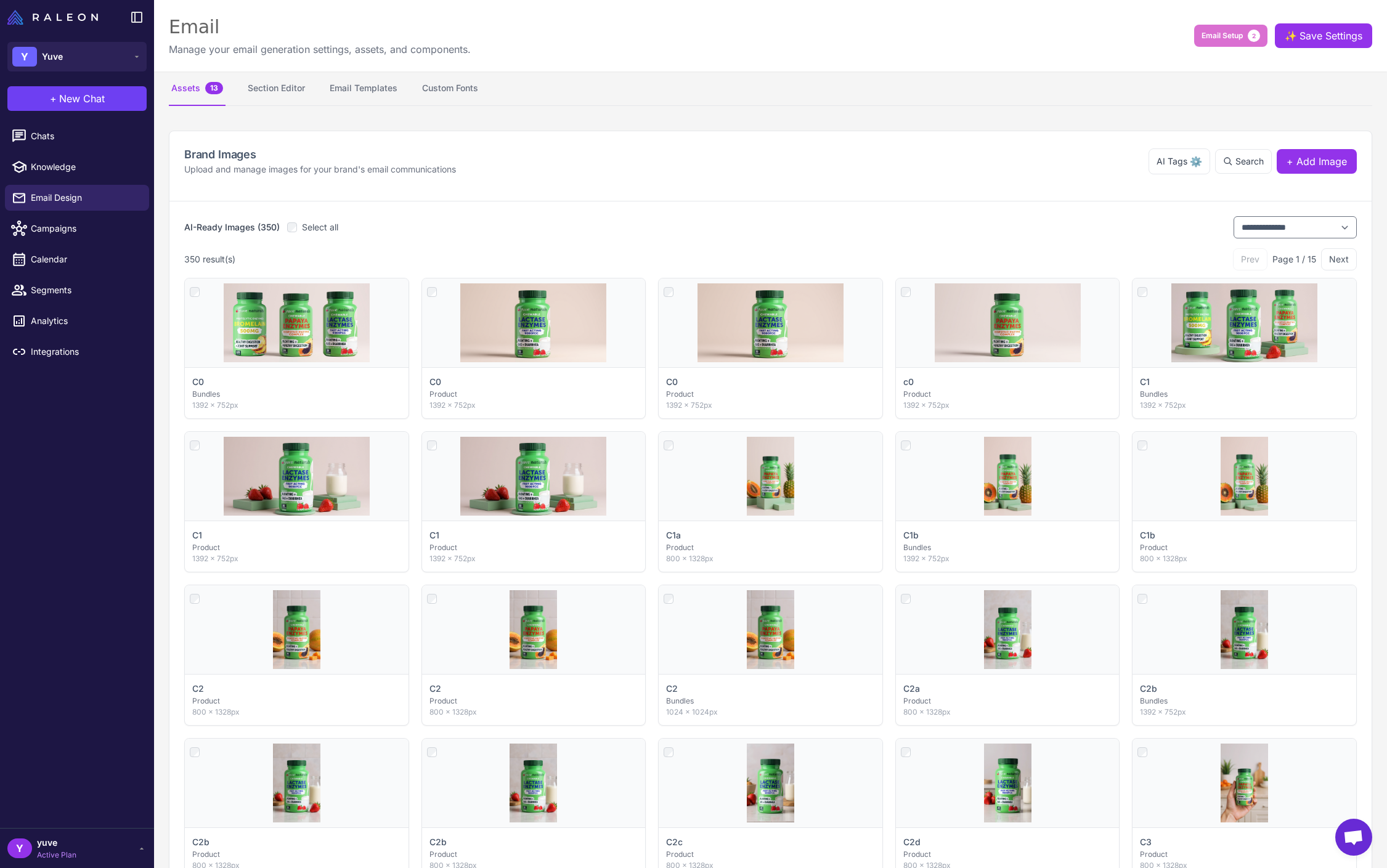
click at [1215, 36] on span "Email Setup" at bounding box center [1222, 36] width 41 height 11
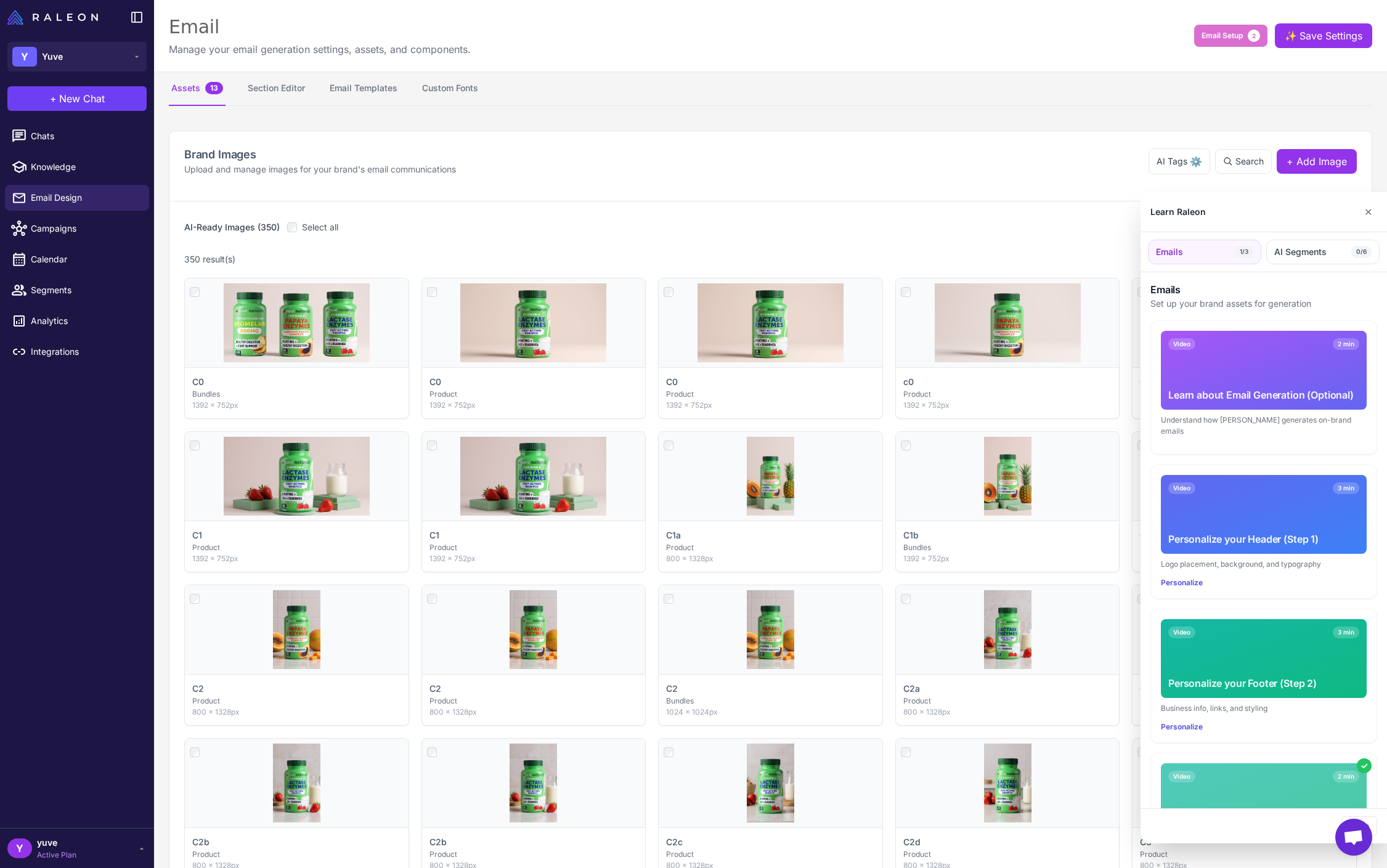
scroll to position [78, 0]
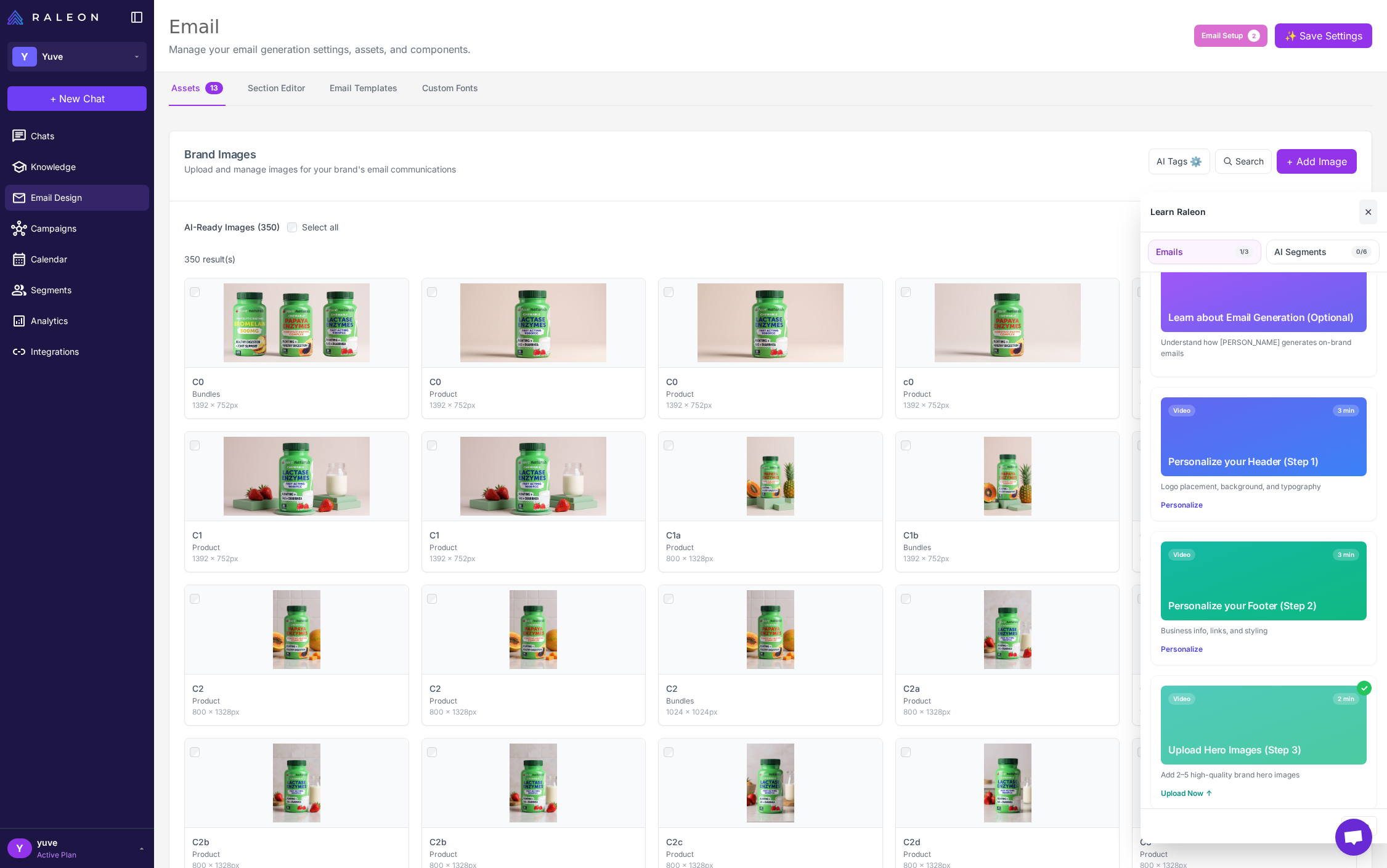
click at [1316, 213] on button "✕" at bounding box center [1368, 212] width 18 height 25
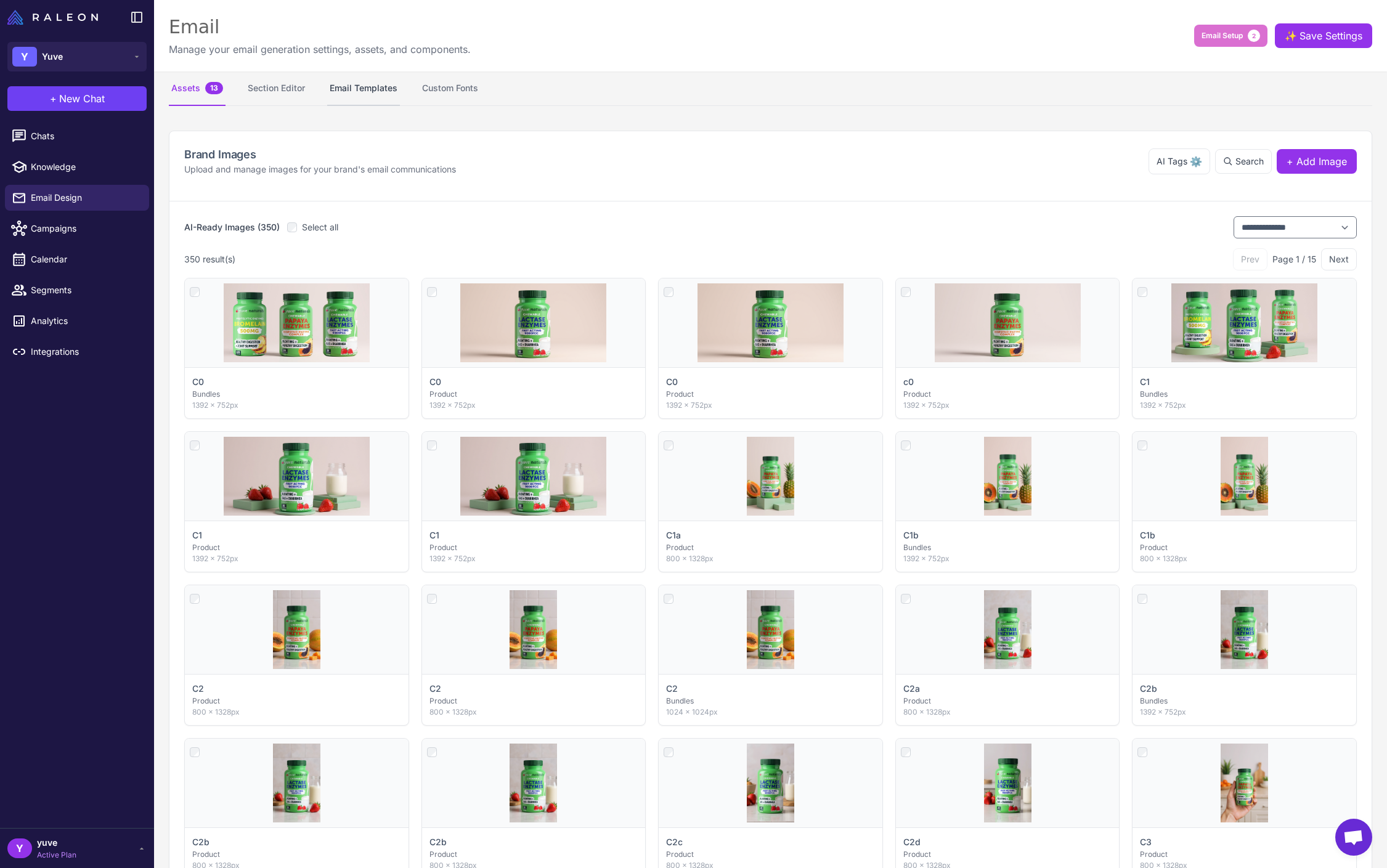
click at [357, 86] on button "Email Templates" at bounding box center [363, 89] width 73 height 34
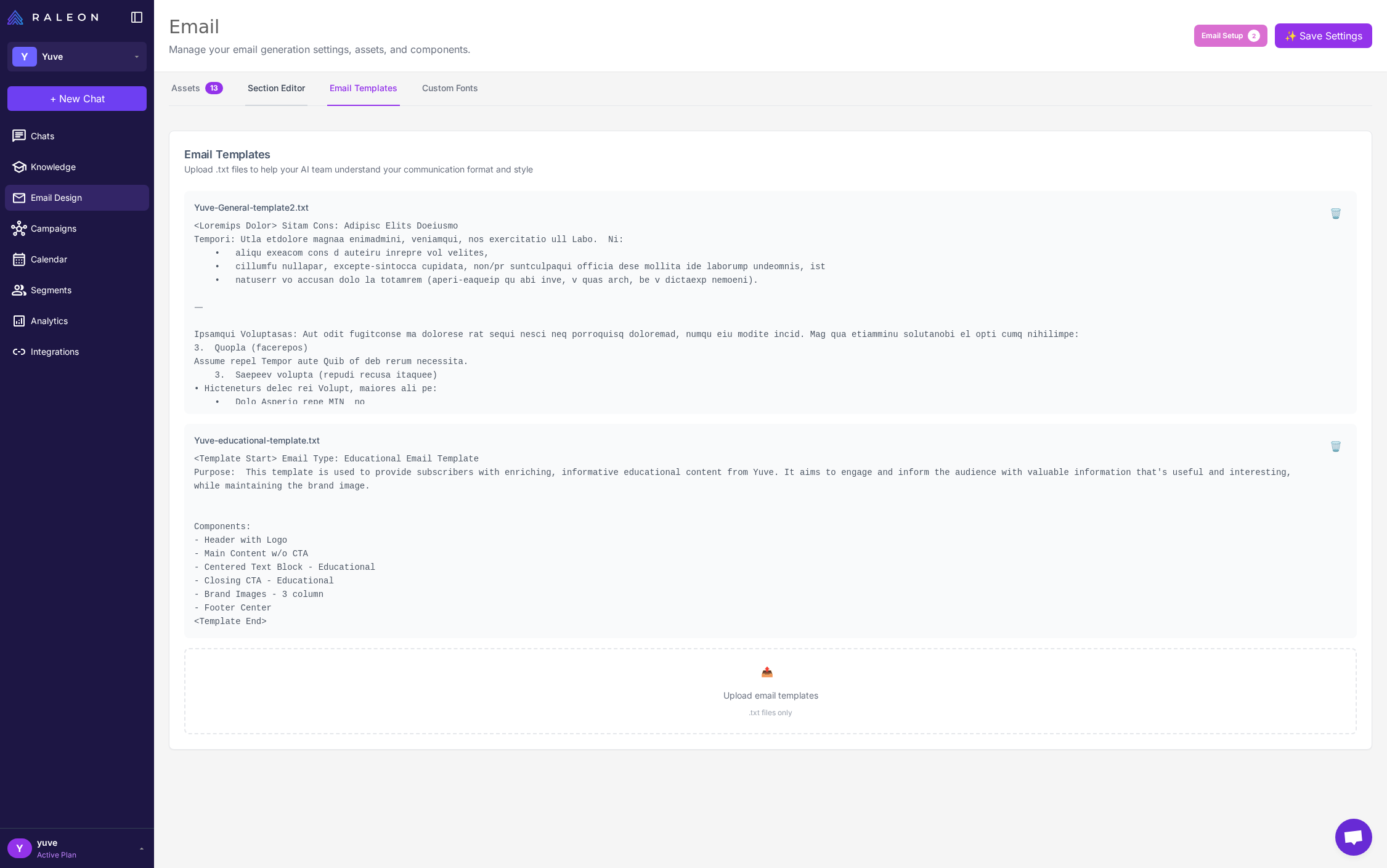
click at [298, 88] on button "Section Editor" at bounding box center [276, 89] width 62 height 34
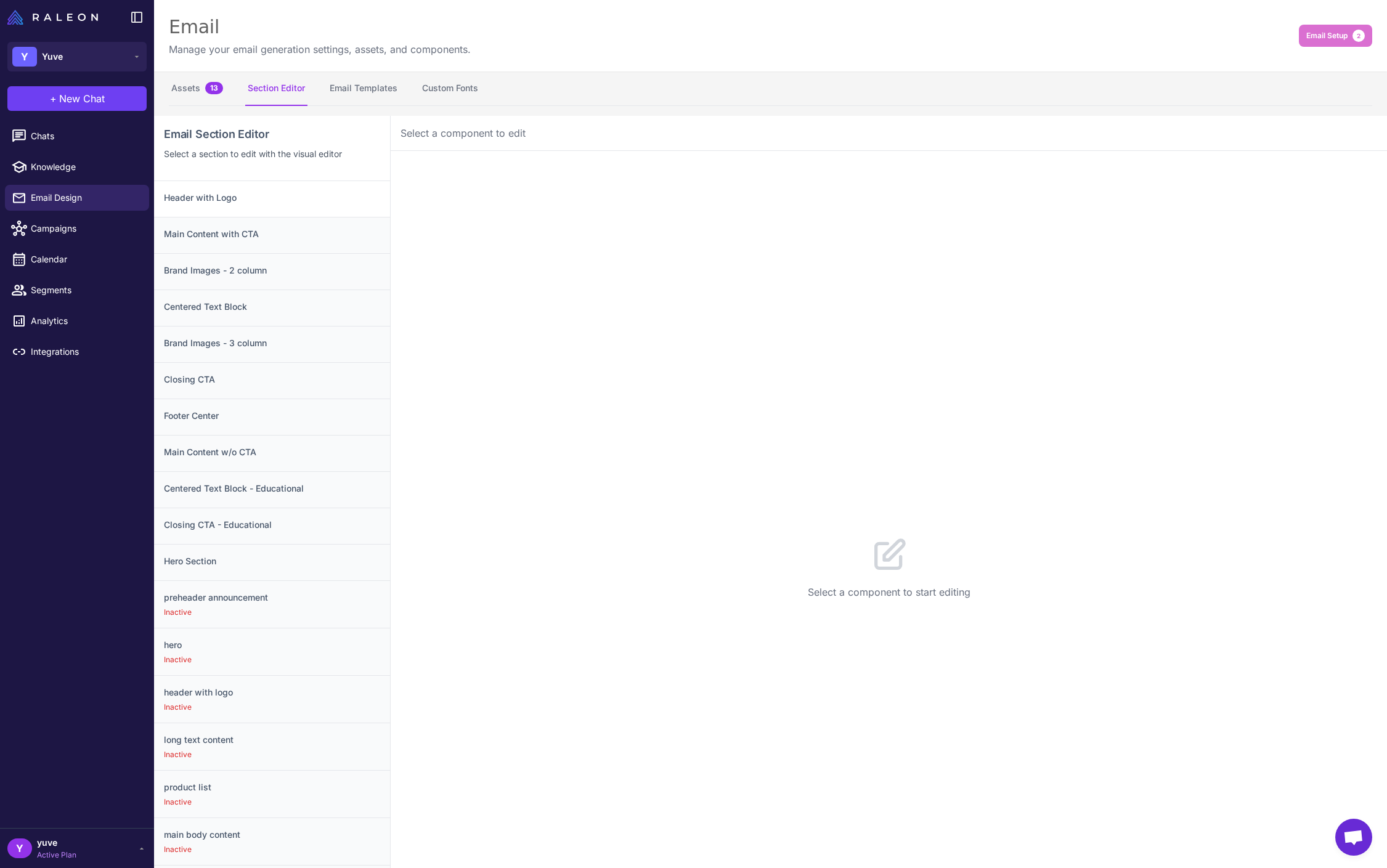
click at [280, 202] on h3 "Header with Logo" at bounding box center [272, 198] width 216 height 14
click at [292, 241] on div "Main Content with CTA" at bounding box center [272, 235] width 236 height 36
click at [321, 268] on h3 "Brand Images - 2 column" at bounding box center [272, 270] width 216 height 14
click at [317, 308] on h3 "Centered Text Block" at bounding box center [272, 306] width 216 height 14
click at [314, 340] on h3 "Brand Images - 3 column" at bounding box center [272, 343] width 216 height 14
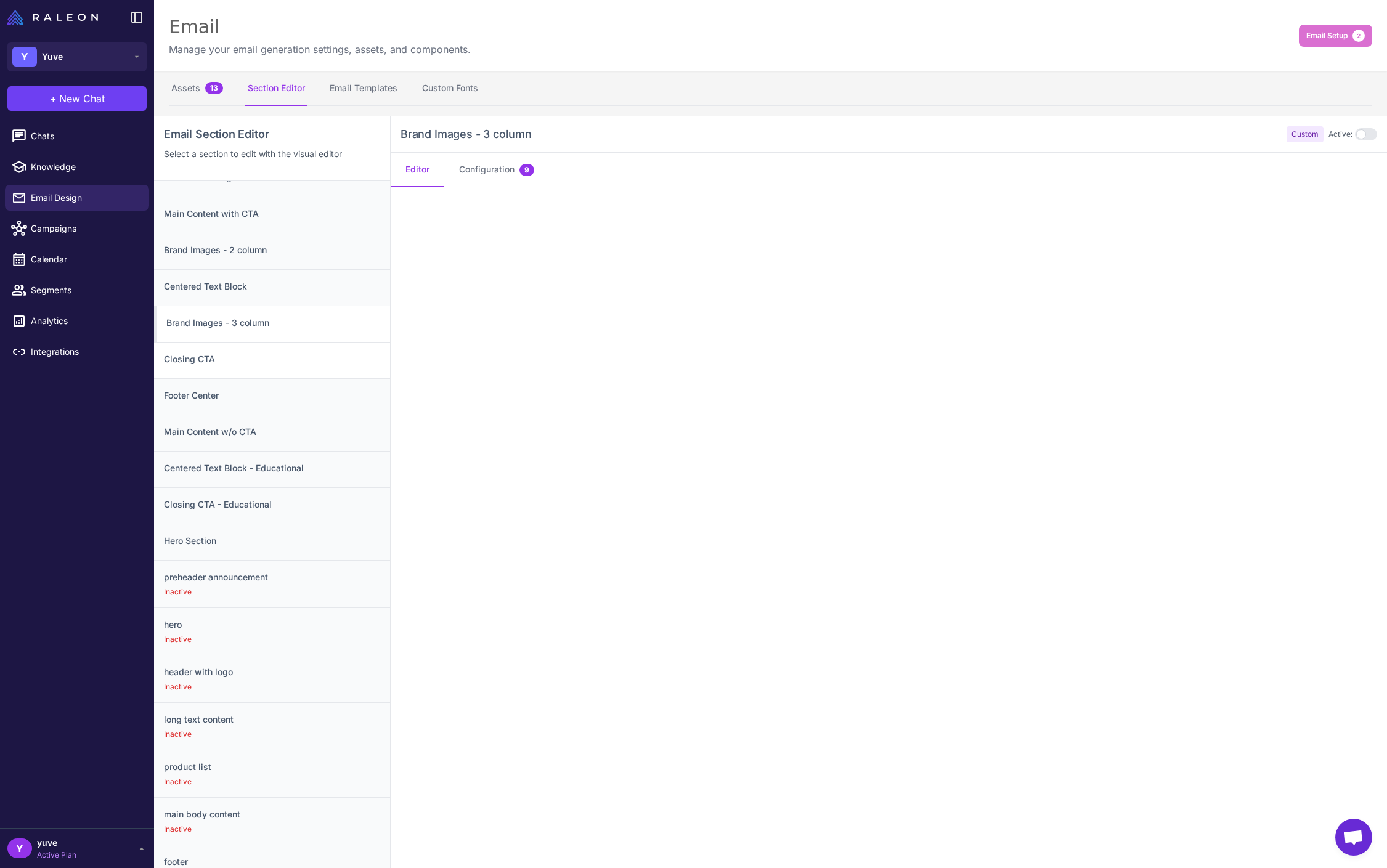
scroll to position [23, 0]
click at [316, 357] on h3 "Closing CTA" at bounding box center [272, 356] width 216 height 14
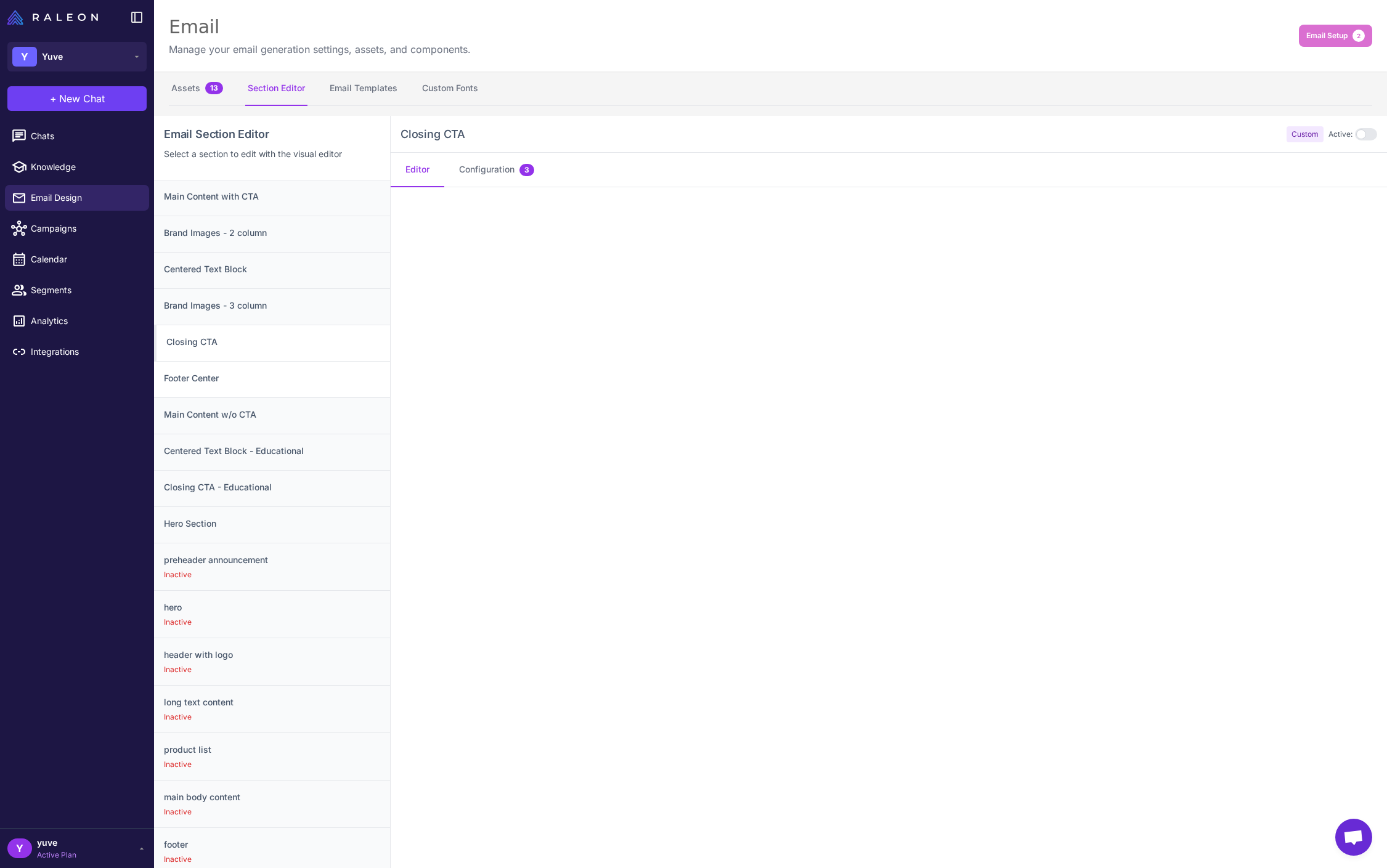
click at [301, 383] on h3 "Footer Center" at bounding box center [272, 378] width 216 height 14
click at [311, 419] on div "Main Content w/o CTA" at bounding box center [272, 408] width 236 height 36
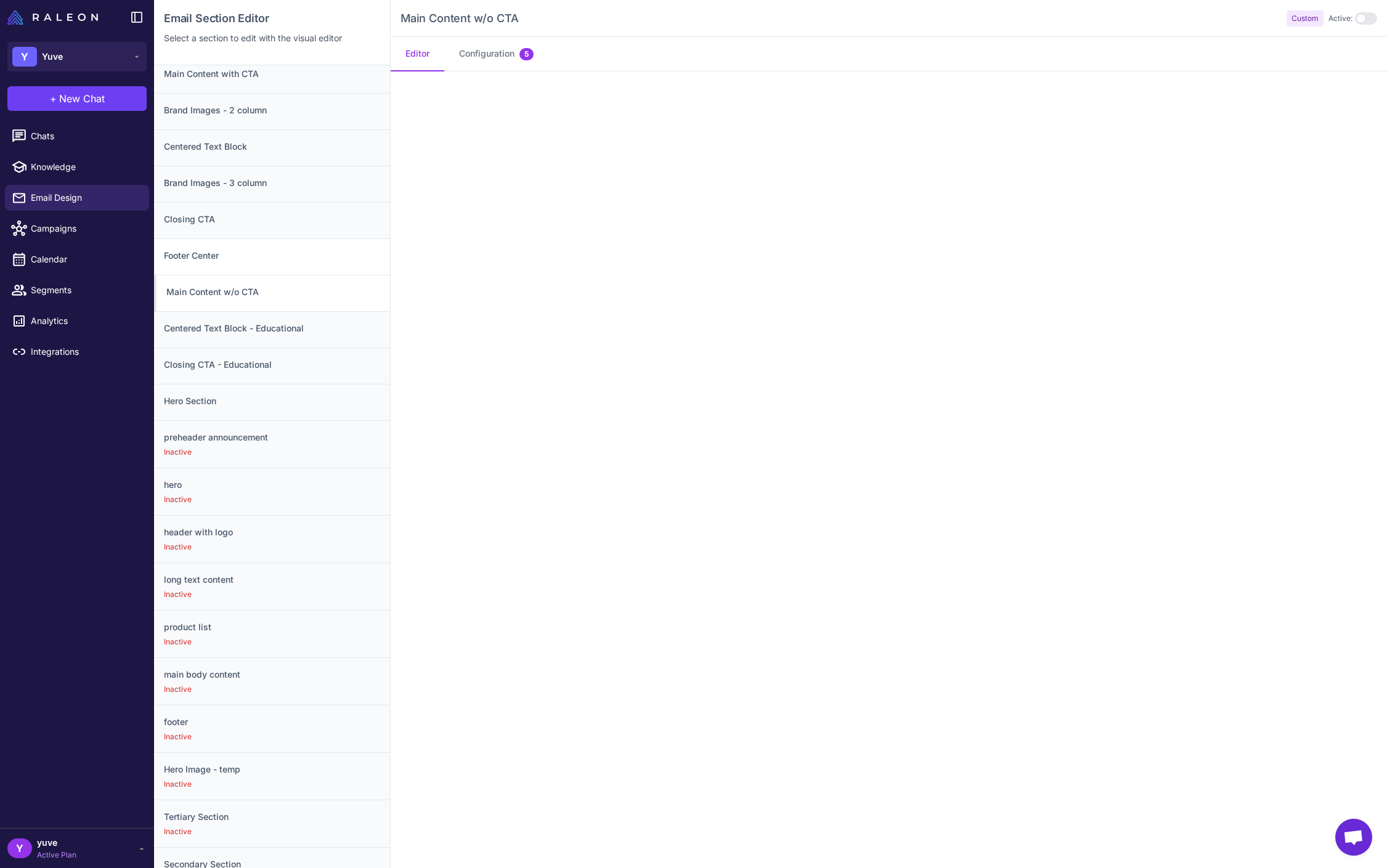
scroll to position [0, 0]
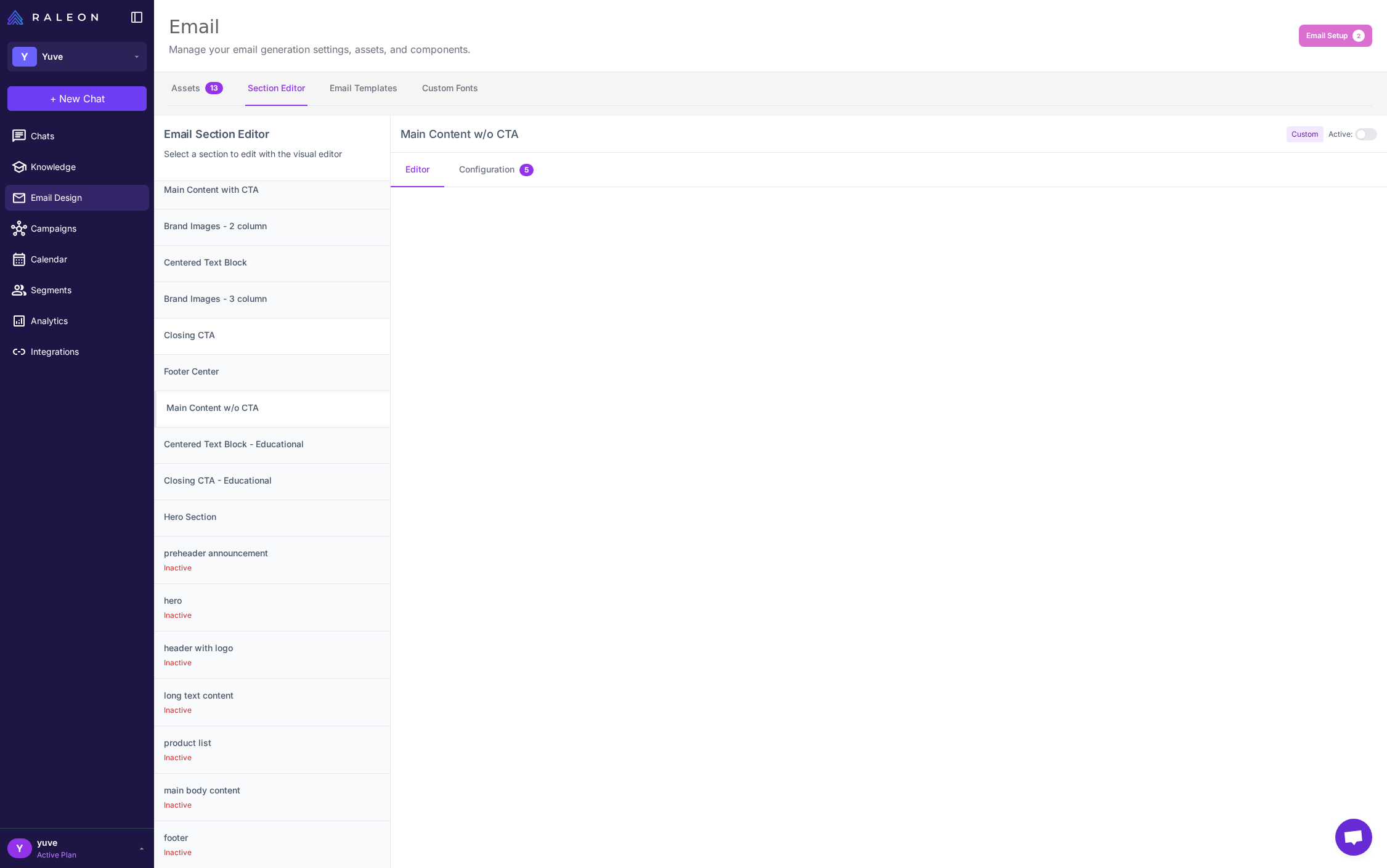
click at [291, 333] on h3 "Closing CTA" at bounding box center [272, 335] width 216 height 14
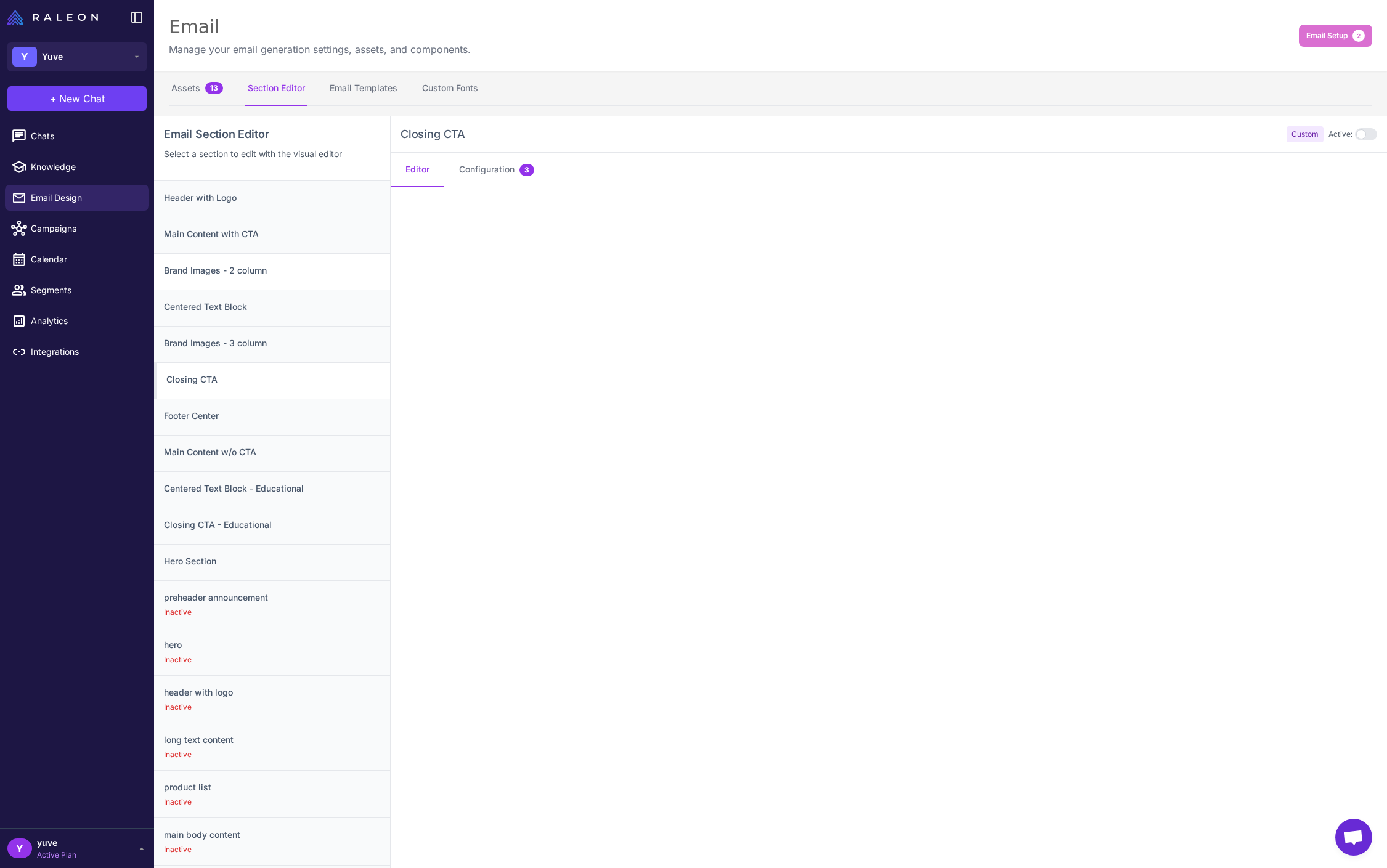
click at [348, 266] on h3 "Brand Images - 2 column" at bounding box center [272, 270] width 216 height 14
click at [198, 79] on button "Assets 13" at bounding box center [196, 89] width 56 height 34
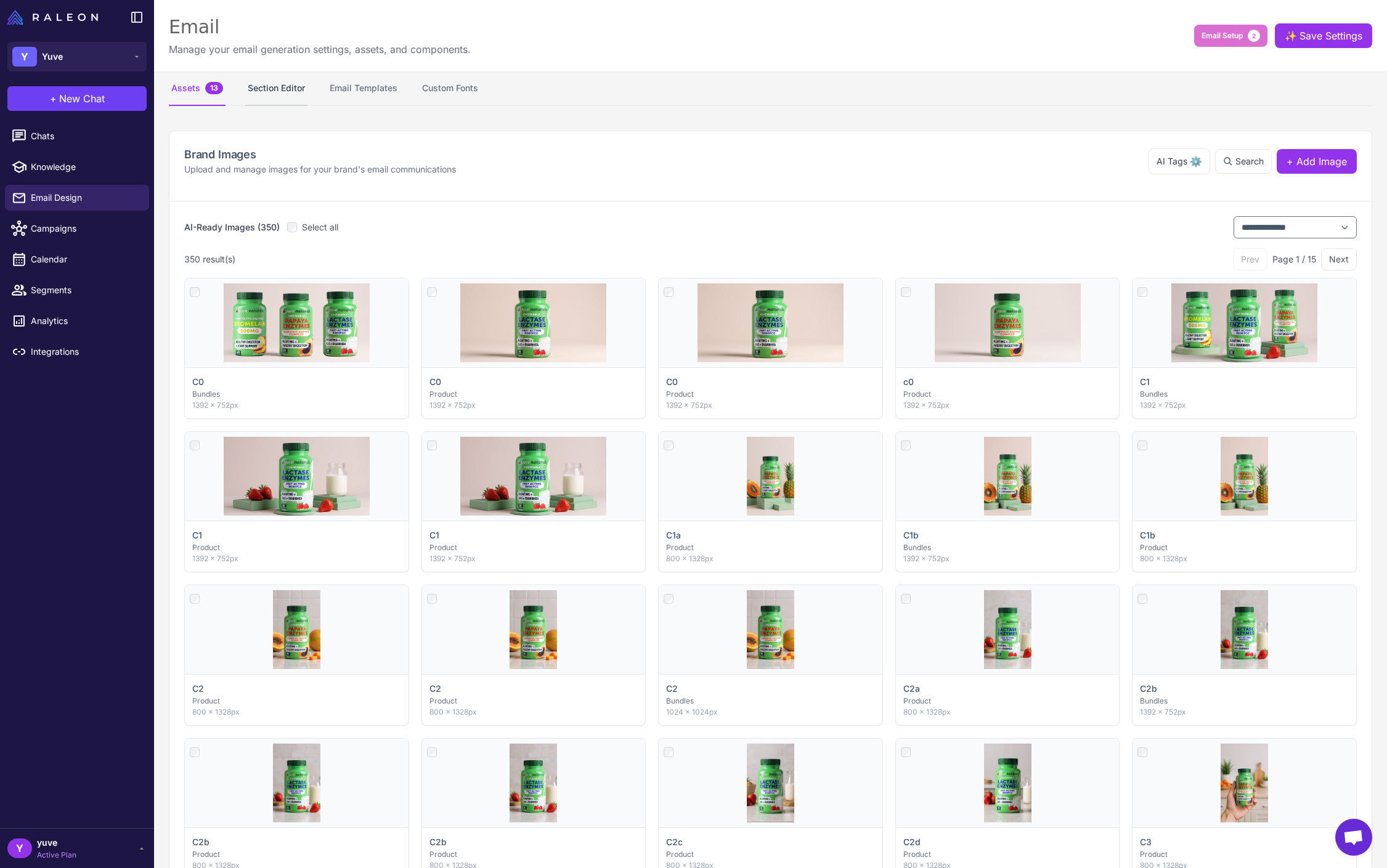
drag, startPoint x: 250, startPoint y: 82, endPoint x: 262, endPoint y: 84, distance: 12.2
click at [250, 82] on button "Section Editor" at bounding box center [276, 89] width 62 height 34
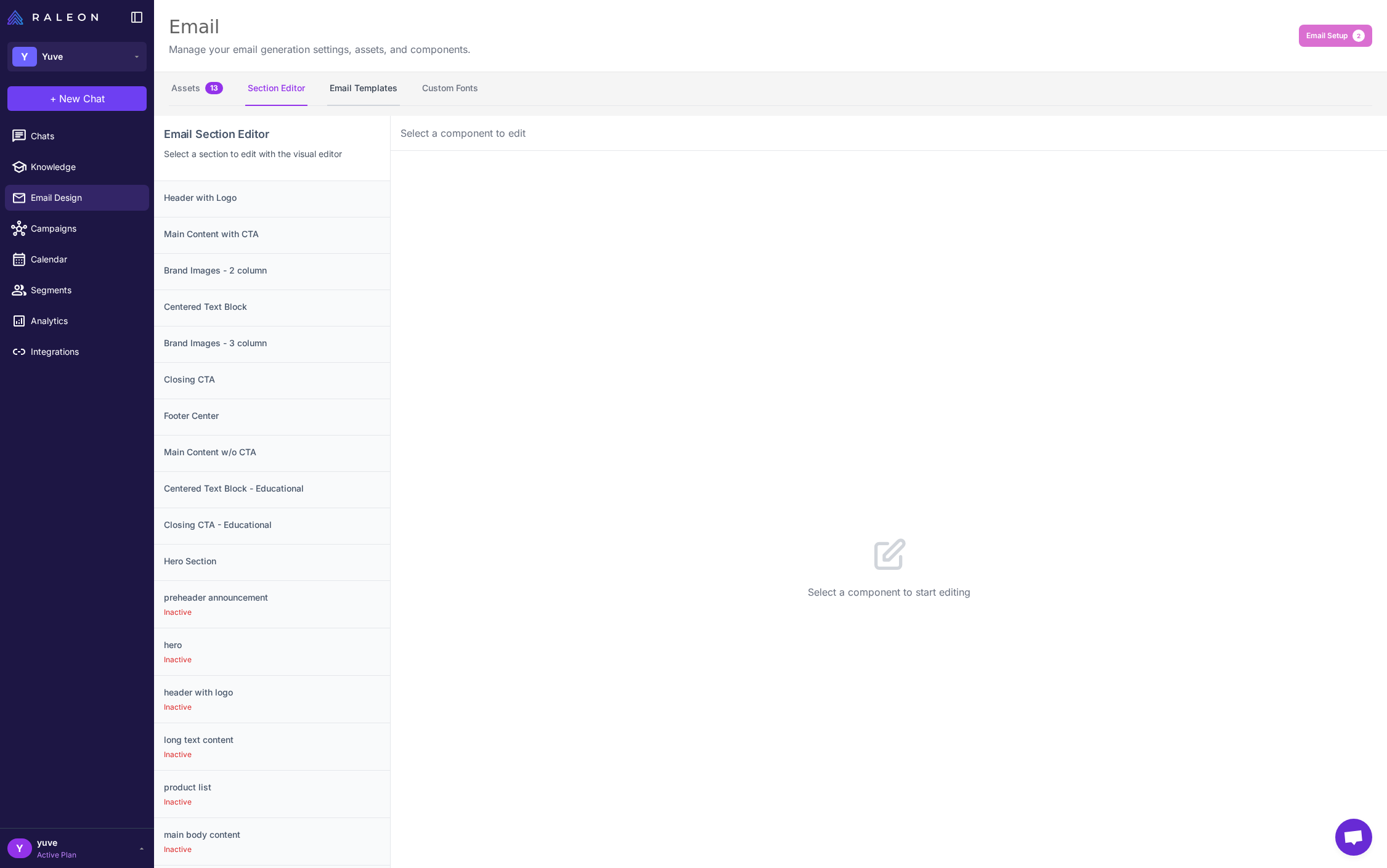
click at [367, 94] on button "Email Templates" at bounding box center [363, 89] width 73 height 34
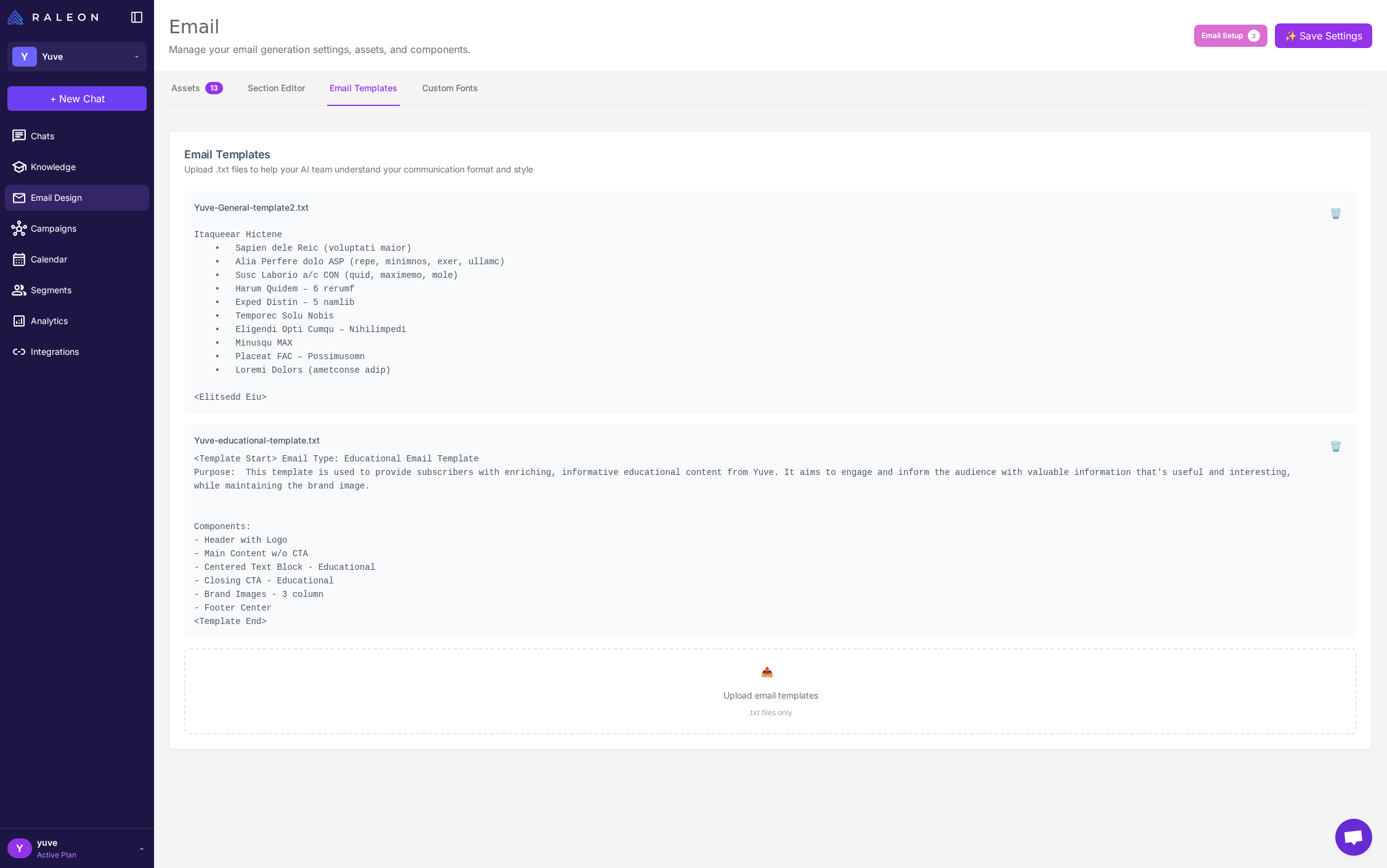
scroll to position [574, 0]
click at [879, 349] on pre at bounding box center [755, 311] width 1121 height 185
click at [358, 305] on pre at bounding box center [755, 311] width 1121 height 185
drag, startPoint x: 315, startPoint y: 325, endPoint x: 322, endPoint y: 344, distance: 20.2
click at [322, 344] on pre at bounding box center [755, 311] width 1121 height 185
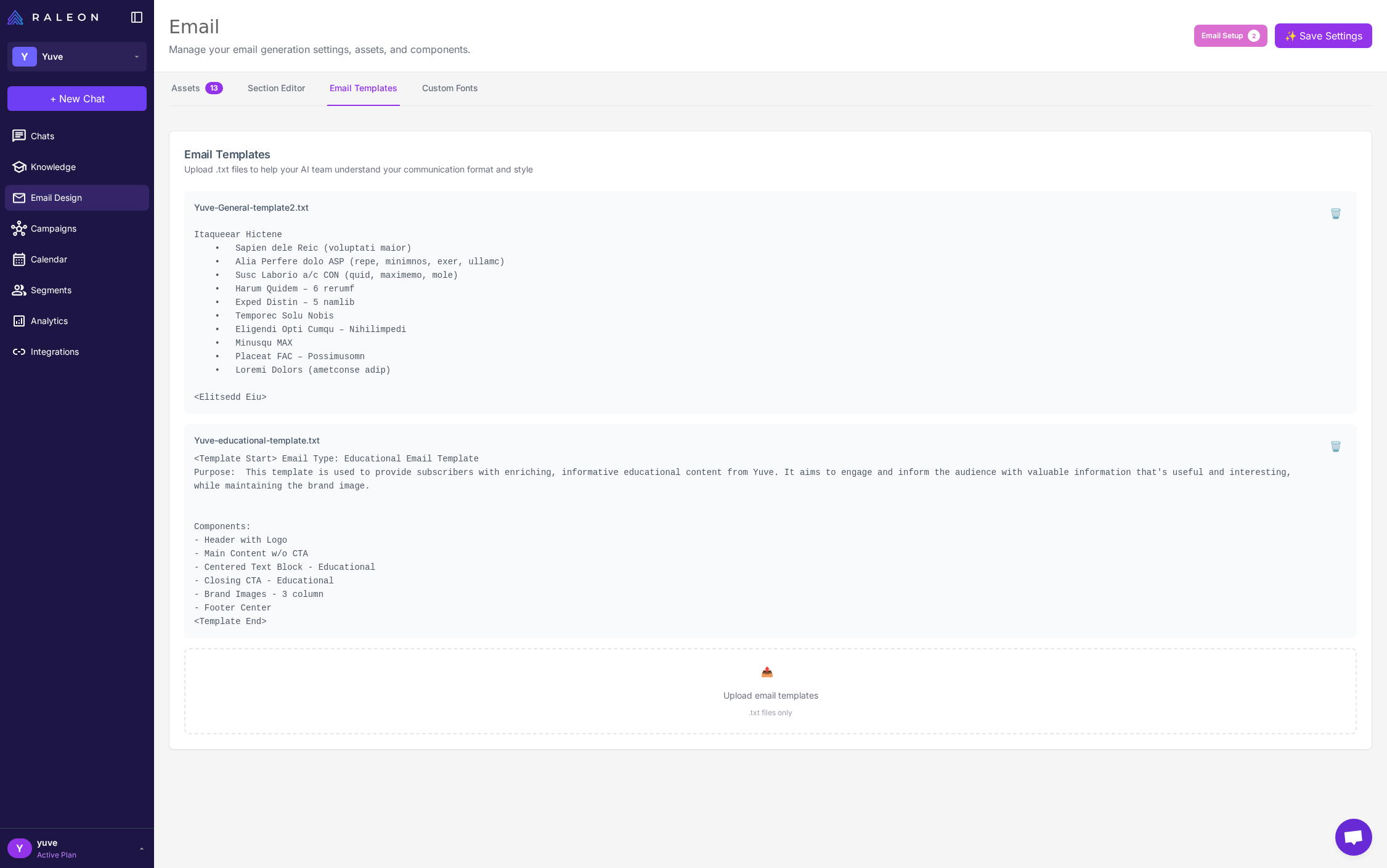
click at [343, 352] on pre at bounding box center [755, 311] width 1121 height 185
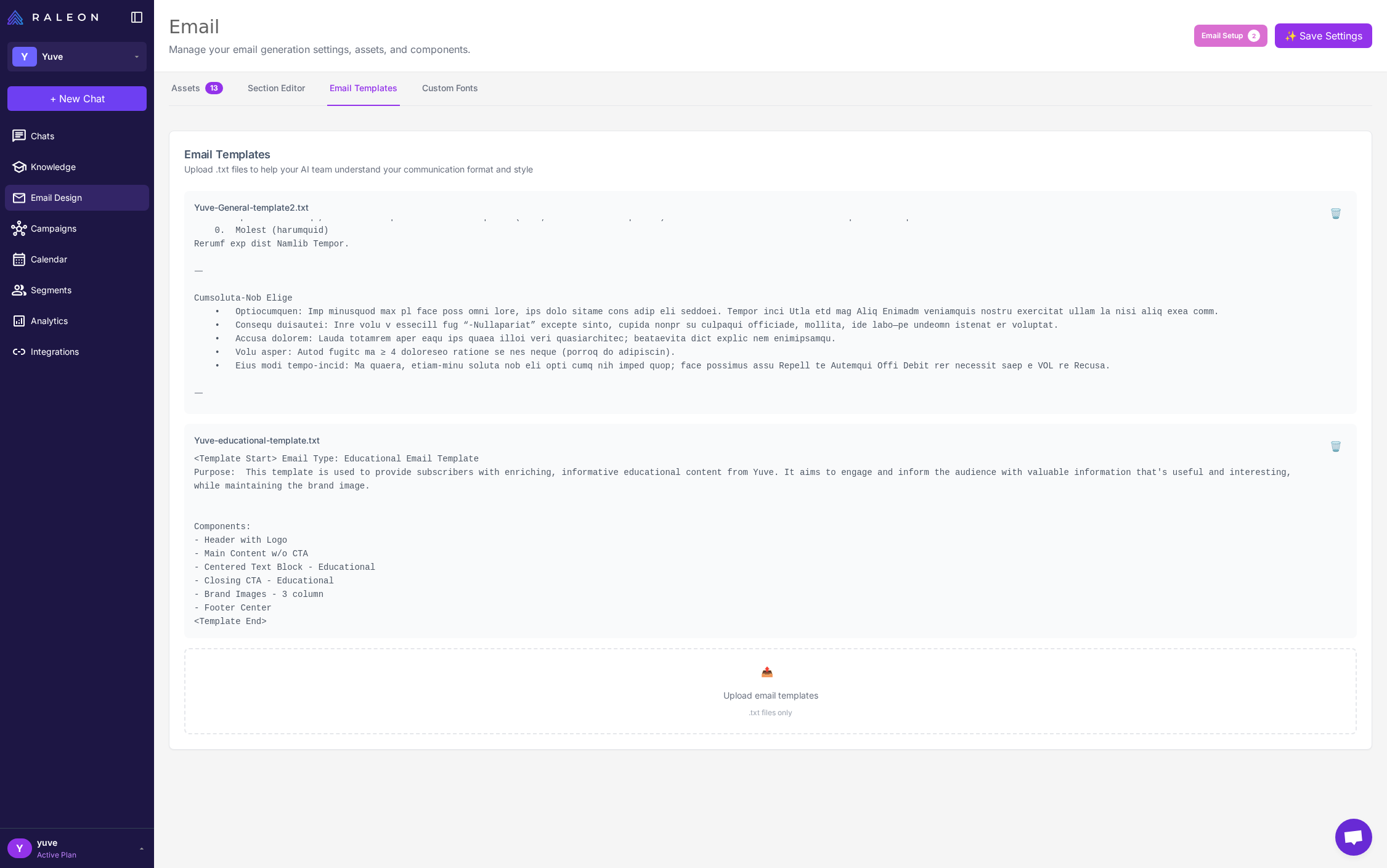
scroll to position [0, 0]
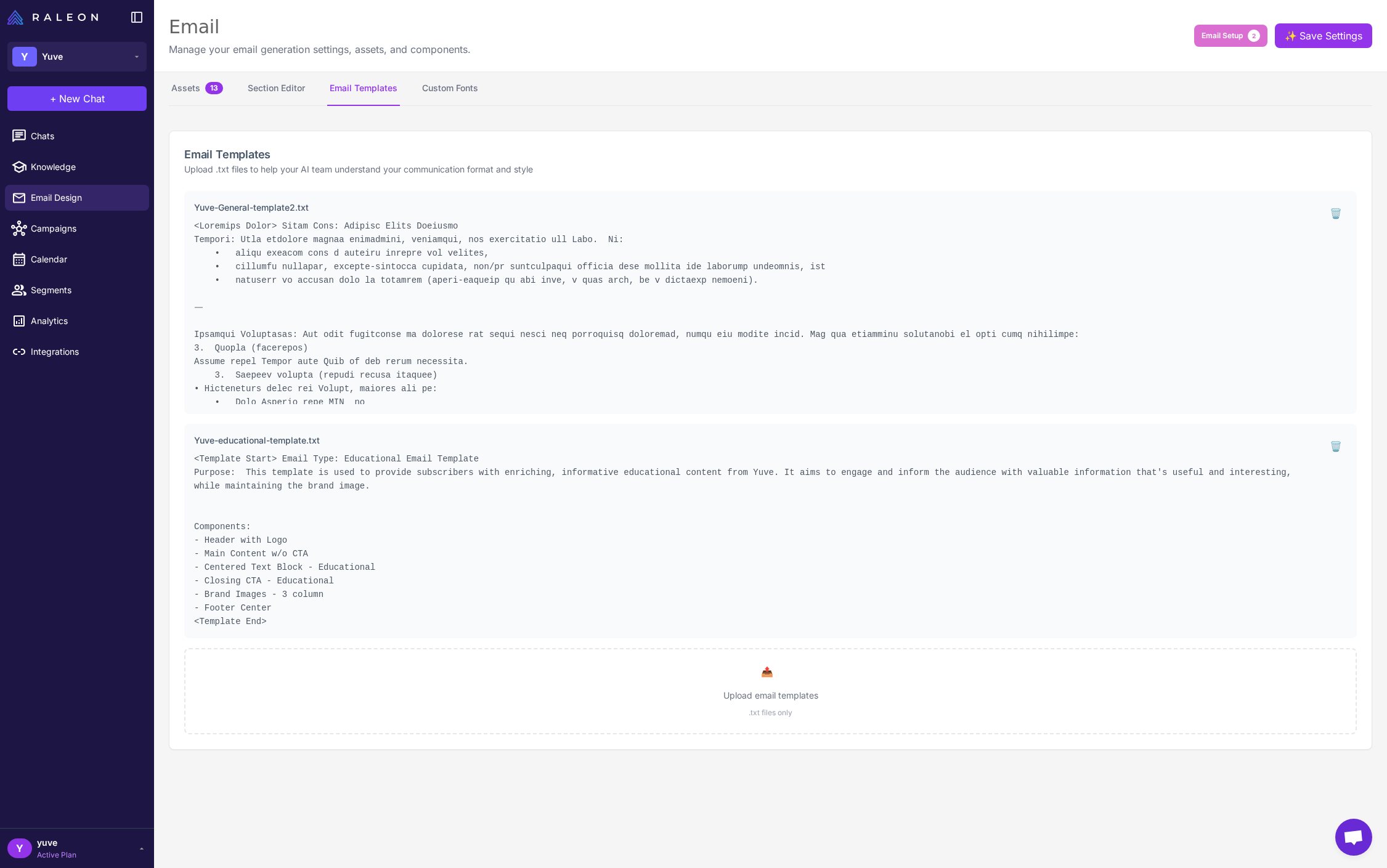
click at [334, 254] on pre at bounding box center [755, 311] width 1121 height 185
